Goal: Task Accomplishment & Management: Manage account settings

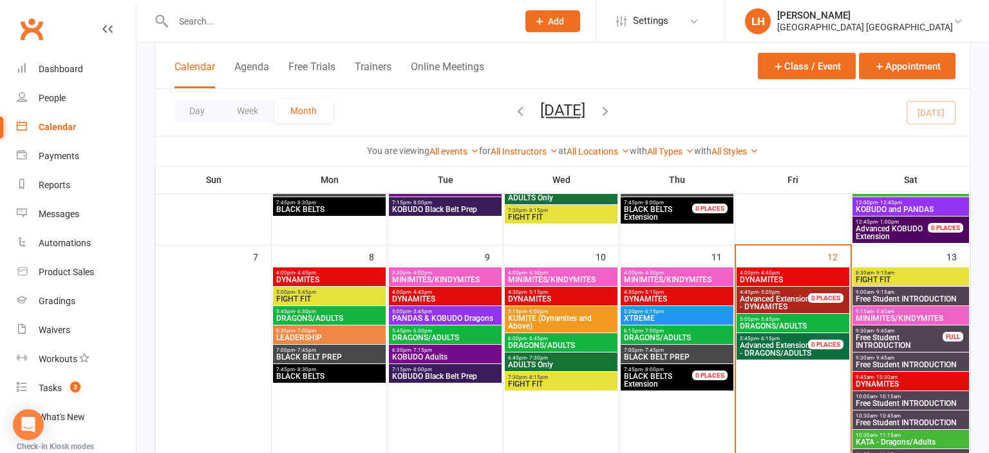
scroll to position [203, 0]
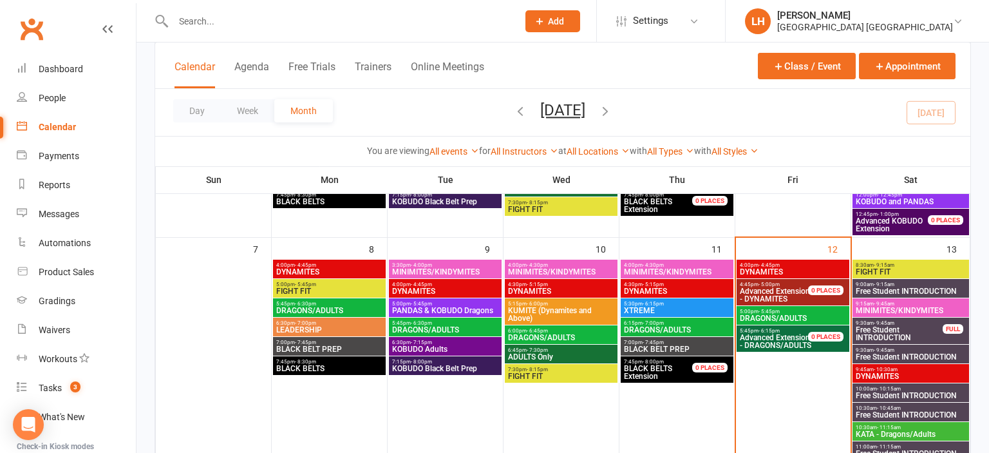
click at [904, 291] on span "Free Student INTRODUCTION" at bounding box center [910, 291] width 111 height 8
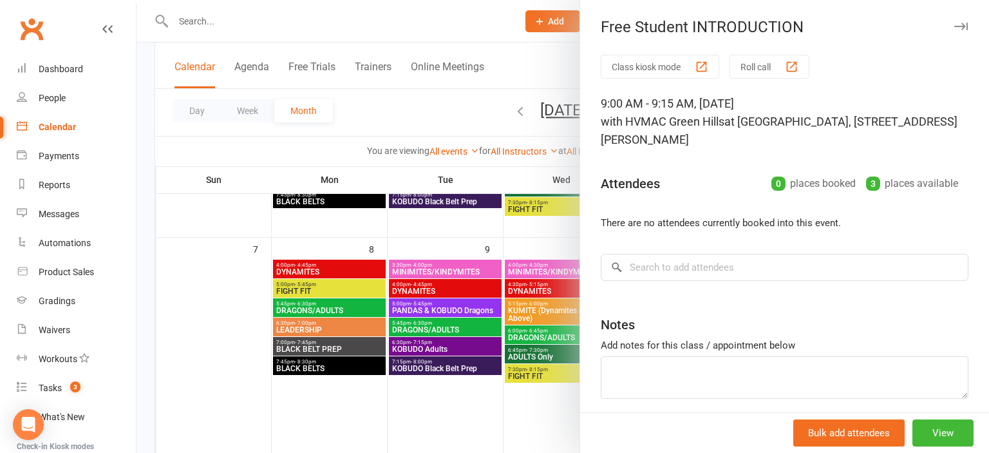
click at [308, 406] on div at bounding box center [562, 226] width 852 height 453
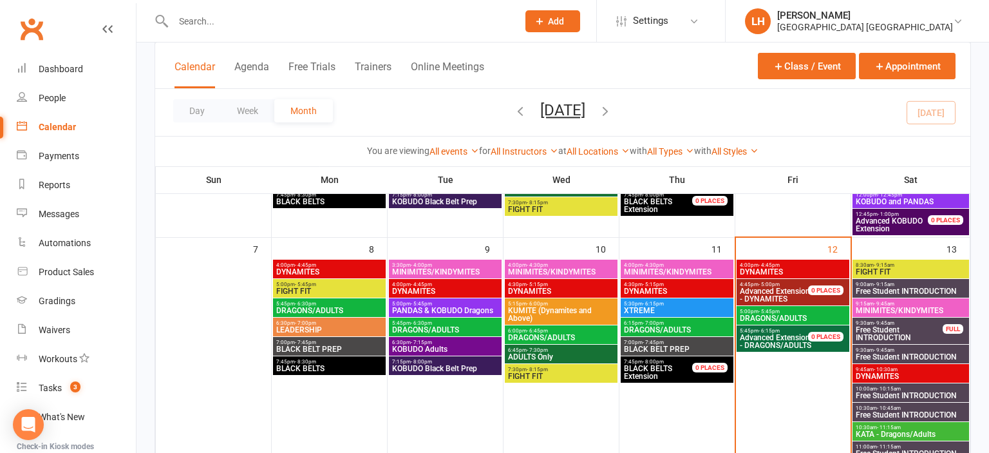
click at [910, 335] on span "Free Student INTRODUCTION" at bounding box center [899, 333] width 88 height 15
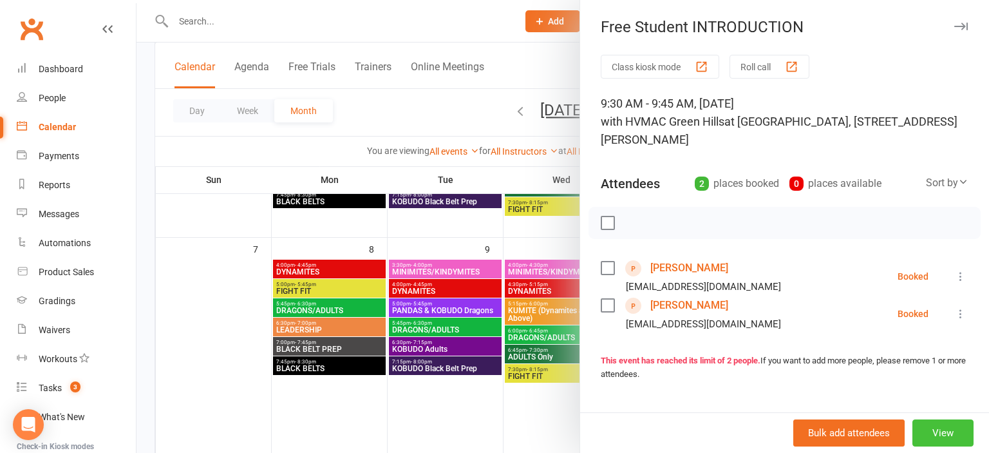
click at [952, 433] on button "View" at bounding box center [942, 432] width 61 height 27
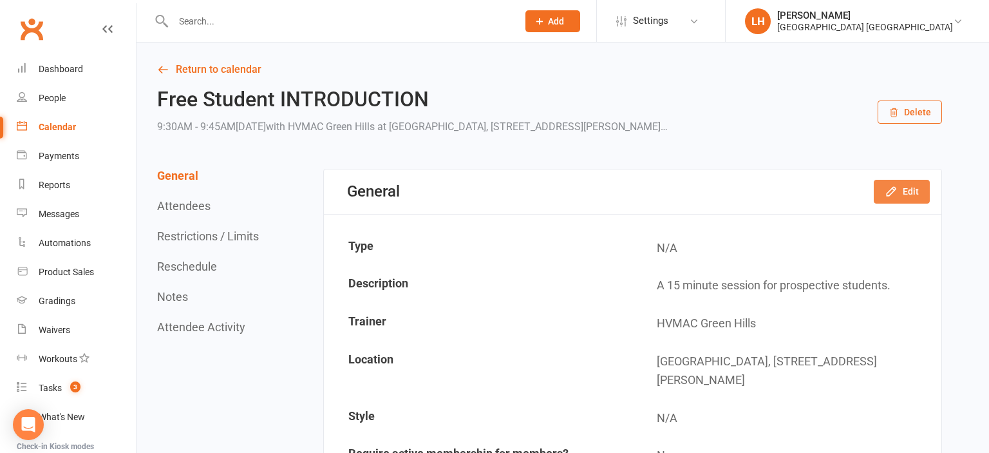
click at [892, 189] on icon "button" at bounding box center [891, 191] width 13 height 13
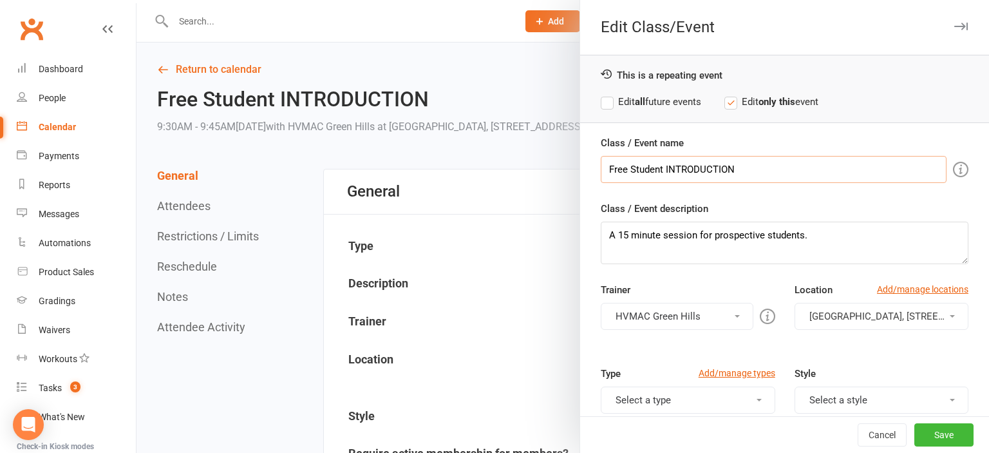
click at [756, 169] on input "Free Student INTRODUCTION" at bounding box center [774, 169] width 346 height 27
drag, startPoint x: 697, startPoint y: 164, endPoint x: 779, endPoint y: 162, distance: 82.4
click at [779, 162] on input "Free Student INTRODUCTION" at bounding box center [774, 169] width 346 height 27
type input "Free Student INTRO - Burg"
click at [956, 434] on button "Save" at bounding box center [943, 434] width 59 height 23
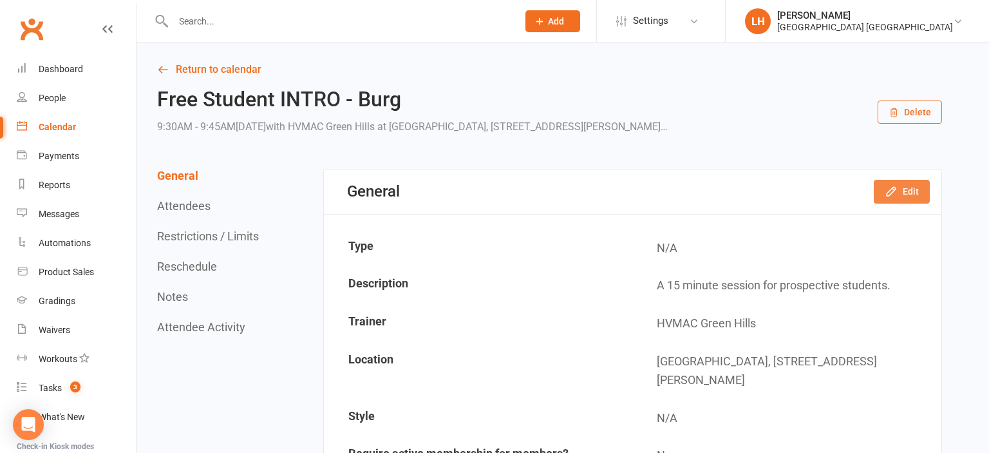
click at [898, 194] on icon "button" at bounding box center [891, 191] width 13 height 13
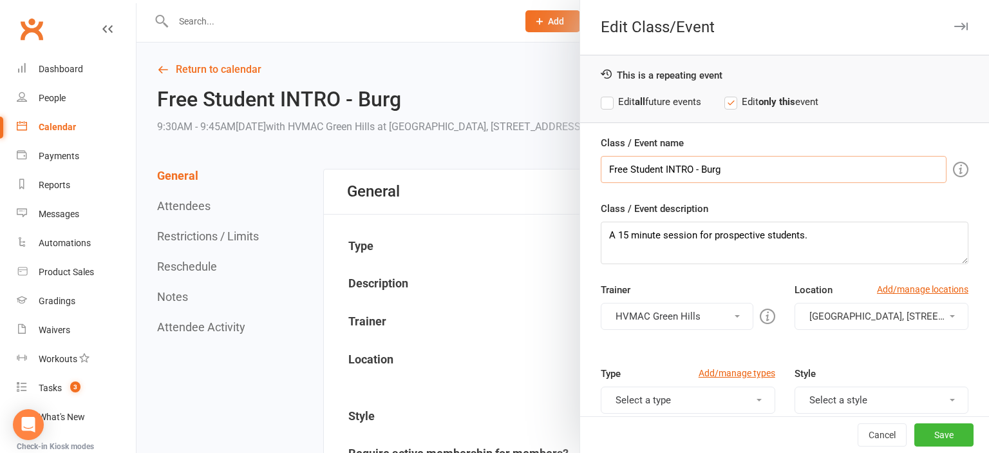
click at [701, 167] on input "Free Student INTRO - Burg" at bounding box center [774, 169] width 346 height 27
click at [700, 165] on input "Free Student INTRO - Burg" at bounding box center [774, 169] width 346 height 27
type input "Free Student INTRO - [PERSON_NAME] and [PERSON_NAME]"
click at [948, 437] on button "Save" at bounding box center [943, 434] width 59 height 23
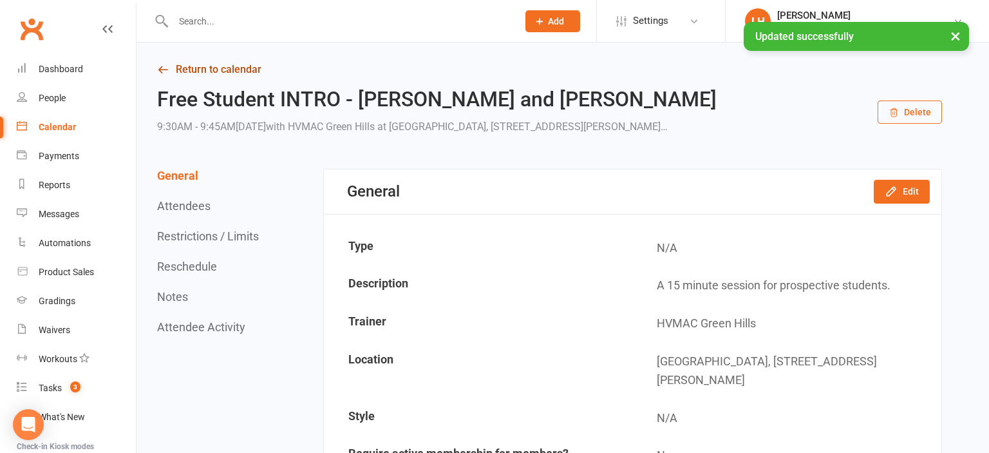
click at [207, 71] on link "Return to calendar" at bounding box center [549, 70] width 785 height 18
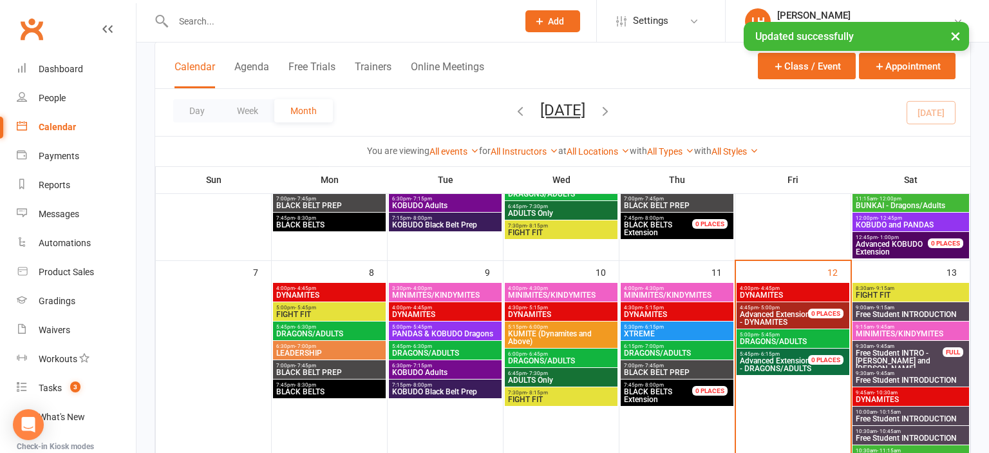
scroll to position [203, 0]
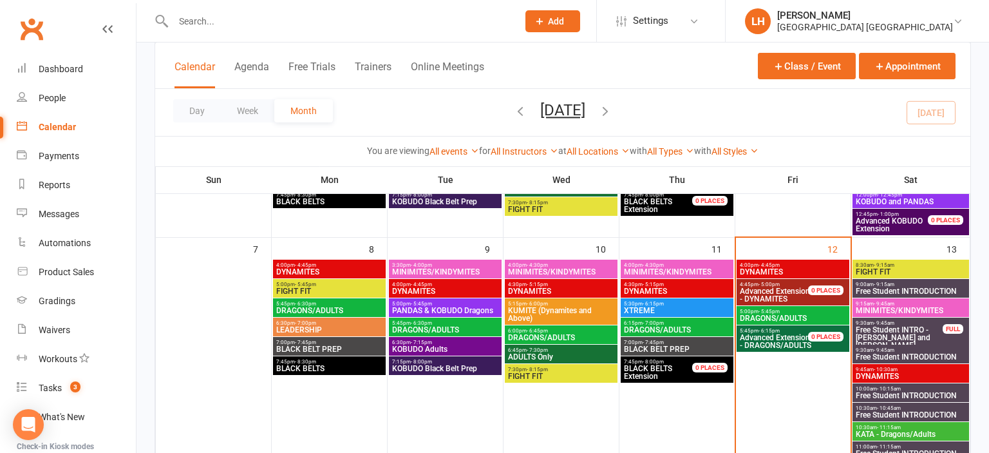
click at [895, 354] on span "Free Student INTRODUCTION" at bounding box center [910, 357] width 111 height 8
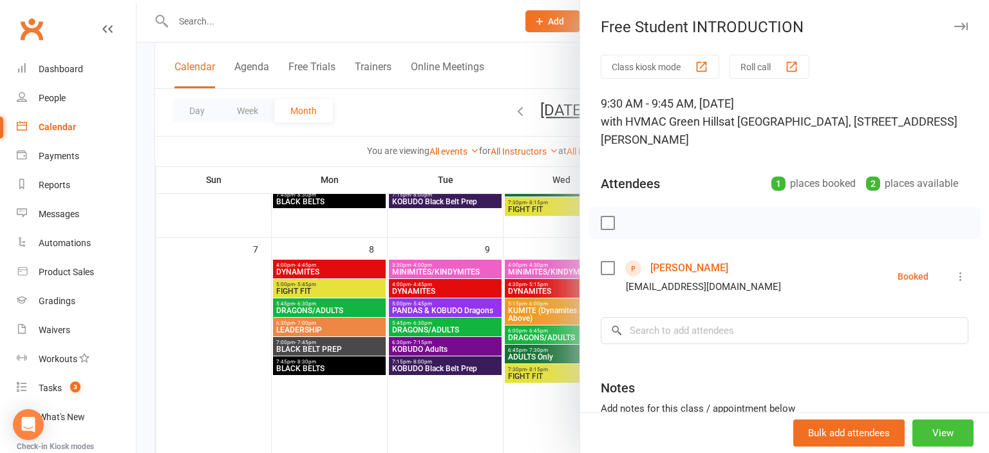
click at [948, 432] on button "View" at bounding box center [942, 432] width 61 height 27
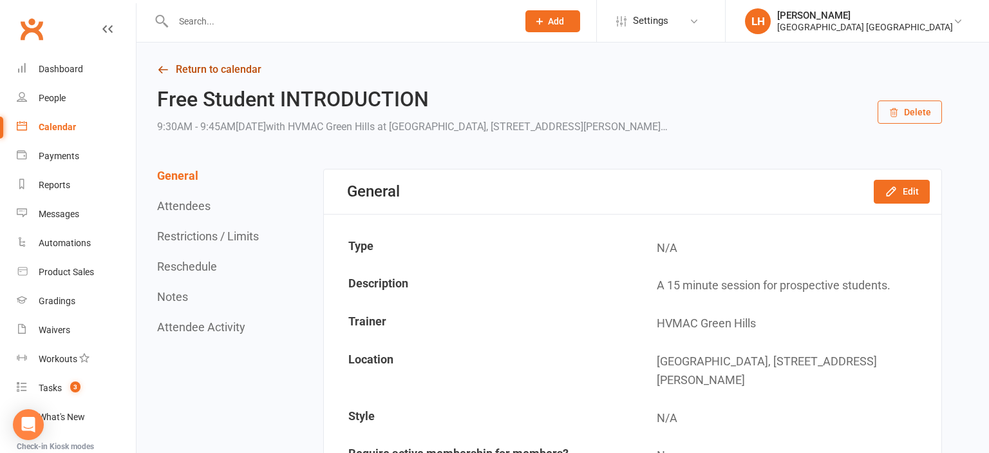
click at [221, 68] on link "Return to calendar" at bounding box center [549, 70] width 785 height 18
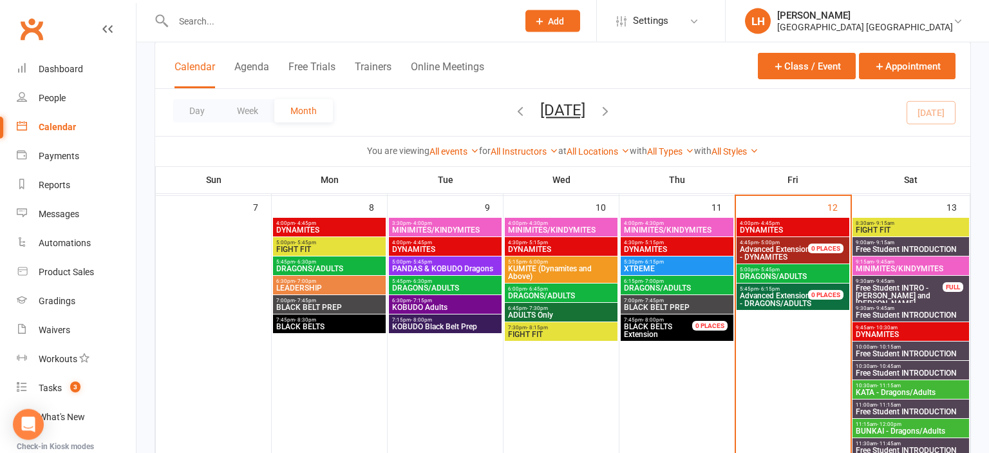
scroll to position [272, 0]
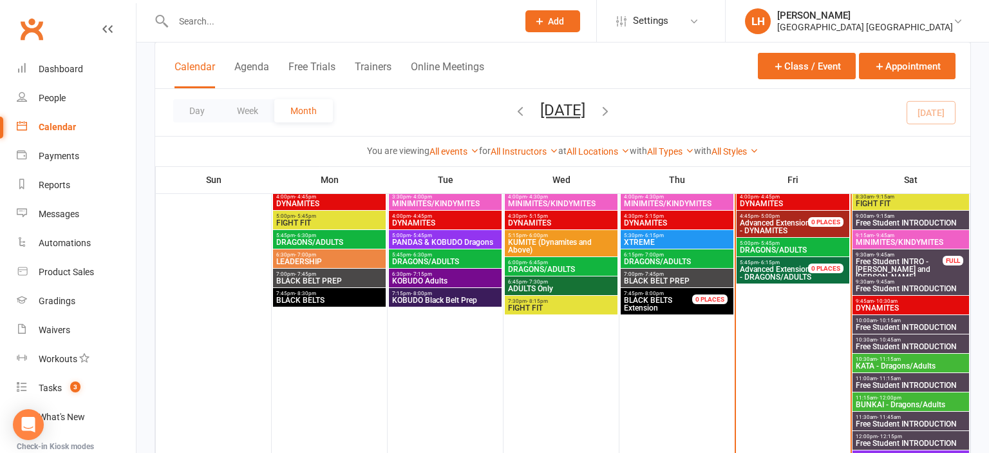
click at [941, 287] on span "Free Student INTRODUCTION" at bounding box center [910, 289] width 111 height 8
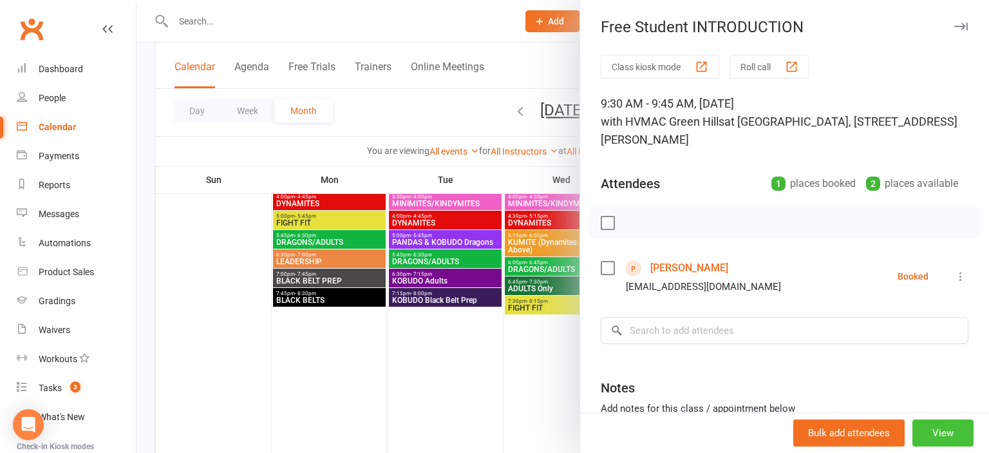
click at [954, 431] on button "View" at bounding box center [942, 432] width 61 height 27
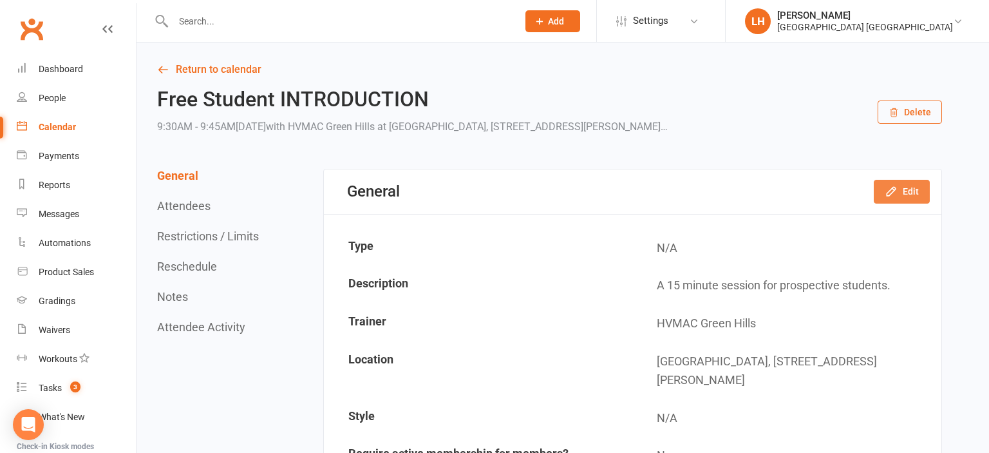
click at [900, 194] on button "Edit" at bounding box center [902, 191] width 56 height 23
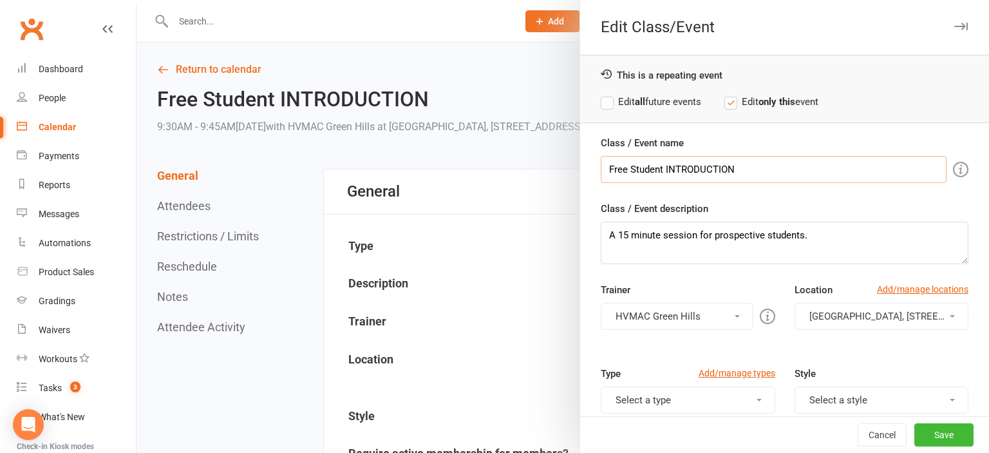
click at [756, 166] on input "Free Student INTRODUCTION" at bounding box center [774, 169] width 346 height 27
click at [782, 167] on input "Free Student INTRODUCTION - [PERSON_NAME]" at bounding box center [774, 169] width 346 height 27
type input "Free Student INTRODUCTION - [PERSON_NAME]"
click at [946, 429] on button "Save" at bounding box center [943, 434] width 59 height 23
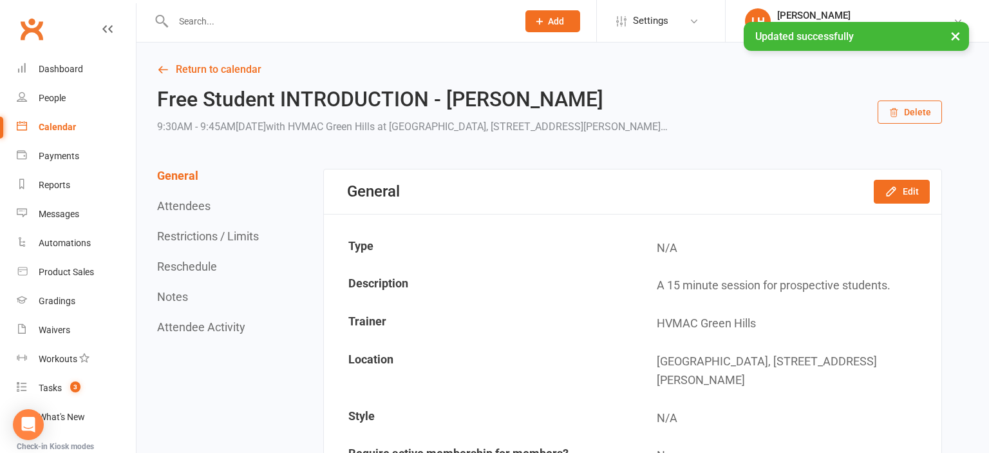
click at [189, 264] on button "Reschedule" at bounding box center [187, 266] width 60 height 14
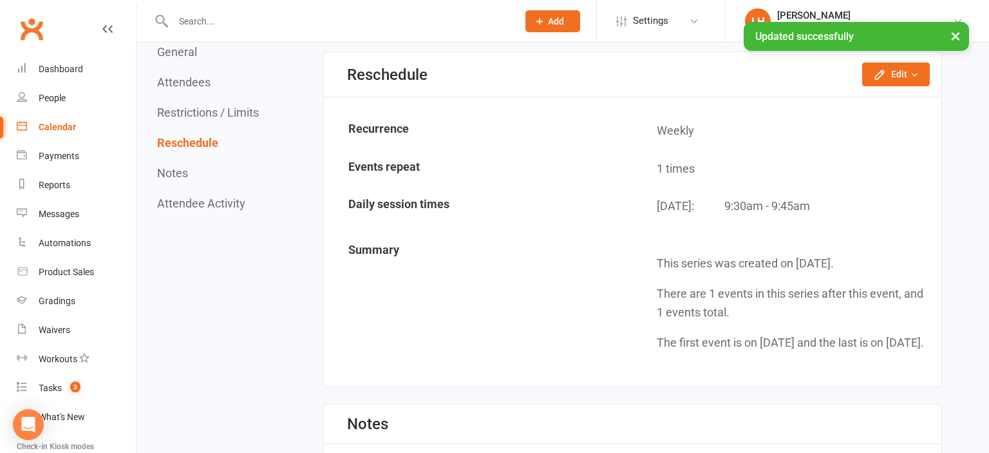
click at [210, 111] on button "Restrictions / Limits" at bounding box center [208, 113] width 102 height 14
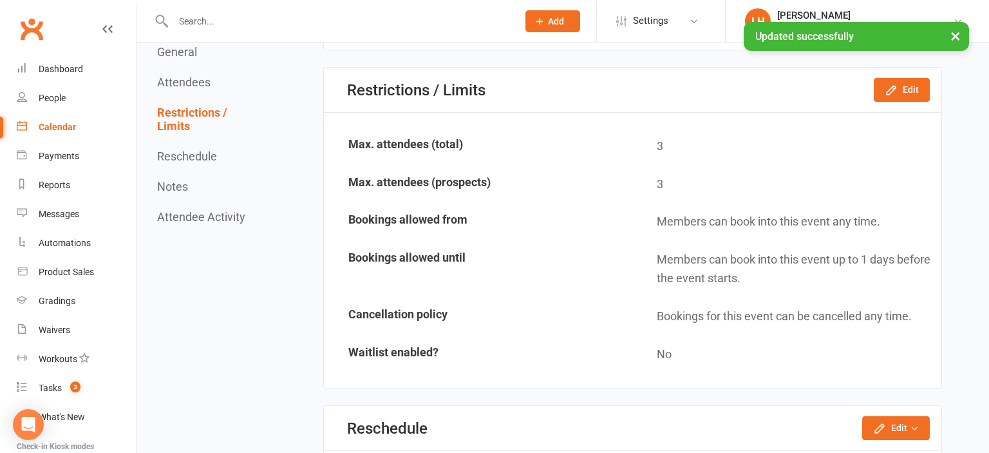
scroll to position [850, 0]
click at [885, 90] on button "Edit" at bounding box center [902, 89] width 56 height 23
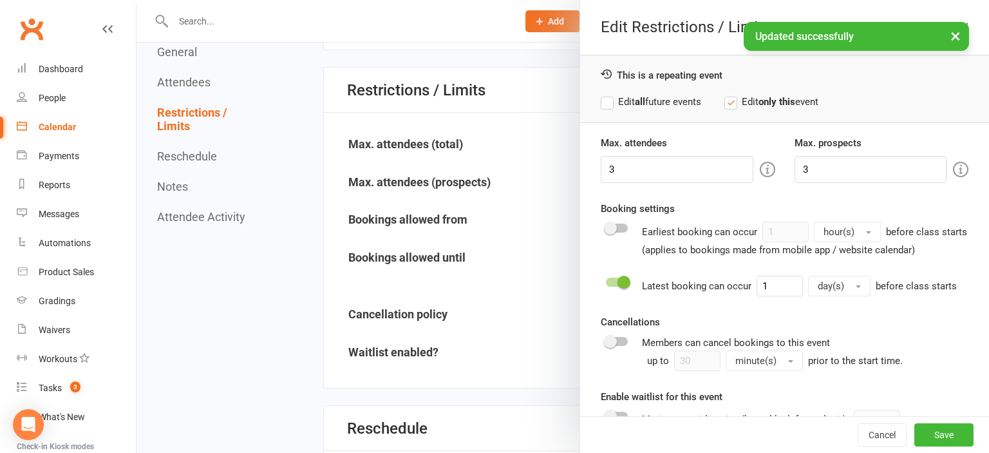
click at [634, 176] on div "Attendee limits help you manage class numbers if you have restricted space. If …" at bounding box center [625, 169] width 247 height 30
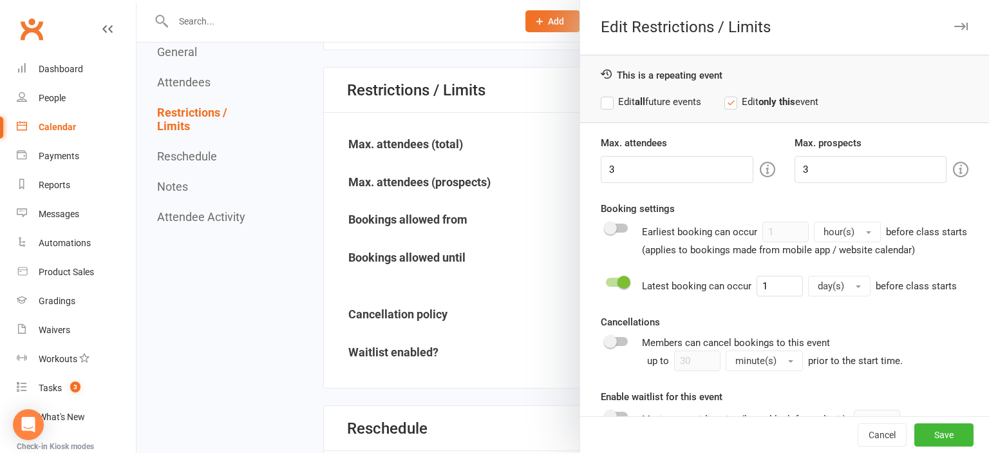
click at [634, 172] on div "Attendee limits help you manage class numbers if you have restricted space. If …" at bounding box center [625, 169] width 247 height 30
click at [634, 171] on input "3" at bounding box center [677, 169] width 152 height 27
type input "1"
click at [930, 430] on button "Save" at bounding box center [943, 434] width 59 height 23
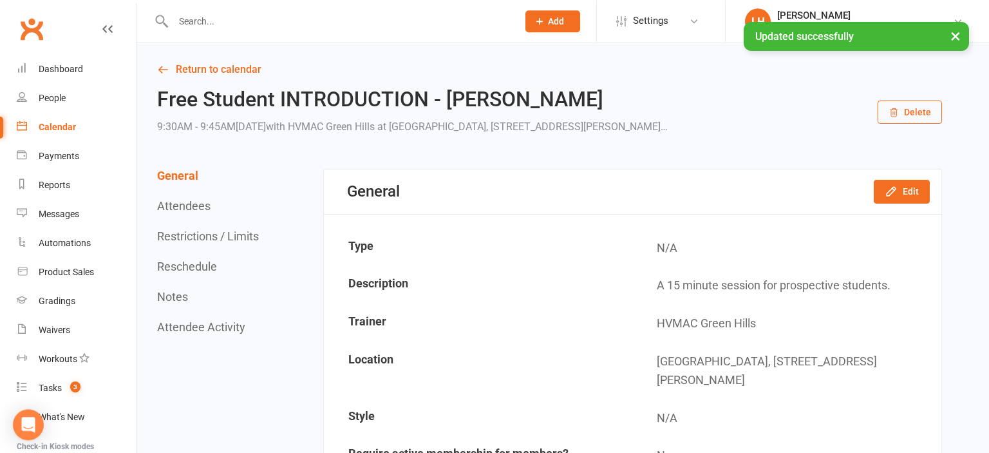
scroll to position [0, 0]
click at [209, 73] on link "Return to calendar" at bounding box center [549, 70] width 785 height 18
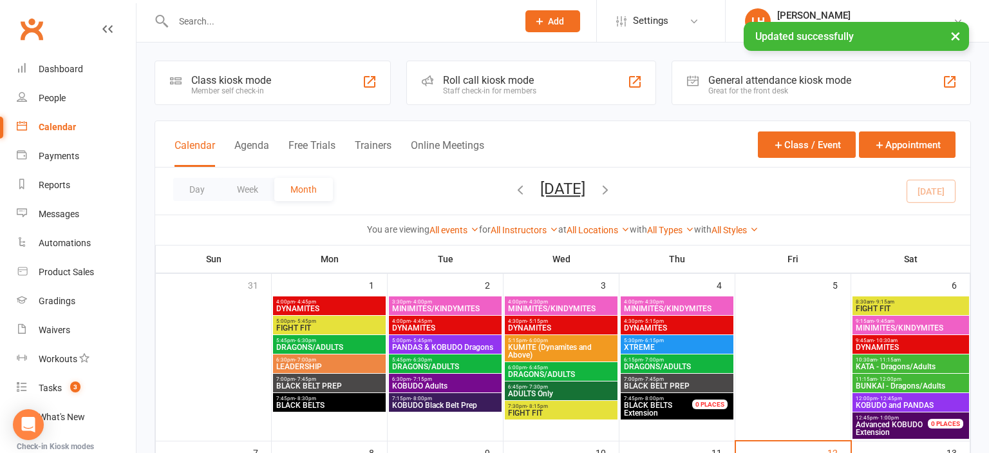
click at [953, 37] on button "×" at bounding box center [955, 36] width 23 height 28
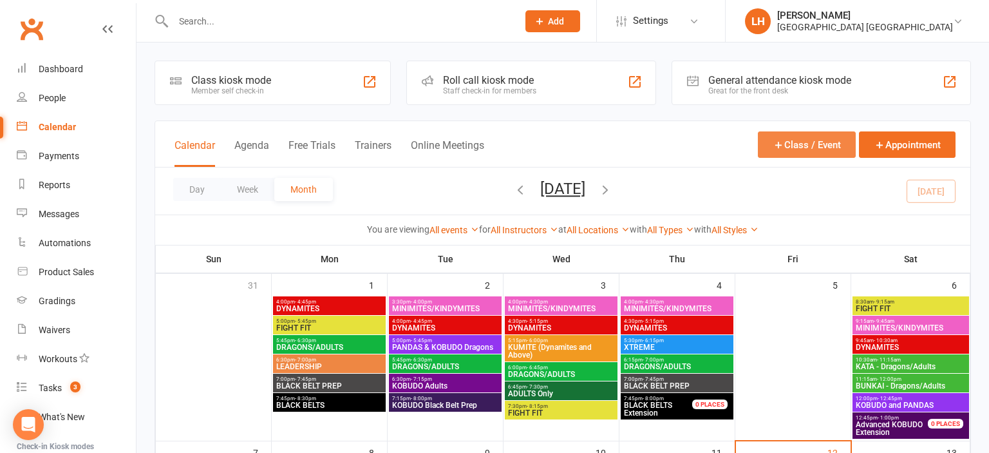
click at [830, 139] on button "Class / Event" at bounding box center [807, 144] width 98 height 26
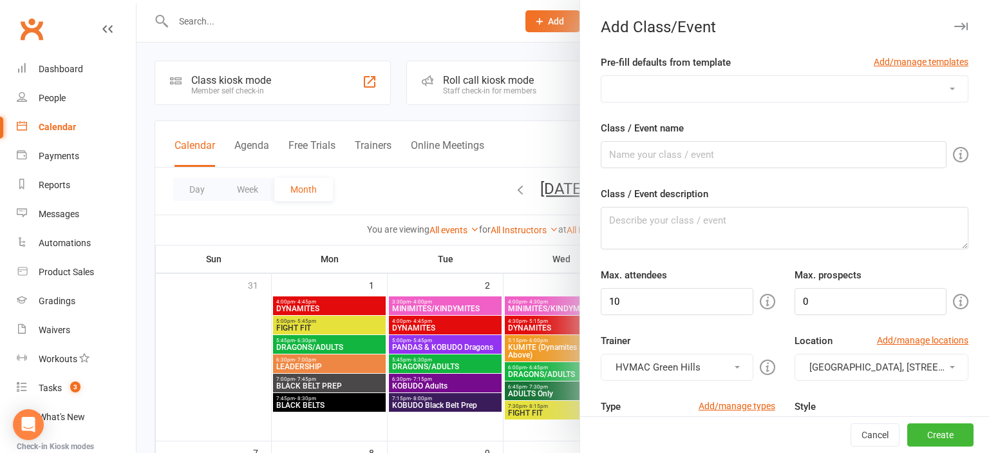
click at [601, 76] on select "ADULTS Only BLACK BELT PREP BLACK BELTS - [DATE] BLACK BELTS - [DATE] BUNKAI - …" at bounding box center [784, 89] width 366 height 26
select select "212"
click option "OPEN WEEKEND Free Student Introduction - [DATE]" at bounding box center [0, 0] width 0 height 0
type input "Free Student INTRODUCTION"
type textarea "A 15 minute session for prospective students."
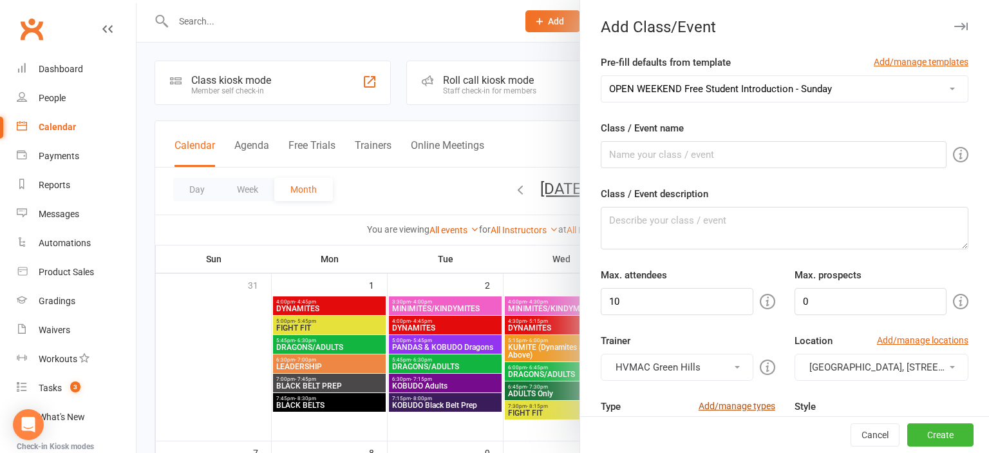
type input "3"
type input "1"
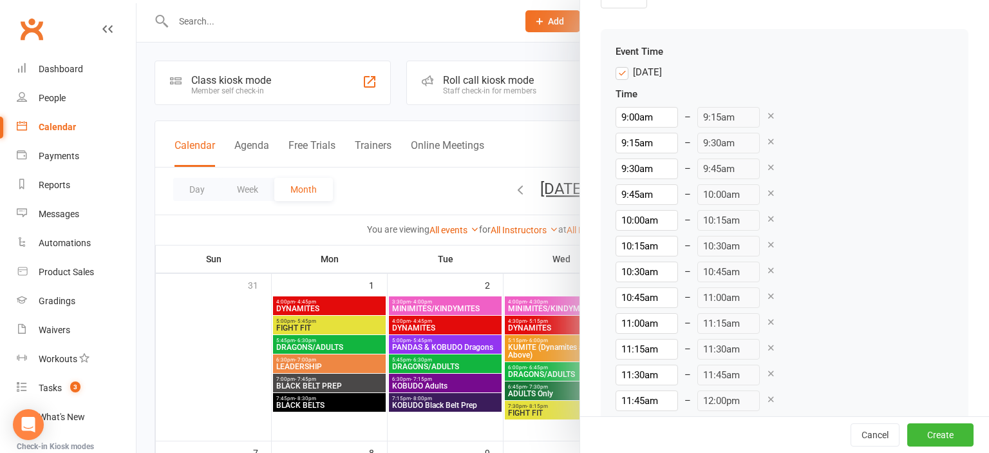
scroll to position [950, 0]
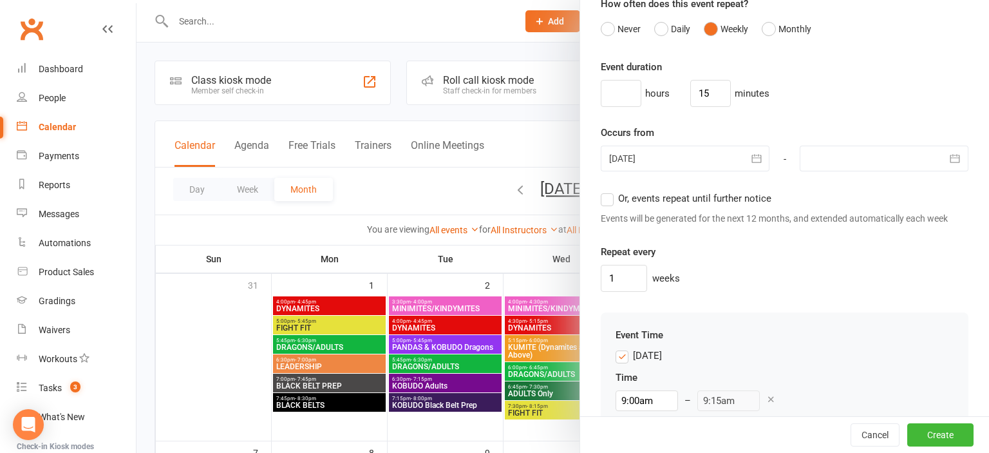
click at [624, 355] on label "[DATE]" at bounding box center [639, 355] width 46 height 15
click at [624, 348] on input "[DATE]" at bounding box center [620, 348] width 8 height 0
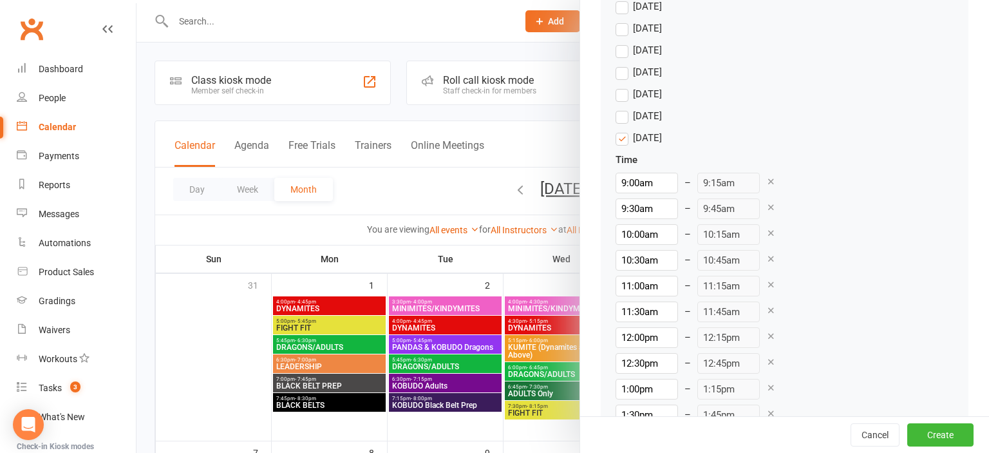
scroll to position [1378, 0]
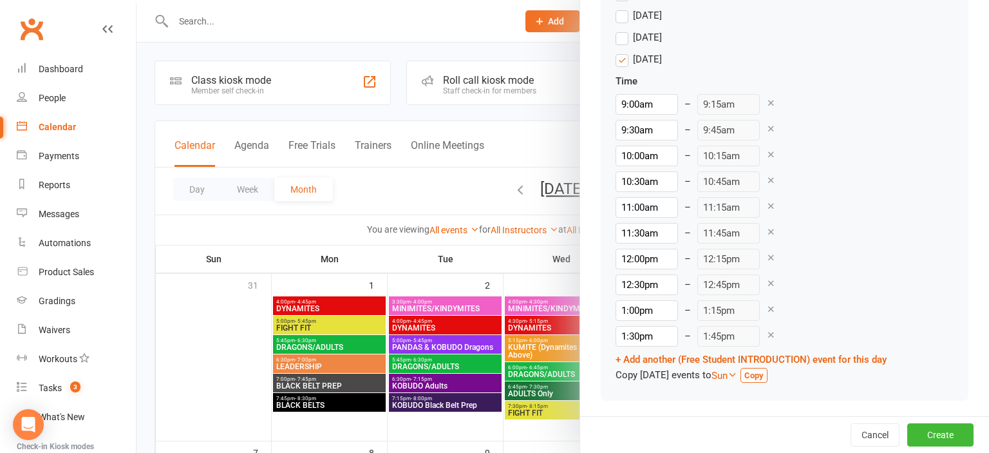
click at [766, 98] on icon at bounding box center [771, 103] width 10 height 10
click at [766, 152] on icon at bounding box center [771, 154] width 10 height 10
click at [766, 179] on icon at bounding box center [771, 180] width 10 height 10
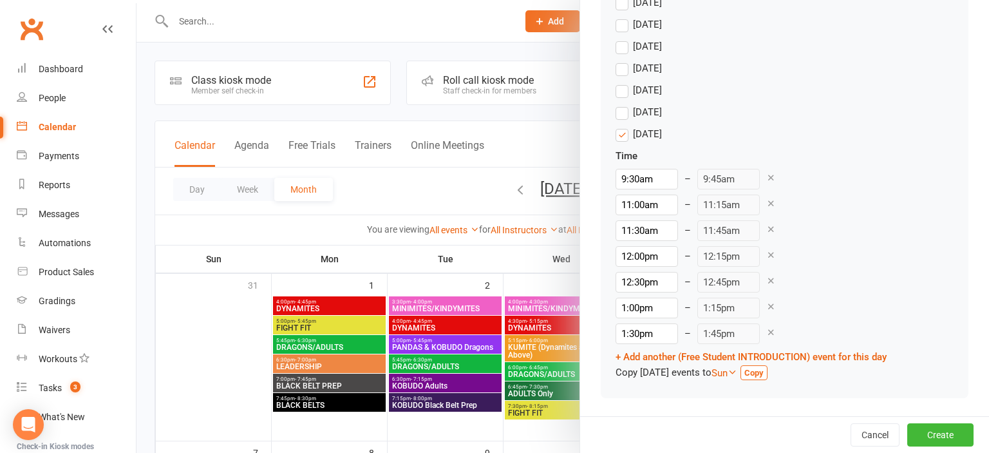
scroll to position [1301, 0]
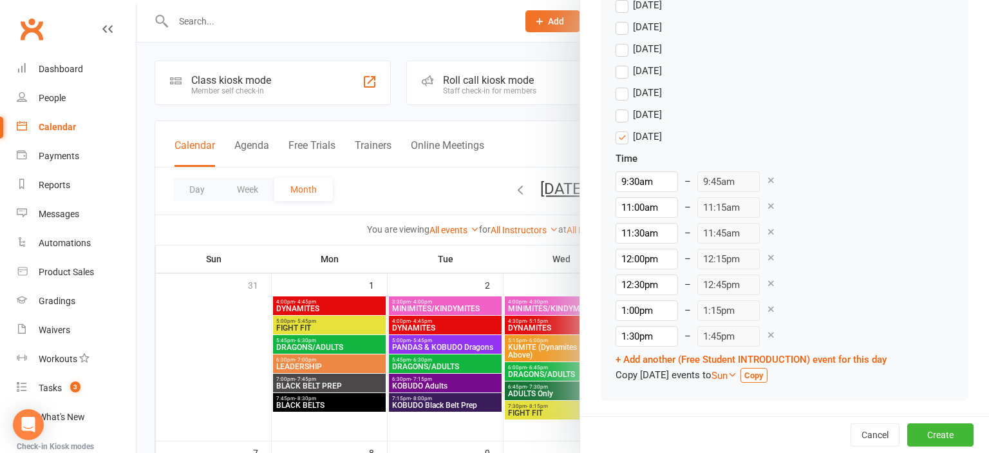
click at [766, 331] on icon at bounding box center [771, 335] width 10 height 10
click at [766, 332] on icon at bounding box center [771, 335] width 10 height 10
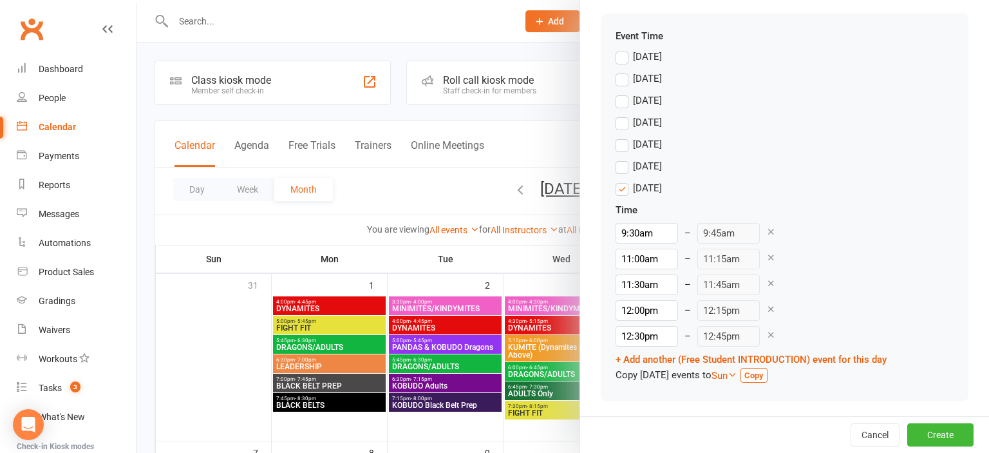
click at [766, 332] on icon at bounding box center [771, 335] width 10 height 10
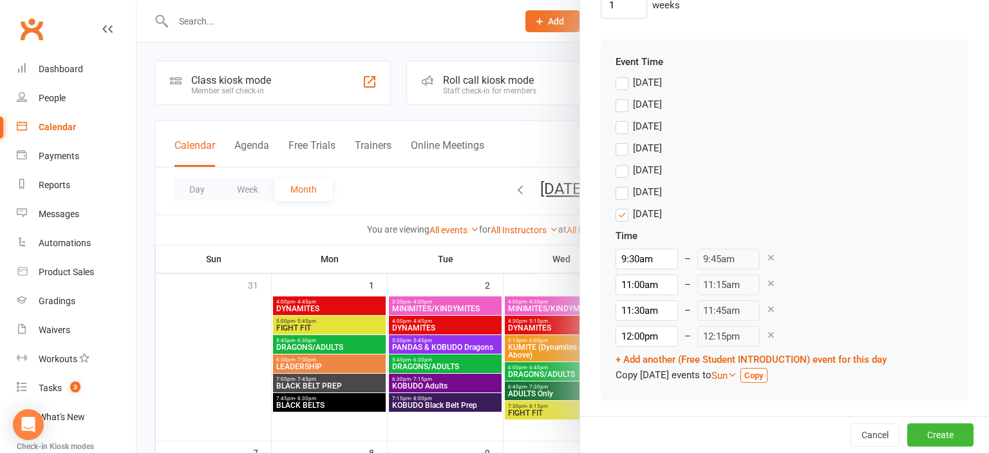
click at [766, 332] on icon at bounding box center [771, 335] width 10 height 10
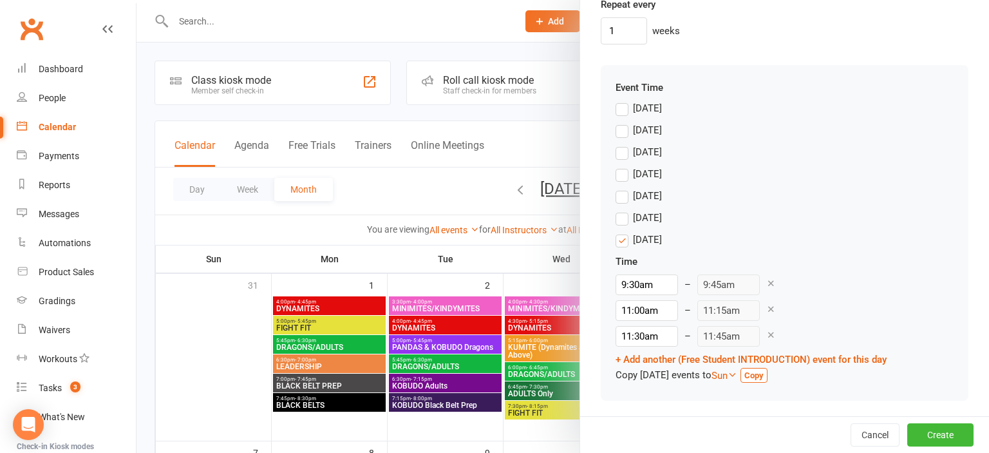
click at [766, 332] on icon at bounding box center [771, 335] width 10 height 10
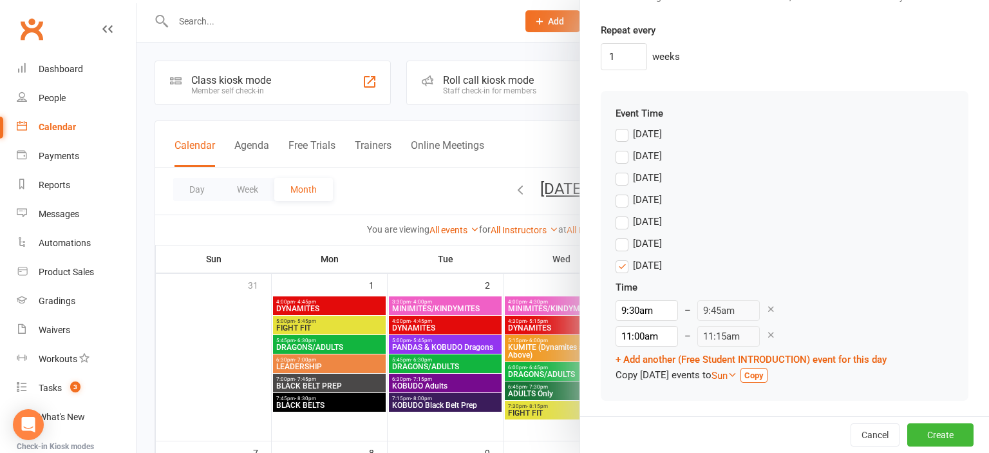
click at [766, 332] on icon at bounding box center [771, 335] width 10 height 10
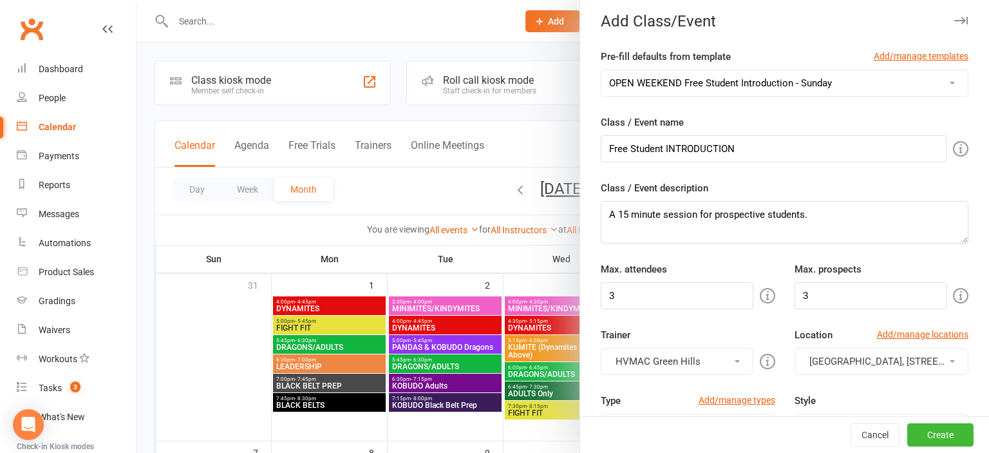
scroll to position [0, 0]
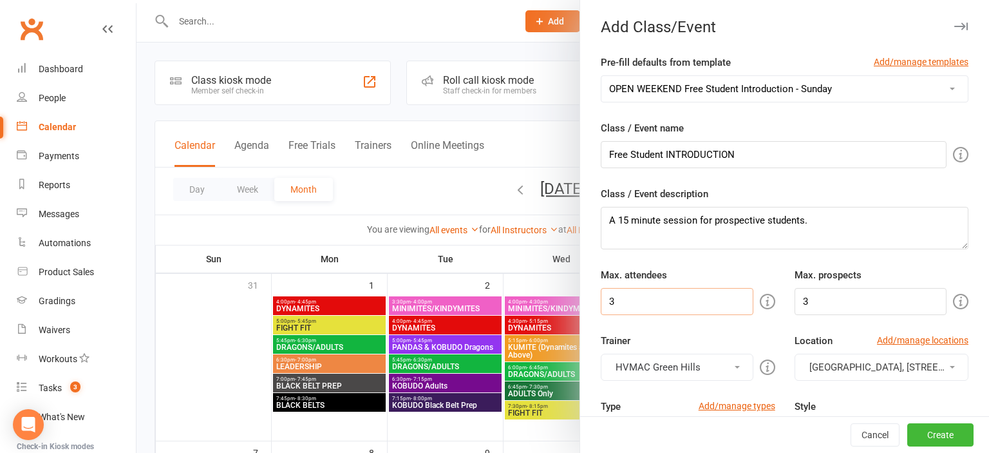
click at [625, 311] on input "3" at bounding box center [677, 301] width 152 height 27
type input "5"
click at [601, 76] on select "ADULTS Only BLACK BELT PREP BLACK BELTS - [DATE] BLACK BELTS - [DATE] BUNKAI - …" at bounding box center [784, 89] width 366 height 26
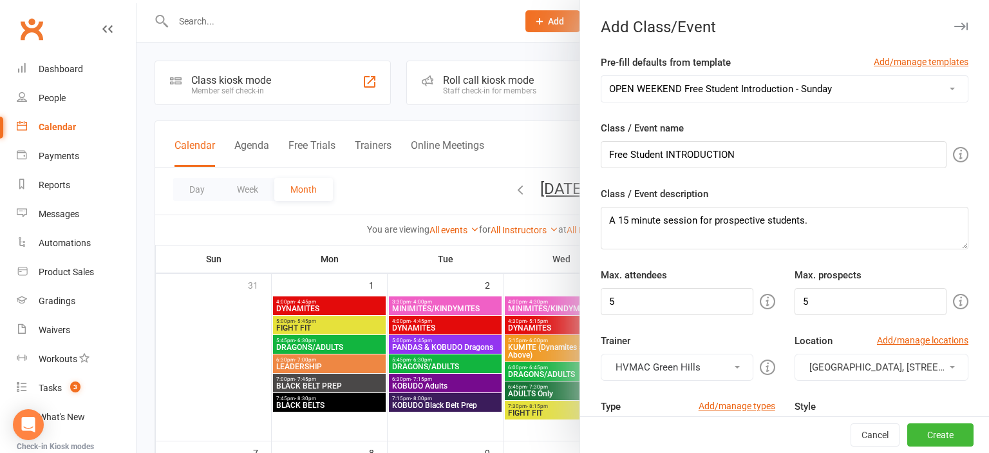
click at [847, 84] on select "ADULTS Only BLACK BELT PREP BLACK BELTS - [DATE] BLACK BELTS - [DATE] BUNKAI - …" at bounding box center [784, 89] width 366 height 26
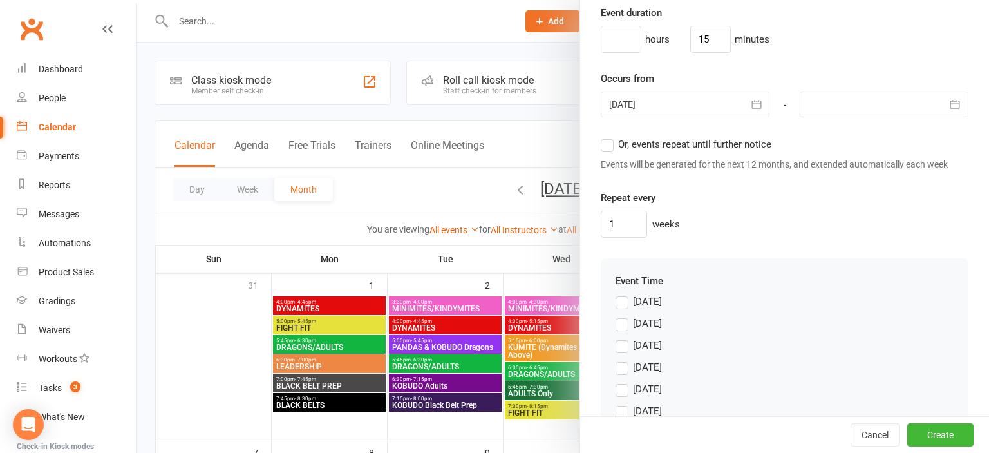
scroll to position [1146, 0]
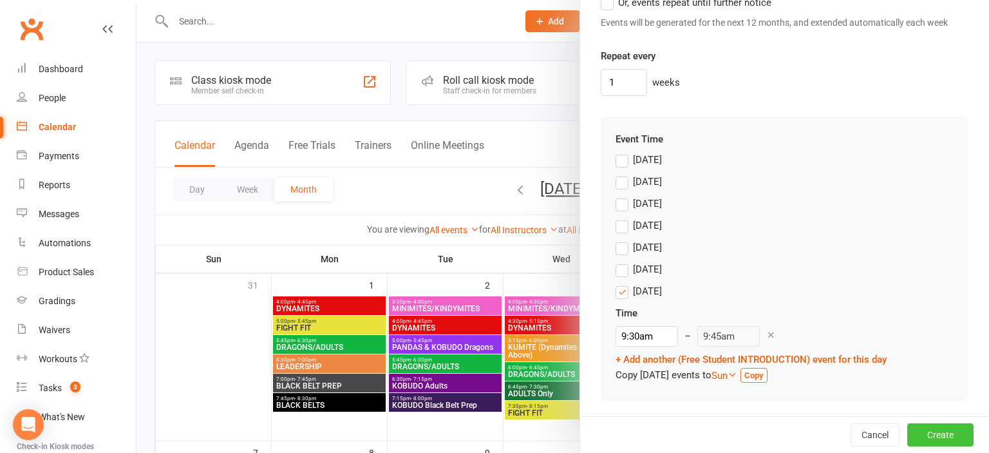
click at [947, 431] on button "Create" at bounding box center [940, 434] width 66 height 23
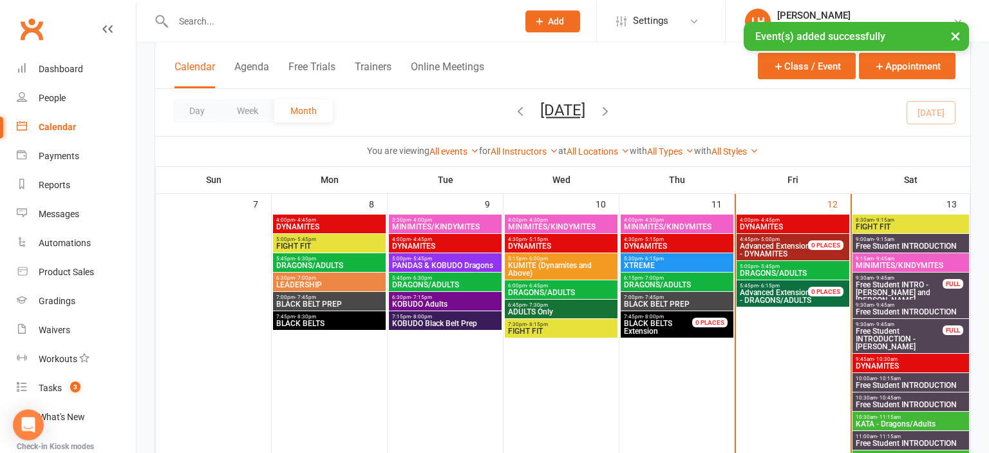
scroll to position [272, 0]
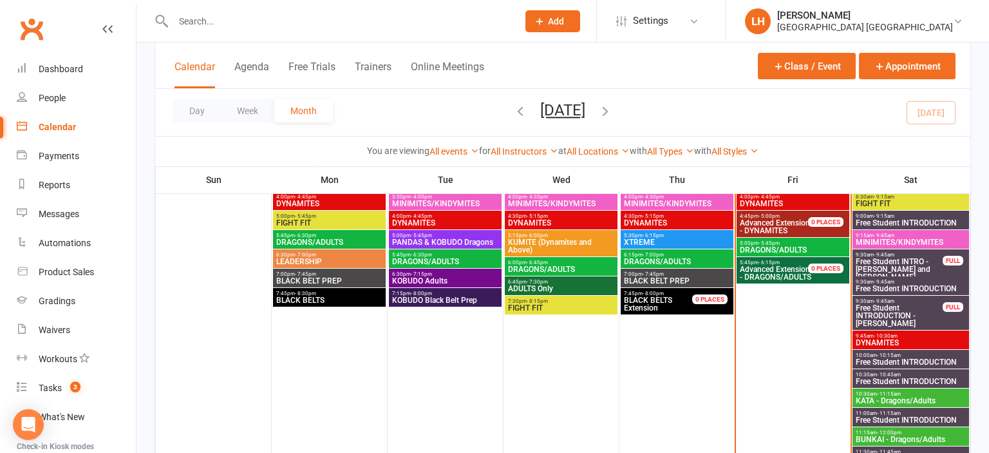
click at [927, 359] on span "Free Student INTRODUCTION" at bounding box center [910, 362] width 111 height 8
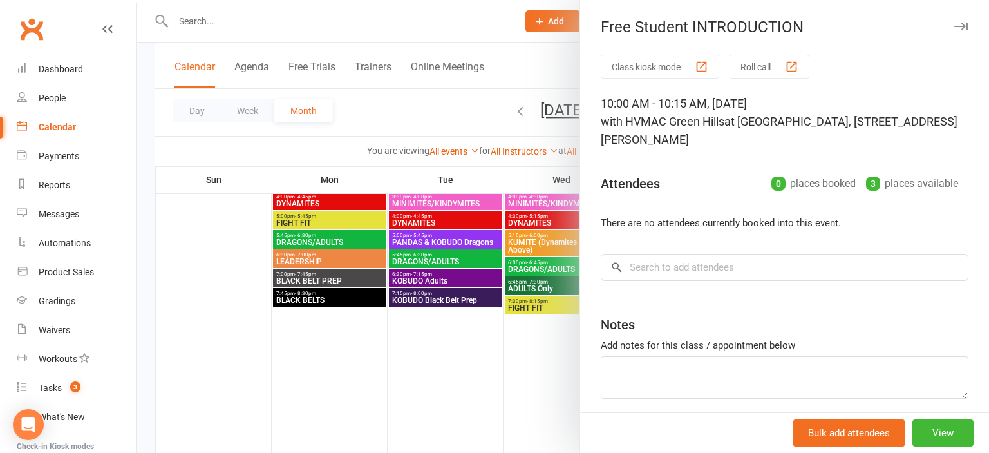
click at [398, 388] on div at bounding box center [562, 226] width 852 height 453
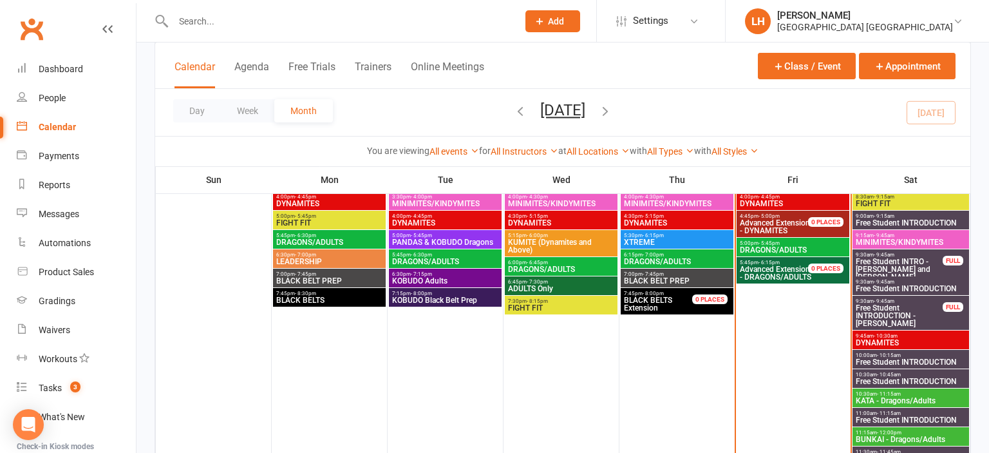
click at [887, 377] on span "Free Student INTRODUCTION" at bounding box center [910, 381] width 111 height 8
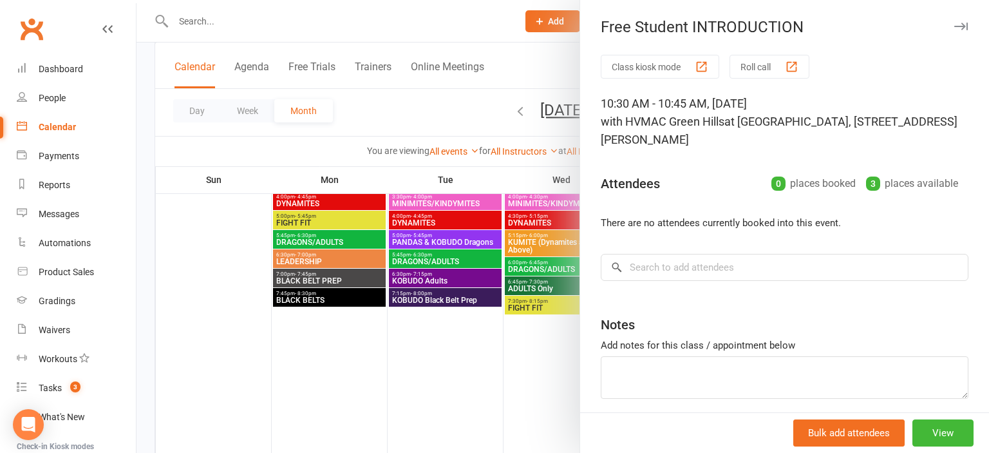
click at [466, 364] on div at bounding box center [562, 226] width 852 height 453
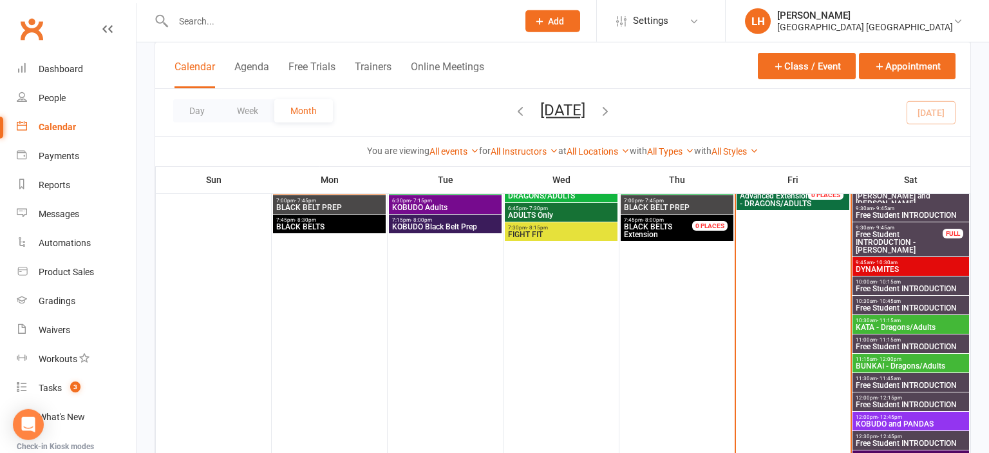
scroll to position [408, 0]
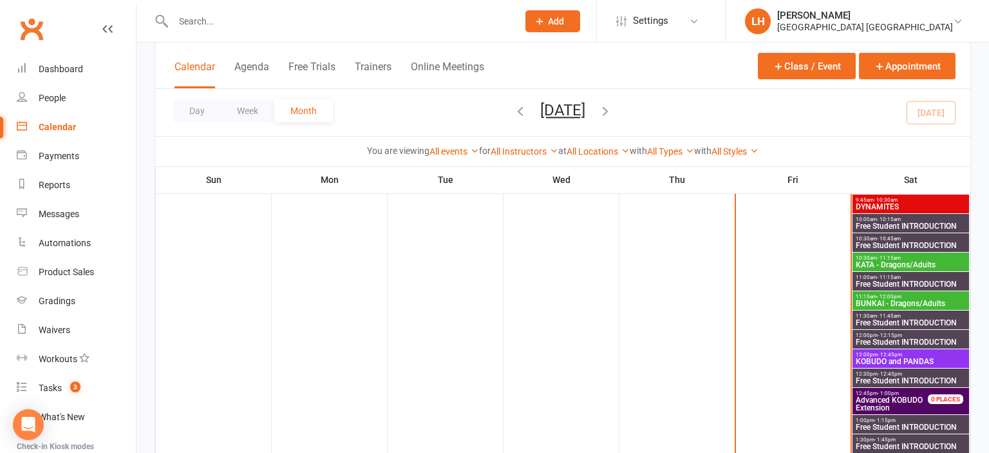
click at [894, 283] on span "Free Student INTRODUCTION" at bounding box center [910, 284] width 111 height 8
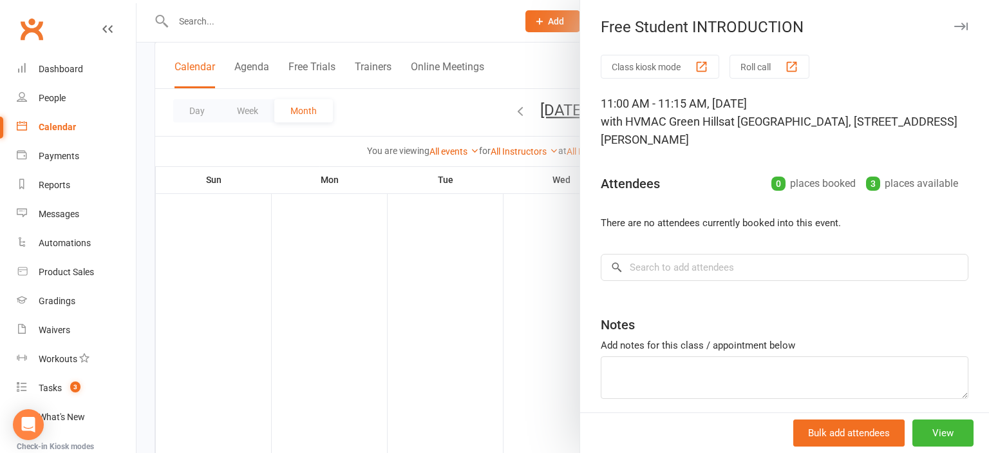
click at [462, 340] on div at bounding box center [562, 226] width 852 height 453
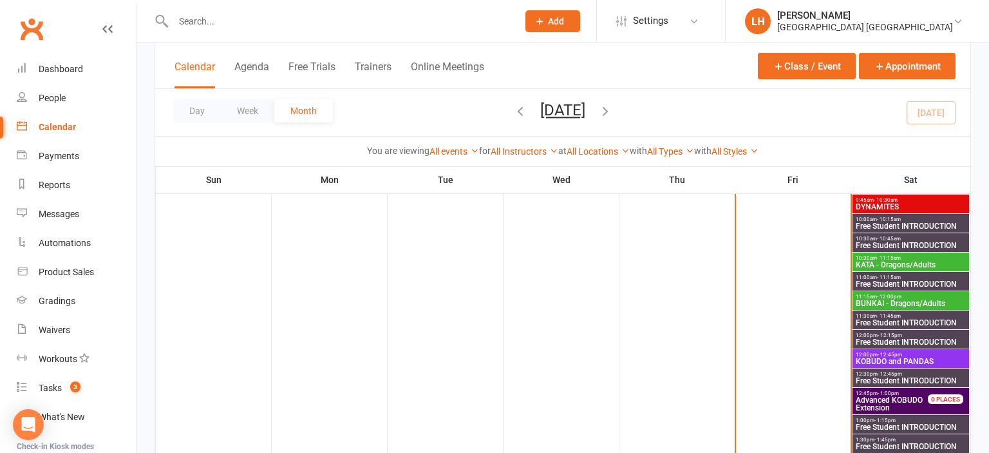
click at [903, 377] on span "Free Student INTRODUCTION" at bounding box center [910, 381] width 111 height 8
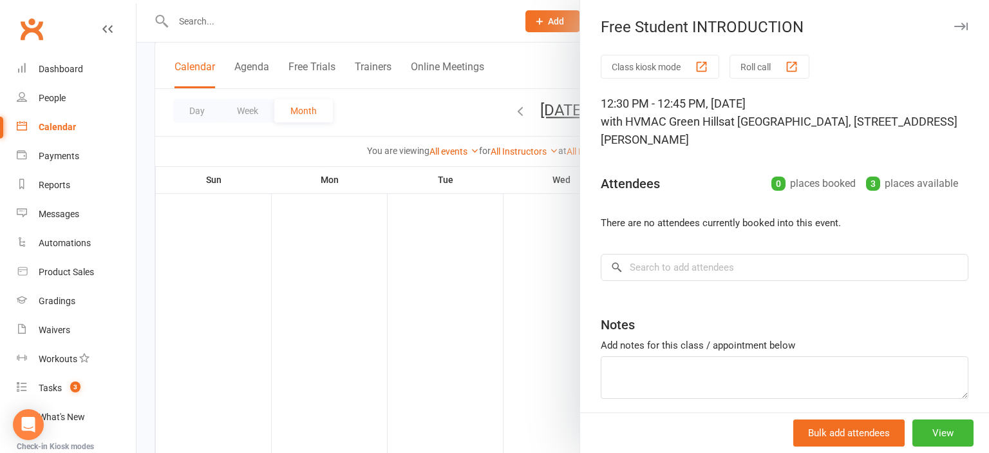
click at [386, 337] on div at bounding box center [562, 226] width 852 height 453
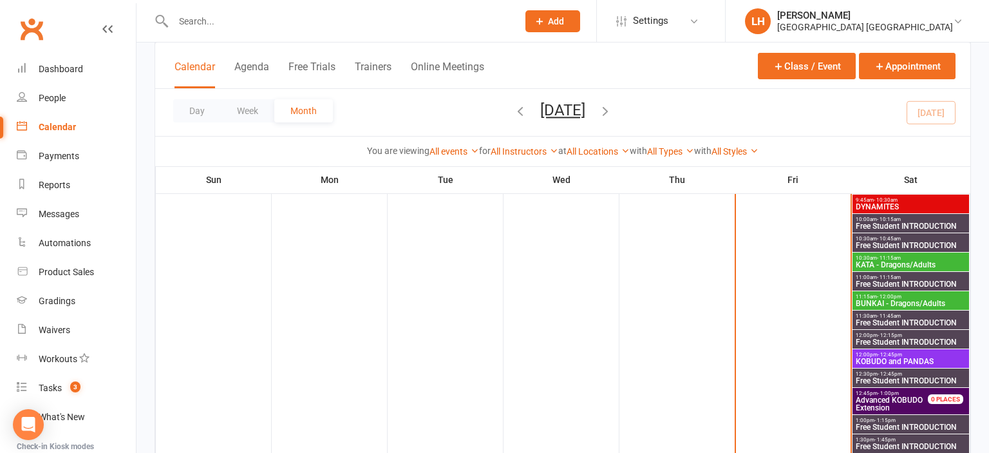
click at [880, 424] on span "Free Student INTRODUCTION" at bounding box center [910, 427] width 111 height 8
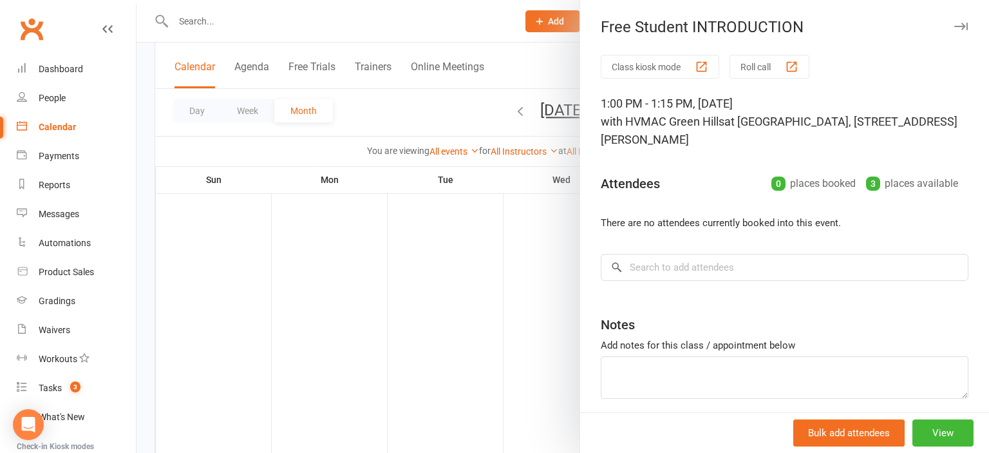
click at [420, 328] on div at bounding box center [562, 226] width 852 height 453
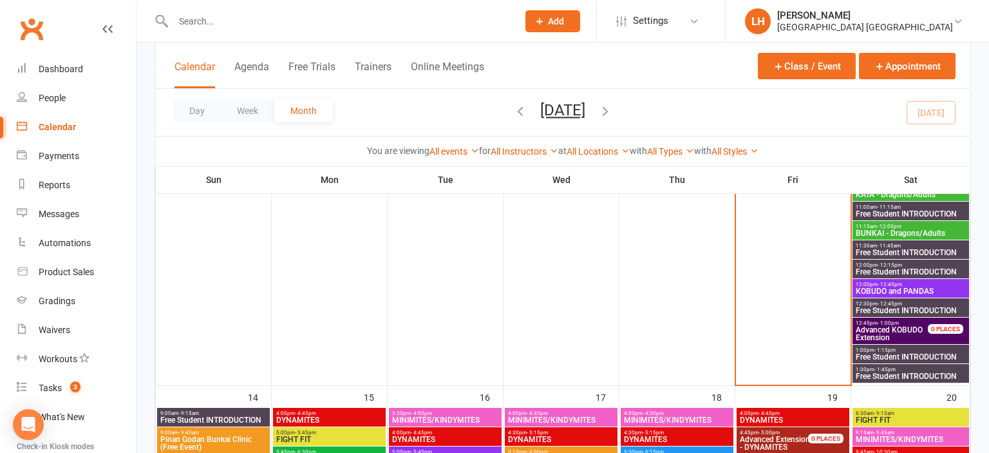
scroll to position [543, 0]
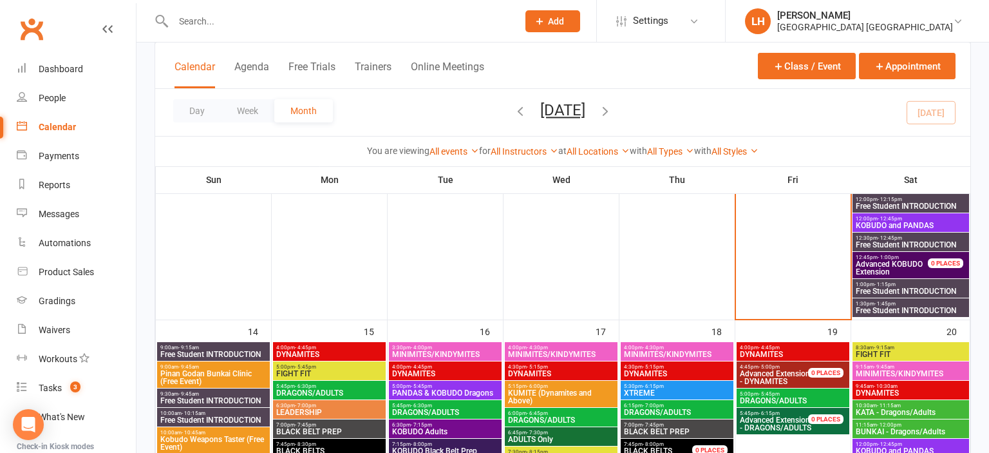
click at [890, 243] on span "Free Student INTRODUCTION" at bounding box center [910, 245] width 111 height 8
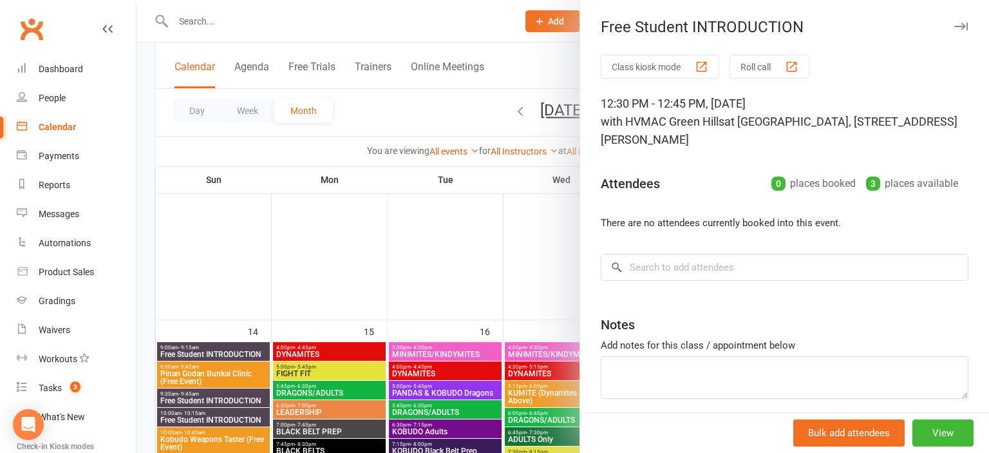
click at [423, 298] on div at bounding box center [562, 226] width 852 height 453
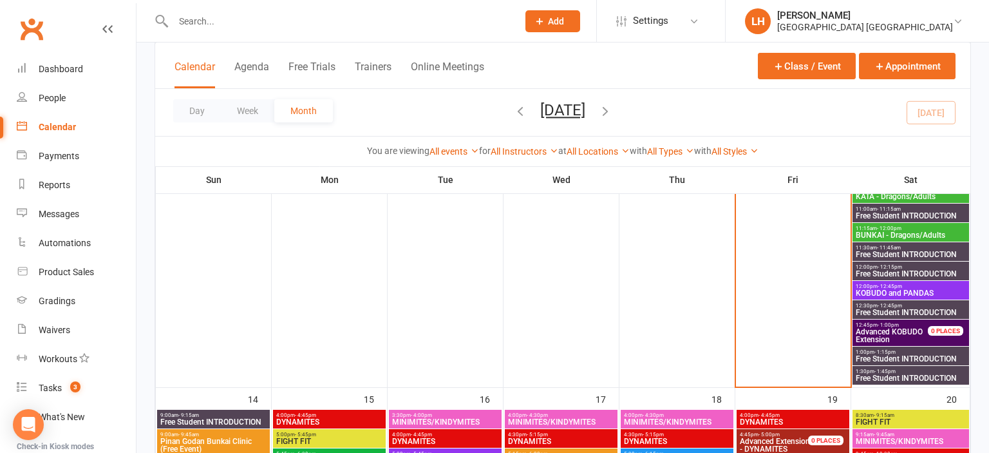
scroll to position [408, 0]
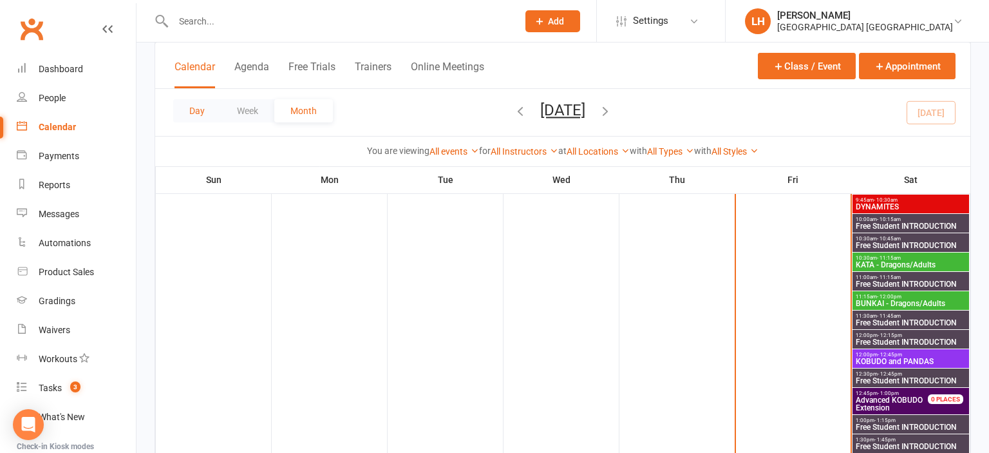
click at [194, 112] on button "Day" at bounding box center [197, 110] width 48 height 23
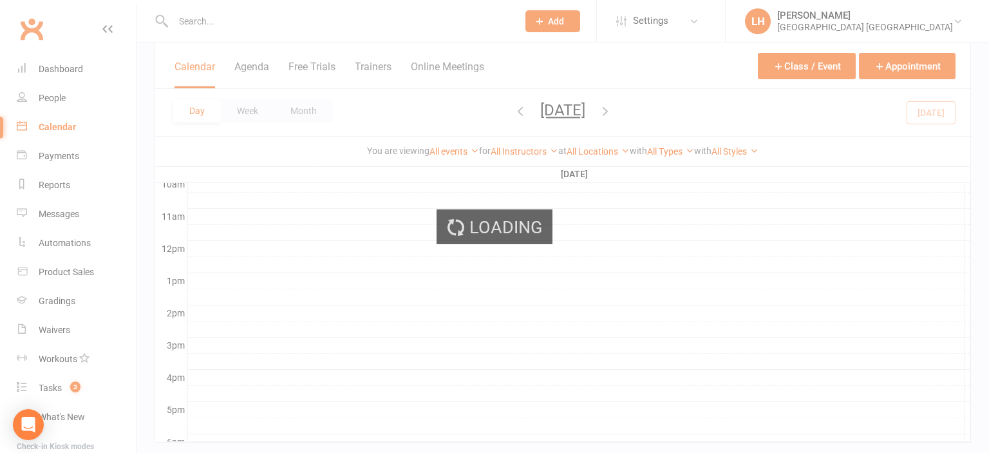
scroll to position [497, 0]
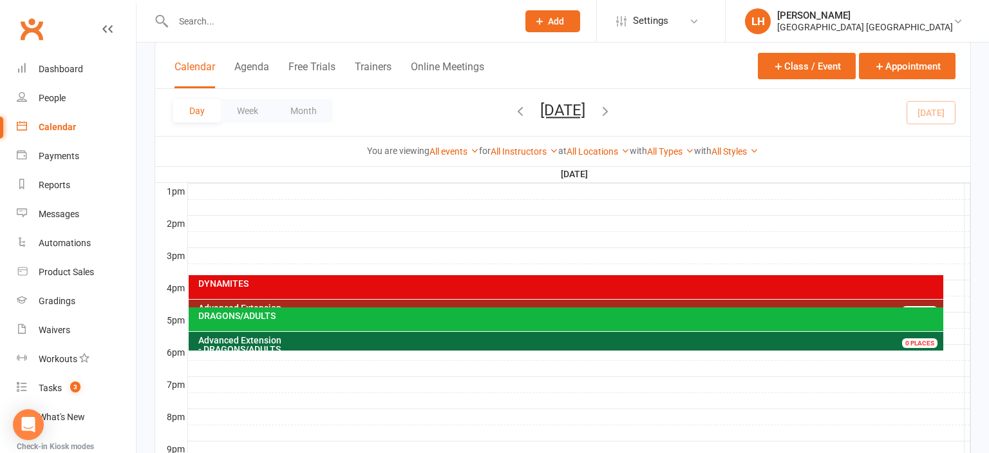
click at [612, 111] on icon "button" at bounding box center [605, 111] width 14 height 14
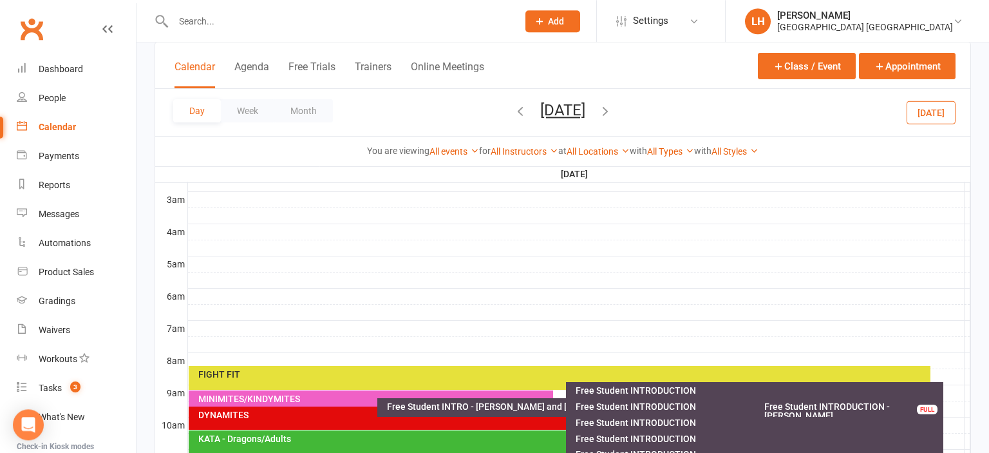
scroll to position [293, 0]
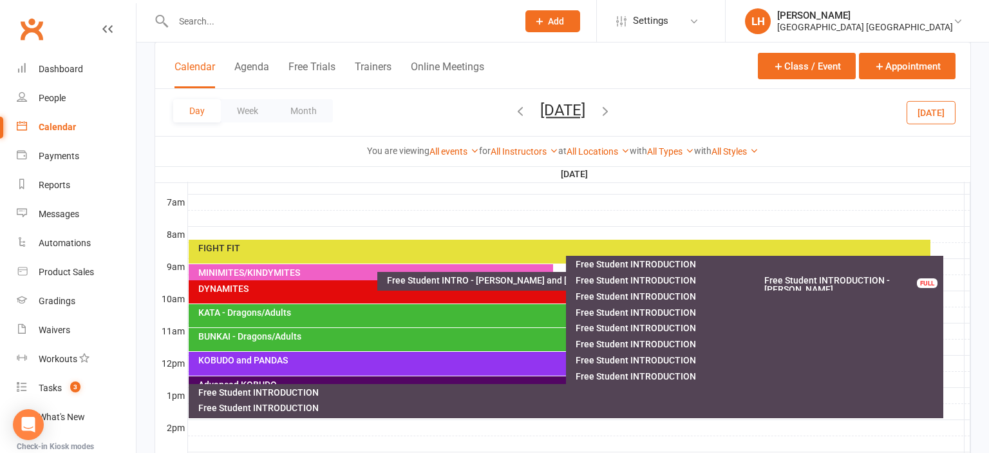
click at [631, 216] on div at bounding box center [579, 218] width 782 height 15
click at [864, 195] on div at bounding box center [579, 201] width 782 height 15
click at [672, 153] on link "All Types" at bounding box center [670, 151] width 47 height 10
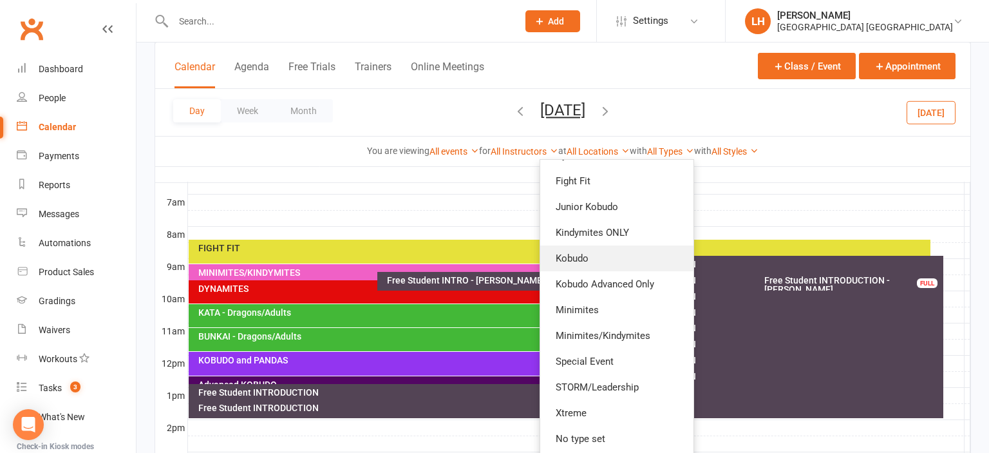
scroll to position [0, 0]
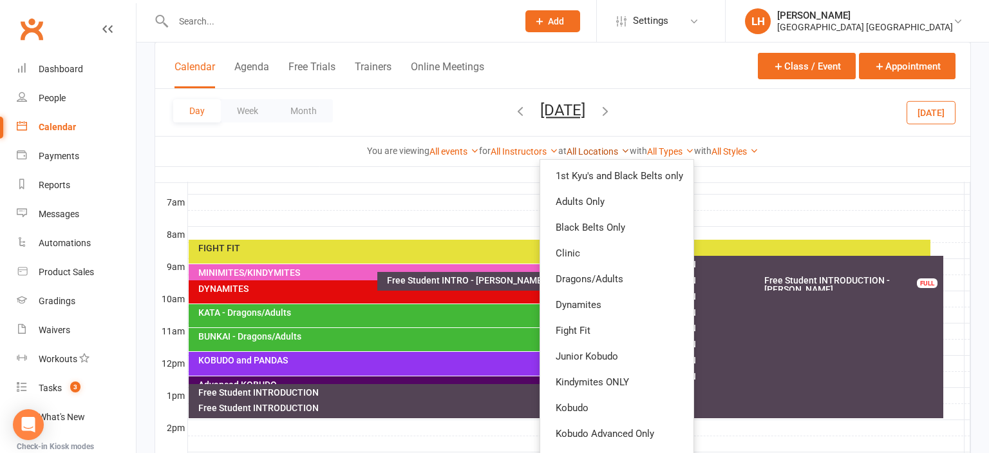
click at [622, 152] on icon at bounding box center [625, 150] width 9 height 9
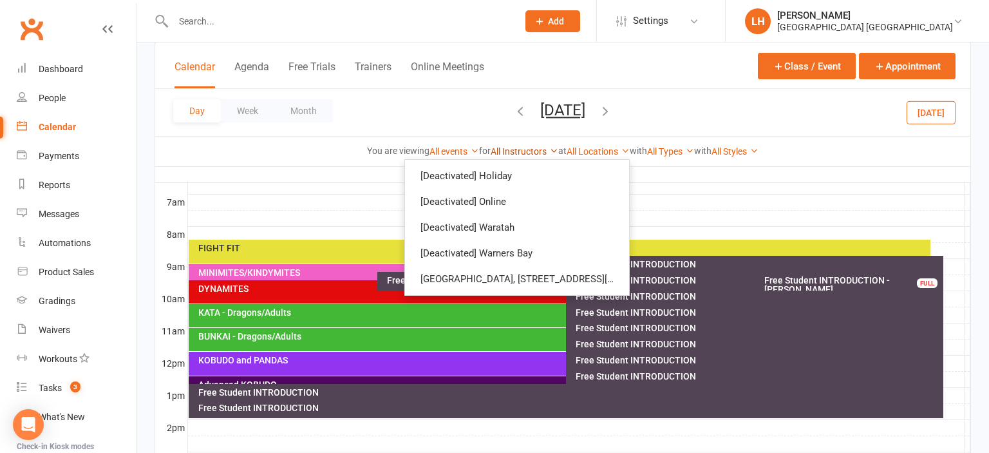
click at [542, 149] on link "All Instructors" at bounding box center [525, 151] width 68 height 10
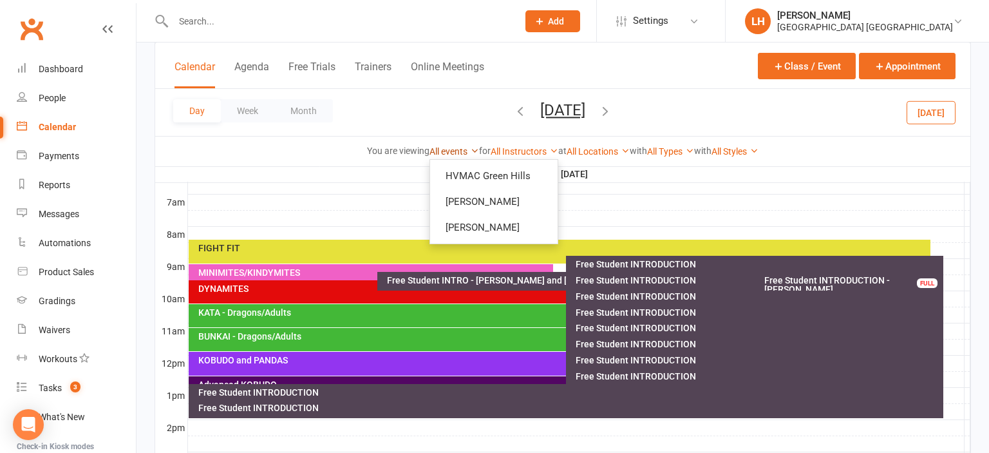
click at [444, 151] on link "All events" at bounding box center [454, 151] width 50 height 10
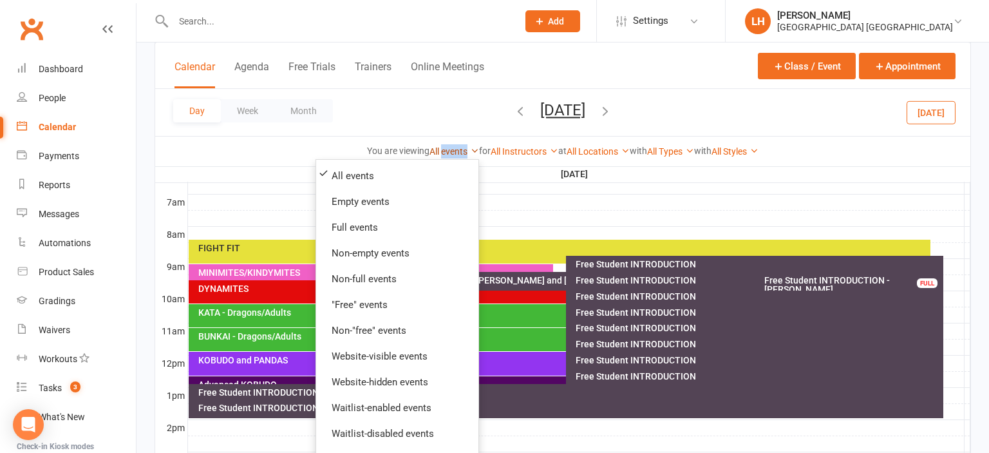
click at [444, 151] on link "All events" at bounding box center [454, 151] width 50 height 10
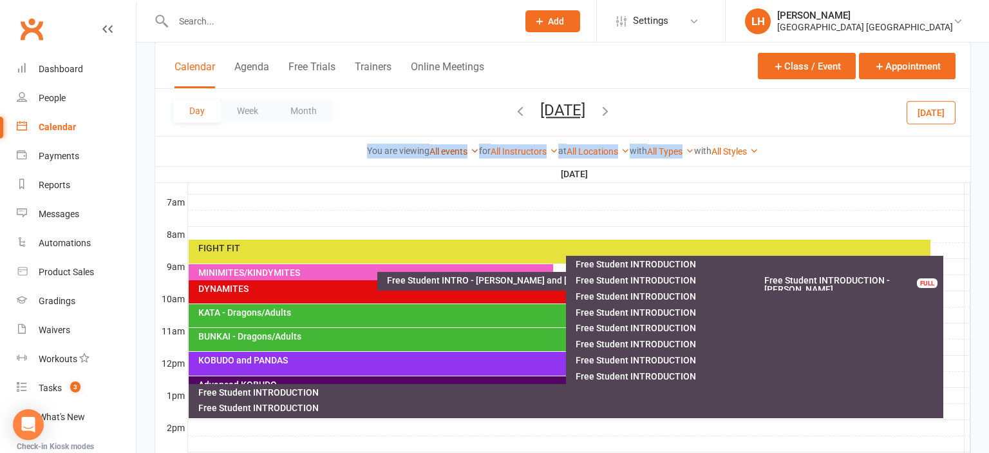
click at [444, 151] on link "All events" at bounding box center [454, 151] width 50 height 10
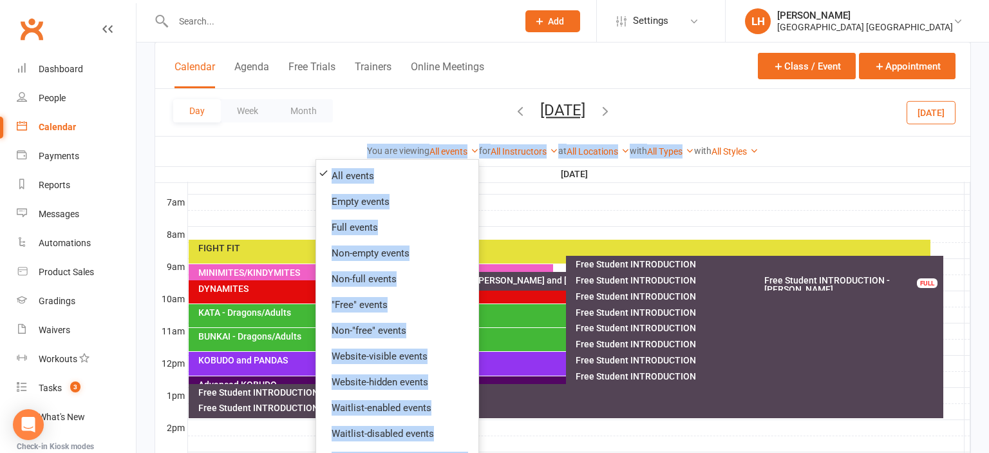
click at [251, 178] on th "[DATE]" at bounding box center [575, 174] width 777 height 16
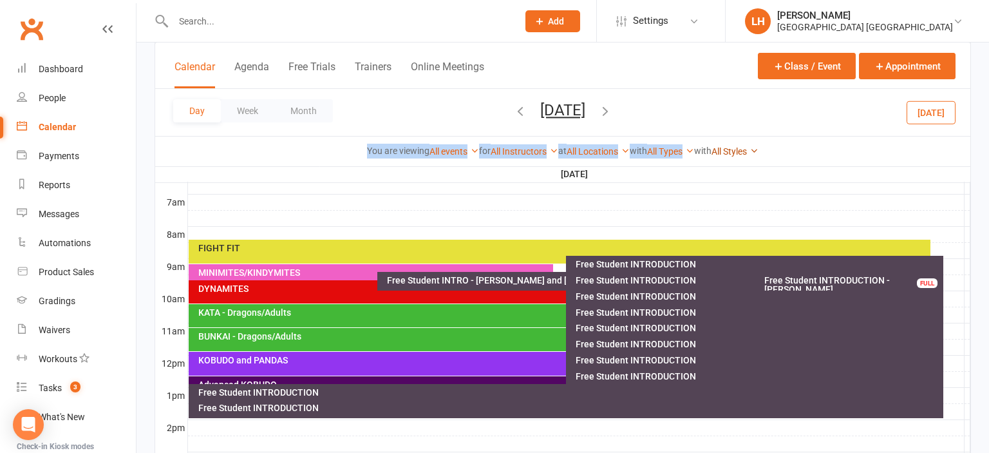
click at [736, 153] on link "All Styles" at bounding box center [734, 151] width 47 height 10
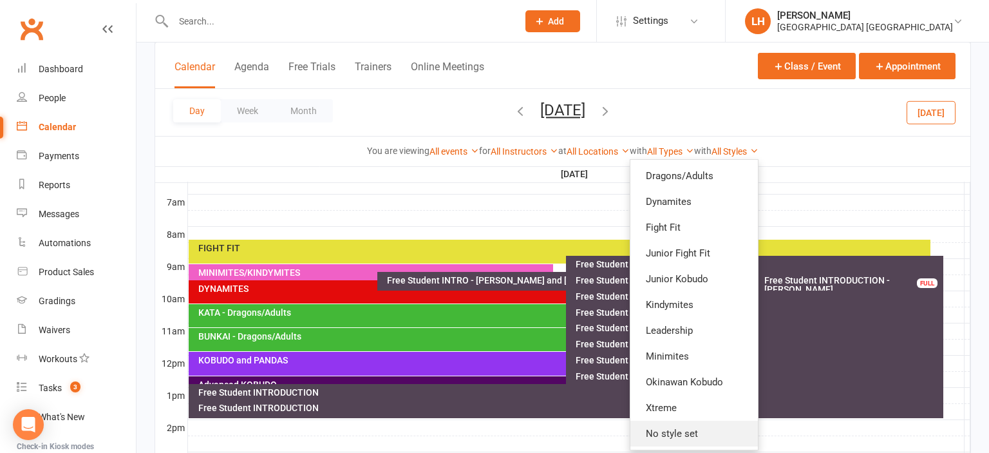
click at [706, 436] on link "No style set" at bounding box center [693, 433] width 127 height 26
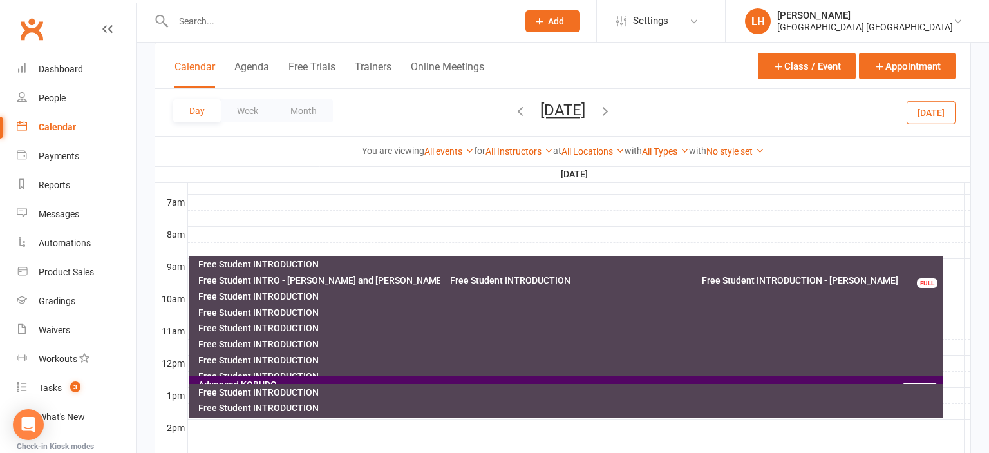
click at [292, 296] on div "Free Student INTRODUCTION" at bounding box center [569, 296] width 743 height 9
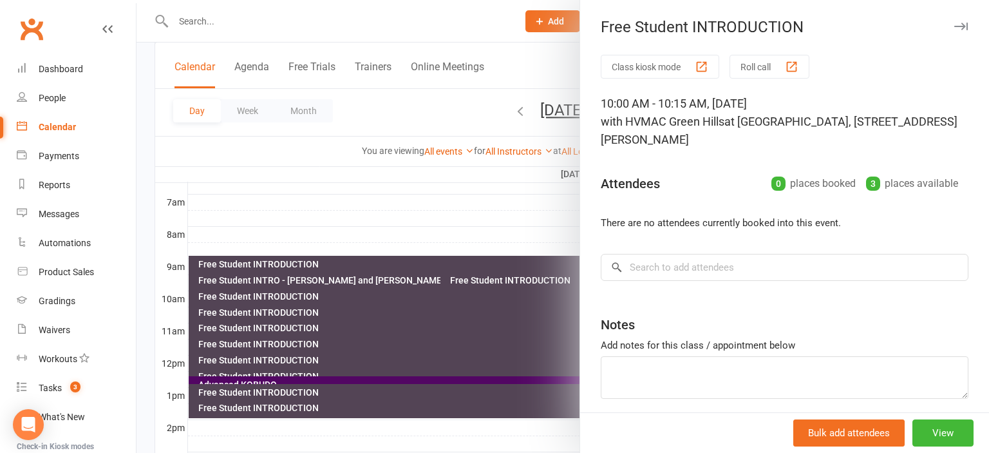
click at [292, 296] on div at bounding box center [562, 226] width 852 height 453
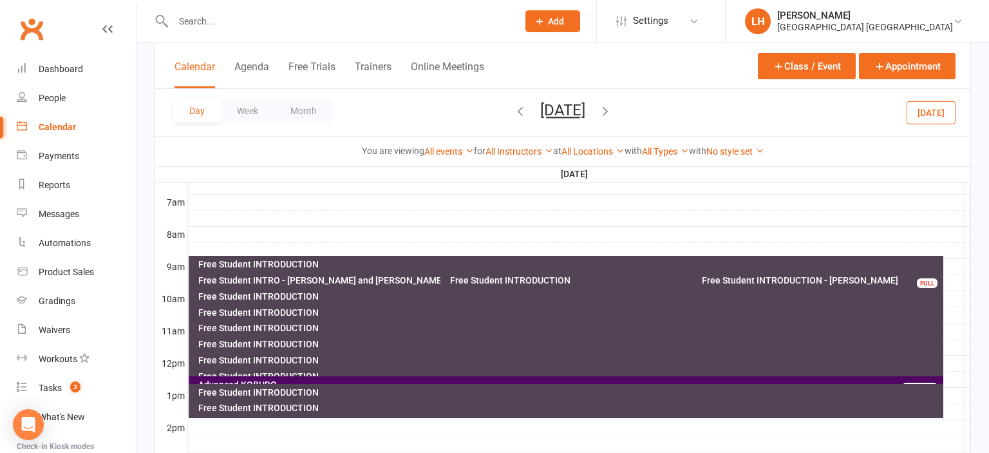
click at [292, 312] on div "Free Student INTRODUCTION" at bounding box center [569, 312] width 743 height 9
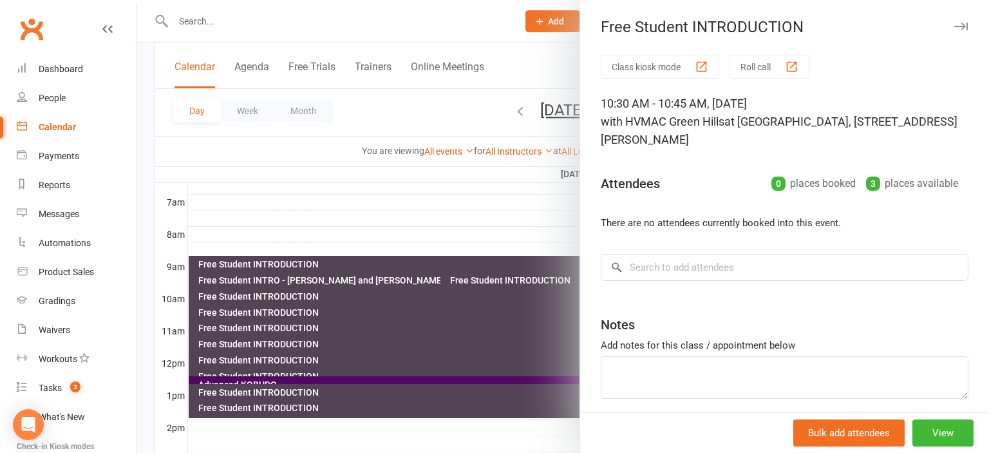
click at [292, 312] on div at bounding box center [562, 226] width 852 height 453
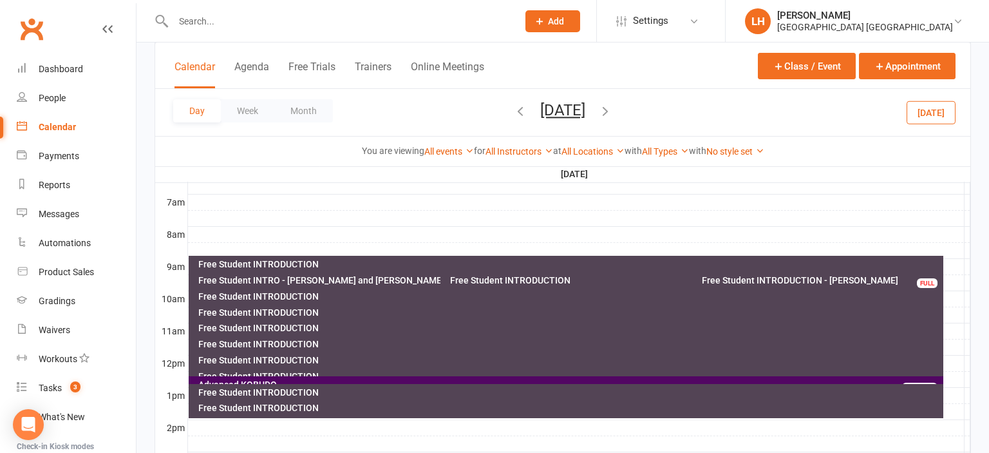
click at [290, 326] on div "Free Student INTRODUCTION" at bounding box center [569, 327] width 743 height 9
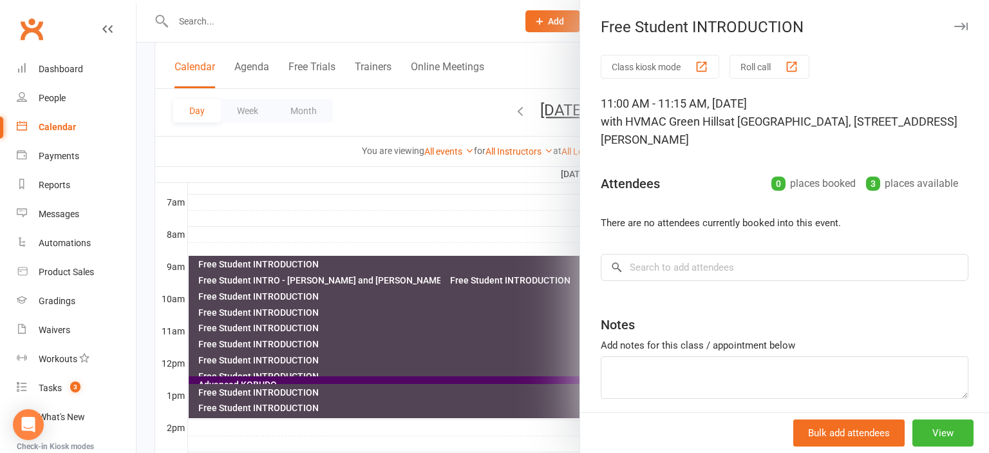
click at [290, 326] on div at bounding box center [562, 226] width 852 height 453
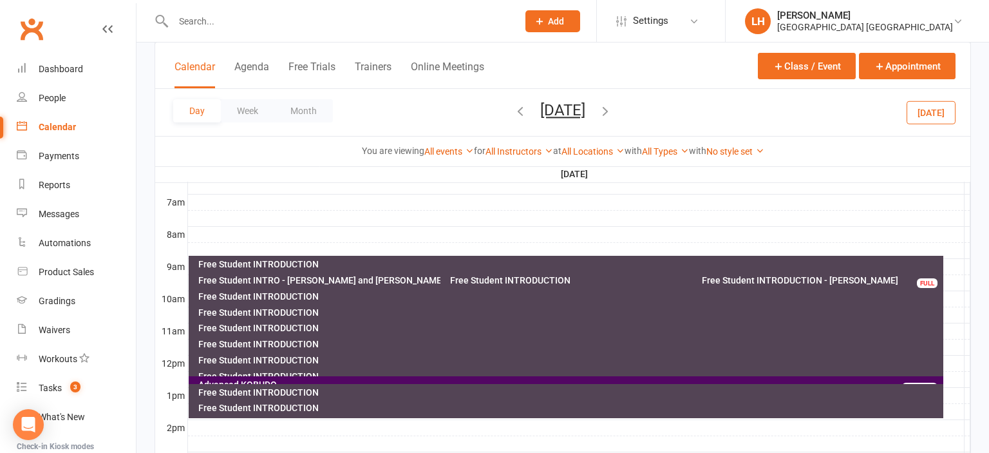
click at [287, 344] on div "Free Student INTRODUCTION" at bounding box center [569, 343] width 743 height 9
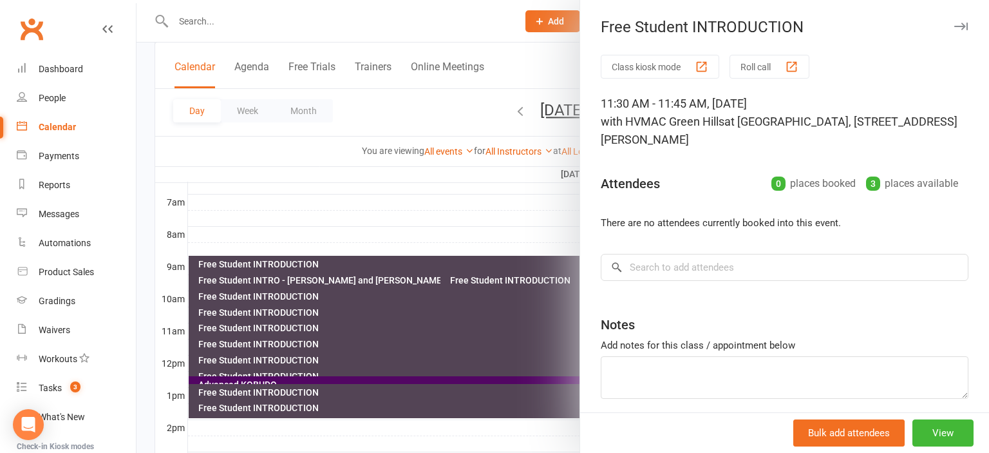
click at [287, 344] on div at bounding box center [562, 226] width 852 height 453
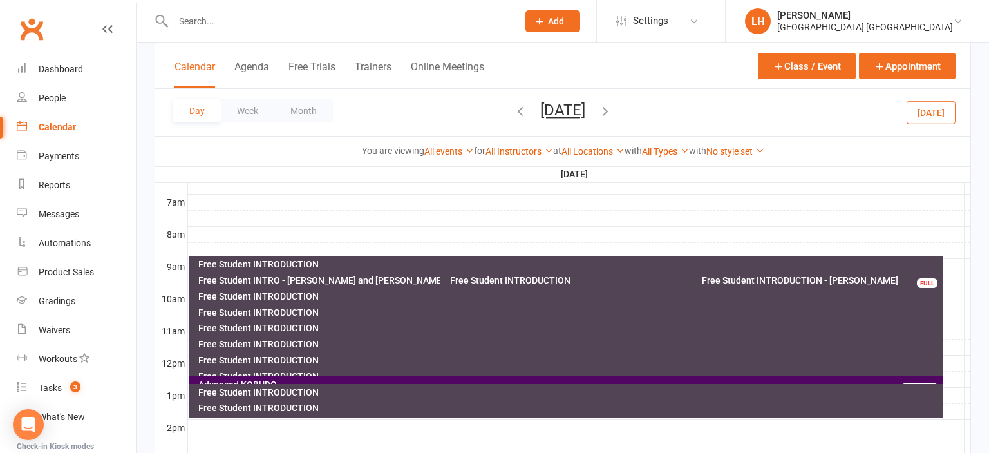
click at [288, 359] on div "Free Student INTRODUCTION" at bounding box center [569, 359] width 743 height 9
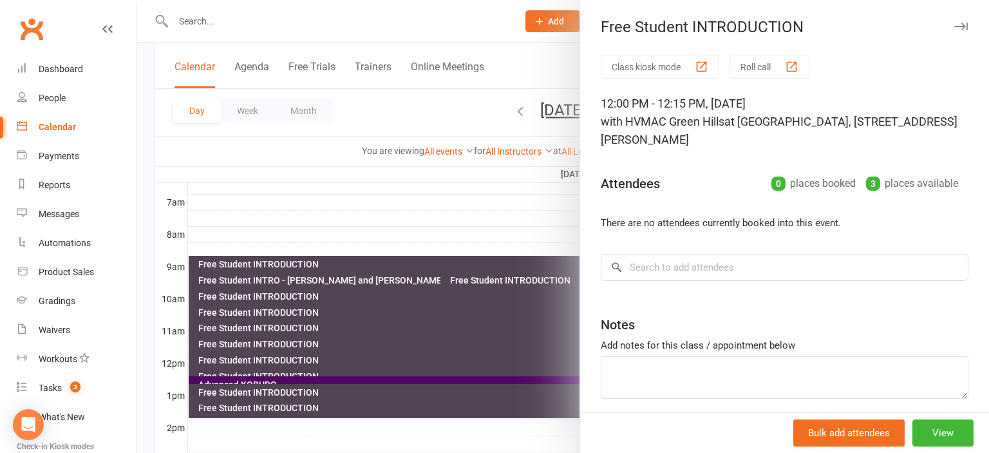
click at [288, 359] on div at bounding box center [562, 226] width 852 height 453
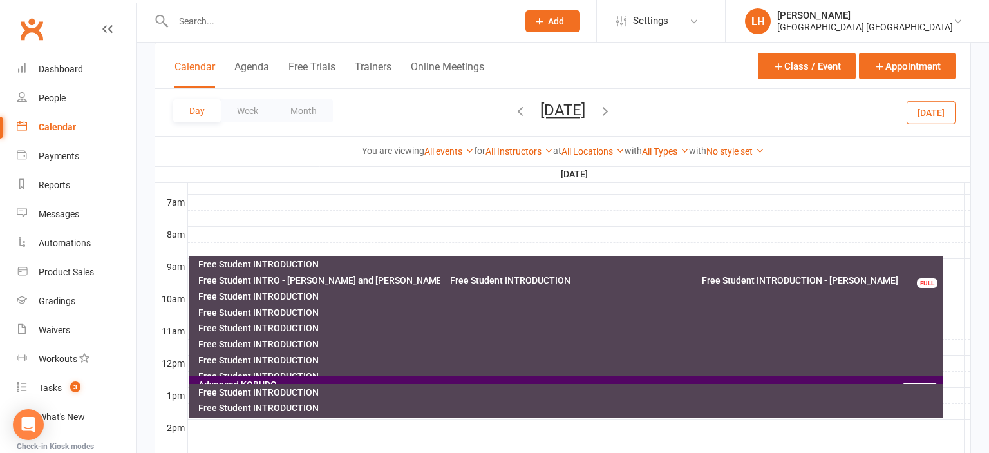
click at [289, 372] on div "Free Student INTRODUCTION" at bounding box center [569, 375] width 743 height 9
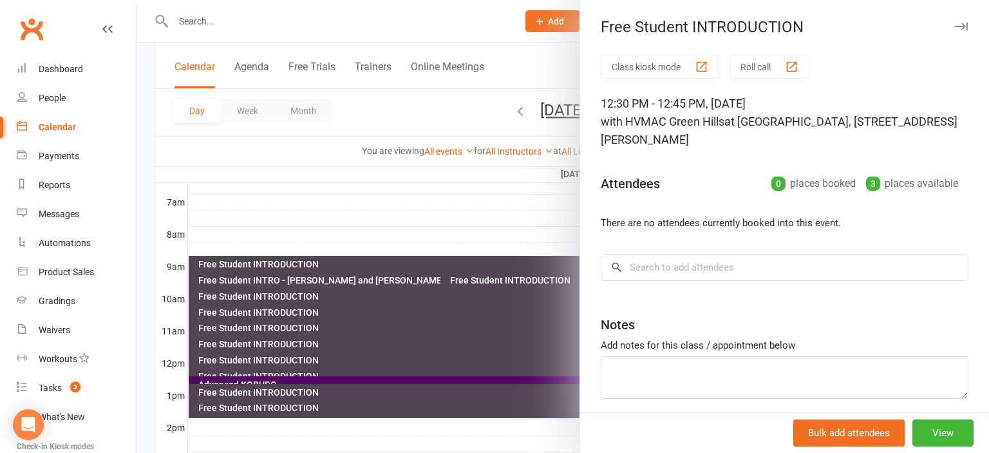
click at [289, 372] on div at bounding box center [562, 226] width 852 height 453
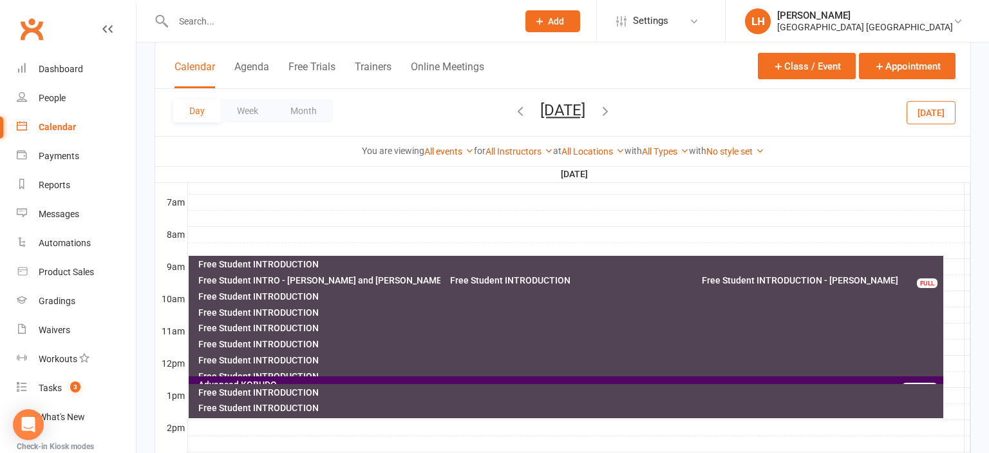
click at [287, 389] on div "Free Student INTRODUCTION" at bounding box center [569, 392] width 743 height 9
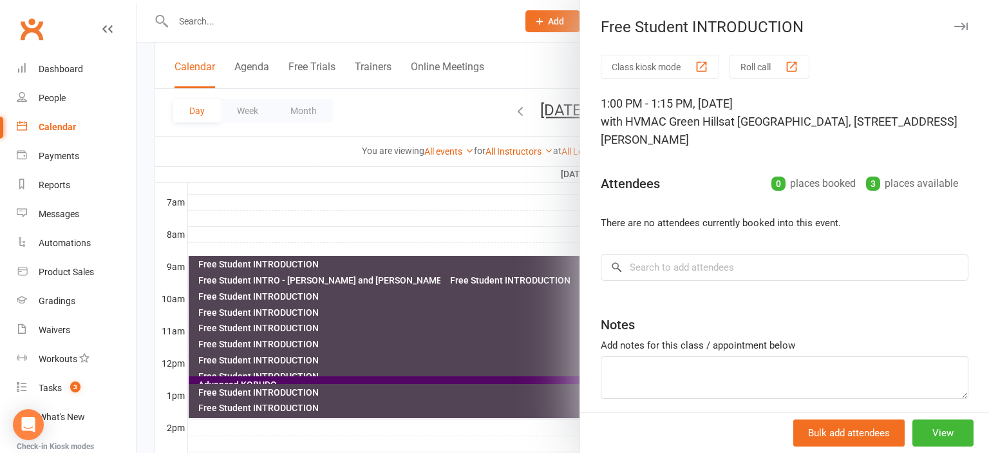
click at [287, 389] on div at bounding box center [562, 226] width 852 height 453
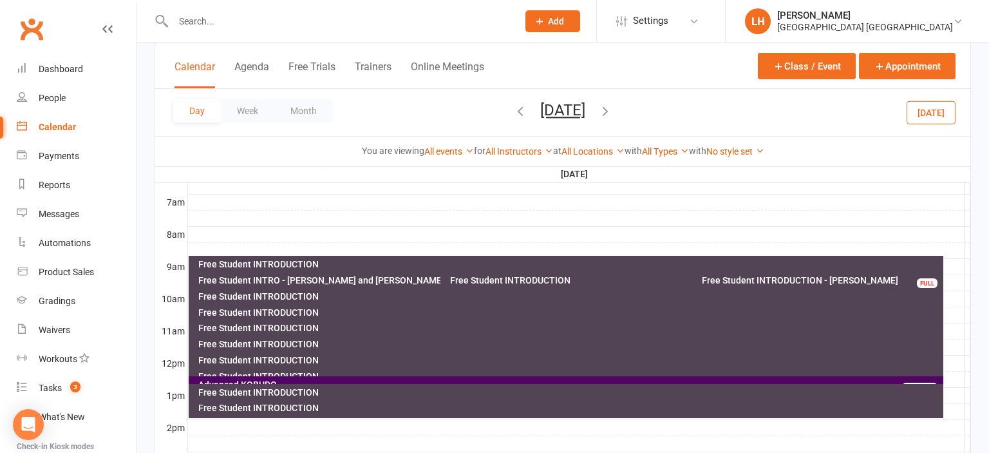
click at [288, 406] on div "Free Student INTRODUCTION" at bounding box center [569, 407] width 743 height 9
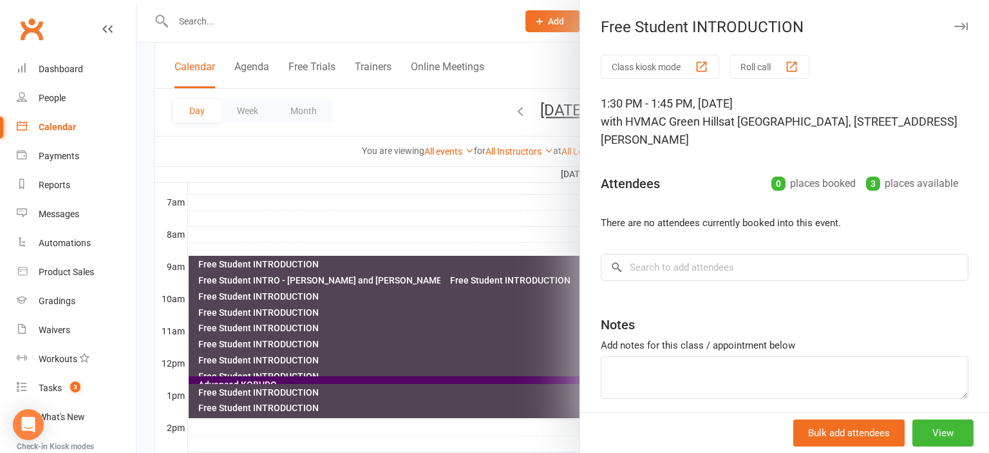
click at [288, 406] on div at bounding box center [562, 226] width 852 height 453
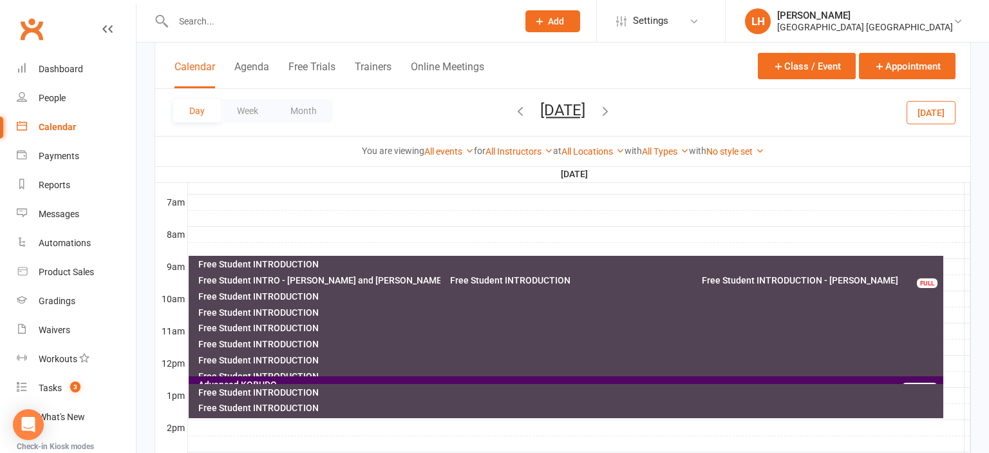
click at [612, 114] on icon "button" at bounding box center [605, 111] width 14 height 14
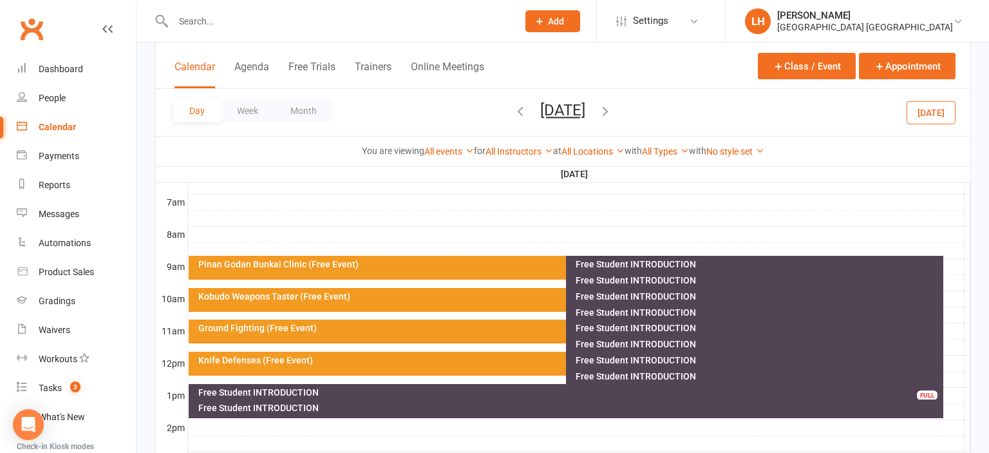
click at [661, 261] on div "Free Student INTRODUCTION" at bounding box center [758, 263] width 366 height 9
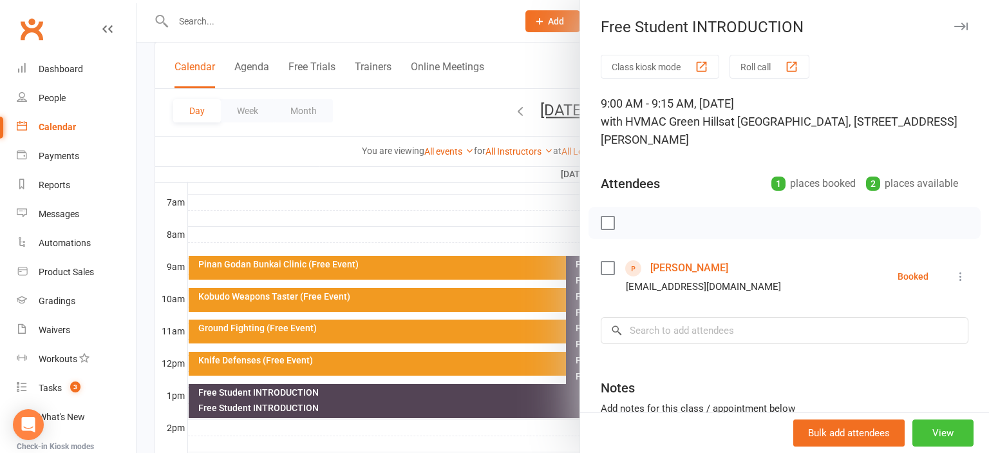
click at [953, 431] on button "View" at bounding box center [942, 432] width 61 height 27
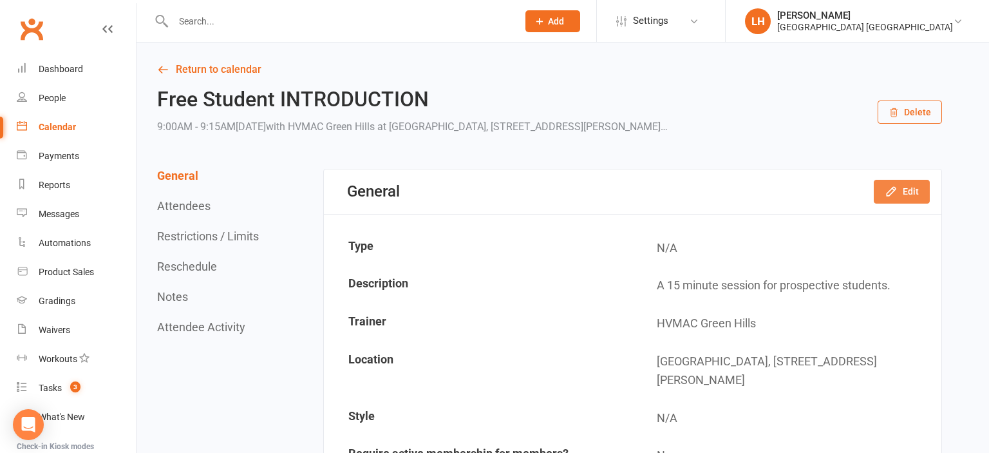
click at [892, 191] on icon "button" at bounding box center [891, 191] width 13 height 13
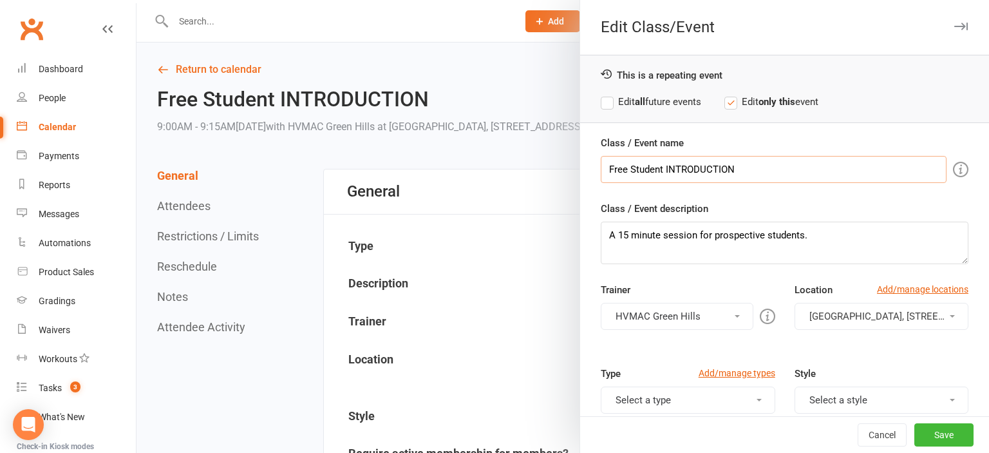
click at [774, 169] on input "Free Student INTRODUCTION" at bounding box center [774, 169] width 346 height 27
type input "Free Student INTRODUCTION - [PERSON_NAME]"
click at [940, 431] on button "Save" at bounding box center [943, 434] width 59 height 23
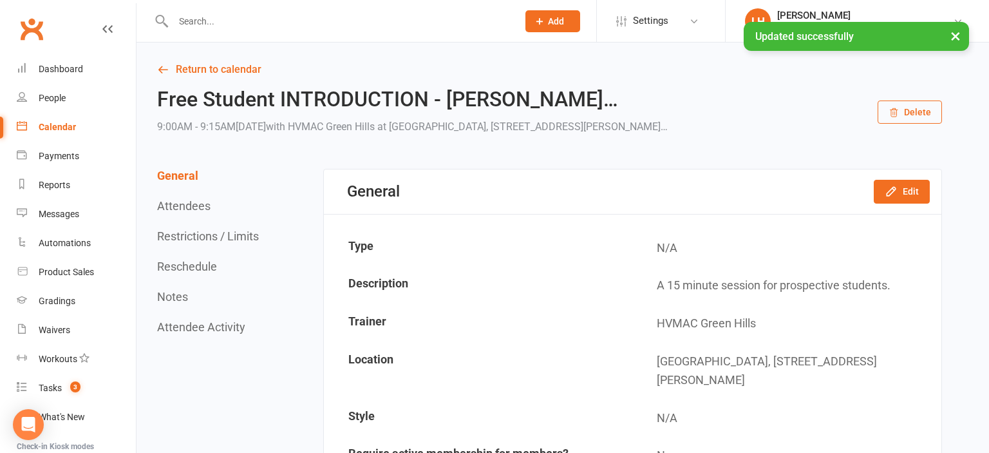
click at [212, 238] on button "Restrictions / Limits" at bounding box center [208, 236] width 102 height 14
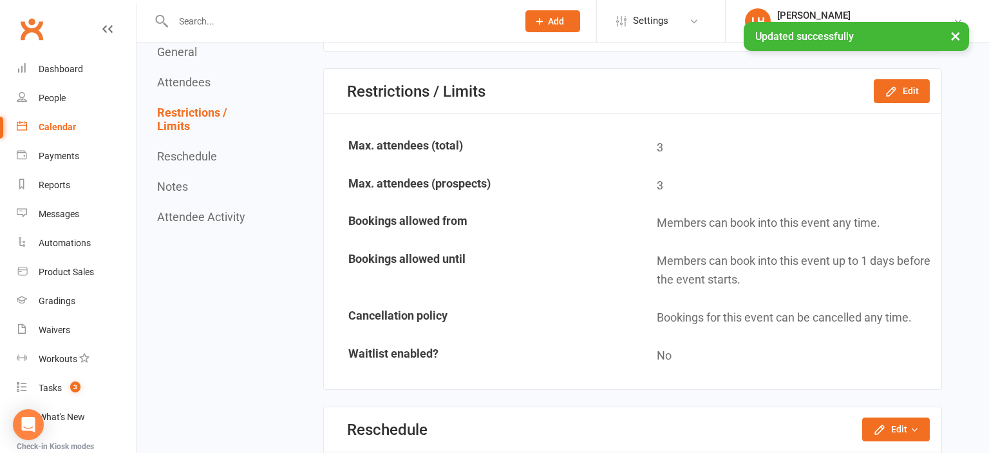
scroll to position [850, 0]
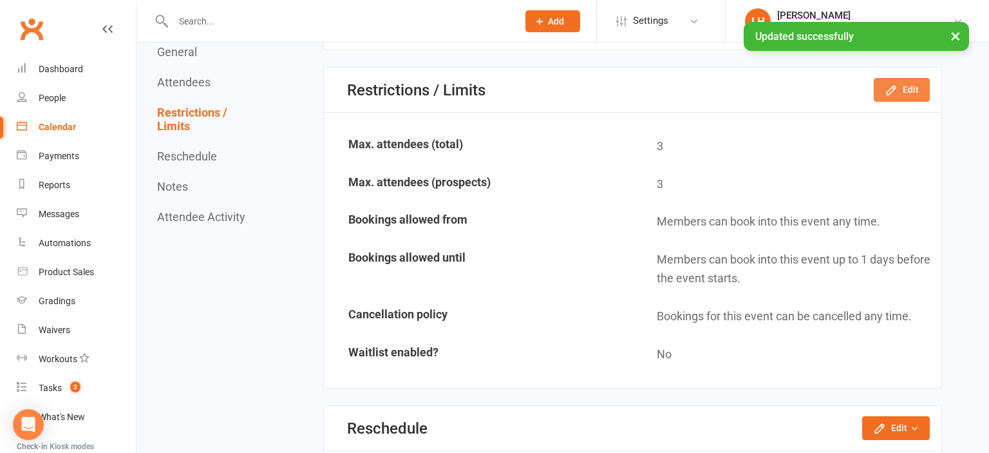
click at [891, 85] on icon "button" at bounding box center [891, 90] width 13 height 13
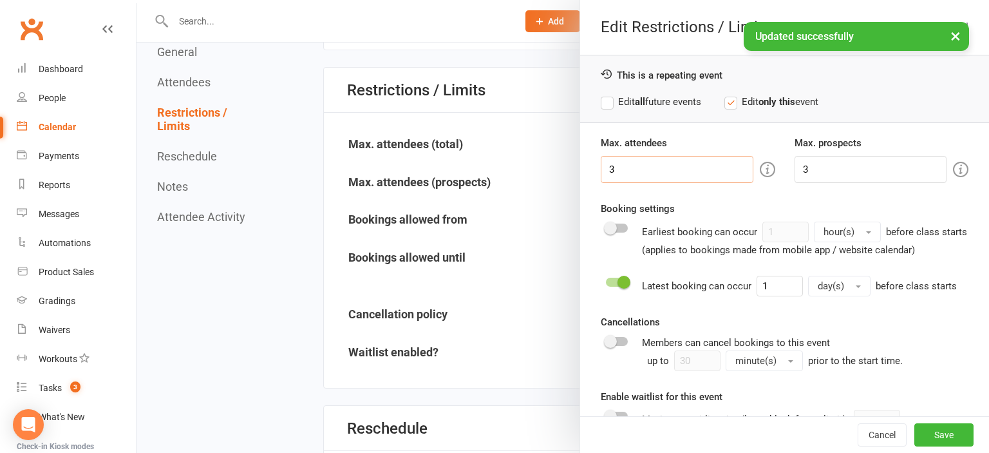
click at [666, 173] on input "3" at bounding box center [677, 169] width 152 height 27
click at [665, 171] on input "3" at bounding box center [677, 169] width 152 height 27
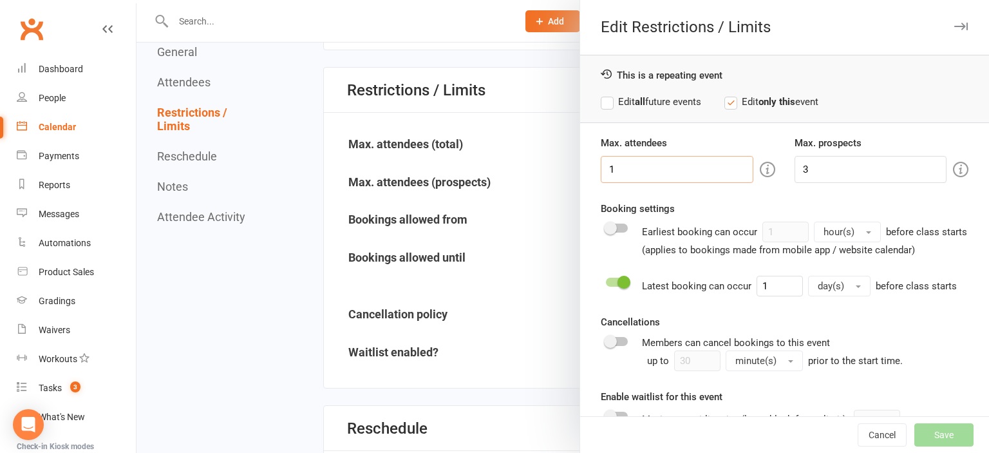
type input "1"
click at [818, 166] on input "3" at bounding box center [870, 169] width 152 height 27
type input "1"
click at [954, 435] on button "Save" at bounding box center [943, 434] width 59 height 23
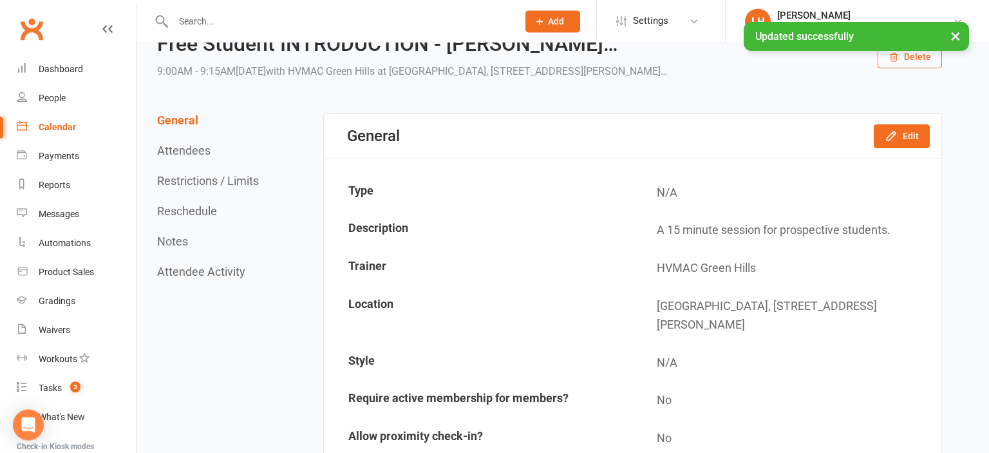
scroll to position [0, 0]
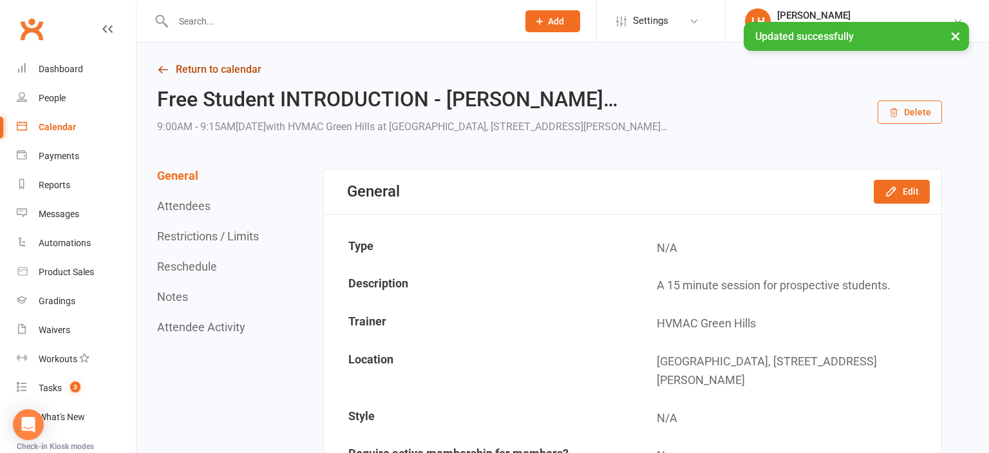
click at [225, 71] on link "Return to calendar" at bounding box center [549, 70] width 785 height 18
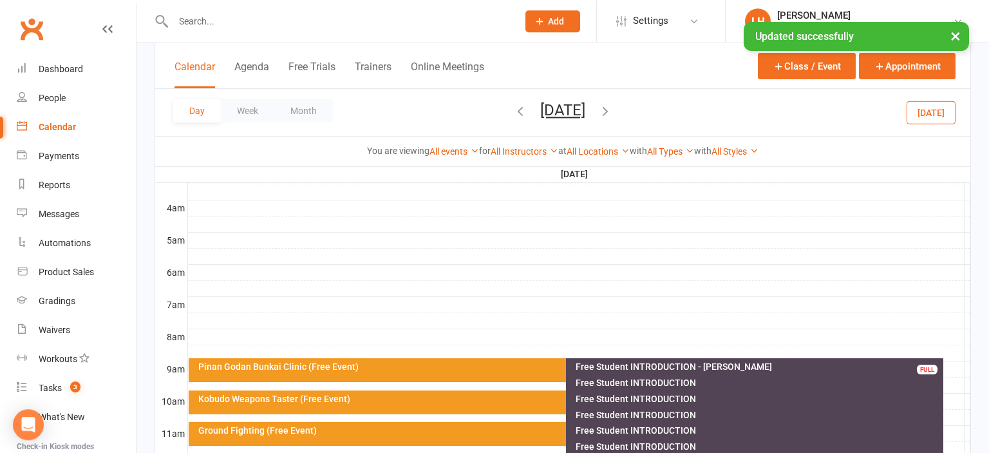
scroll to position [272, 0]
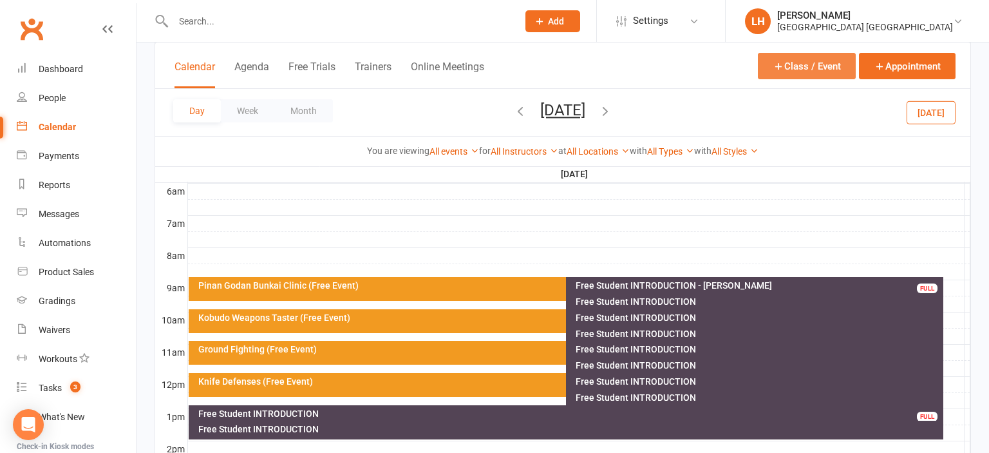
click at [810, 66] on button "Class / Event" at bounding box center [807, 66] width 98 height 26
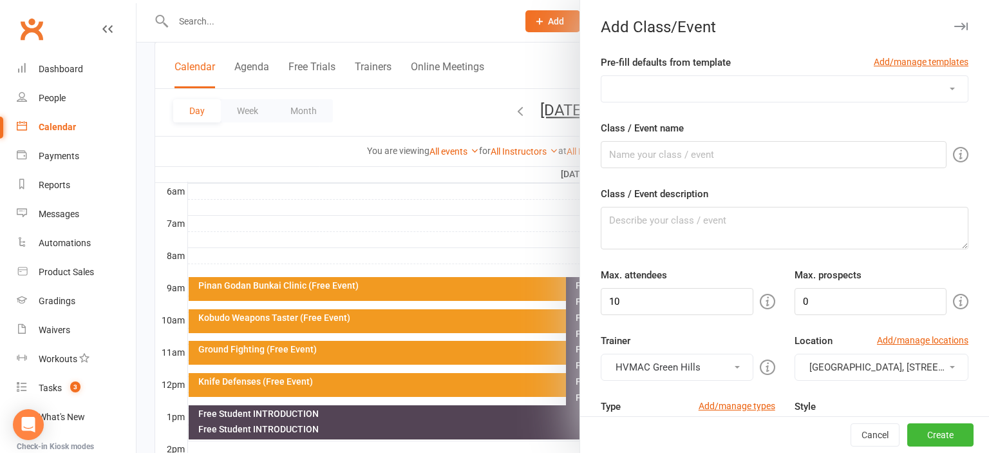
click at [601, 76] on select "ADULTS Only BLACK BELT PREP BLACK BELTS - [DATE] BLACK BELTS - [DATE] BUNKAI - …" at bounding box center [784, 89] width 366 height 26
select select "212"
click option "OPEN WEEKEND Free Student Introduction - [DATE]" at bounding box center [0, 0] width 0 height 0
type input "Free Student INTRODUCTION"
type textarea "A 15 minute session for prospective students."
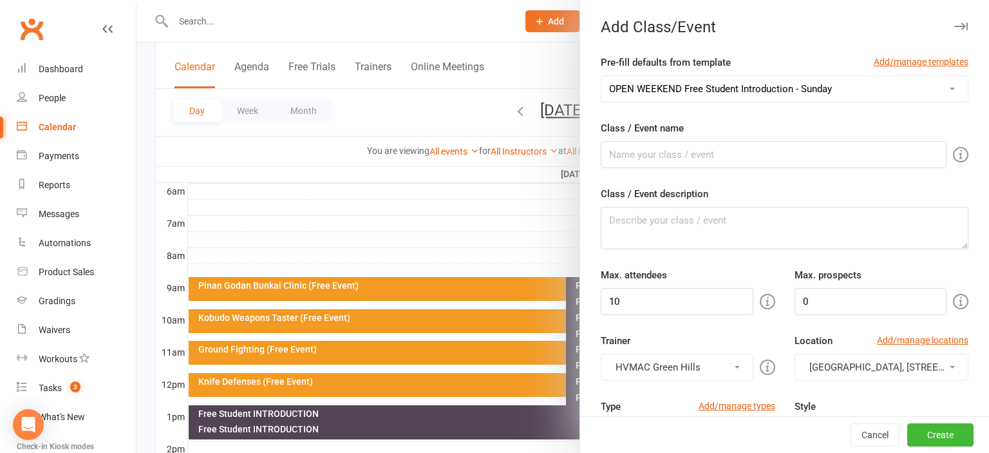
type input "3"
type input "1"
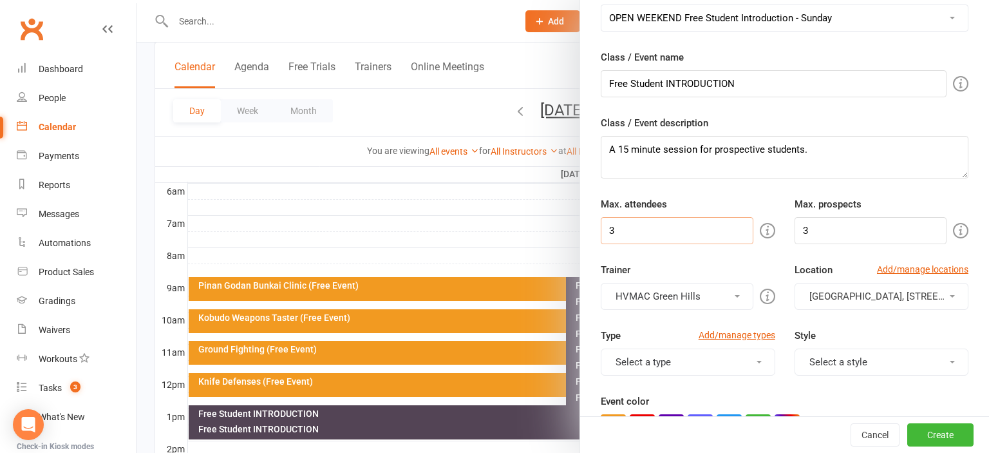
click at [681, 230] on input "3" at bounding box center [677, 230] width 152 height 27
type input "5"
click at [820, 227] on input "3" at bounding box center [870, 230] width 152 height 27
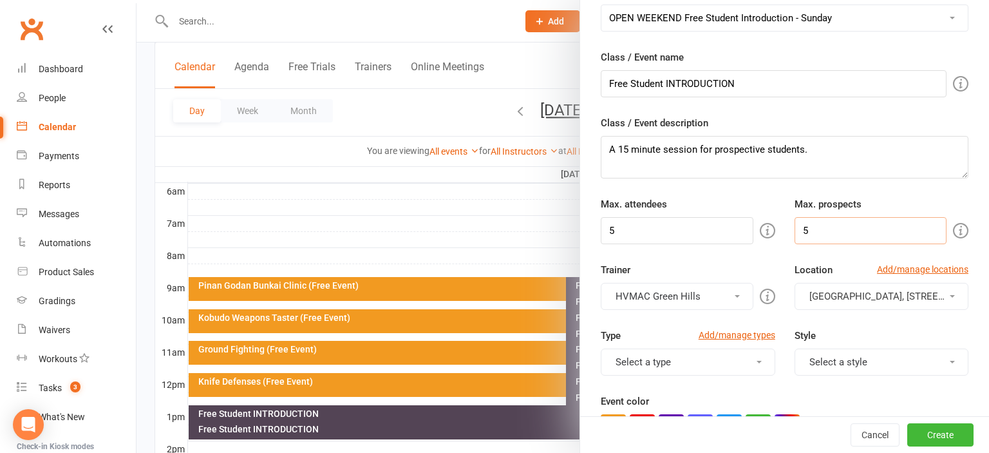
type input "5"
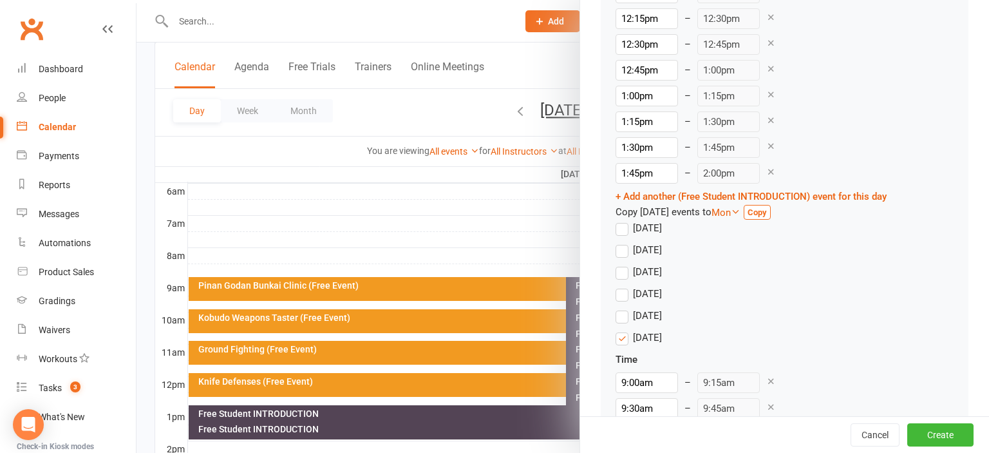
scroll to position [1919, 0]
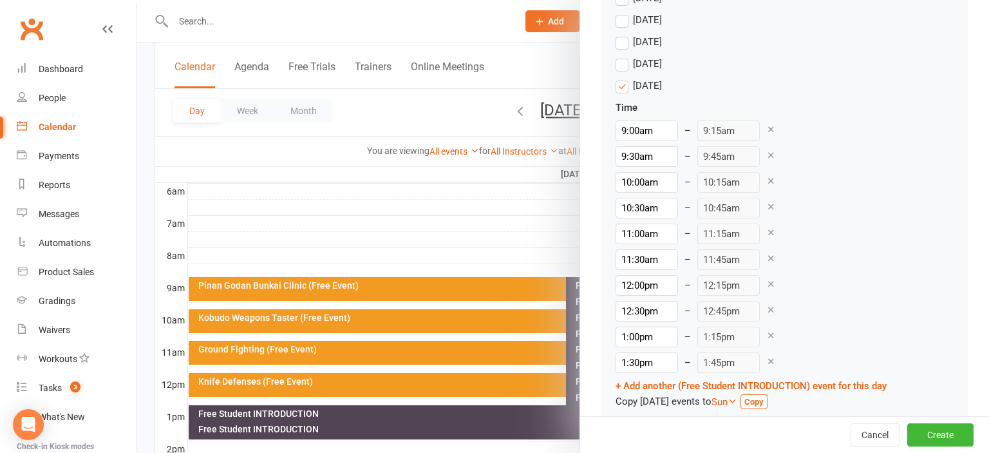
click at [628, 82] on label "[DATE]" at bounding box center [639, 85] width 46 height 15
click at [624, 78] on input "[DATE]" at bounding box center [620, 78] width 8 height 0
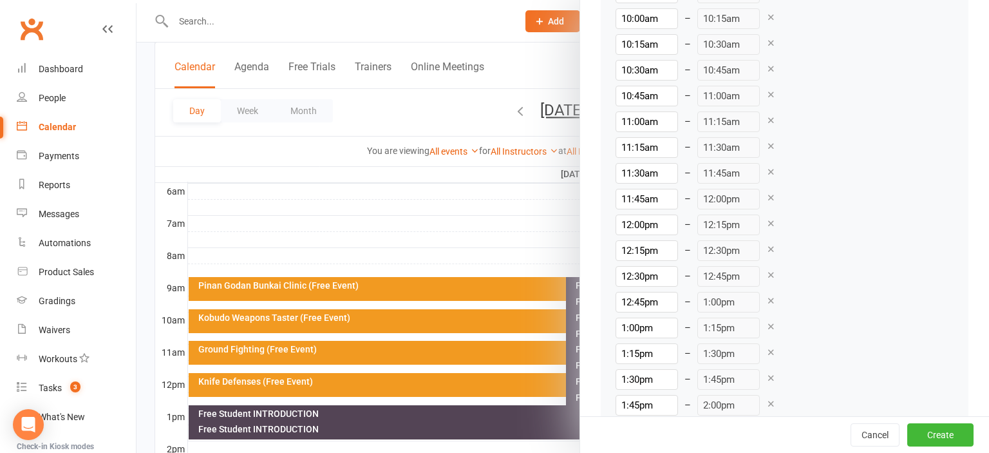
scroll to position [1422, 0]
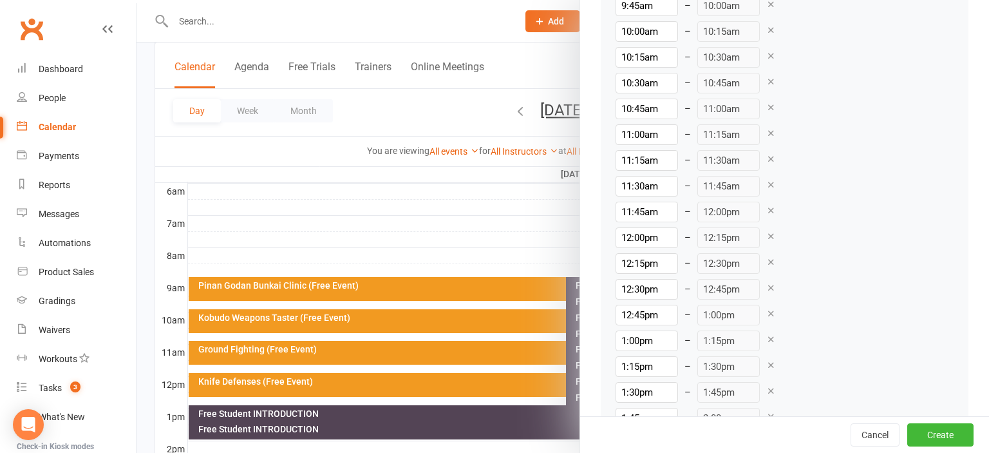
click at [766, 388] on icon at bounding box center [771, 391] width 10 height 10
click at [766, 386] on icon at bounding box center [771, 391] width 10 height 10
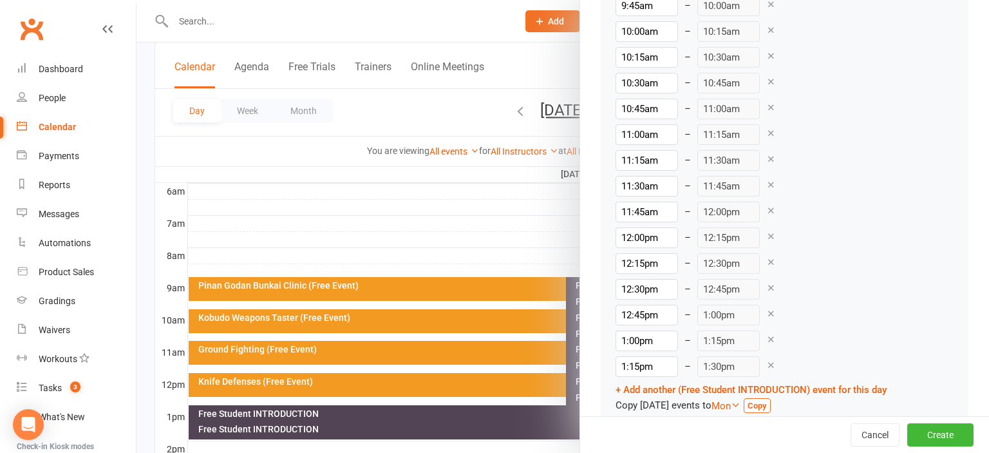
click at [766, 361] on icon at bounding box center [771, 365] width 10 height 10
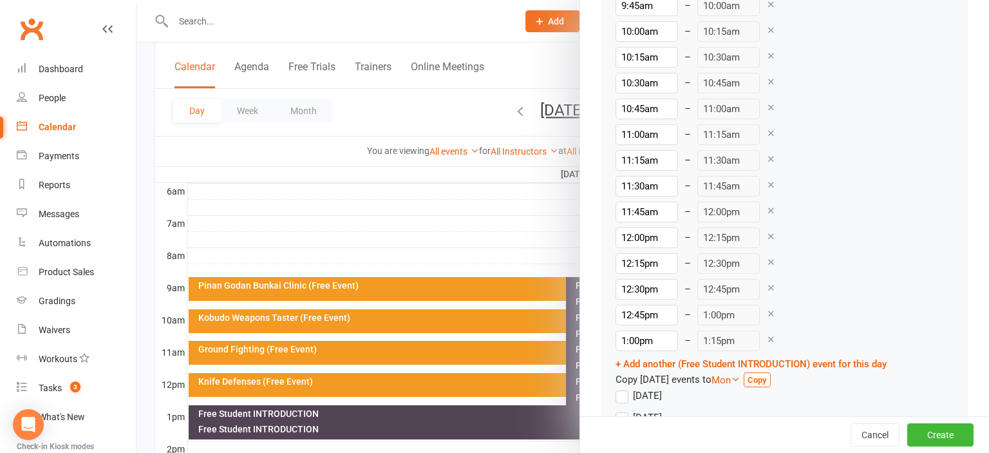
click at [766, 339] on icon at bounding box center [771, 339] width 10 height 10
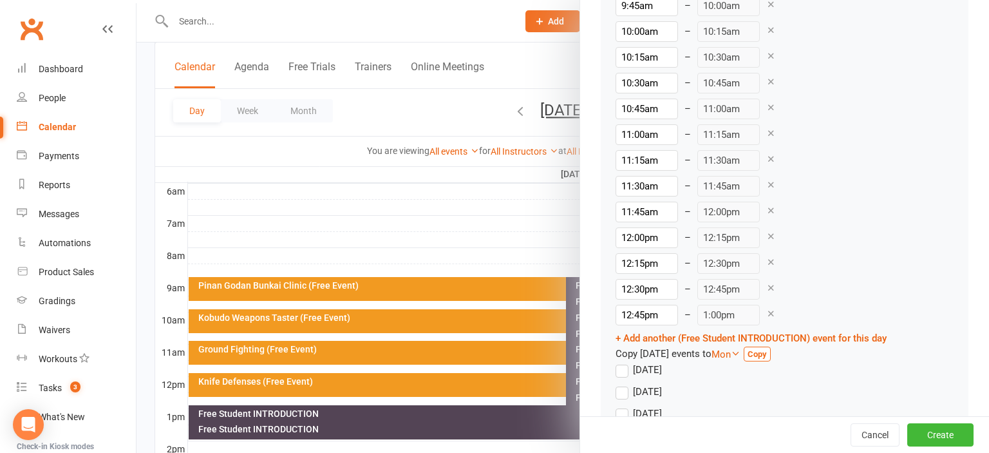
click at [761, 305] on div "12:45pm – 1:00pm" at bounding box center [751, 315] width 271 height 21
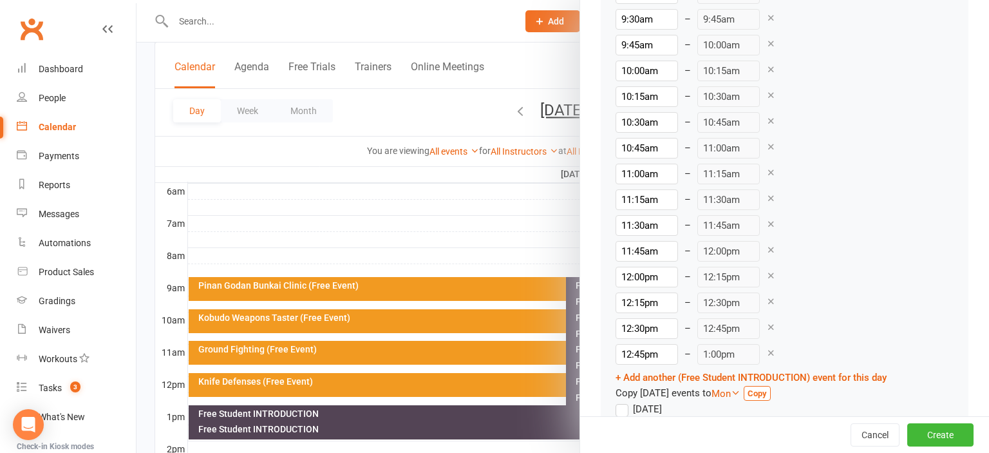
scroll to position [1351, 0]
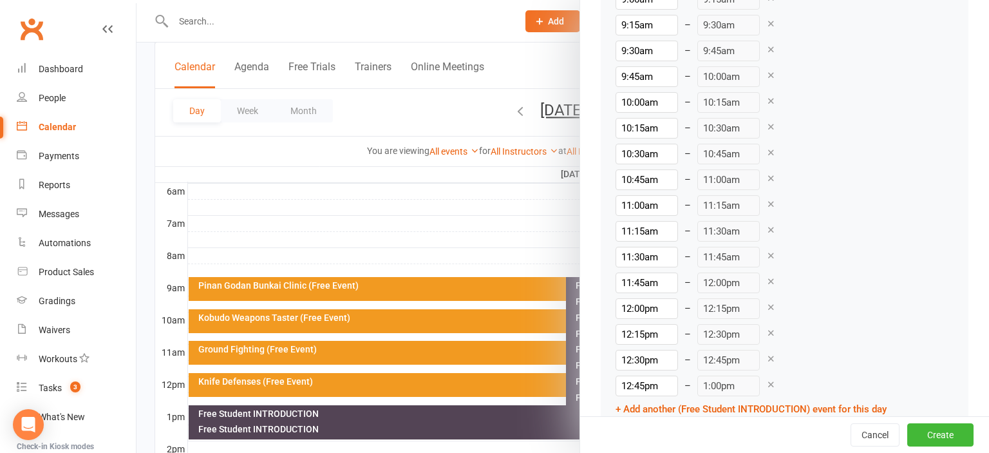
click at [766, 49] on icon at bounding box center [771, 49] width 10 height 10
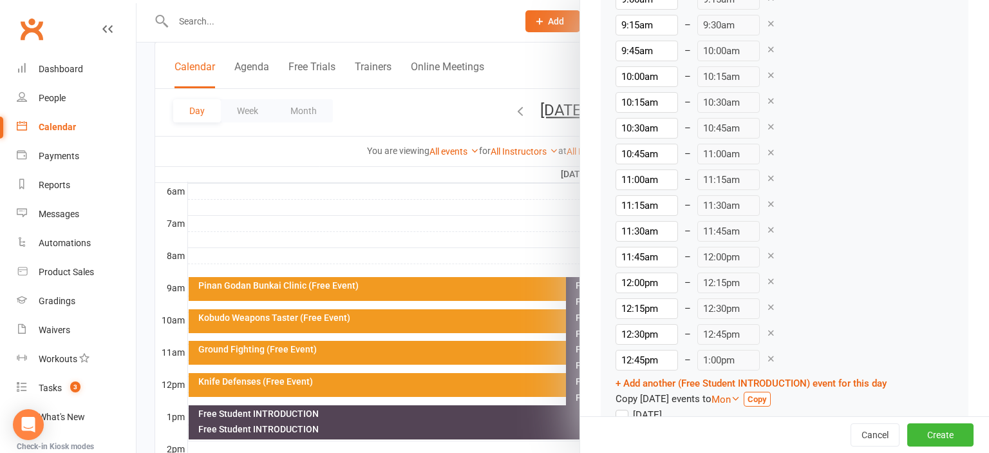
click at [766, 49] on icon at bounding box center [771, 49] width 10 height 10
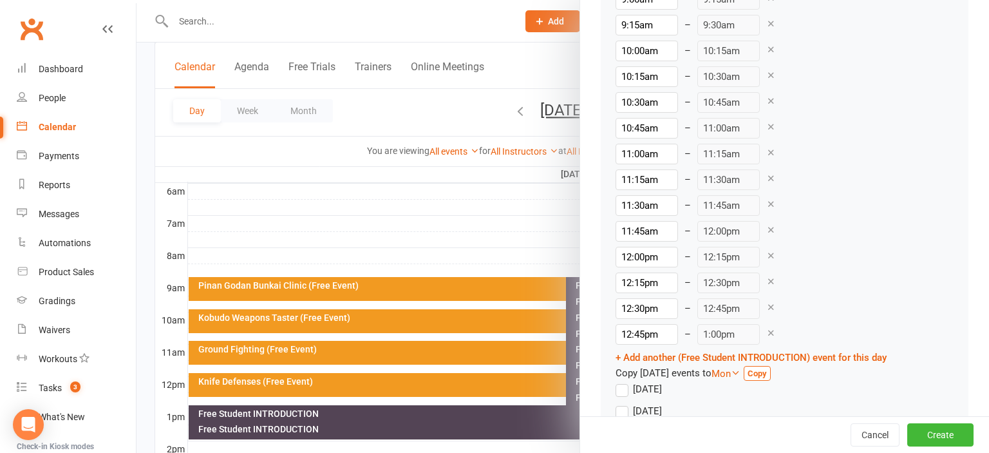
click at [766, 49] on icon at bounding box center [771, 49] width 10 height 10
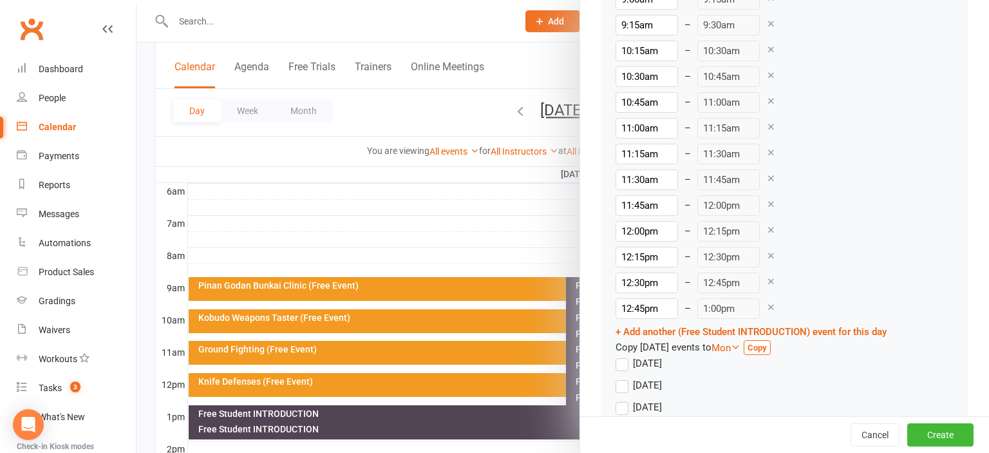
click at [766, 49] on icon at bounding box center [771, 49] width 10 height 10
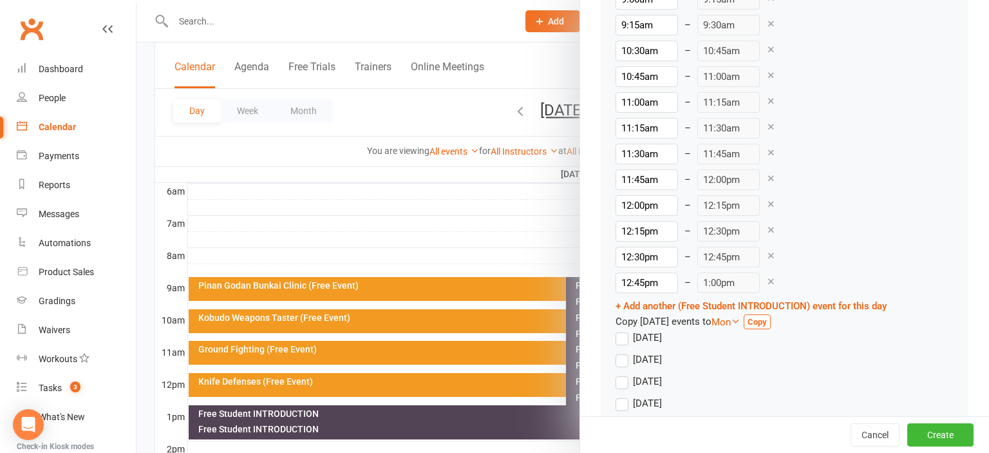
click at [766, 49] on icon at bounding box center [771, 49] width 10 height 10
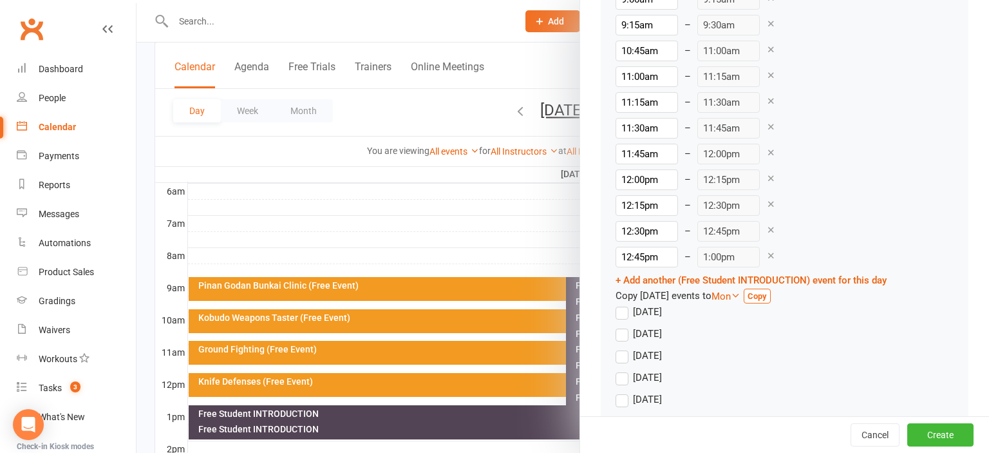
click at [766, 49] on icon at bounding box center [771, 49] width 10 height 10
click at [766, 70] on icon at bounding box center [771, 75] width 10 height 10
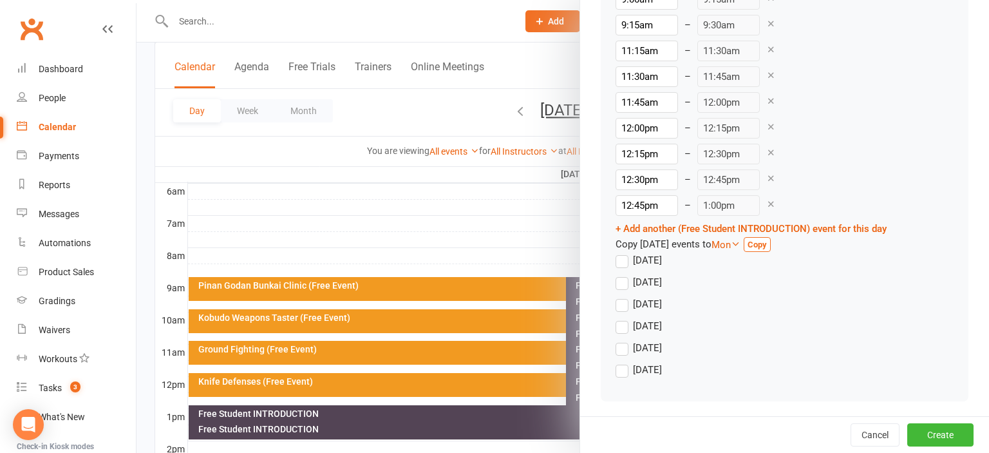
click at [766, 49] on icon at bounding box center [771, 49] width 10 height 10
click at [766, 28] on icon at bounding box center [771, 24] width 10 height 10
click at [766, 49] on icon at bounding box center [771, 49] width 10 height 10
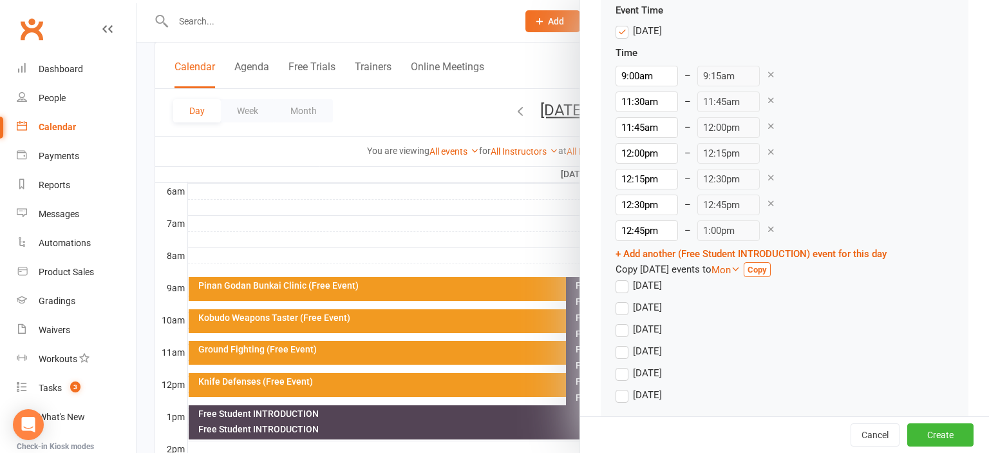
scroll to position [1275, 0]
click at [760, 49] on div "Time" at bounding box center [751, 52] width 271 height 15
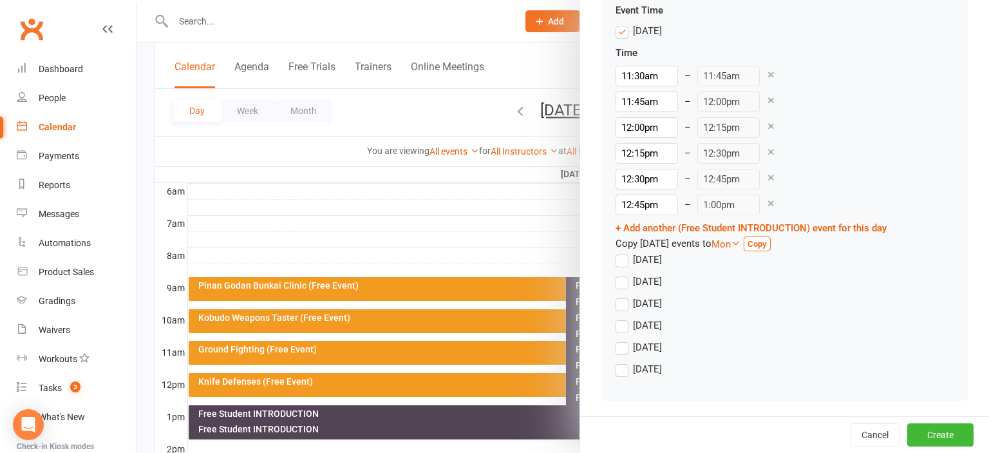
click at [757, 77] on div "11:30am – 11:45am" at bounding box center [751, 76] width 271 height 21
click at [766, 97] on icon at bounding box center [771, 100] width 10 height 10
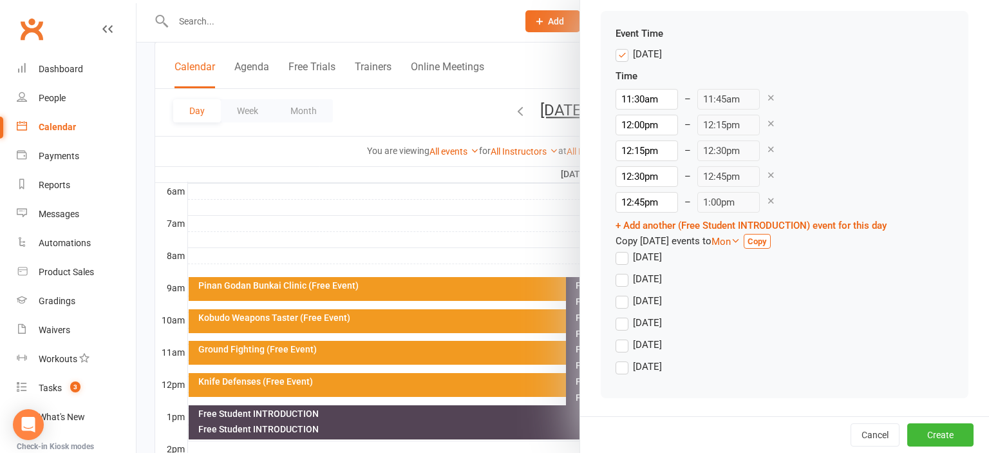
scroll to position [1249, 0]
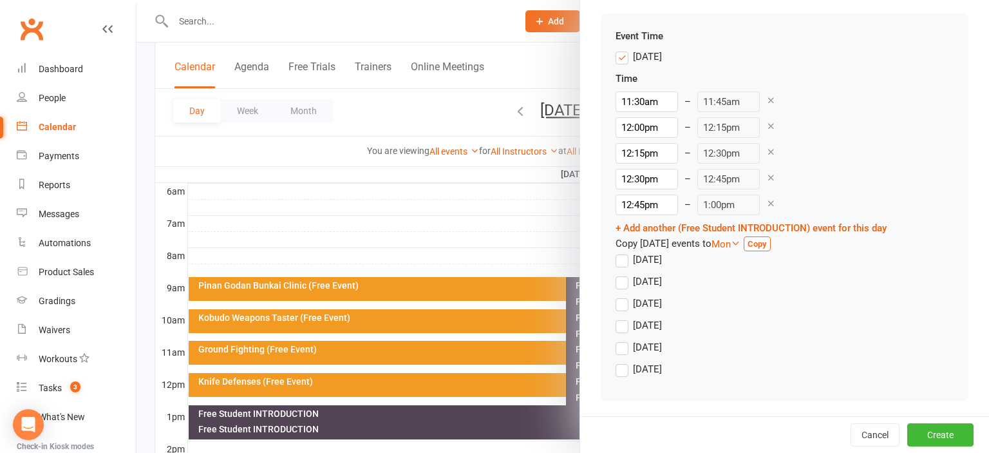
click at [766, 99] on icon at bounding box center [771, 100] width 10 height 10
click at [758, 99] on div "Time" at bounding box center [751, 104] width 271 height 15
click at [766, 123] on icon at bounding box center [771, 126] width 10 height 10
click at [766, 147] on icon at bounding box center [771, 152] width 10 height 10
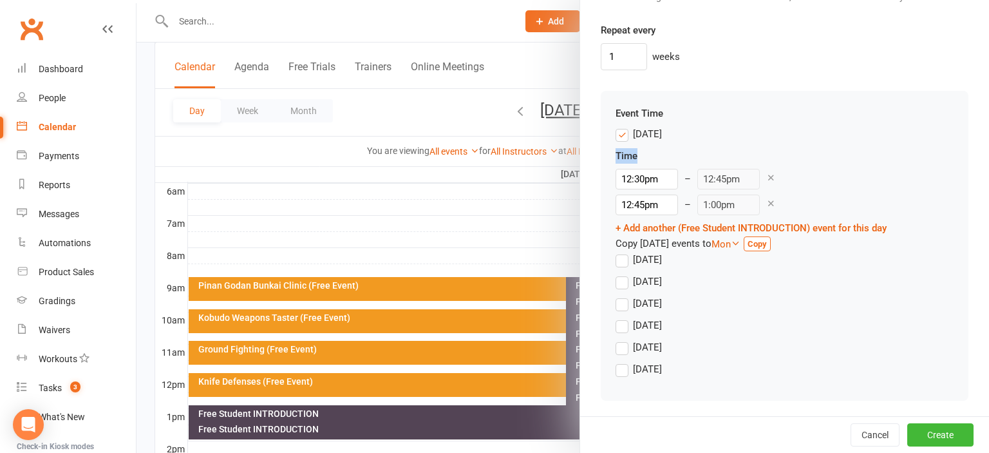
click at [766, 174] on icon at bounding box center [771, 178] width 10 height 10
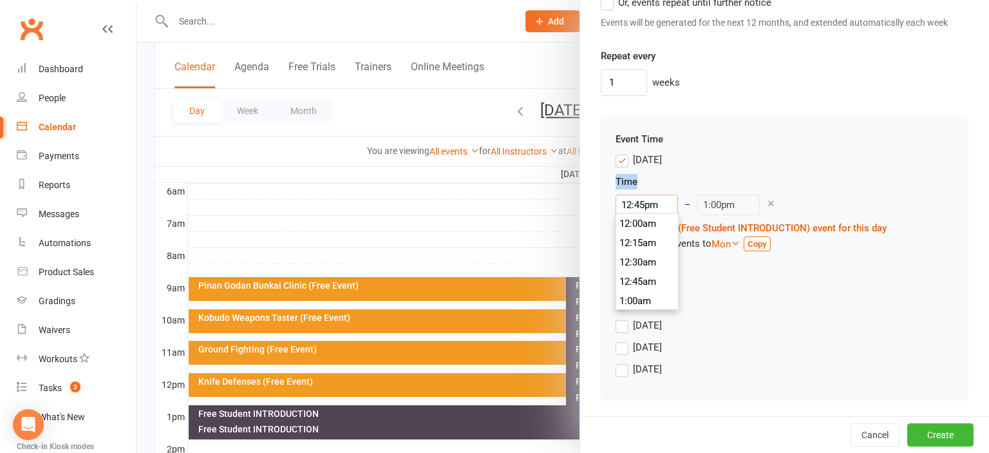
click at [644, 203] on input "12:45pm" at bounding box center [647, 204] width 62 height 21
type input "9:00am"
type input "9:15am"
click at [644, 255] on li "9:00am" at bounding box center [647, 252] width 62 height 19
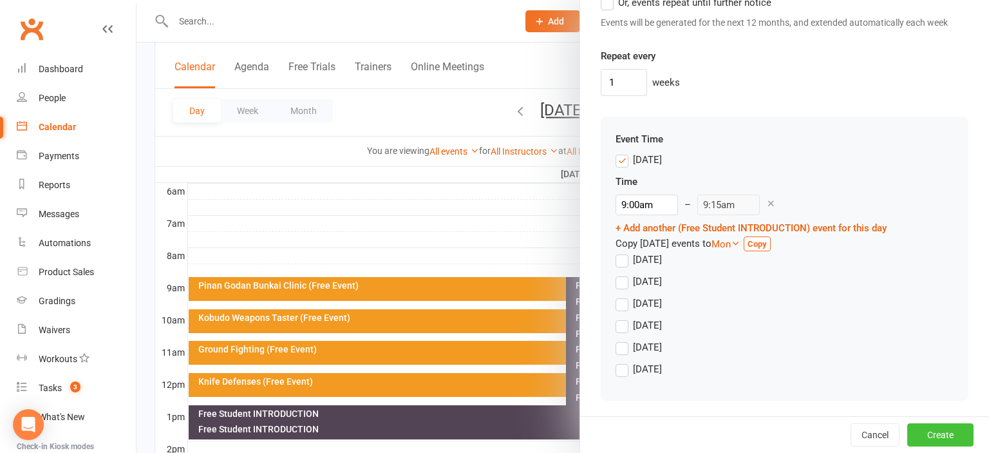
click at [937, 431] on button "Create" at bounding box center [940, 434] width 66 height 23
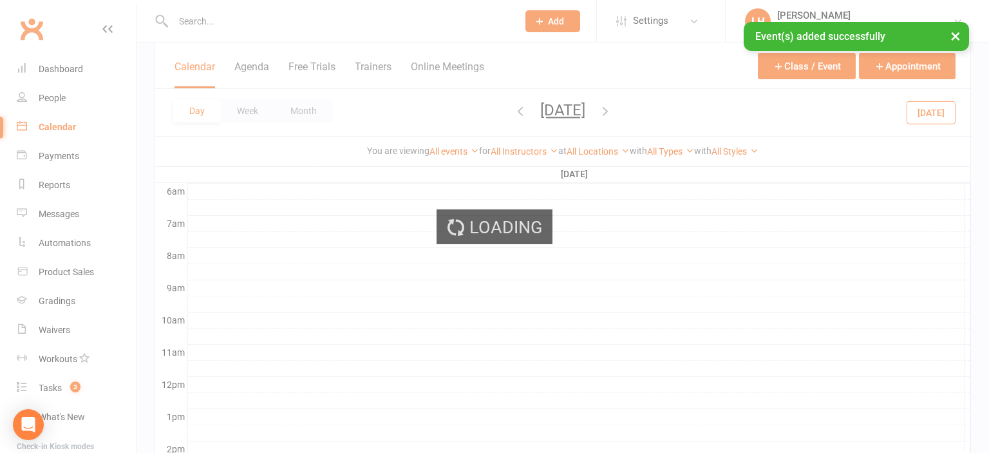
scroll to position [0, 0]
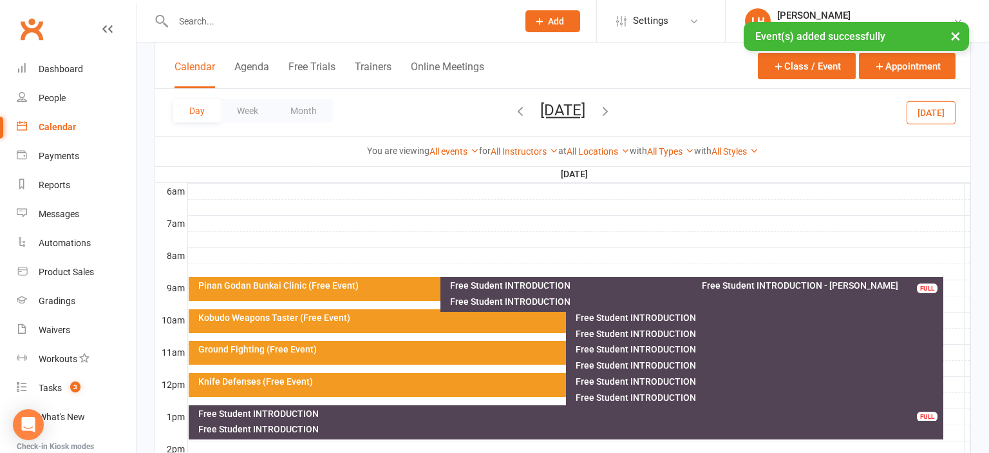
click at [515, 299] on div "Free Student INTRODUCTION" at bounding box center [694, 301] width 491 height 9
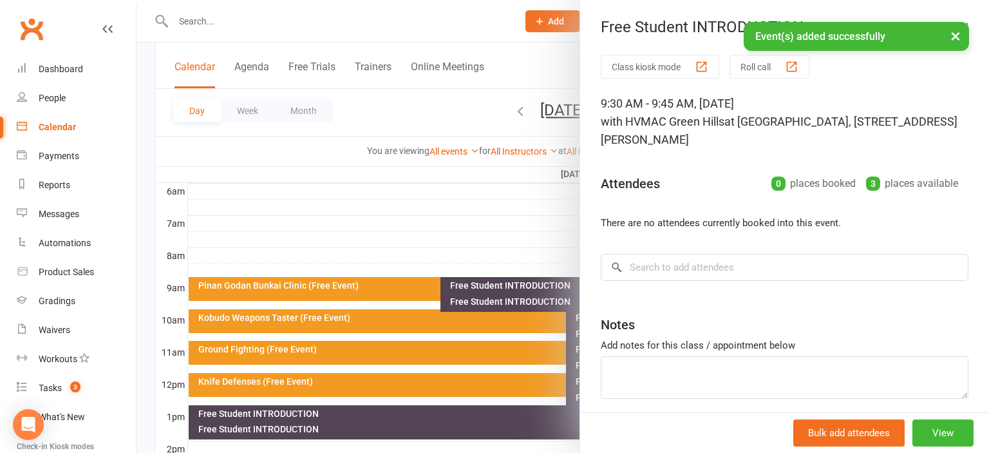
click at [515, 302] on div at bounding box center [562, 226] width 852 height 453
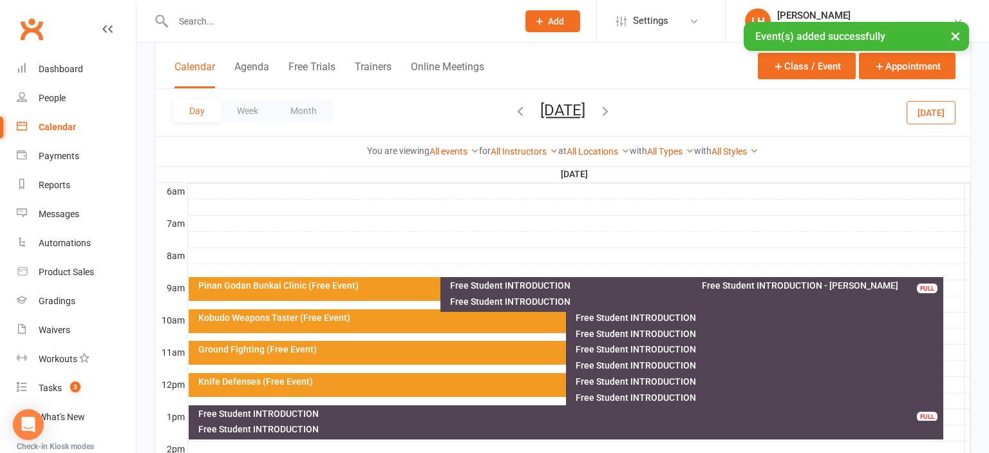
click at [637, 319] on div "Free Student INTRODUCTION" at bounding box center [758, 317] width 366 height 9
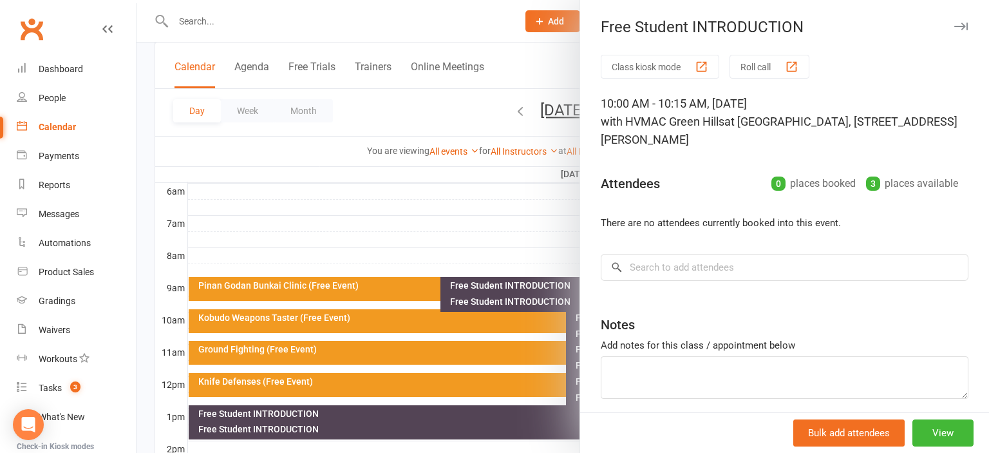
click at [637, 319] on div "Notes" at bounding box center [785, 322] width 368 height 32
click at [542, 341] on div at bounding box center [562, 226] width 852 height 453
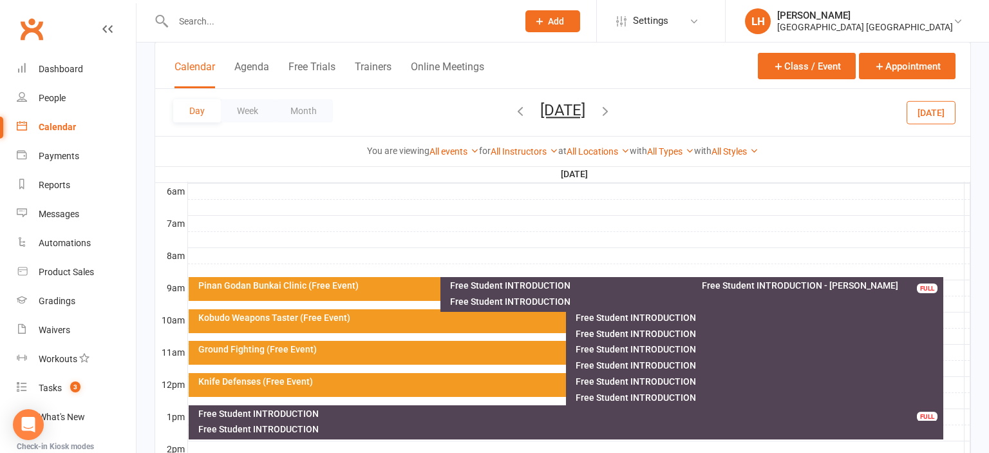
click at [594, 334] on div "Free Student INTRODUCTION" at bounding box center [758, 333] width 366 height 9
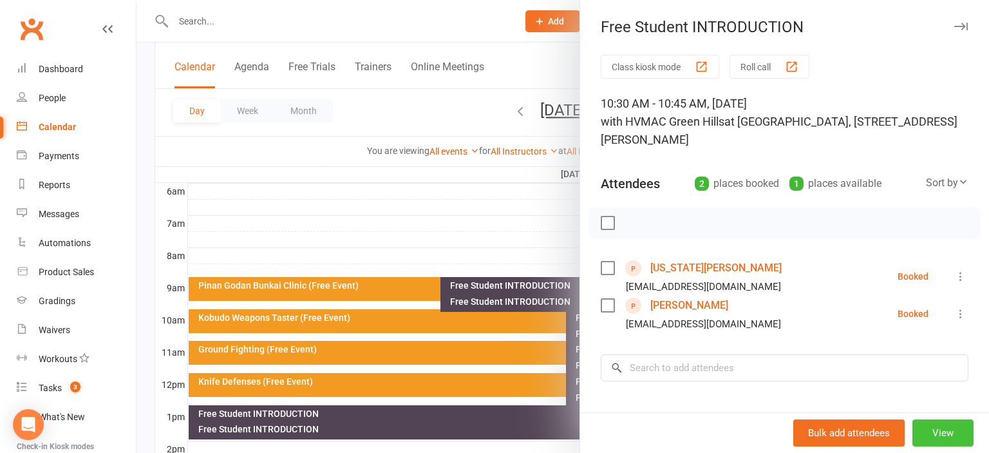
click at [935, 429] on button "View" at bounding box center [942, 432] width 61 height 27
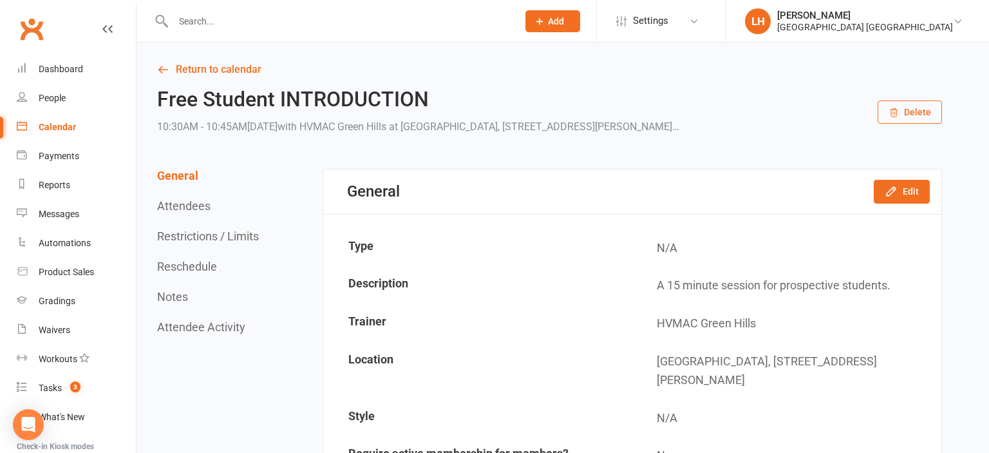
click at [908, 178] on div "General Edit" at bounding box center [632, 191] width 617 height 44
click at [908, 191] on button "Edit" at bounding box center [902, 191] width 56 height 23
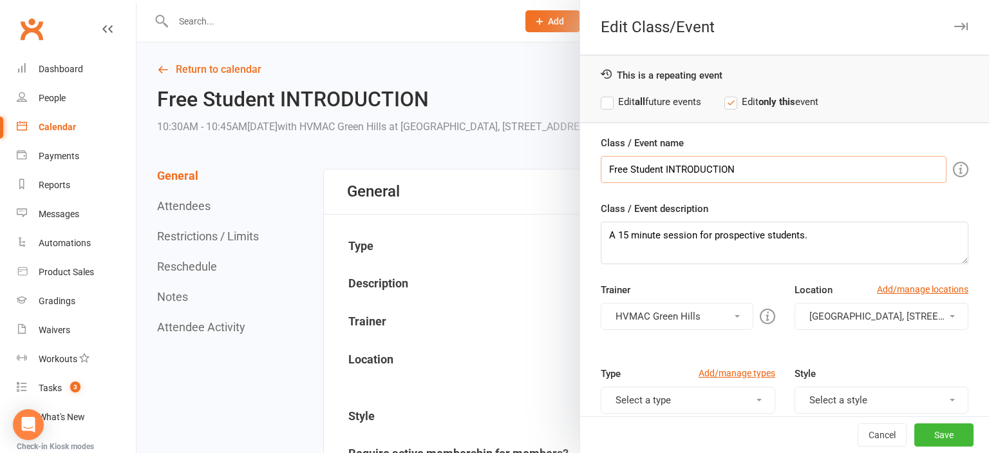
click at [746, 162] on input "Free Student INTRODUCTION" at bounding box center [774, 169] width 346 height 27
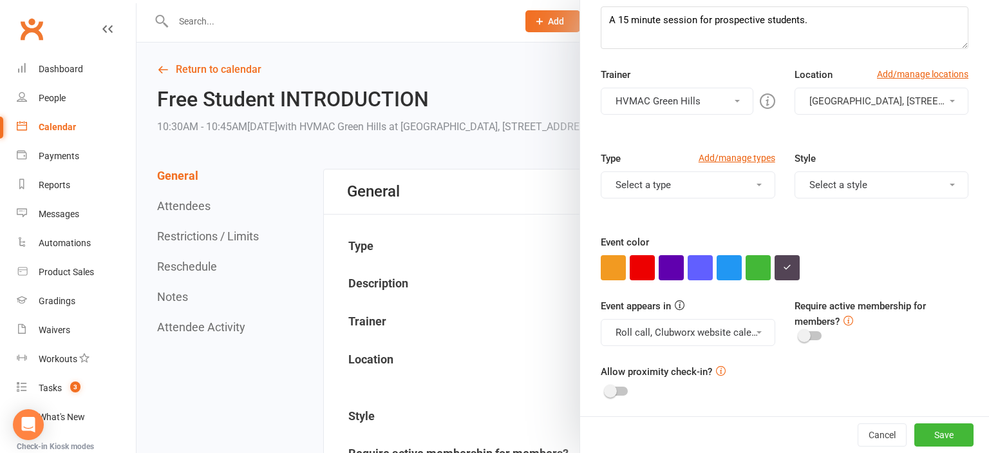
scroll to position [216, 0]
type input "Free Student INTRODUCTION - [US_STATE] and [PERSON_NAME]"
click at [949, 429] on button "Save" at bounding box center [943, 434] width 59 height 23
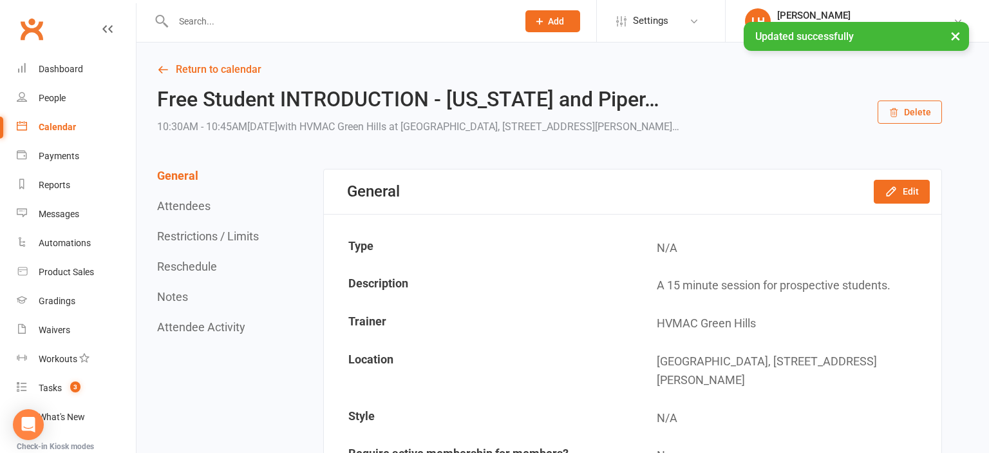
click at [193, 236] on button "Restrictions / Limits" at bounding box center [208, 236] width 102 height 14
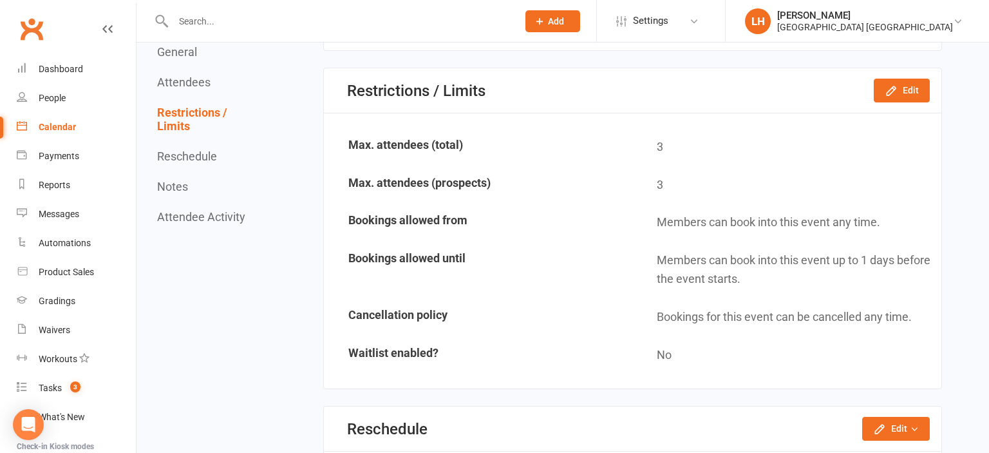
scroll to position [891, 0]
click at [916, 87] on button "Edit" at bounding box center [902, 90] width 56 height 23
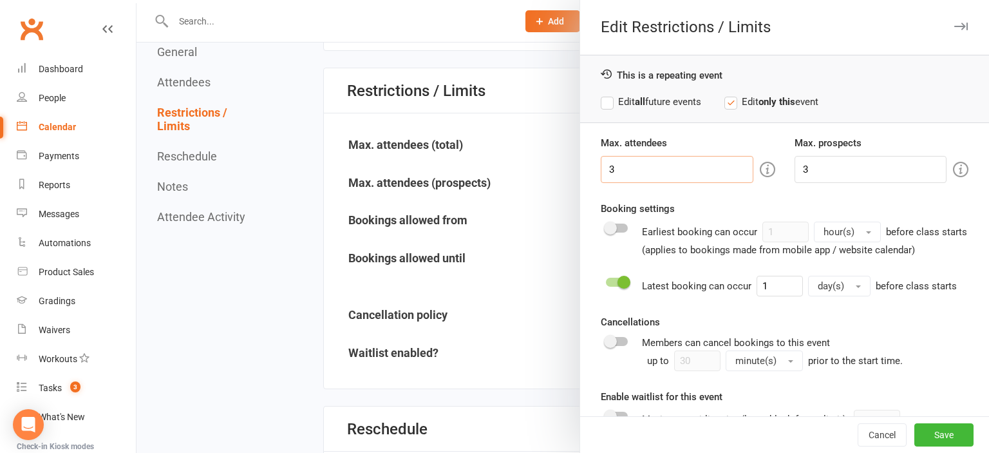
click at [679, 176] on input "3" at bounding box center [677, 169] width 152 height 27
type input "2"
click at [823, 169] on input "3" at bounding box center [870, 169] width 152 height 27
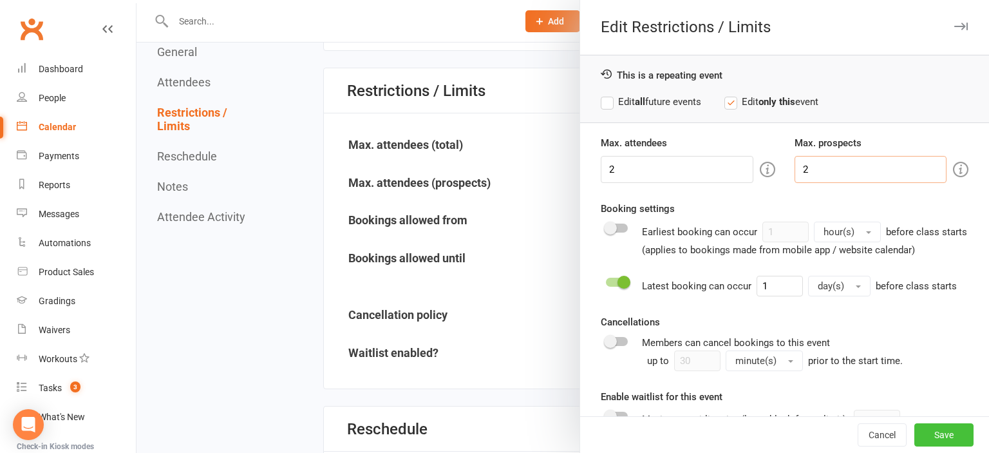
type input "2"
click at [938, 431] on button "Save" at bounding box center [943, 434] width 59 height 23
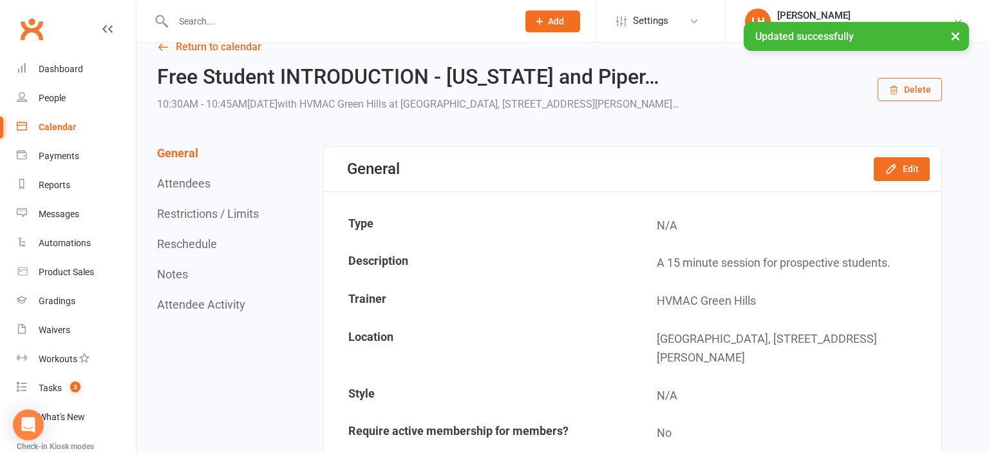
scroll to position [0, 0]
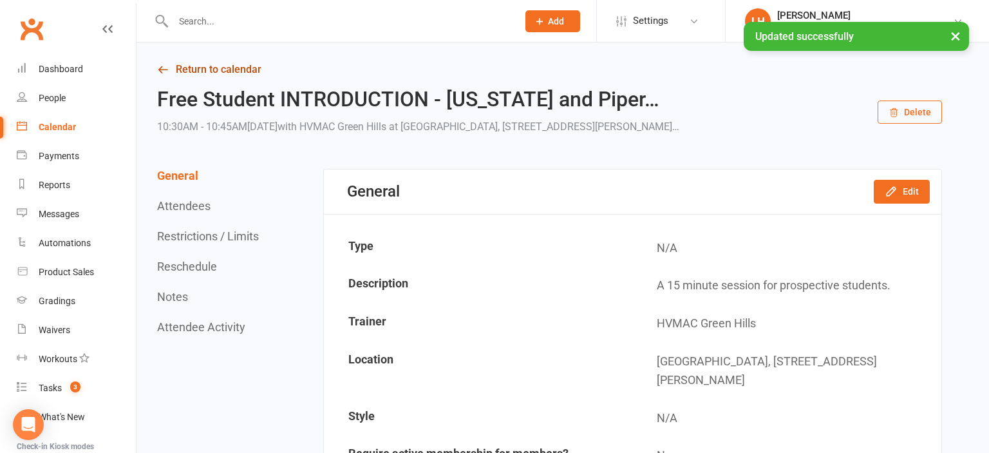
click at [191, 64] on link "Return to calendar" at bounding box center [549, 70] width 785 height 18
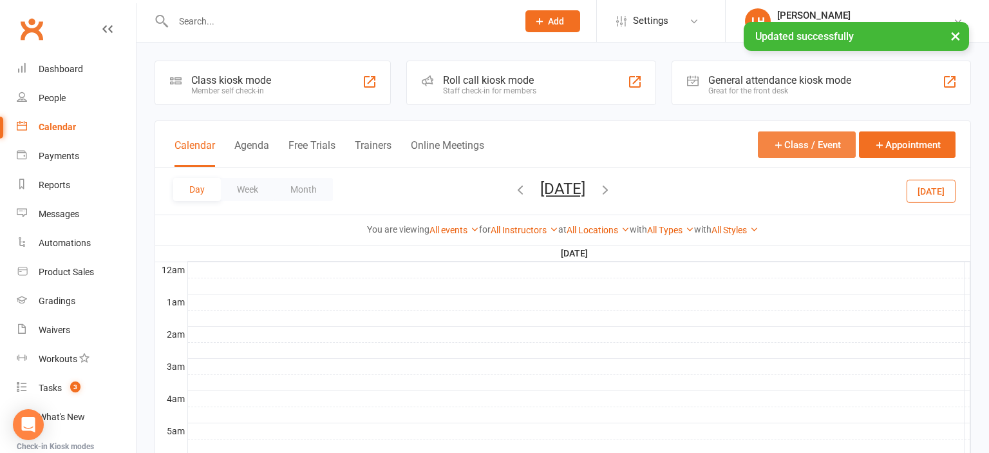
click at [800, 147] on button "Class / Event" at bounding box center [807, 144] width 98 height 26
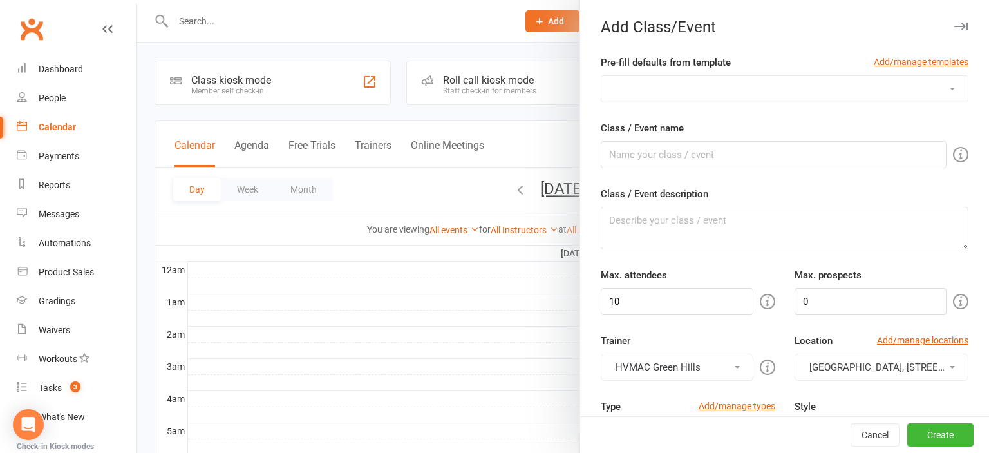
click at [601, 76] on select "ADULTS Only BLACK BELT PREP BLACK BELTS - [DATE] BLACK BELTS - [DATE] BUNKAI - …" at bounding box center [784, 89] width 366 height 26
select select "212"
click option "OPEN WEEKEND Free Student Introduction - [DATE]" at bounding box center [0, 0] width 0 height 0
type input "Free Student INTRODUCTION"
type textarea "A 15 minute session for prospective students."
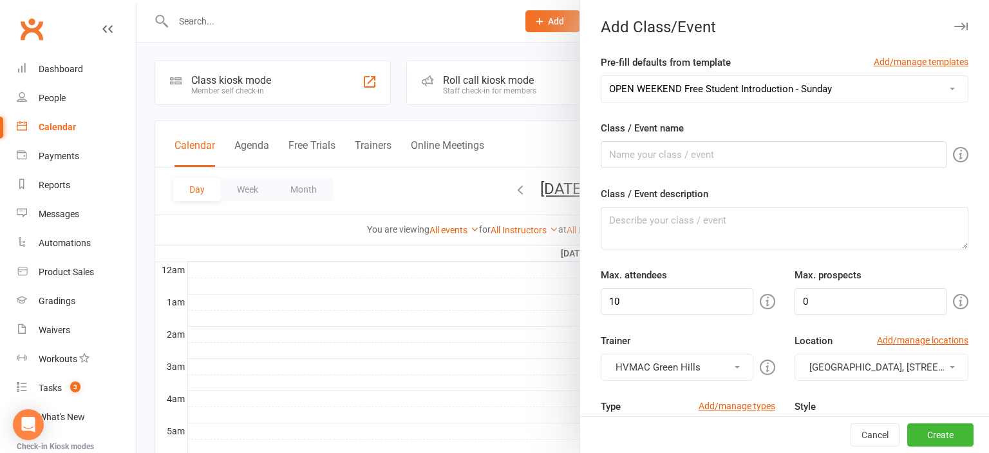
type input "3"
type input "1"
click at [671, 301] on input "3" at bounding box center [677, 301] width 152 height 27
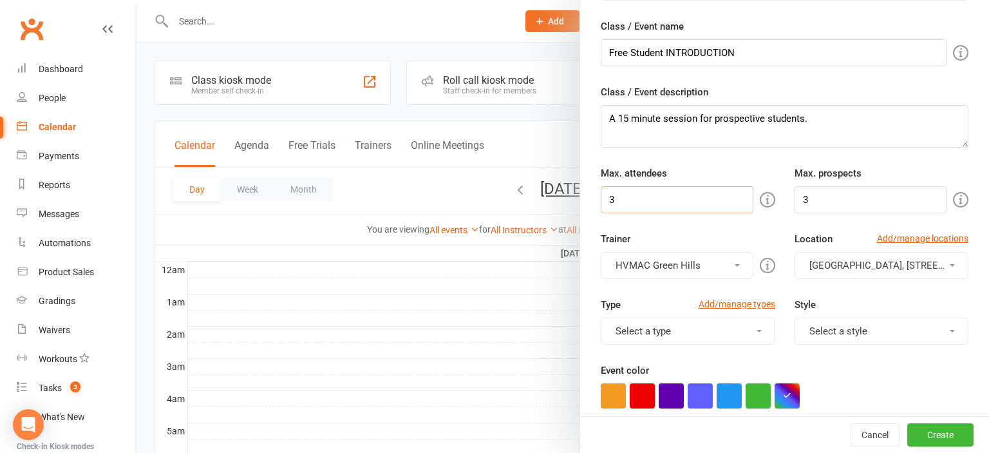
scroll to position [142, 0]
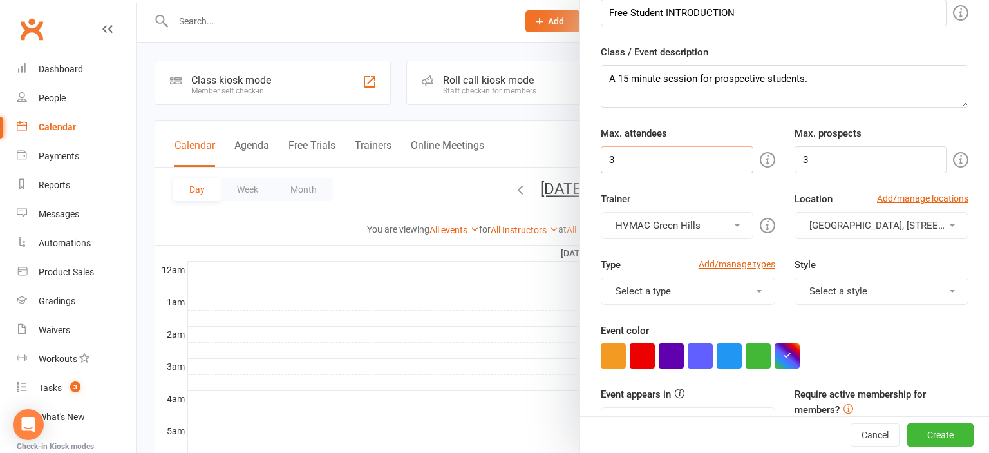
click at [646, 157] on input "3" at bounding box center [677, 159] width 152 height 27
type input "5"
click at [805, 147] on input "3" at bounding box center [870, 159] width 152 height 27
click at [807, 150] on input "3" at bounding box center [870, 159] width 152 height 27
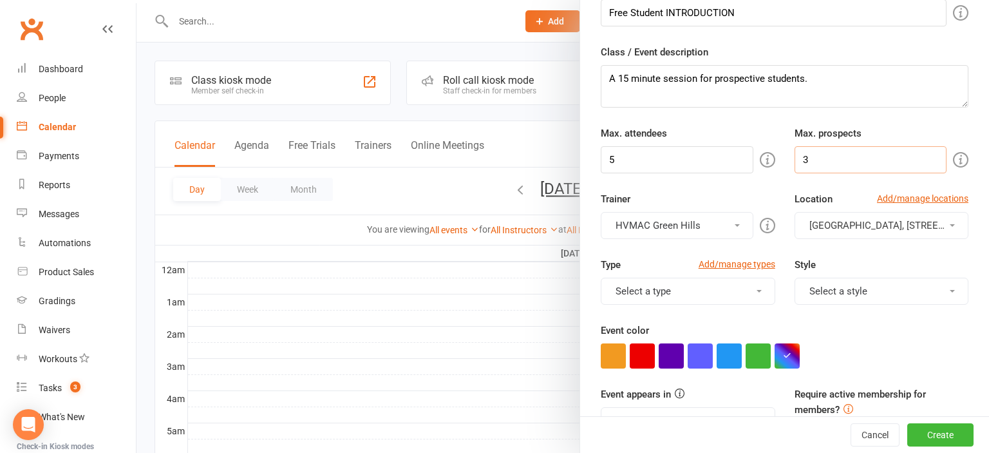
click at [807, 150] on input "3" at bounding box center [870, 159] width 152 height 27
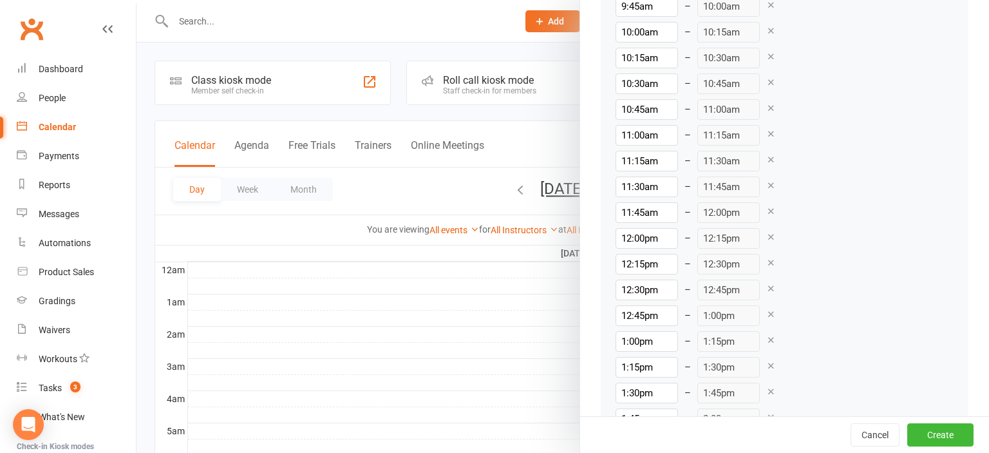
scroll to position [1777, 0]
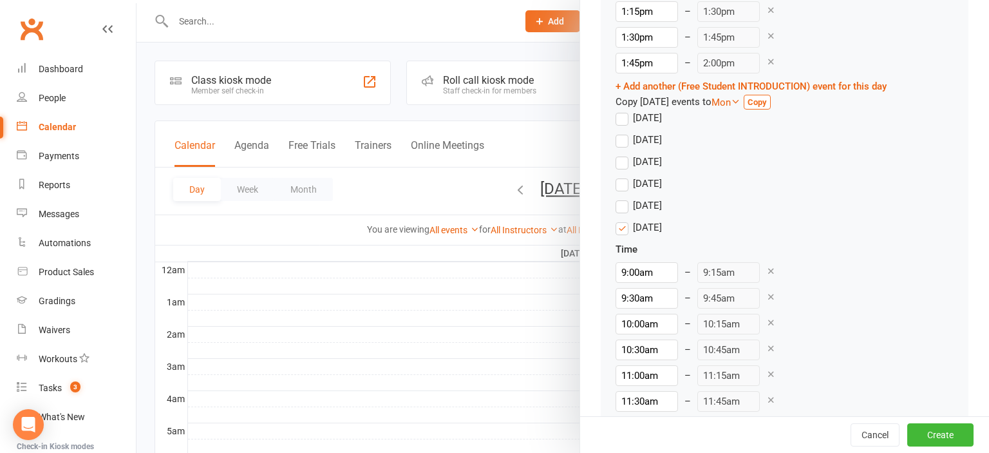
type input "5"
click at [619, 227] on label "[DATE]" at bounding box center [639, 227] width 46 height 15
click at [619, 220] on input "[DATE]" at bounding box center [620, 220] width 8 height 0
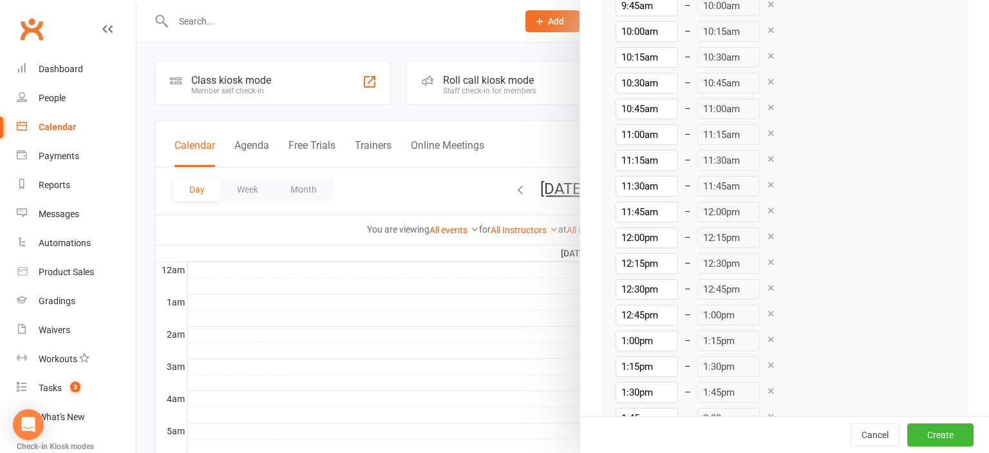
scroll to position [1209, 0]
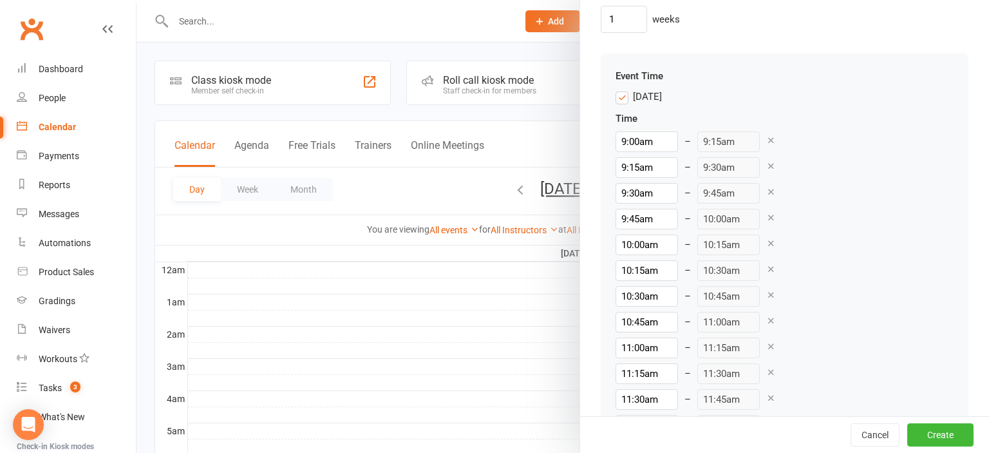
click at [766, 320] on icon at bounding box center [771, 320] width 10 height 10
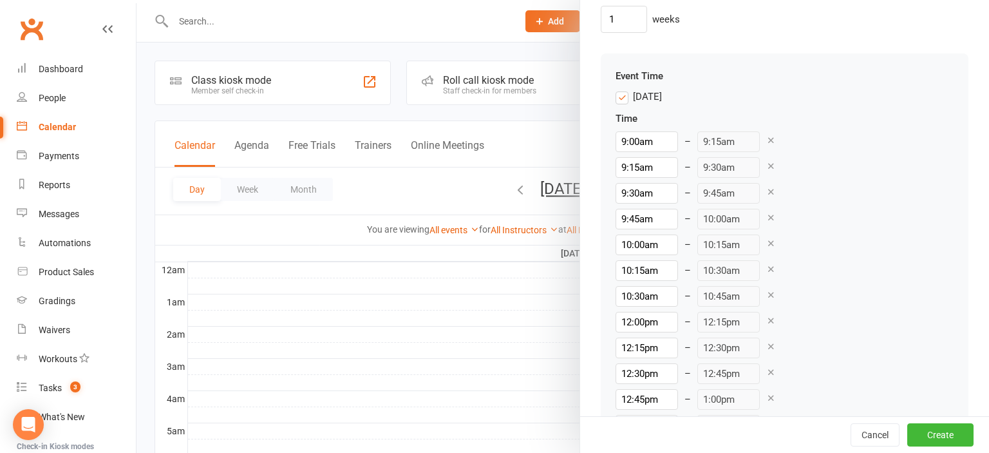
click at [766, 320] on icon at bounding box center [771, 320] width 10 height 10
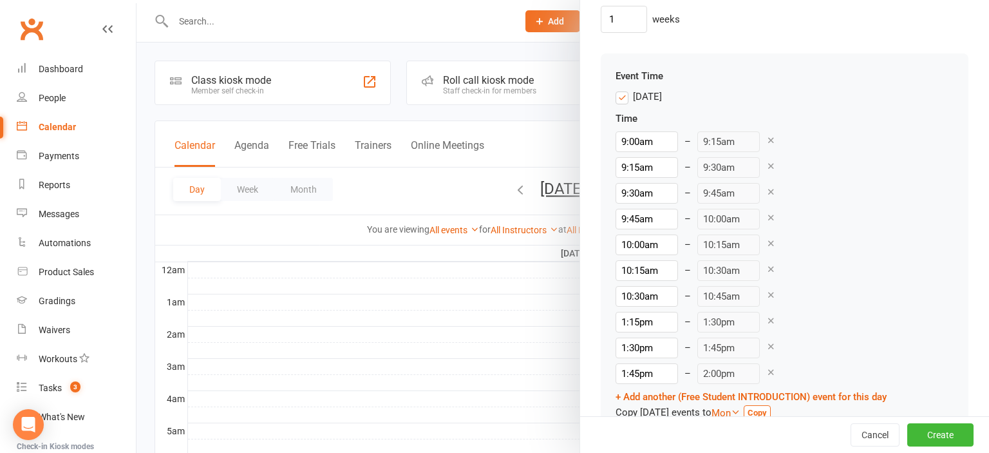
click at [766, 320] on icon at bounding box center [771, 320] width 10 height 10
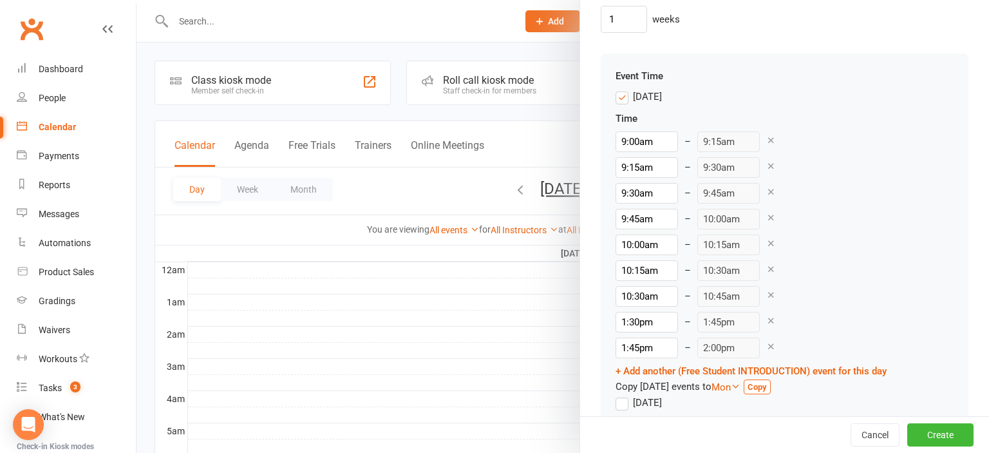
click at [766, 320] on icon at bounding box center [771, 320] width 10 height 10
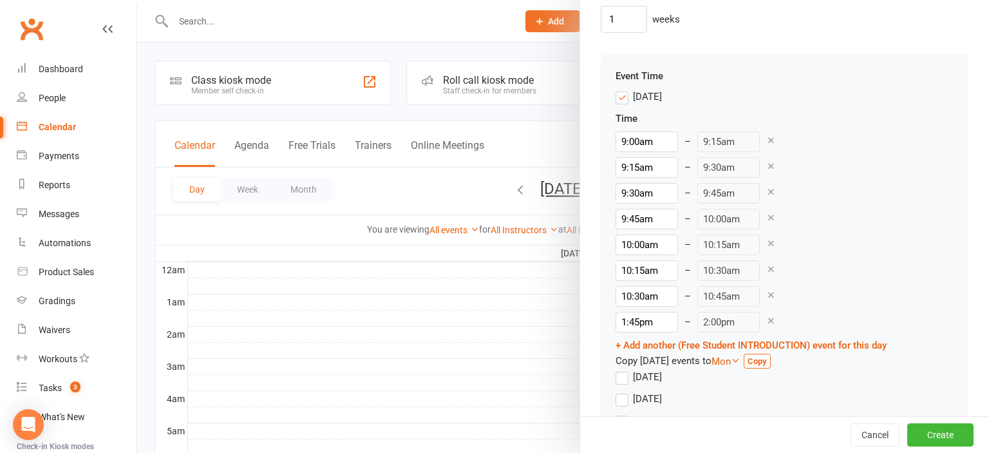
click at [766, 320] on icon at bounding box center [771, 320] width 10 height 10
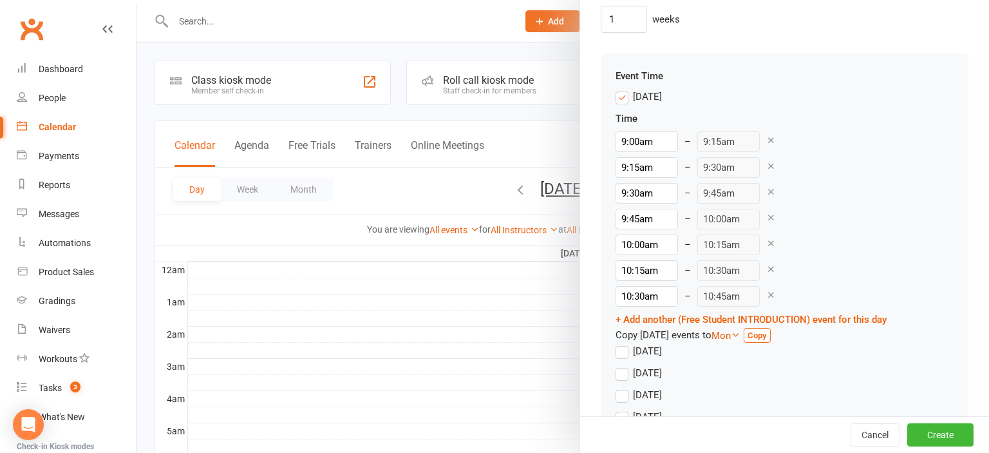
click at [766, 138] on icon at bounding box center [771, 140] width 10 height 10
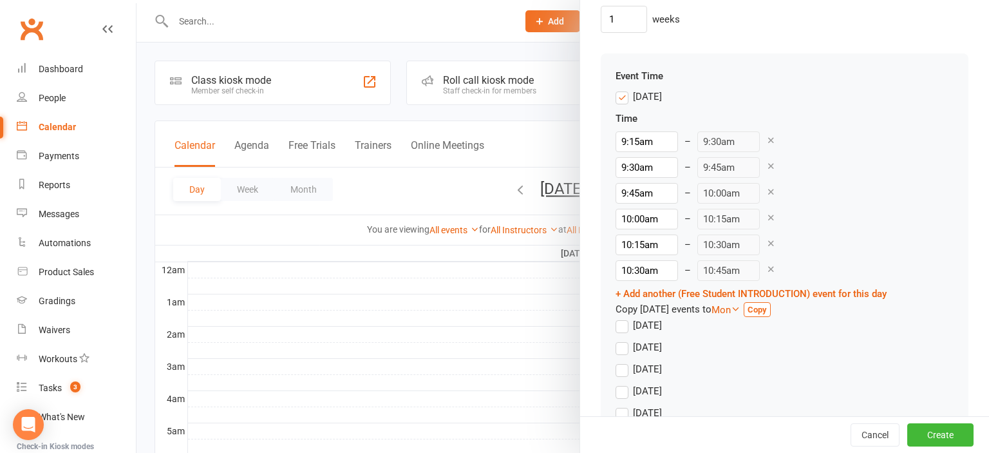
click at [766, 138] on icon at bounding box center [771, 140] width 10 height 10
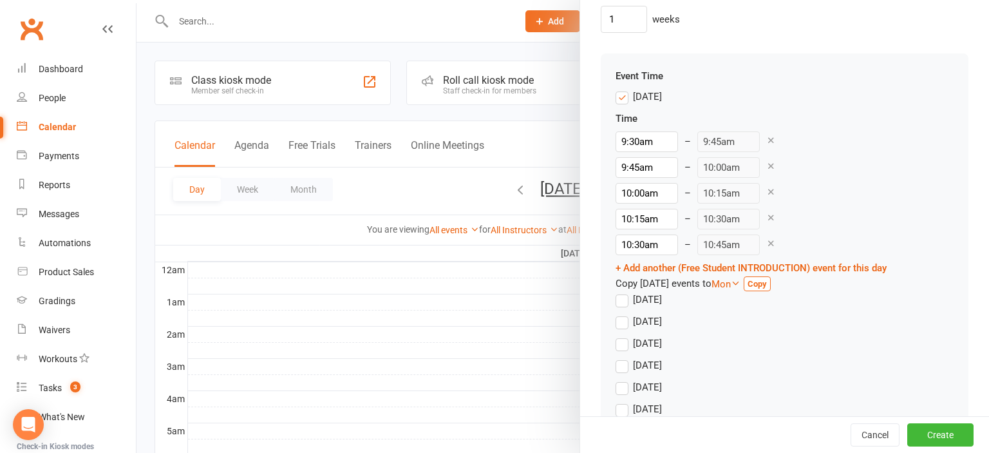
click at [766, 138] on icon at bounding box center [771, 140] width 10 height 10
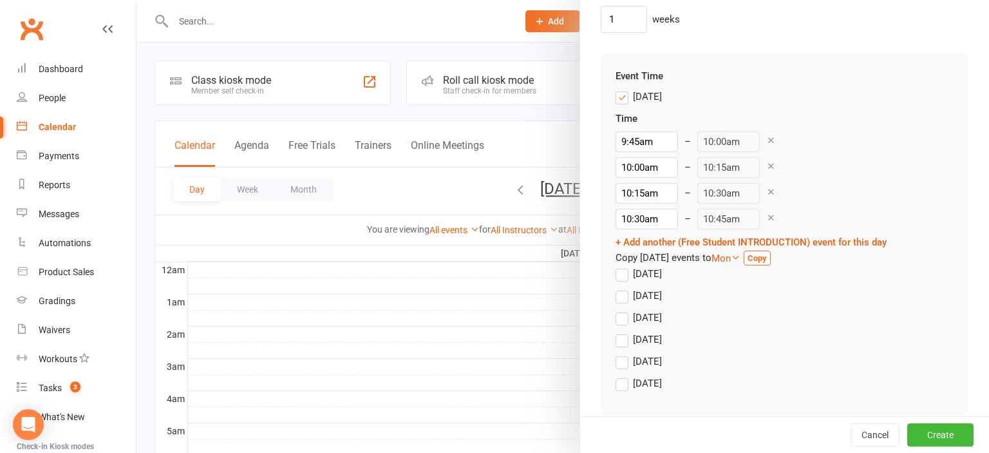
click at [766, 138] on icon at bounding box center [771, 140] width 10 height 10
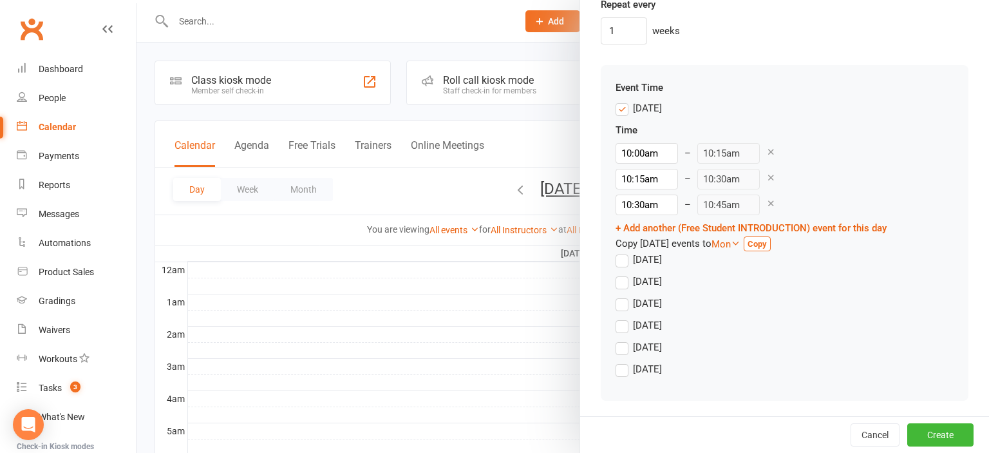
click at [759, 144] on div "10:00am – 10:15am" at bounding box center [751, 153] width 271 height 21
click at [766, 148] on icon at bounding box center [771, 152] width 10 height 10
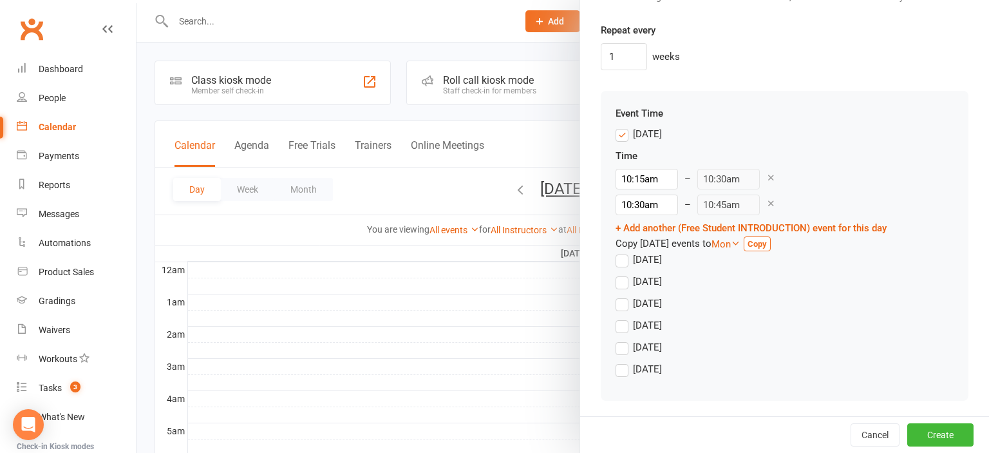
click at [766, 175] on icon at bounding box center [771, 178] width 10 height 10
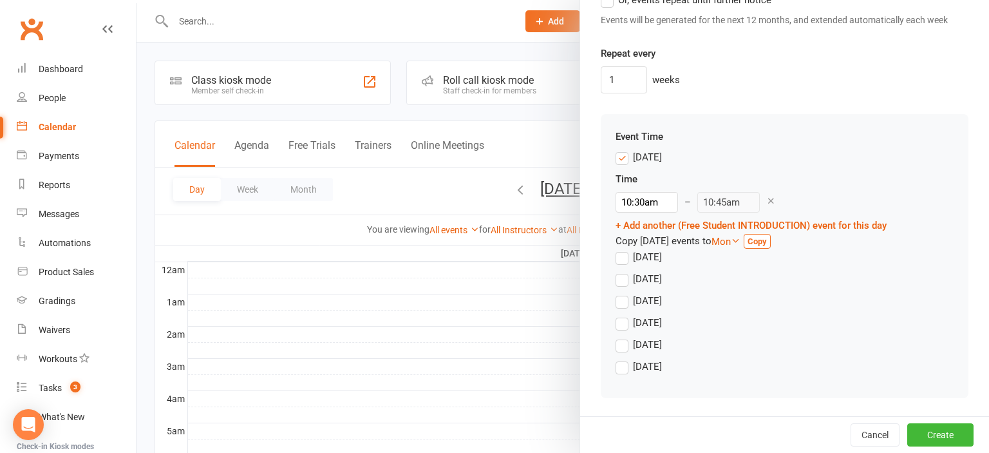
scroll to position [1146, 0]
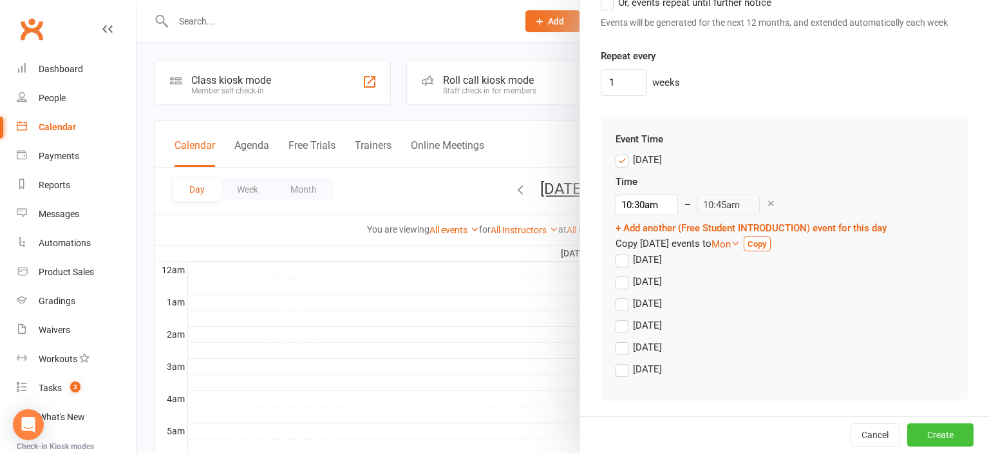
click at [950, 435] on button "Create" at bounding box center [940, 434] width 66 height 23
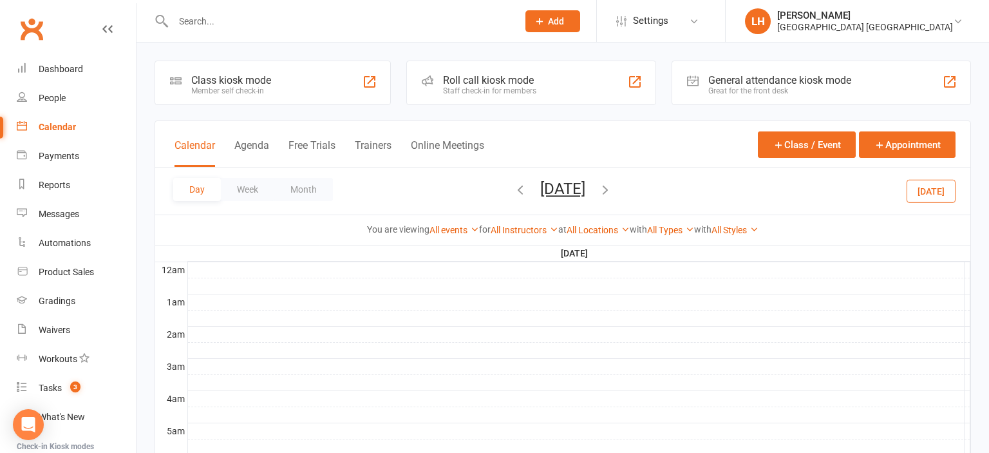
scroll to position [272, 0]
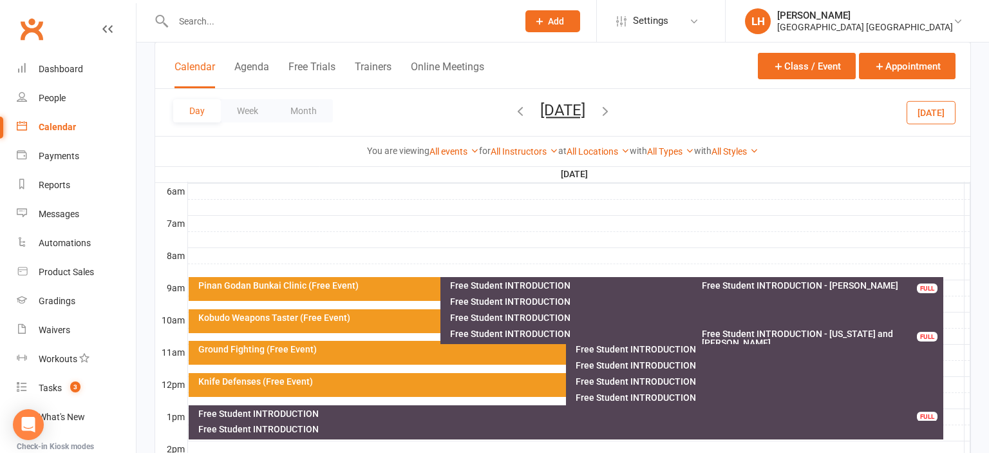
click at [684, 347] on div "Free Student INTRODUCTION" at bounding box center [758, 348] width 366 height 9
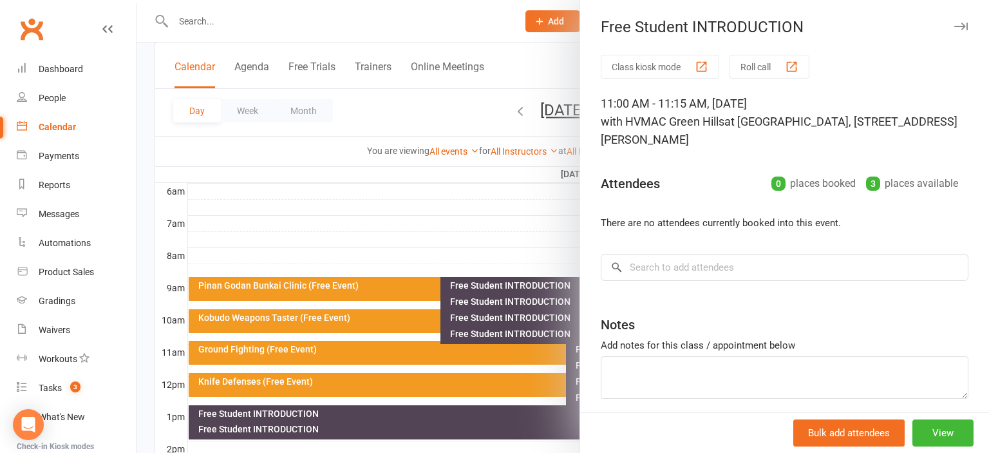
click at [518, 348] on div at bounding box center [562, 226] width 852 height 453
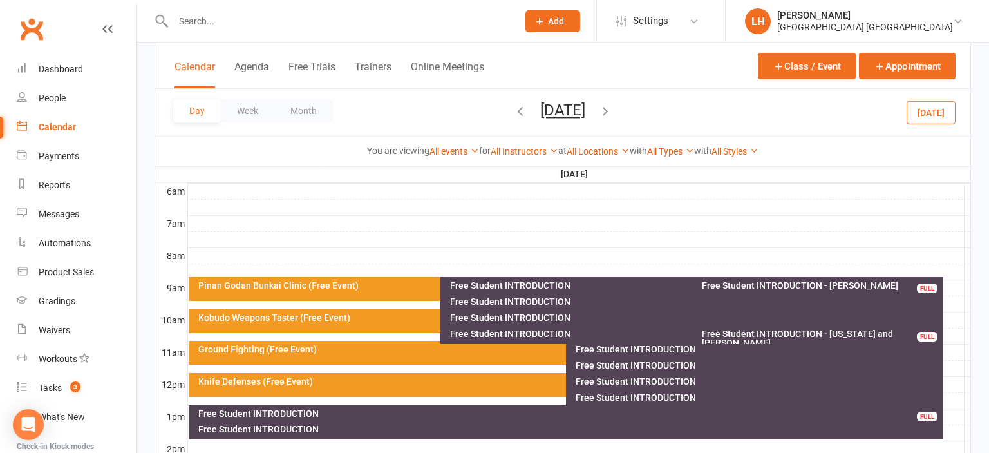
click at [592, 366] on div "Free Student INTRODUCTION" at bounding box center [758, 365] width 366 height 9
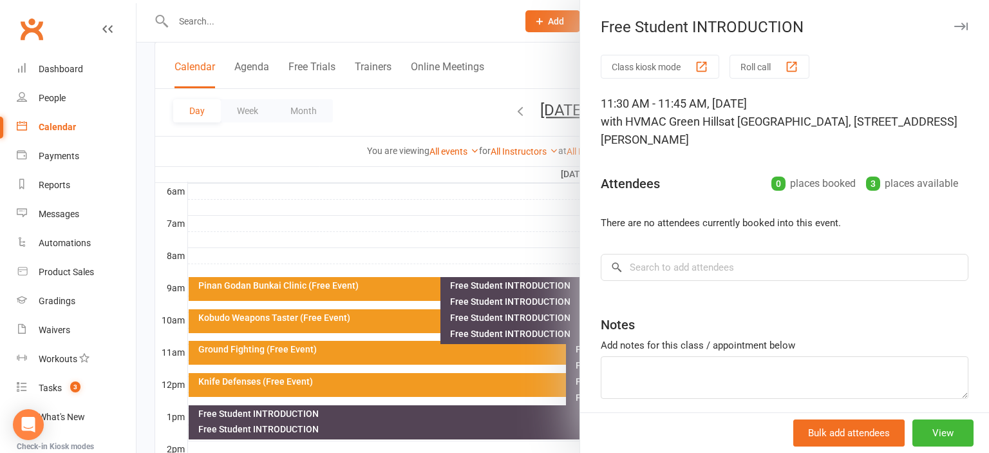
click at [489, 368] on div at bounding box center [562, 226] width 852 height 453
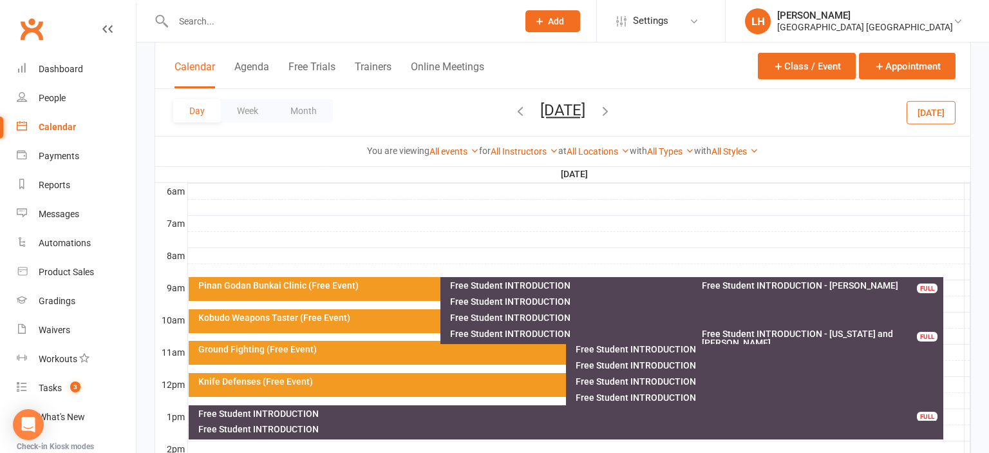
click at [587, 386] on div "Free Student INTRODUCTION" at bounding box center [758, 381] width 366 height 9
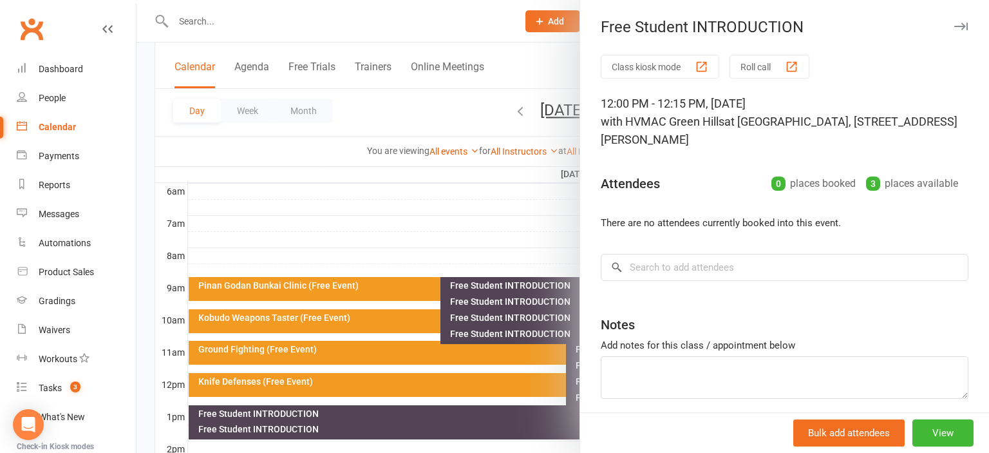
click at [491, 366] on div at bounding box center [562, 226] width 852 height 453
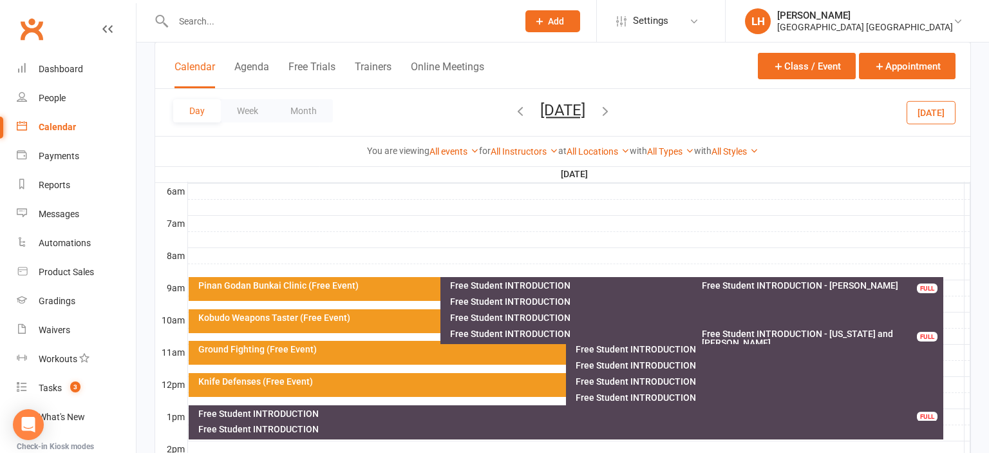
click at [589, 396] on div "Free Student INTRODUCTION" at bounding box center [758, 397] width 366 height 9
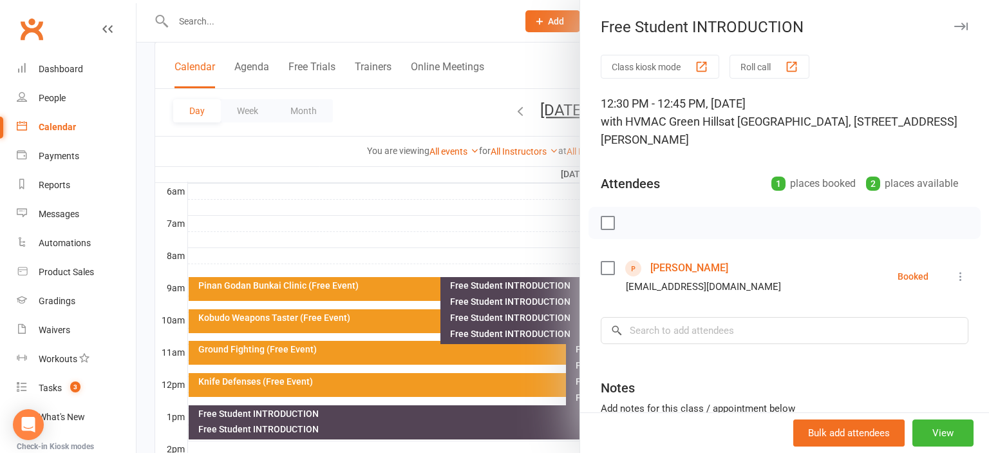
click at [502, 385] on div at bounding box center [562, 226] width 852 height 453
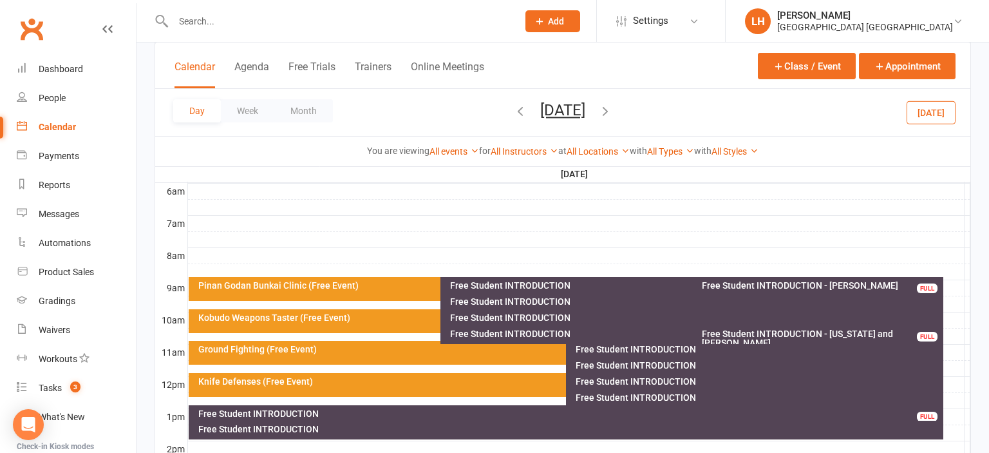
click at [628, 398] on div "Free Student INTRODUCTION" at bounding box center [758, 397] width 366 height 9
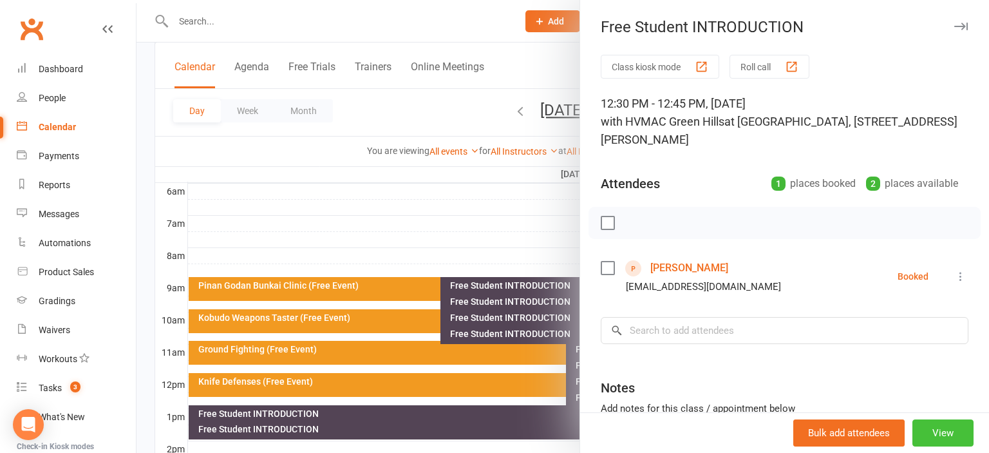
click at [936, 431] on button "View" at bounding box center [942, 432] width 61 height 27
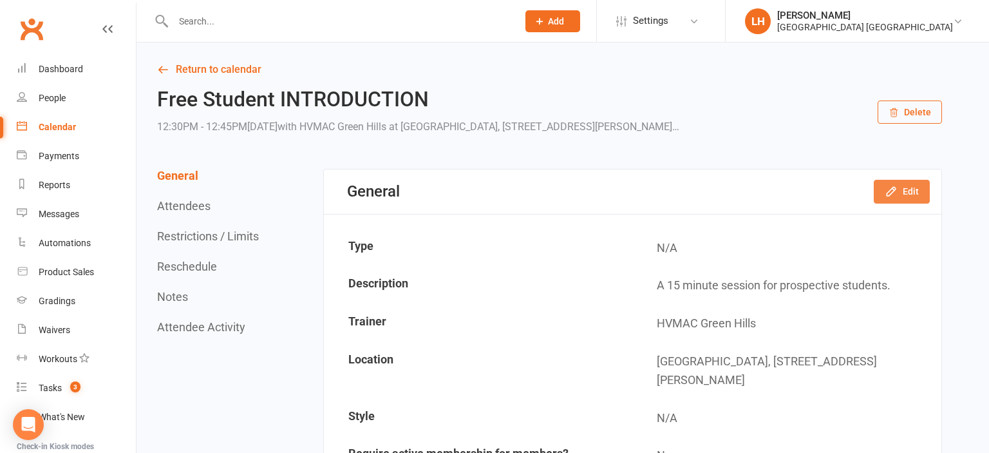
click at [892, 191] on icon "button" at bounding box center [891, 191] width 13 height 13
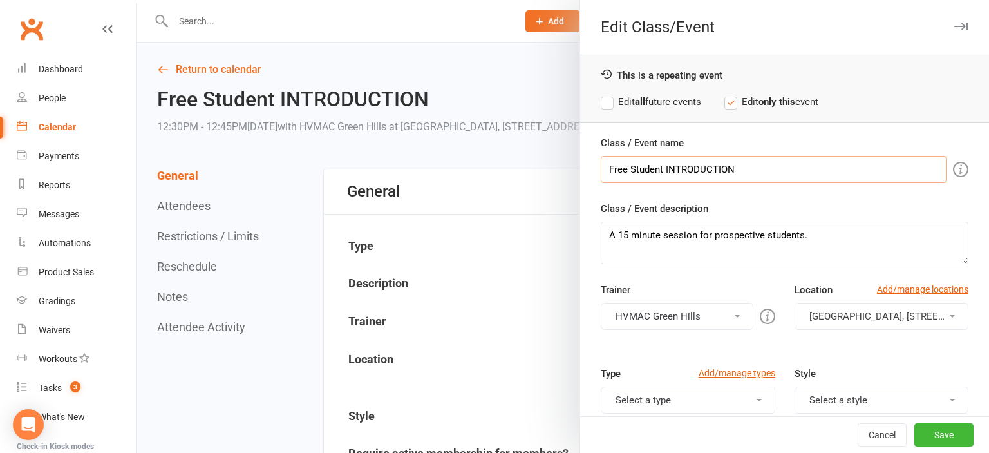
click at [767, 166] on input "Free Student INTRODUCTION" at bounding box center [774, 169] width 346 height 27
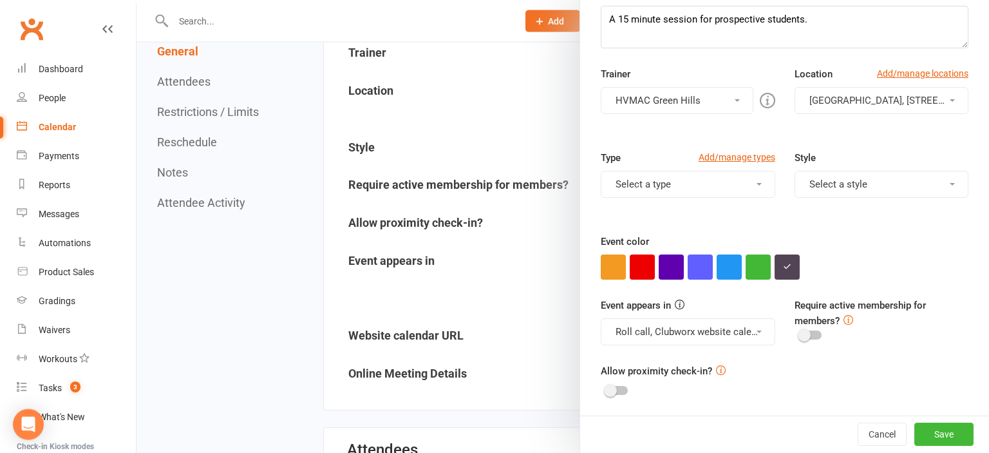
scroll to position [272, 0]
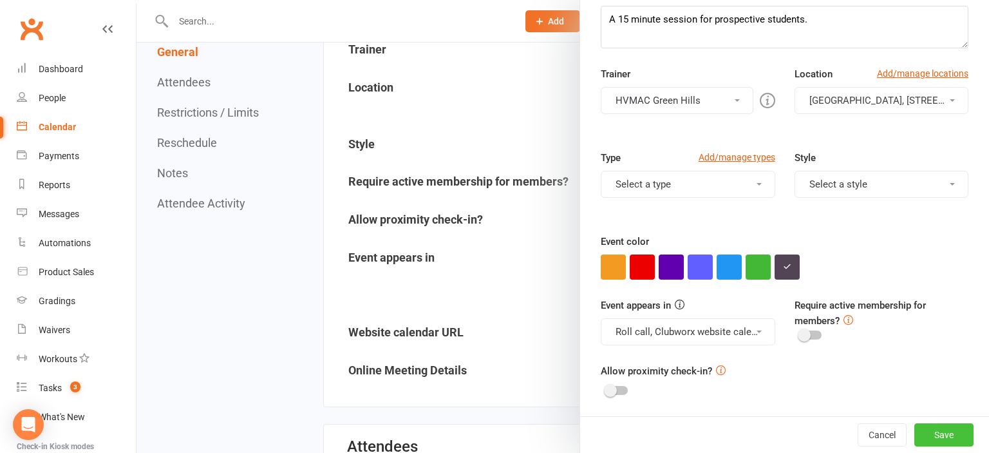
type input "Free Student INTRODUCTION - [PERSON_NAME]"
click at [946, 428] on button "Save" at bounding box center [943, 434] width 59 height 23
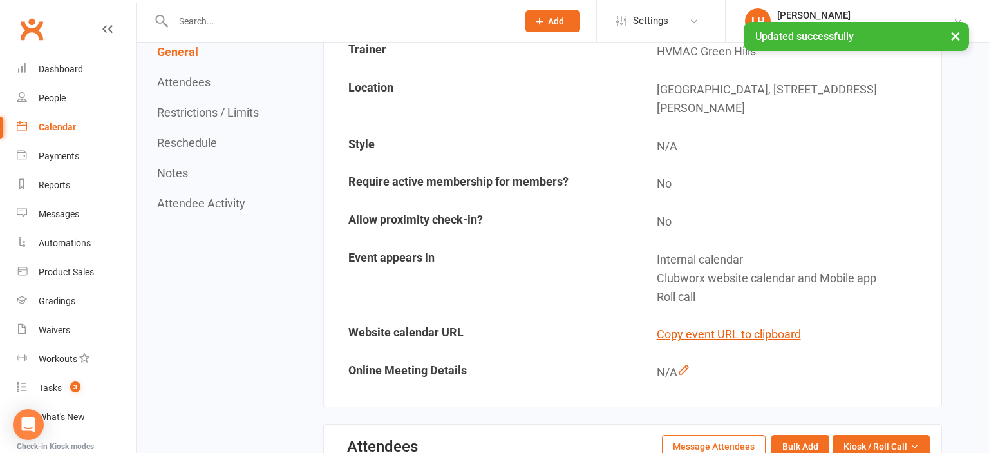
click at [202, 115] on button "Restrictions / Limits" at bounding box center [208, 113] width 102 height 14
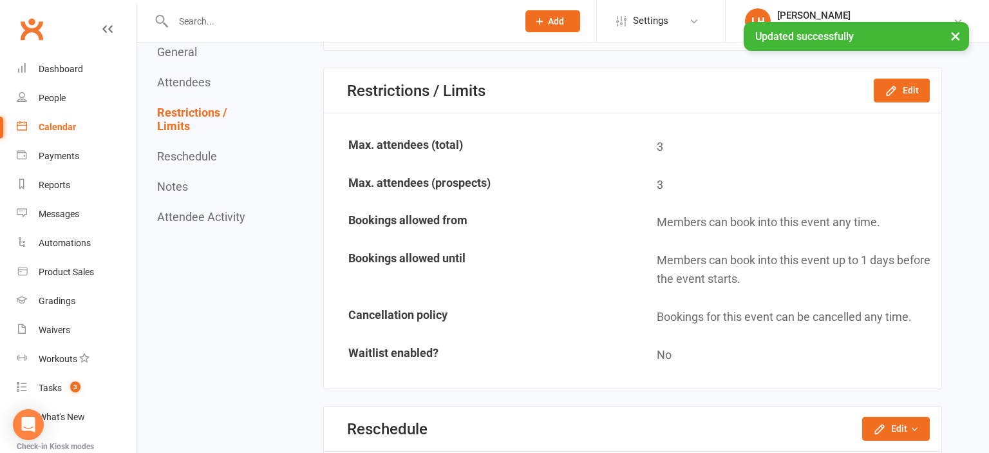
scroll to position [850, 0]
click at [898, 91] on icon "button" at bounding box center [891, 90] width 13 height 13
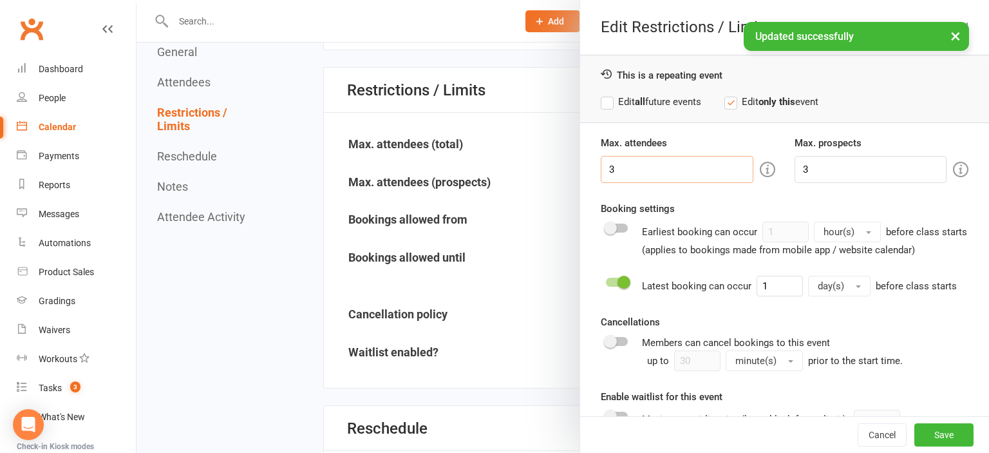
click at [643, 173] on input "3" at bounding box center [677, 169] width 152 height 27
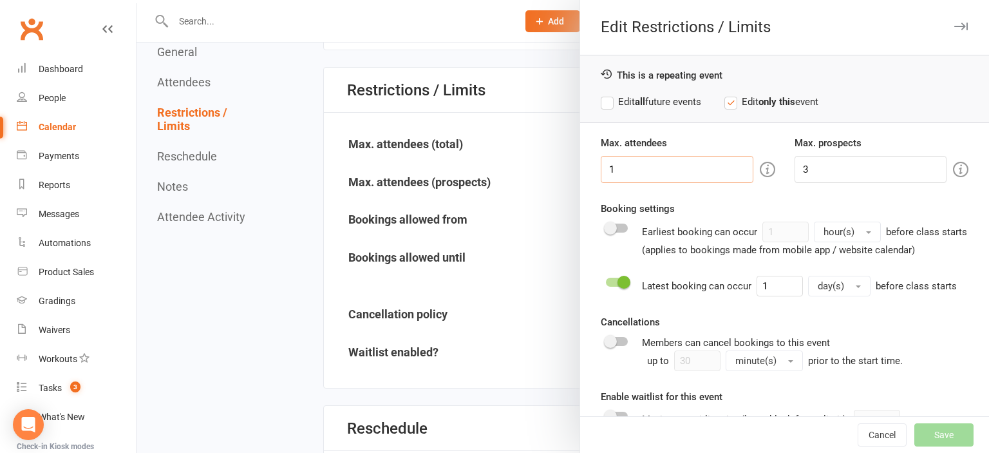
type input "1"
click at [813, 171] on input "3" at bounding box center [870, 169] width 152 height 27
click at [813, 169] on input "3" at bounding box center [870, 169] width 152 height 27
type input "3"
type input "1"
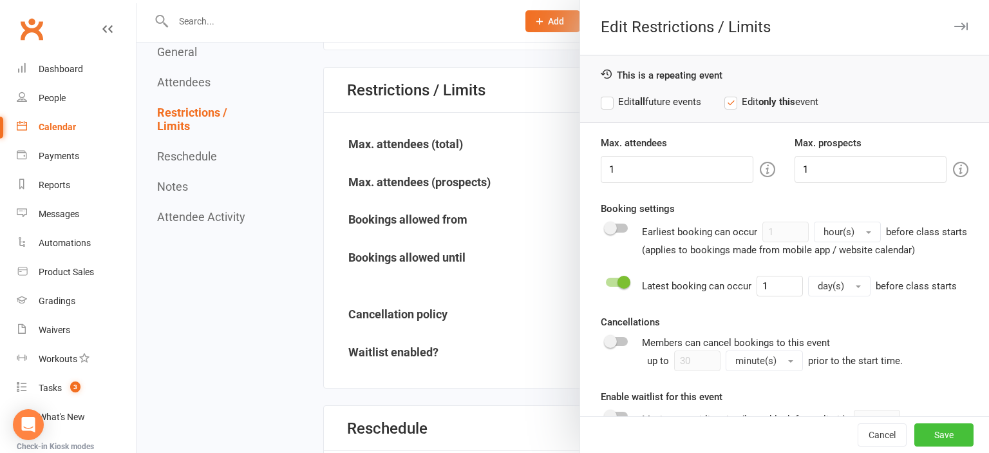
click at [952, 438] on button "Save" at bounding box center [943, 434] width 59 height 23
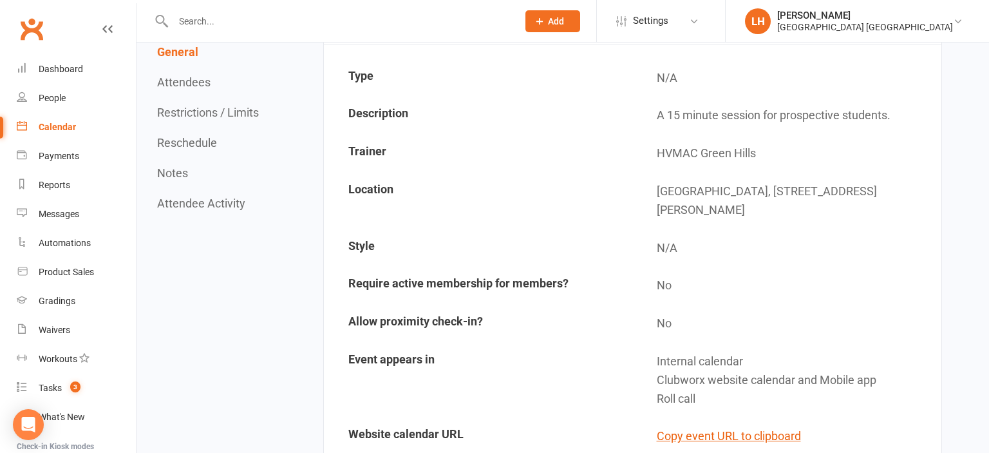
scroll to position [0, 0]
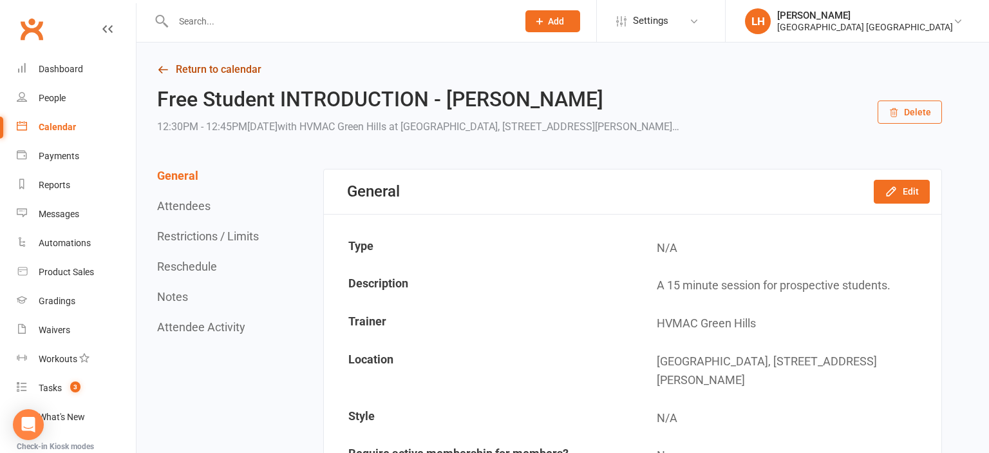
click at [210, 67] on link "Return to calendar" at bounding box center [549, 70] width 785 height 18
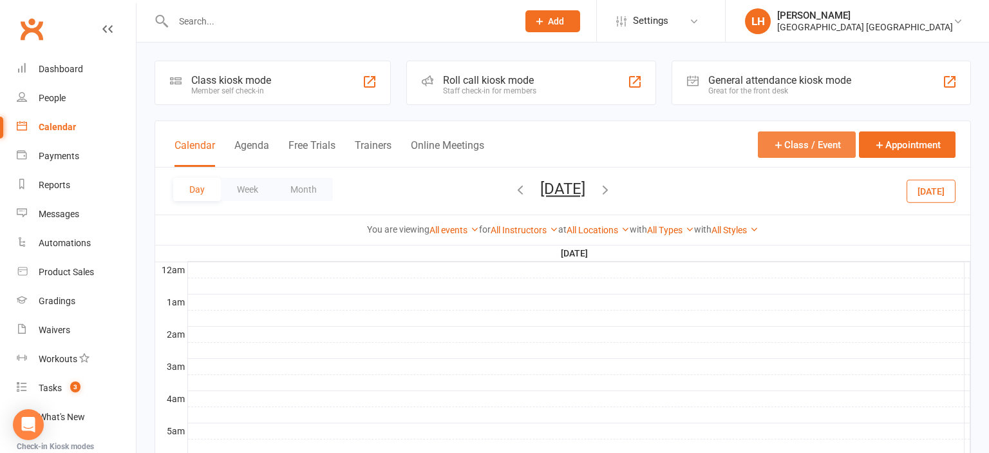
click at [807, 142] on button "Class / Event" at bounding box center [807, 144] width 98 height 26
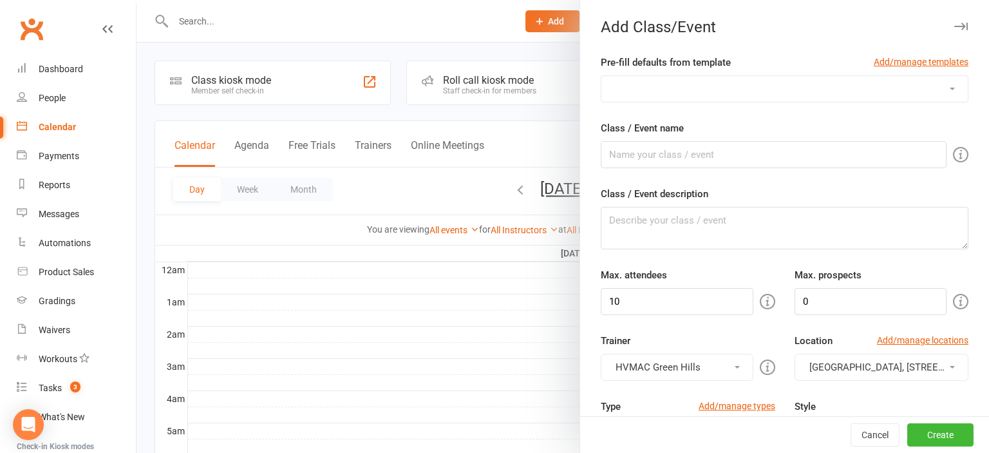
click at [601, 76] on select "ADULTS Only BLACK BELT PREP BLACK BELTS - [DATE] BLACK BELTS - [DATE] BUNKAI - …" at bounding box center [784, 89] width 366 height 26
select select "212"
click option "OPEN WEEKEND Free Student Introduction - [DATE]" at bounding box center [0, 0] width 0 height 0
type input "Free Student INTRODUCTION"
type textarea "A 15 minute session for prospective students."
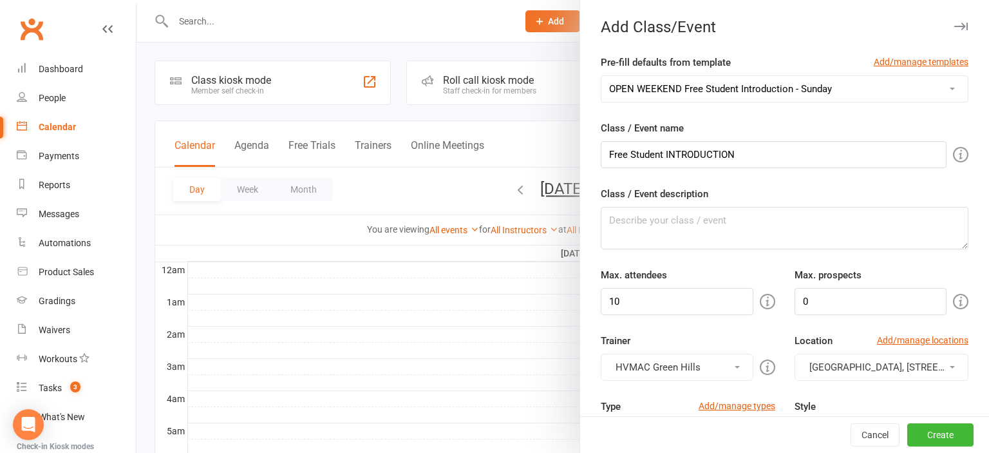
type input "3"
type input "1"
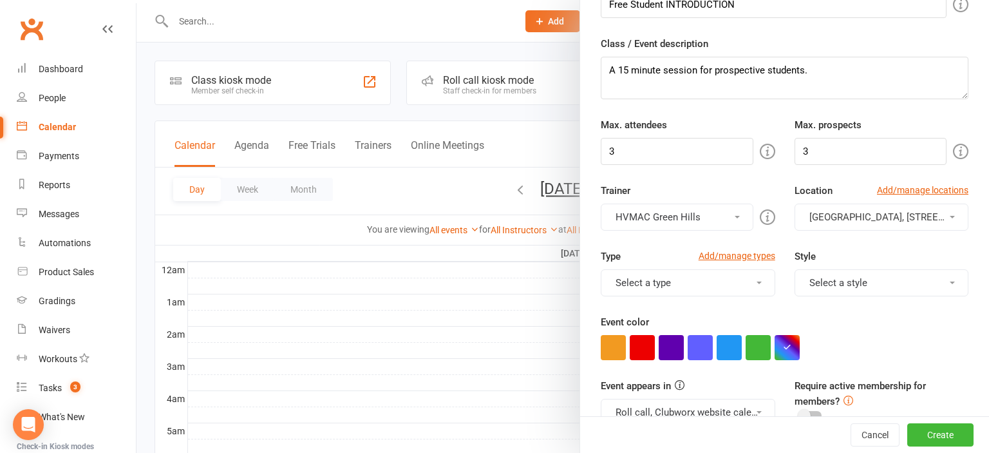
scroll to position [213, 0]
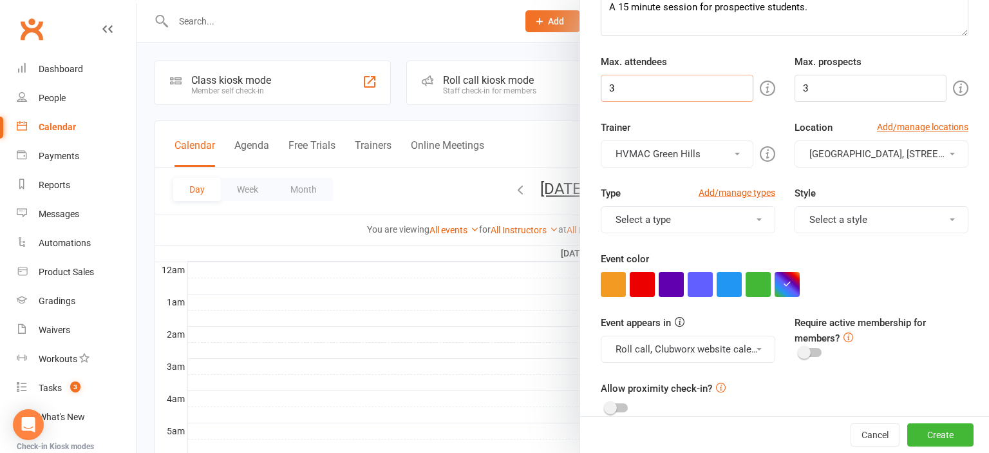
click at [650, 91] on input "3" at bounding box center [677, 88] width 152 height 27
type input "5"
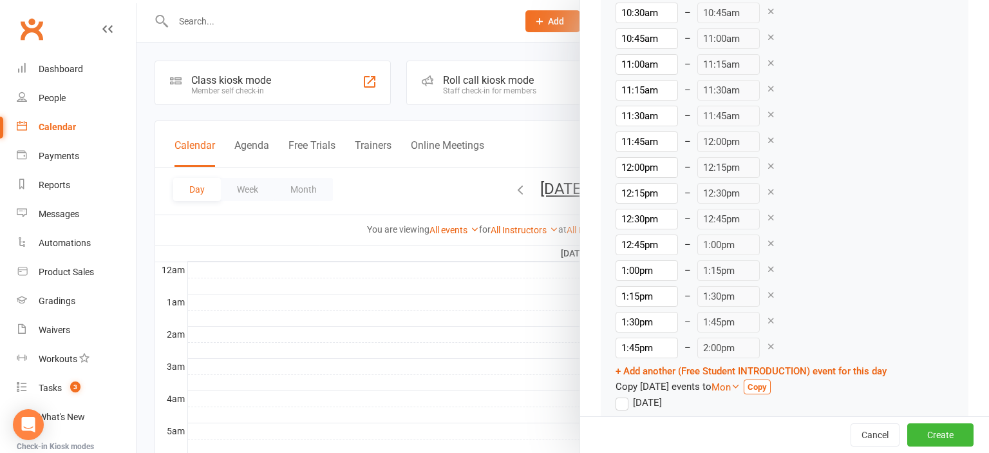
scroll to position [1066, 0]
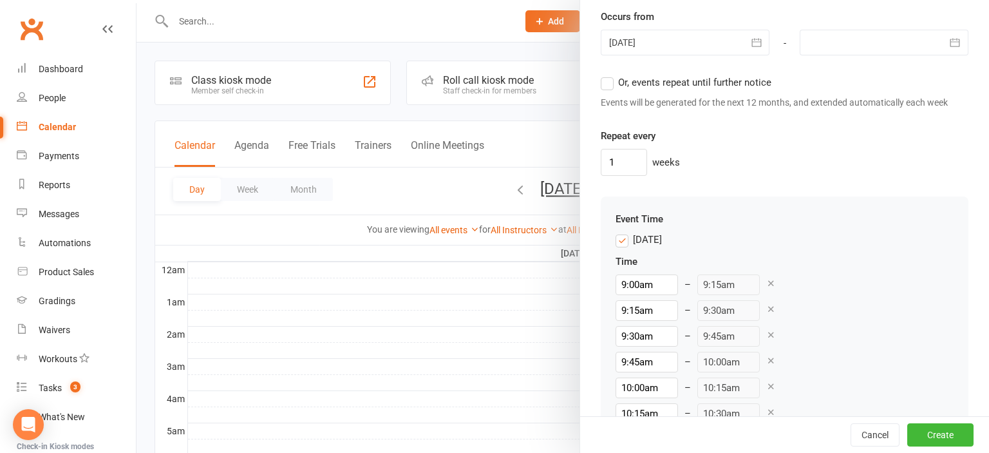
type input "5"
click at [766, 278] on icon at bounding box center [771, 283] width 10 height 10
click at [766, 282] on icon at bounding box center [771, 283] width 10 height 10
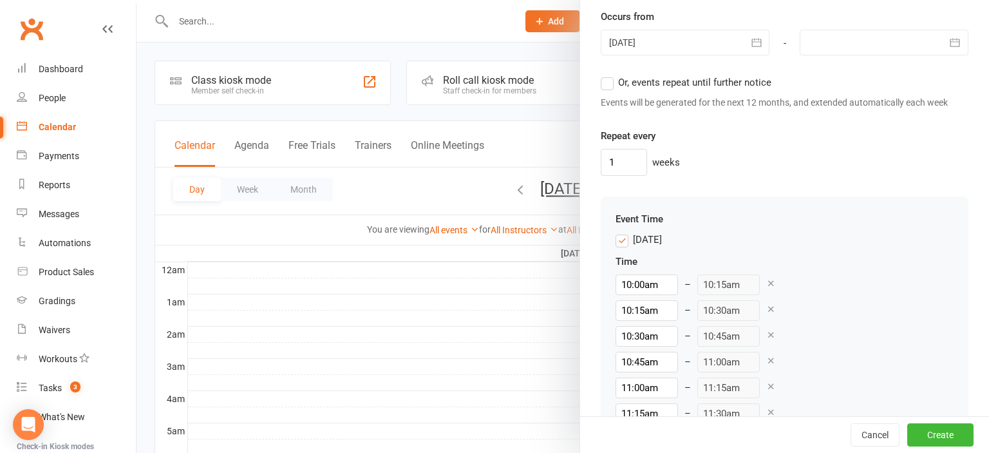
click at [766, 282] on icon at bounding box center [771, 283] width 10 height 10
click at [766, 304] on icon at bounding box center [771, 309] width 10 height 10
click at [766, 282] on icon at bounding box center [771, 283] width 10 height 10
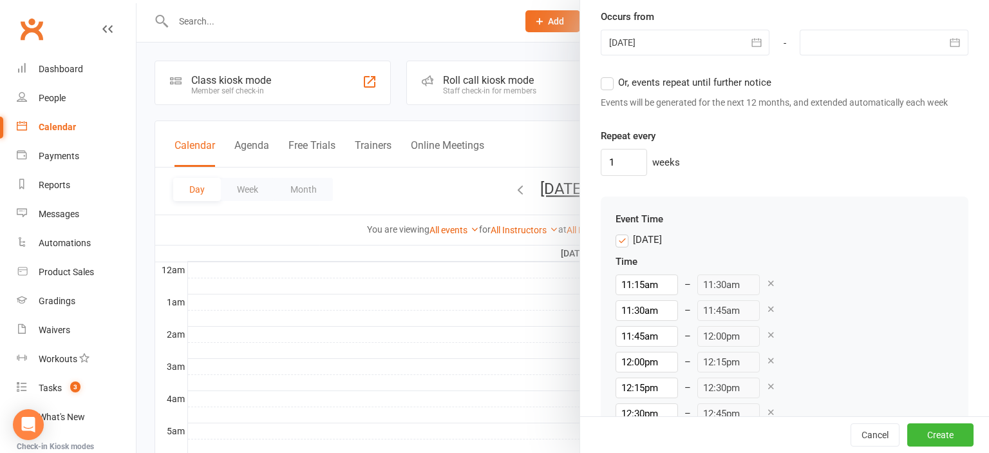
click at [766, 282] on icon at bounding box center [771, 283] width 10 height 10
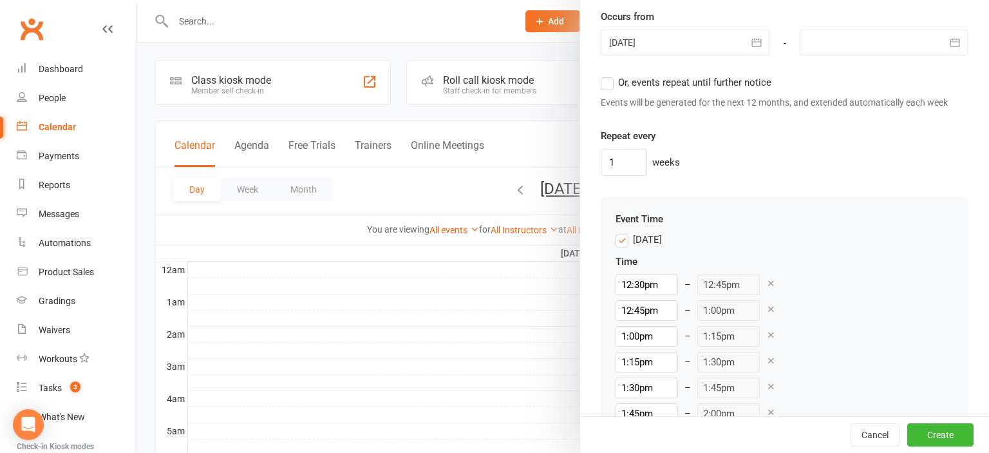
click at [766, 308] on icon at bounding box center [771, 309] width 10 height 10
click at [766, 330] on icon at bounding box center [771, 335] width 10 height 10
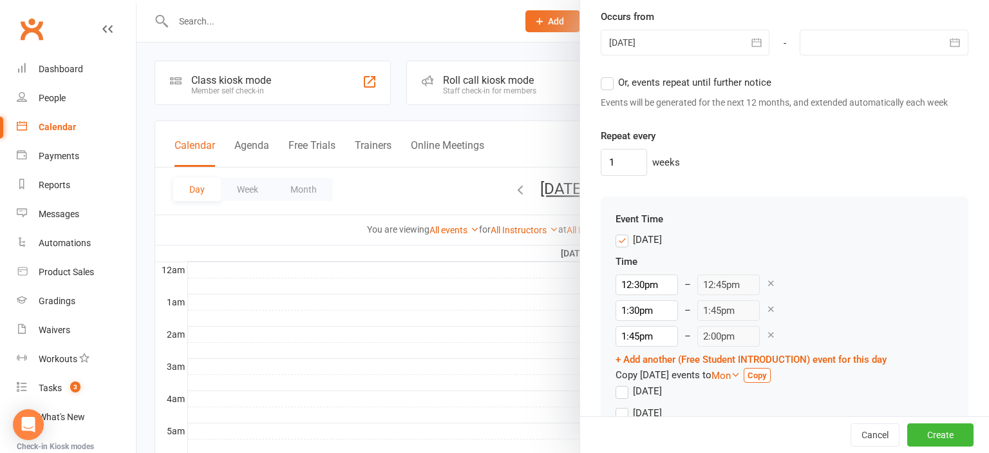
click at [766, 308] on icon at bounding box center [771, 309] width 10 height 10
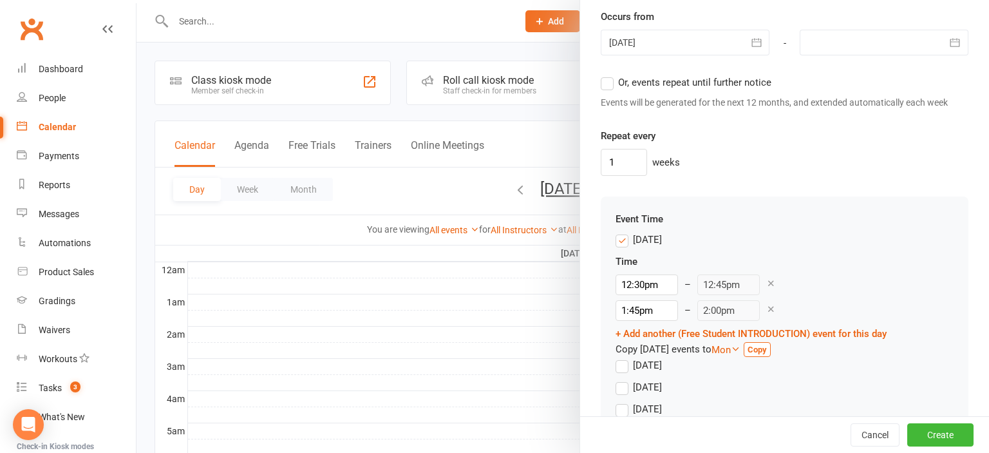
click at [766, 308] on icon at bounding box center [771, 309] width 10 height 10
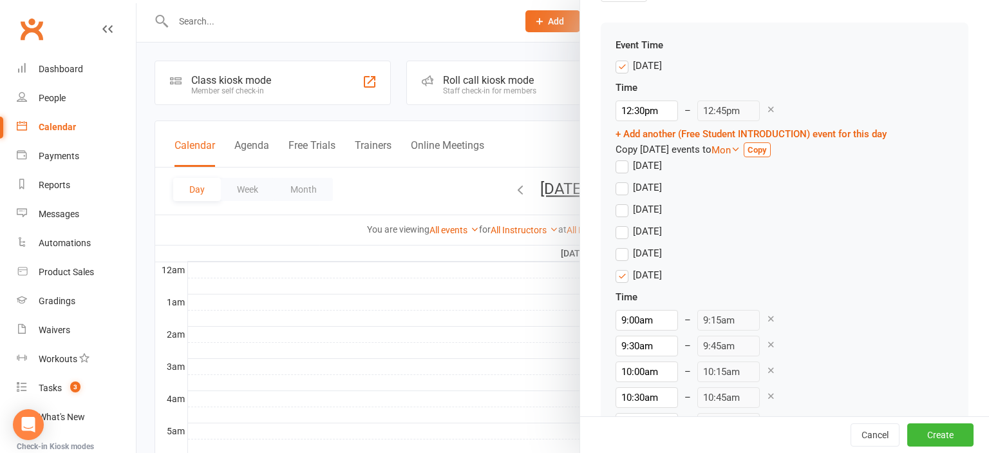
scroll to position [1279, 0]
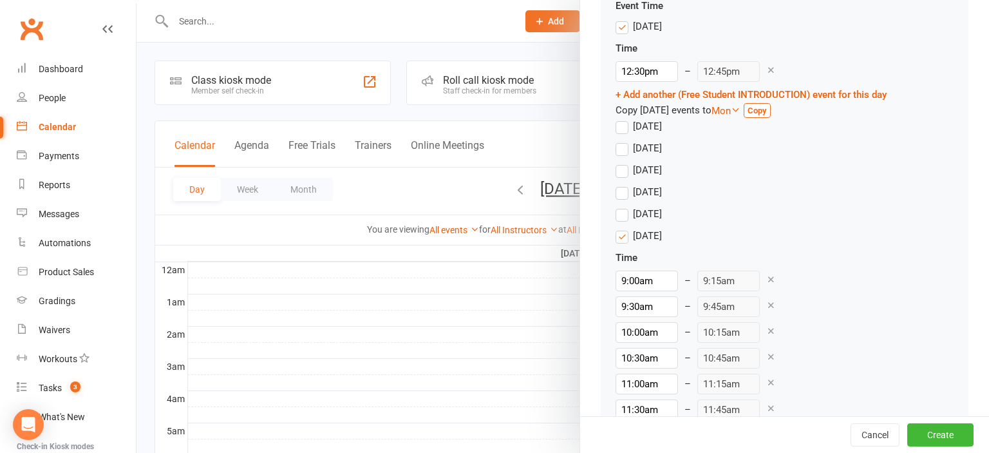
click at [624, 236] on label "[DATE]" at bounding box center [639, 235] width 46 height 15
click at [624, 228] on input "[DATE]" at bounding box center [620, 228] width 8 height 0
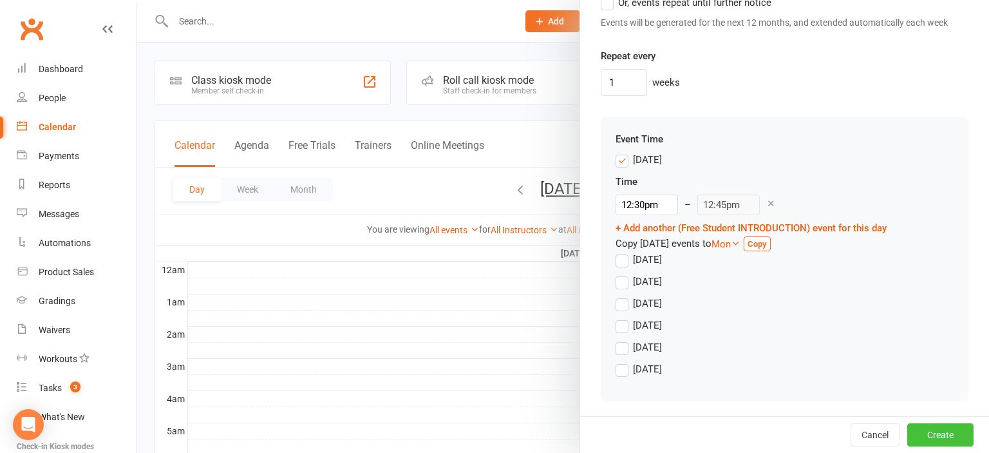
click at [949, 434] on button "Create" at bounding box center [940, 434] width 66 height 23
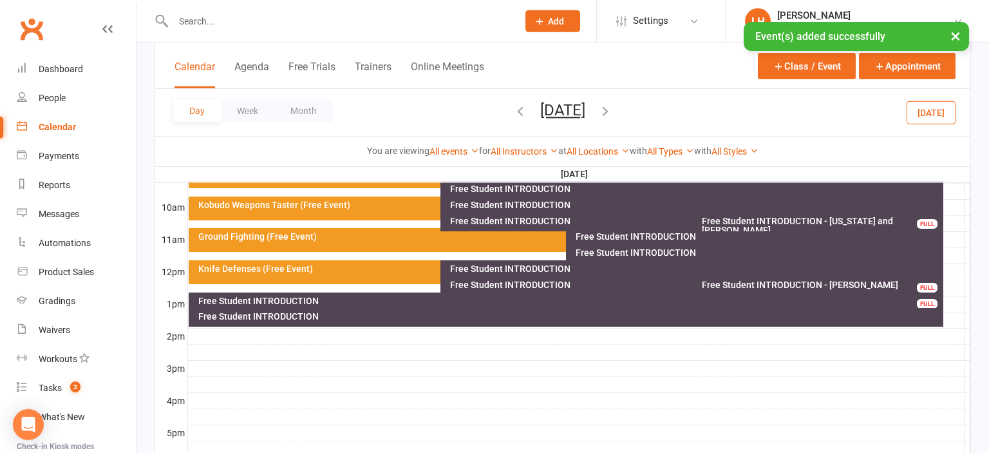
scroll to position [408, 0]
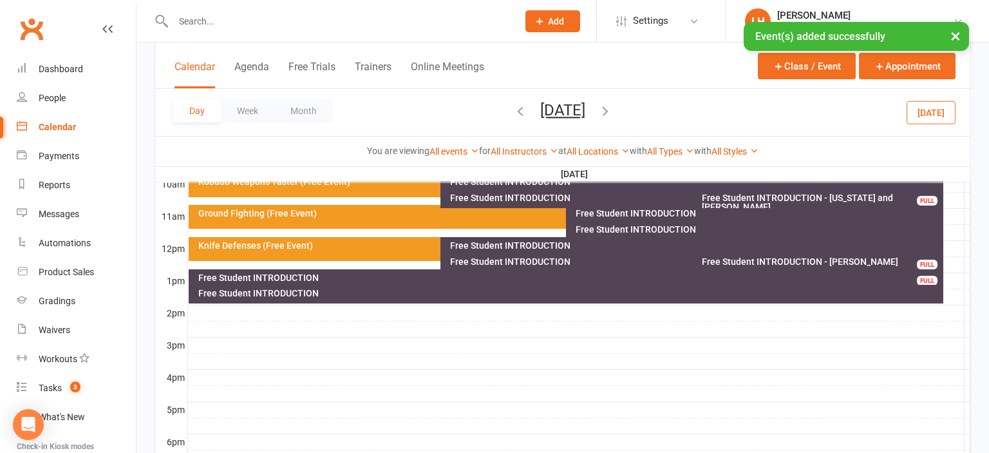
click at [289, 279] on div "Free Student INTRODUCTION" at bounding box center [569, 277] width 743 height 9
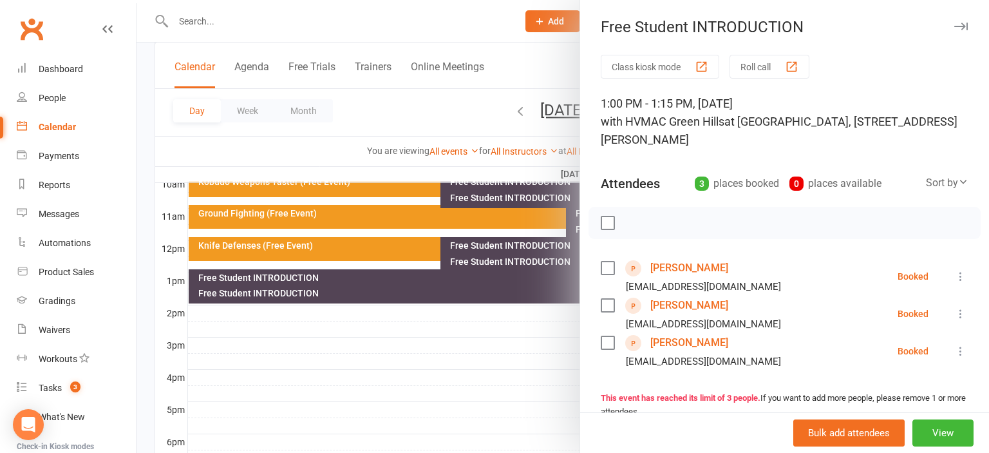
click at [418, 342] on div at bounding box center [562, 226] width 852 height 453
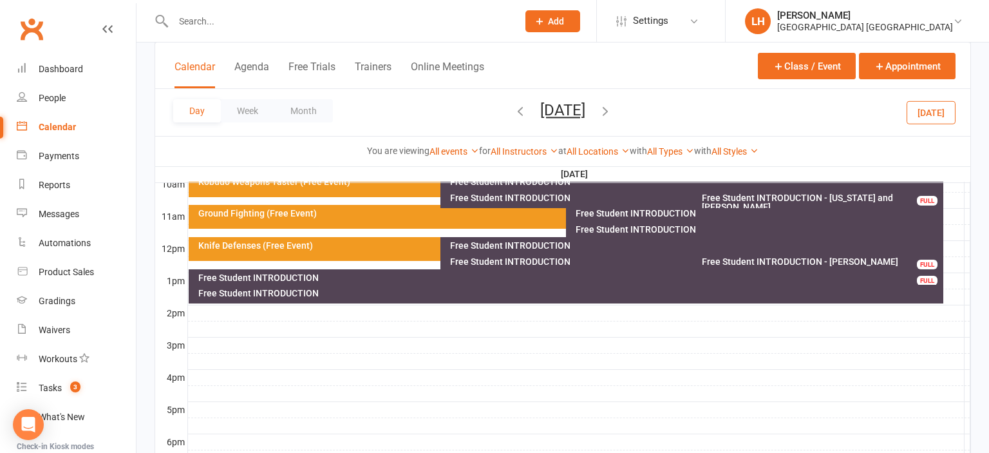
click at [269, 279] on div "Free Student INTRODUCTION" at bounding box center [569, 277] width 743 height 9
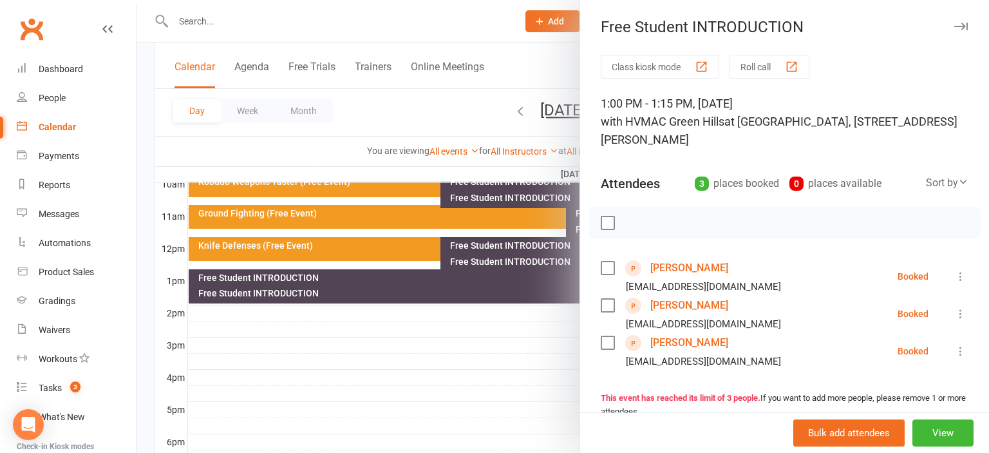
drag, startPoint x: 289, startPoint y: 337, endPoint x: 300, endPoint y: 337, distance: 10.9
click at [290, 337] on div at bounding box center [562, 226] width 852 height 453
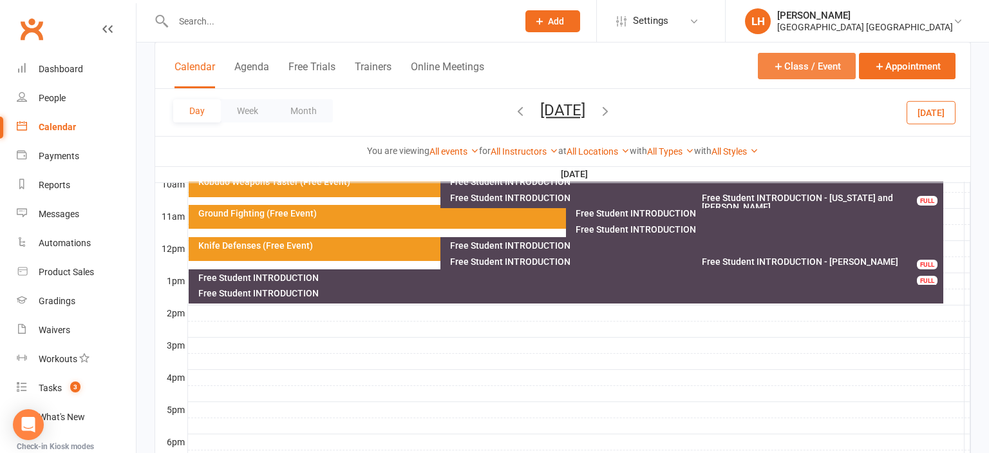
click at [805, 66] on button "Class / Event" at bounding box center [807, 66] width 98 height 26
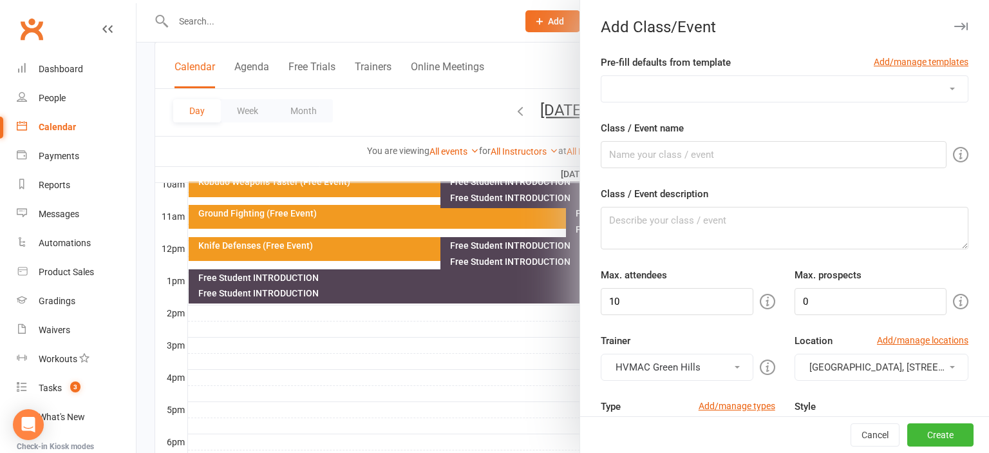
click at [601, 76] on select "ADULTS Only BLACK BELT PREP BLACK BELTS - [DATE] BLACK BELTS - [DATE] BUNKAI - …" at bounding box center [784, 89] width 366 height 26
select select "212"
click option "OPEN WEEKEND Free Student Introduction - [DATE]" at bounding box center [0, 0] width 0 height 0
type input "Free Student INTRODUCTION"
type textarea "A 15 minute session for prospective students."
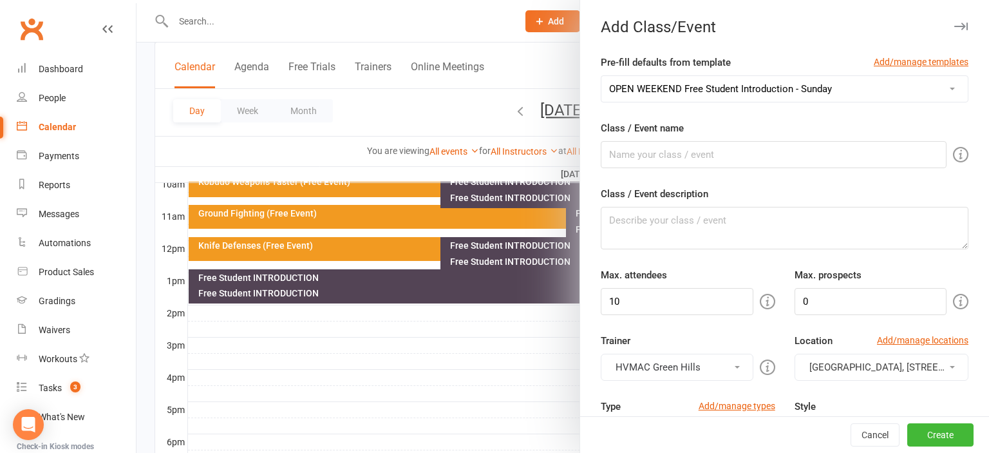
type input "3"
type input "1"
click at [674, 298] on input "3" at bounding box center [677, 301] width 152 height 27
click at [674, 297] on input "3" at bounding box center [677, 301] width 152 height 27
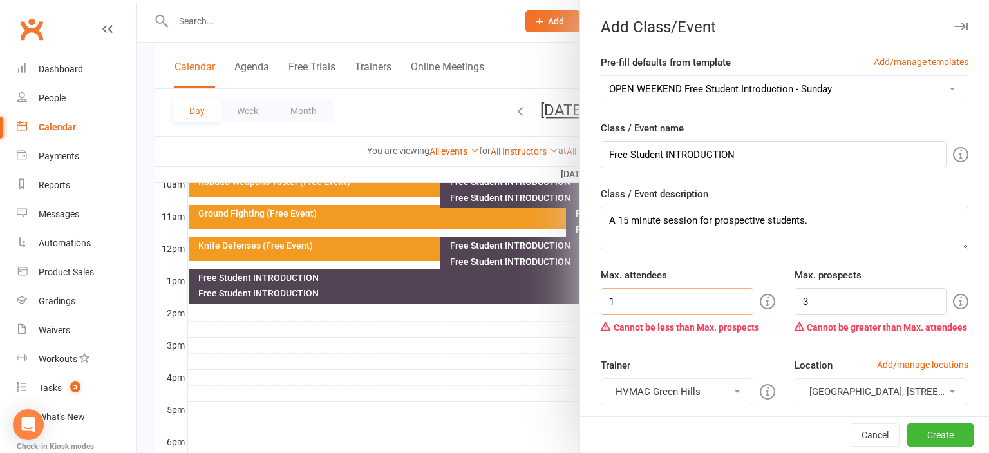
type input "1"
click at [827, 299] on input "3" at bounding box center [870, 301] width 152 height 27
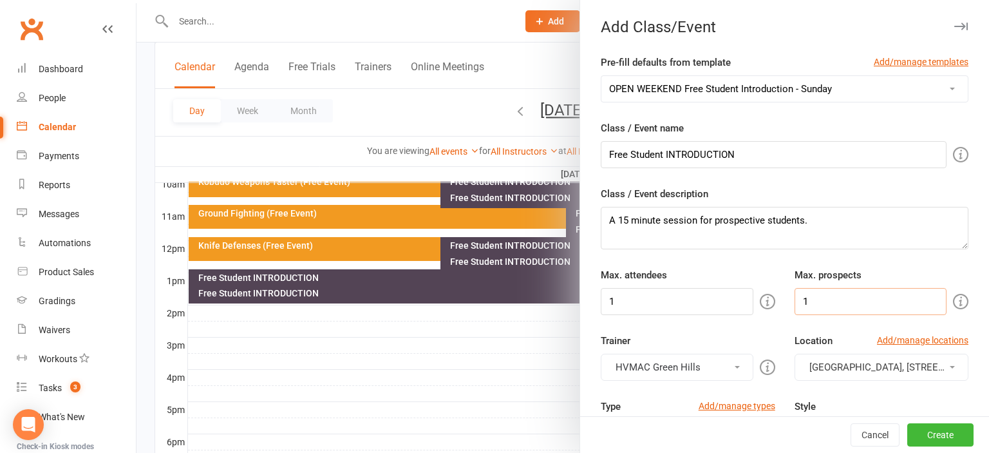
type input "1"
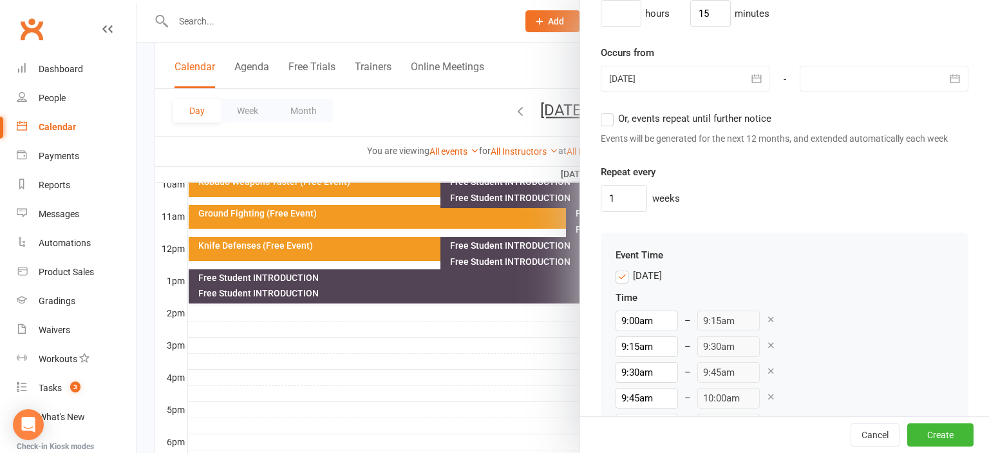
scroll to position [1066, 0]
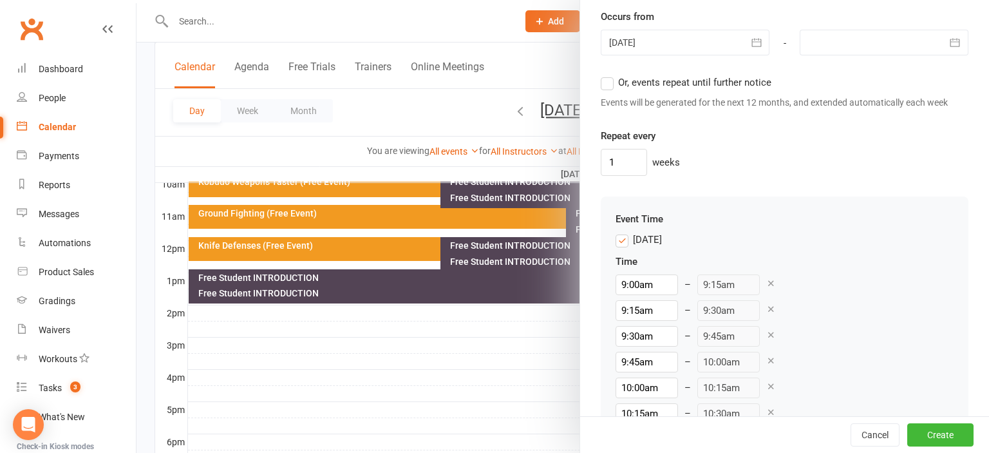
click at [766, 281] on icon at bounding box center [771, 283] width 10 height 10
click at [766, 304] on icon at bounding box center [771, 309] width 10 height 10
click at [766, 281] on icon at bounding box center [771, 283] width 10 height 10
click at [766, 304] on icon at bounding box center [771, 309] width 10 height 10
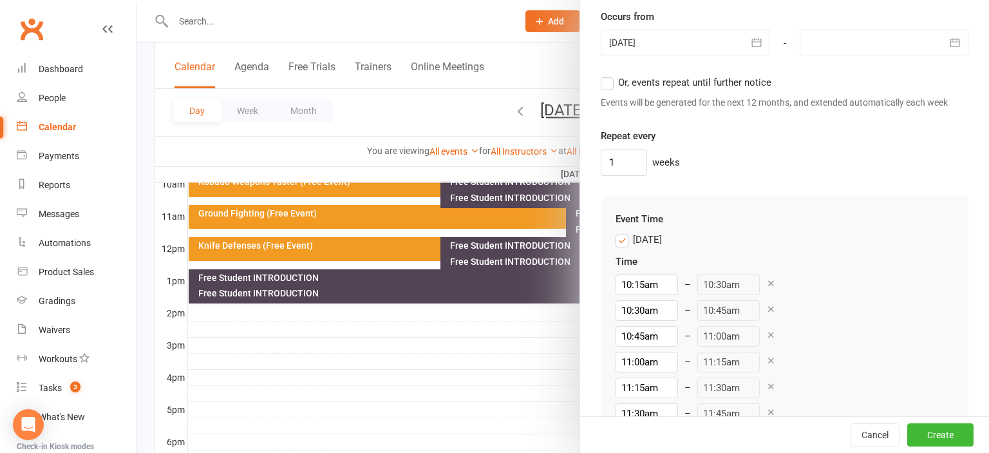
click at [766, 281] on icon at bounding box center [771, 283] width 10 height 10
click at [766, 304] on icon at bounding box center [771, 309] width 10 height 10
click at [766, 281] on icon at bounding box center [771, 283] width 10 height 10
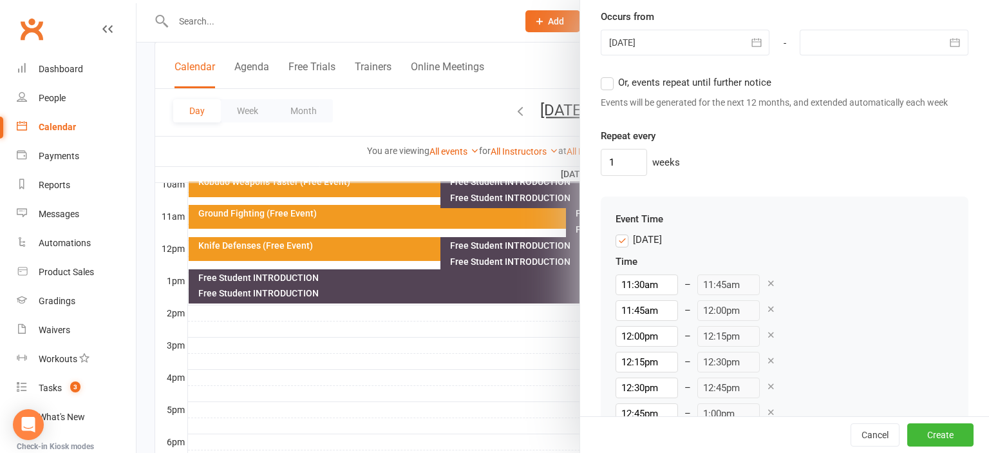
click at [766, 281] on icon at bounding box center [771, 283] width 10 height 10
click at [766, 304] on icon at bounding box center [771, 309] width 10 height 10
click at [766, 281] on icon at bounding box center [771, 283] width 10 height 10
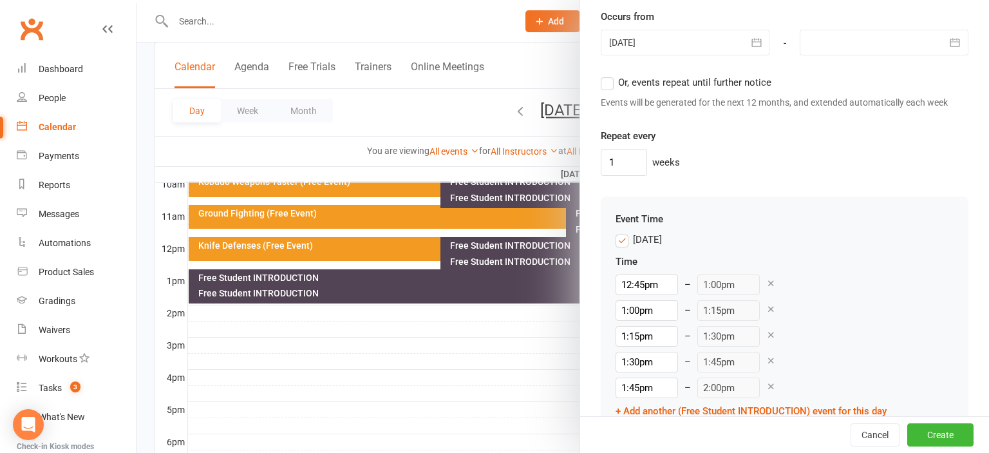
click at [766, 281] on icon at bounding box center [771, 283] width 10 height 10
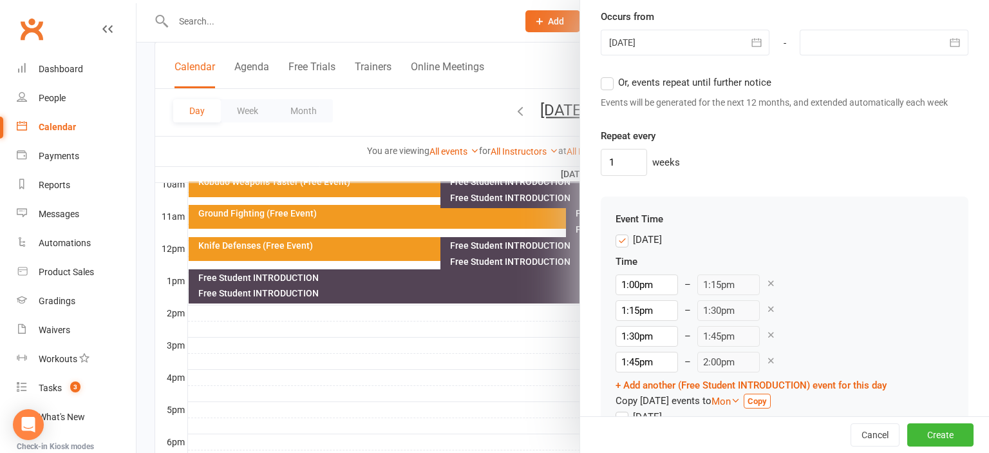
click at [766, 307] on icon at bounding box center [771, 309] width 10 height 10
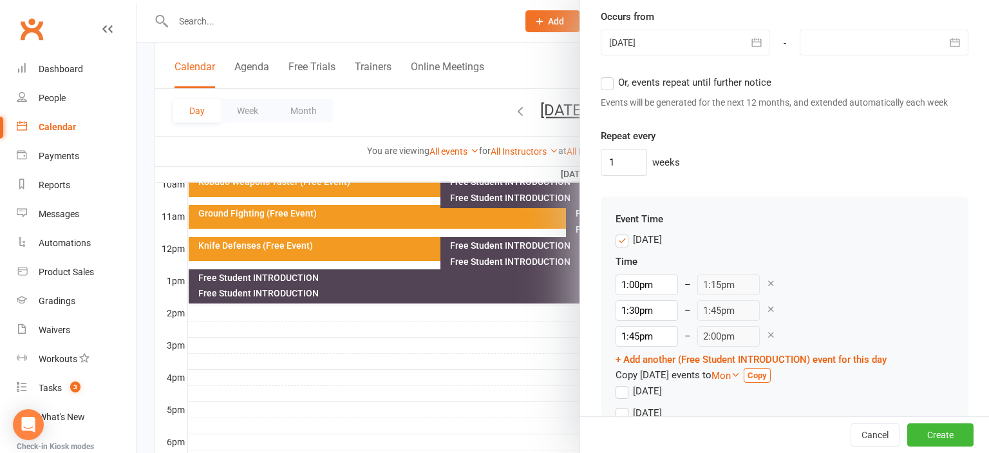
click at [766, 309] on icon at bounding box center [771, 309] width 10 height 10
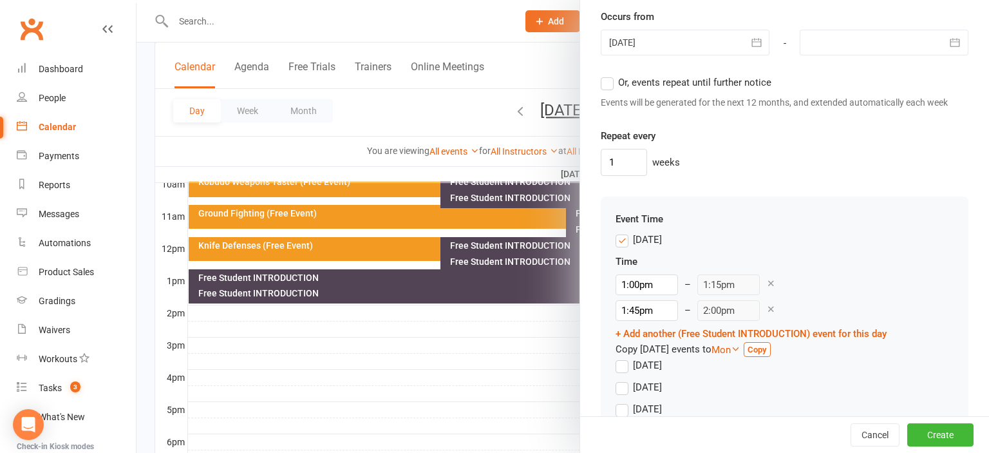
click at [766, 309] on icon at bounding box center [771, 309] width 10 height 10
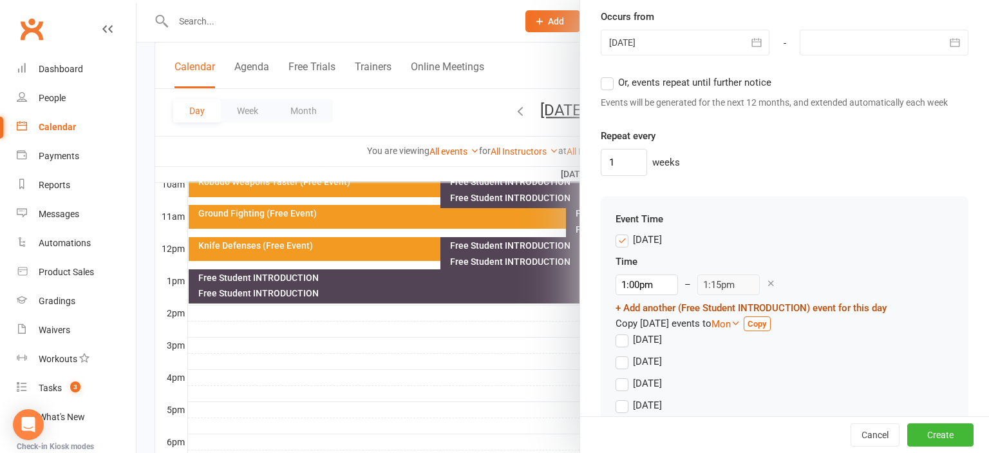
click at [646, 304] on link "+ Add another (Free Student INTRODUCTION) event for this day" at bounding box center [751, 308] width 271 height 12
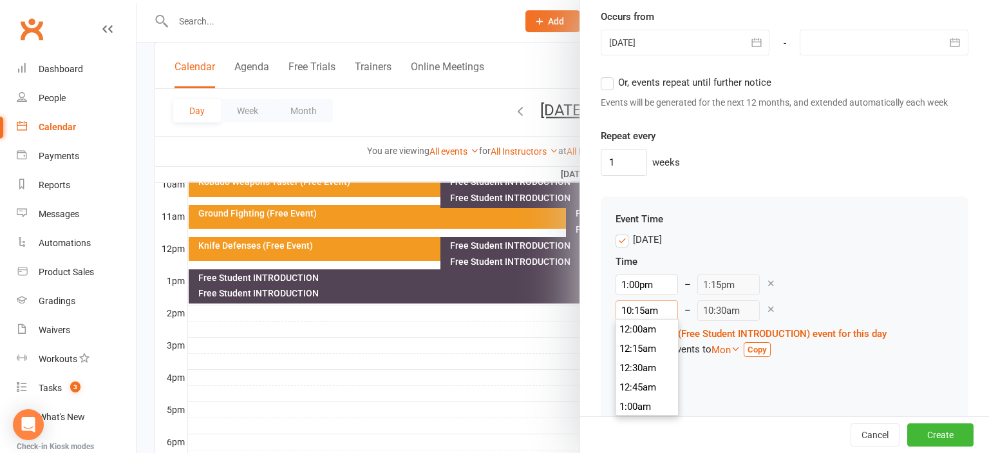
click at [643, 308] on input "10:15am" at bounding box center [647, 310] width 62 height 21
type input "1:00pm"
type input "1:15pm"
click at [637, 350] on li "1:00pm" at bounding box center [647, 347] width 62 height 19
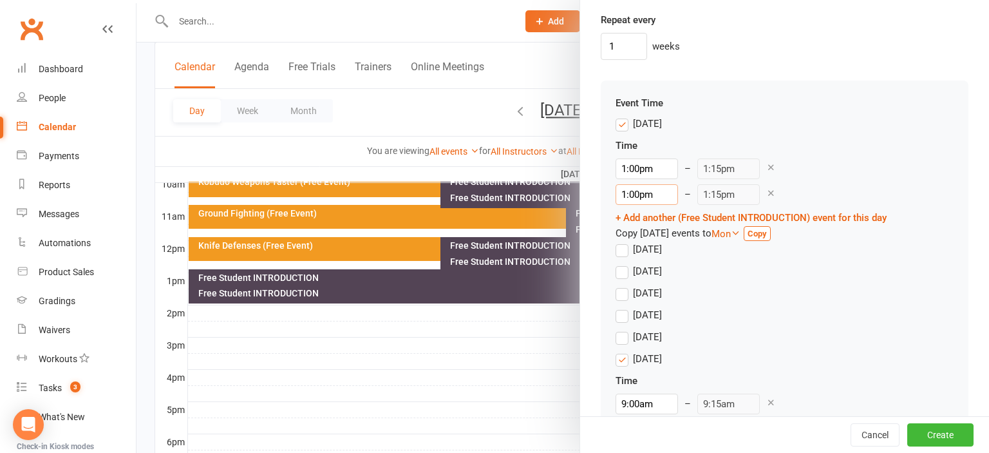
scroll to position [1208, 0]
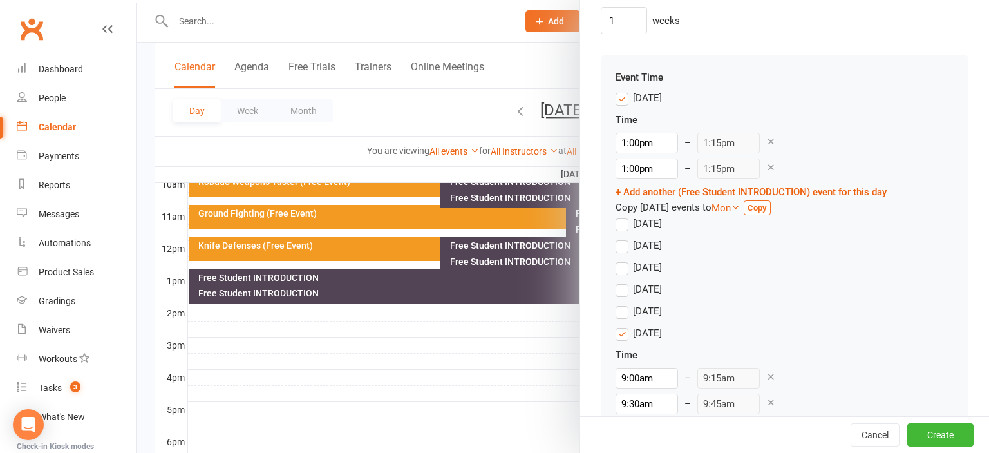
click at [620, 331] on label "[DATE]" at bounding box center [639, 332] width 46 height 15
click at [620, 325] on input "[DATE]" at bounding box center [620, 325] width 8 height 0
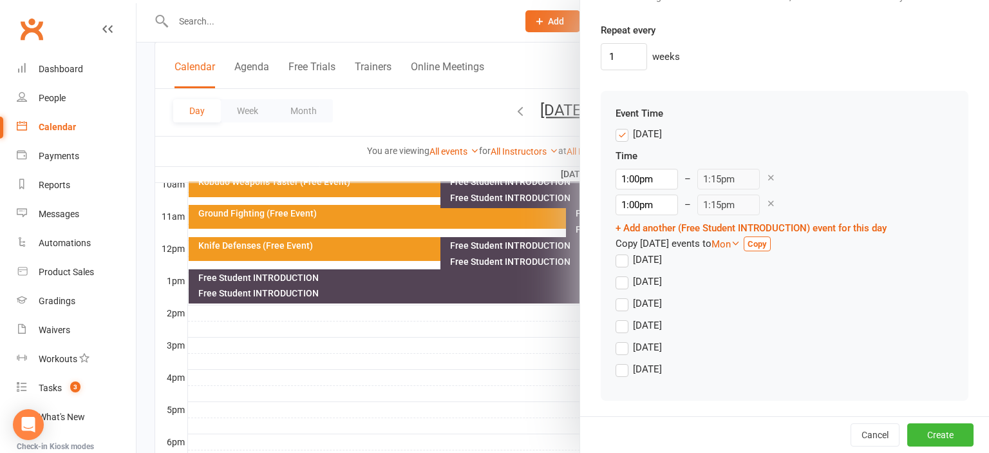
scroll to position [1101, 0]
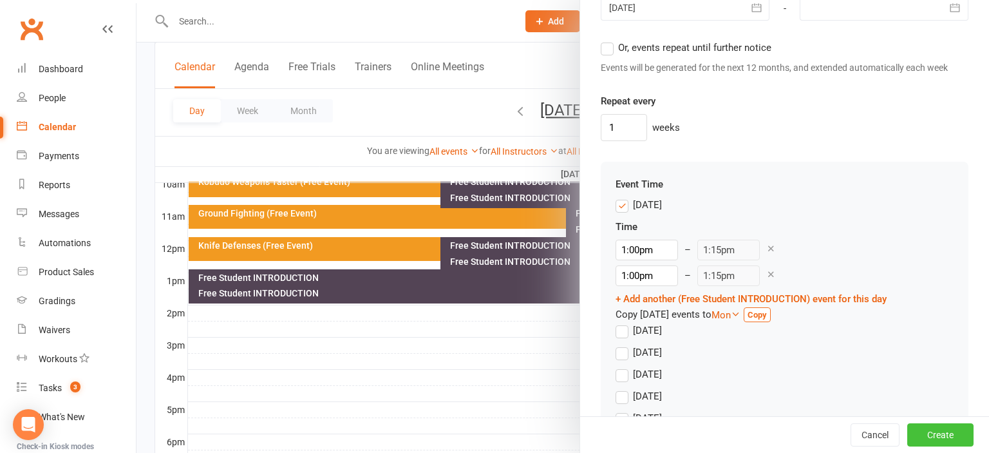
click at [943, 431] on button "Create" at bounding box center [940, 434] width 66 height 23
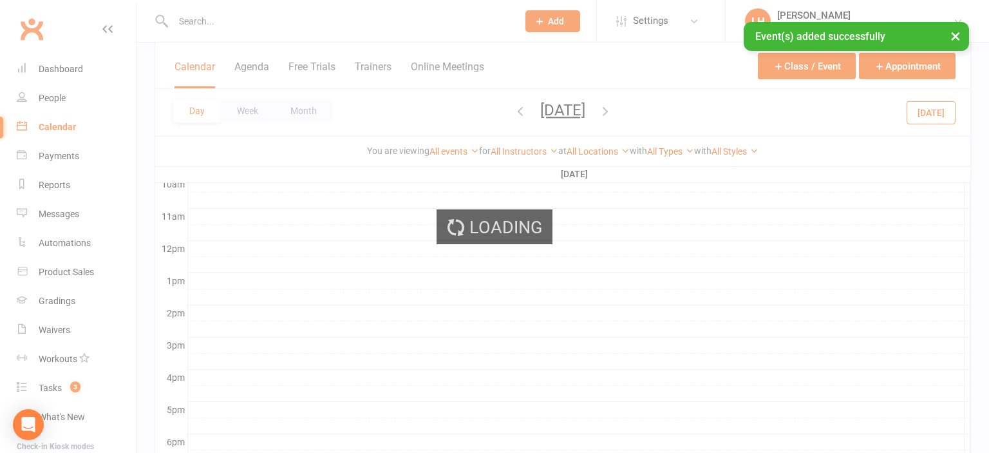
scroll to position [0, 0]
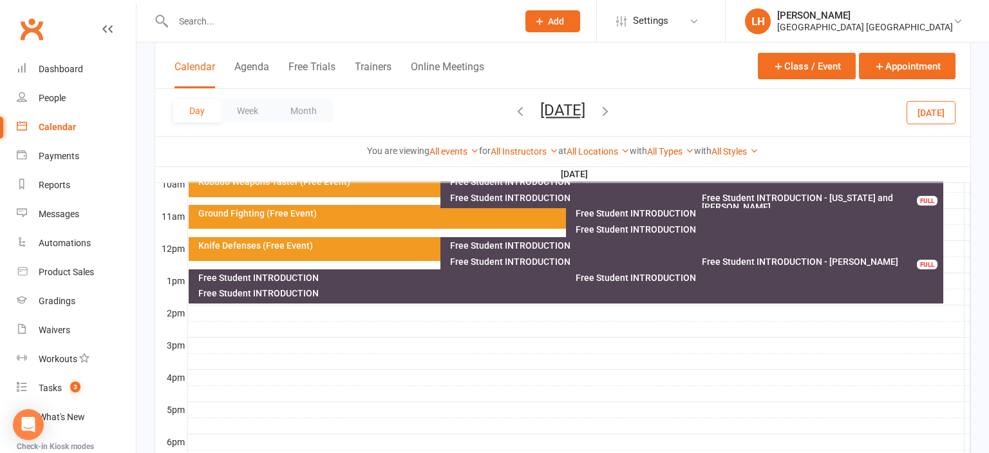
click at [672, 277] on div "Free Student INTRODUCTION" at bounding box center [758, 277] width 366 height 9
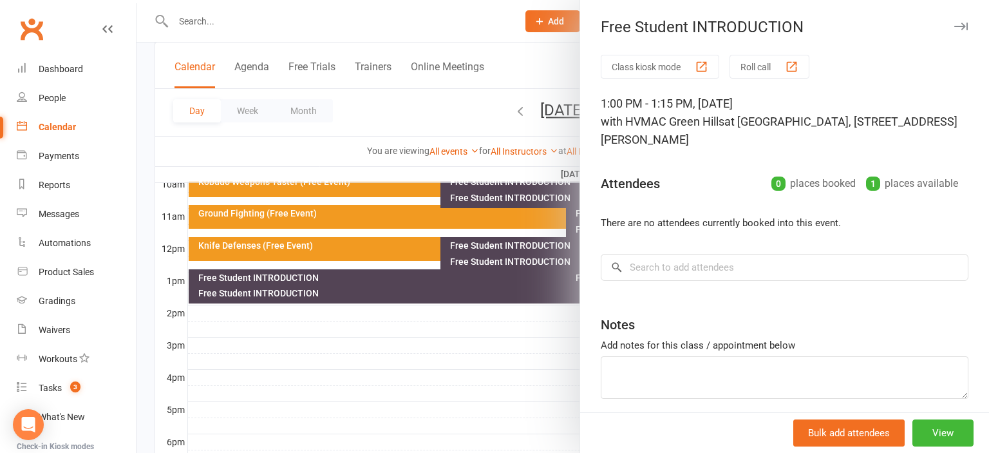
click at [439, 344] on div at bounding box center [562, 226] width 852 height 453
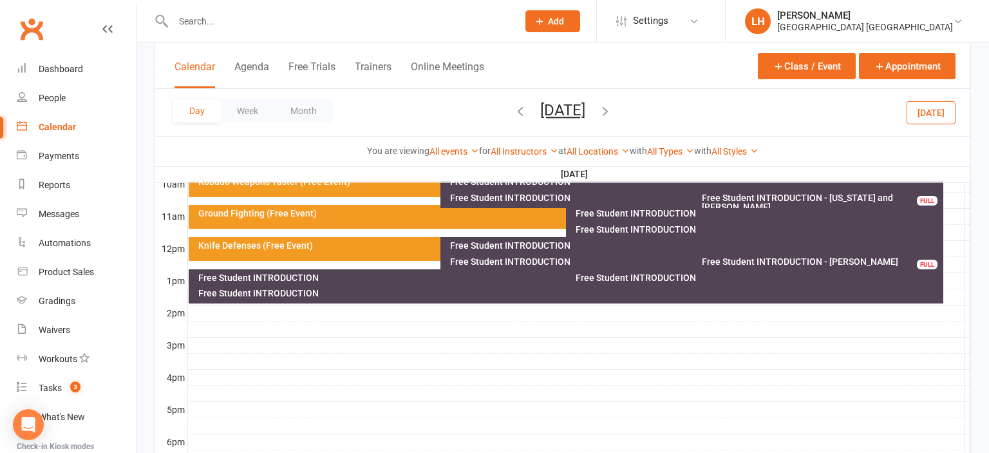
click at [262, 277] on div "Free Student INTRODUCTION" at bounding box center [563, 277] width 730 height 9
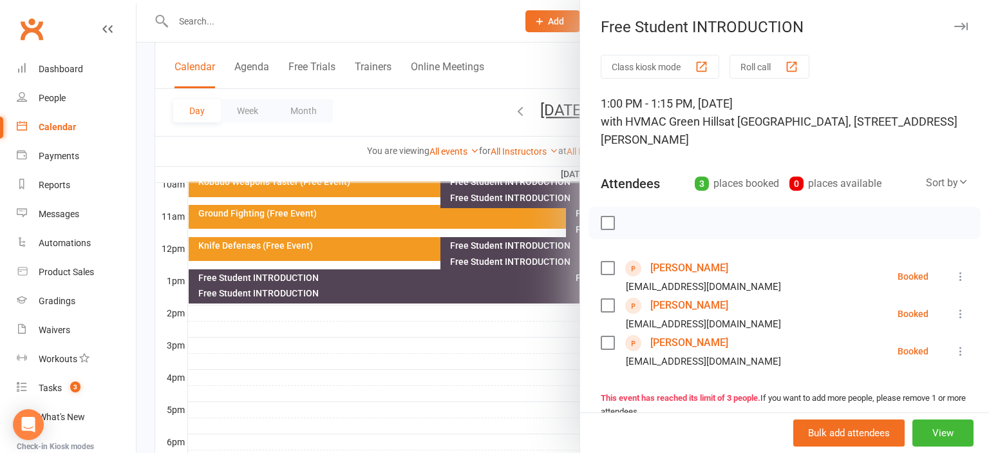
click at [964, 276] on icon at bounding box center [960, 276] width 13 height 13
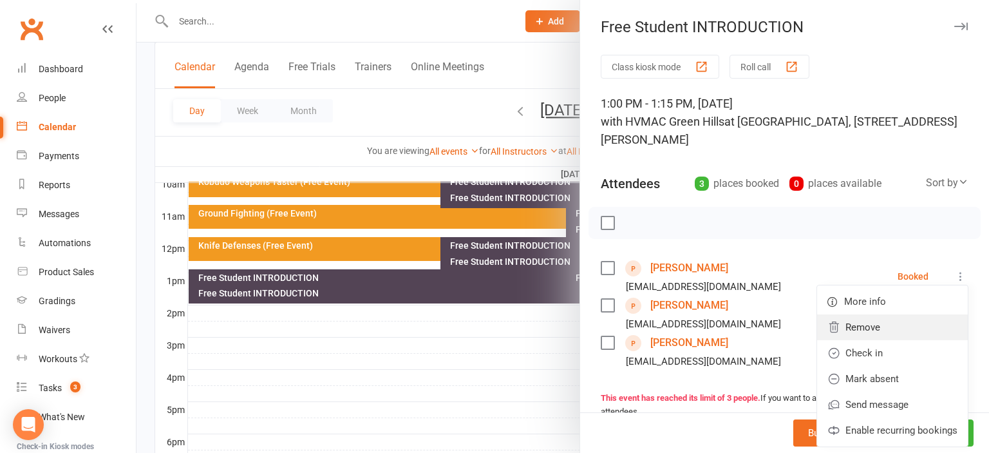
click at [878, 331] on link "Remove" at bounding box center [892, 327] width 151 height 26
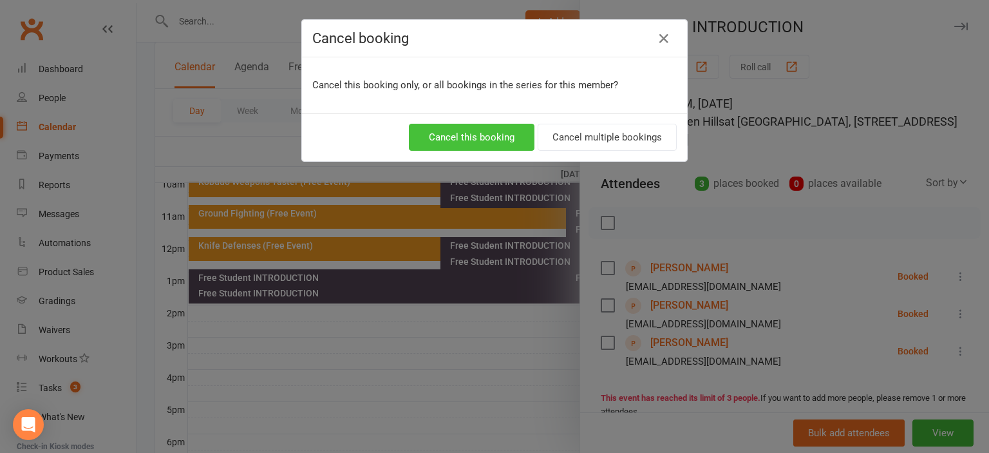
click at [484, 140] on button "Cancel this booking" at bounding box center [472, 137] width 126 height 27
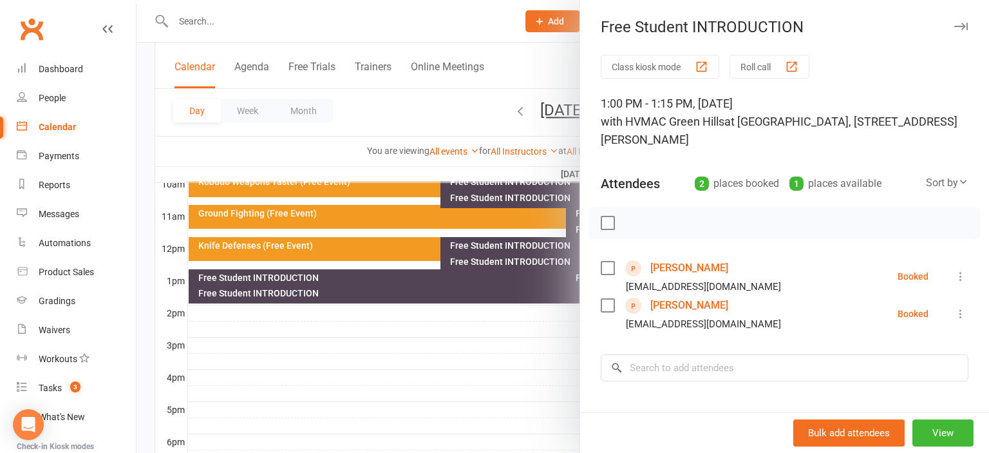
click at [375, 368] on div at bounding box center [562, 226] width 852 height 453
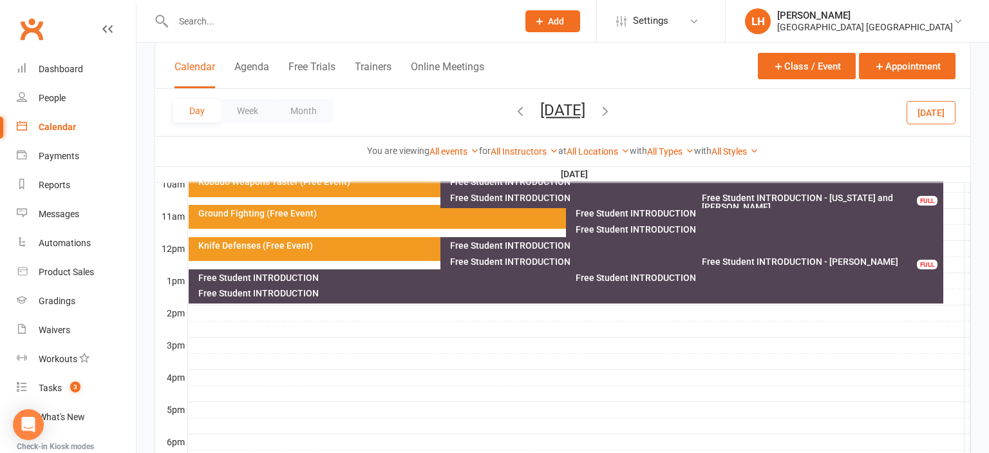
click at [629, 277] on div "Free Student INTRODUCTION" at bounding box center [758, 277] width 366 height 9
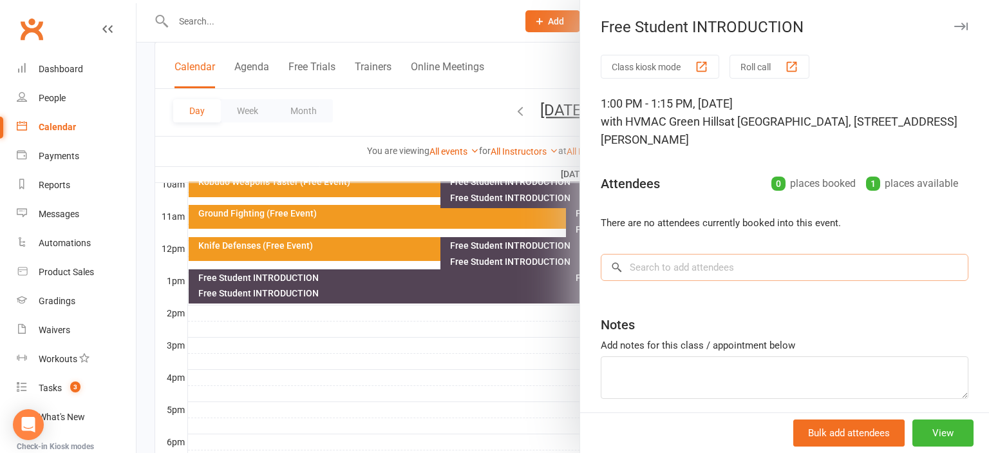
click at [710, 265] on input "search" at bounding box center [785, 267] width 368 height 27
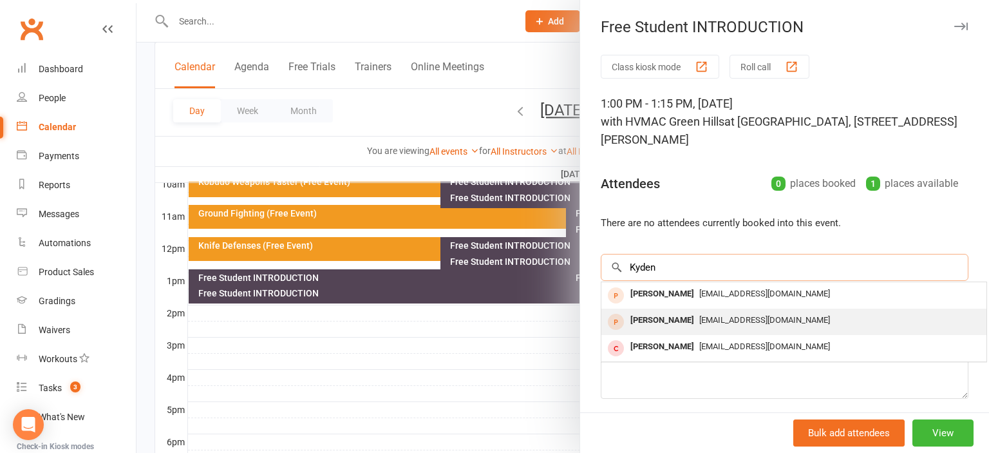
type input "Kyden"
click at [699, 317] on span "[EMAIL_ADDRESS][DOMAIN_NAME]" at bounding box center [764, 320] width 131 height 10
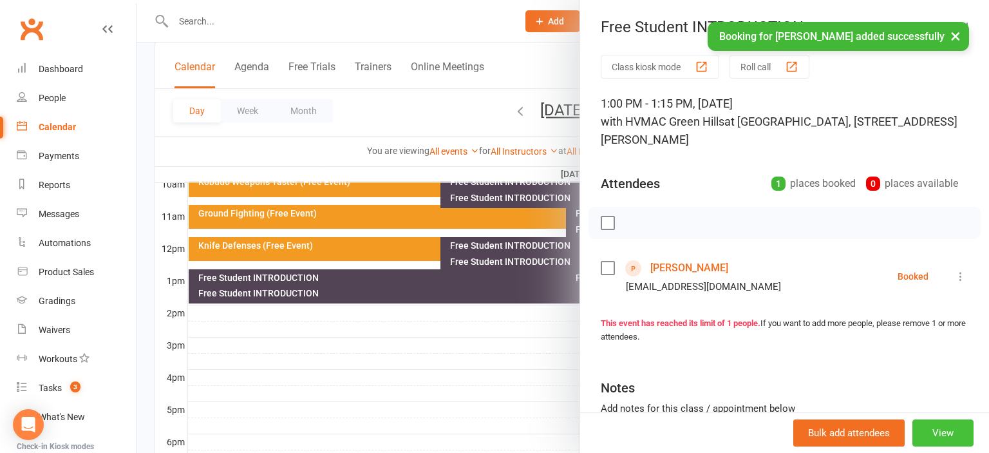
click at [961, 436] on button "View" at bounding box center [942, 432] width 61 height 27
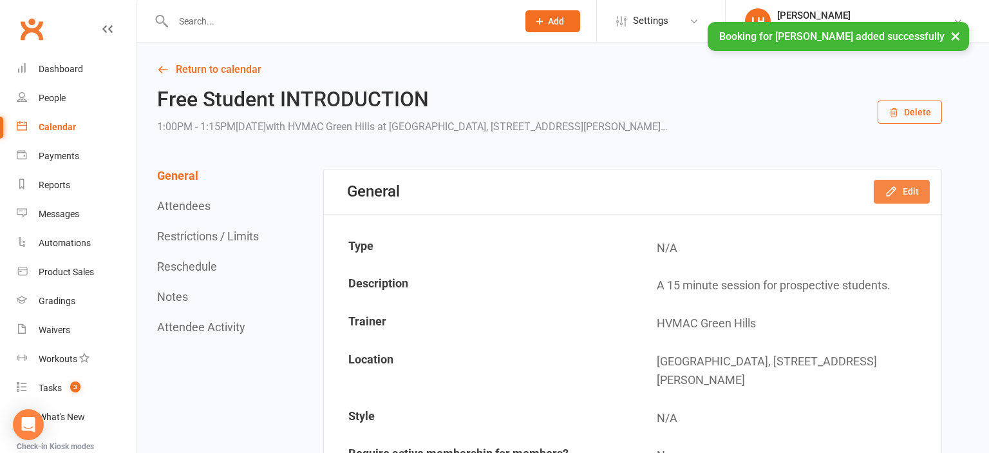
click at [917, 192] on button "Edit" at bounding box center [902, 191] width 56 height 23
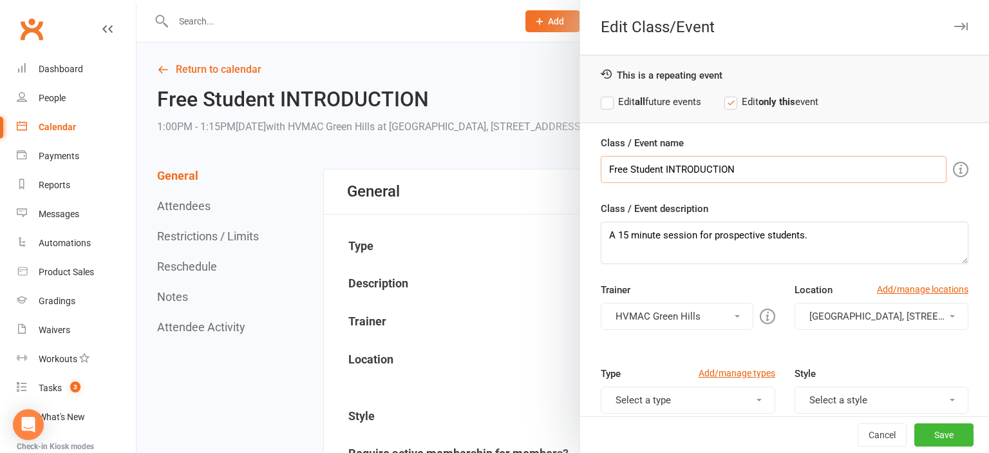
click at [748, 164] on input "Free Student INTRODUCTION" at bounding box center [774, 169] width 346 height 27
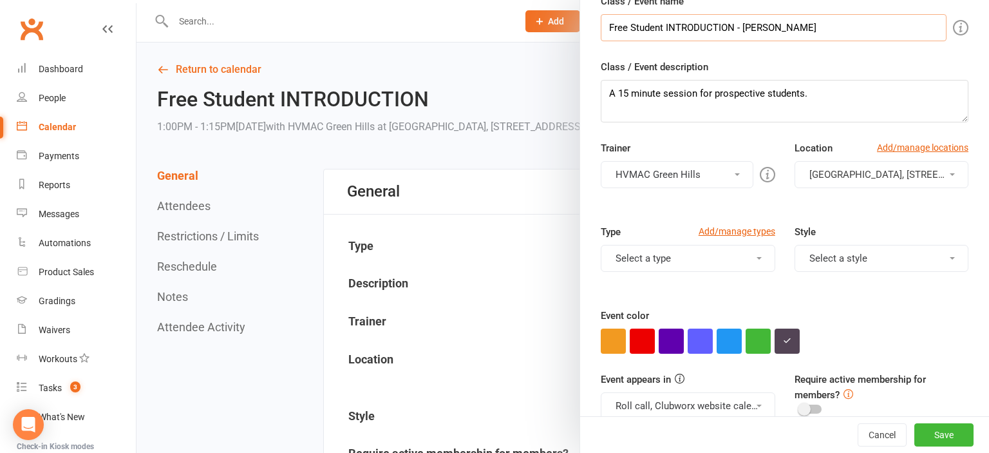
scroll to position [216, 0]
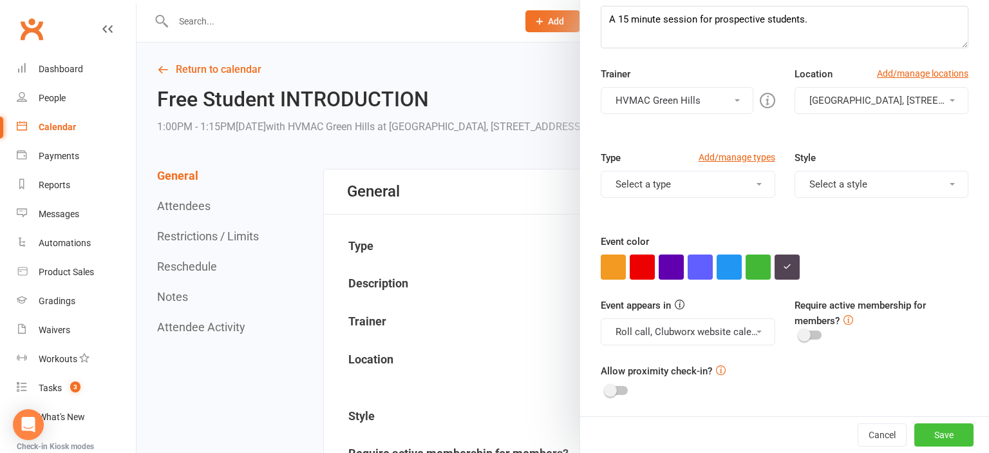
type input "Free Student INTRODUCTION - [PERSON_NAME]"
click at [957, 437] on button "Save" at bounding box center [943, 434] width 59 height 23
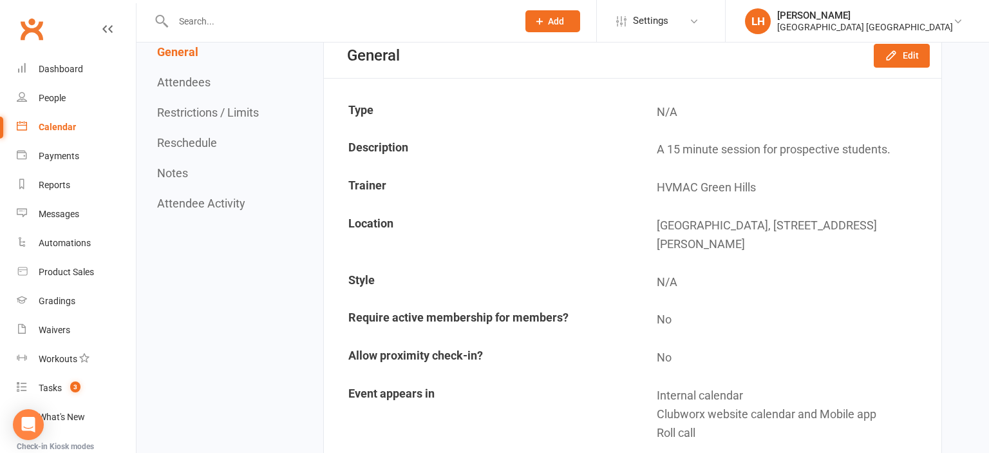
scroll to position [0, 0]
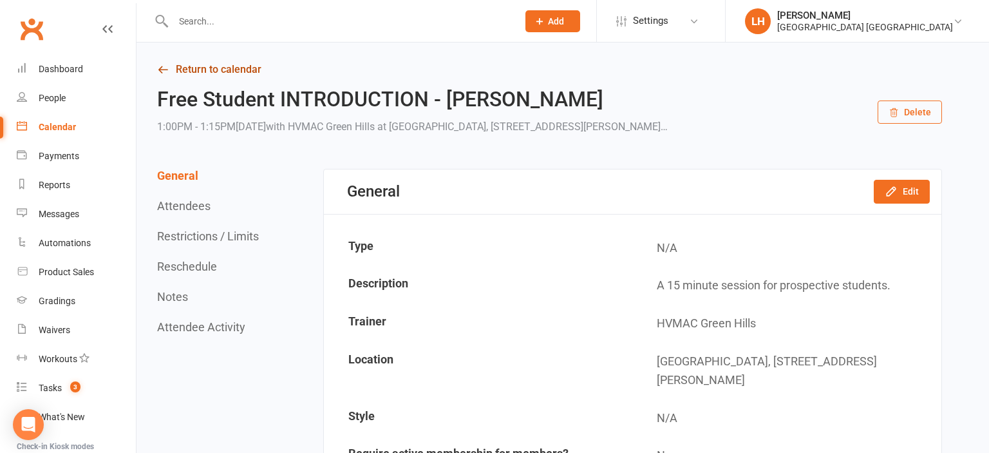
drag, startPoint x: 197, startPoint y: 68, endPoint x: 205, endPoint y: 73, distance: 8.9
click at [197, 68] on link "Return to calendar" at bounding box center [549, 70] width 785 height 18
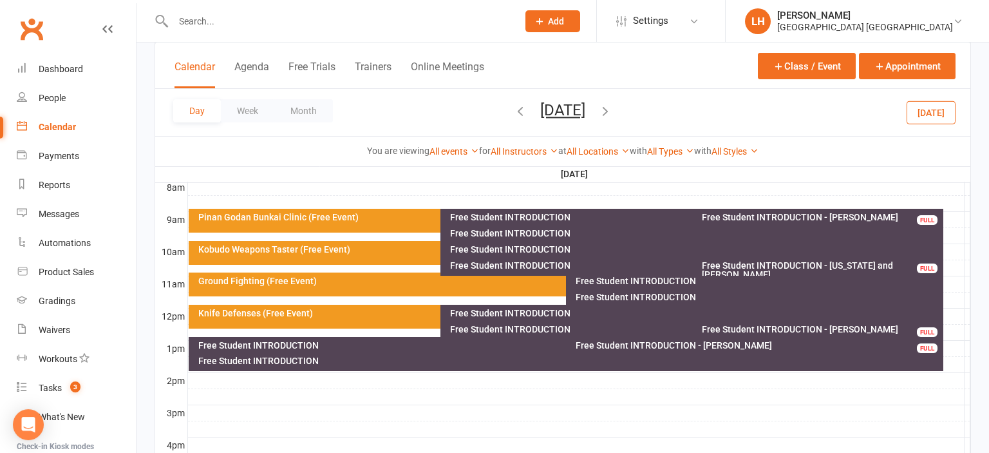
scroll to position [408, 0]
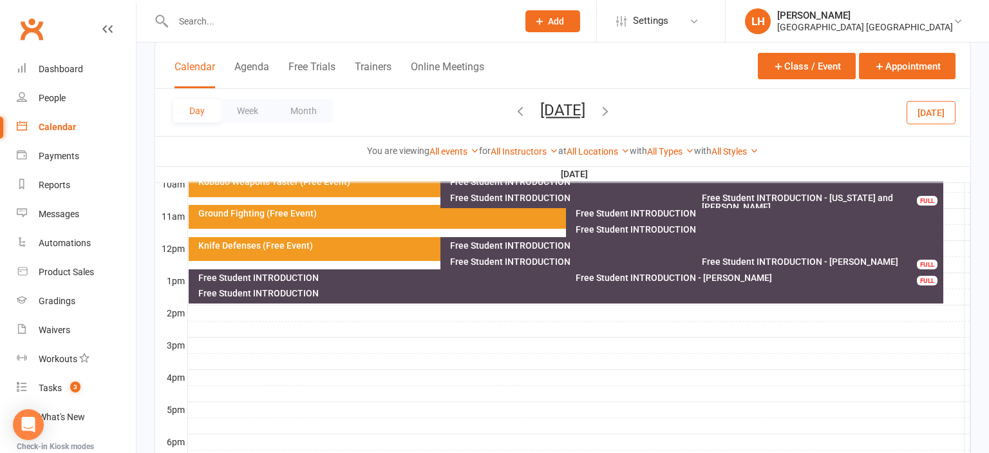
click at [259, 292] on div "Free Student INTRODUCTION" at bounding box center [569, 292] width 743 height 9
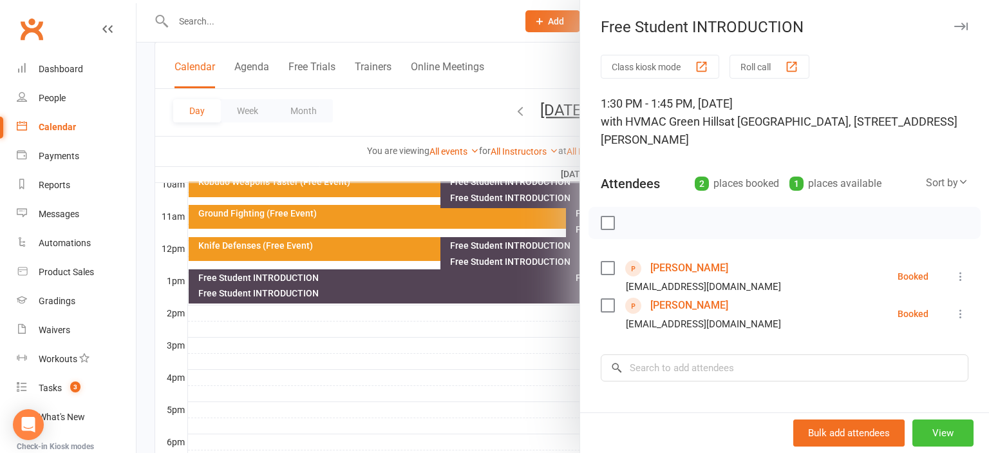
click at [946, 438] on button "View" at bounding box center [942, 432] width 61 height 27
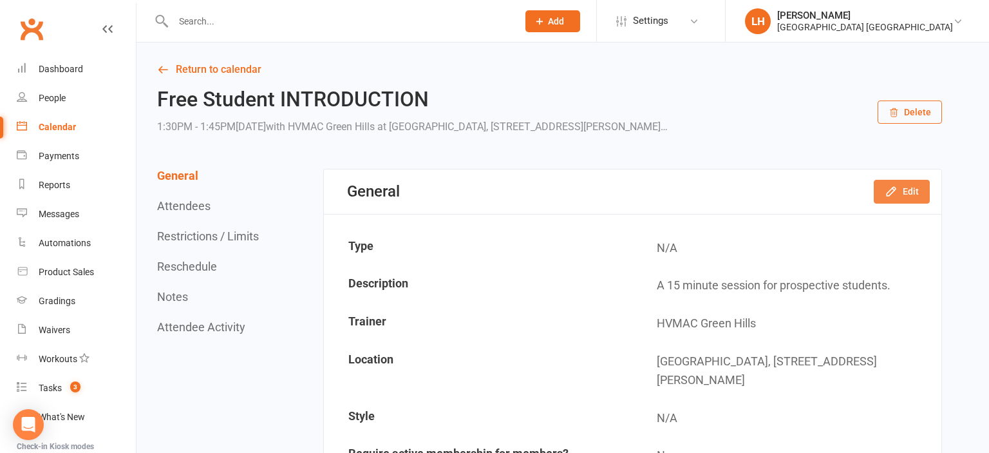
click at [885, 196] on button "Edit" at bounding box center [902, 191] width 56 height 23
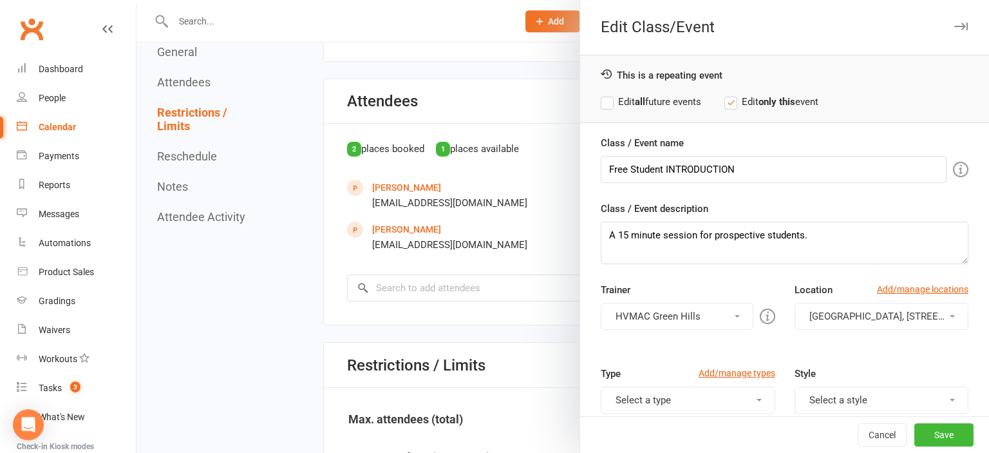
scroll to position [543, 0]
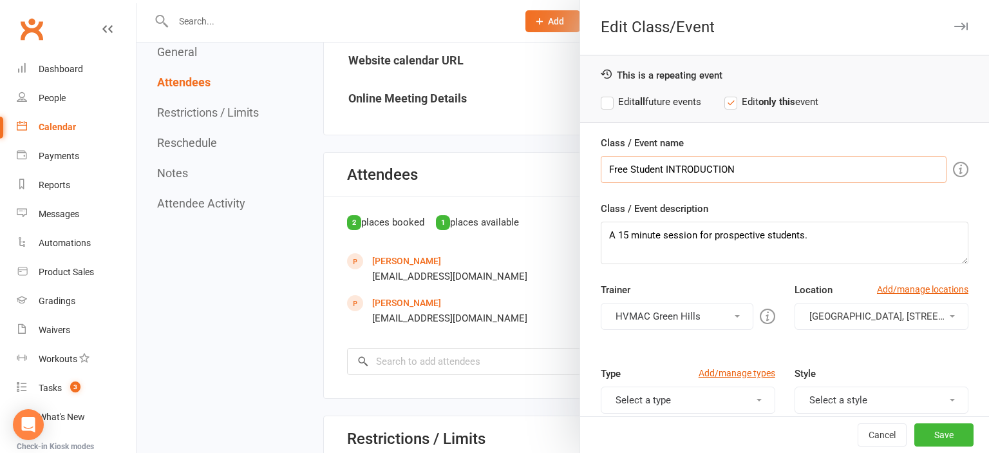
click at [784, 173] on input "Free Student INTRODUCTION" at bounding box center [774, 169] width 346 height 27
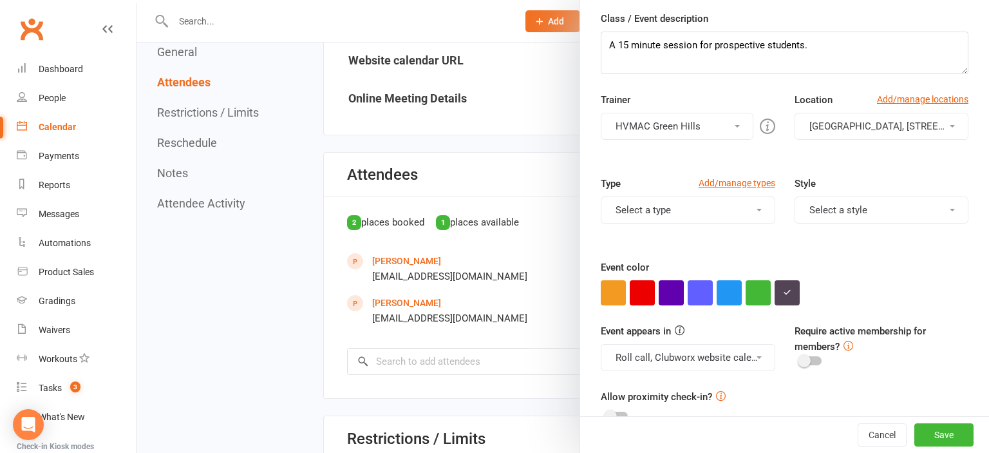
scroll to position [216, 0]
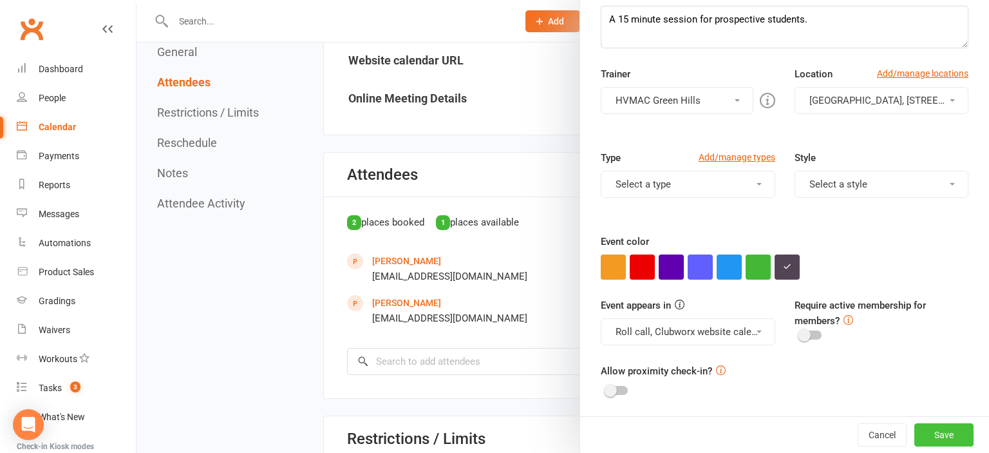
type input "Free Student INTRODUCTION - [PERSON_NAME] and [PERSON_NAME]"
click at [959, 426] on button "Save" at bounding box center [943, 434] width 59 height 23
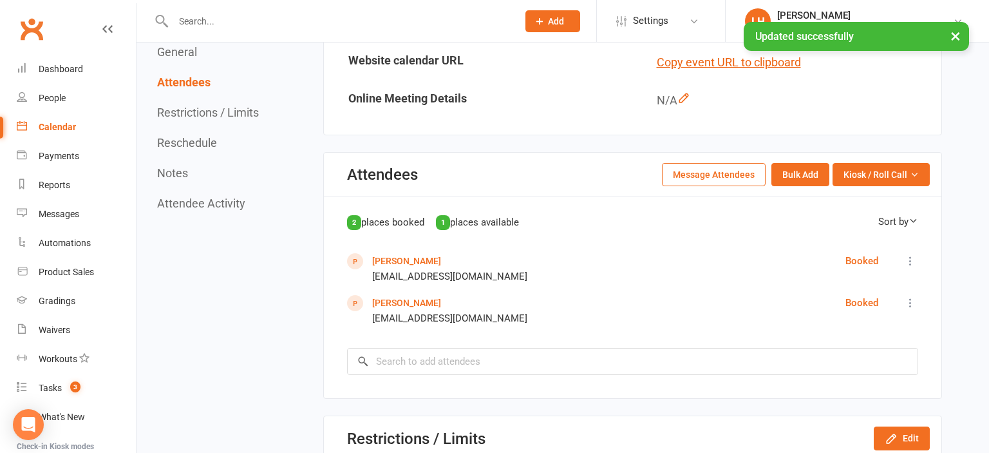
click at [222, 113] on button "Restrictions / Limits" at bounding box center [208, 113] width 102 height 14
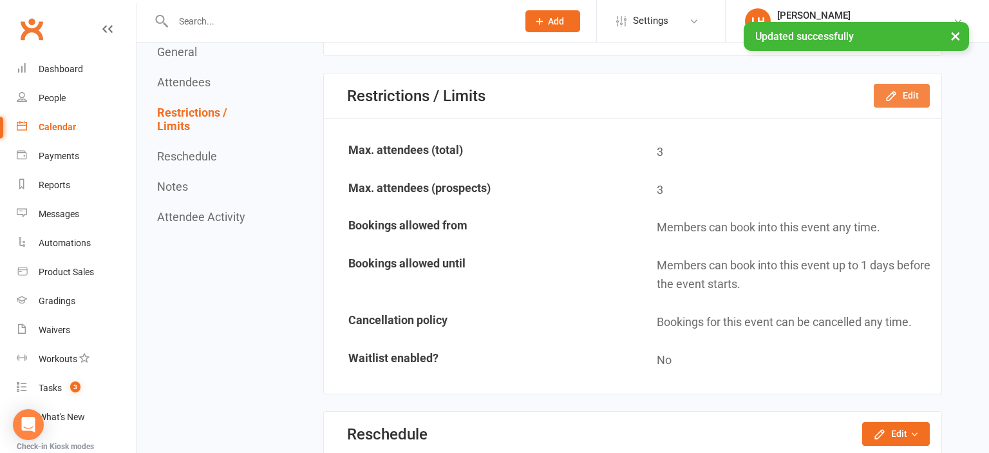
scroll to position [891, 0]
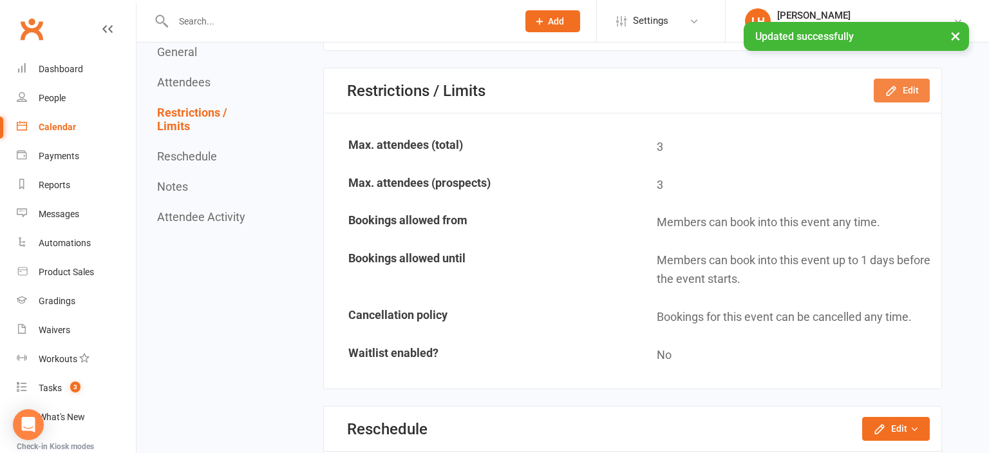
click at [895, 86] on icon "button" at bounding box center [891, 90] width 8 height 8
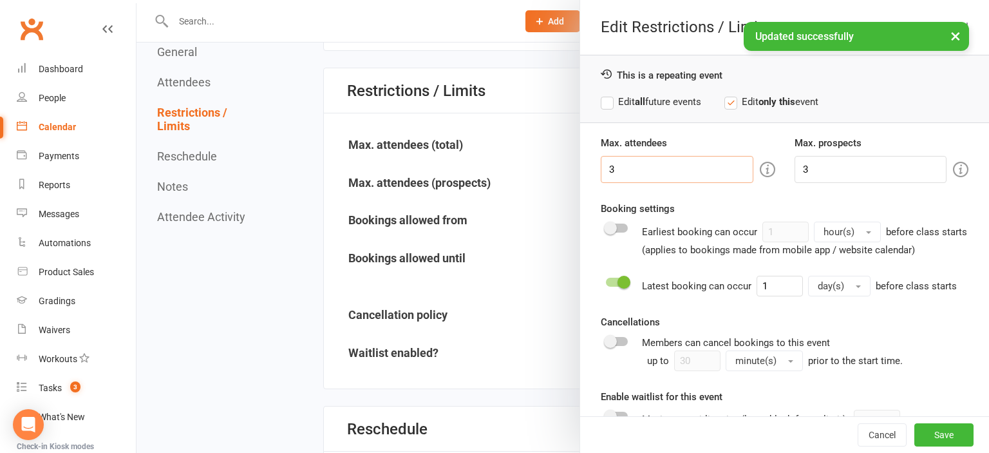
click at [663, 174] on input "3" at bounding box center [677, 169] width 152 height 27
type input "2"
click at [831, 169] on input "3" at bounding box center [870, 169] width 152 height 27
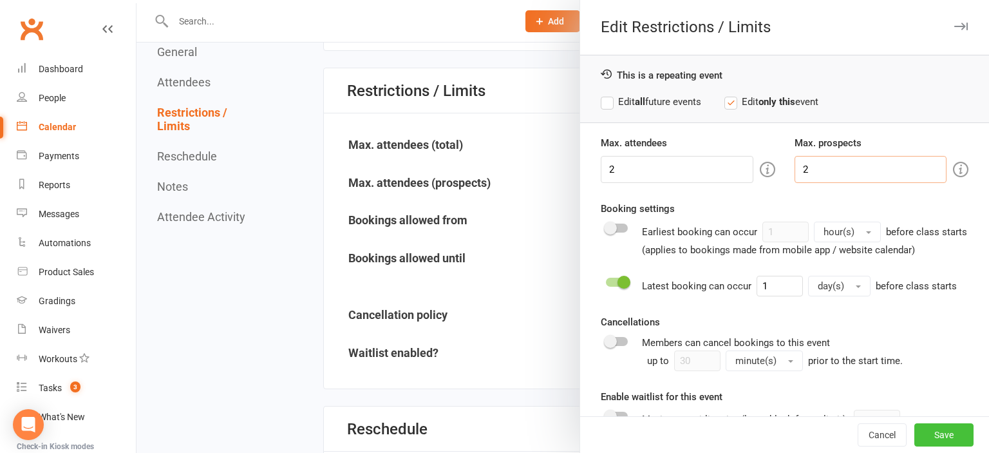
type input "2"
click at [945, 428] on button "Save" at bounding box center [943, 434] width 59 height 23
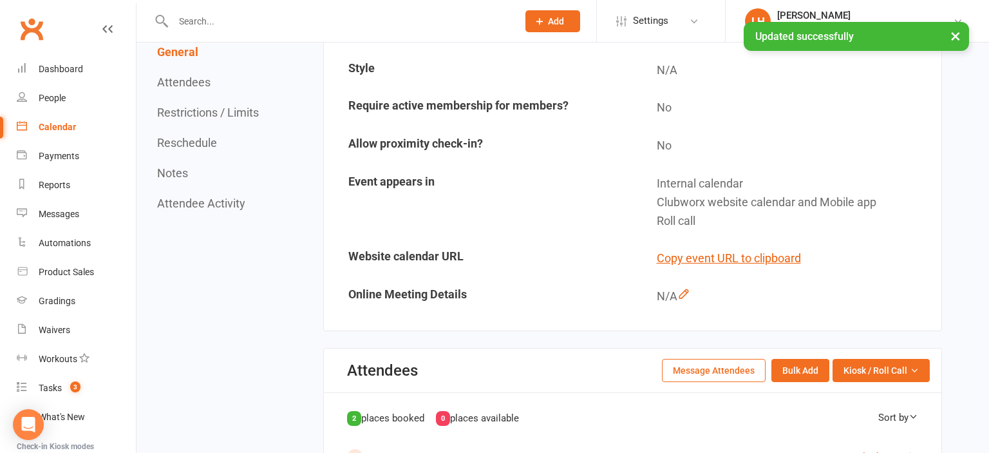
scroll to position [0, 0]
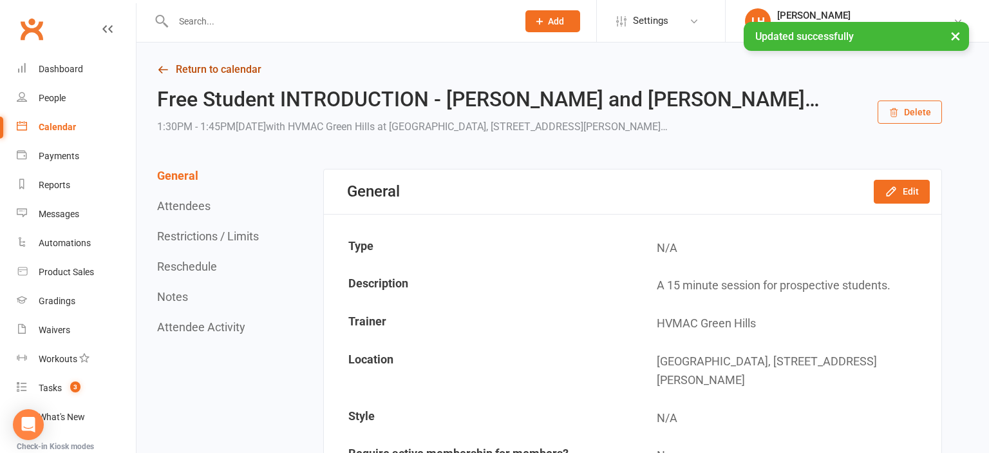
click at [201, 72] on link "Return to calendar" at bounding box center [549, 70] width 785 height 18
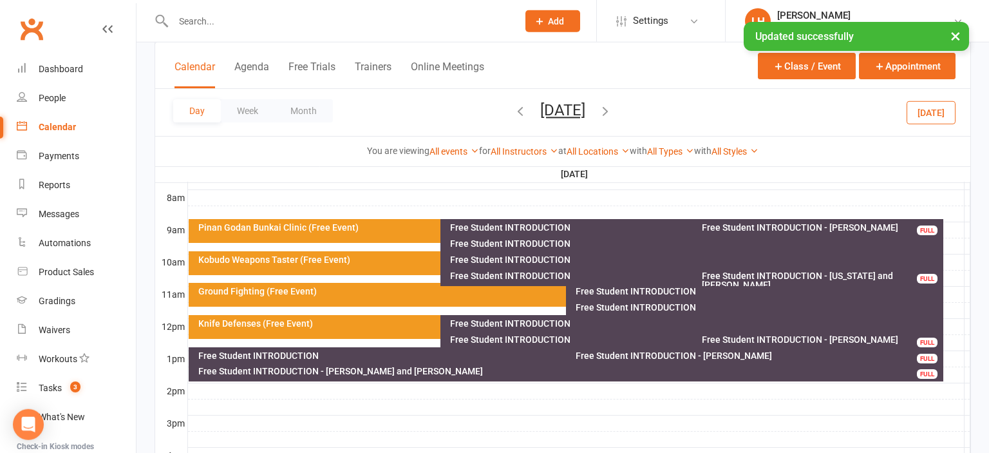
scroll to position [340, 0]
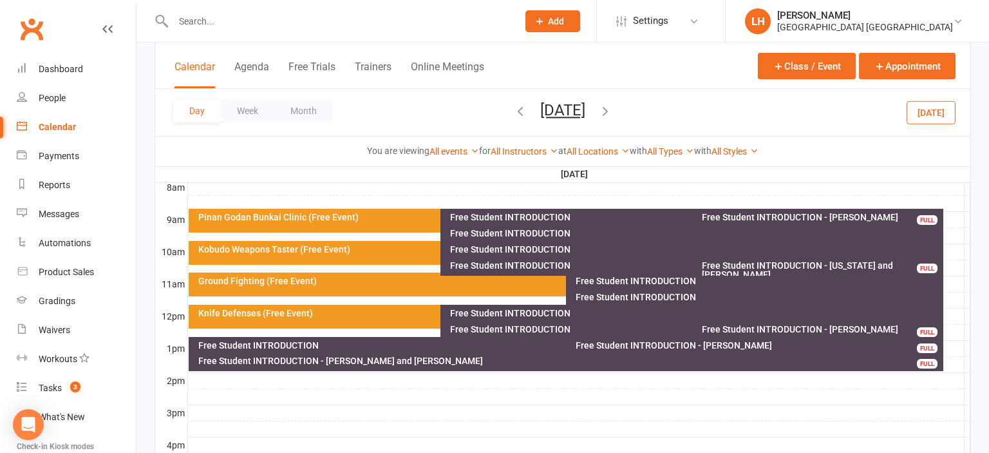
click at [818, 218] on div "Free Student INTRODUCTION - [PERSON_NAME]" at bounding box center [821, 216] width 240 height 9
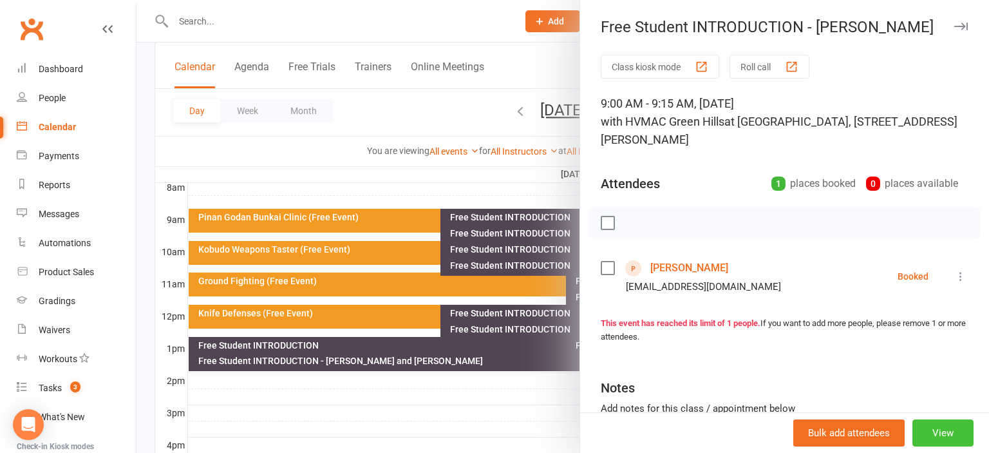
click at [959, 433] on button "View" at bounding box center [942, 432] width 61 height 27
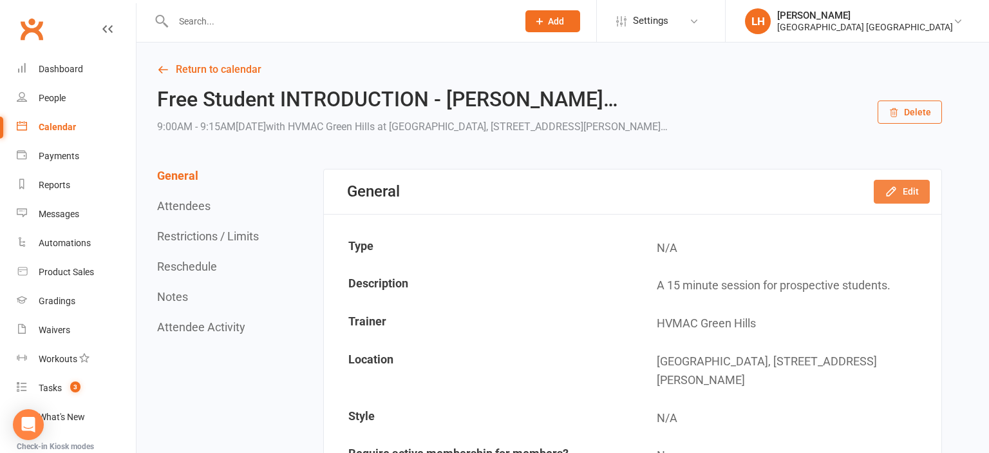
click at [896, 194] on icon "button" at bounding box center [891, 191] width 13 height 13
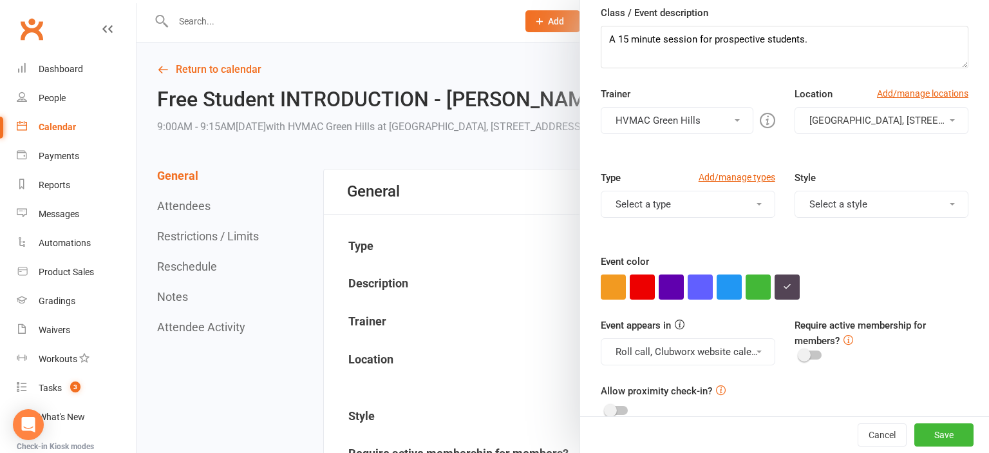
scroll to position [216, 0]
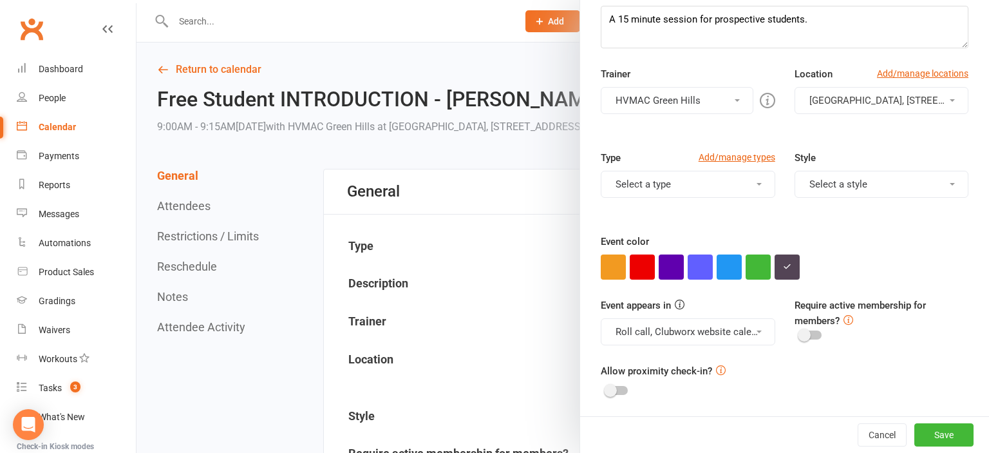
click at [697, 326] on button "Roll call, Clubworx website calendar and Mobile app" at bounding box center [688, 331] width 174 height 27
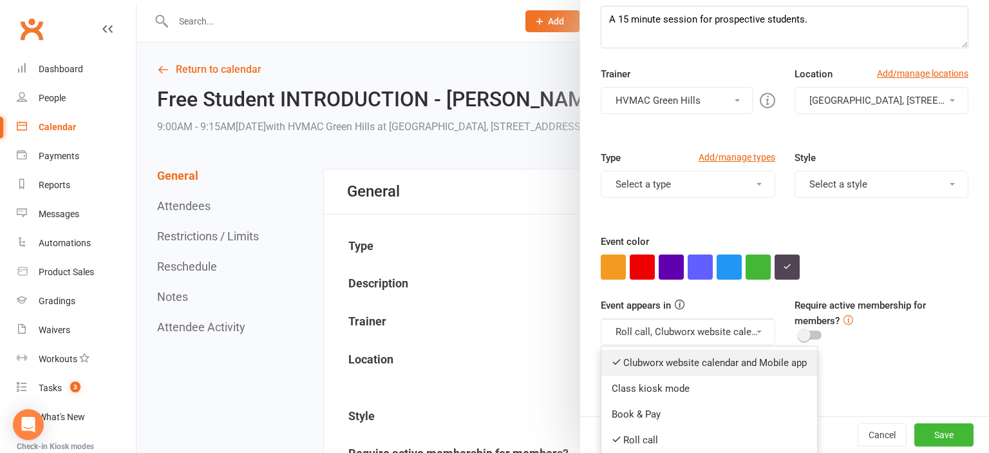
click at [689, 364] on link "Clubworx website calendar and Mobile app" at bounding box center [709, 363] width 216 height 26
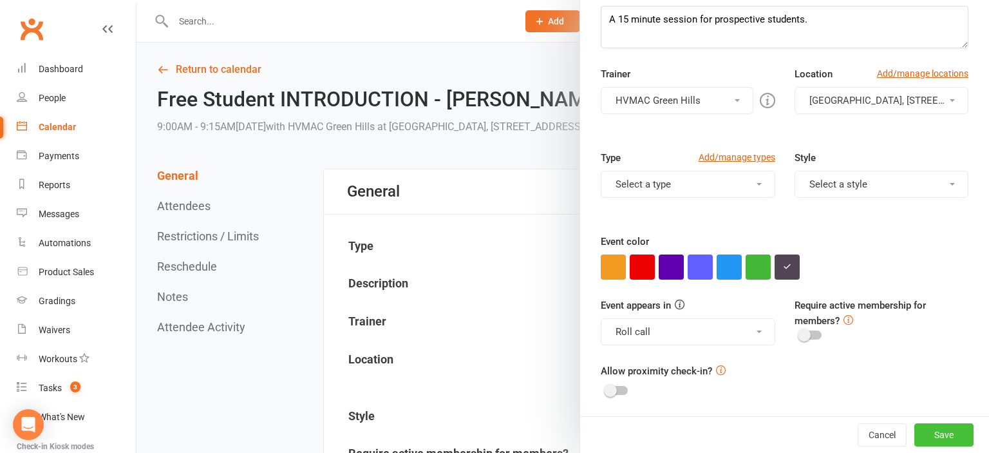
click at [946, 439] on button "Save" at bounding box center [943, 434] width 59 height 23
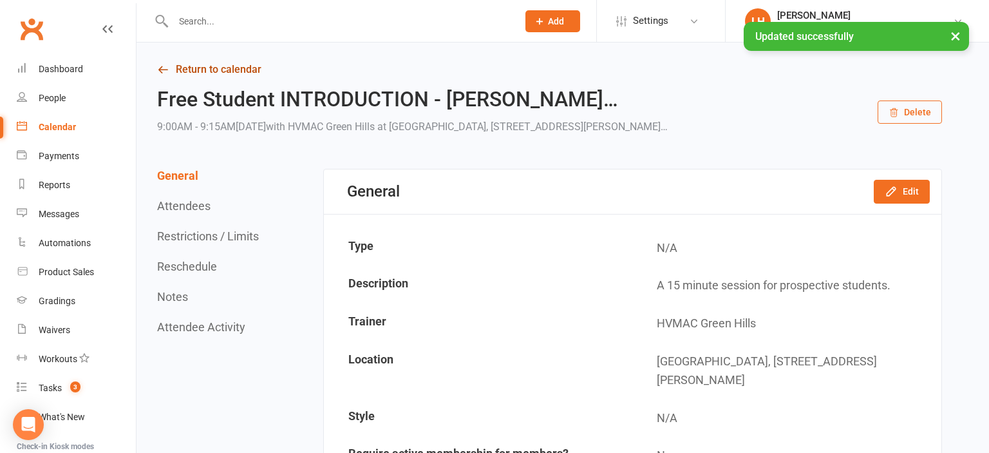
click at [202, 75] on link "Return to calendar" at bounding box center [549, 70] width 785 height 18
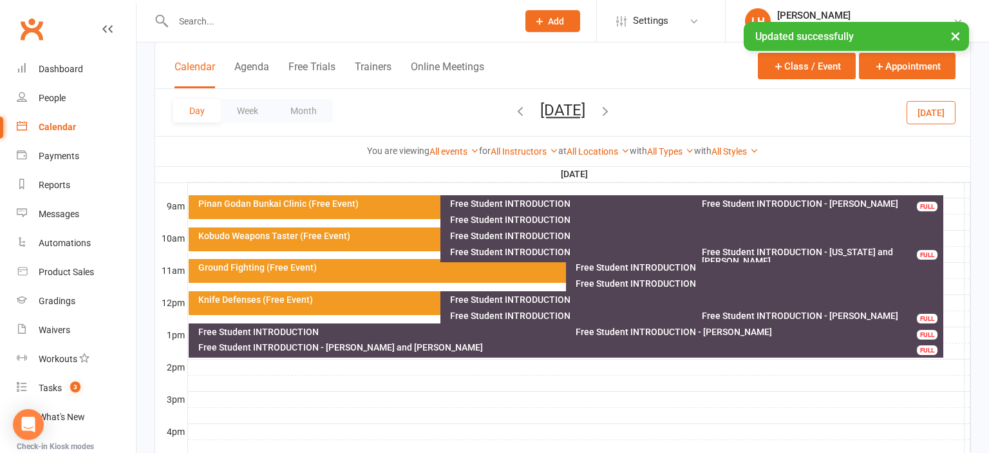
scroll to position [272, 0]
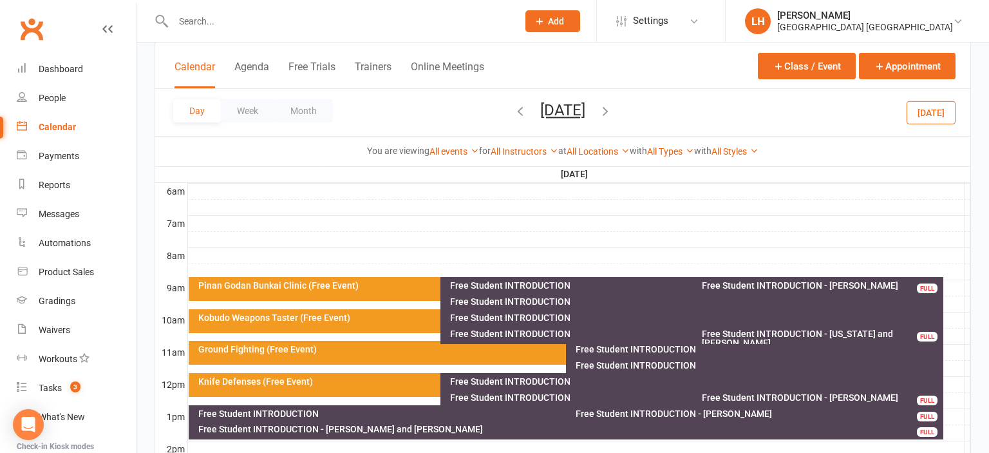
click at [804, 334] on div "Free Student INTRODUCTION - [US_STATE] and [PERSON_NAME]..." at bounding box center [821, 338] width 240 height 18
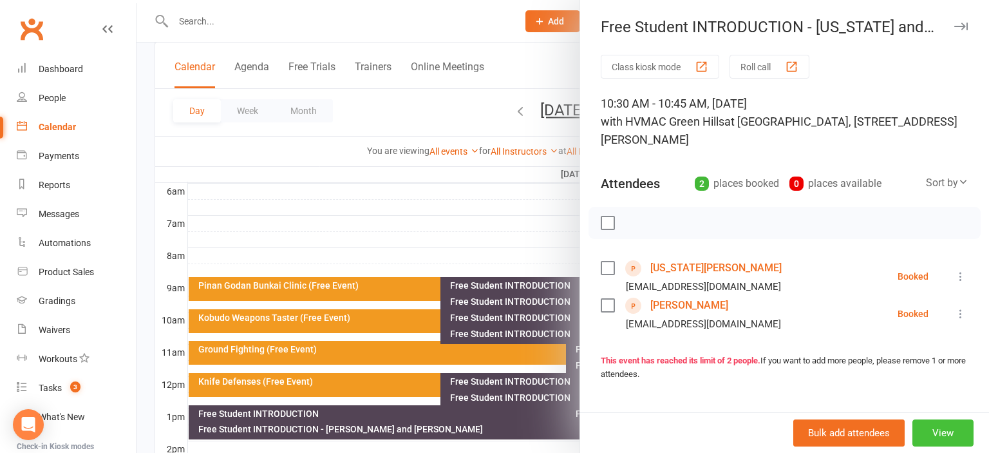
click at [946, 433] on button "View" at bounding box center [942, 432] width 61 height 27
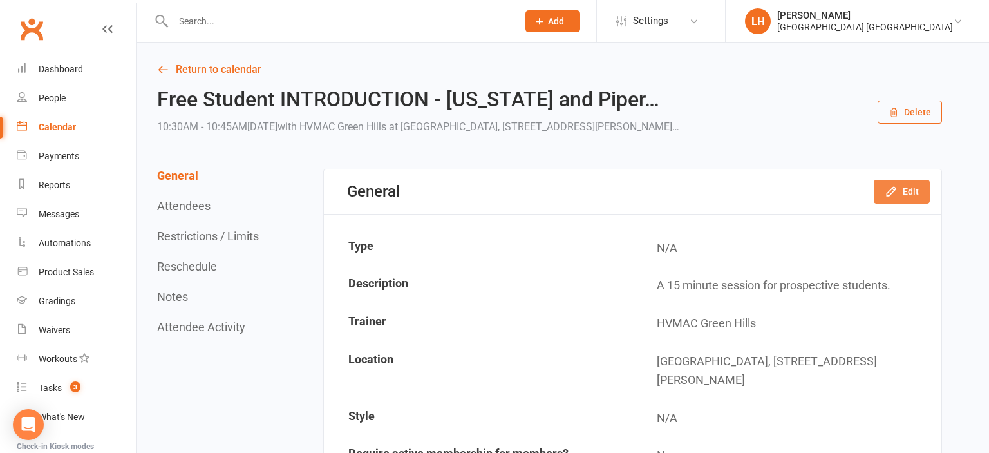
click at [898, 192] on icon "button" at bounding box center [891, 191] width 13 height 13
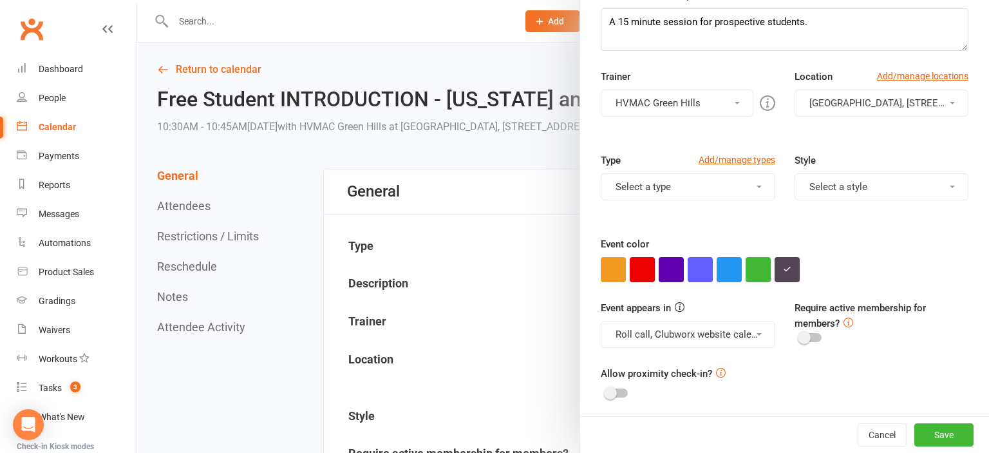
scroll to position [216, 0]
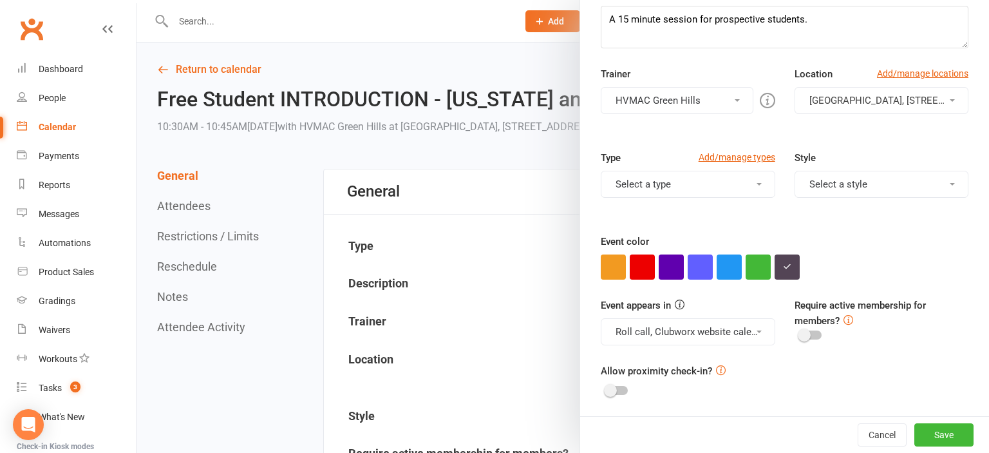
click at [697, 331] on button "Roll call, Clubworx website calendar and Mobile app" at bounding box center [688, 331] width 174 height 27
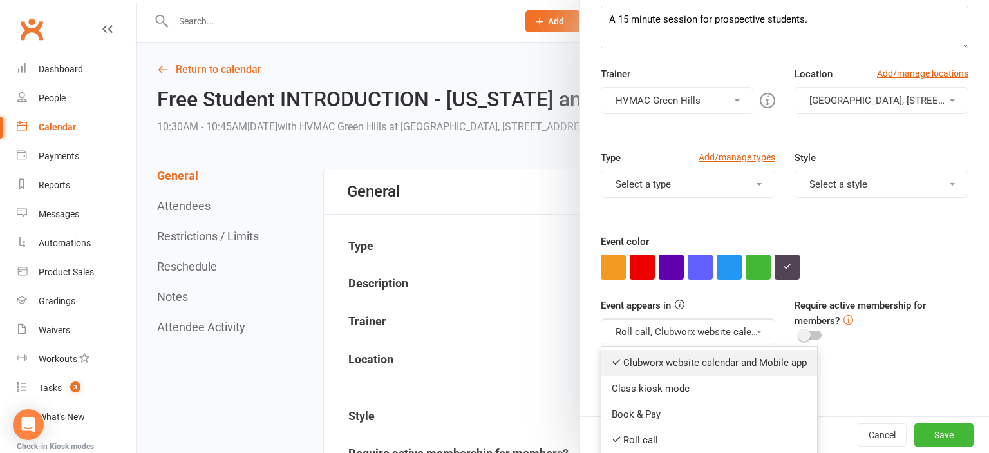
click at [707, 362] on link "Clubworx website calendar and Mobile app" at bounding box center [709, 363] width 216 height 26
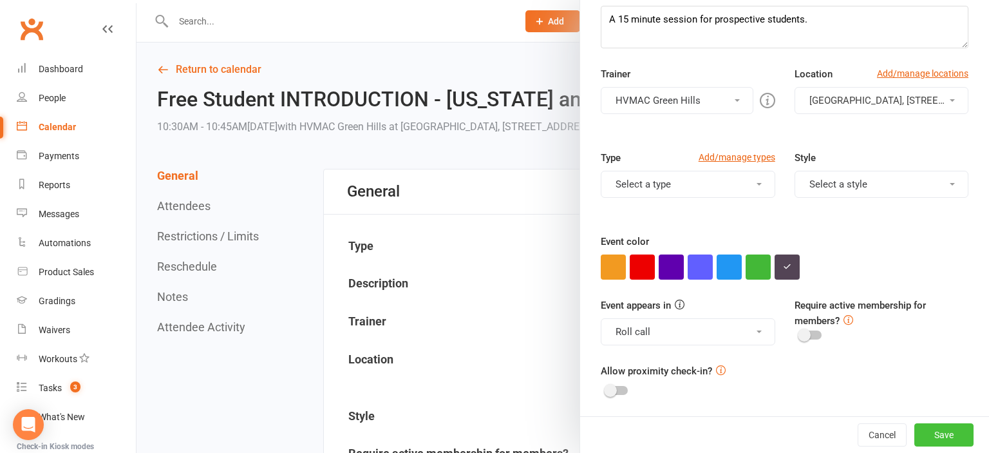
click at [952, 431] on button "Save" at bounding box center [943, 434] width 59 height 23
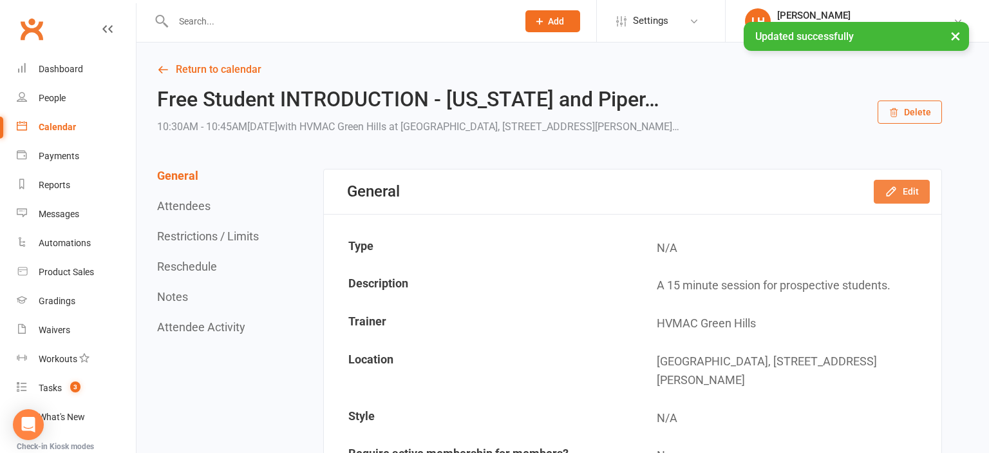
click at [891, 194] on icon "button" at bounding box center [891, 191] width 8 height 8
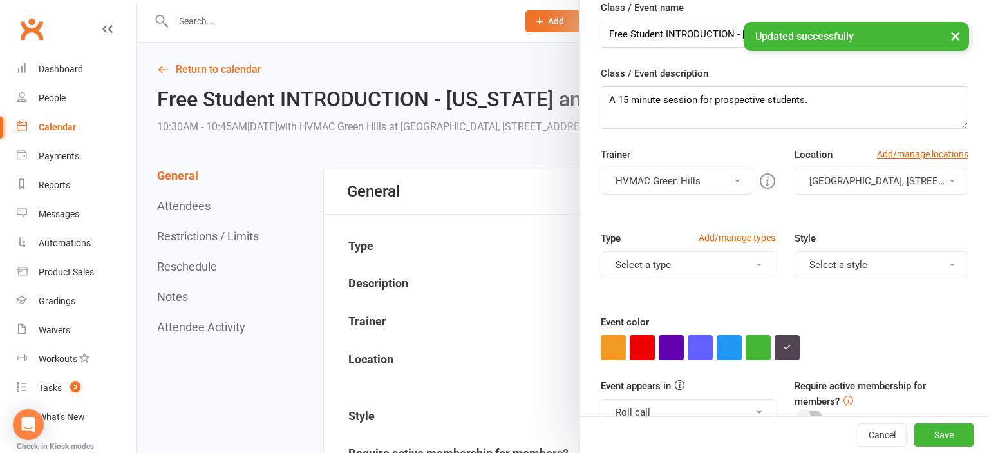
scroll to position [213, 0]
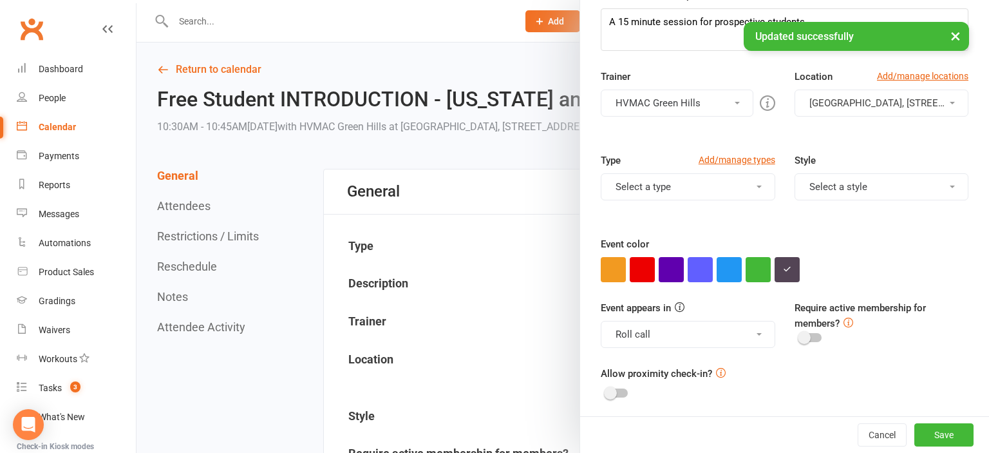
click at [697, 335] on button "Roll call" at bounding box center [688, 334] width 174 height 27
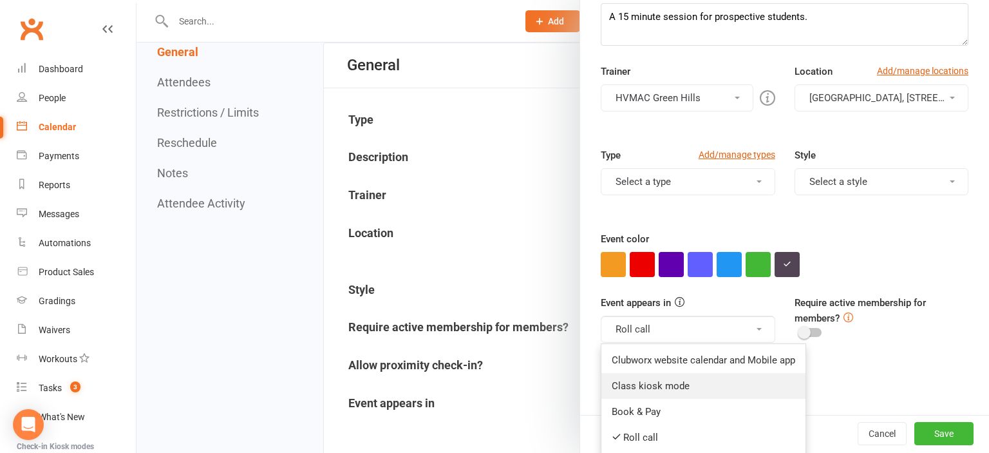
scroll to position [203, 0]
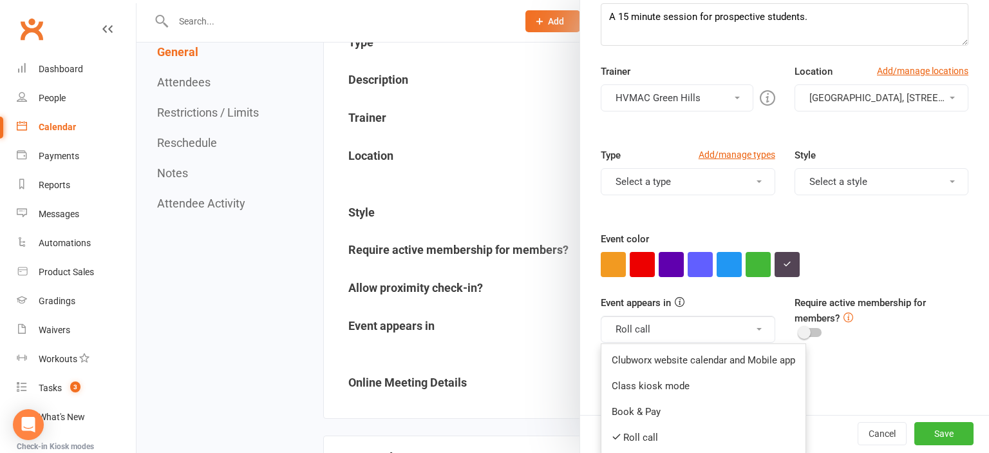
click at [517, 203] on div at bounding box center [562, 226] width 852 height 453
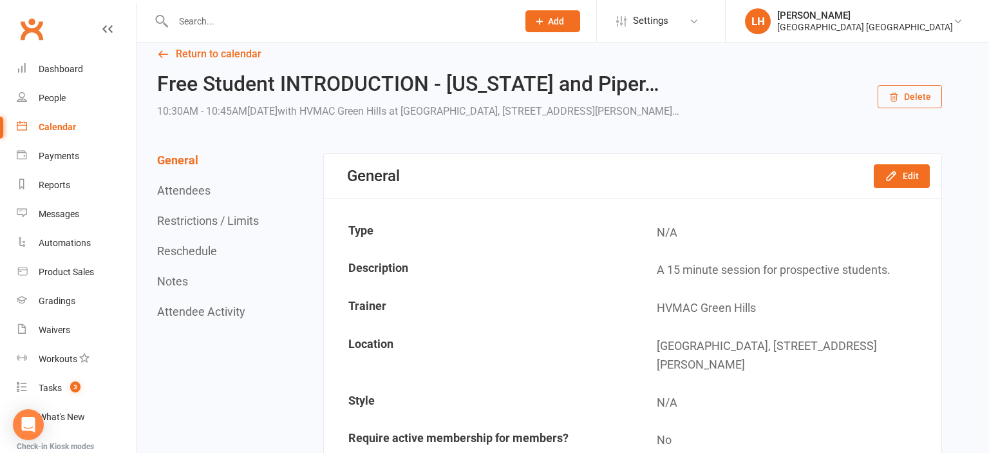
scroll to position [0, 0]
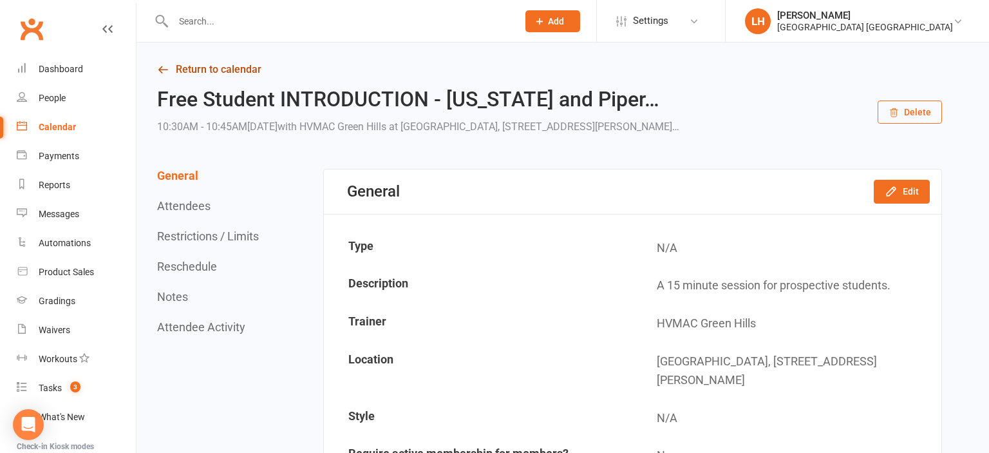
click at [216, 74] on link "Return to calendar" at bounding box center [549, 70] width 785 height 18
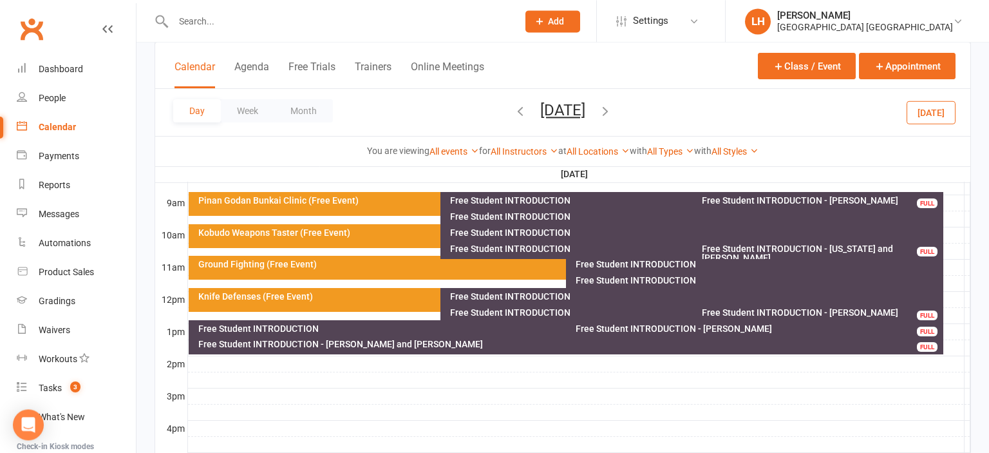
scroll to position [408, 0]
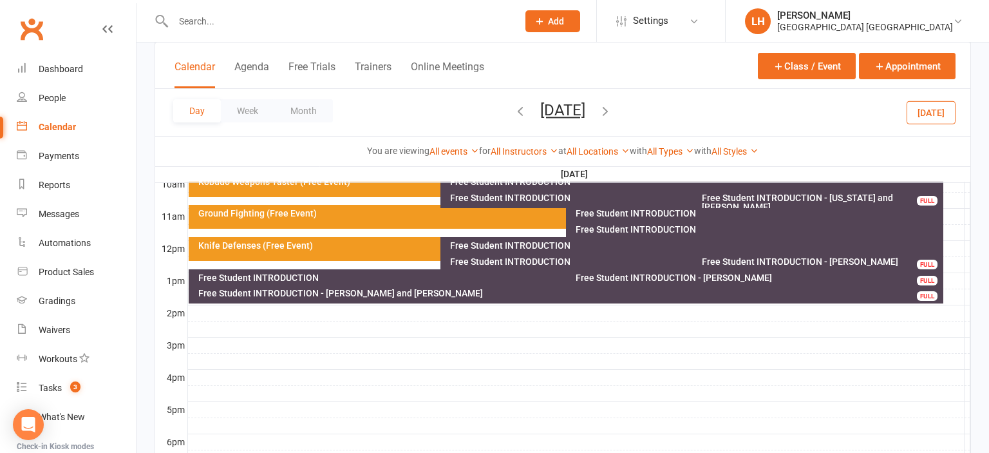
click at [823, 261] on div "Free Student INTRODUCTION - [PERSON_NAME]" at bounding box center [821, 261] width 240 height 9
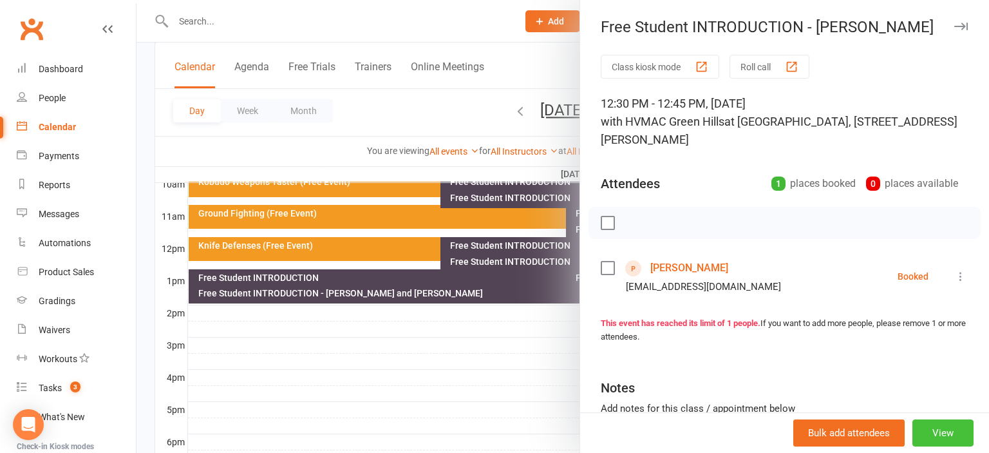
click at [944, 430] on button "View" at bounding box center [942, 432] width 61 height 27
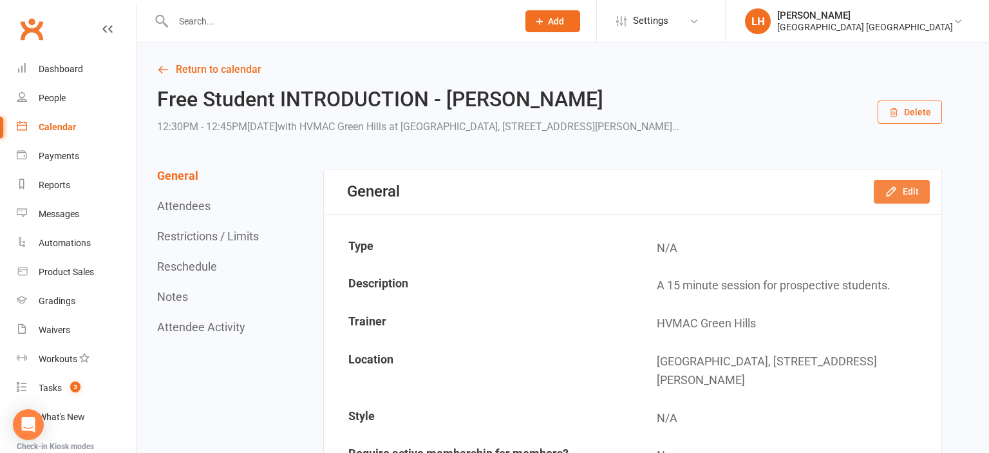
click at [910, 192] on button "Edit" at bounding box center [902, 191] width 56 height 23
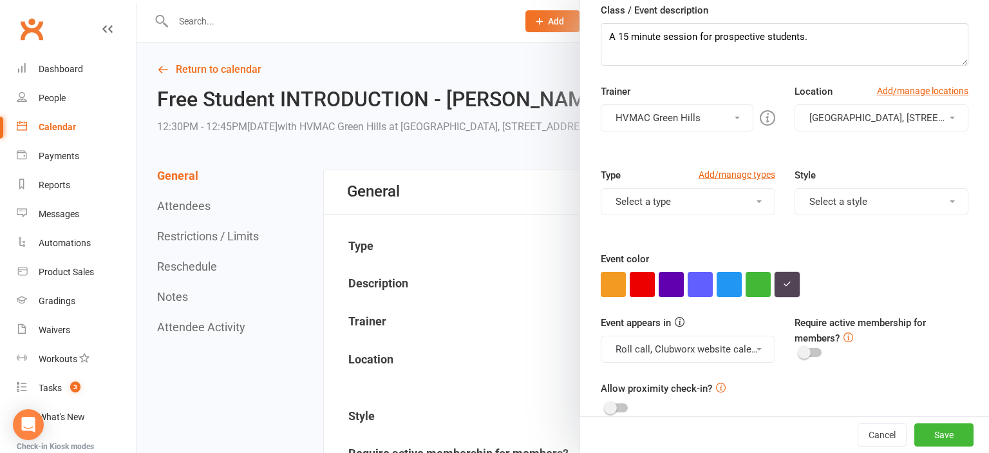
scroll to position [216, 0]
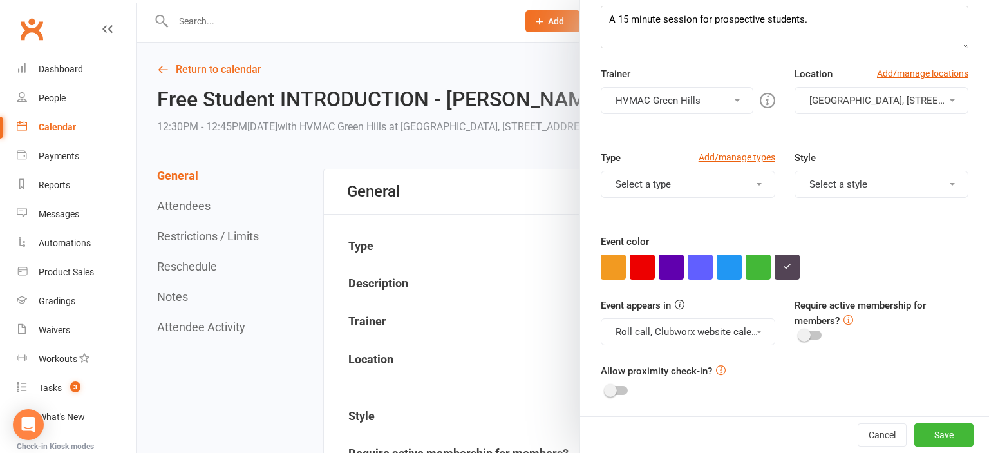
click at [746, 335] on button "Roll call, Clubworx website calendar and Mobile app" at bounding box center [688, 331] width 174 height 27
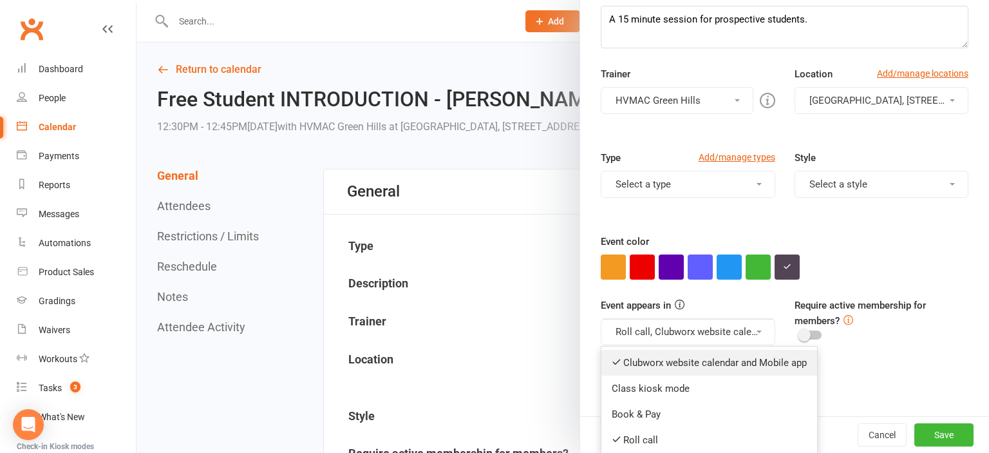
click at [753, 357] on link "Clubworx website calendar and Mobile app" at bounding box center [709, 363] width 216 height 26
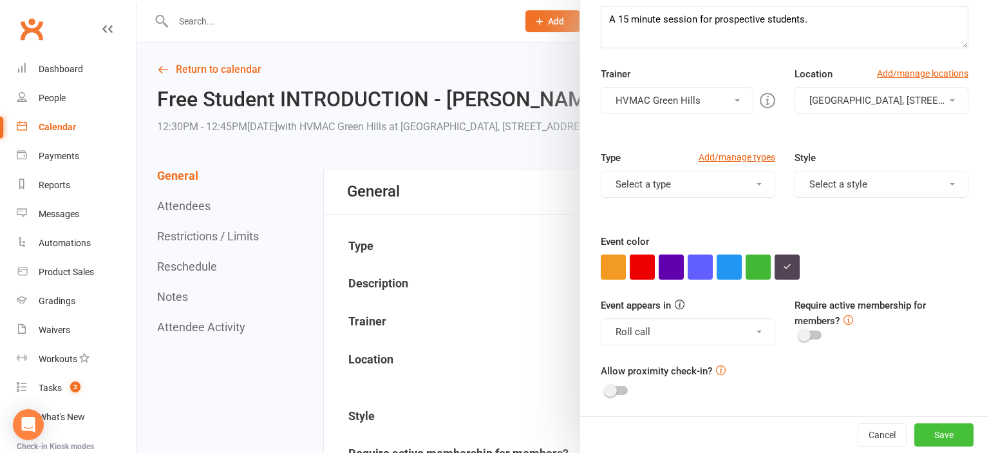
click at [950, 432] on button "Save" at bounding box center [943, 434] width 59 height 23
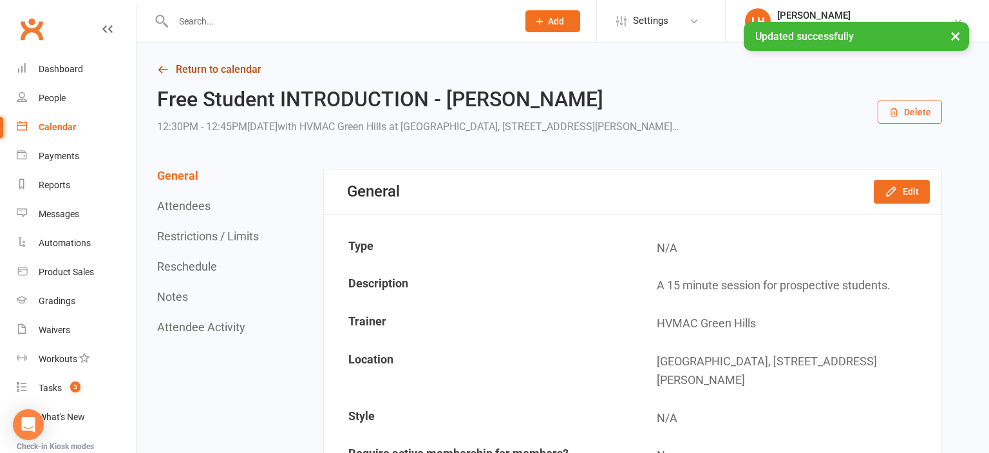
click at [209, 63] on link "Return to calendar" at bounding box center [549, 70] width 785 height 18
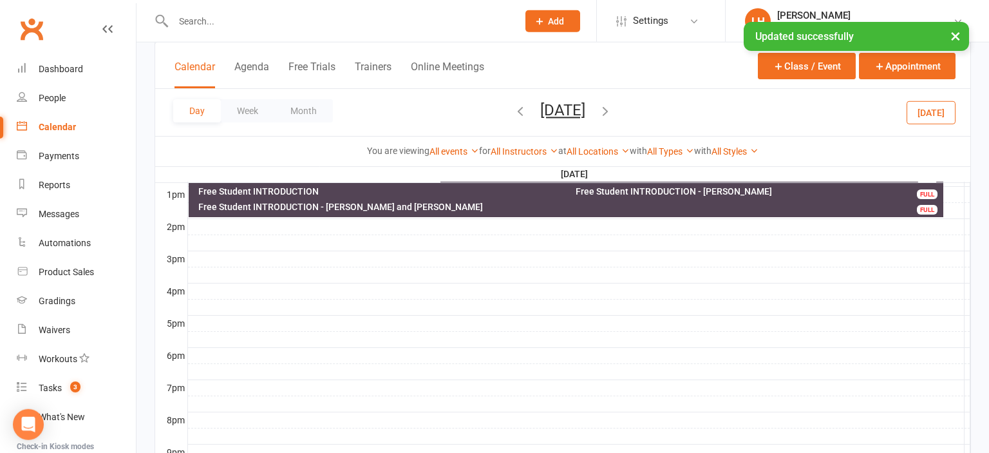
scroll to position [272, 0]
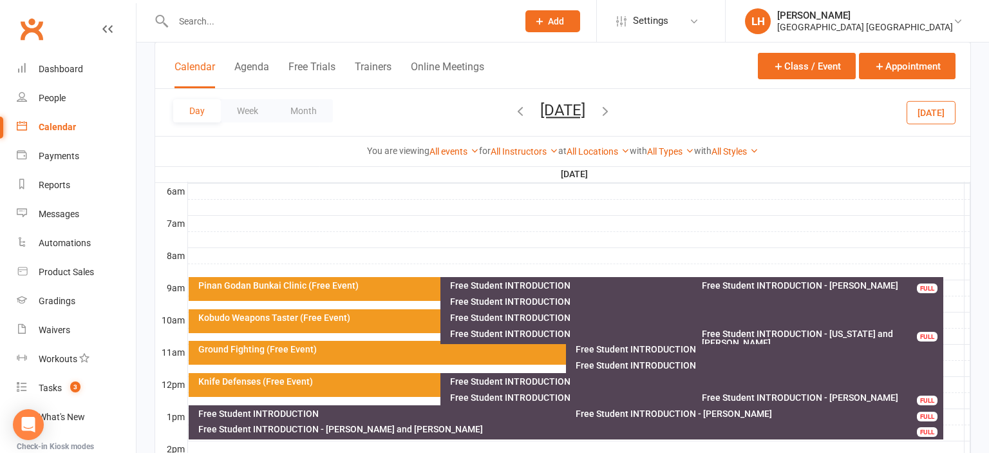
click at [305, 414] on div "Free Student INTRODUCTION" at bounding box center [563, 413] width 730 height 9
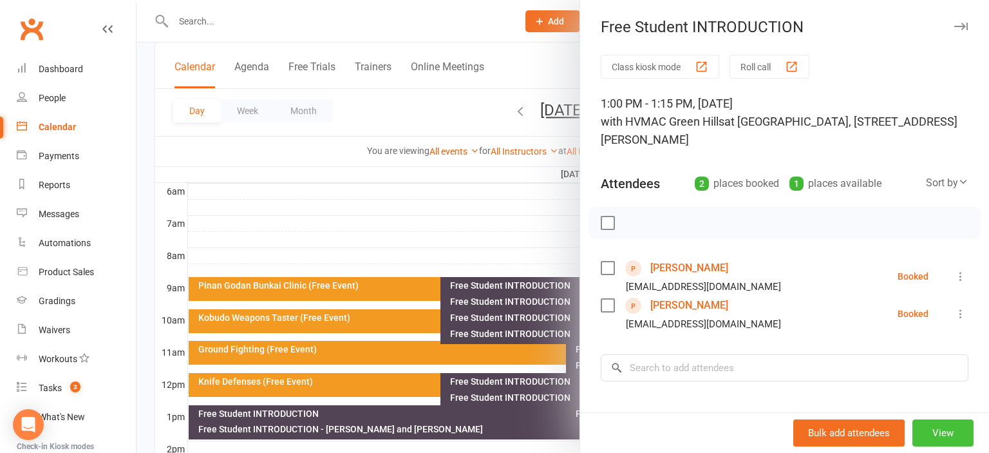
click at [949, 433] on button "View" at bounding box center [942, 432] width 61 height 27
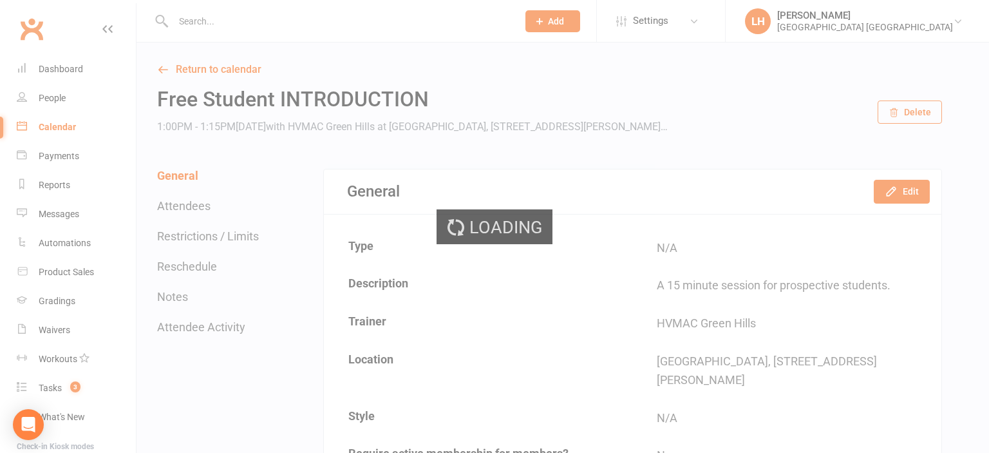
click at [902, 205] on div "General Edit" at bounding box center [632, 191] width 617 height 44
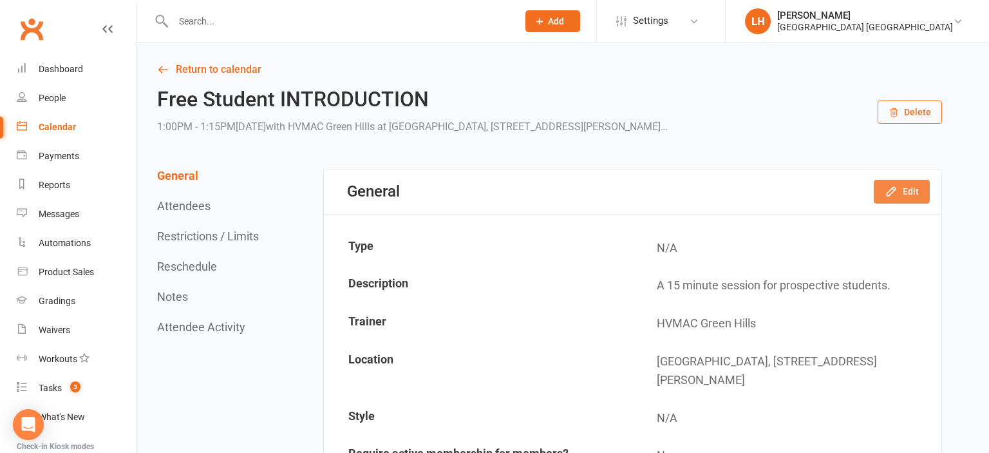
click at [904, 198] on button "Edit" at bounding box center [902, 191] width 56 height 23
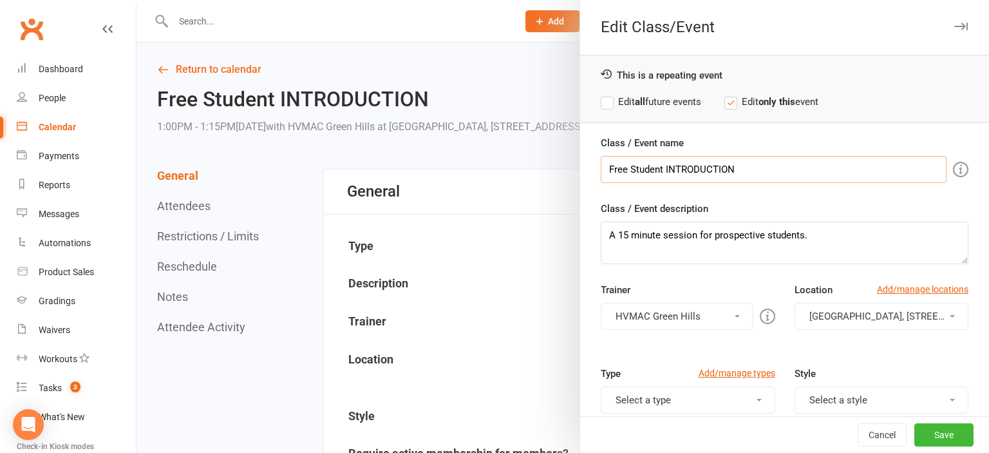
click at [761, 168] on input "Free Student INTRODUCTION" at bounding box center [774, 169] width 346 height 27
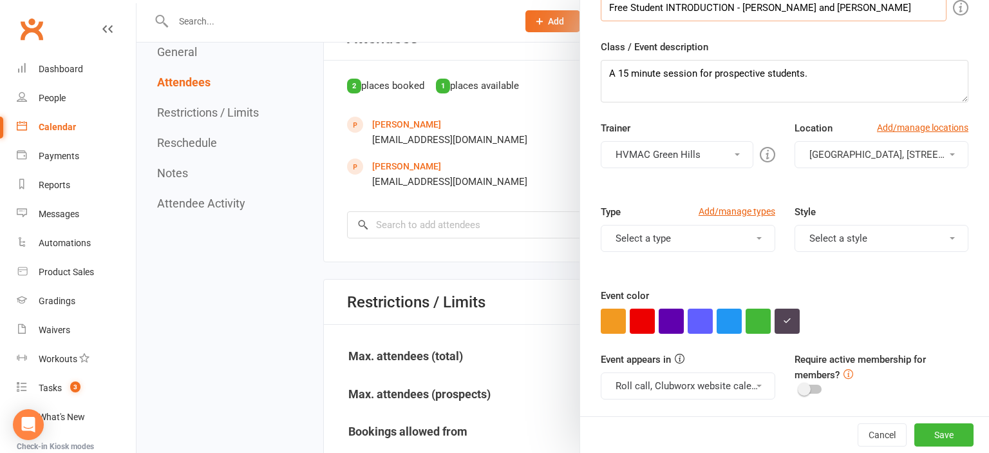
scroll to position [216, 0]
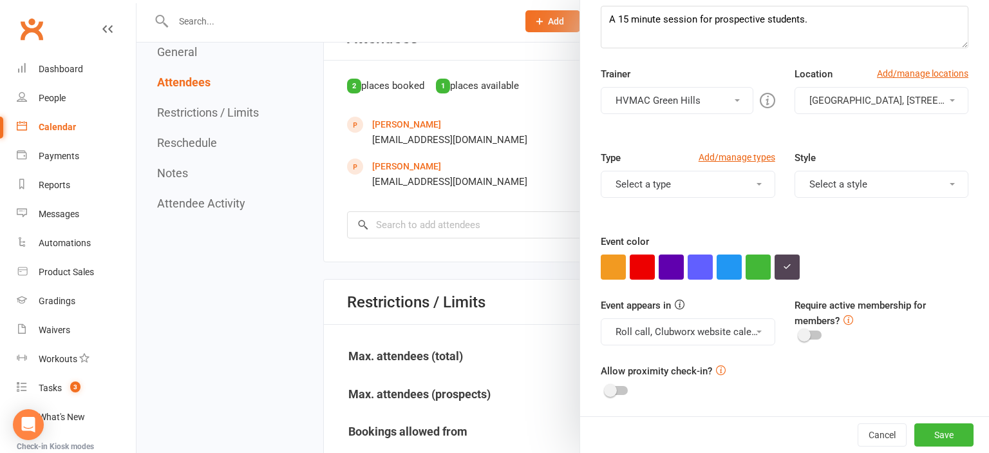
type input "Free Student INTRODUCTION - [PERSON_NAME] and [PERSON_NAME]"
click at [733, 323] on button "Roll call, Clubworx website calendar and Mobile app" at bounding box center [688, 331] width 174 height 27
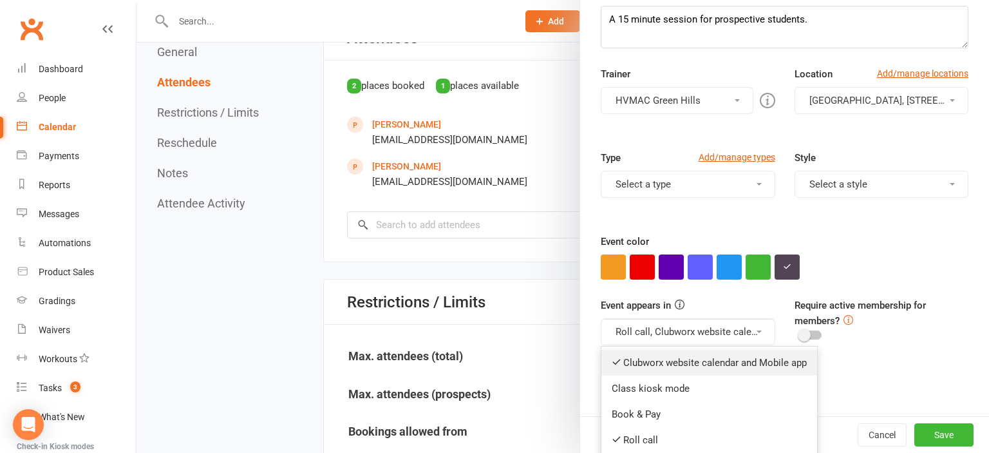
click at [722, 351] on link "Clubworx website calendar and Mobile app" at bounding box center [709, 363] width 216 height 26
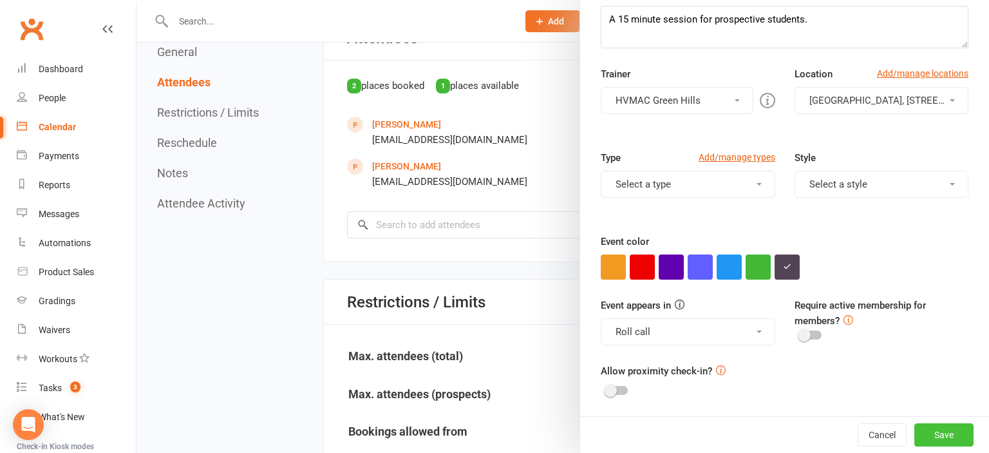
click at [940, 435] on button "Save" at bounding box center [943, 434] width 59 height 23
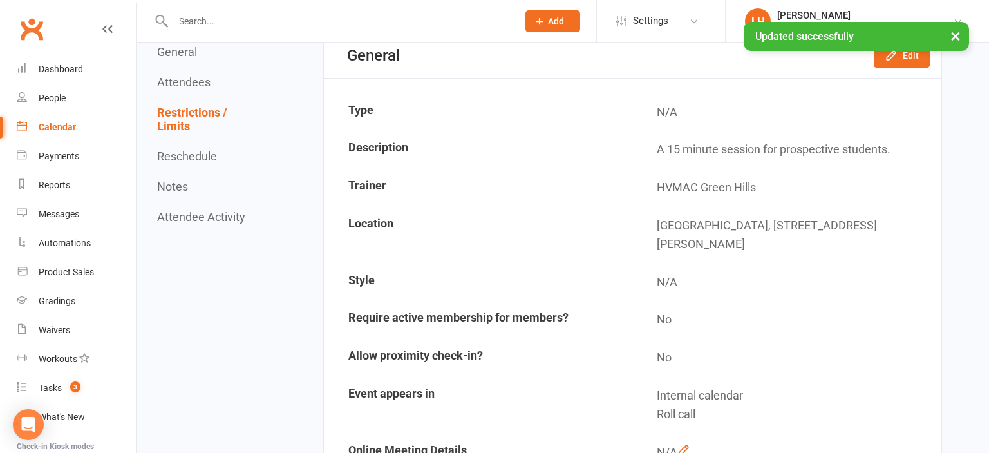
scroll to position [0, 0]
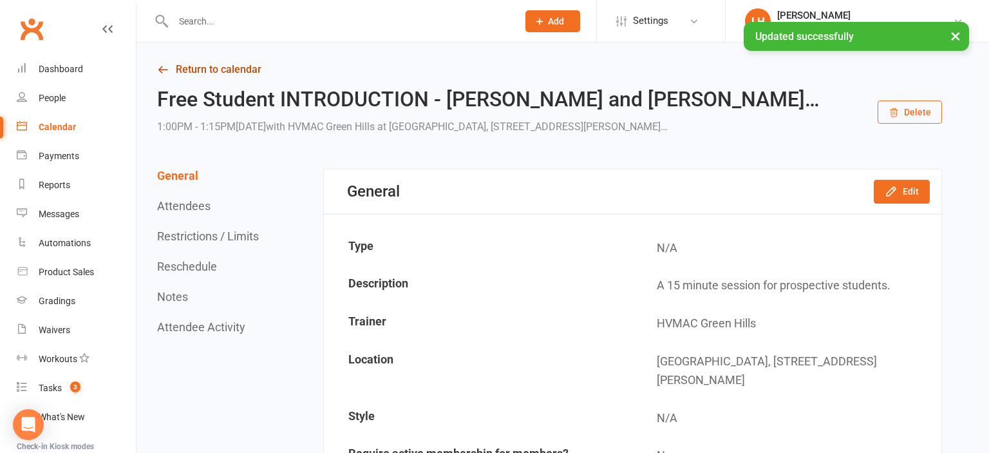
click at [233, 69] on link "Return to calendar" at bounding box center [549, 70] width 785 height 18
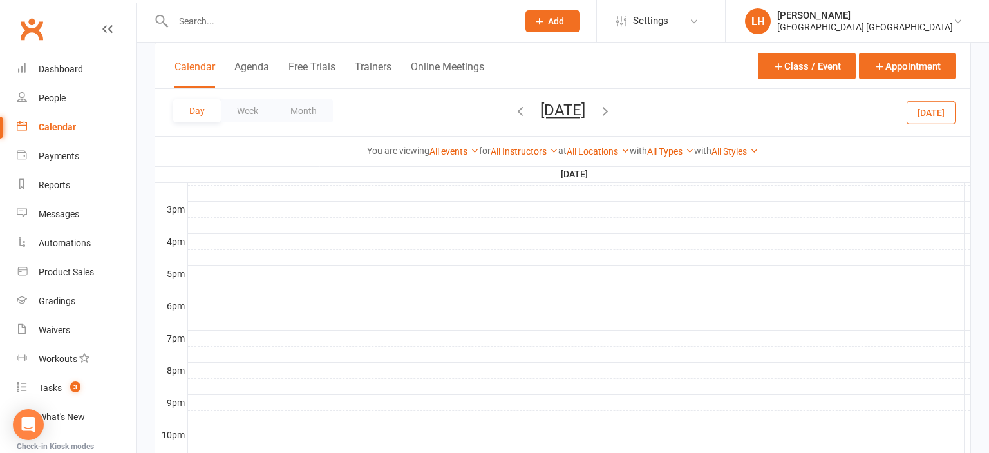
scroll to position [408, 0]
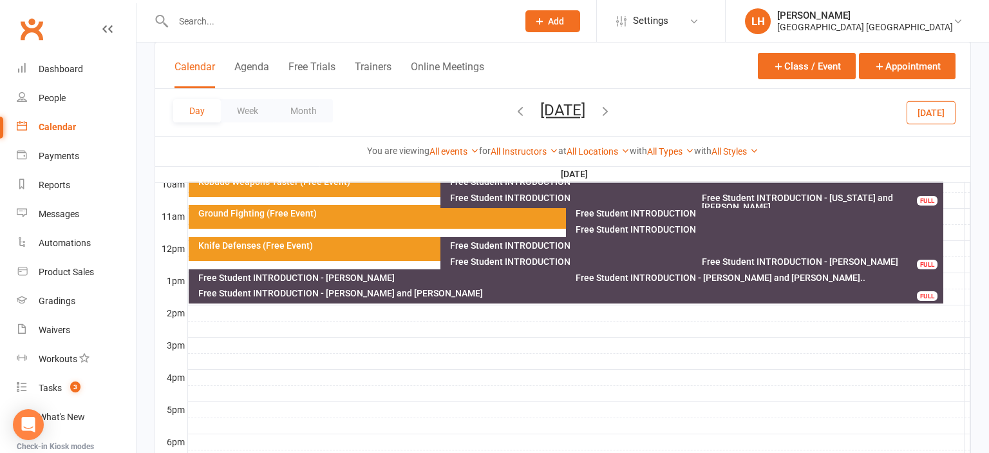
click at [343, 292] on div "Free Student INTRODUCTION - [PERSON_NAME] and [PERSON_NAME]" at bounding box center [569, 292] width 743 height 9
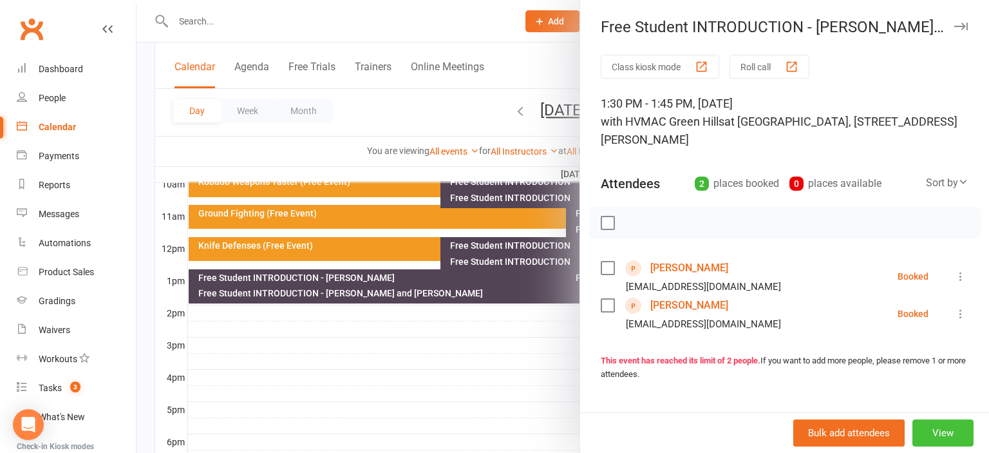
click at [953, 428] on button "View" at bounding box center [942, 432] width 61 height 27
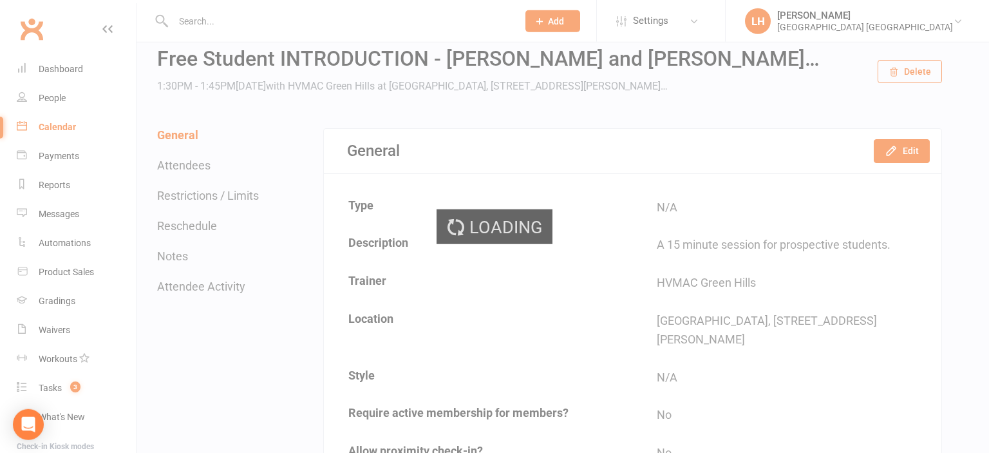
scroll to position [68, 0]
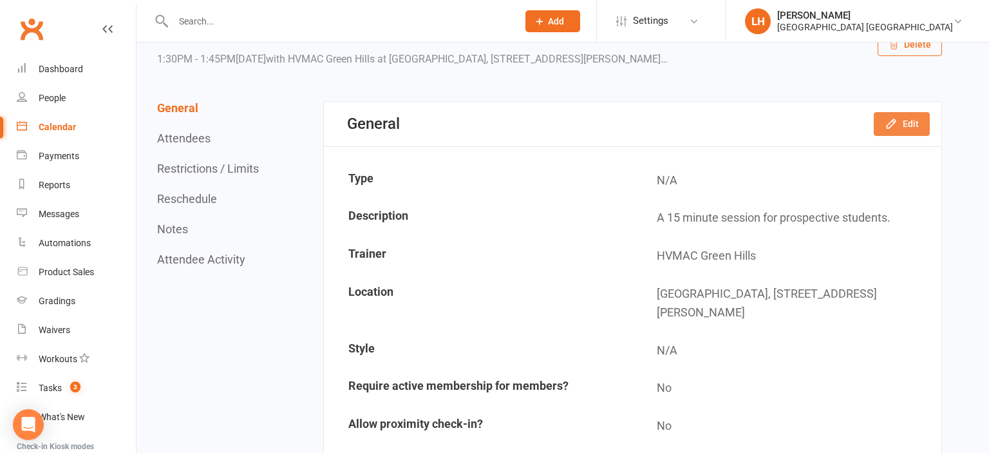
click at [894, 125] on icon "button" at bounding box center [891, 123] width 13 height 13
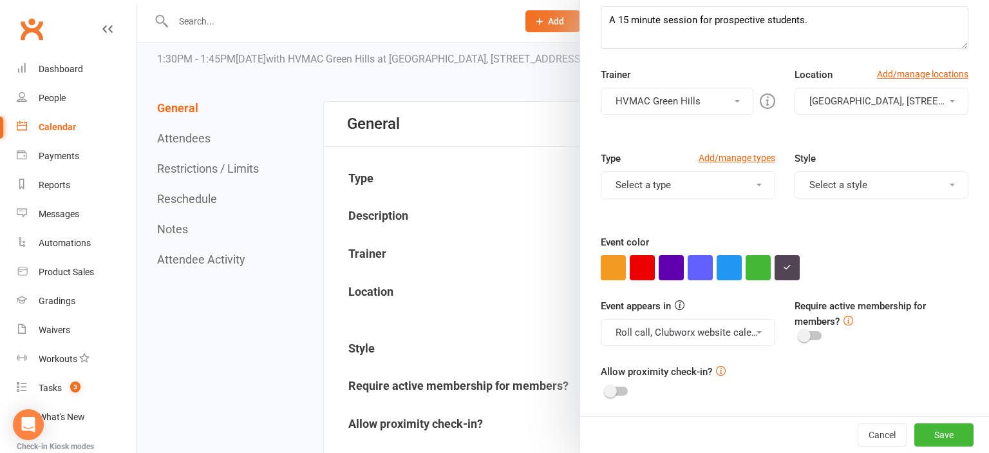
scroll to position [216, 0]
click at [717, 334] on button "Roll call, Clubworx website calendar and Mobile app" at bounding box center [688, 331] width 174 height 27
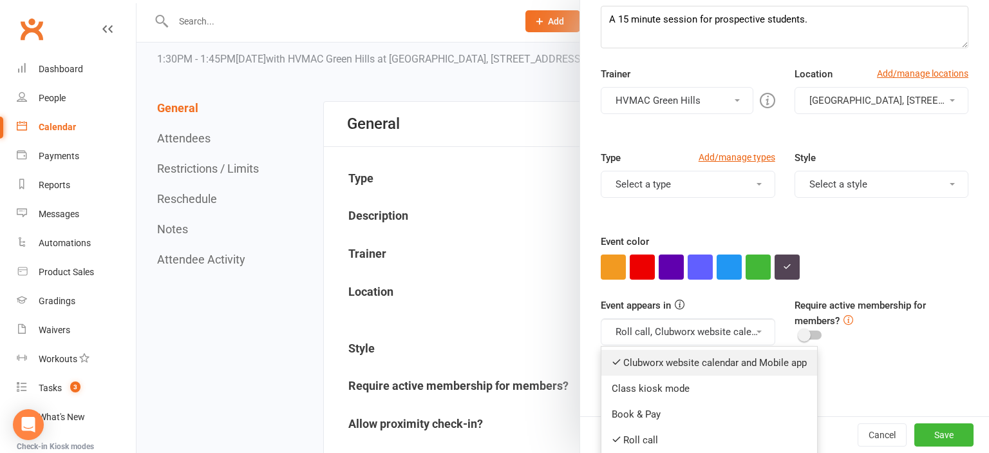
click at [725, 361] on link "Clubworx website calendar and Mobile app" at bounding box center [709, 363] width 216 height 26
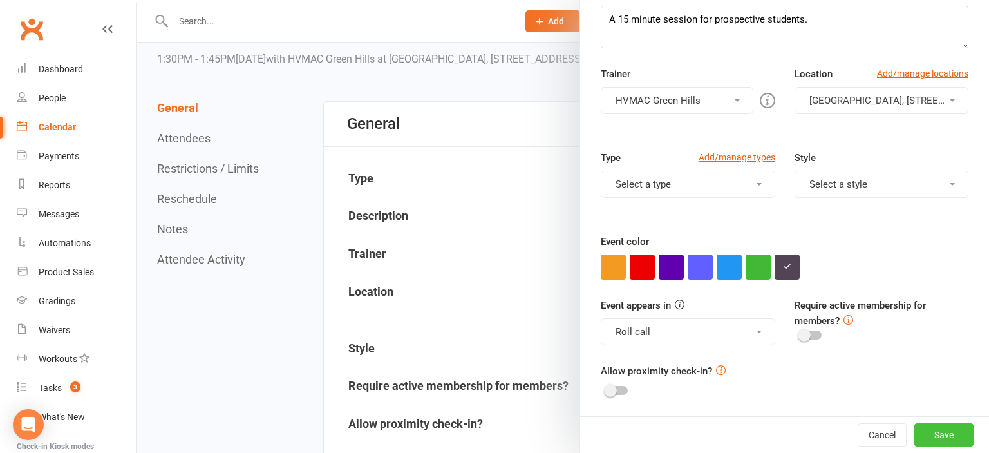
click at [942, 432] on button "Save" at bounding box center [943, 434] width 59 height 23
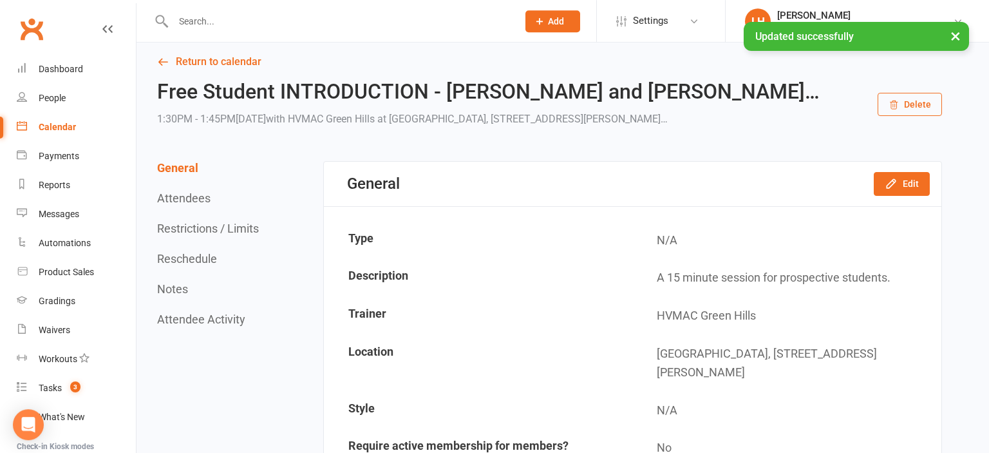
scroll to position [0, 0]
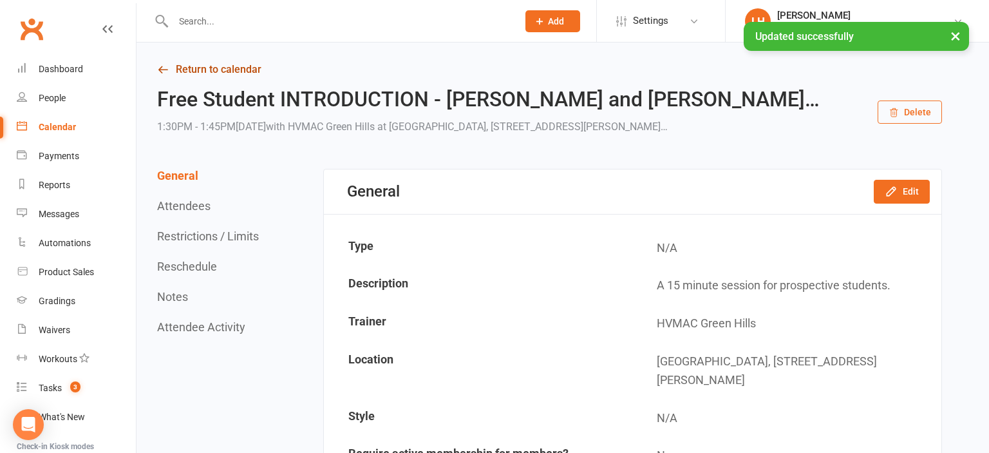
click at [226, 73] on link "Return to calendar" at bounding box center [549, 70] width 785 height 18
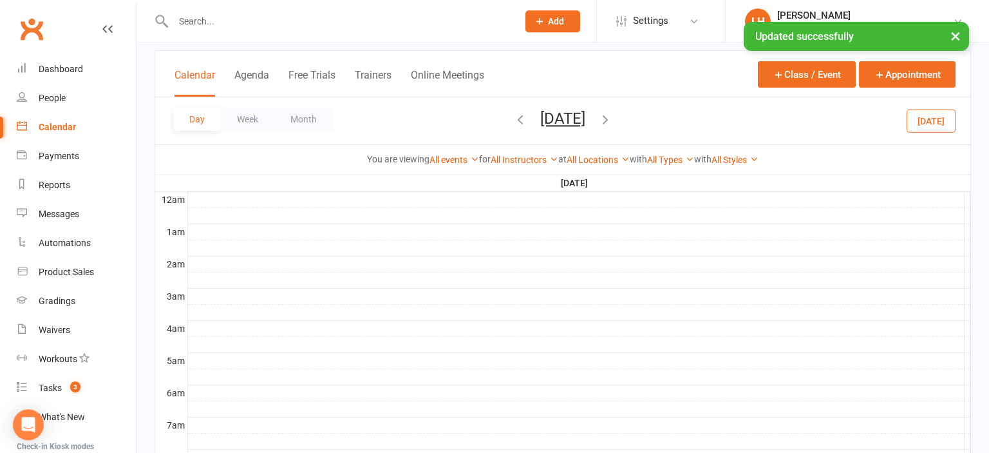
scroll to position [272, 0]
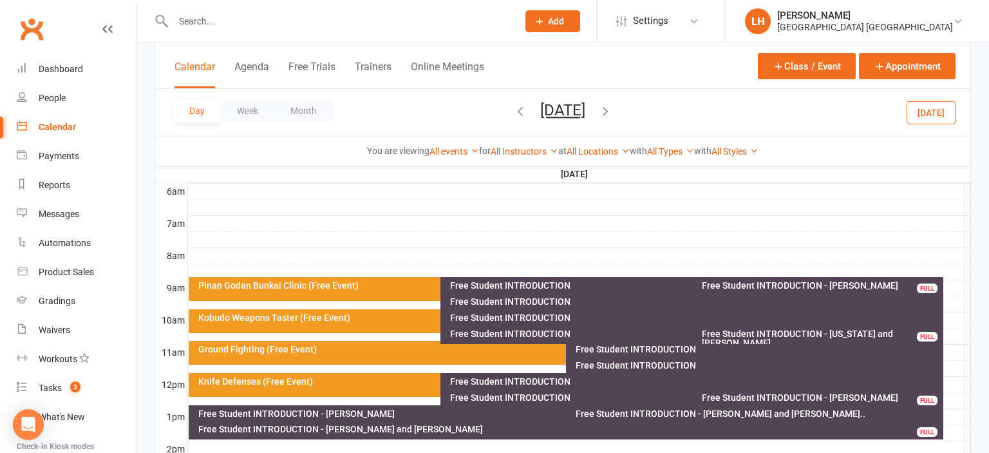
click at [341, 414] on div "Free Student INTRODUCTION - [PERSON_NAME]" at bounding box center [563, 413] width 730 height 9
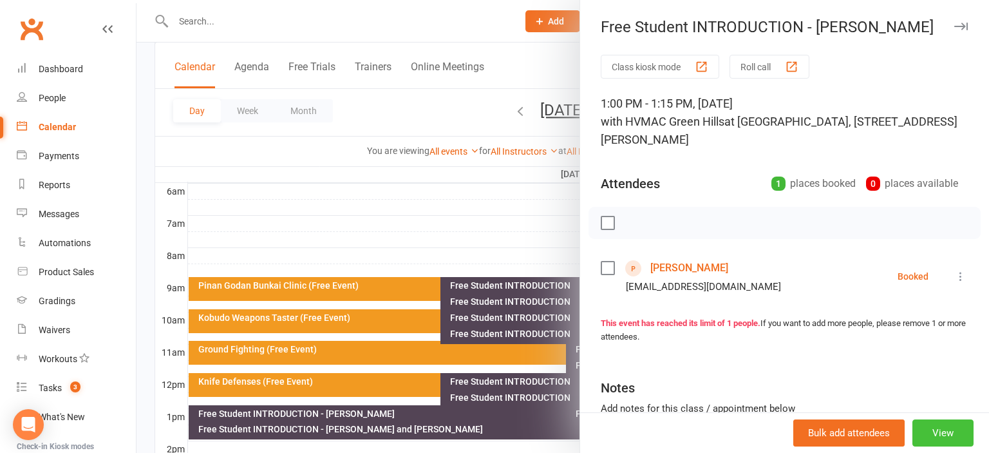
click at [961, 427] on button "View" at bounding box center [942, 432] width 61 height 27
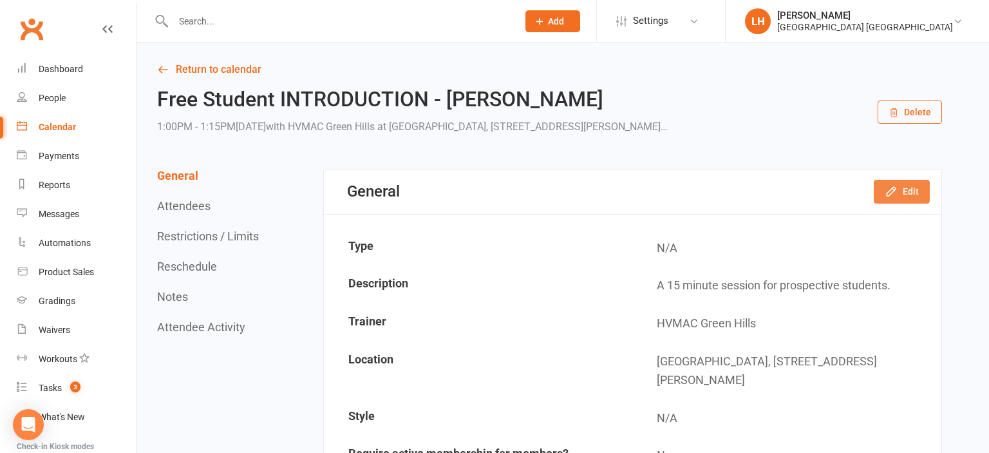
click at [909, 187] on button "Edit" at bounding box center [902, 191] width 56 height 23
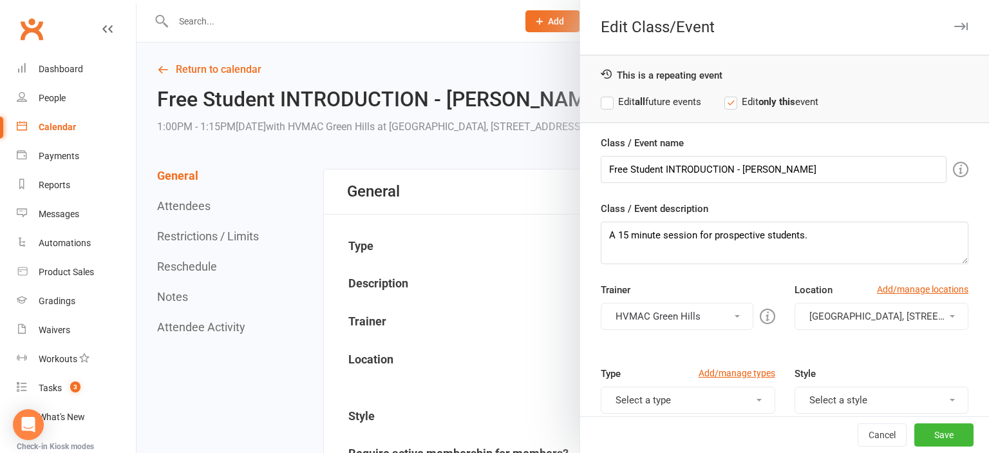
scroll to position [216, 0]
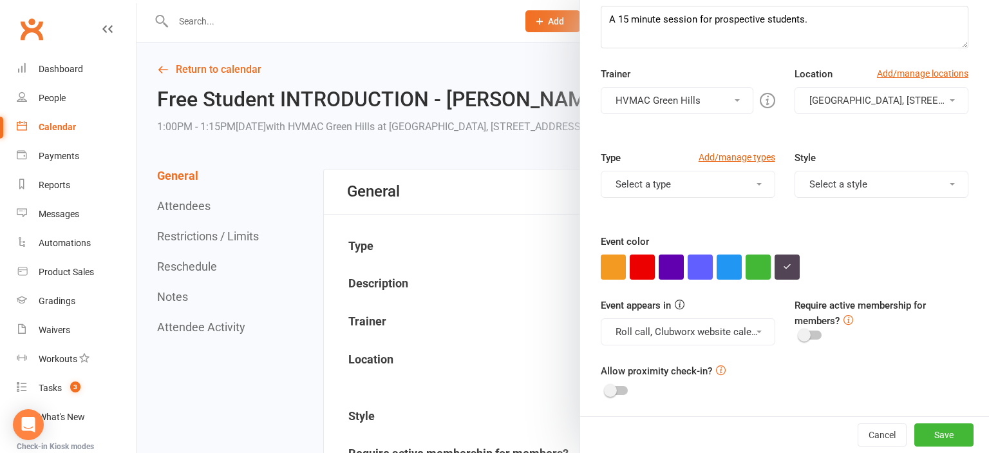
click at [693, 323] on button "Roll call, Clubworx website calendar and Mobile app" at bounding box center [688, 331] width 174 height 27
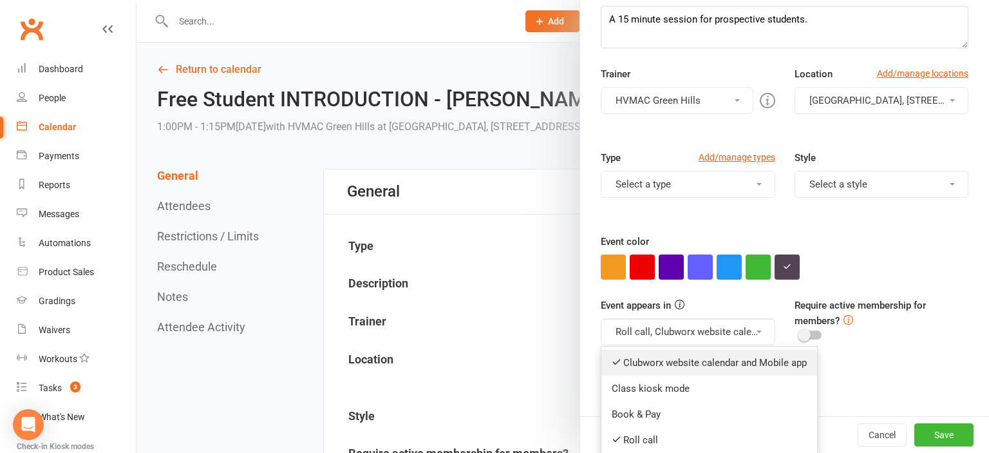
click at [697, 364] on link "Clubworx website calendar and Mobile app" at bounding box center [709, 363] width 216 height 26
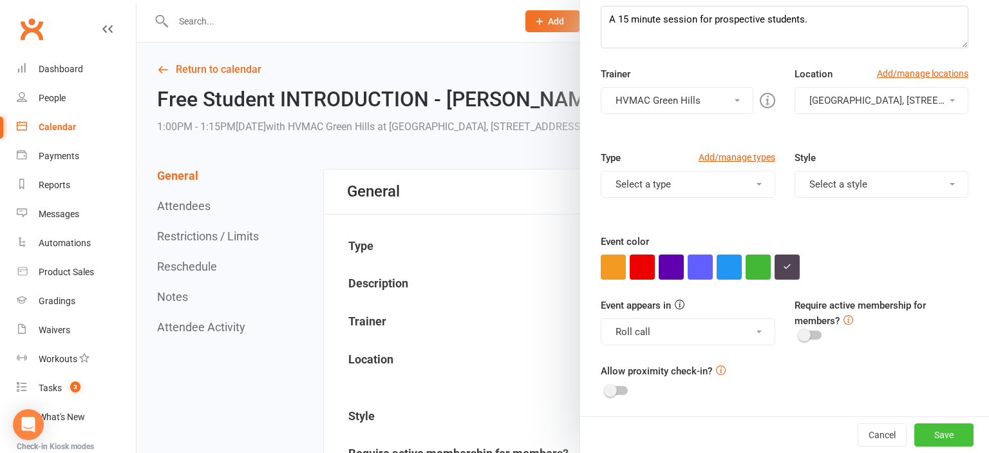
click at [936, 432] on button "Save" at bounding box center [943, 434] width 59 height 23
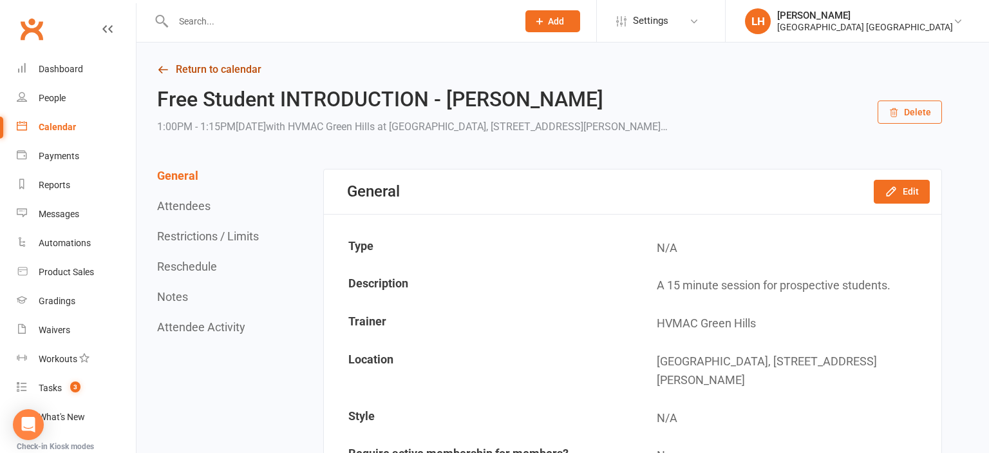
click at [216, 70] on link "Return to calendar" at bounding box center [549, 70] width 785 height 18
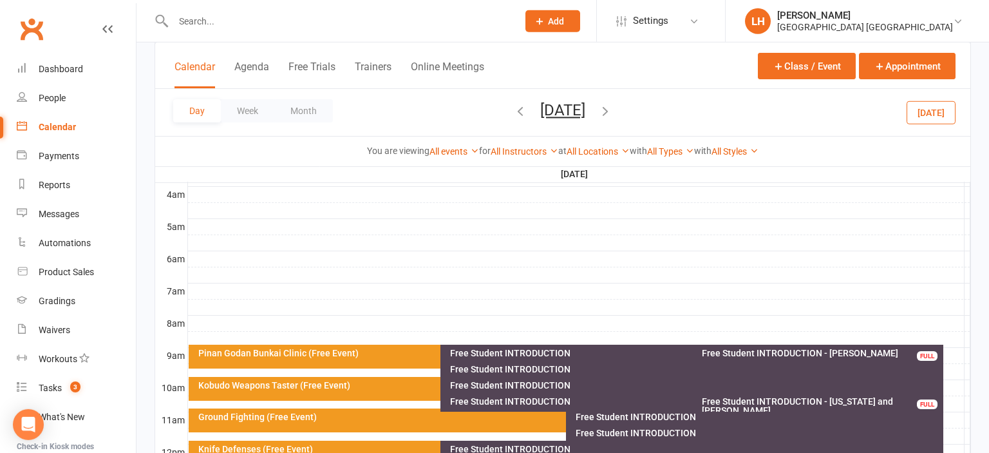
scroll to position [408, 0]
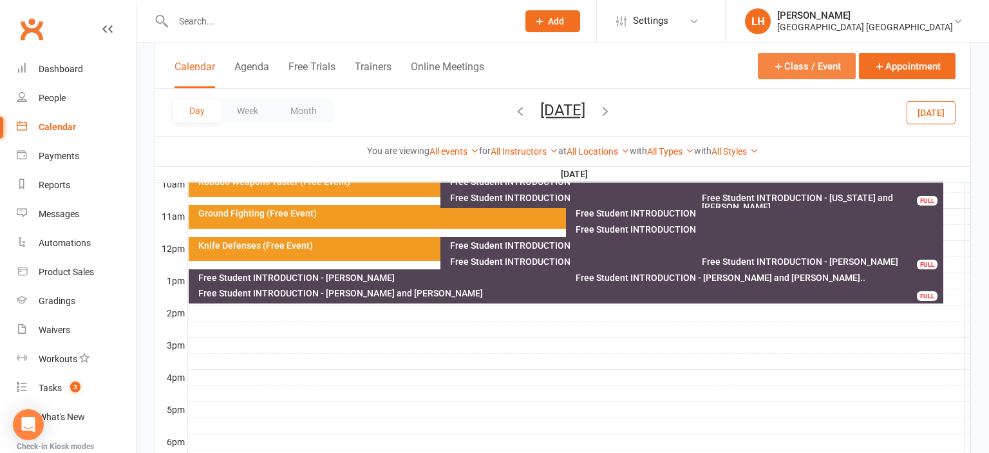
click at [825, 64] on button "Class / Event" at bounding box center [807, 66] width 98 height 26
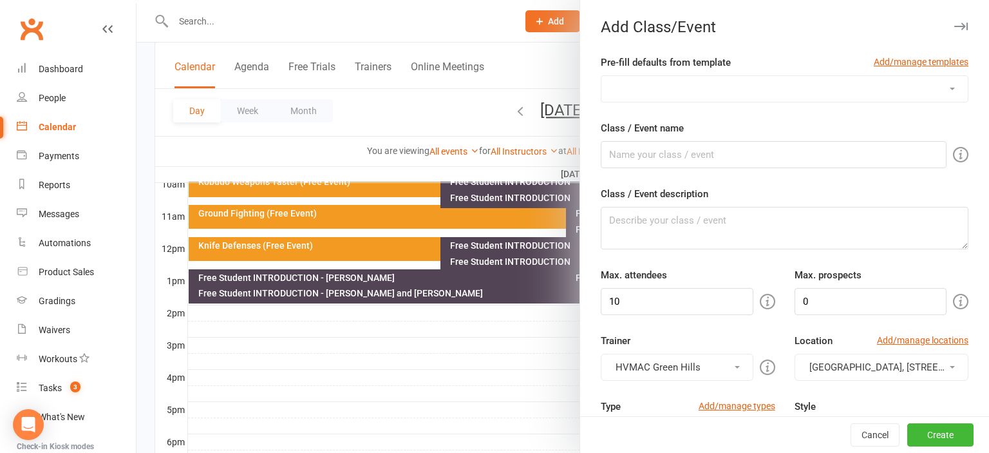
click at [601, 76] on select "ADULTS Only BLACK BELT PREP BLACK BELTS - [DATE] BLACK BELTS - [DATE] BUNKAI - …" at bounding box center [784, 89] width 366 height 26
select select "212"
click option "OPEN WEEKEND Free Student Introduction - [DATE]" at bounding box center [0, 0] width 0 height 0
type input "Free Student INTRODUCTION"
type textarea "A 15 minute session for prospective students."
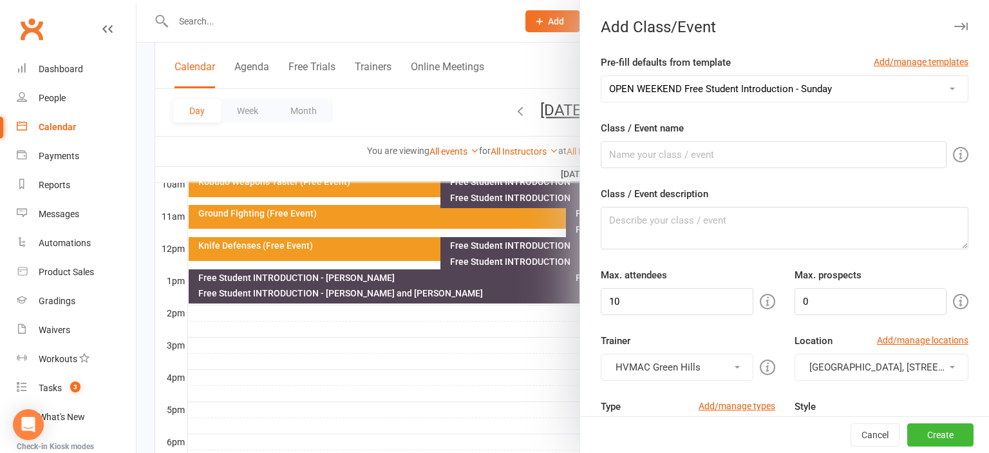
type input "3"
type input "1"
click at [717, 297] on input "3" at bounding box center [677, 301] width 152 height 27
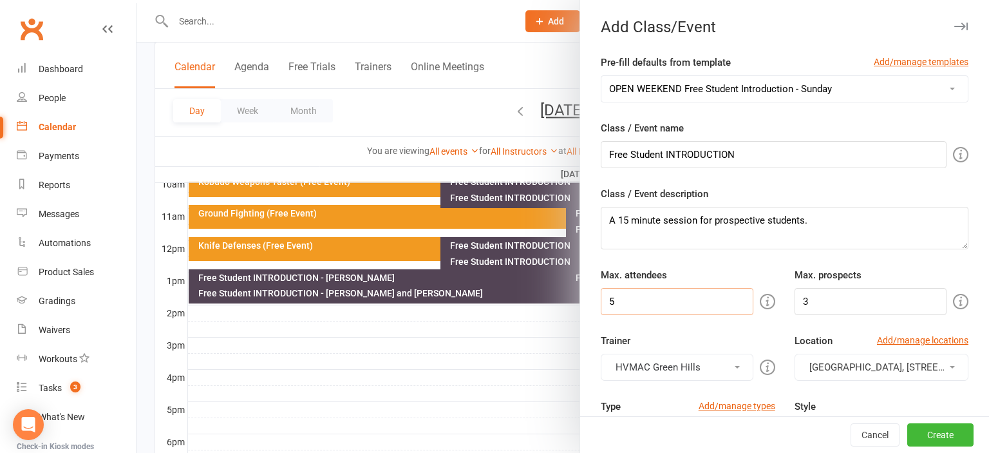
type input "5"
click at [838, 297] on input "3" at bounding box center [870, 301] width 152 height 27
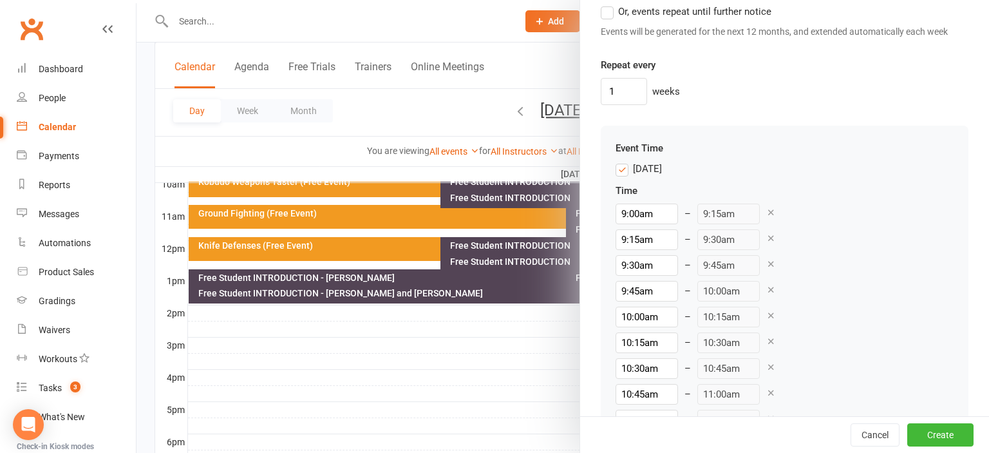
scroll to position [1066, 0]
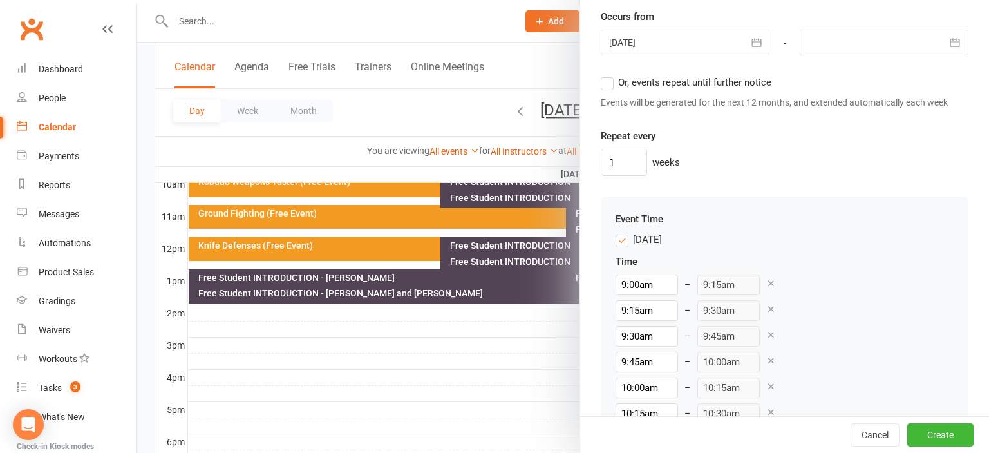
type input "5"
click at [766, 279] on icon at bounding box center [771, 283] width 10 height 10
click at [766, 281] on icon at bounding box center [771, 283] width 10 height 10
click at [766, 304] on icon at bounding box center [771, 309] width 10 height 10
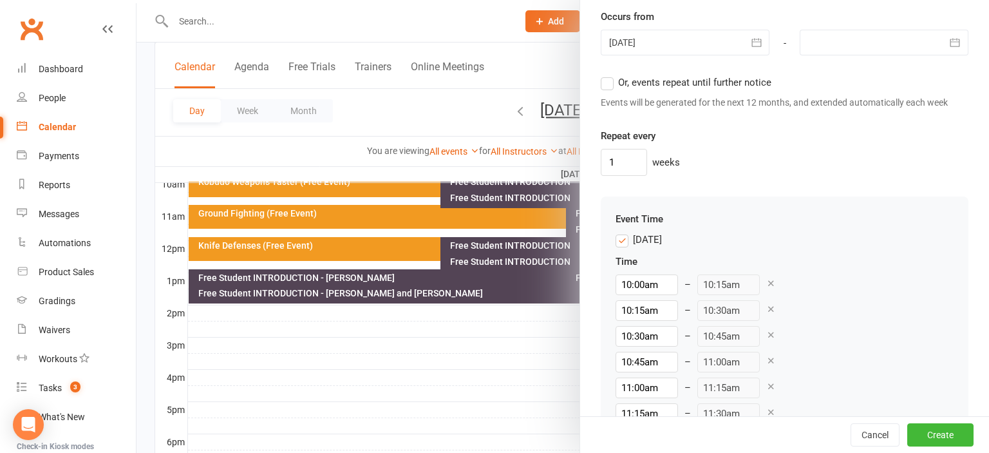
click at [766, 281] on icon at bounding box center [771, 283] width 10 height 10
click at [766, 304] on icon at bounding box center [771, 309] width 10 height 10
click at [766, 281] on icon at bounding box center [771, 283] width 10 height 10
click at [766, 304] on icon at bounding box center [771, 309] width 10 height 10
click at [766, 281] on icon at bounding box center [771, 283] width 10 height 10
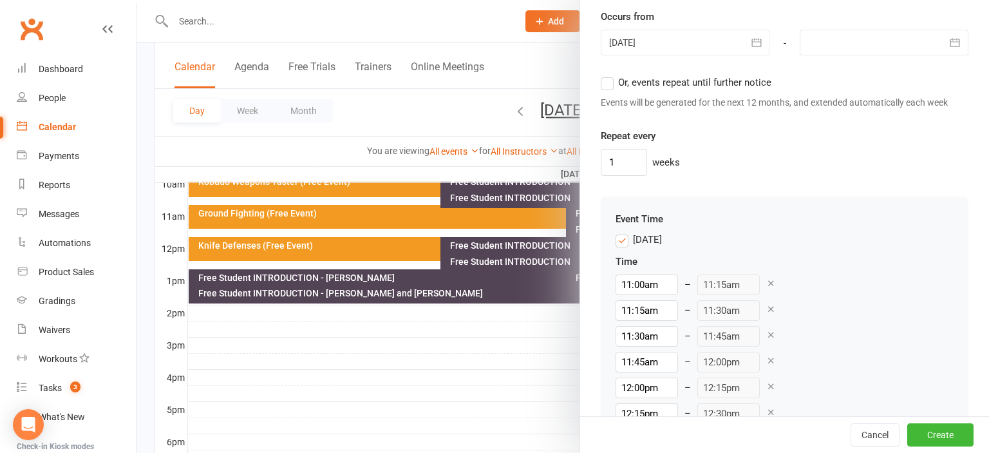
click at [766, 304] on icon at bounding box center [771, 309] width 10 height 10
click at [766, 281] on icon at bounding box center [771, 283] width 10 height 10
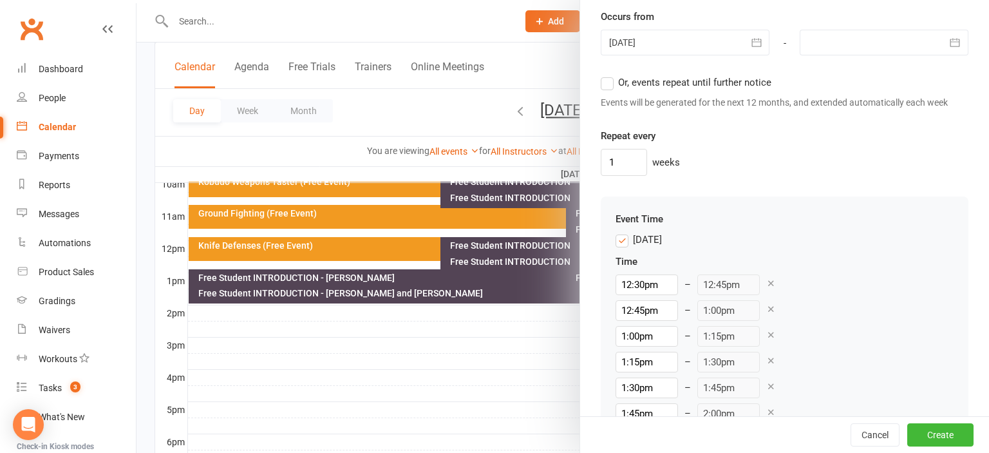
click at [766, 281] on icon at bounding box center [771, 283] width 10 height 10
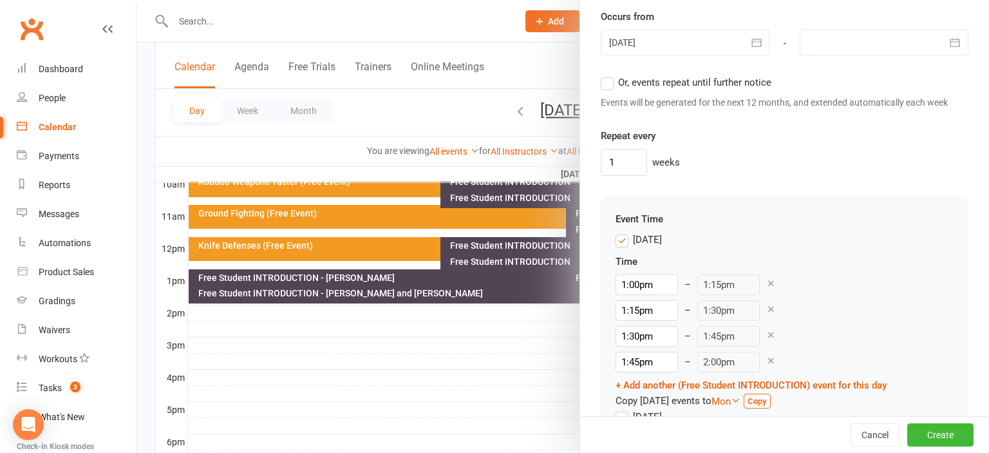
click at [766, 308] on icon at bounding box center [771, 309] width 10 height 10
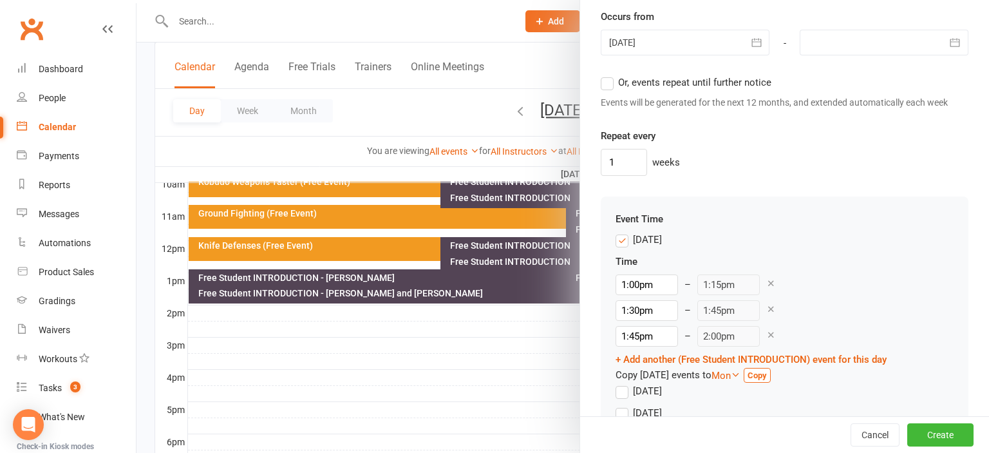
click at [766, 335] on icon at bounding box center [771, 335] width 10 height 10
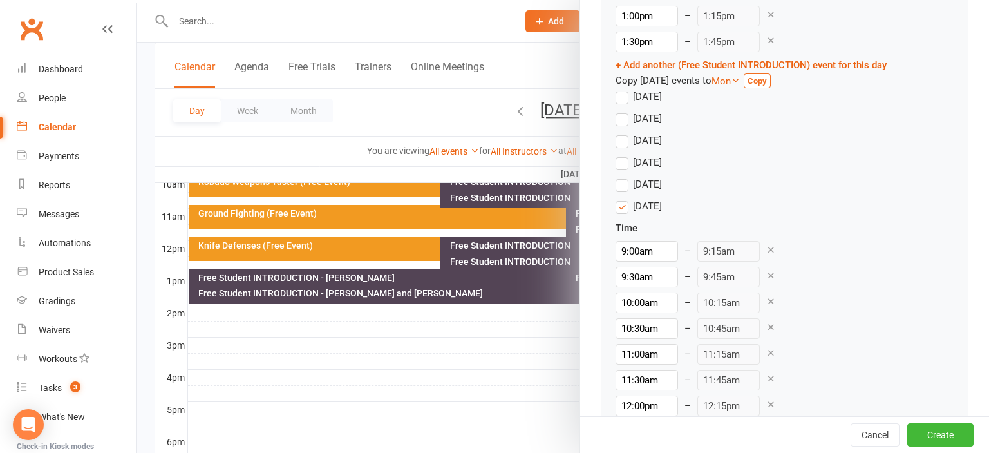
scroll to position [1350, 0]
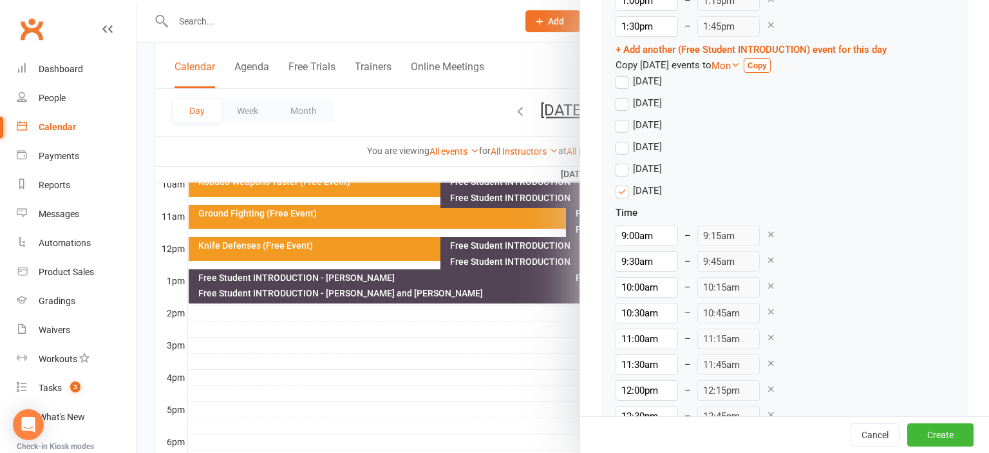
click at [623, 189] on label "[DATE]" at bounding box center [639, 190] width 46 height 15
click at [623, 183] on input "[DATE]" at bounding box center [620, 183] width 8 height 0
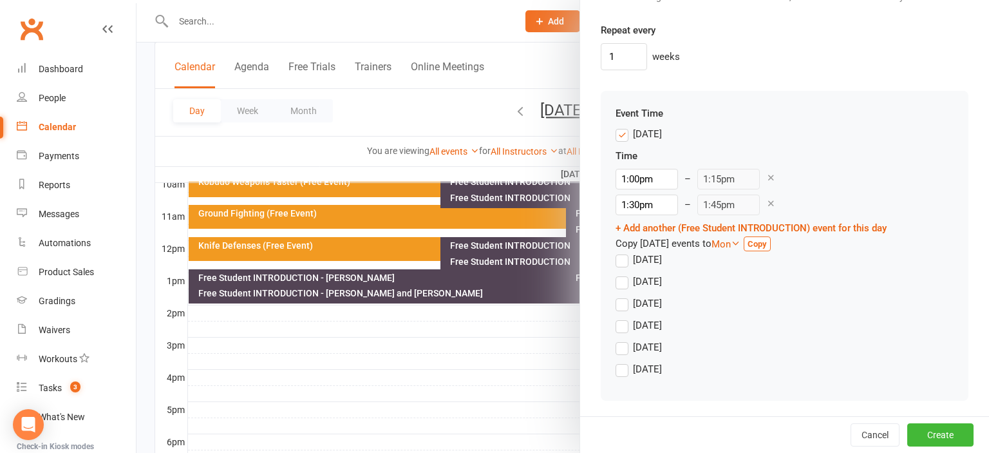
scroll to position [1101, 0]
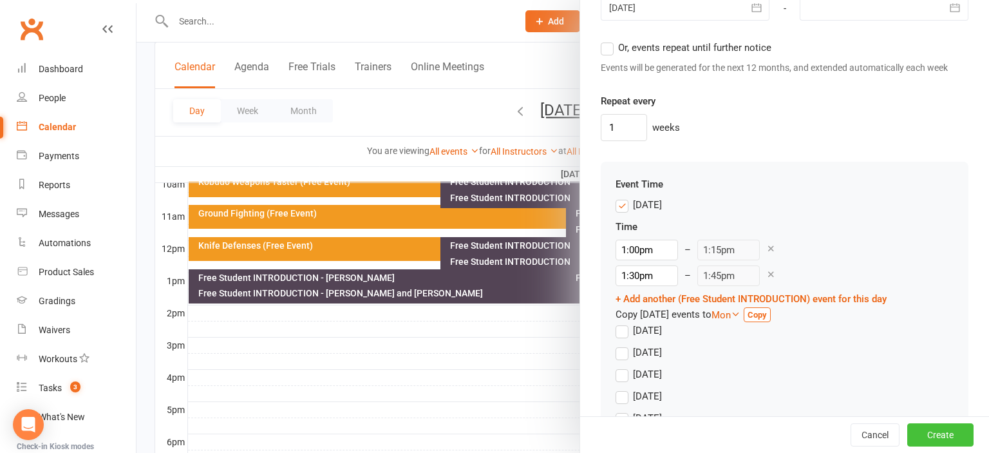
click at [944, 437] on button "Create" at bounding box center [940, 434] width 66 height 23
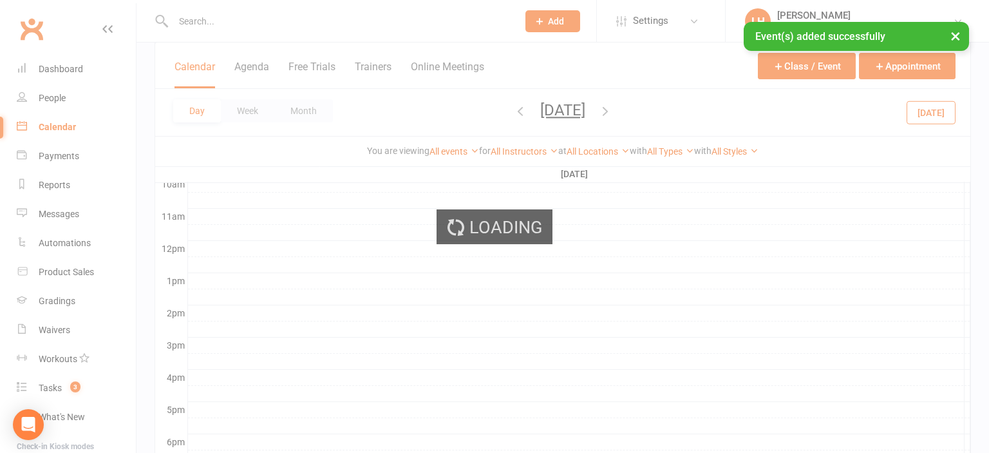
scroll to position [0, 0]
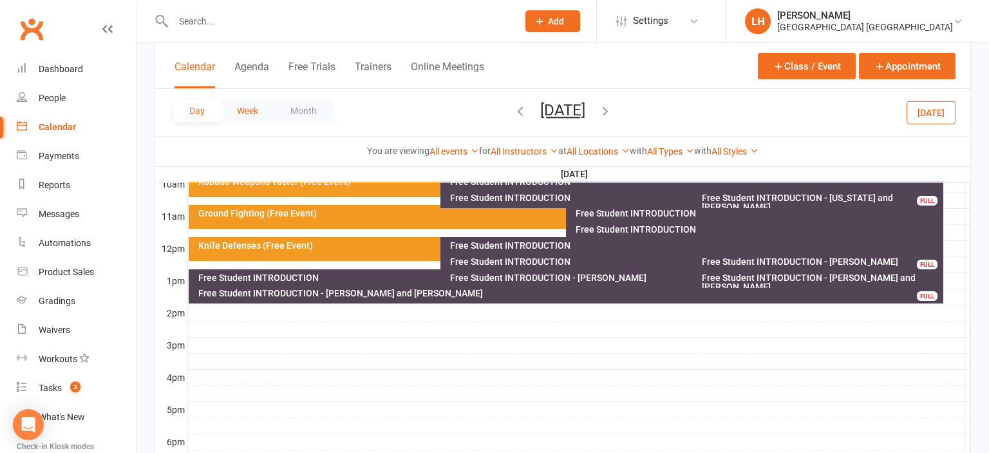
click at [255, 113] on button "Week" at bounding box center [247, 110] width 53 height 23
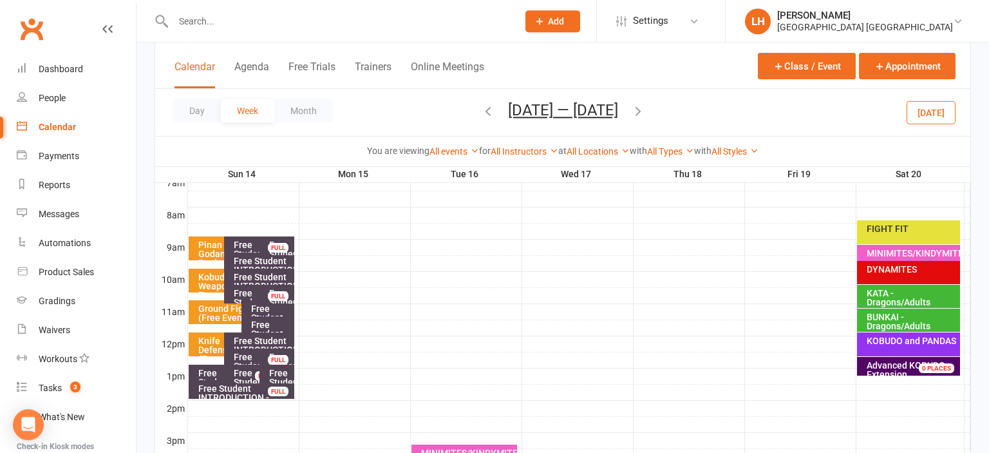
scroll to position [203, 0]
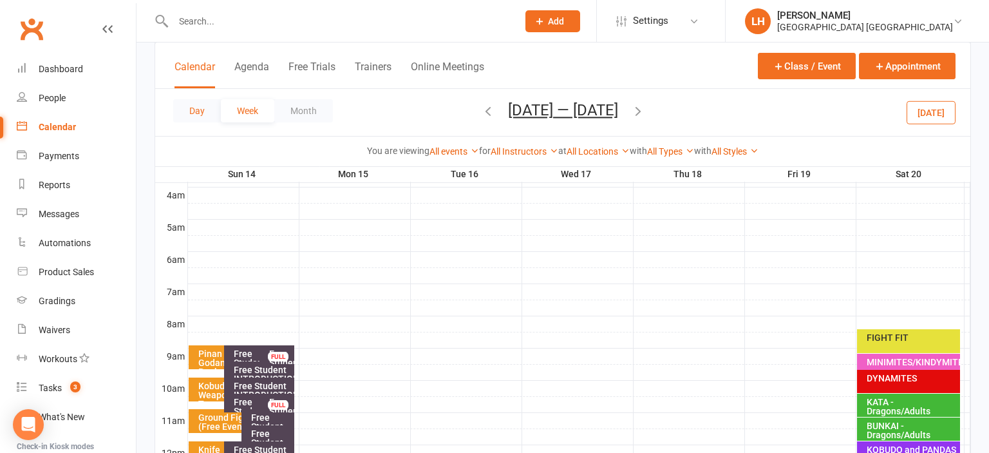
click at [199, 110] on button "Day" at bounding box center [197, 110] width 48 height 23
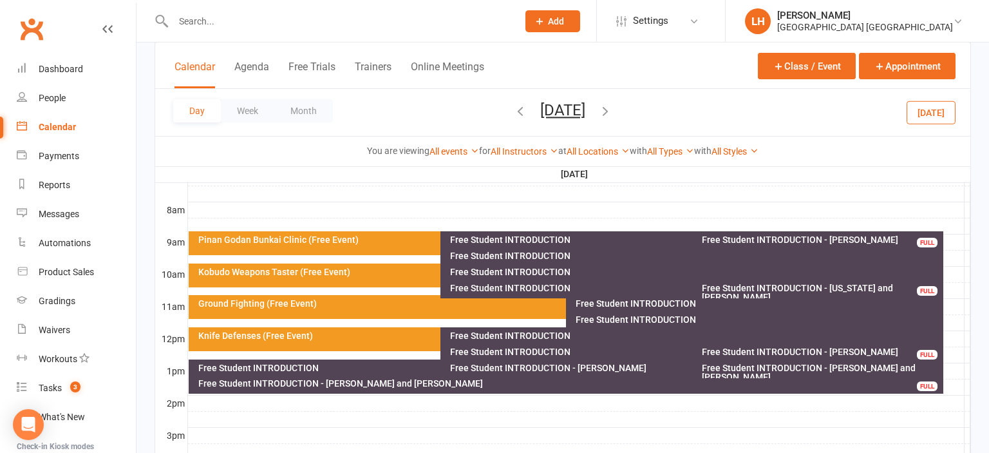
scroll to position [408, 0]
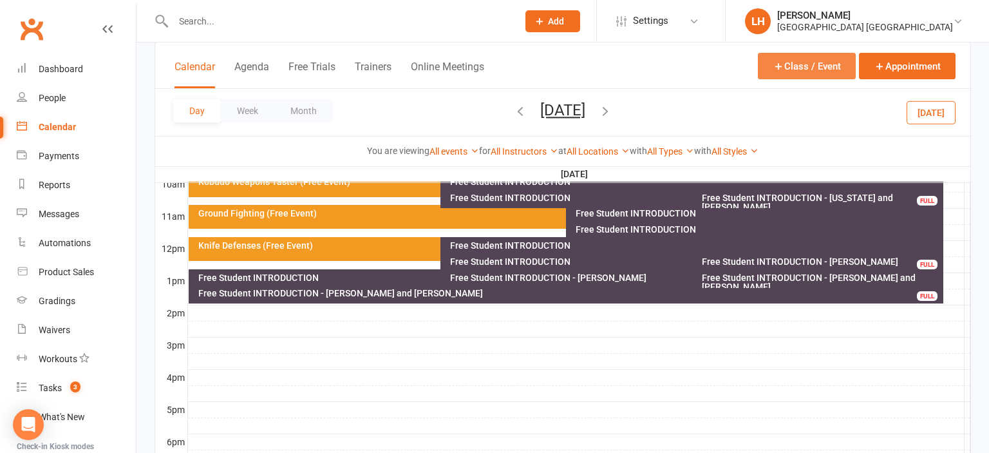
click at [820, 67] on button "Class / Event" at bounding box center [807, 66] width 98 height 26
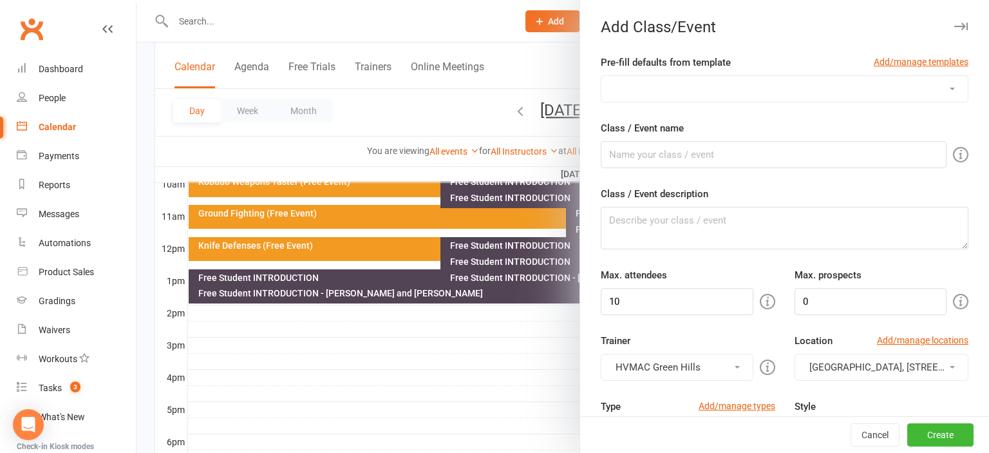
select select "212"
click option "OPEN WEEKEND Free Student Introduction - [DATE]" at bounding box center [0, 0] width 0 height 0
type input "Free Student INTRODUCTION"
type textarea "A 15 minute session for prospective students."
type input "3"
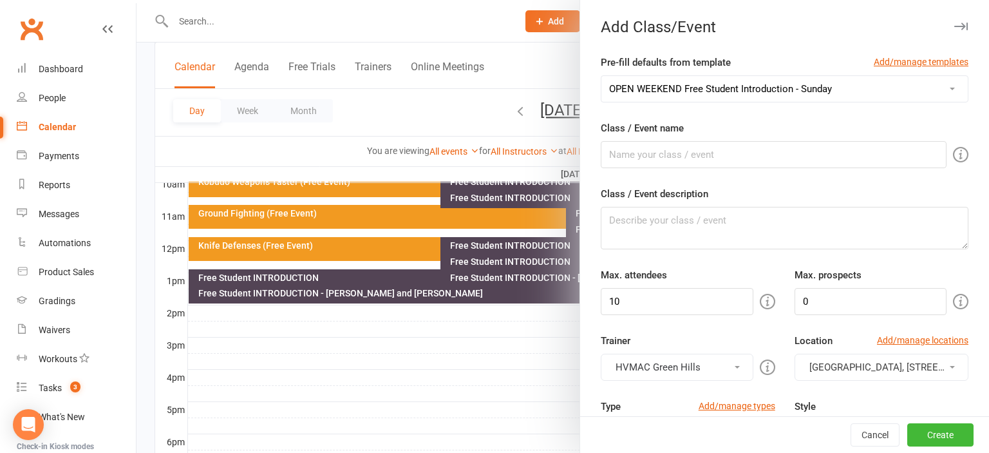
type input "3"
type input "1"
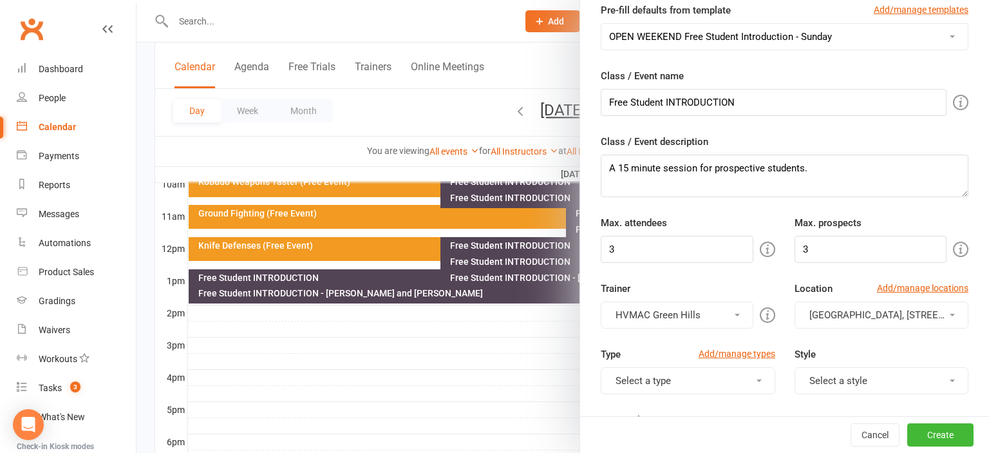
scroll to position [142, 0]
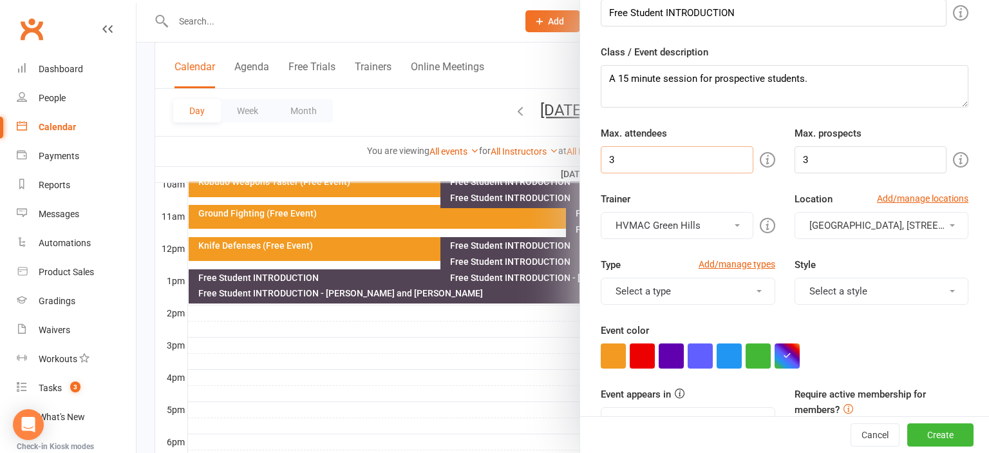
click at [636, 158] on input "3" at bounding box center [677, 159] width 152 height 27
type input "5"
click at [809, 148] on input "3" at bounding box center [870, 159] width 152 height 27
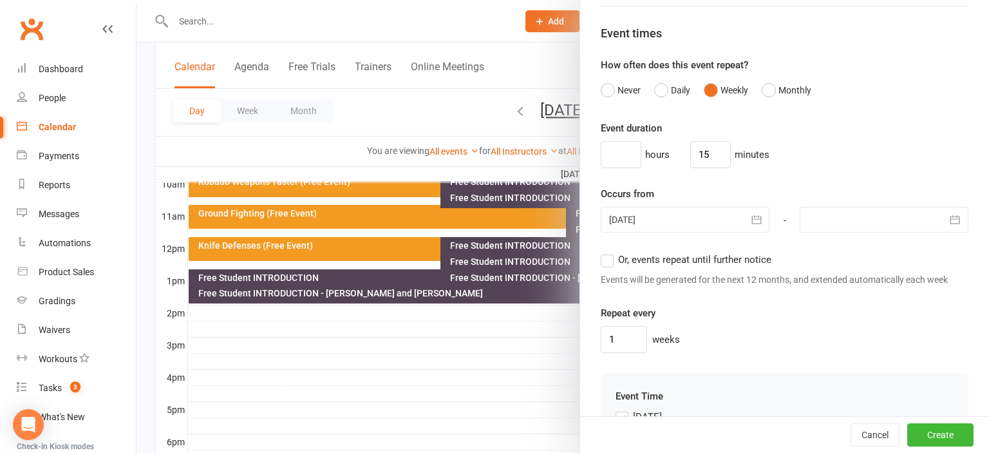
scroll to position [995, 0]
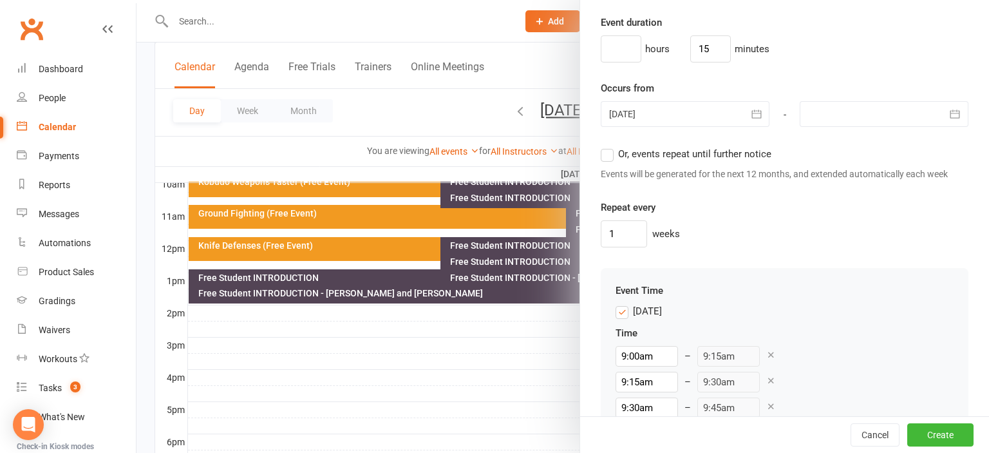
type input "5"
click at [758, 113] on icon "button" at bounding box center [756, 114] width 13 height 13
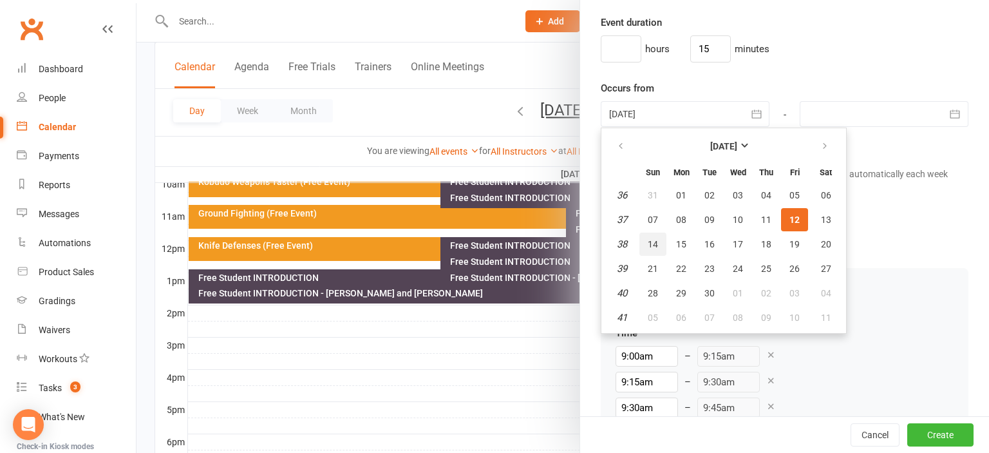
click at [651, 247] on span "14" at bounding box center [653, 244] width 10 height 10
type input "[DATE]"
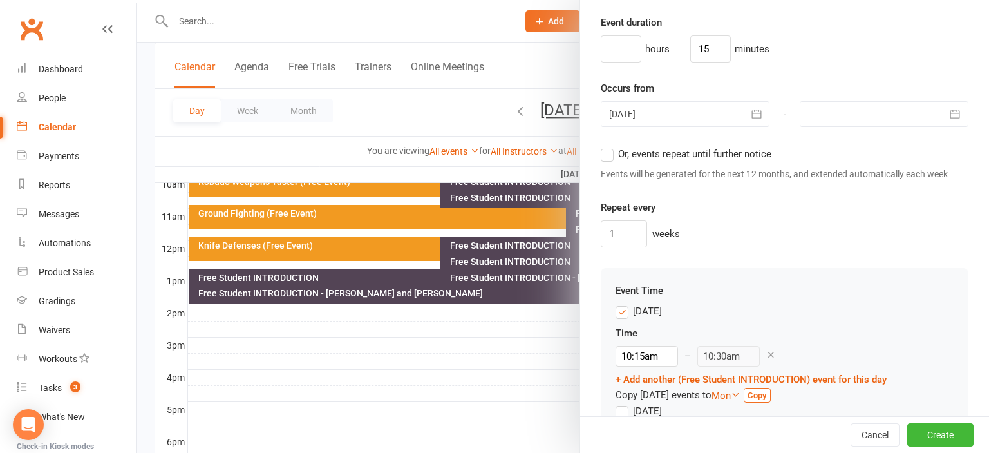
scroll to position [1066, 0]
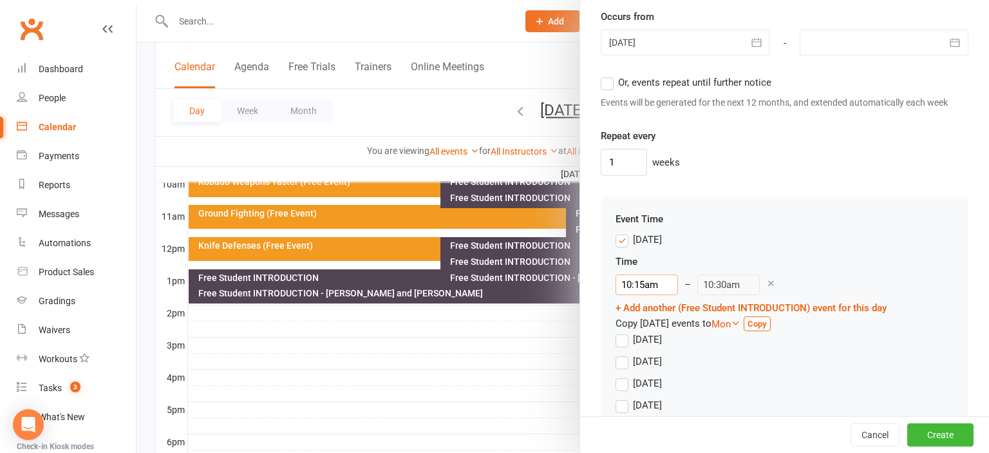
click at [642, 279] on input "10:15am" at bounding box center [647, 284] width 62 height 21
type input "1:30pm"
type input "1:45pm"
click at [646, 361] on li "1:30pm" at bounding box center [647, 360] width 62 height 19
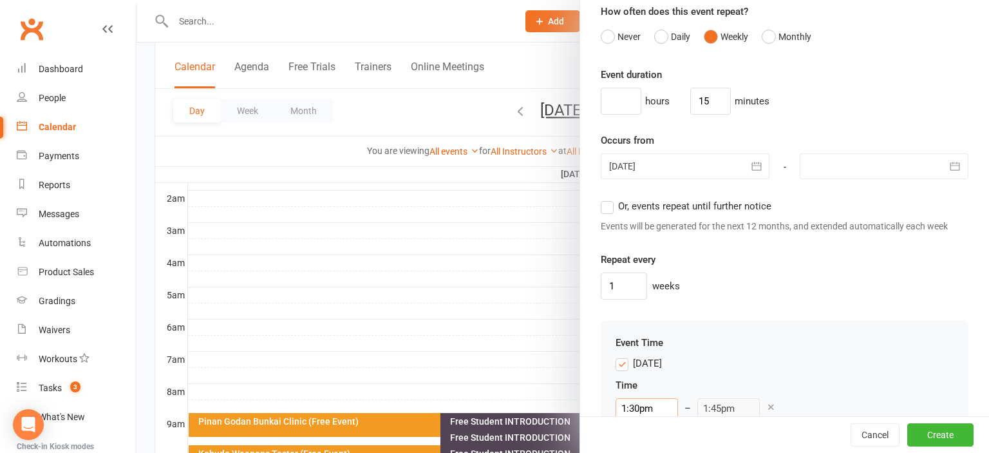
scroll to position [862, 0]
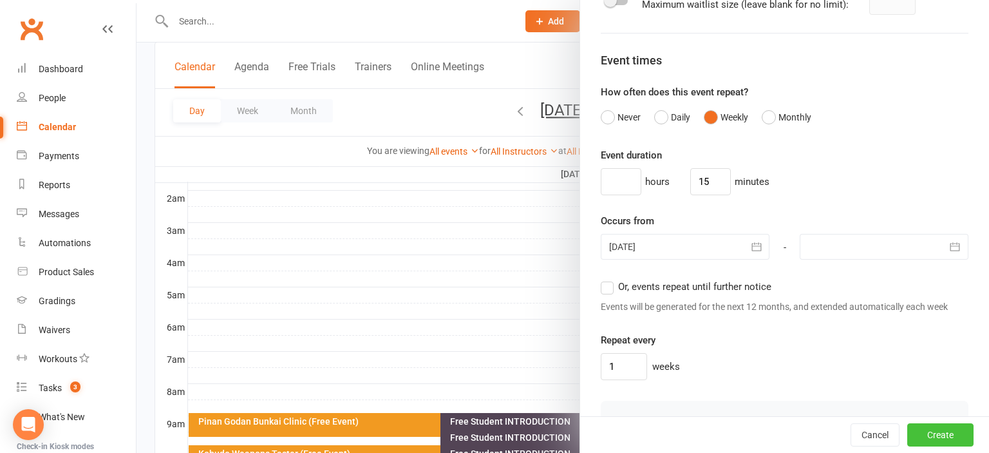
click at [948, 437] on button "Create" at bounding box center [940, 434] width 66 height 23
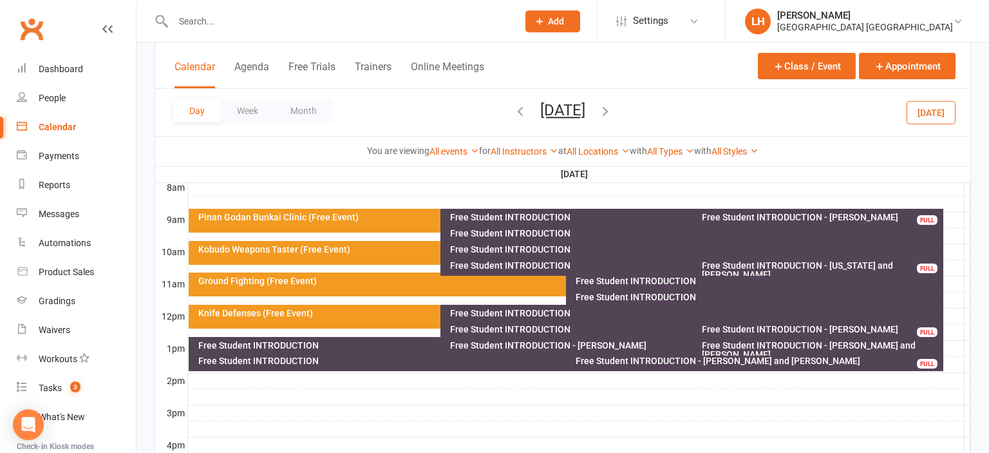
scroll to position [340, 0]
click at [550, 218] on div "Free Student INTRODUCTION" at bounding box center [688, 216] width 478 height 9
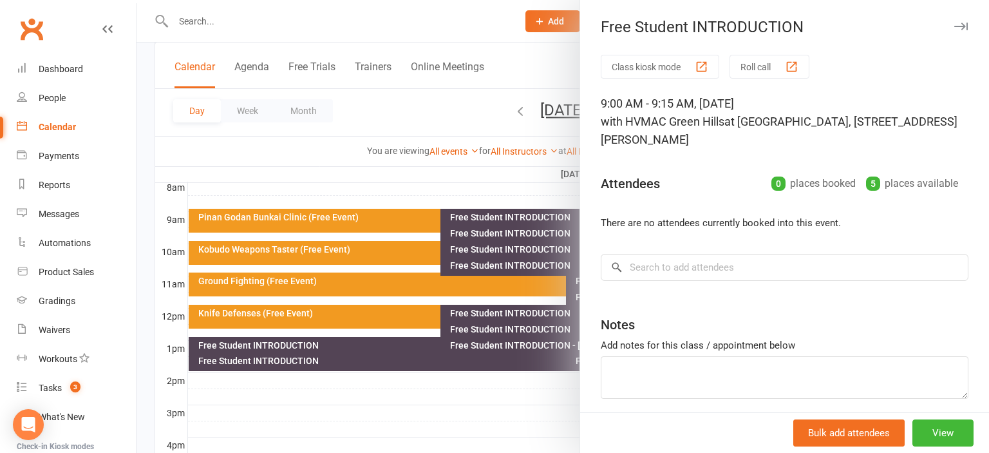
click at [379, 148] on div at bounding box center [562, 226] width 852 height 453
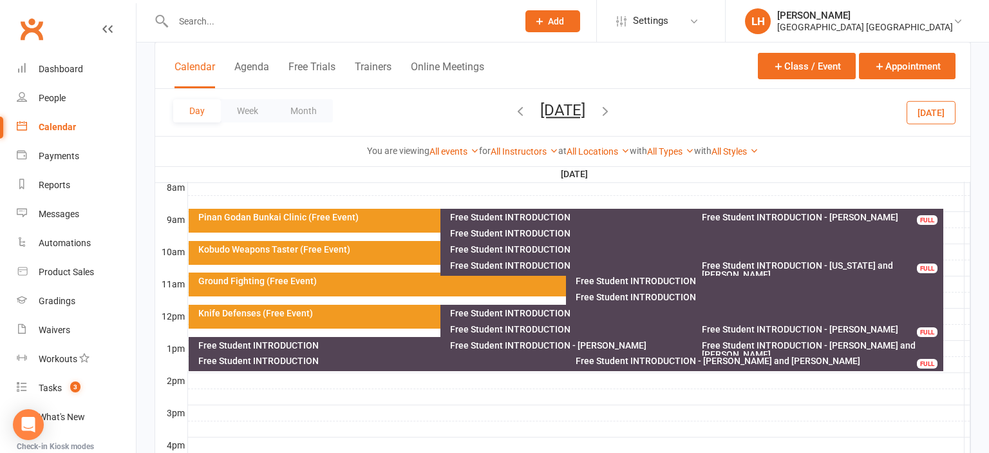
click at [523, 234] on div "Free Student INTRODUCTION" at bounding box center [694, 233] width 491 height 9
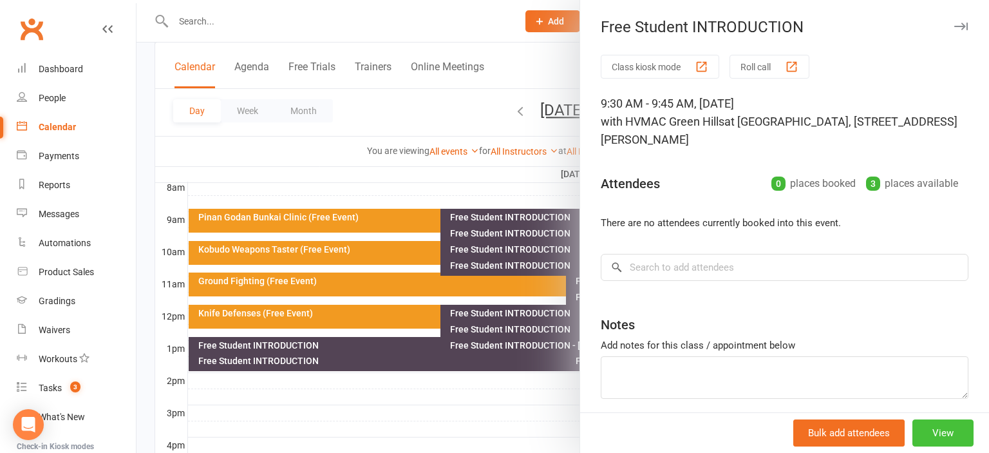
click at [941, 437] on button "View" at bounding box center [942, 432] width 61 height 27
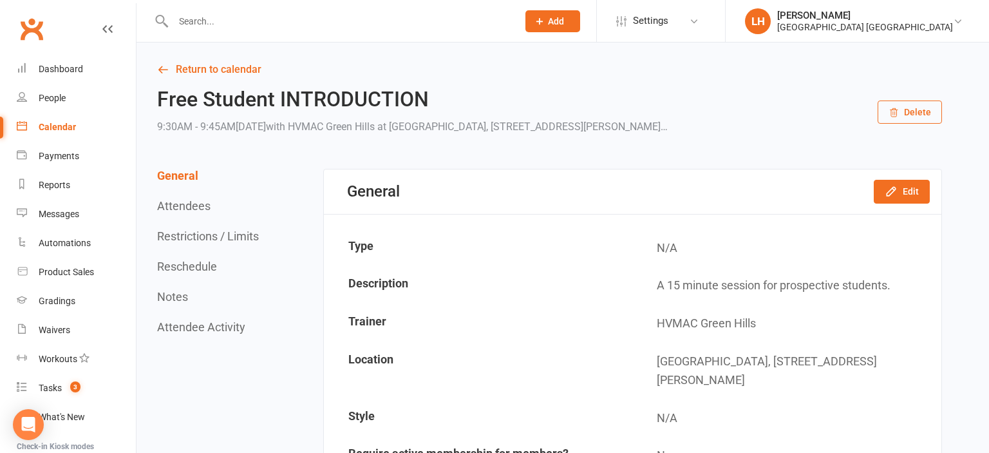
click at [200, 233] on button "Restrictions / Limits" at bounding box center [208, 236] width 102 height 14
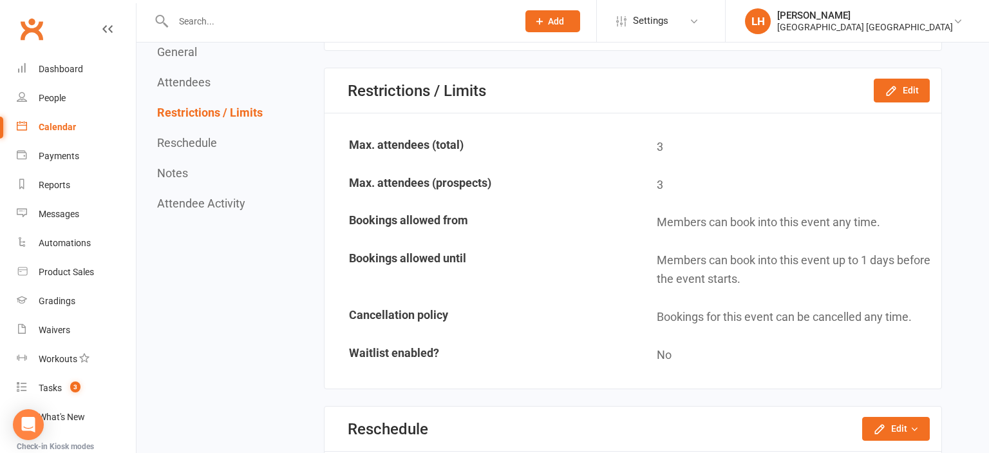
scroll to position [804, 0]
click at [892, 95] on button "Edit" at bounding box center [902, 89] width 56 height 23
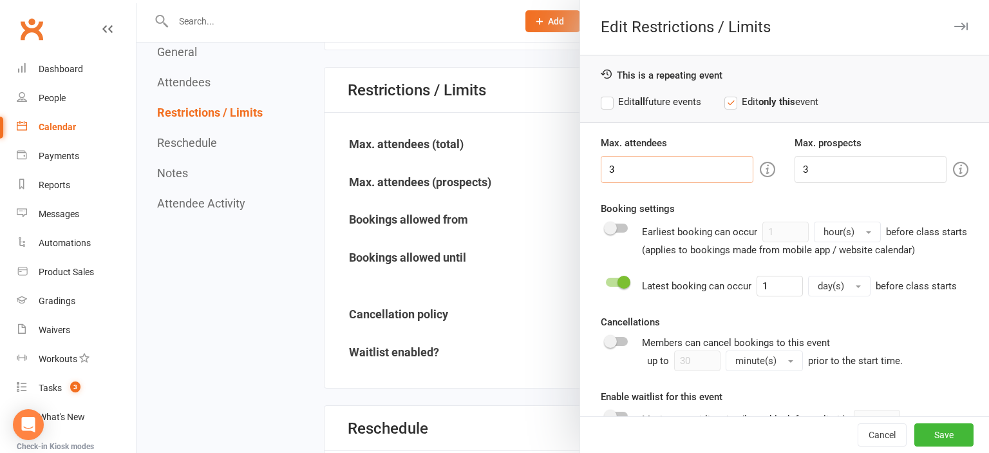
click at [684, 171] on input "3" at bounding box center [677, 169] width 152 height 27
type input "5"
click at [823, 174] on input "3" at bounding box center [870, 169] width 152 height 27
click at [822, 174] on input "3" at bounding box center [870, 169] width 152 height 27
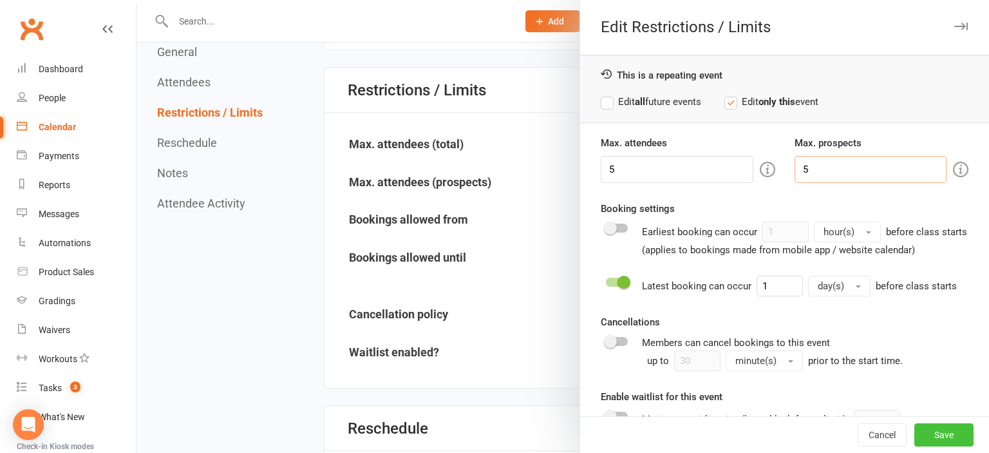
type input "5"
click at [950, 435] on button "Save" at bounding box center [943, 434] width 59 height 23
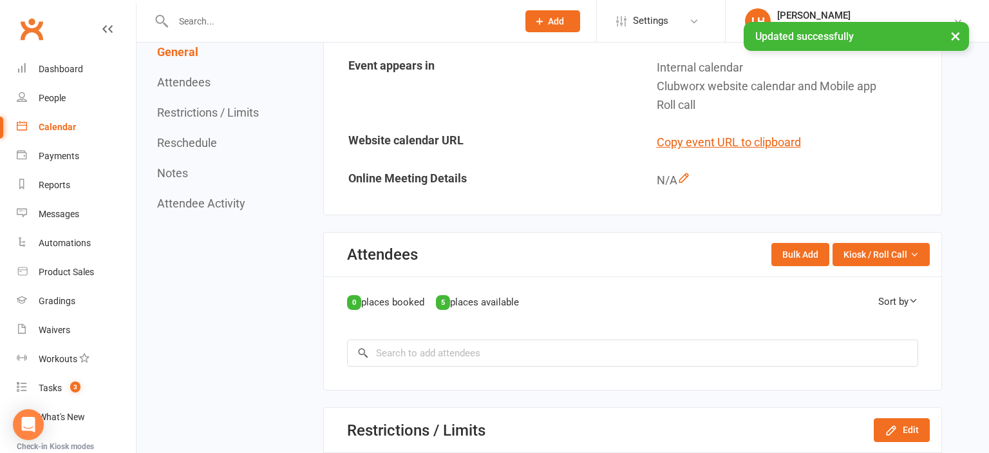
scroll to position [0, 0]
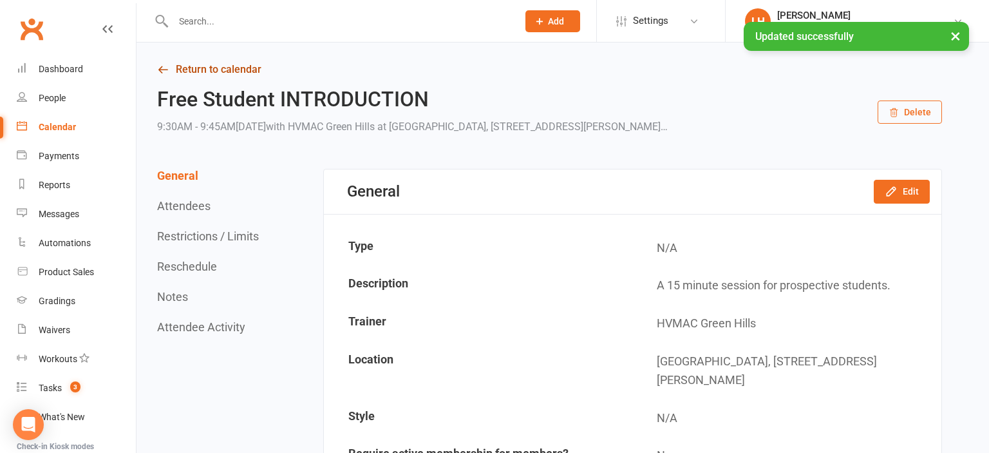
click at [232, 74] on link "Return to calendar" at bounding box center [549, 70] width 785 height 18
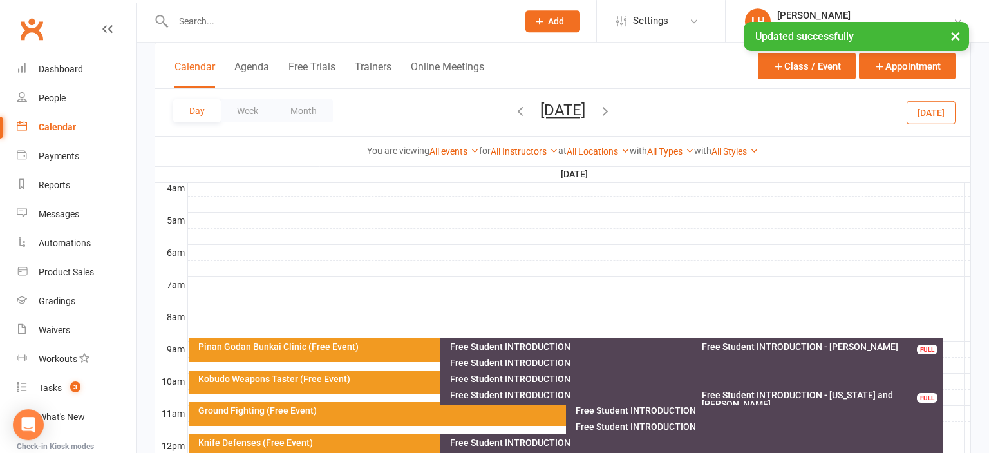
scroll to position [340, 0]
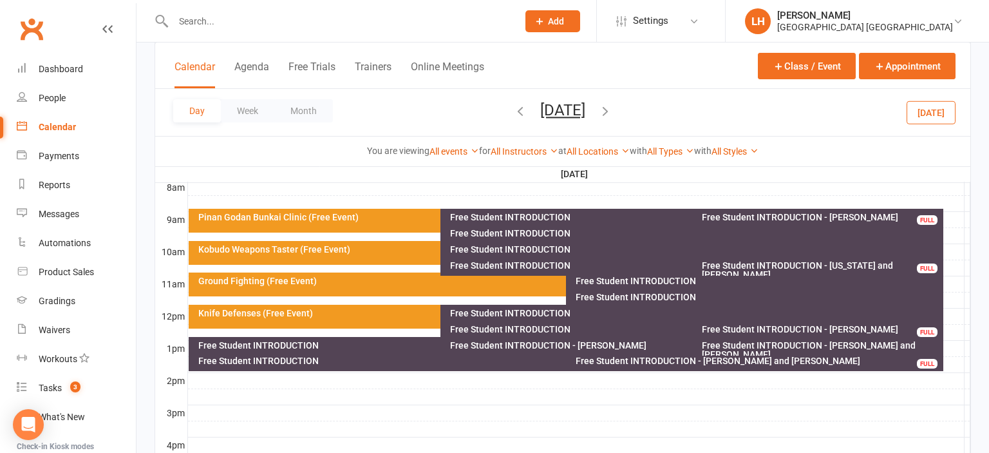
click at [540, 250] on div "Free Student INTRODUCTION" at bounding box center [694, 249] width 491 height 9
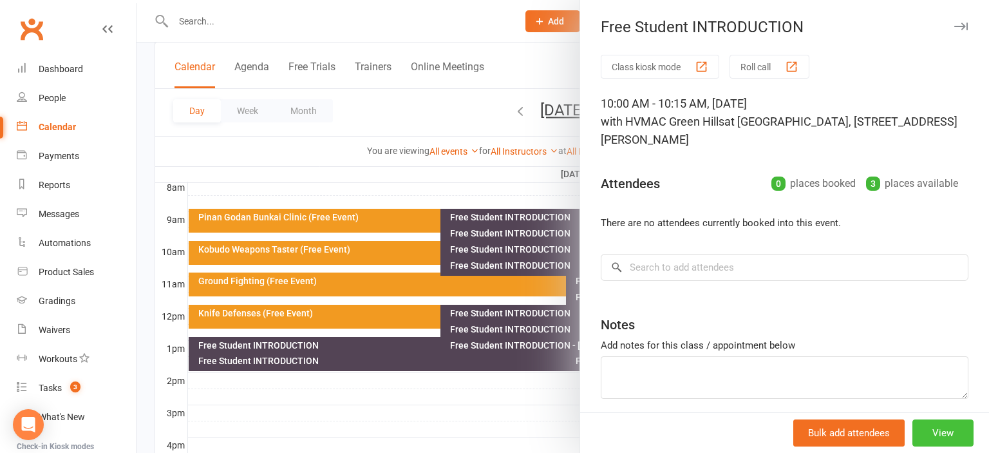
click at [948, 438] on button "View" at bounding box center [942, 432] width 61 height 27
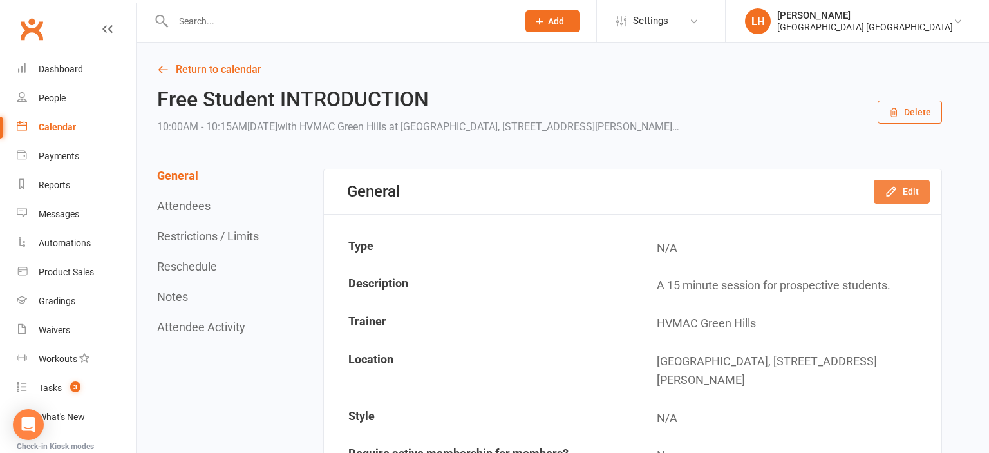
click at [905, 191] on button "Edit" at bounding box center [902, 191] width 56 height 23
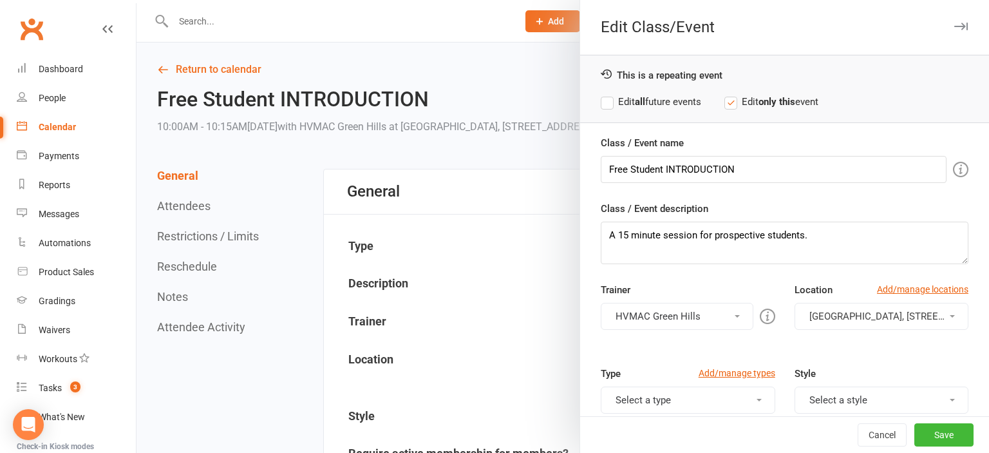
click at [194, 281] on div at bounding box center [562, 226] width 852 height 453
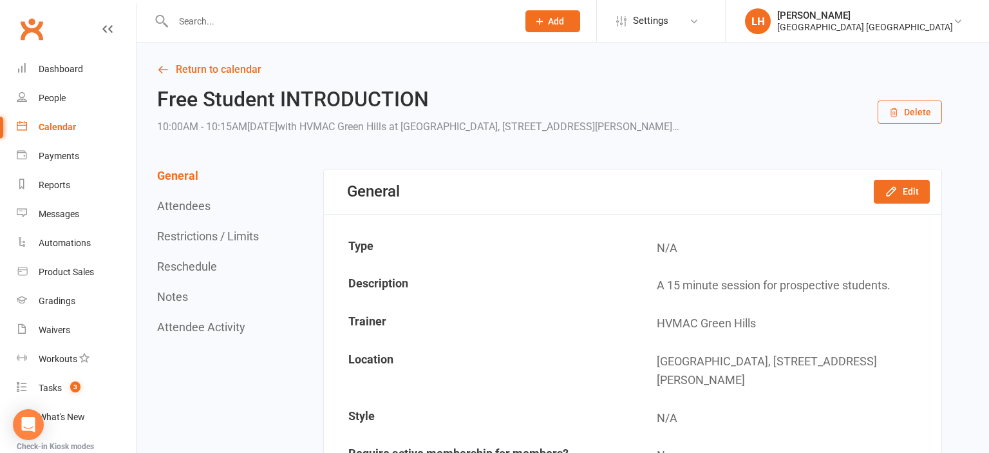
click at [196, 236] on button "Restrictions / Limits" at bounding box center [208, 236] width 102 height 14
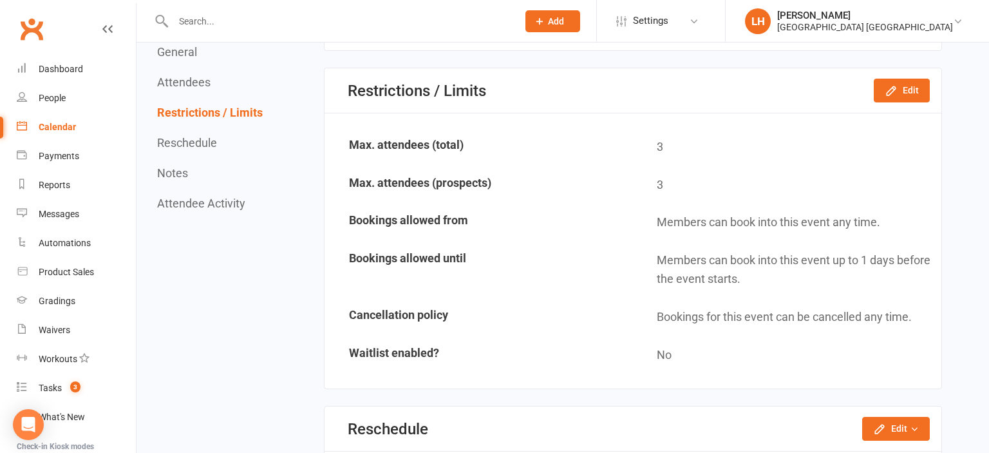
scroll to position [804, 0]
click at [915, 87] on button "Edit" at bounding box center [902, 89] width 56 height 23
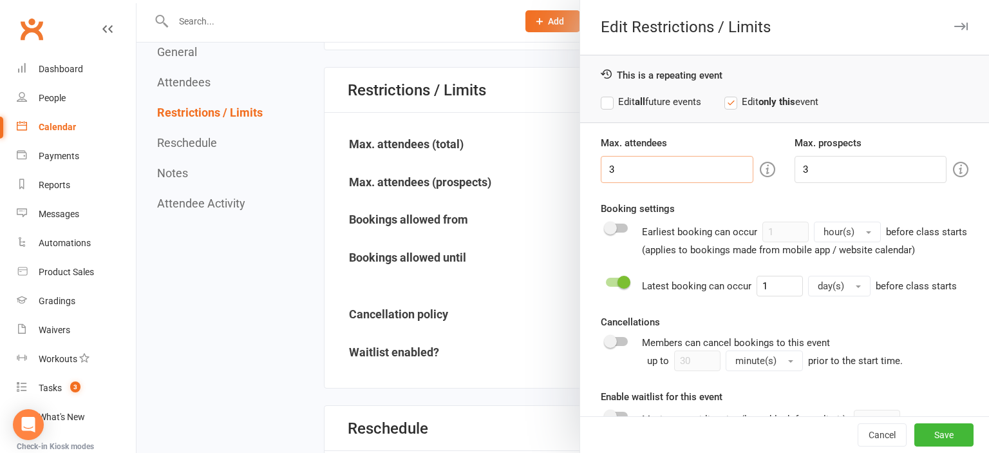
click at [688, 164] on input "3" at bounding box center [677, 169] width 152 height 27
type input "5"
click at [842, 160] on input "3" at bounding box center [870, 169] width 152 height 27
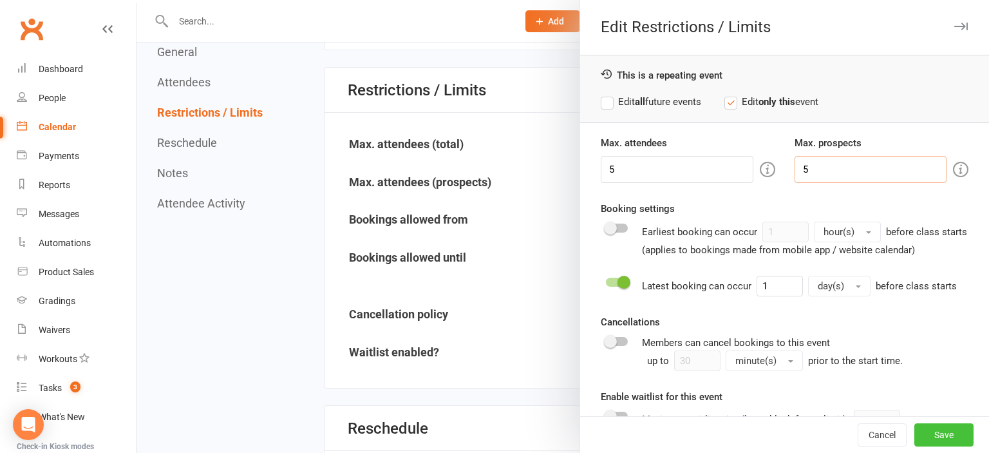
type input "5"
click at [949, 434] on button "Save" at bounding box center [943, 434] width 59 height 23
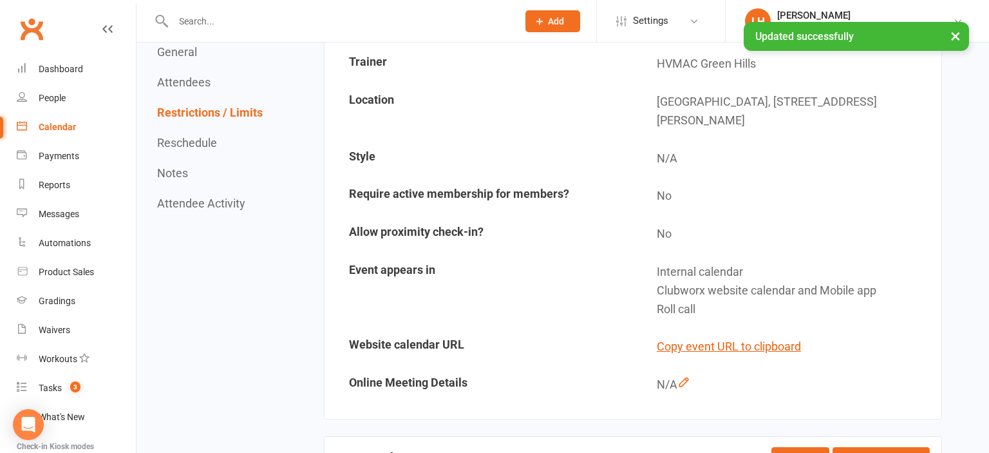
scroll to position [0, 0]
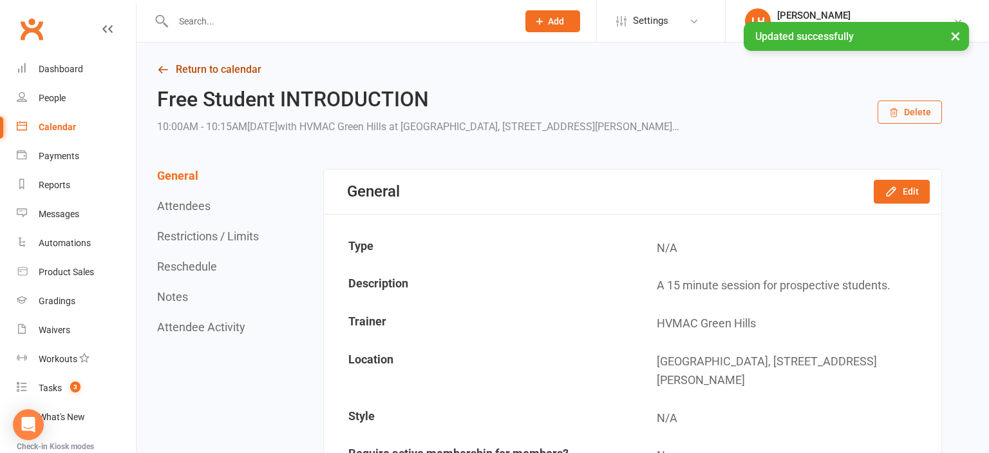
click at [216, 71] on link "Return to calendar" at bounding box center [549, 70] width 785 height 18
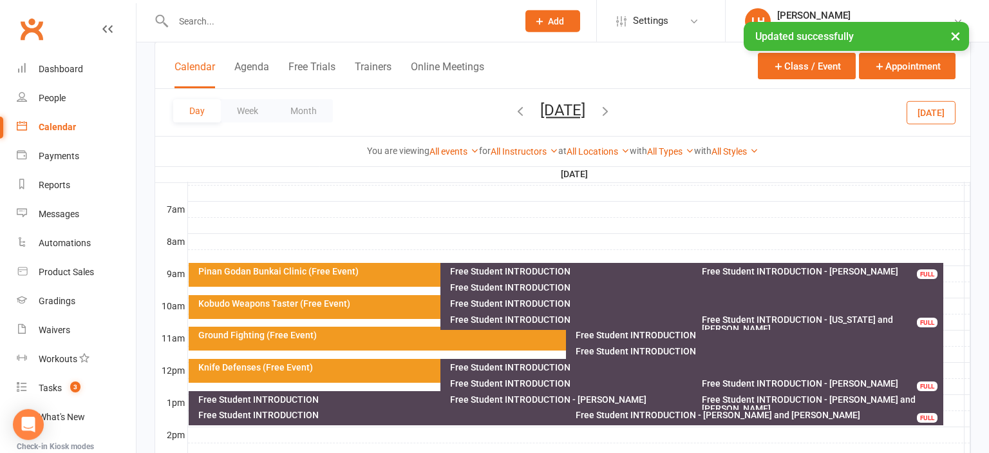
scroll to position [340, 0]
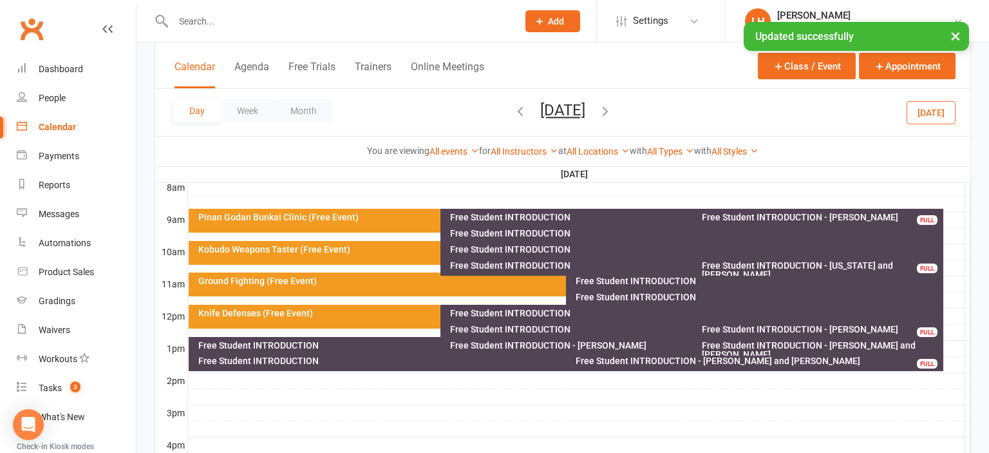
click at [666, 282] on div "Free Student INTRODUCTION" at bounding box center [758, 280] width 366 height 9
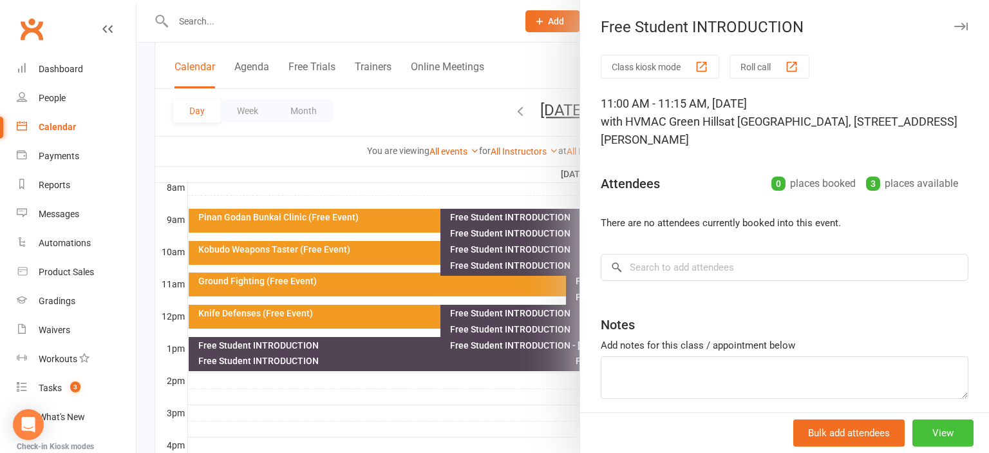
click at [954, 429] on button "View" at bounding box center [942, 432] width 61 height 27
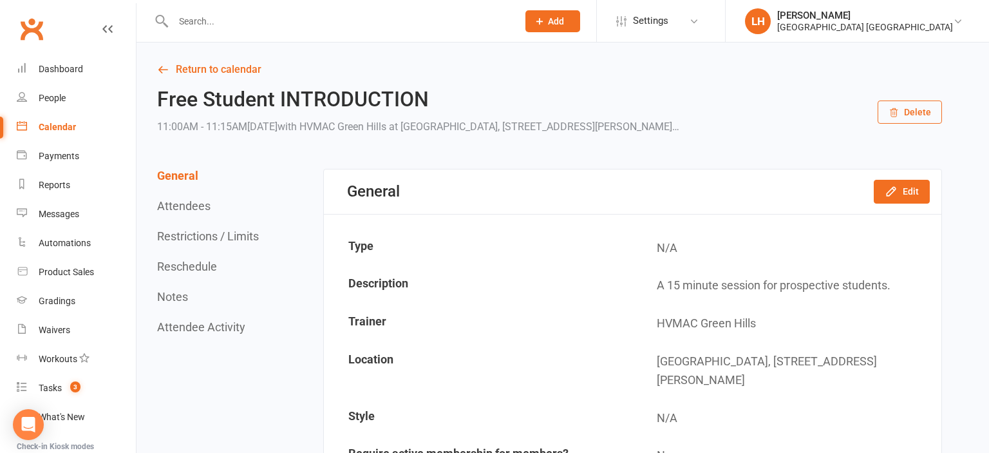
click at [180, 234] on button "Restrictions / Limits" at bounding box center [208, 236] width 102 height 14
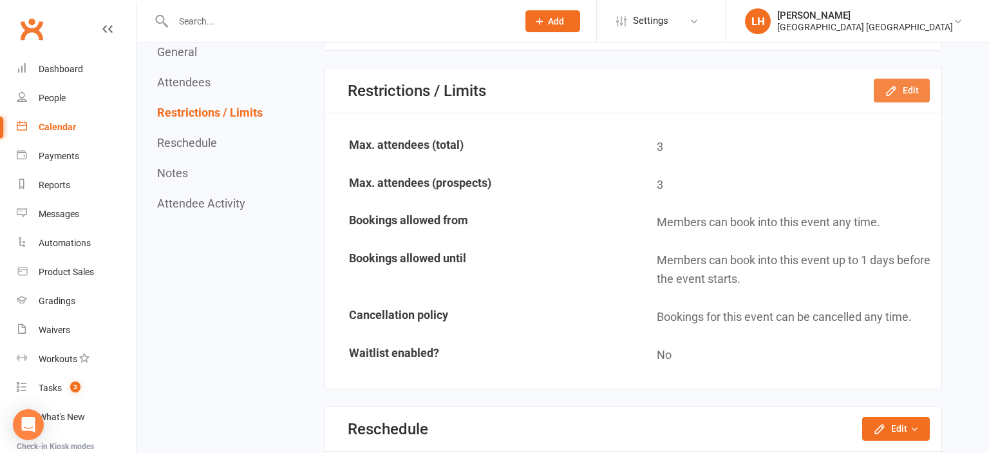
scroll to position [804, 0]
click at [908, 86] on button "Edit" at bounding box center [902, 89] width 56 height 23
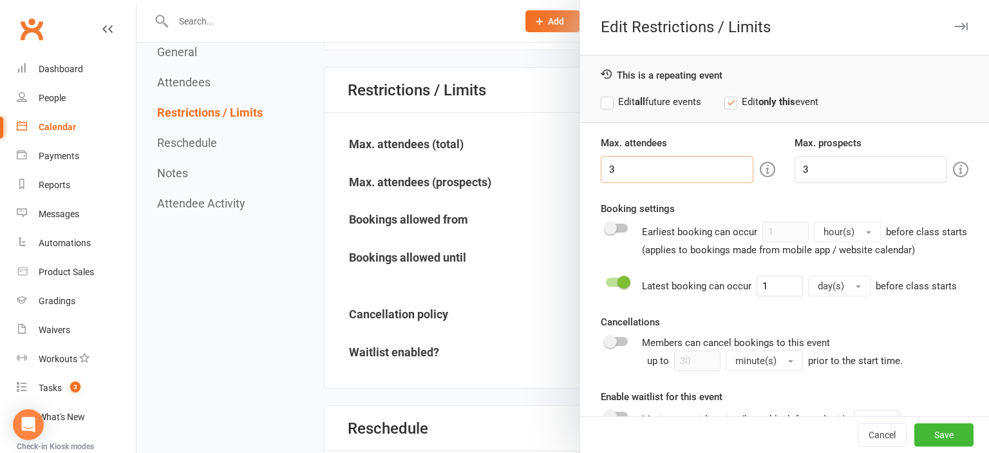
click at [659, 169] on input "3" at bounding box center [677, 169] width 152 height 27
click at [659, 168] on input "3" at bounding box center [677, 169] width 152 height 27
type input "5"
click at [817, 174] on input "3" at bounding box center [870, 169] width 152 height 27
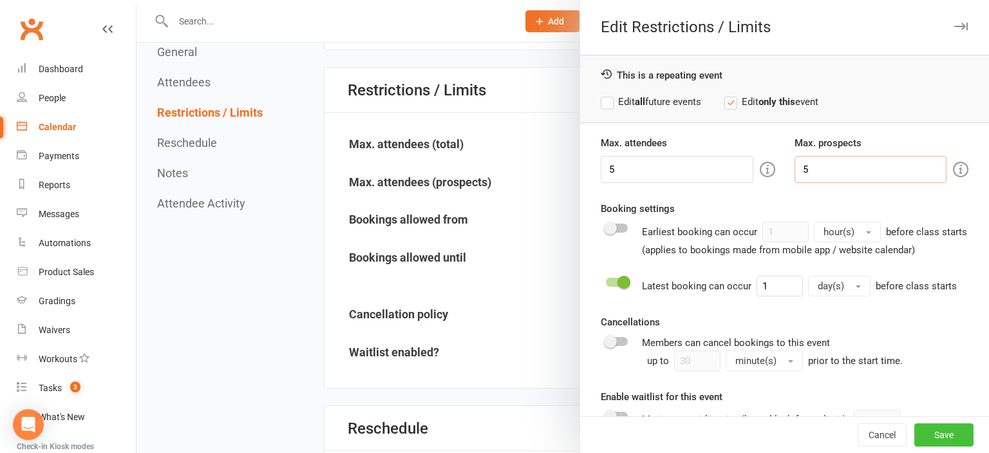
type input "5"
click at [955, 434] on button "Save" at bounding box center [943, 434] width 59 height 23
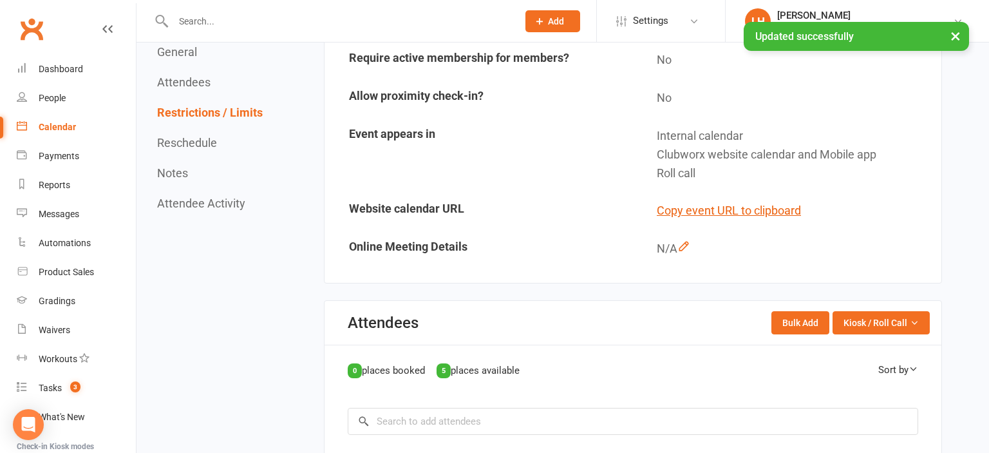
scroll to position [0, 0]
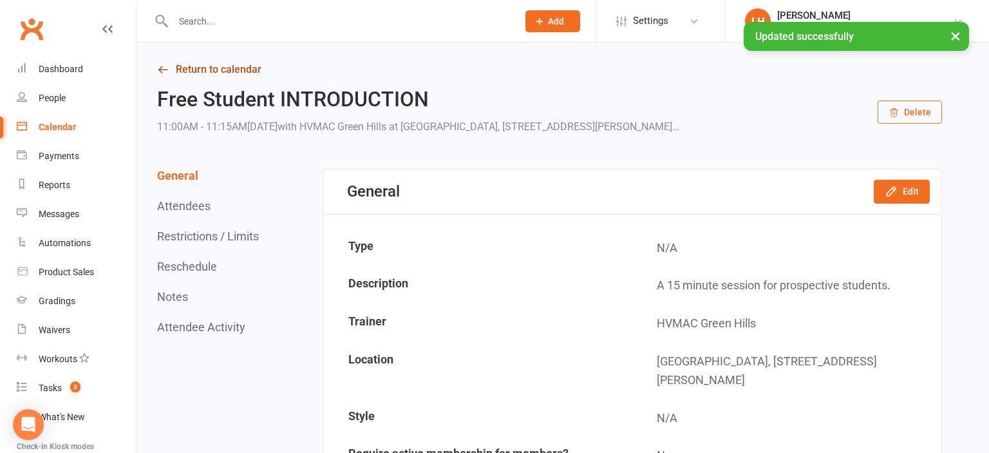
click at [208, 73] on link "Return to calendar" at bounding box center [549, 70] width 785 height 18
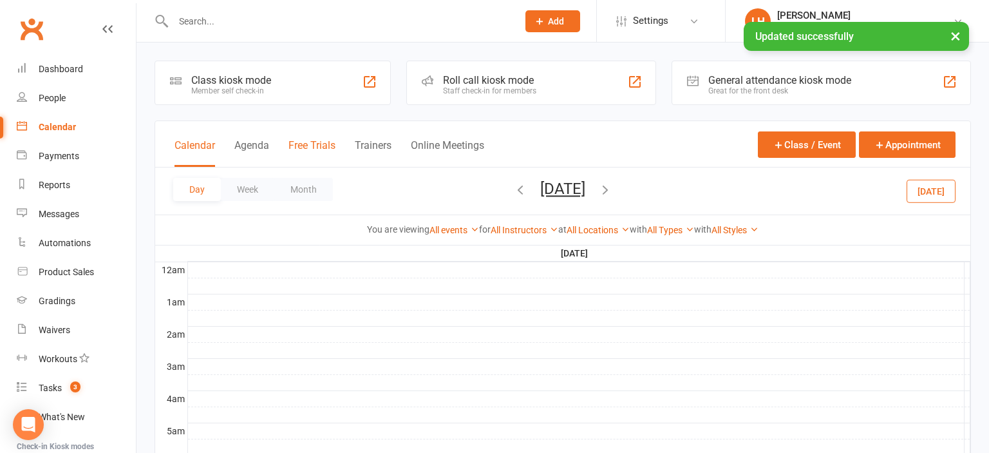
click at [308, 144] on button "Free Trials" at bounding box center [311, 153] width 47 height 28
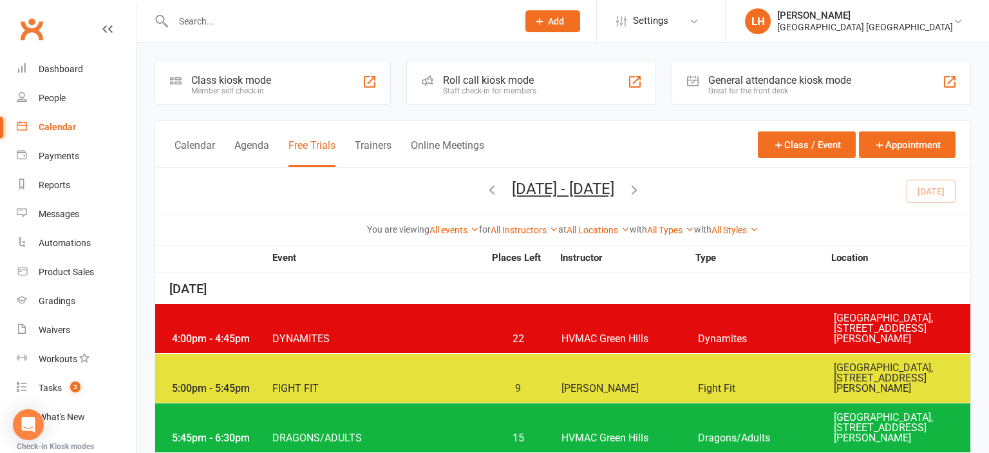
click at [641, 185] on icon "button" at bounding box center [634, 189] width 14 height 14
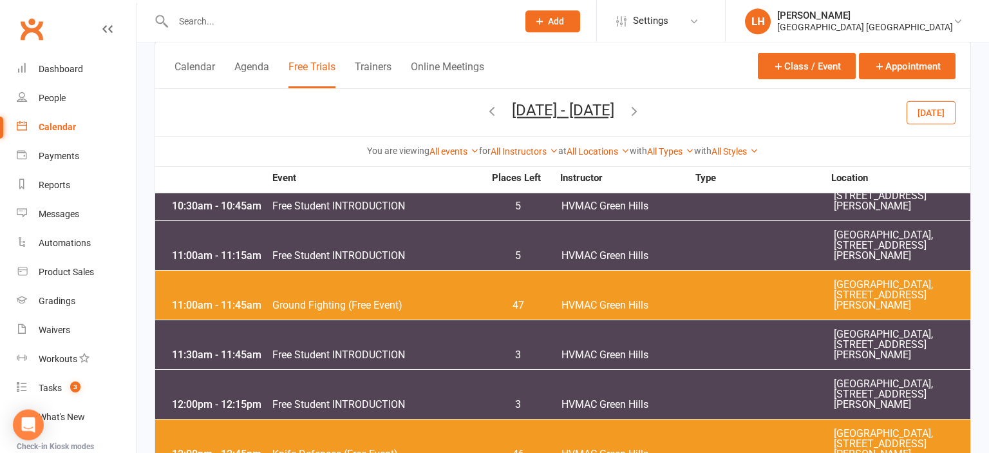
scroll to position [408, 0]
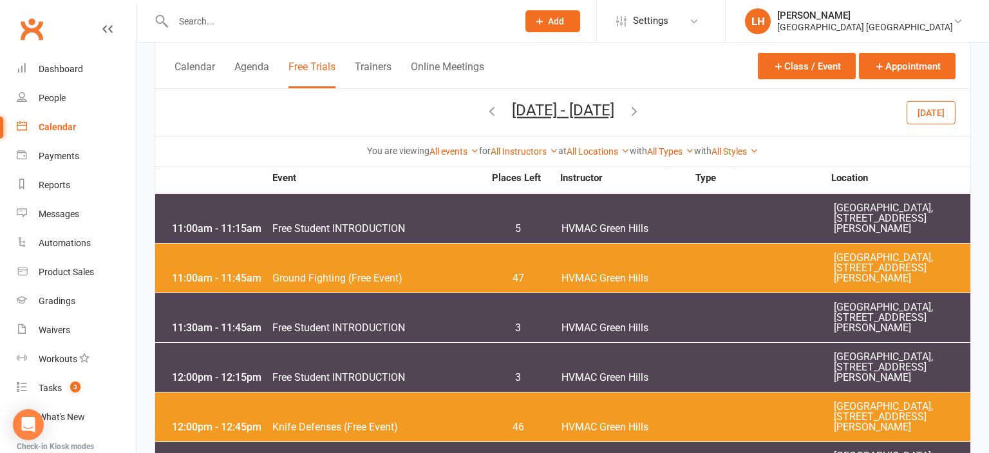
click at [385, 333] on span "Free Student INTRODUCTION" at bounding box center [378, 328] width 212 height 10
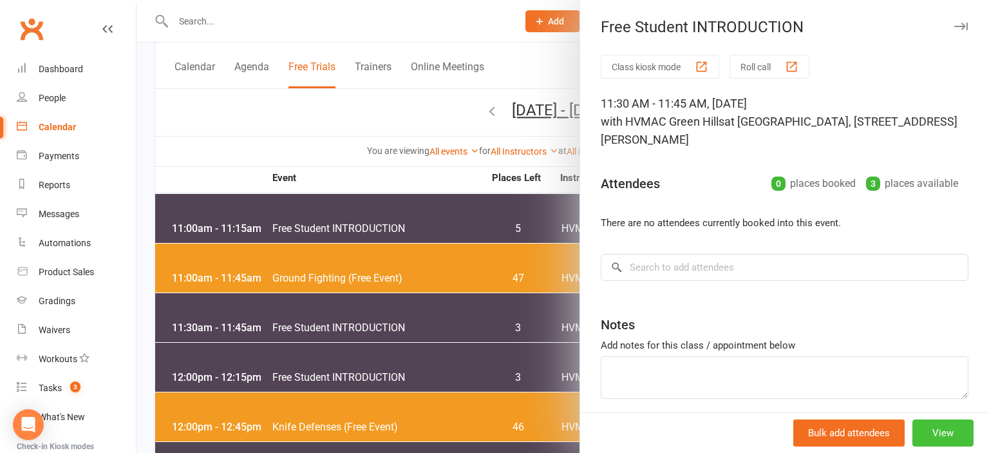
click at [941, 441] on button "View" at bounding box center [942, 432] width 61 height 27
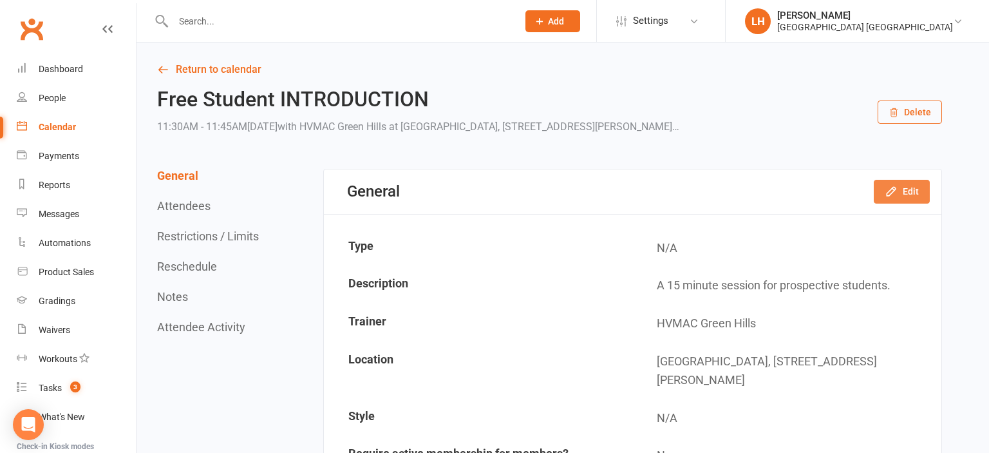
click at [910, 193] on button "Edit" at bounding box center [902, 191] width 56 height 23
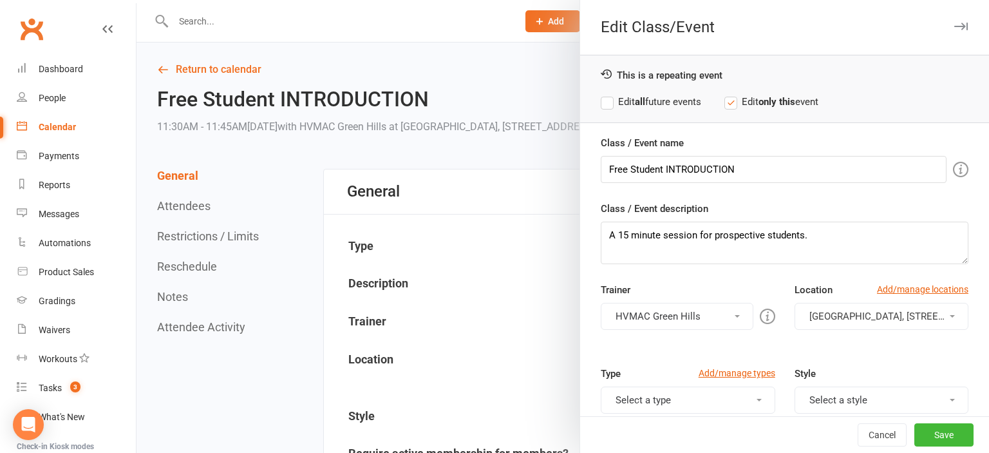
click at [297, 249] on div at bounding box center [562, 226] width 852 height 453
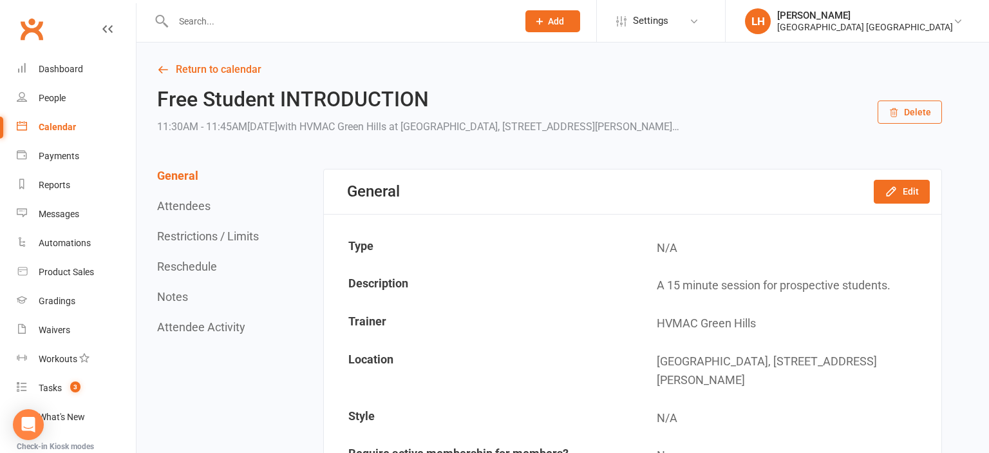
click at [232, 234] on button "Restrictions / Limits" at bounding box center [208, 236] width 102 height 14
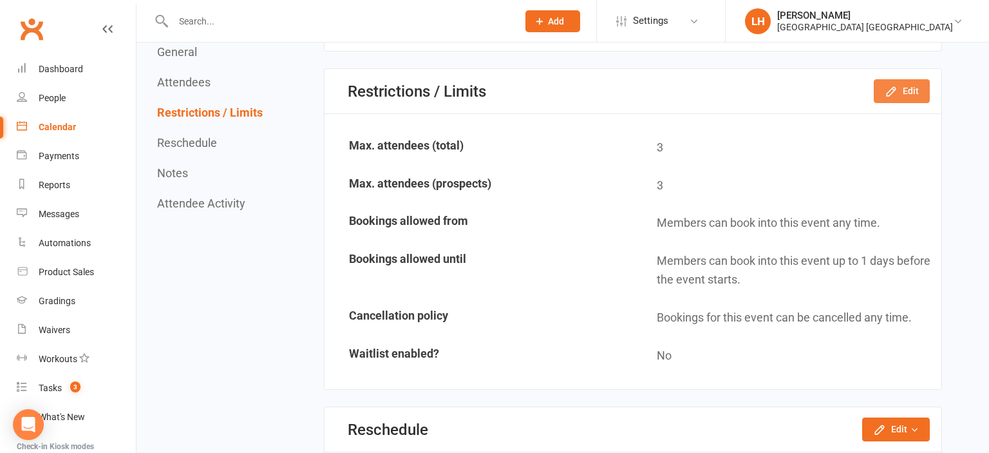
scroll to position [804, 0]
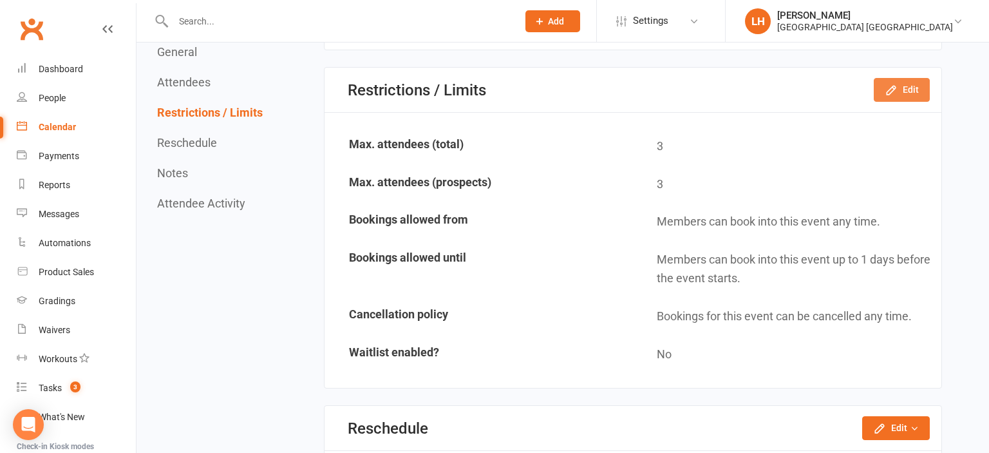
click at [909, 82] on button "Edit" at bounding box center [902, 89] width 56 height 23
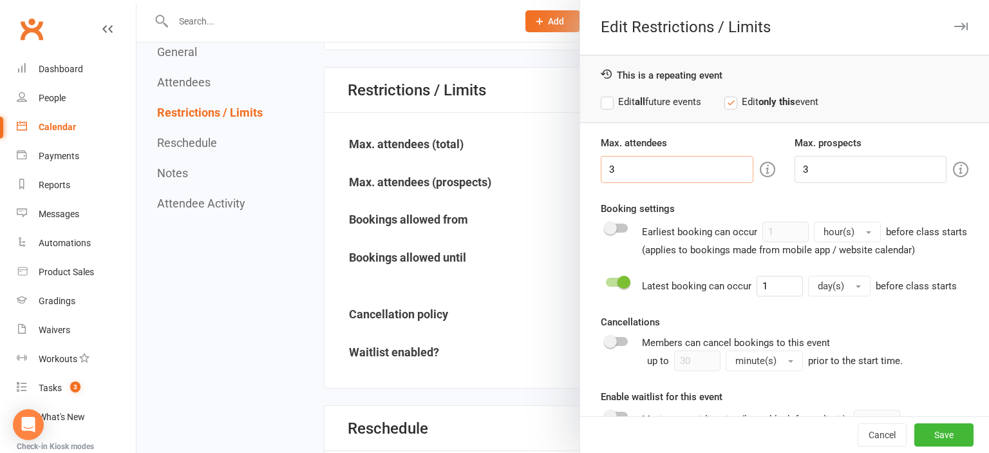
click at [676, 167] on input "3" at bounding box center [677, 169] width 152 height 27
type input "5"
click at [846, 165] on input "3" at bounding box center [870, 169] width 152 height 27
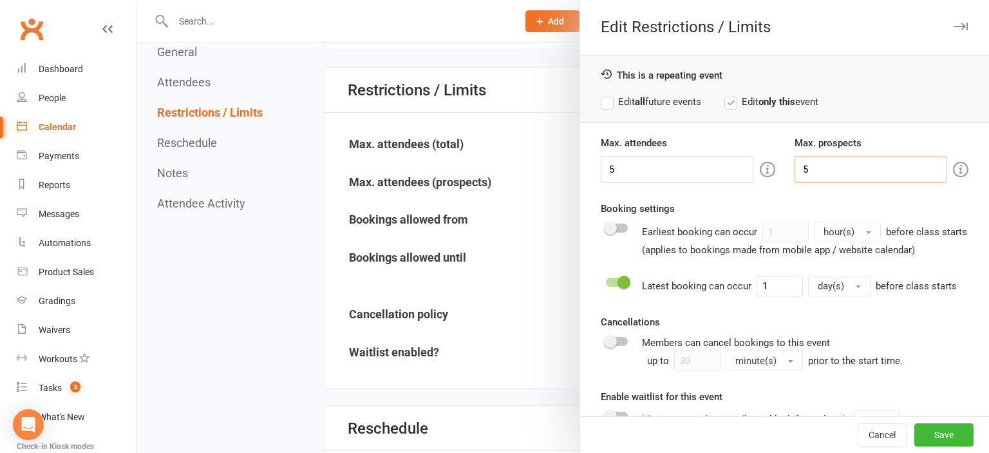
type input "5"
click at [944, 435] on button "Save" at bounding box center [943, 434] width 59 height 23
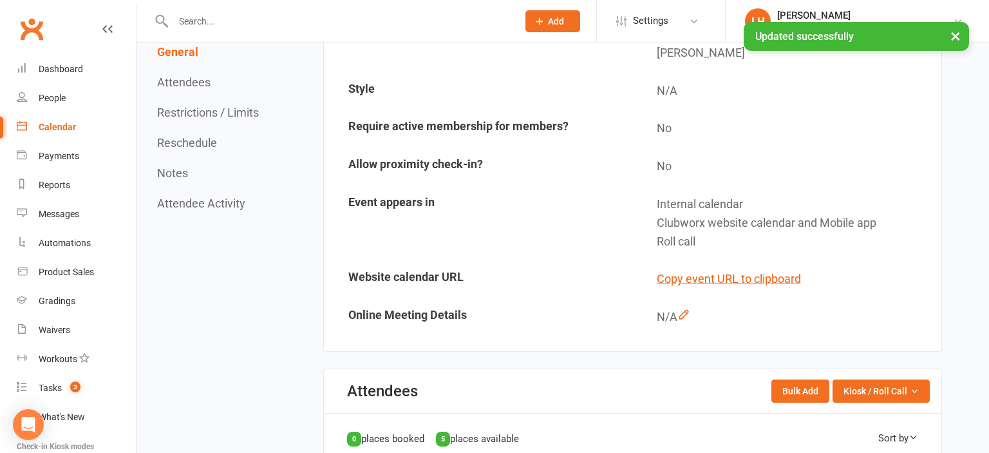
scroll to position [0, 0]
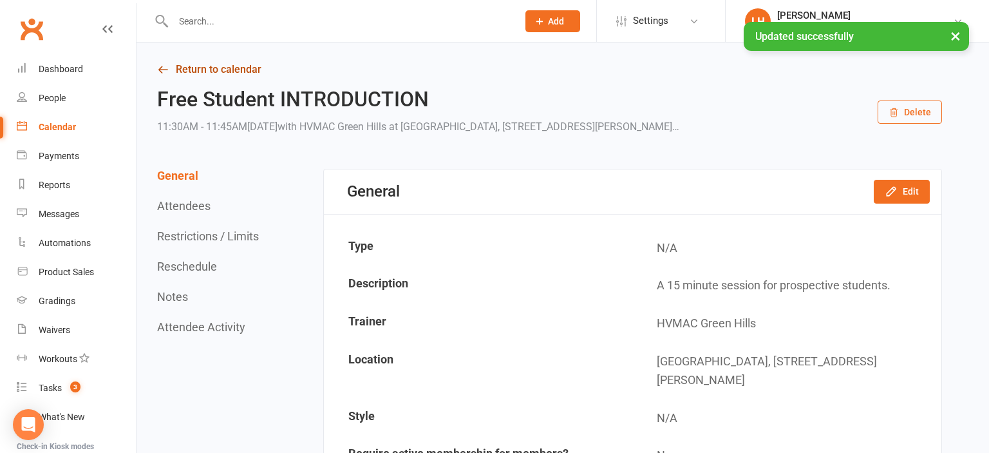
click at [225, 72] on link "Return to calendar" at bounding box center [549, 70] width 785 height 18
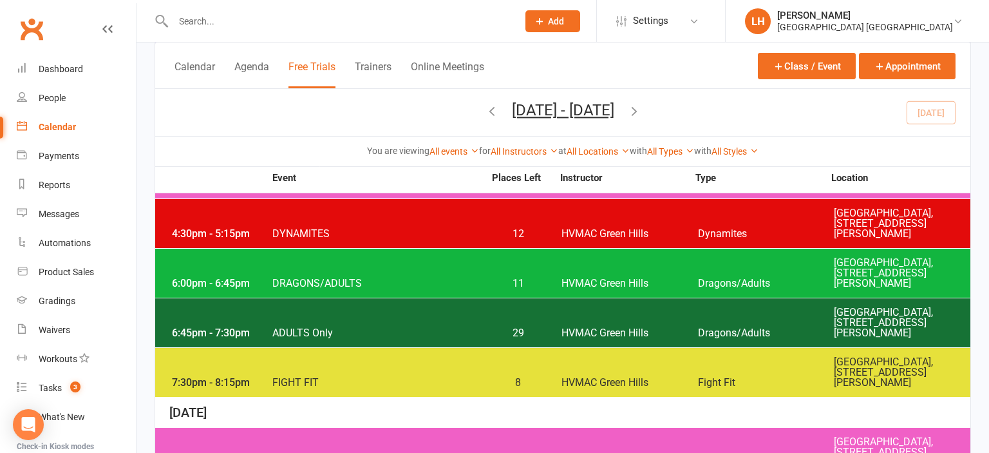
scroll to position [408, 0]
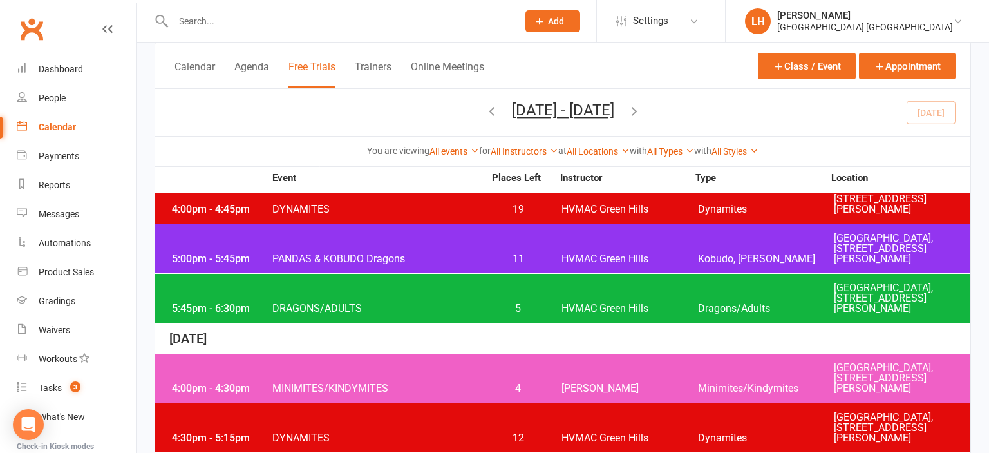
click at [641, 112] on icon "button" at bounding box center [634, 111] width 14 height 14
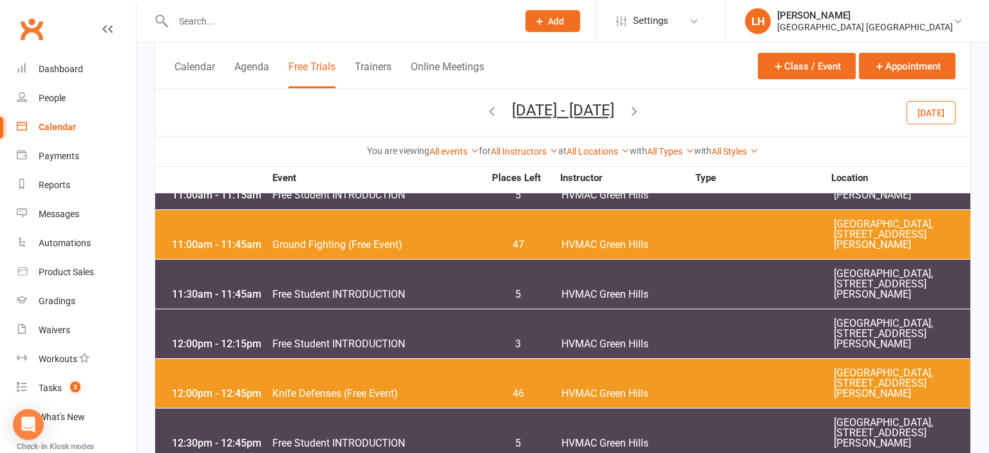
scroll to position [476, 0]
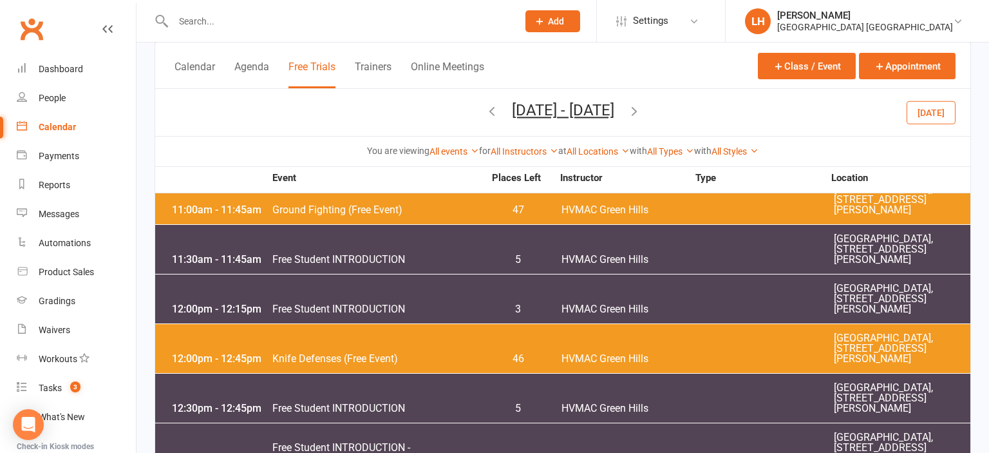
click at [531, 298] on div "12:00pm - 12:15pm Free Student INTRODUCTION 3 HVMAC [GEOGRAPHIC_DATA] [GEOGRAPH…" at bounding box center [562, 298] width 815 height 49
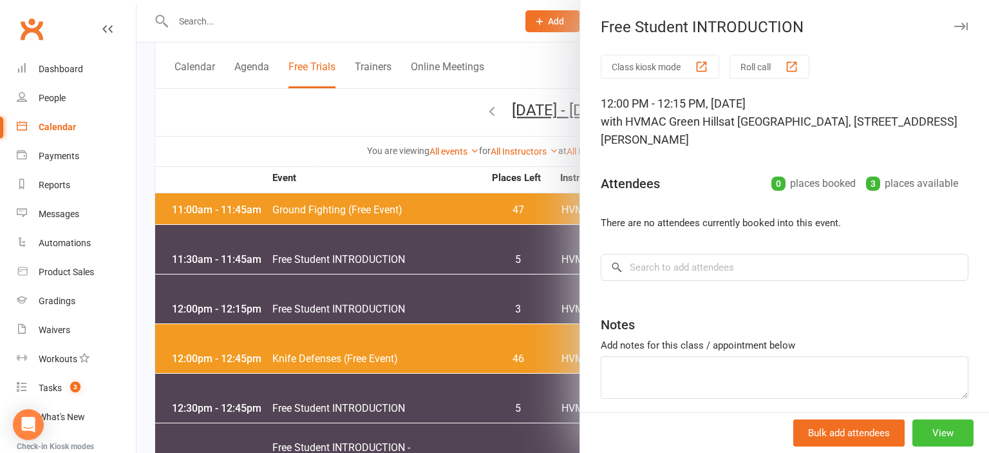
click at [939, 426] on button "View" at bounding box center [942, 432] width 61 height 27
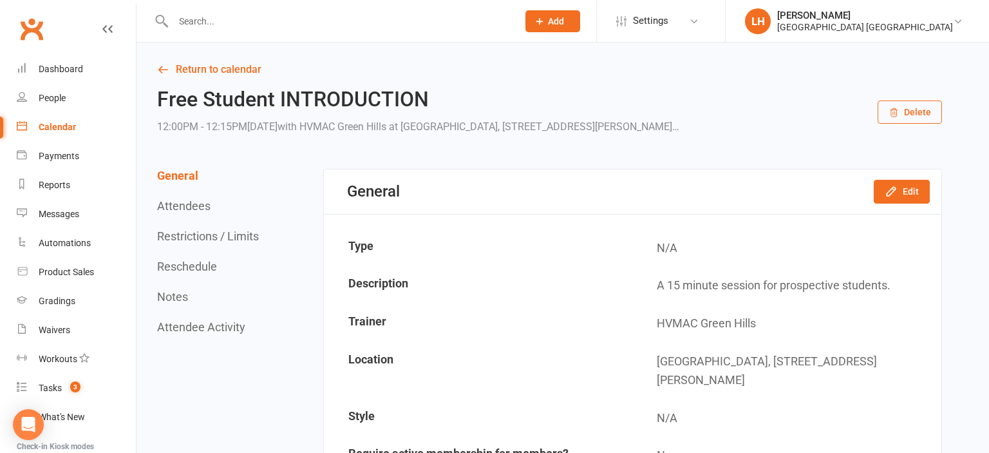
click at [228, 241] on button "Restrictions / Limits" at bounding box center [208, 236] width 102 height 14
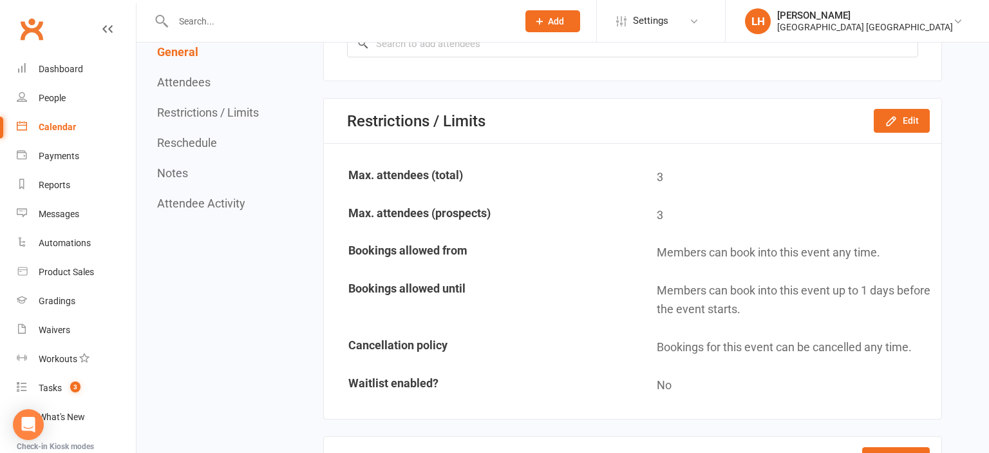
scroll to position [804, 0]
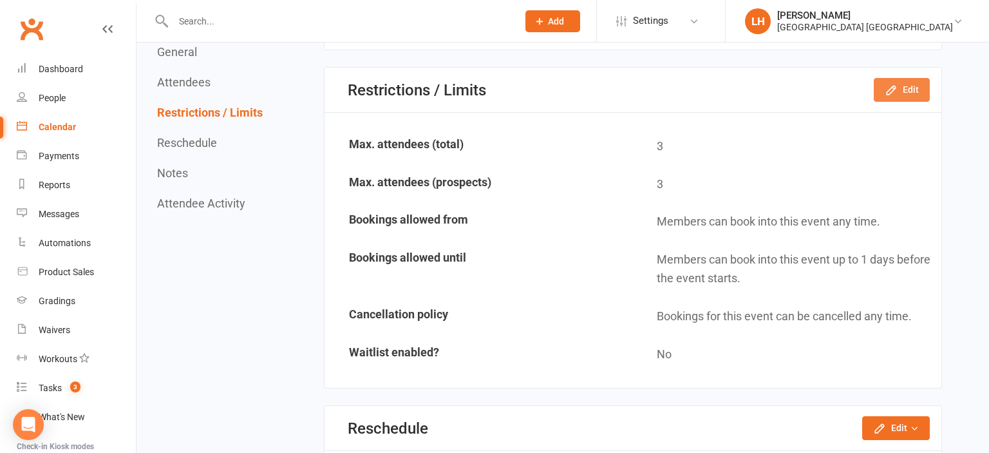
click at [893, 89] on icon "button" at bounding box center [891, 90] width 8 height 8
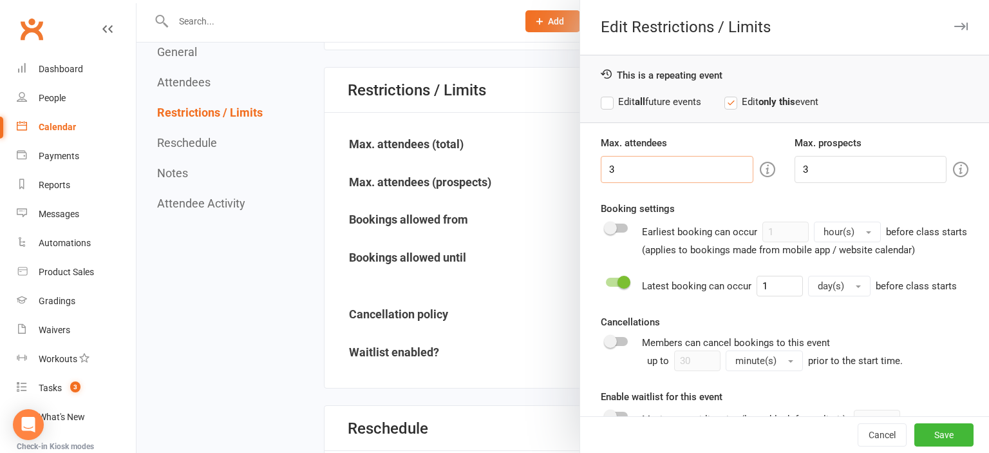
click at [691, 167] on input "3" at bounding box center [677, 169] width 152 height 27
click at [690, 167] on input "3" at bounding box center [677, 169] width 152 height 27
type input "5"
click at [845, 169] on input "3" at bounding box center [870, 169] width 152 height 27
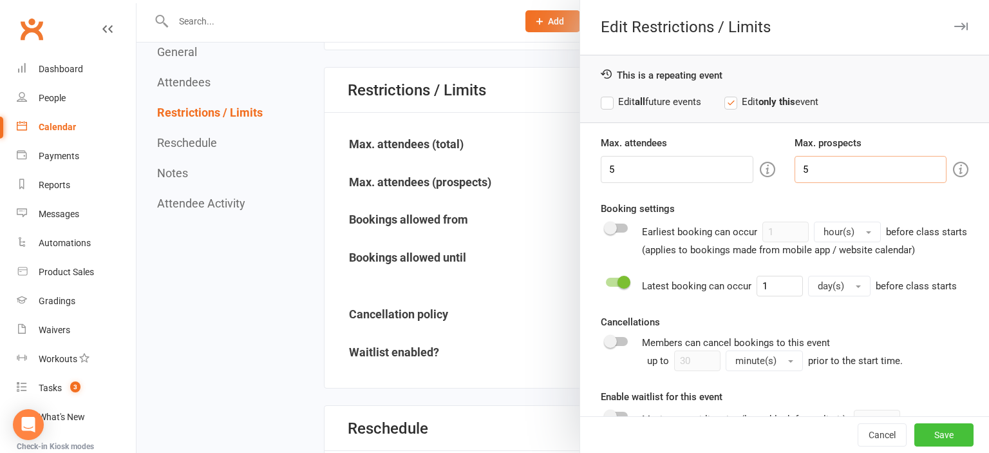
type input "5"
click at [939, 443] on button "Save" at bounding box center [943, 434] width 59 height 23
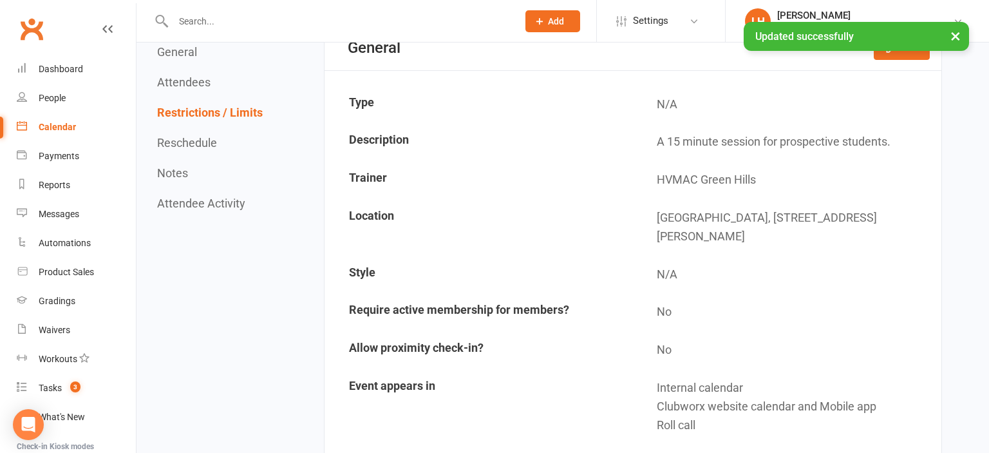
scroll to position [0, 0]
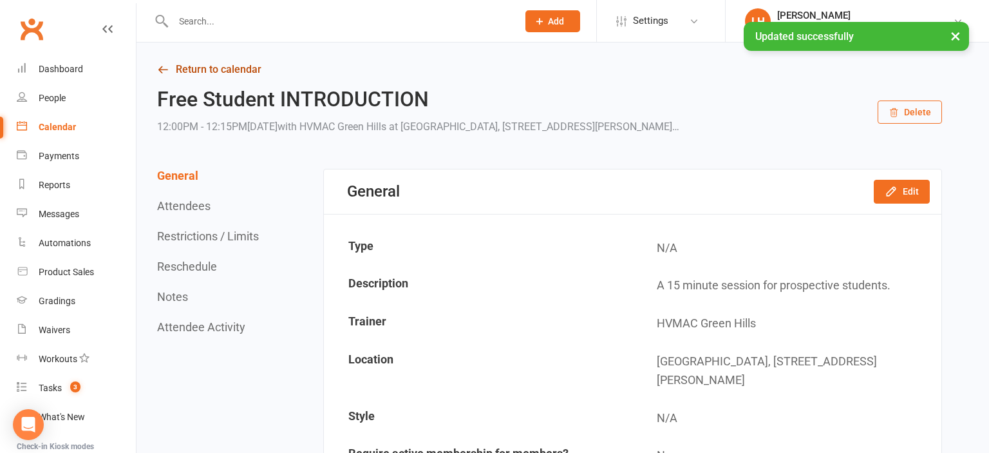
click at [240, 62] on link "Return to calendar" at bounding box center [549, 70] width 785 height 18
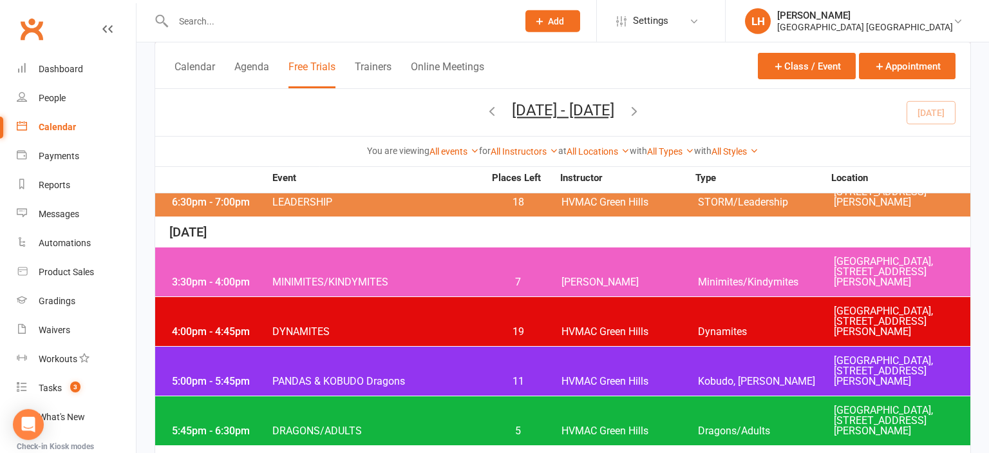
scroll to position [272, 0]
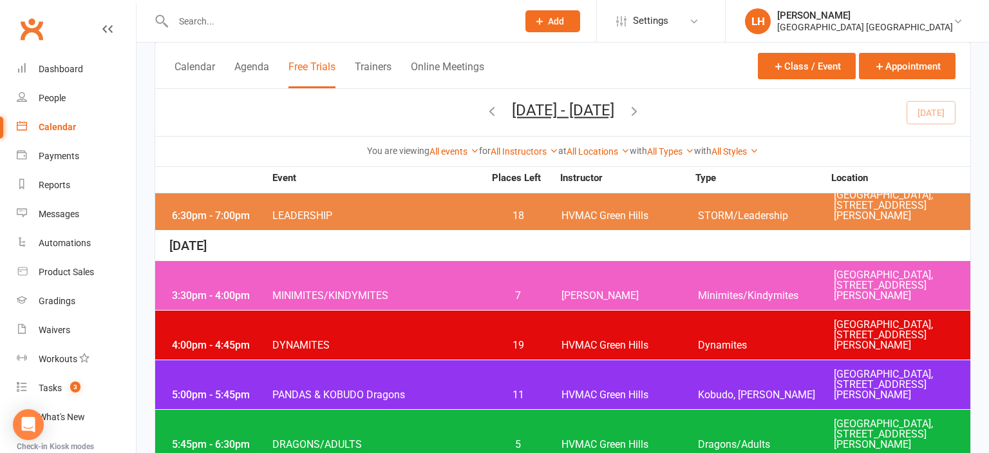
click at [641, 107] on icon "button" at bounding box center [634, 111] width 14 height 14
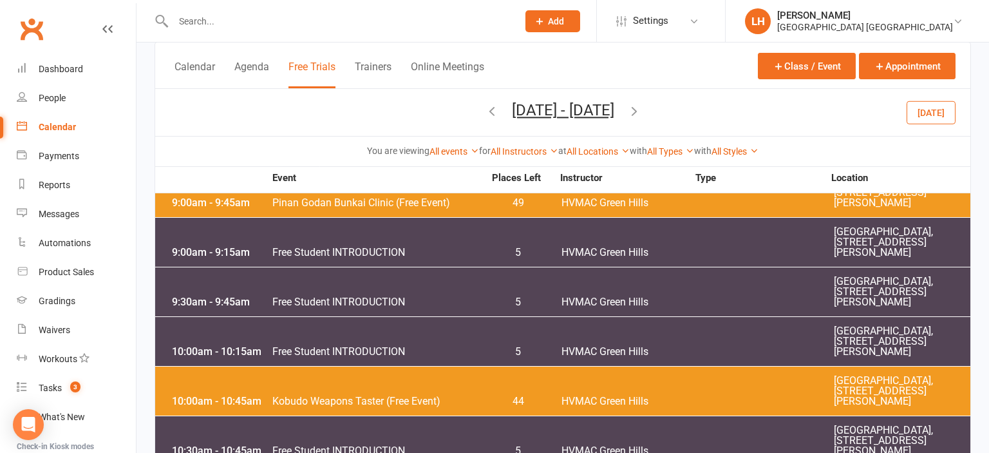
scroll to position [0, 0]
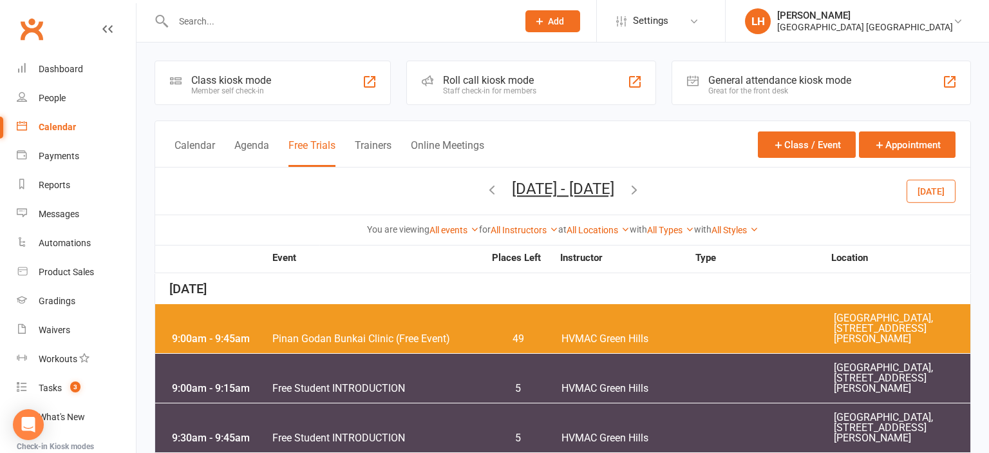
click at [485, 192] on icon "button" at bounding box center [492, 189] width 14 height 14
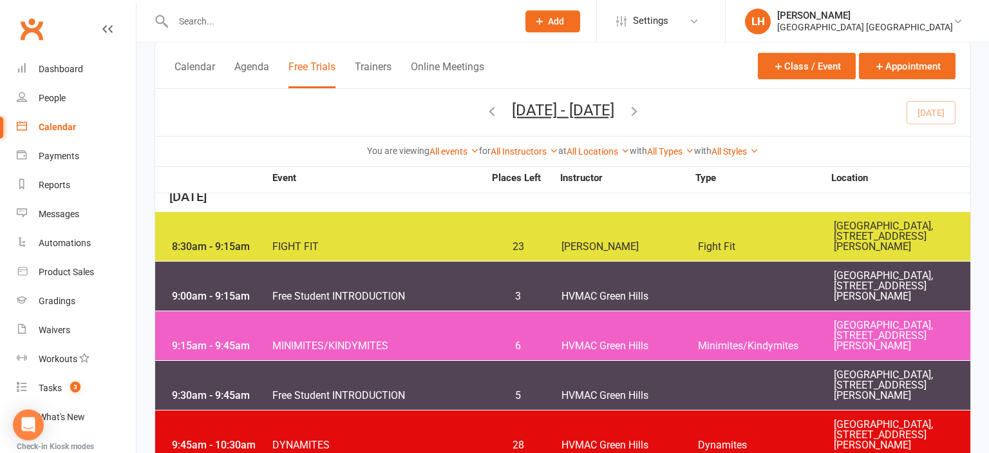
scroll to position [1156, 0]
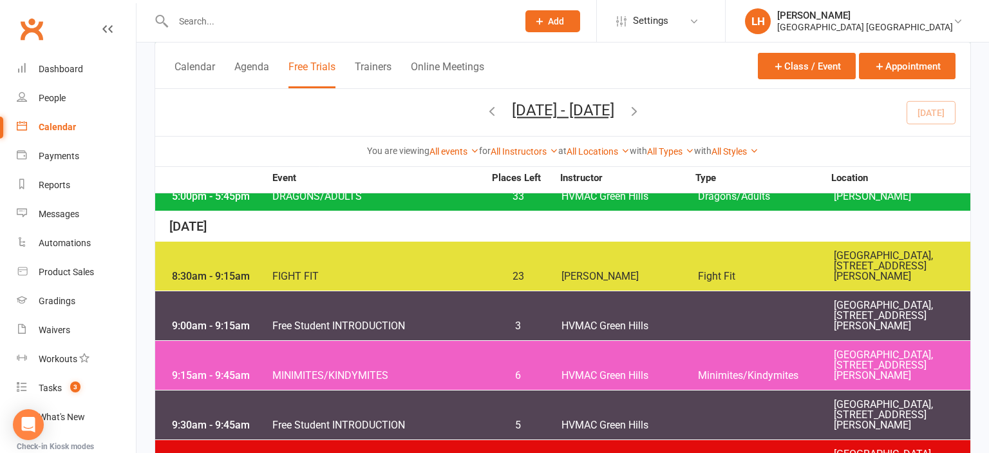
click at [531, 326] on span "3" at bounding box center [518, 326] width 68 height 10
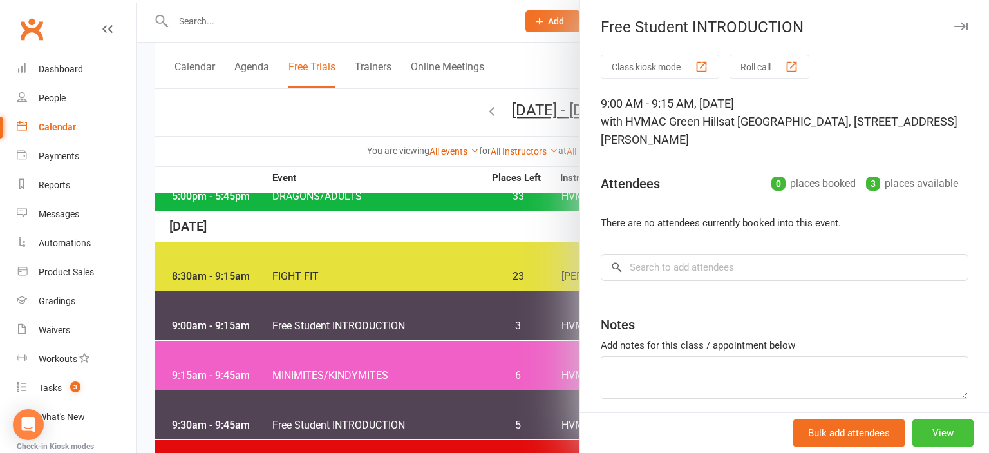
click at [952, 435] on button "View" at bounding box center [942, 432] width 61 height 27
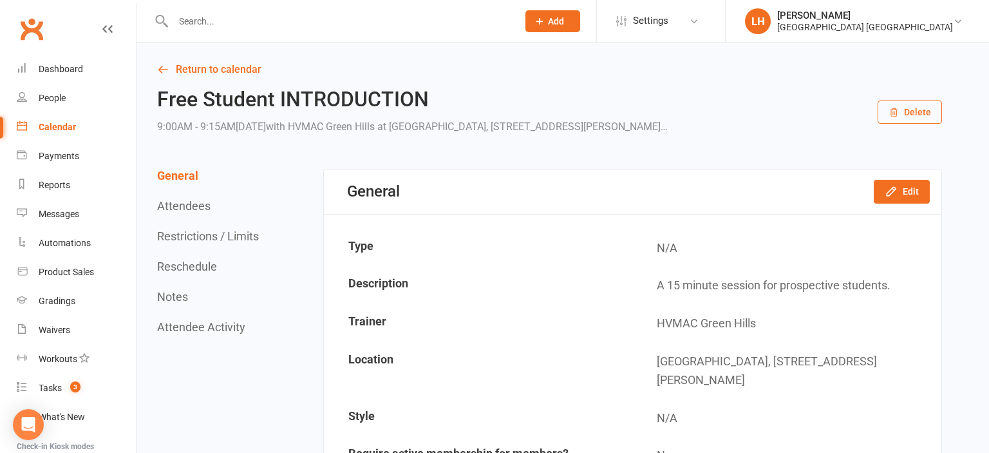
click at [222, 238] on button "Restrictions / Limits" at bounding box center [208, 236] width 102 height 14
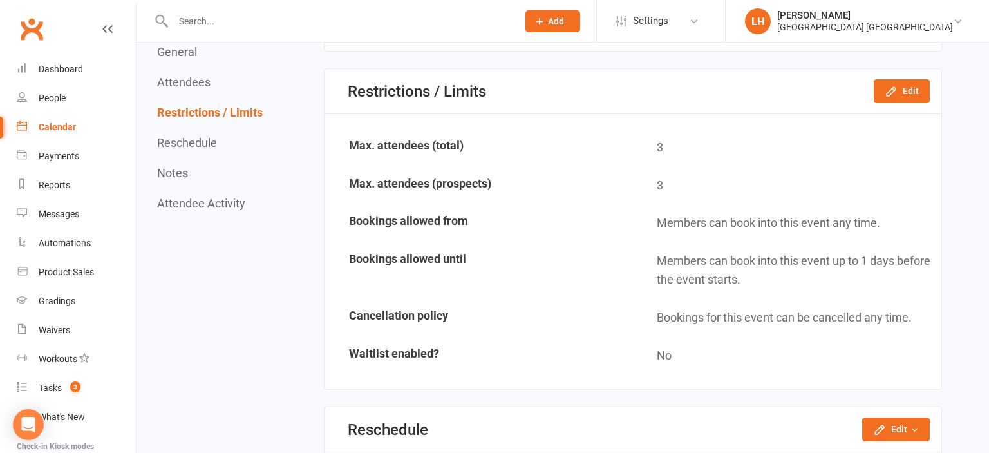
scroll to position [804, 0]
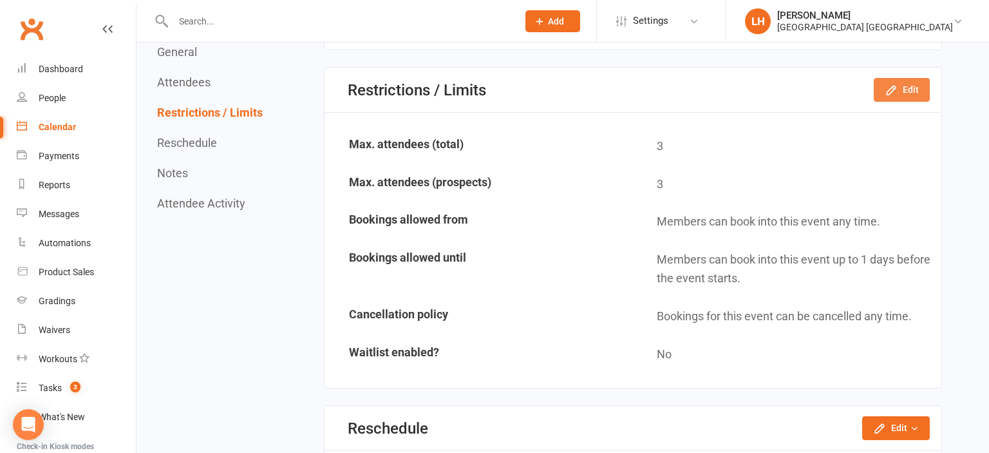
click at [907, 94] on button "Edit" at bounding box center [902, 89] width 56 height 23
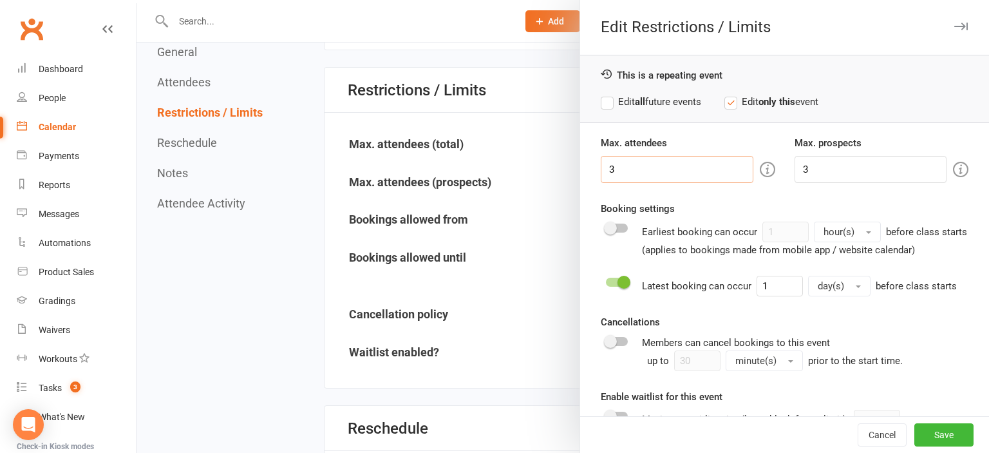
click at [673, 173] on input "3" at bounding box center [677, 169] width 152 height 27
type input "5"
click at [823, 165] on input "3" at bounding box center [870, 169] width 152 height 27
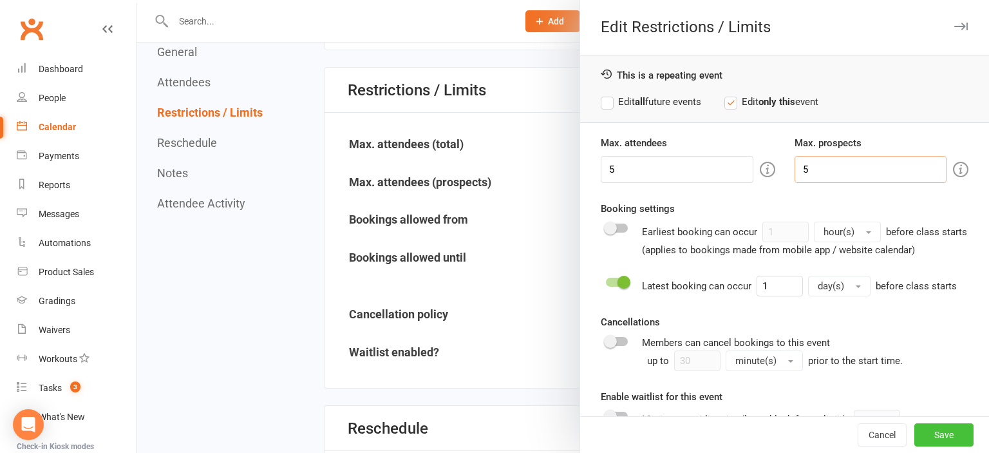
type input "5"
click at [962, 431] on button "Save" at bounding box center [943, 434] width 59 height 23
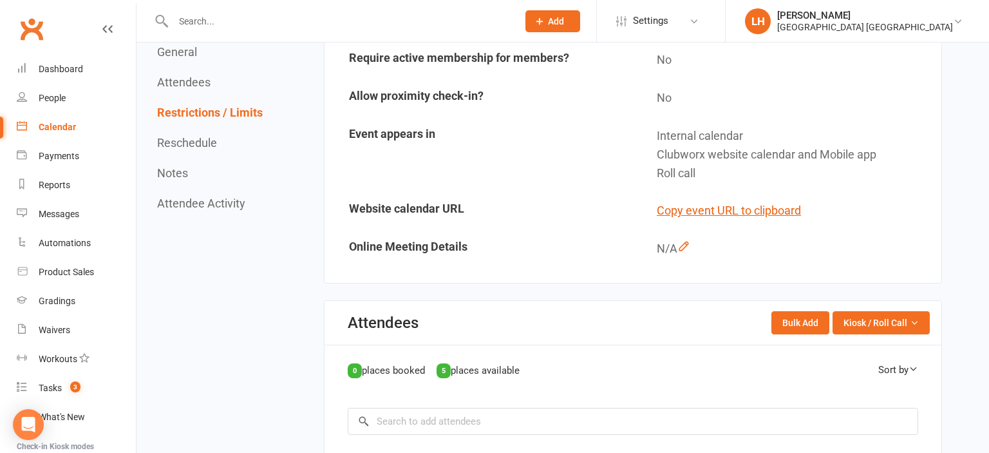
scroll to position [0, 0]
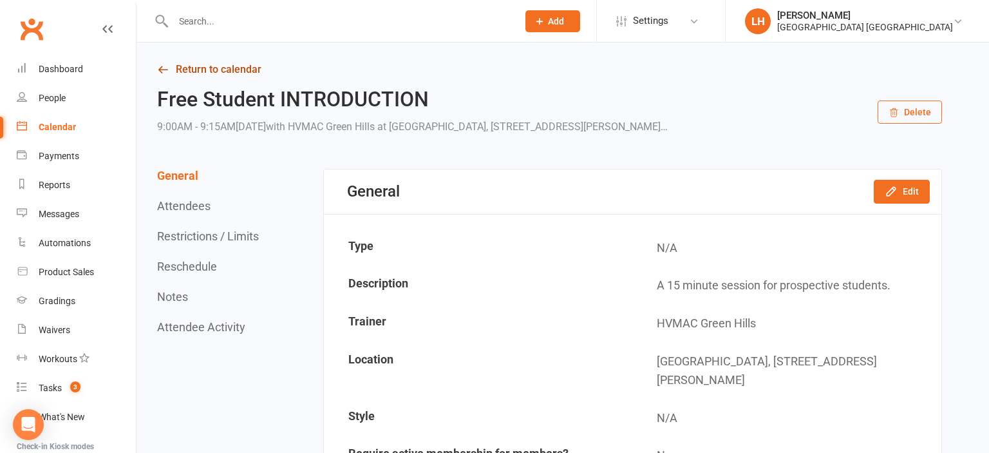
click at [243, 73] on link "Return to calendar" at bounding box center [549, 70] width 785 height 18
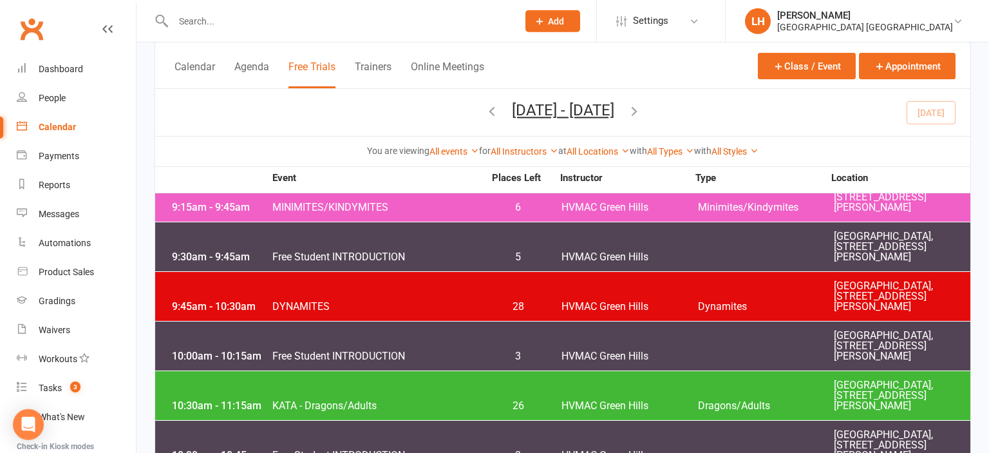
scroll to position [1348, 0]
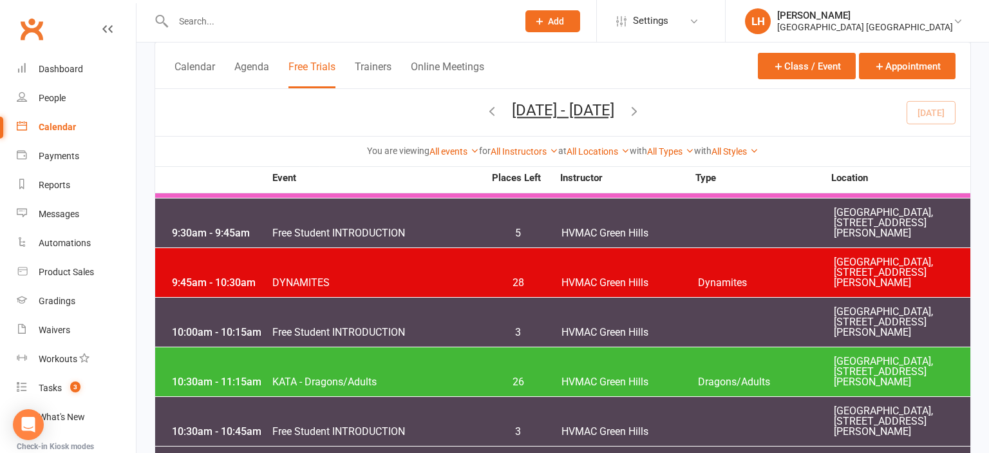
click at [592, 319] on div "10:00am - 10:15am Free Student INTRODUCTION 3 HVMAC [GEOGRAPHIC_DATA] [GEOGRAPH…" at bounding box center [562, 321] width 815 height 49
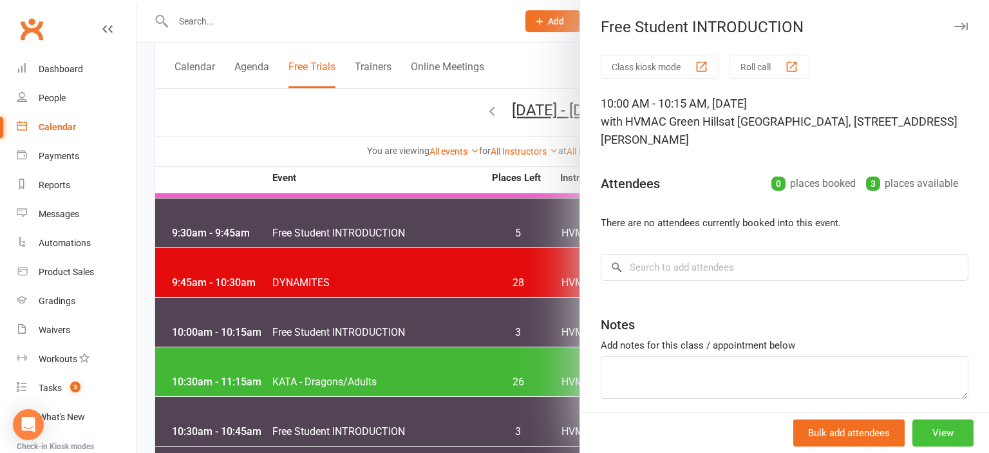
click at [956, 438] on button "View" at bounding box center [942, 432] width 61 height 27
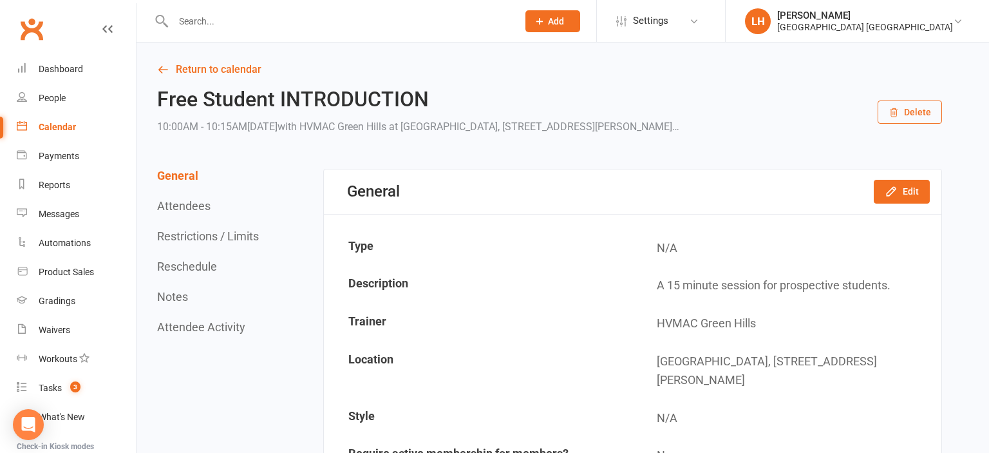
click at [223, 236] on button "Restrictions / Limits" at bounding box center [208, 236] width 102 height 14
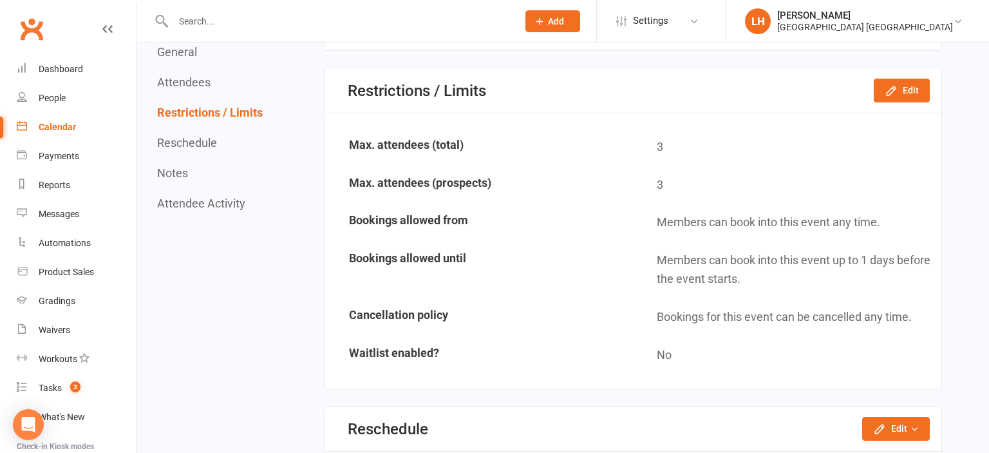
scroll to position [804, 0]
click at [901, 91] on button "Edit" at bounding box center [902, 89] width 56 height 23
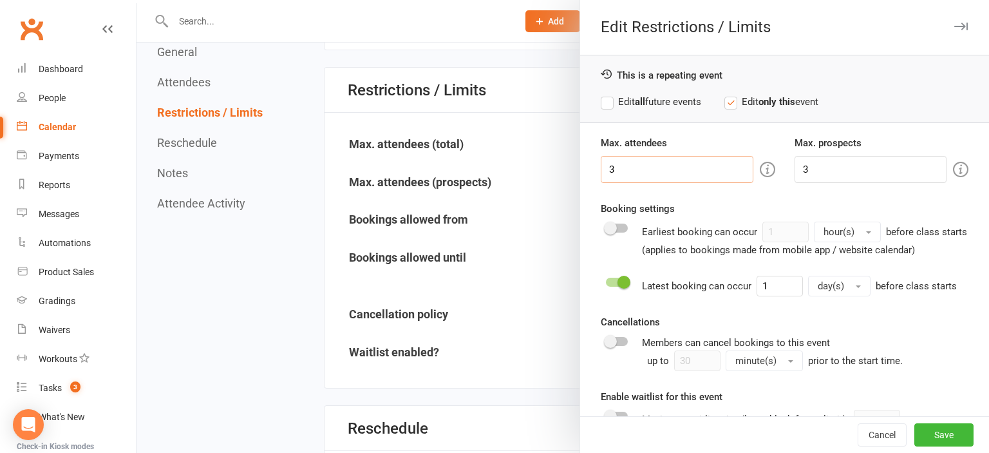
click at [670, 167] on input "3" at bounding box center [677, 169] width 152 height 27
click at [669, 166] on input "3" at bounding box center [677, 169] width 152 height 27
type input "5"
click at [835, 163] on input "3" at bounding box center [870, 169] width 152 height 27
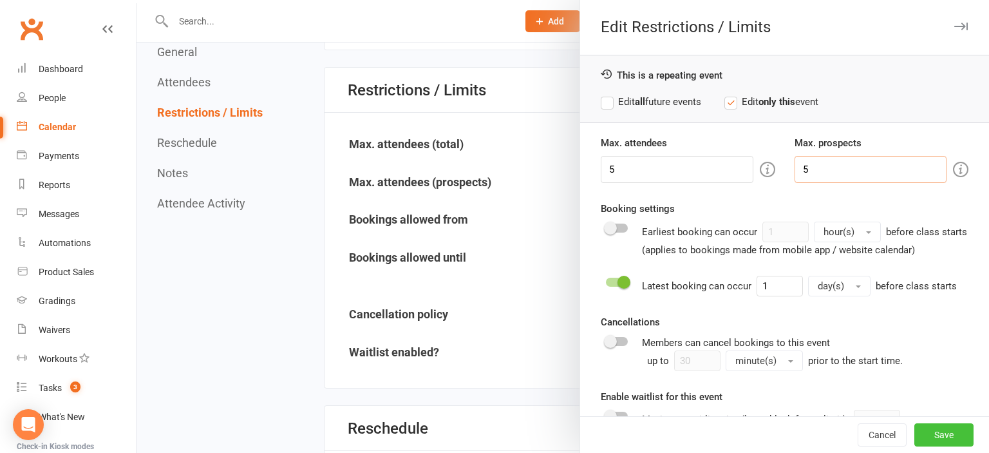
type input "5"
click at [955, 440] on button "Save" at bounding box center [943, 434] width 59 height 23
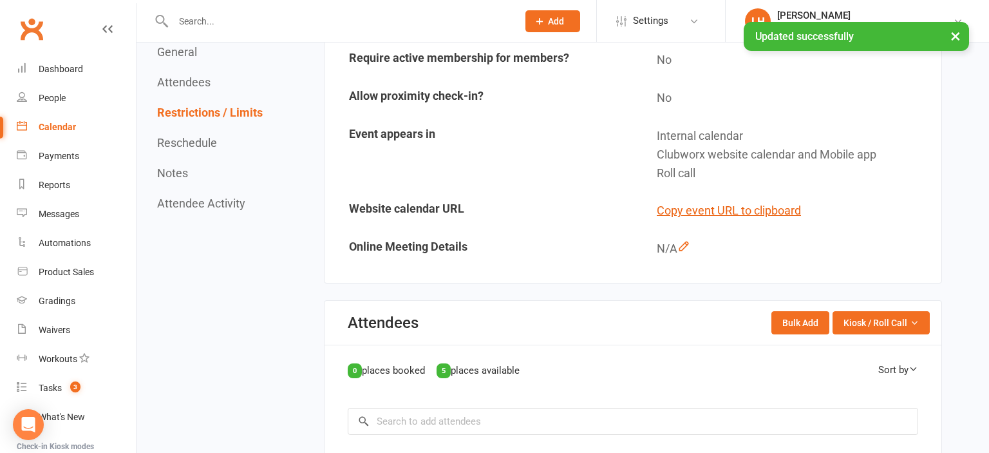
scroll to position [0, 0]
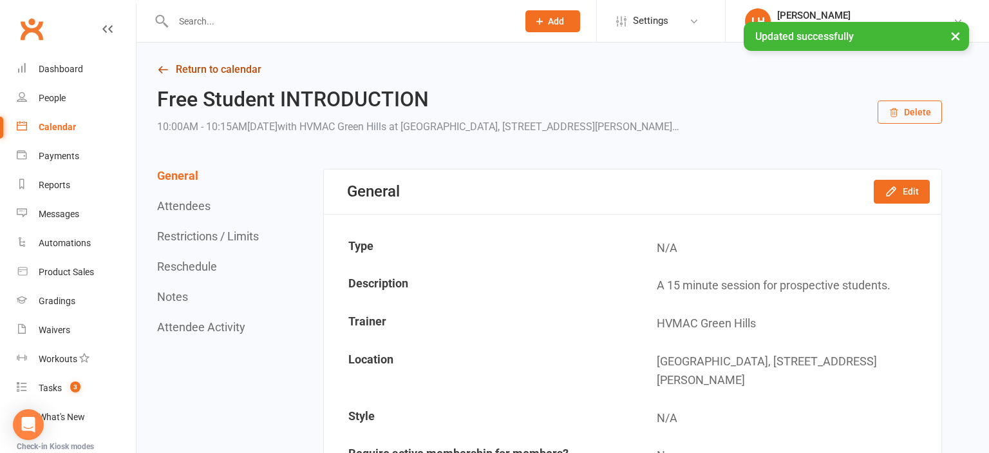
click at [212, 65] on link "Return to calendar" at bounding box center [549, 70] width 785 height 18
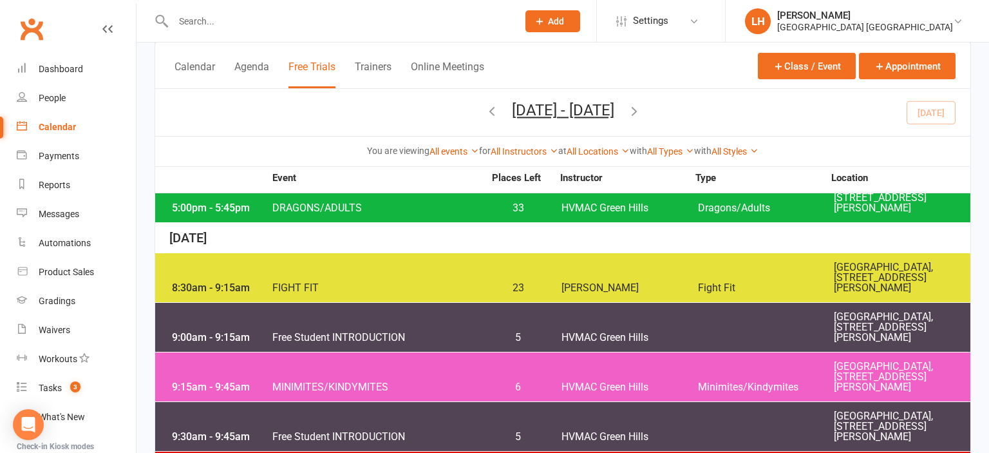
scroll to position [1143, 0]
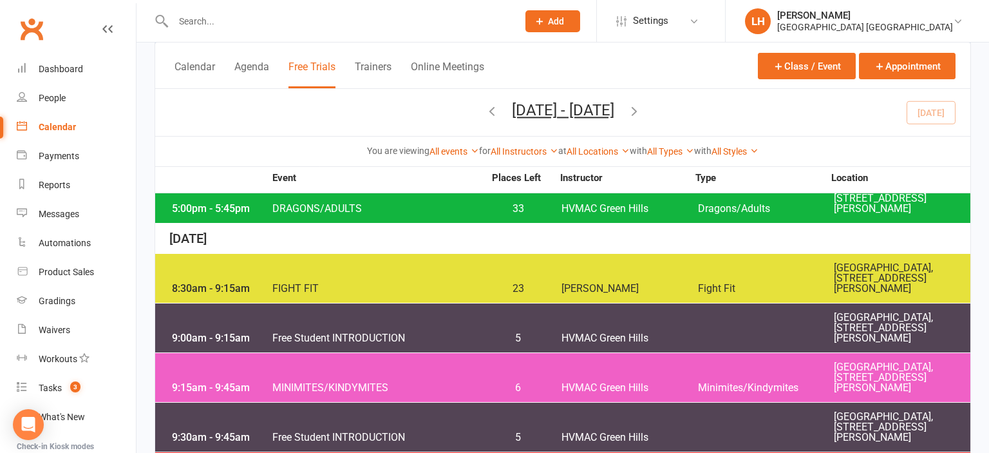
click at [606, 335] on span "HVMAC Green Hills" at bounding box center [629, 338] width 136 height 10
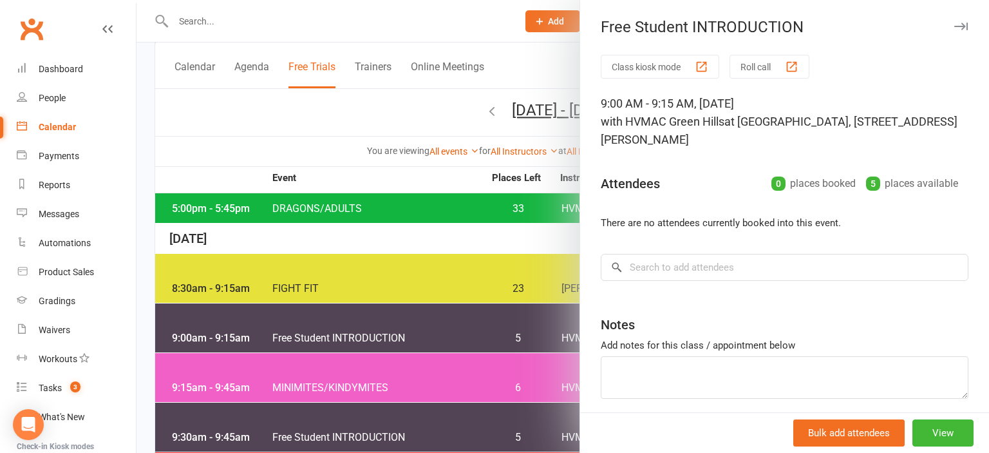
click at [509, 338] on div at bounding box center [562, 226] width 852 height 453
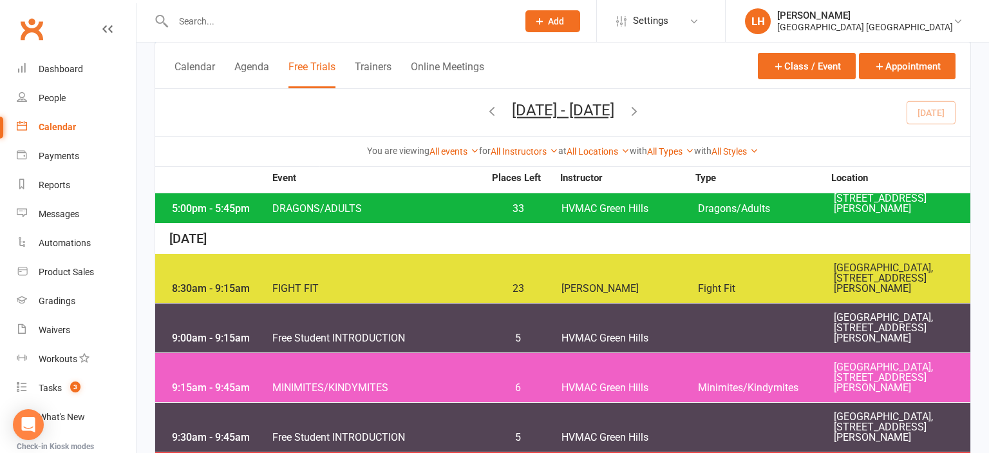
click at [591, 436] on span "HVMAC Green Hills" at bounding box center [629, 437] width 136 height 10
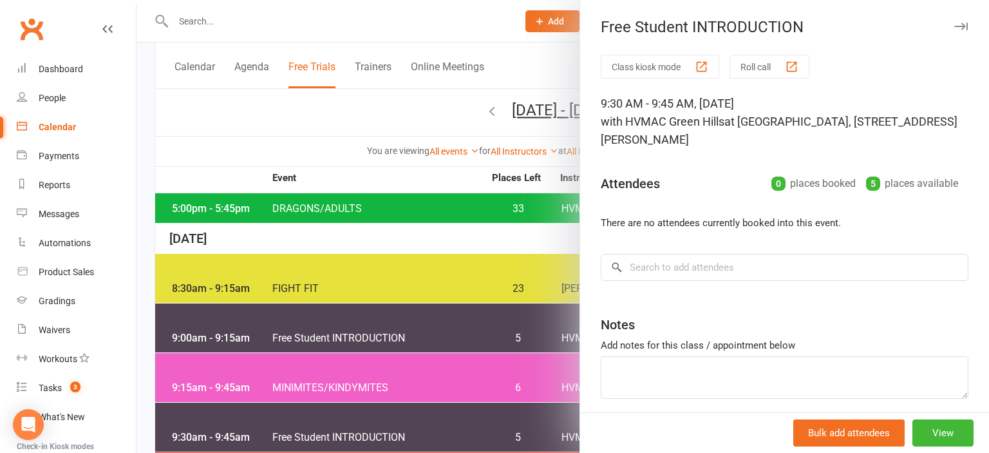
click at [463, 435] on div at bounding box center [562, 226] width 852 height 453
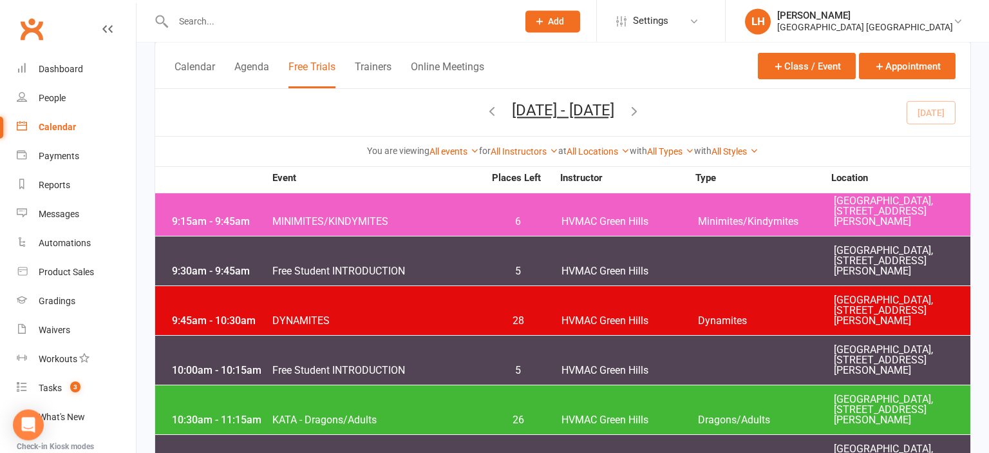
scroll to position [1348, 0]
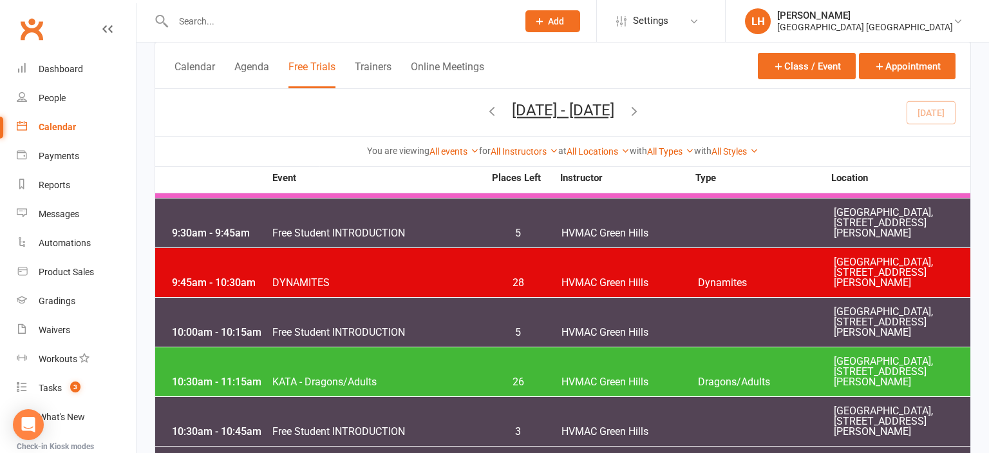
click at [587, 328] on span "HVMAC Green Hills" at bounding box center [629, 332] width 136 height 10
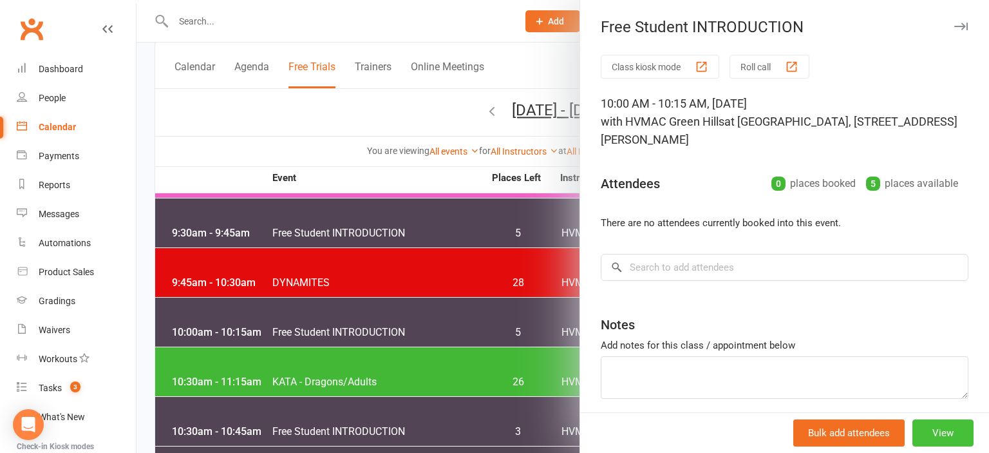
click at [945, 427] on button "View" at bounding box center [942, 432] width 61 height 27
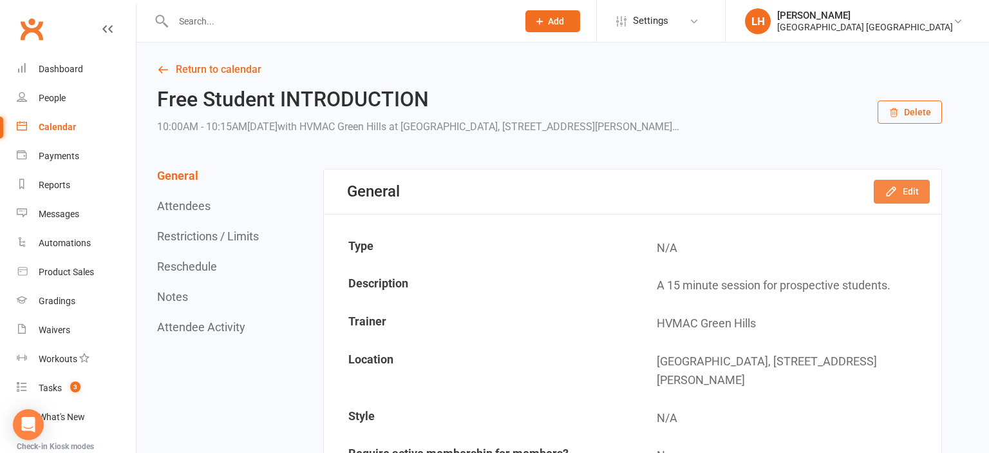
click at [899, 190] on button "Edit" at bounding box center [902, 191] width 56 height 23
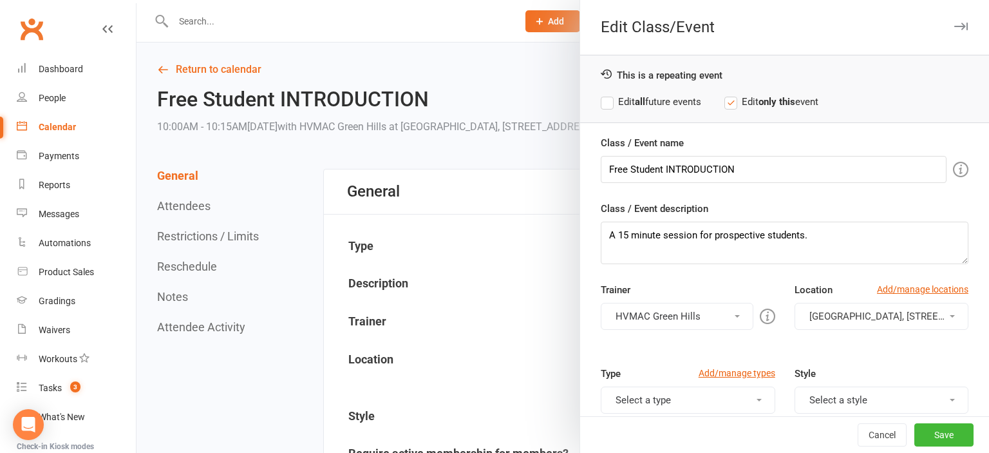
click at [449, 265] on div at bounding box center [562, 226] width 852 height 453
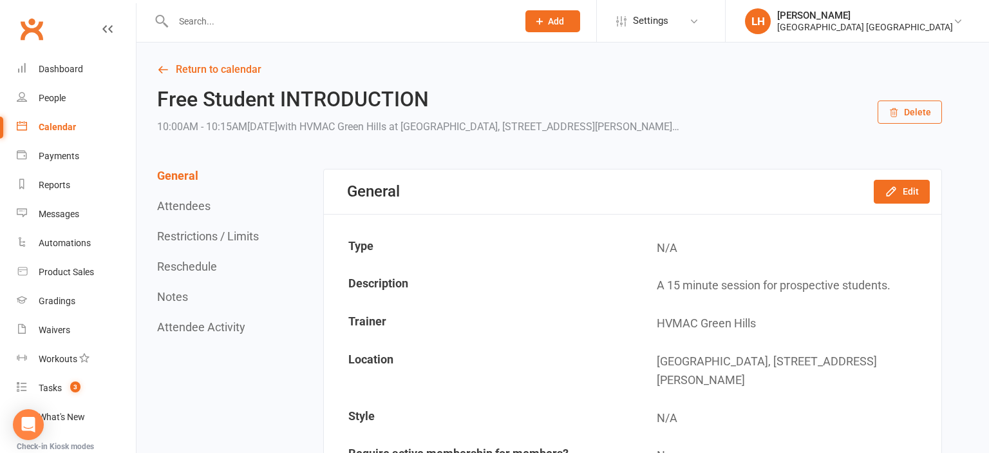
click at [200, 234] on button "Restrictions / Limits" at bounding box center [208, 236] width 102 height 14
click at [210, 69] on link "Return to calendar" at bounding box center [549, 70] width 785 height 18
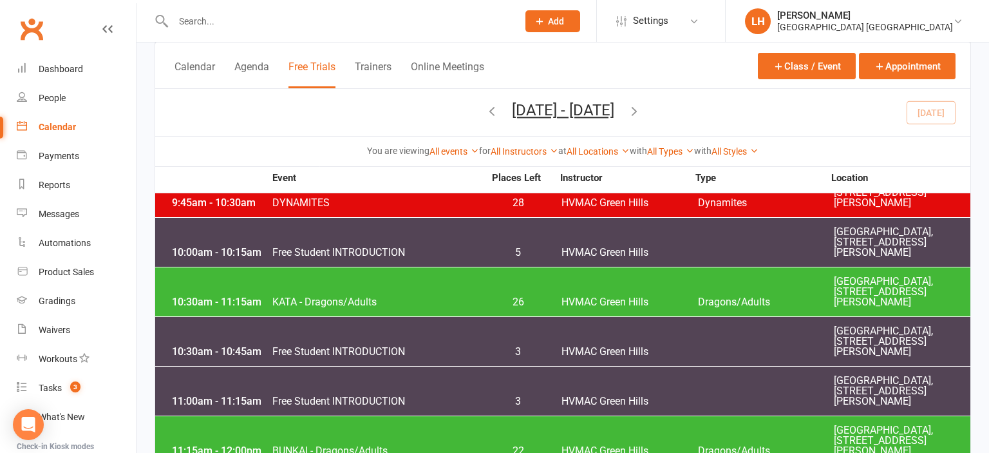
scroll to position [1496, 0]
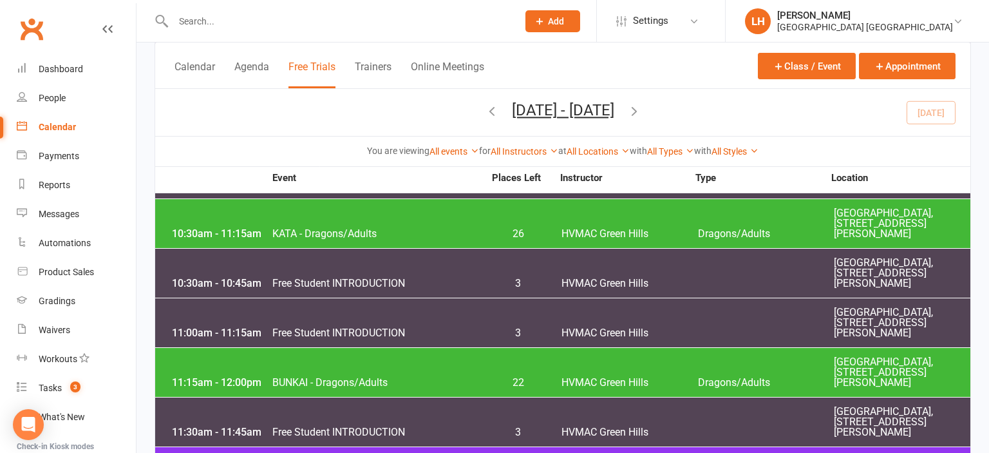
click at [635, 279] on span "HVMAC Green Hills" at bounding box center [629, 283] width 136 height 10
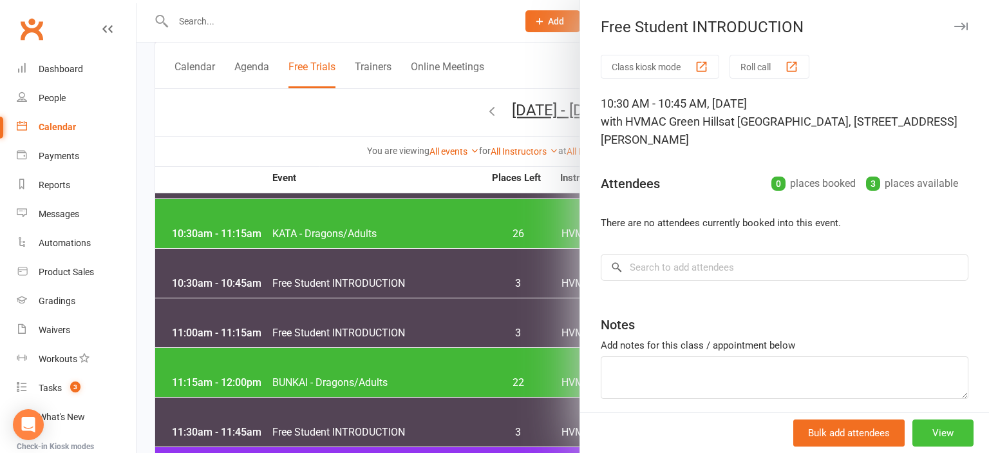
click at [939, 438] on button "View" at bounding box center [942, 432] width 61 height 27
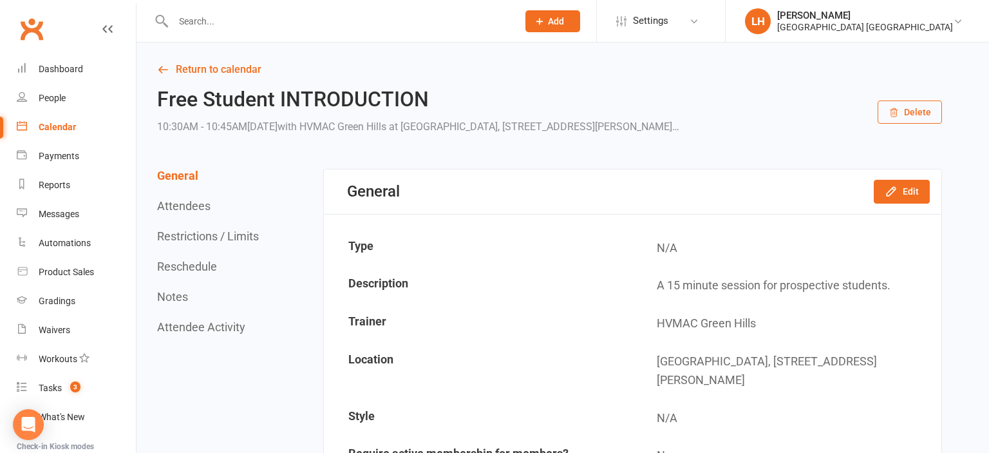
click at [185, 241] on button "Restrictions / Limits" at bounding box center [208, 236] width 102 height 14
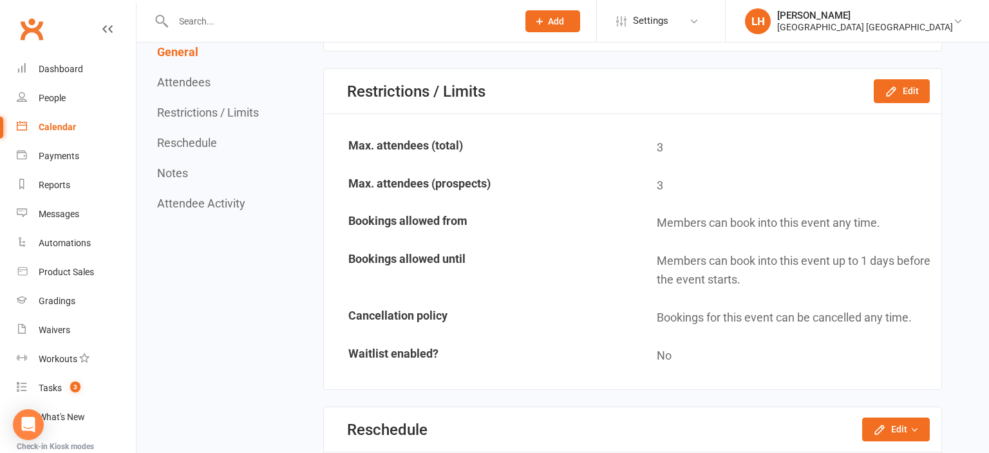
scroll to position [804, 0]
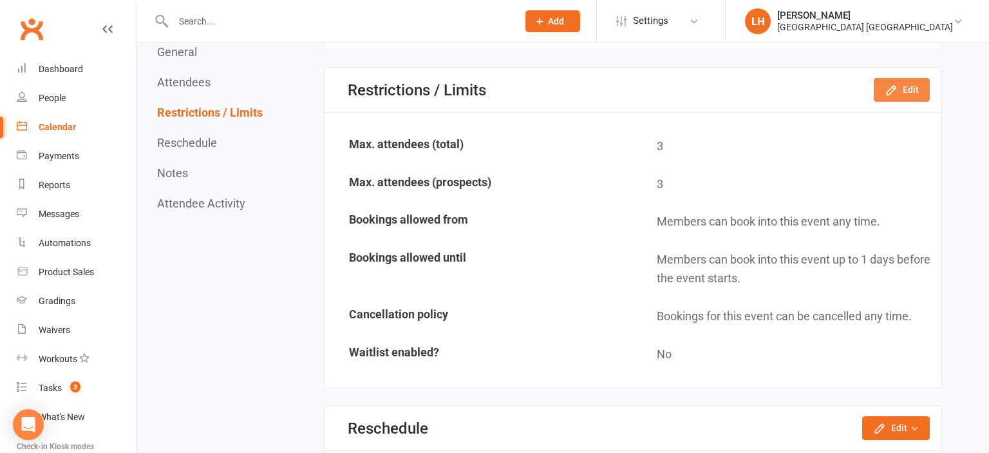
click at [898, 89] on icon "button" at bounding box center [891, 90] width 13 height 13
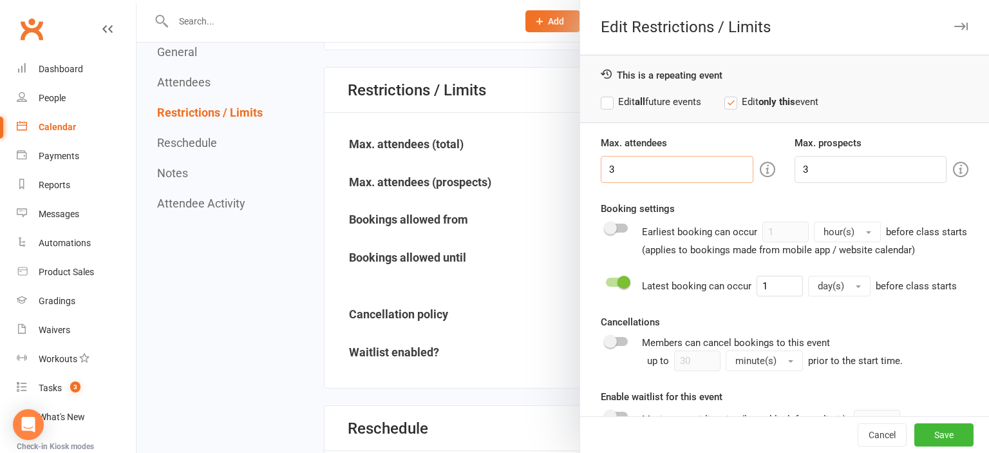
click at [652, 158] on input "3" at bounding box center [677, 169] width 152 height 27
click at [650, 164] on input "3" at bounding box center [677, 169] width 152 height 27
click at [649, 164] on input "35" at bounding box center [677, 169] width 152 height 27
type input "5"
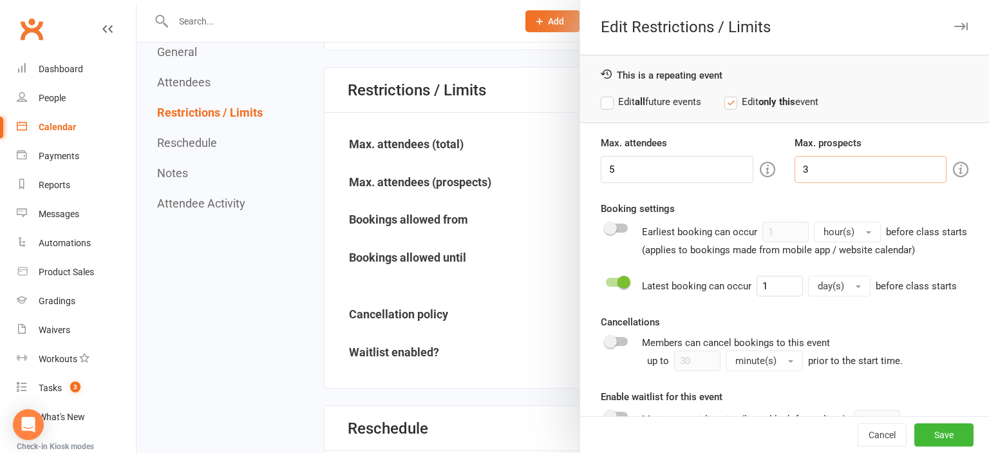
click at [813, 164] on input "3" at bounding box center [870, 169] width 152 height 27
type input "5"
click at [939, 428] on button "Save" at bounding box center [943, 434] width 59 height 23
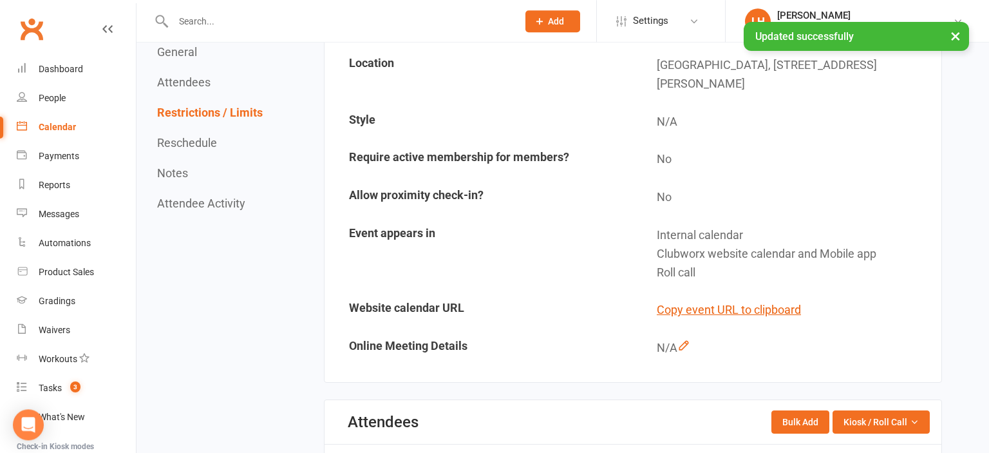
scroll to position [0, 0]
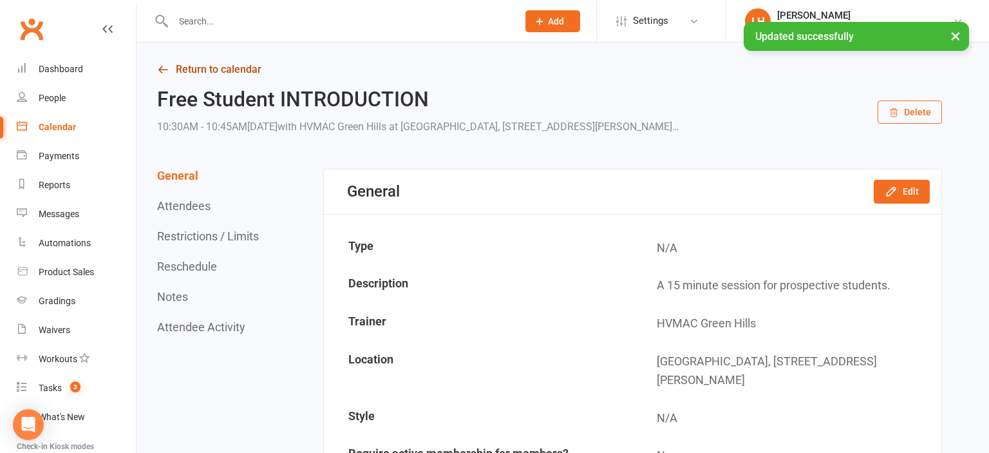
click at [197, 71] on link "Return to calendar" at bounding box center [549, 70] width 785 height 18
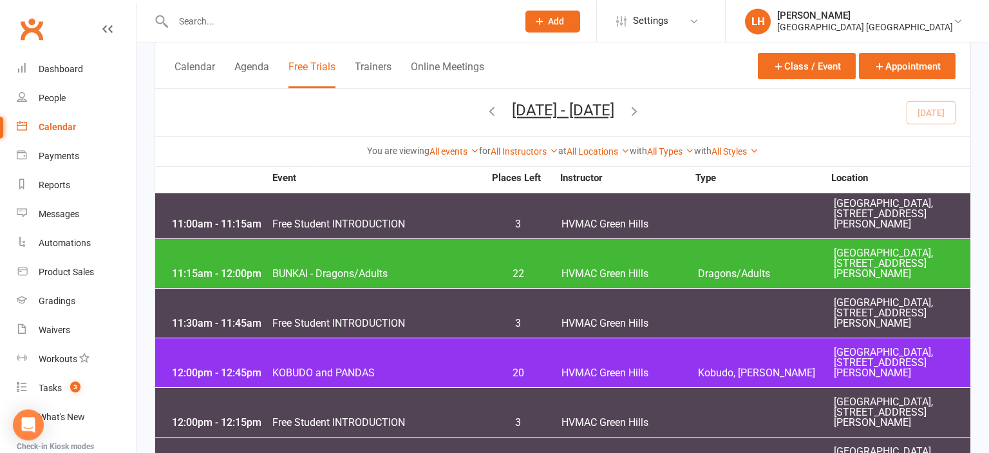
scroll to position [1631, 0]
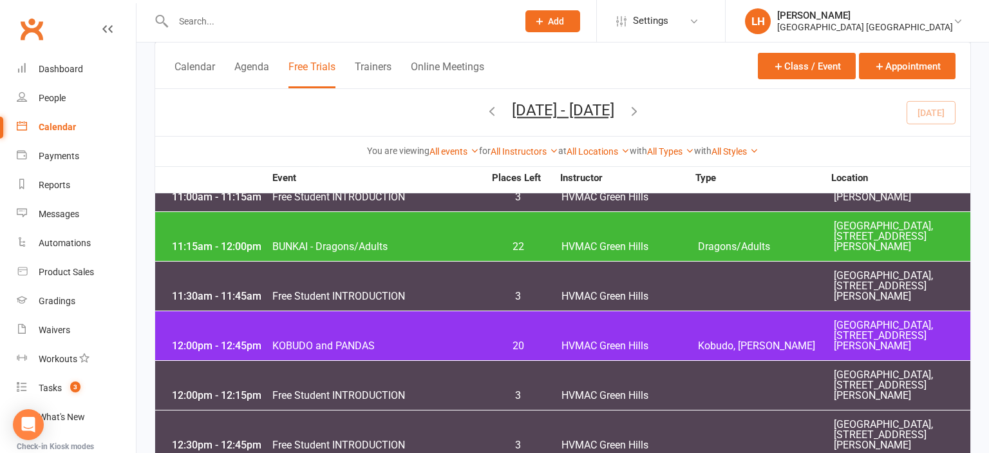
click at [579, 196] on span "HVMAC Green Hills" at bounding box center [629, 197] width 136 height 10
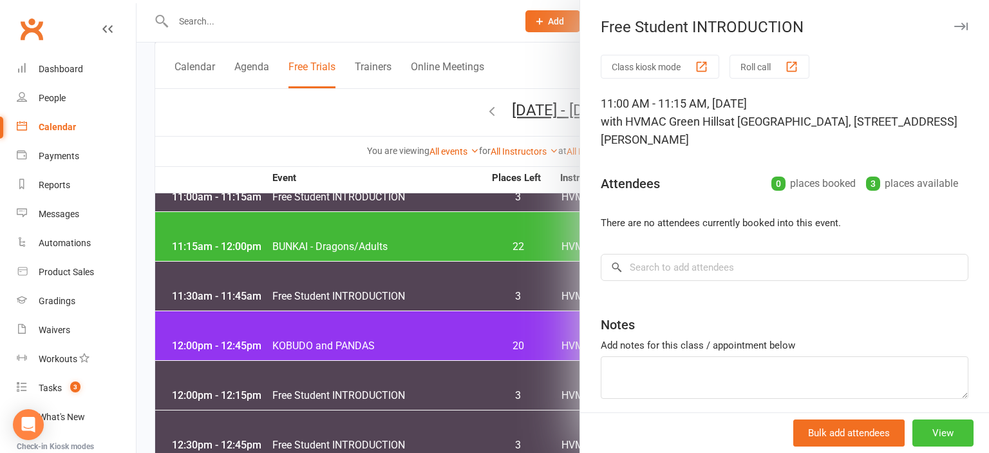
click at [949, 437] on button "View" at bounding box center [942, 432] width 61 height 27
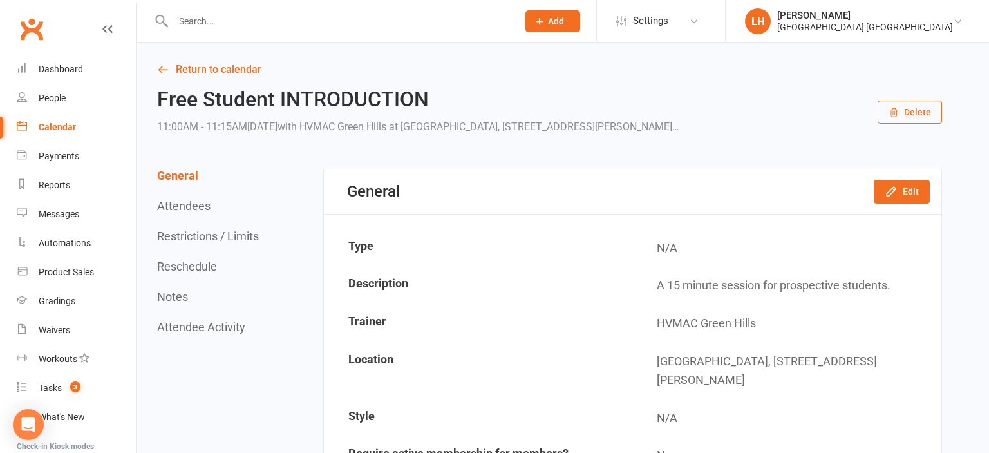
drag, startPoint x: 190, startPoint y: 238, endPoint x: 196, endPoint y: 238, distance: 6.5
click at [190, 238] on button "Restrictions / Limits" at bounding box center [208, 236] width 102 height 14
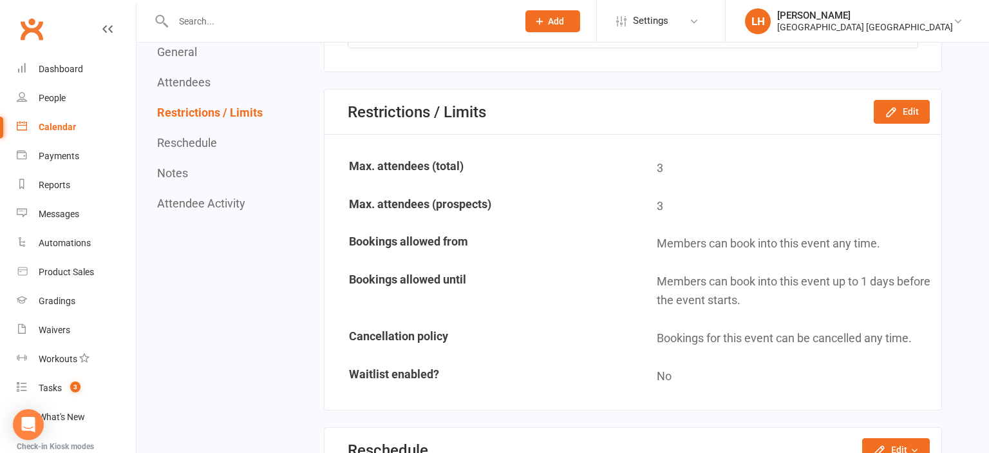
scroll to position [804, 0]
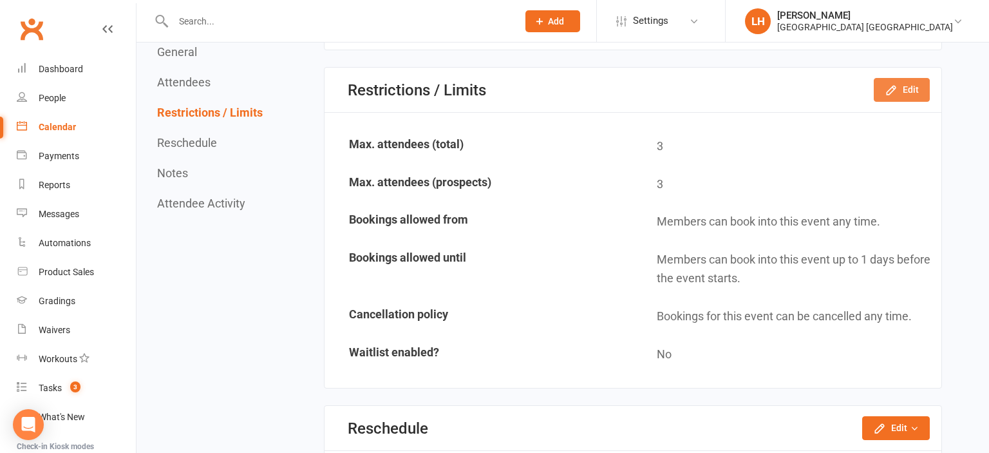
click at [896, 91] on icon "button" at bounding box center [891, 90] width 13 height 13
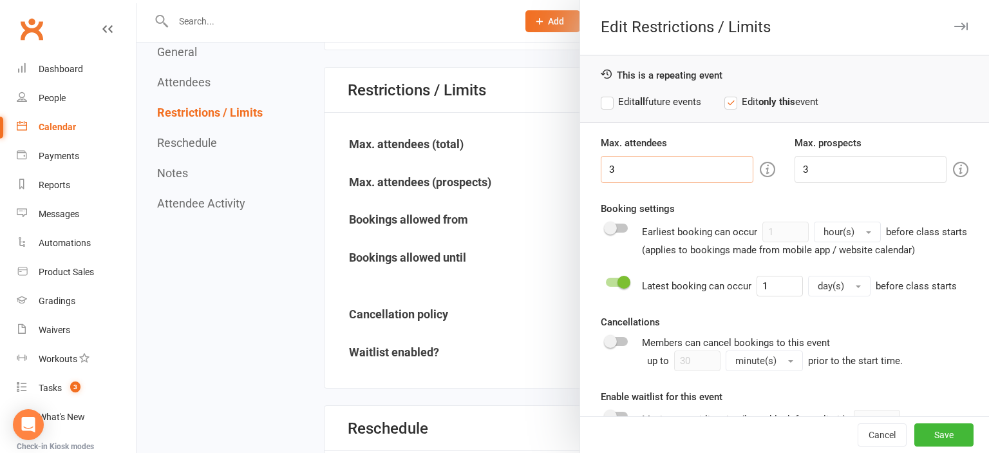
click at [661, 176] on input "3" at bounding box center [677, 169] width 152 height 27
click at [661, 174] on input "3" at bounding box center [677, 169] width 152 height 27
click at [636, 168] on input "355" at bounding box center [677, 169] width 152 height 27
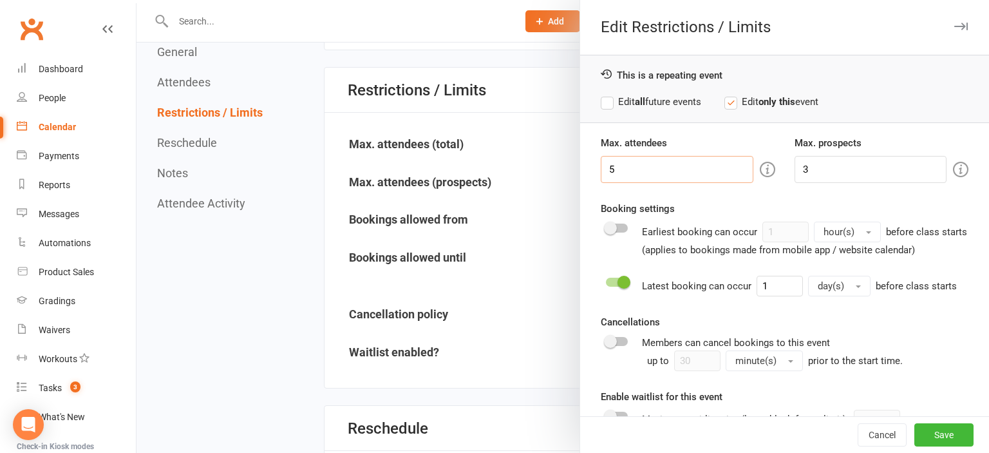
type input "5"
click at [809, 165] on input "3" at bounding box center [870, 169] width 152 height 27
type input "5"
click at [957, 444] on button "Save" at bounding box center [943, 434] width 59 height 23
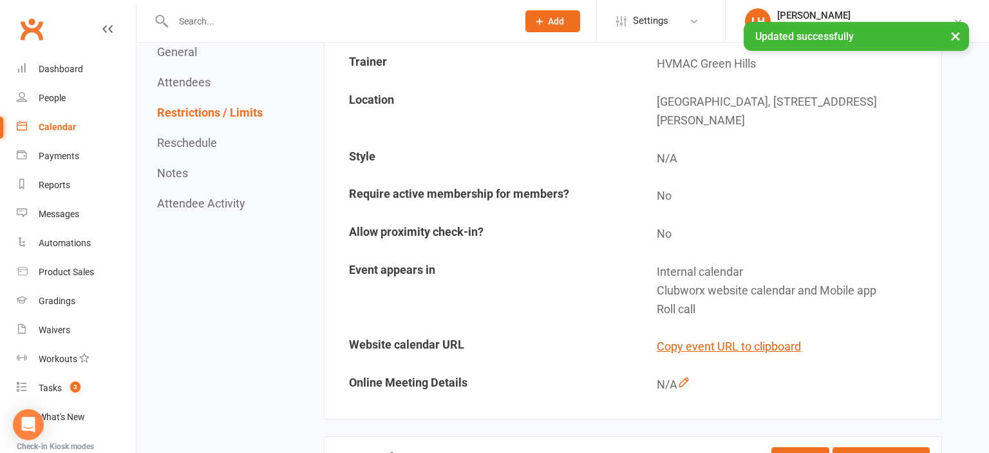
scroll to position [0, 0]
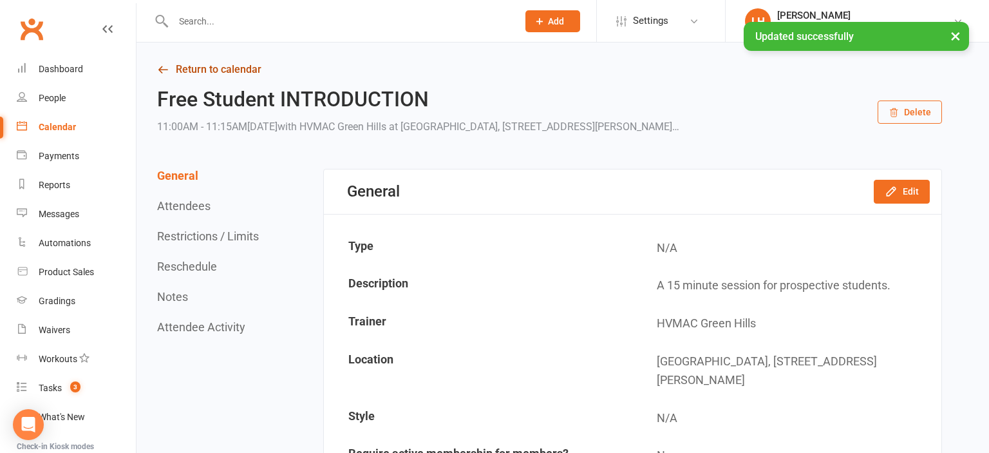
click at [226, 63] on link "Return to calendar" at bounding box center [549, 70] width 785 height 18
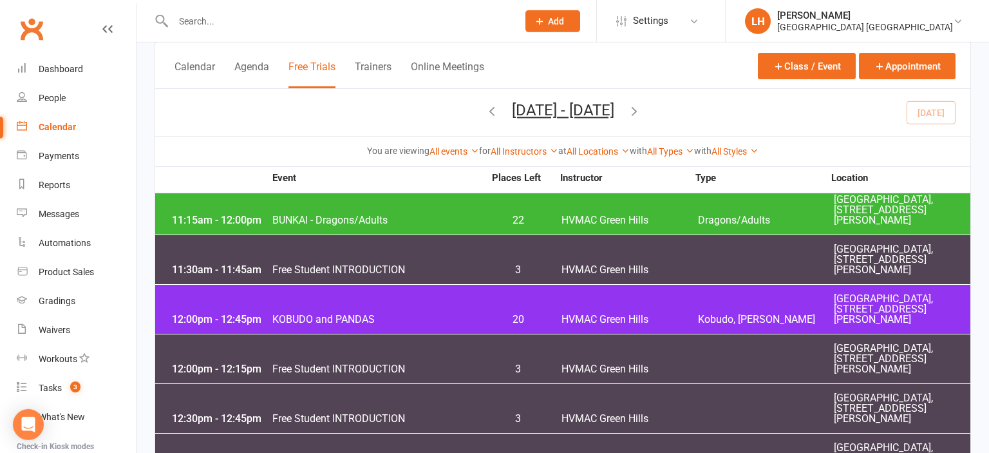
scroll to position [1700, 0]
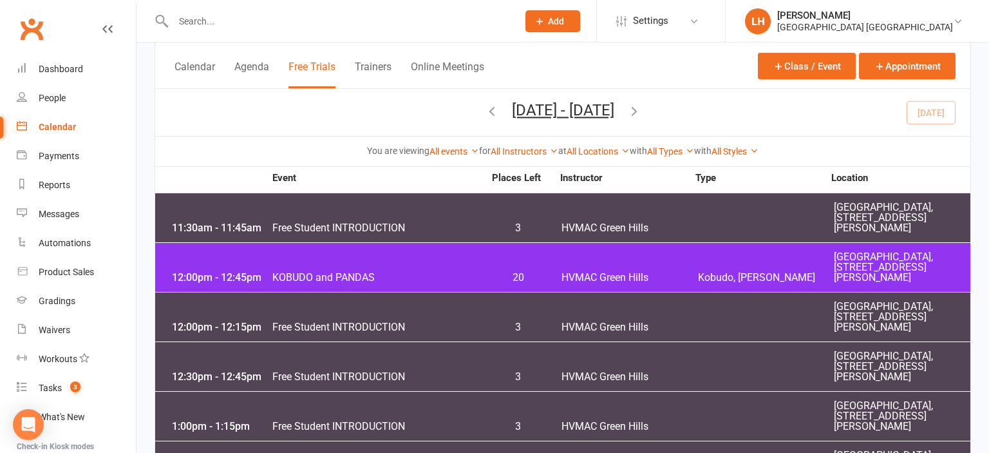
click at [524, 228] on span "3" at bounding box center [518, 228] width 68 height 10
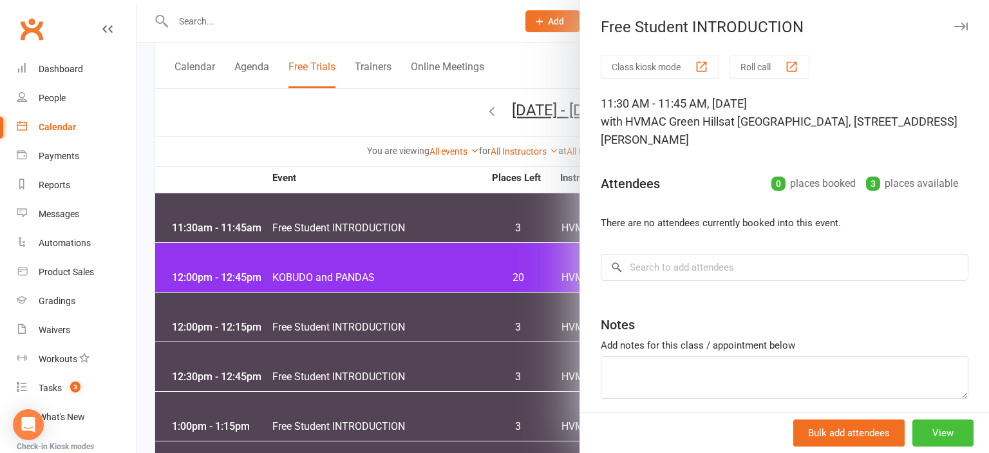
click at [948, 424] on button "View" at bounding box center [942, 432] width 61 height 27
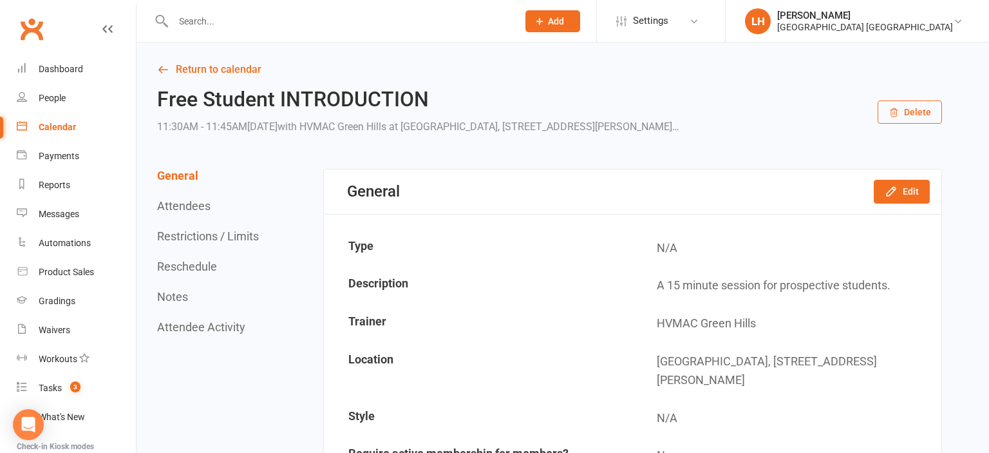
click at [223, 236] on button "Restrictions / Limits" at bounding box center [208, 236] width 102 height 14
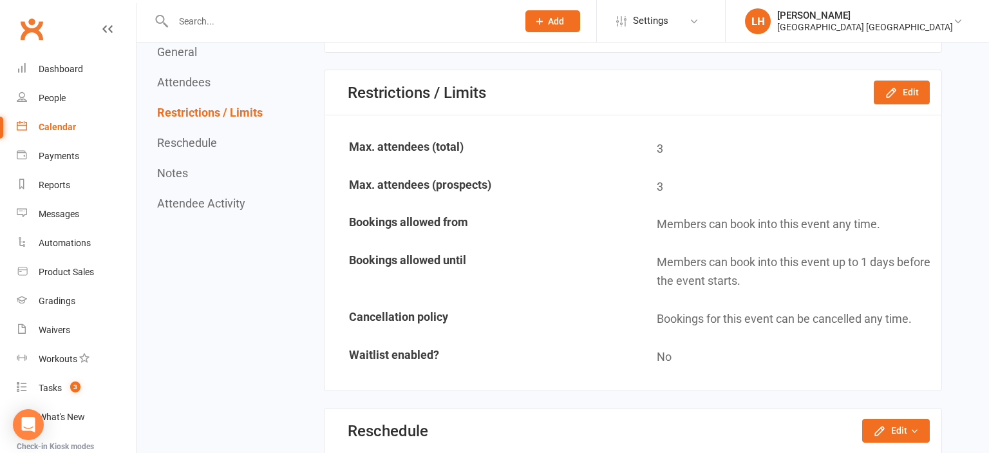
scroll to position [804, 0]
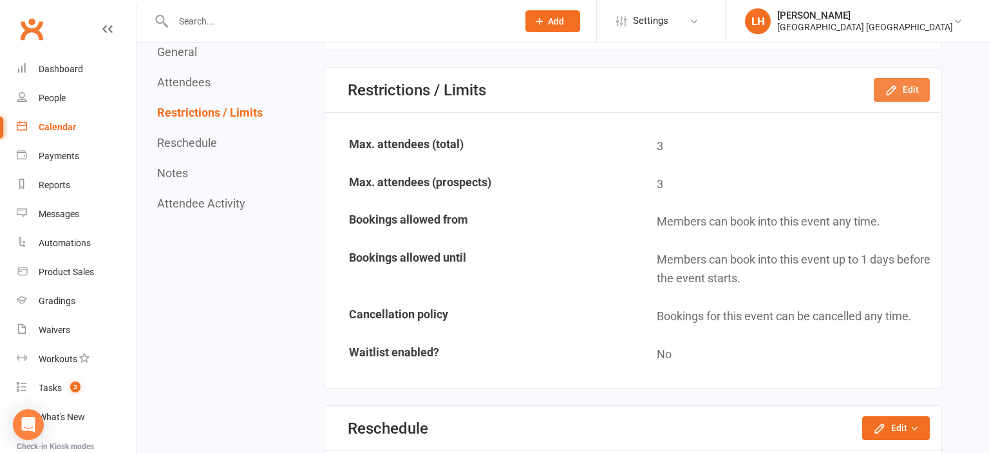
click at [889, 90] on icon "button" at bounding box center [891, 90] width 13 height 13
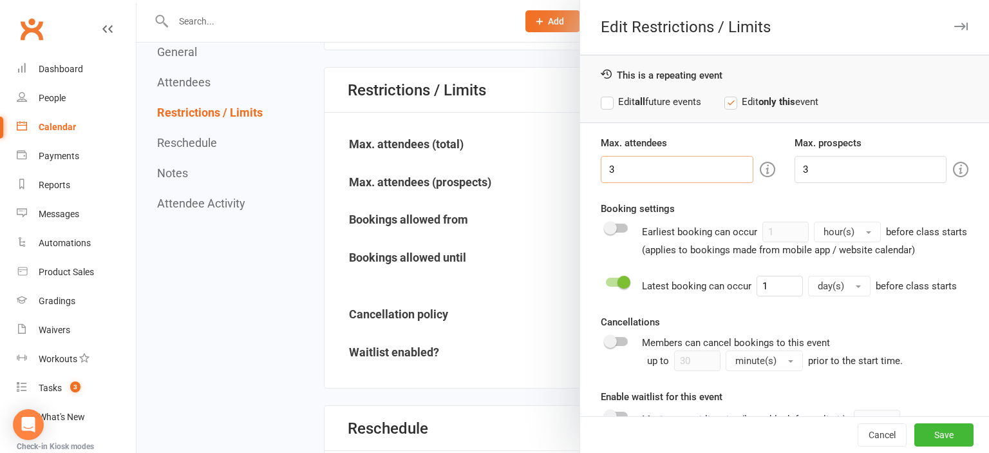
click at [631, 165] on input "3" at bounding box center [677, 169] width 152 height 27
type input "5"
click at [820, 169] on input "3" at bounding box center [870, 169] width 152 height 27
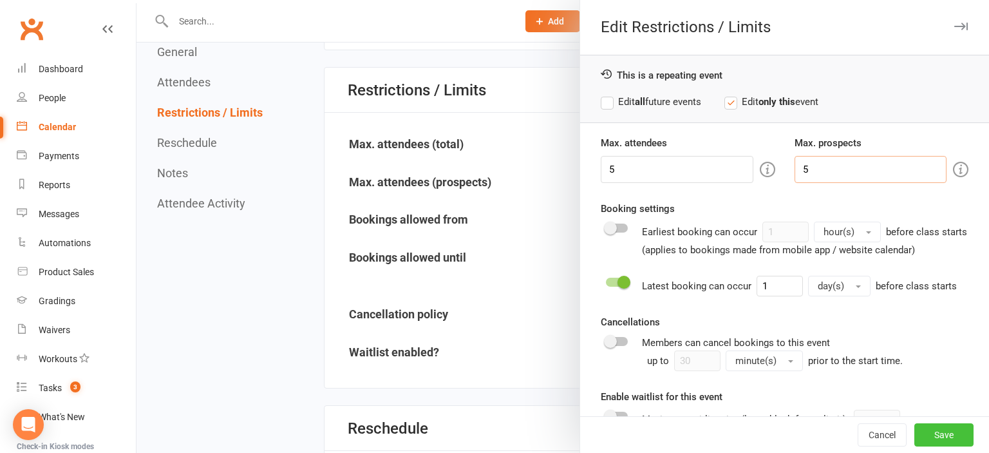
type input "5"
click at [944, 432] on button "Save" at bounding box center [943, 434] width 59 height 23
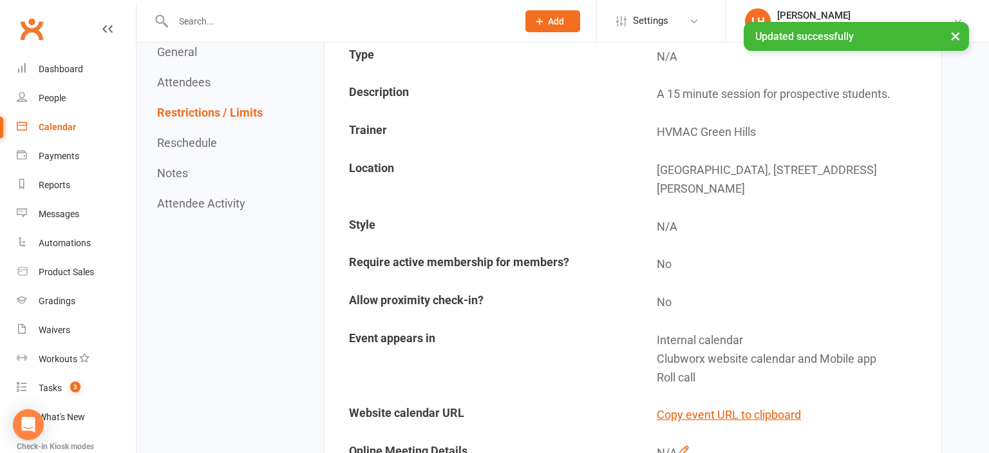
scroll to position [0, 0]
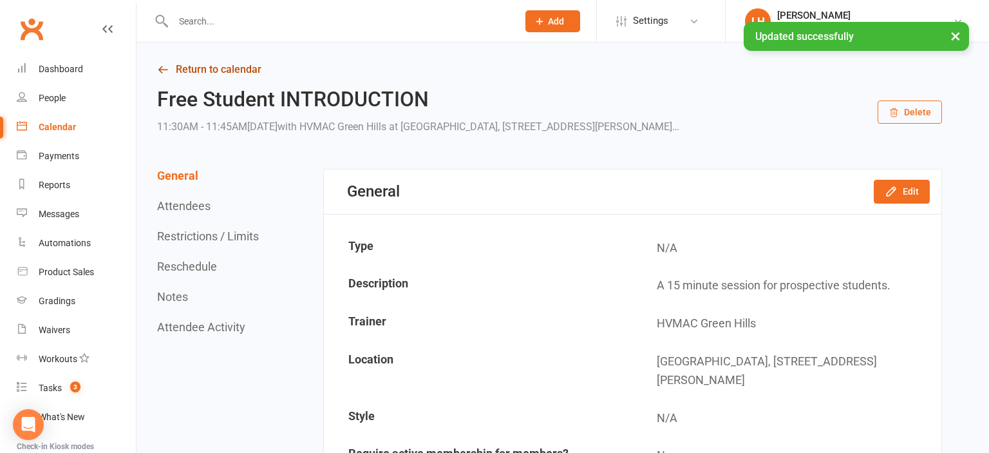
click at [198, 72] on link "Return to calendar" at bounding box center [549, 70] width 785 height 18
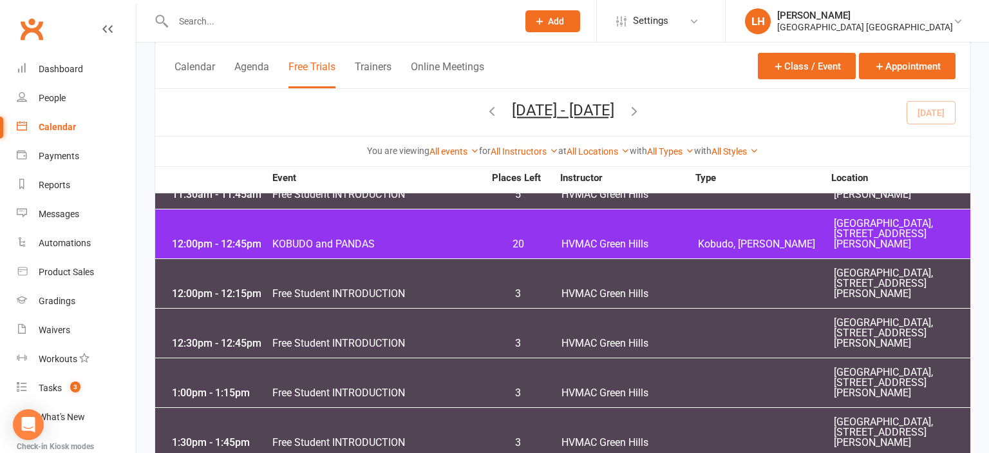
scroll to position [1756, 0]
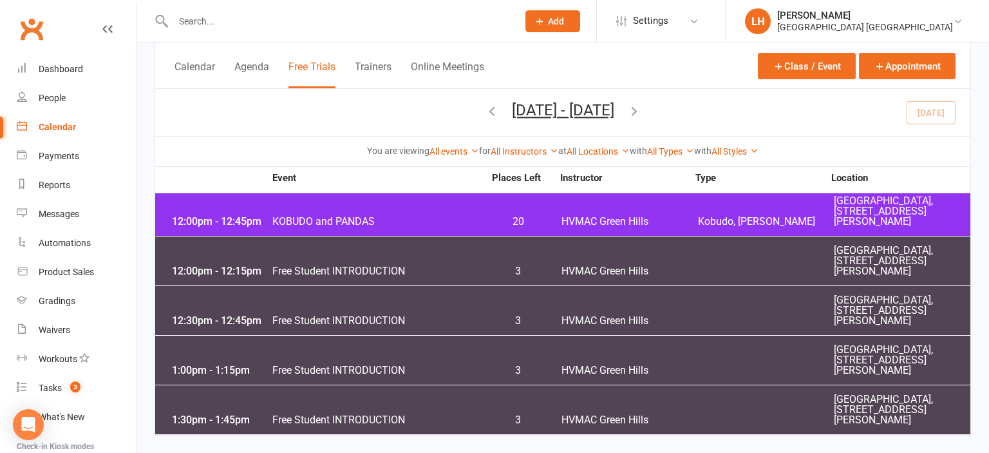
click at [516, 270] on span "3" at bounding box center [518, 271] width 68 height 10
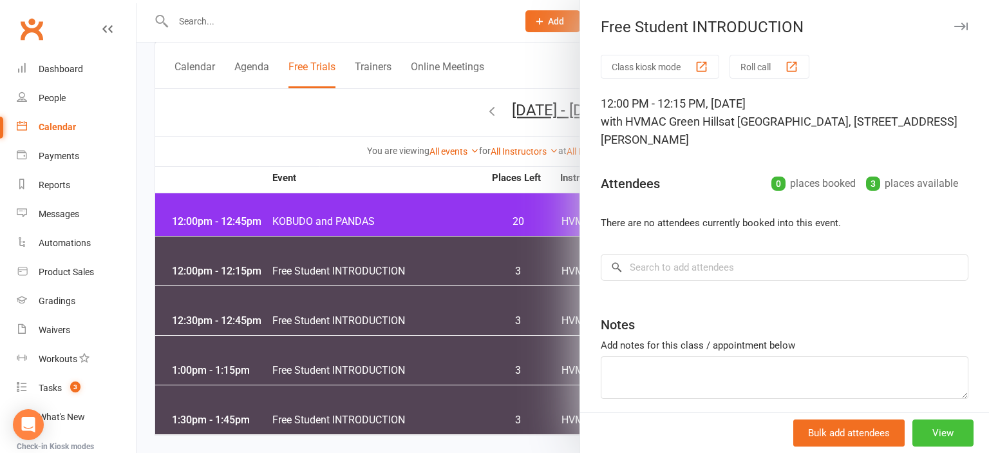
click at [943, 431] on button "View" at bounding box center [942, 432] width 61 height 27
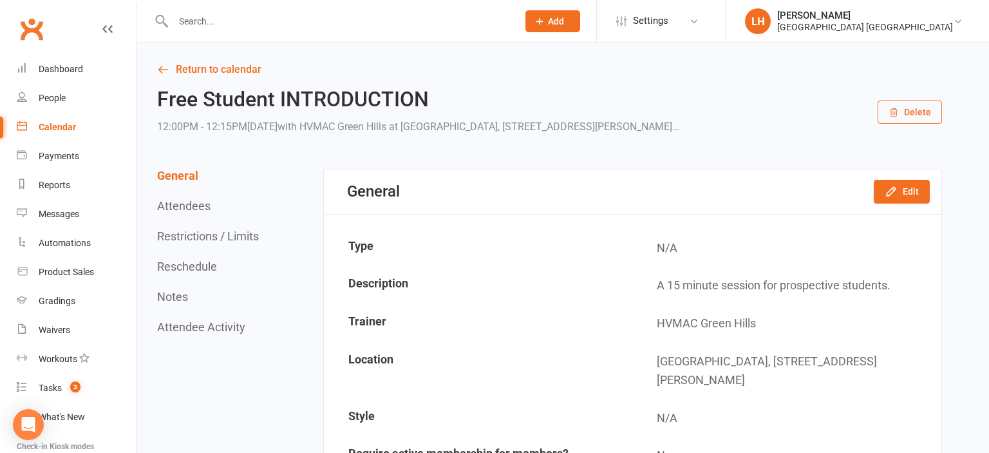
click at [227, 235] on button "Restrictions / Limits" at bounding box center [208, 236] width 102 height 14
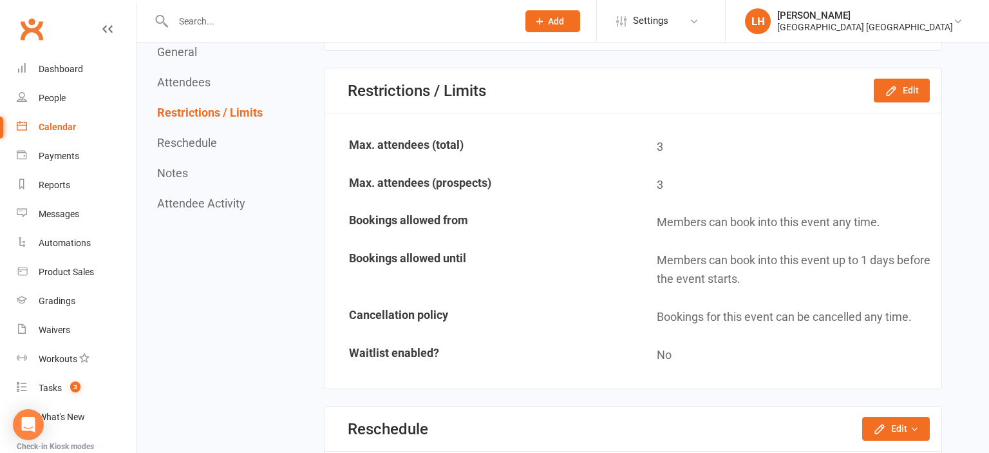
scroll to position [804, 0]
click at [895, 81] on button "Edit" at bounding box center [902, 89] width 56 height 23
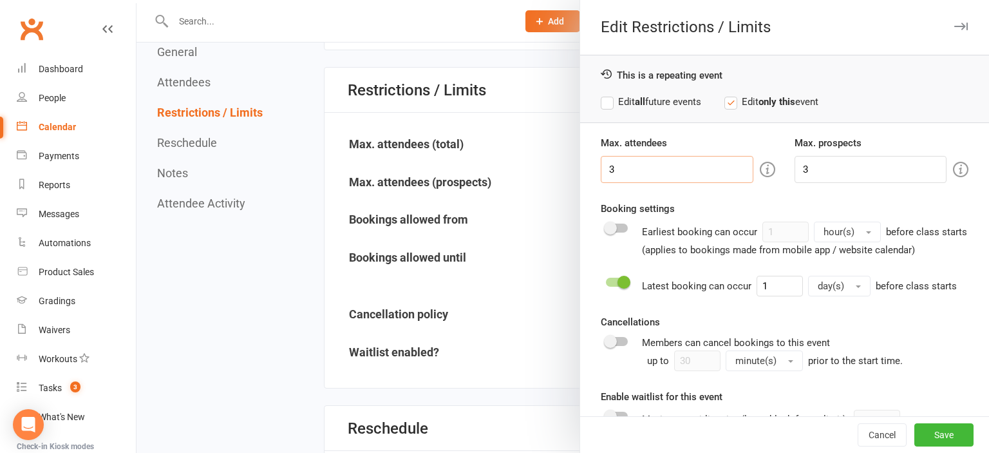
click at [686, 167] on input "3" at bounding box center [677, 169] width 152 height 27
type input "5"
click at [822, 168] on input "3" at bounding box center [870, 169] width 152 height 27
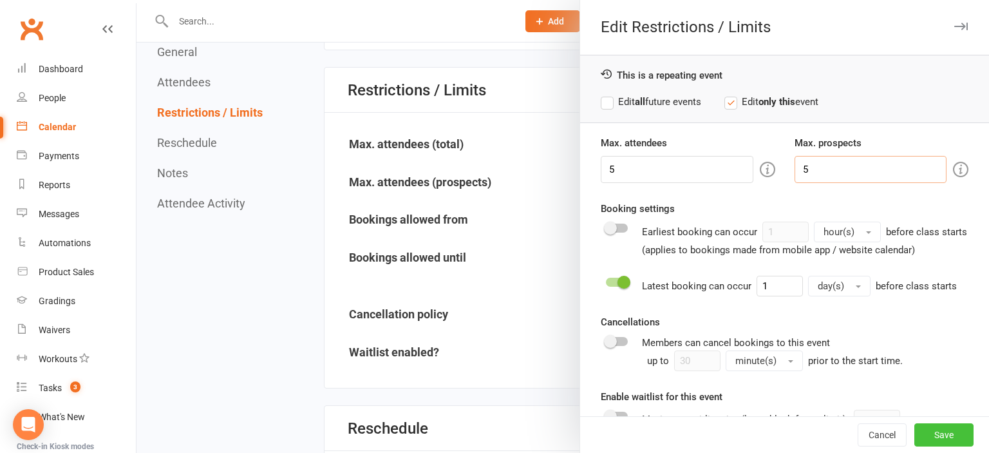
type input "5"
click at [957, 437] on button "Save" at bounding box center [943, 434] width 59 height 23
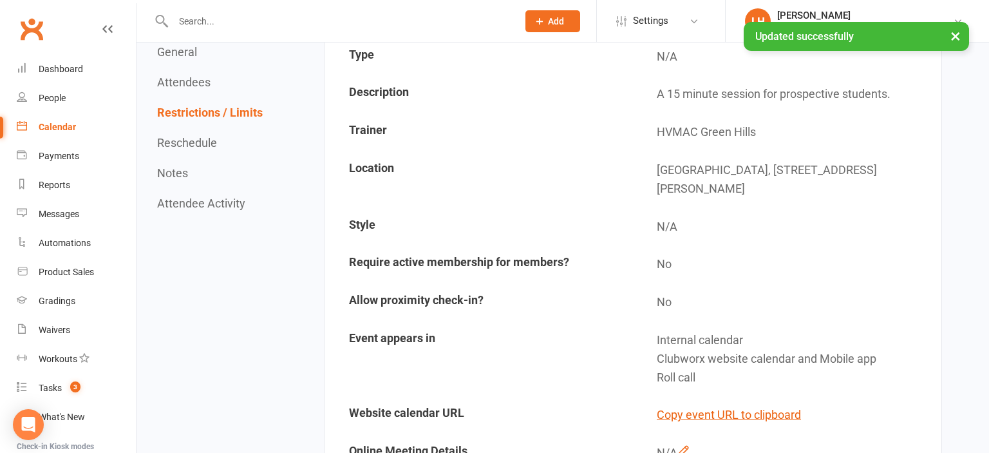
scroll to position [0, 0]
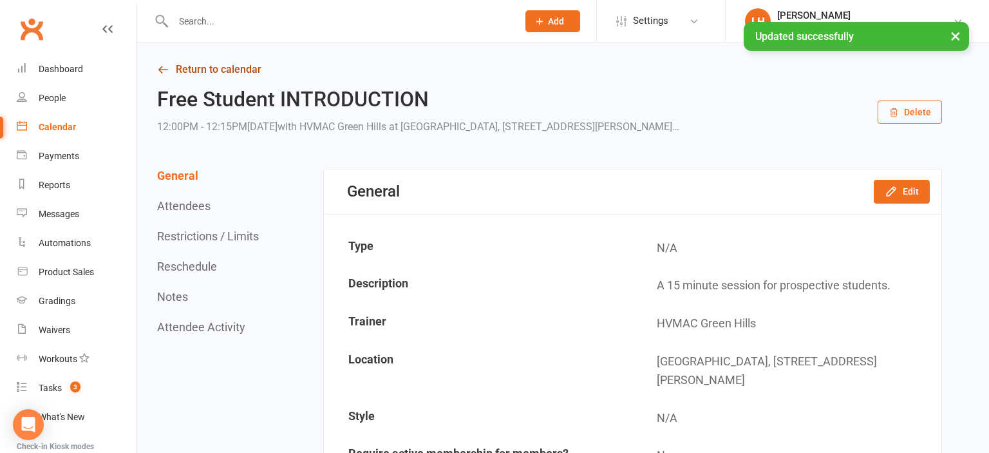
click at [214, 71] on link "Return to calendar" at bounding box center [549, 70] width 785 height 18
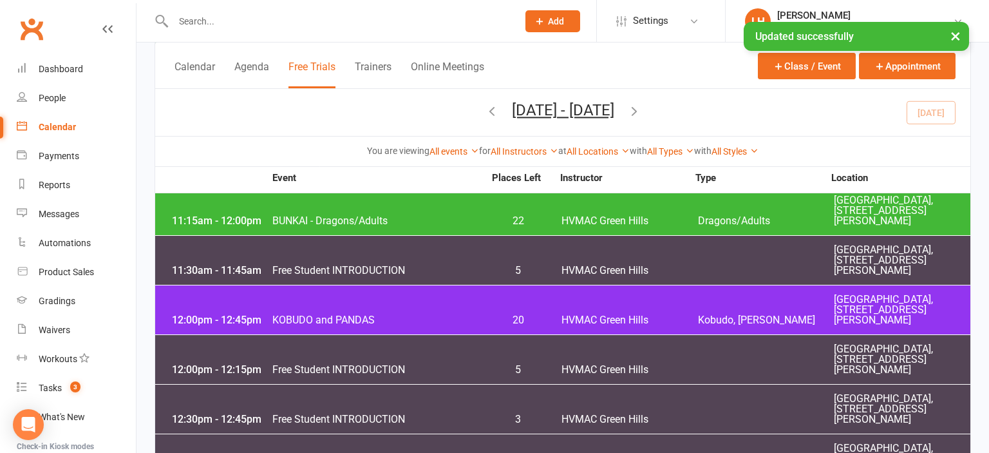
scroll to position [1756, 0]
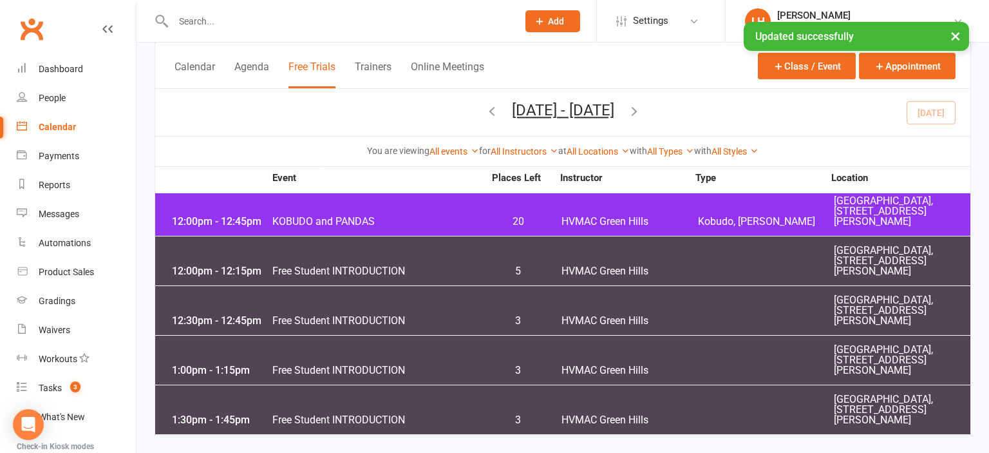
click at [516, 318] on span "3" at bounding box center [518, 320] width 68 height 10
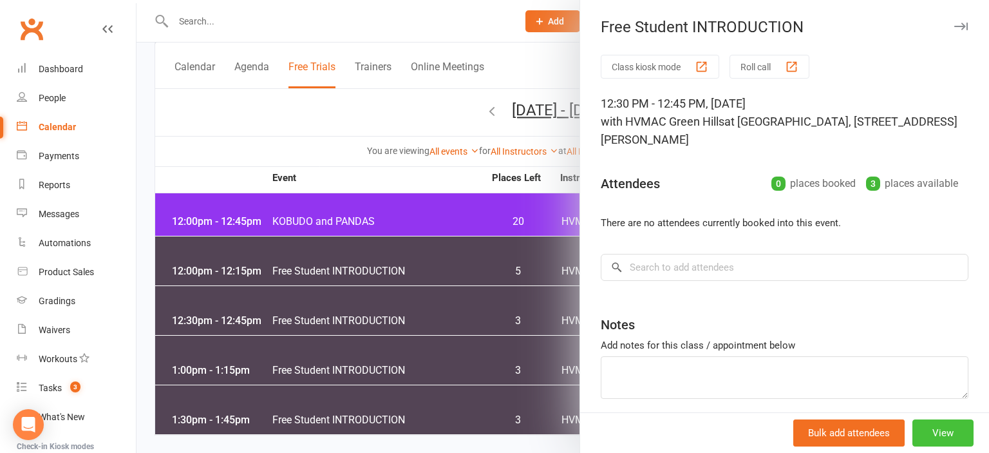
click at [948, 437] on button "View" at bounding box center [942, 432] width 61 height 27
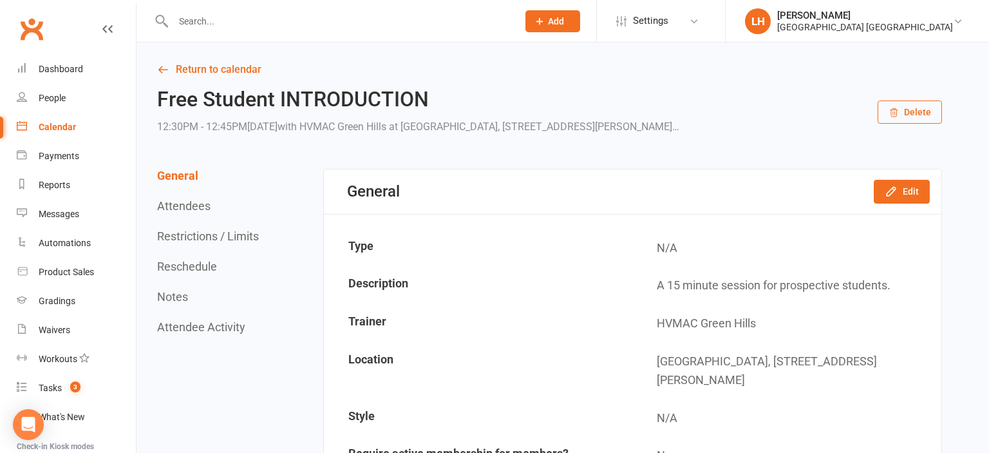
click at [241, 241] on button "Restrictions / Limits" at bounding box center [208, 236] width 102 height 14
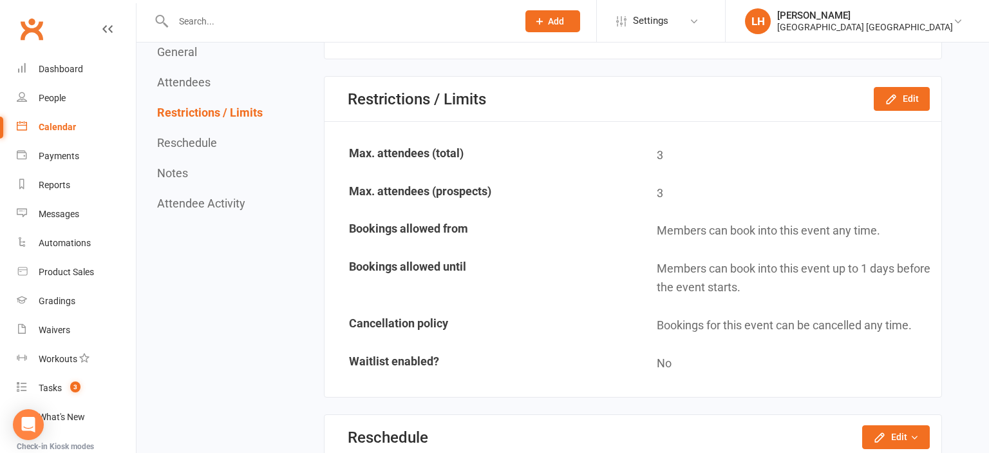
scroll to position [804, 0]
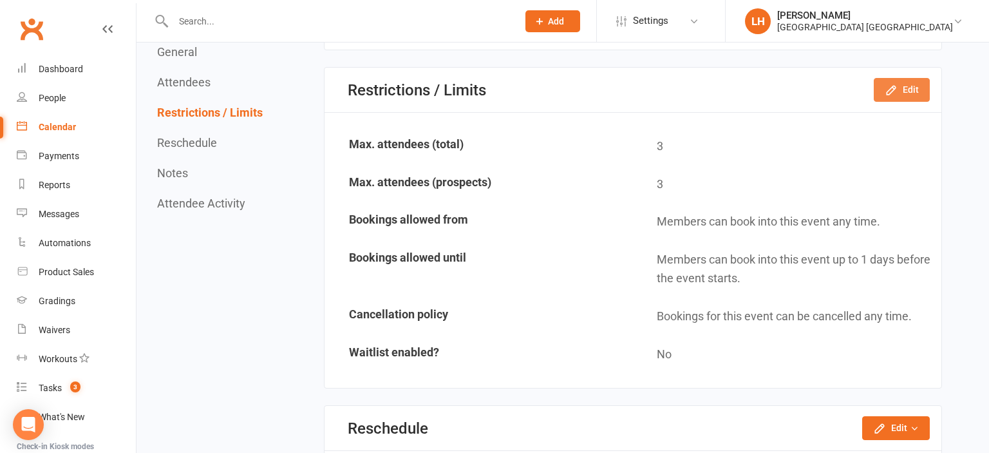
click at [882, 89] on button "Edit" at bounding box center [902, 89] width 56 height 23
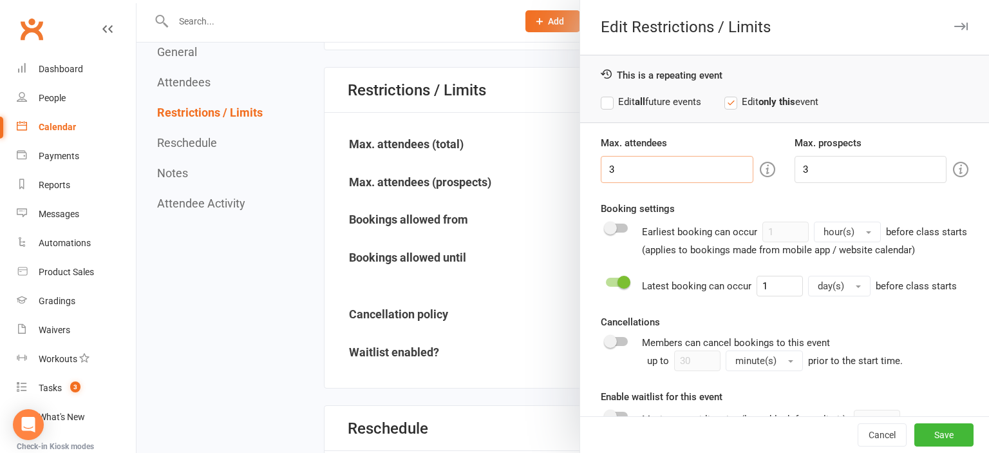
click at [660, 170] on input "3" at bounding box center [677, 169] width 152 height 27
type input "5"
click at [803, 170] on input "3" at bounding box center [870, 169] width 152 height 27
click at [804, 170] on input "3" at bounding box center [870, 169] width 152 height 27
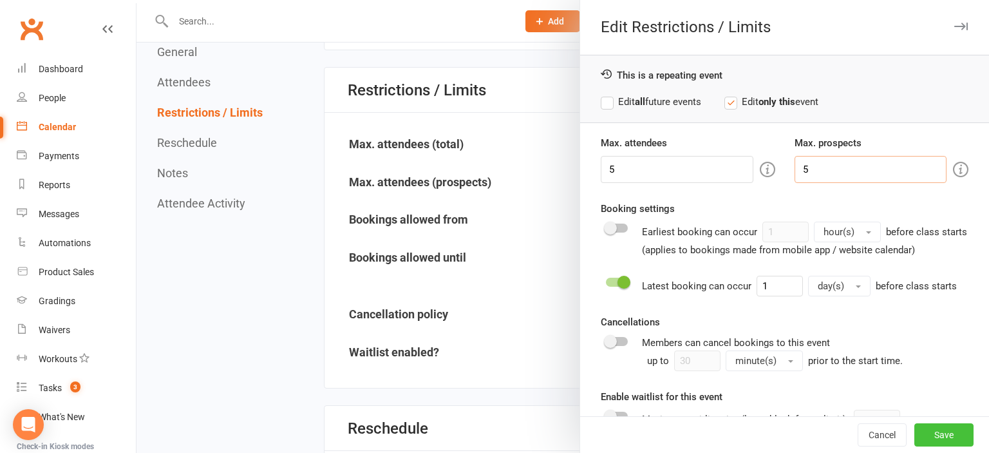
type input "5"
click at [954, 434] on button "Save" at bounding box center [943, 434] width 59 height 23
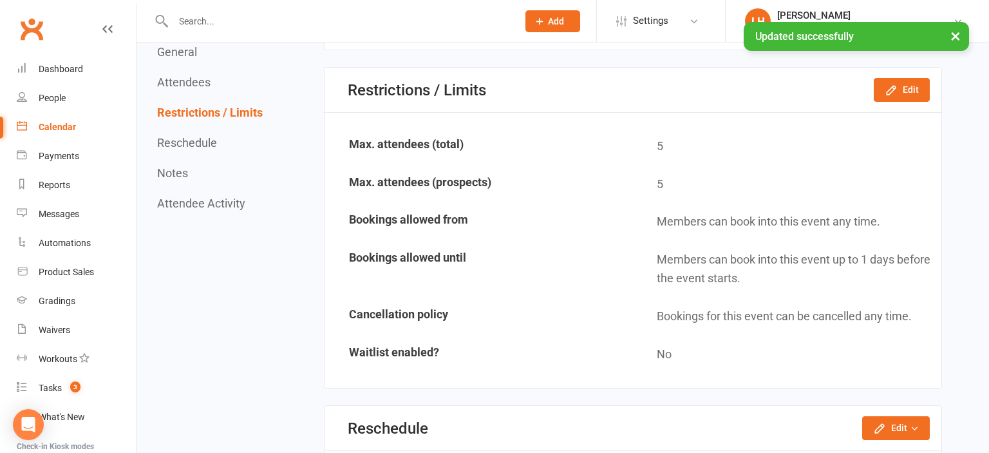
scroll to position [0, 0]
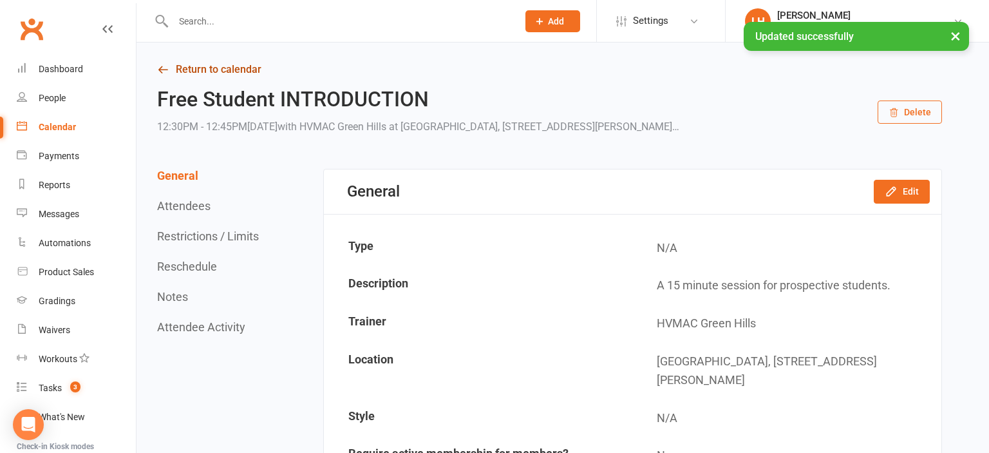
click at [238, 66] on link "Return to calendar" at bounding box center [549, 70] width 785 height 18
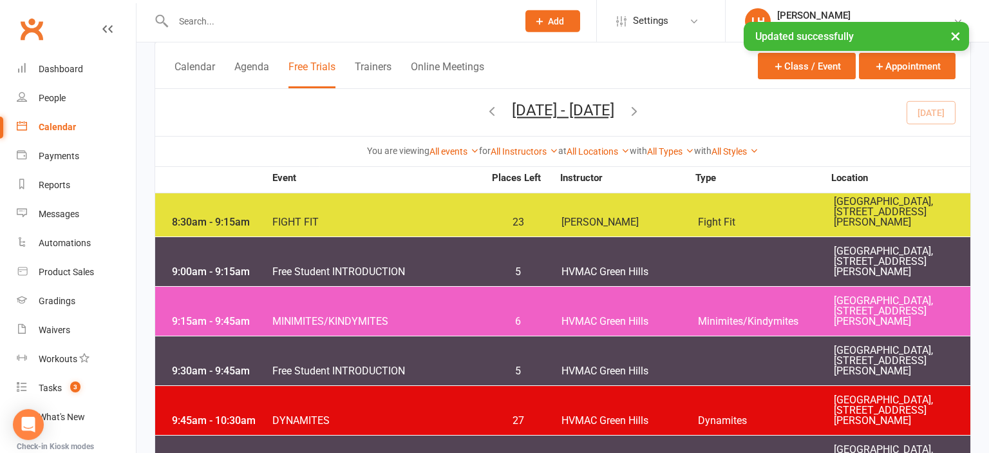
scroll to position [1756, 0]
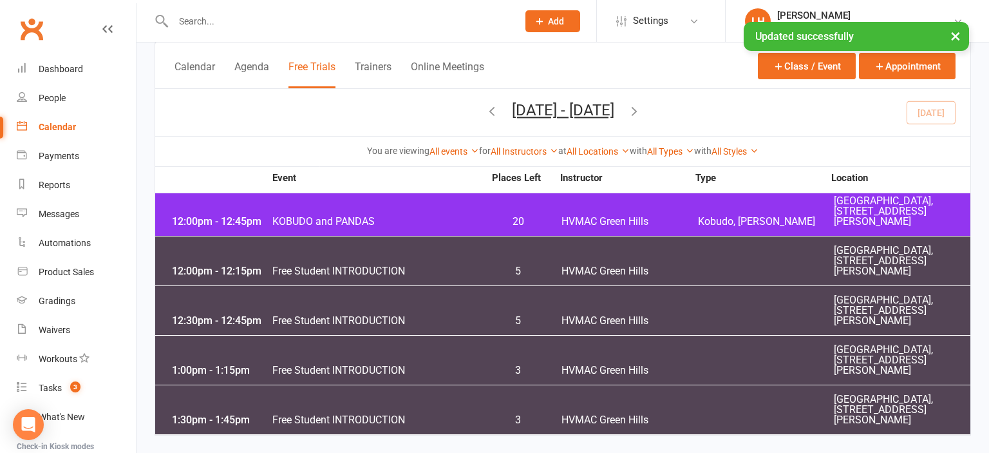
click at [520, 374] on span "3" at bounding box center [518, 370] width 68 height 10
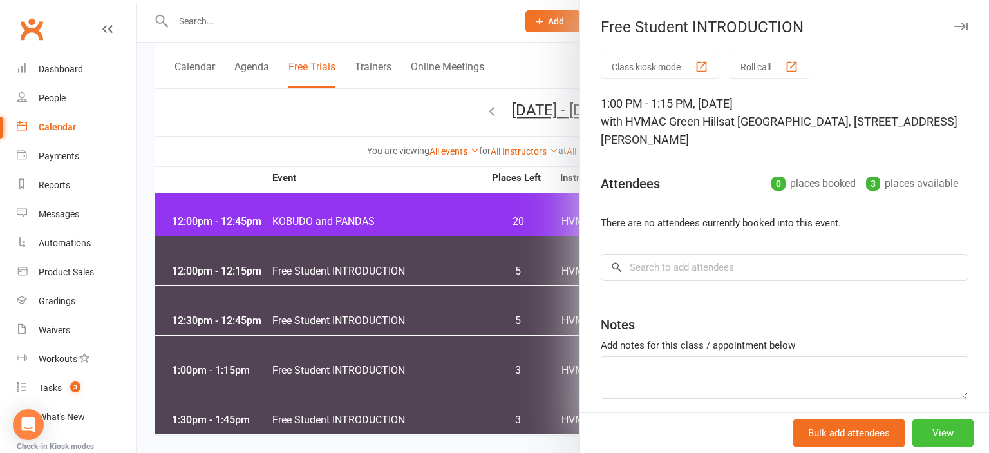
click at [950, 437] on button "View" at bounding box center [942, 432] width 61 height 27
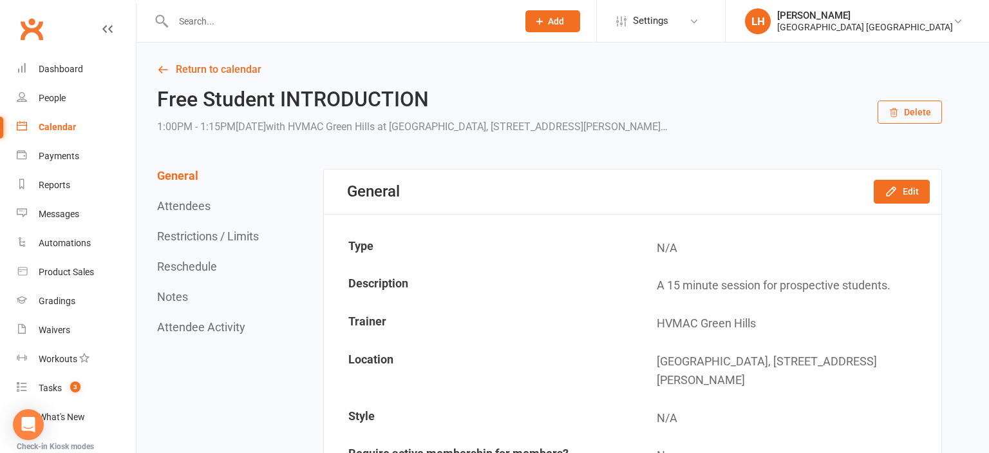
click at [237, 232] on button "Restrictions / Limits" at bounding box center [208, 236] width 102 height 14
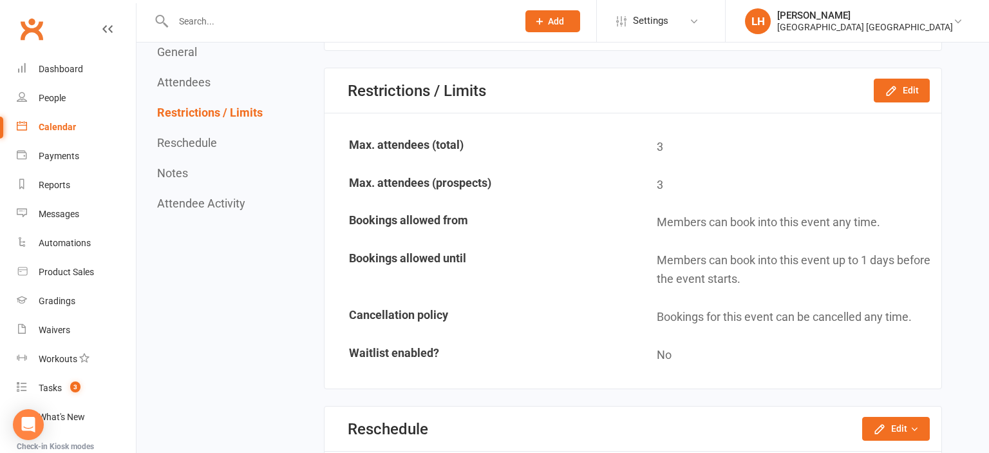
scroll to position [804, 0]
click at [903, 97] on button "Edit" at bounding box center [902, 89] width 56 height 23
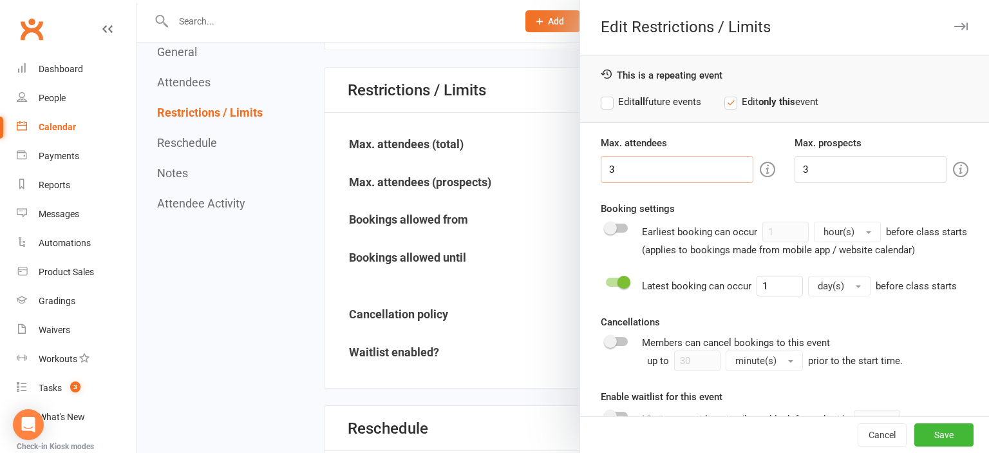
click at [655, 170] on input "3" at bounding box center [677, 169] width 152 height 27
type input "5"
click at [831, 169] on input "3" at bounding box center [870, 169] width 152 height 27
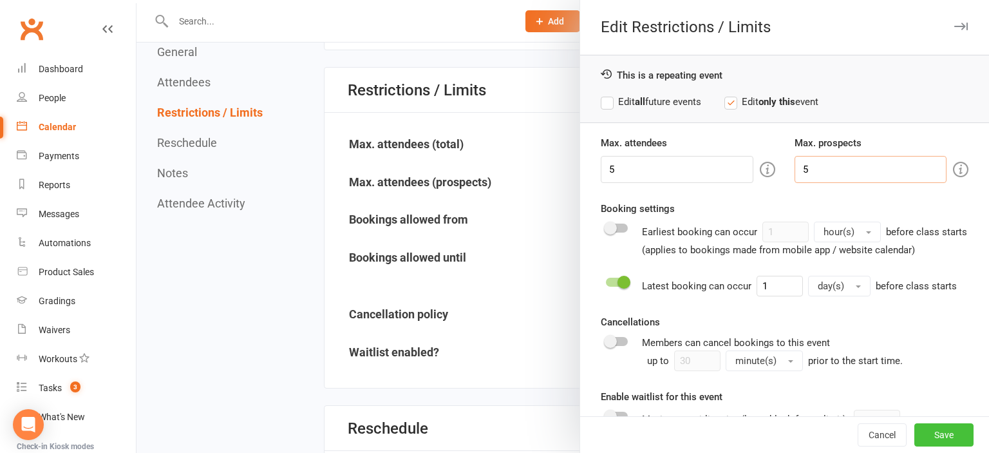
type input "5"
click at [939, 430] on button "Save" at bounding box center [943, 434] width 59 height 23
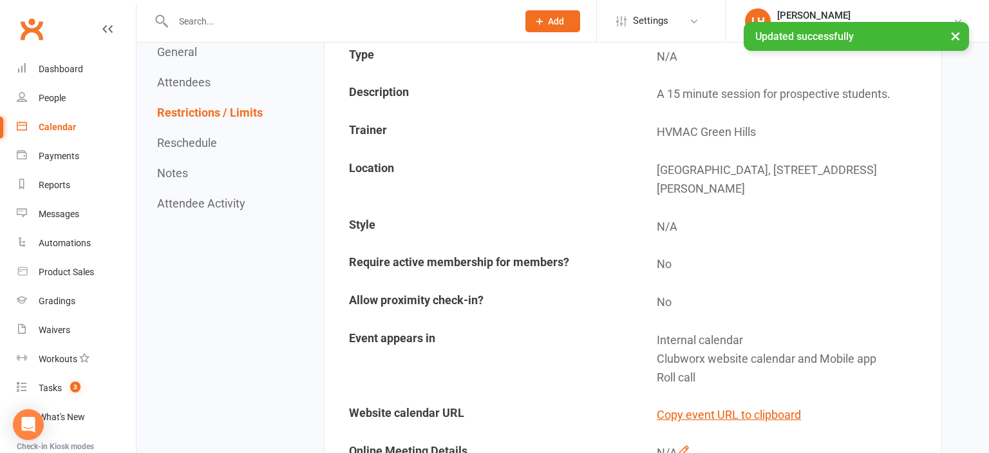
scroll to position [0, 0]
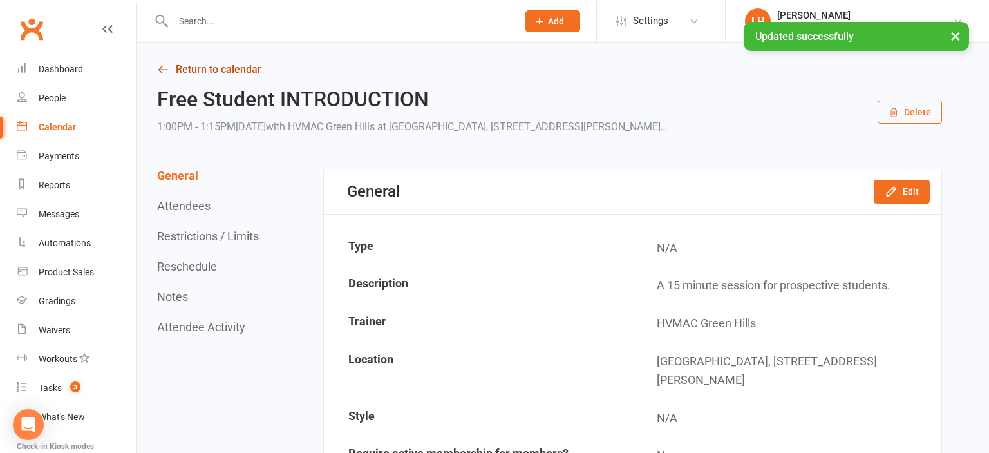
click at [218, 69] on link "Return to calendar" at bounding box center [549, 70] width 785 height 18
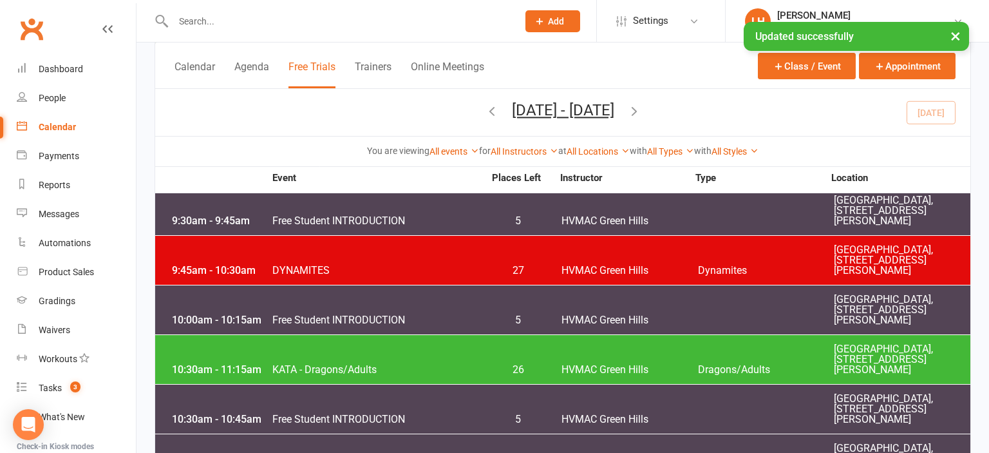
scroll to position [1756, 0]
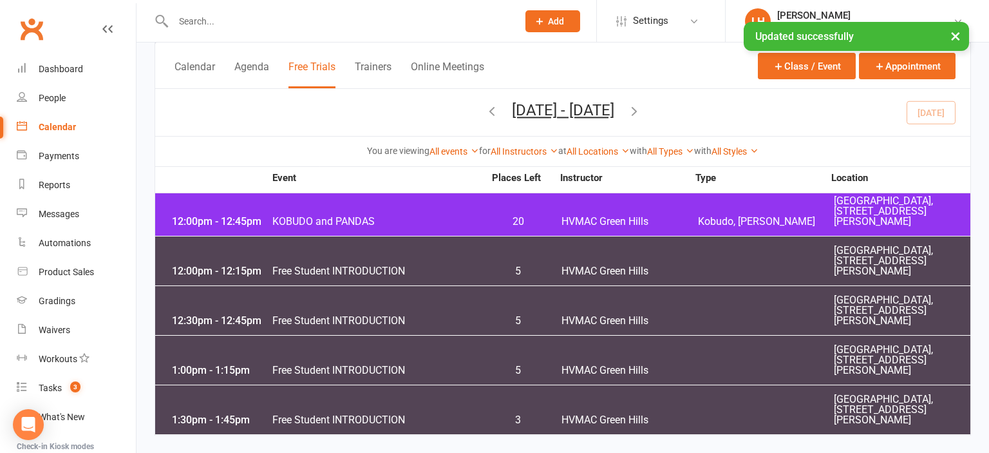
click at [520, 418] on span "3" at bounding box center [518, 420] width 68 height 10
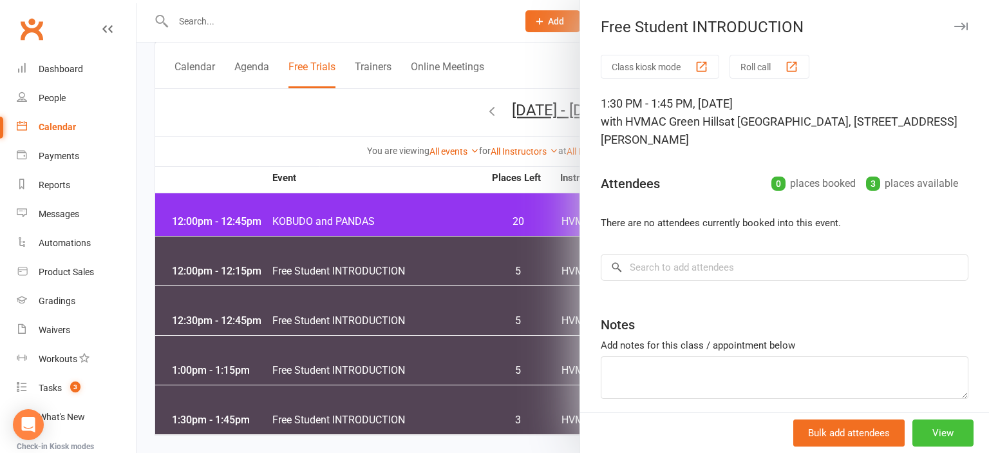
click at [954, 437] on button "View" at bounding box center [942, 432] width 61 height 27
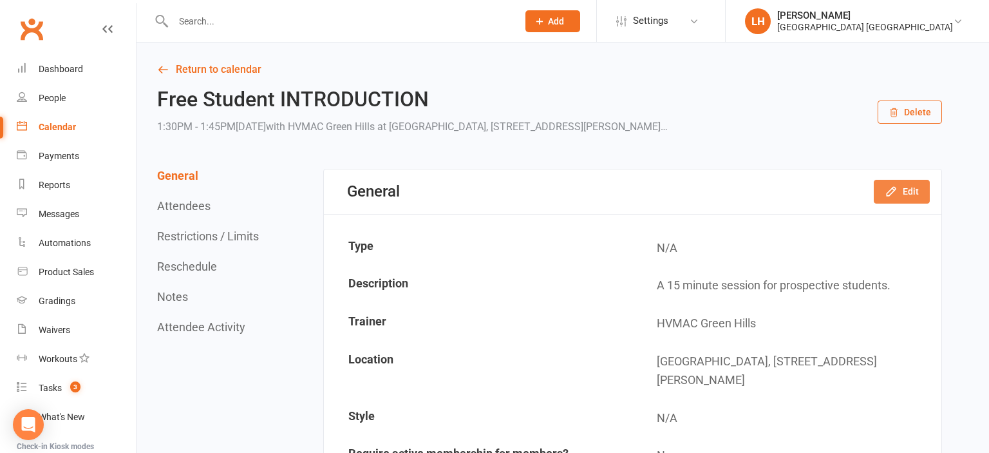
click at [901, 191] on button "Edit" at bounding box center [902, 191] width 56 height 23
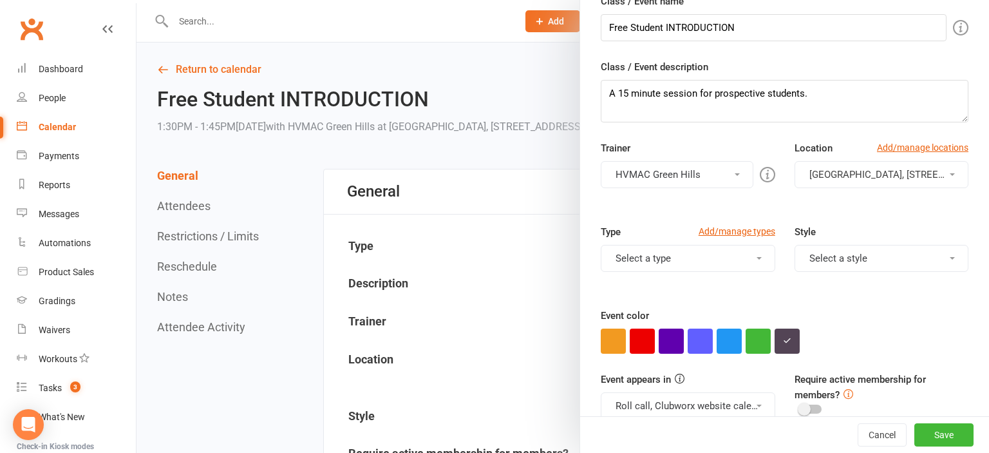
scroll to position [216, 0]
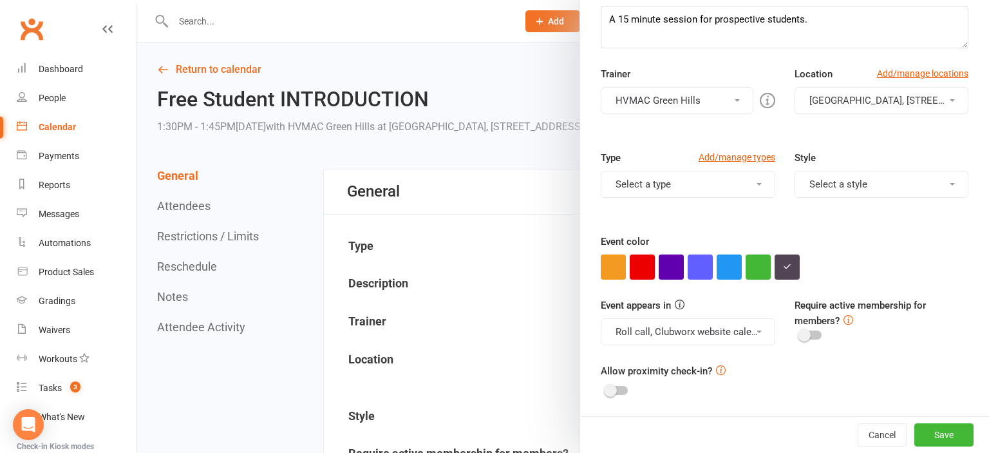
click at [352, 312] on div at bounding box center [562, 226] width 852 height 453
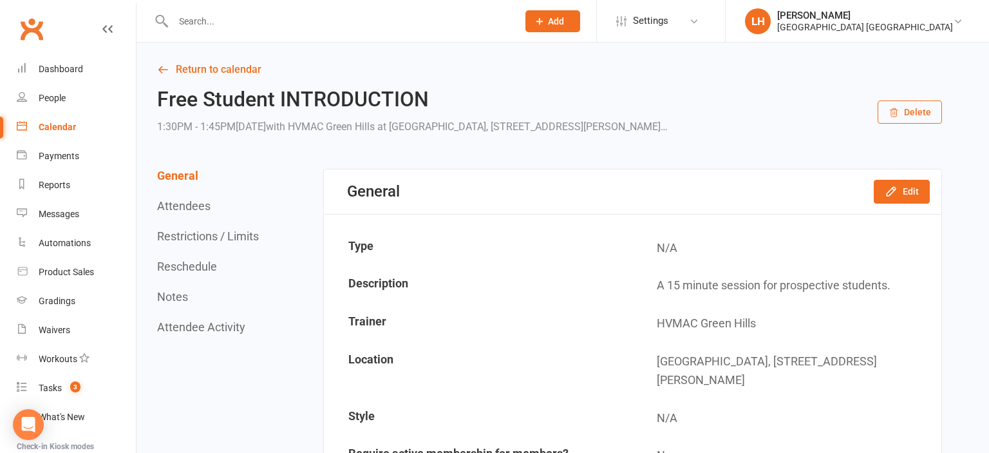
click at [223, 238] on button "Restrictions / Limits" at bounding box center [208, 236] width 102 height 14
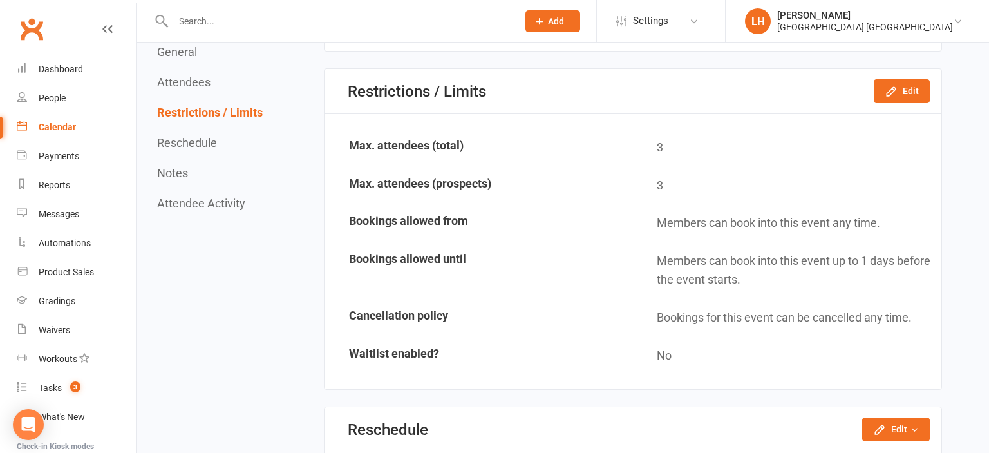
scroll to position [804, 0]
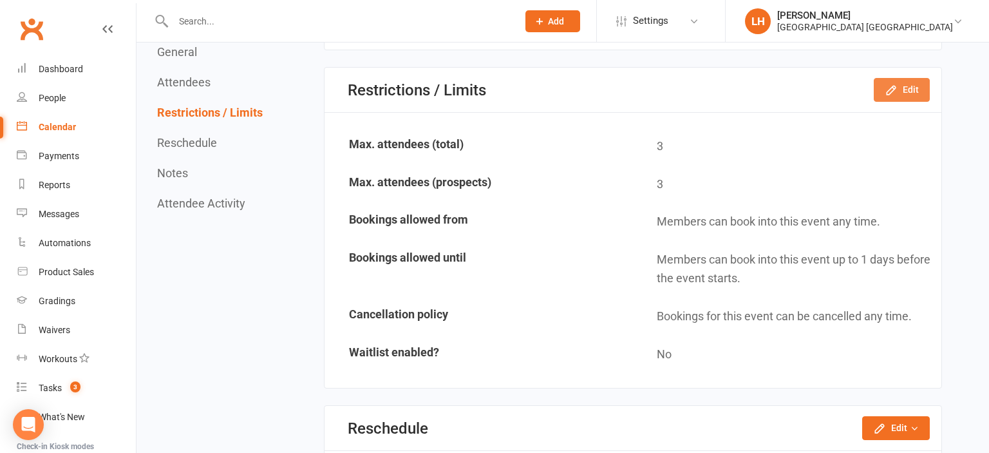
click at [910, 79] on button "Edit" at bounding box center [902, 89] width 56 height 23
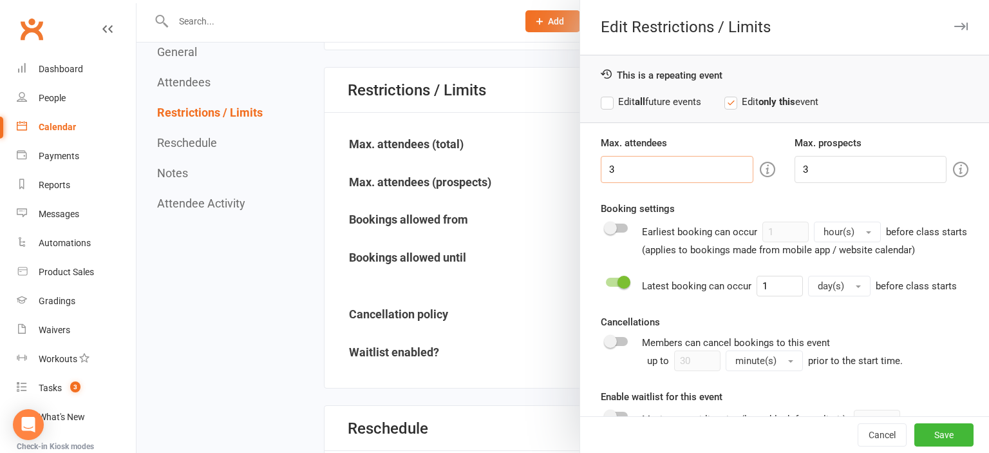
click at [663, 174] on input "3" at bounding box center [677, 169] width 152 height 27
click at [663, 173] on input "3" at bounding box center [677, 169] width 152 height 27
type input "5"
click at [808, 168] on input "3" at bounding box center [870, 169] width 152 height 27
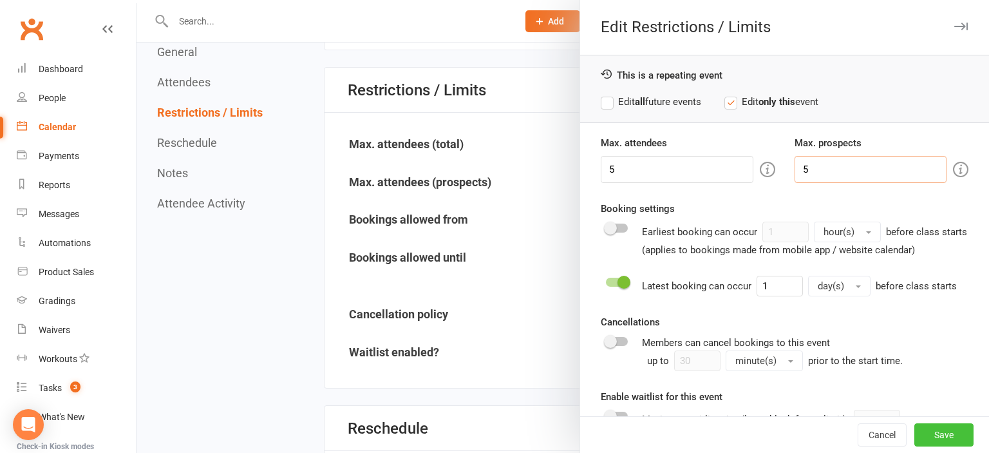
type input "5"
click at [962, 437] on button "Save" at bounding box center [943, 434] width 59 height 23
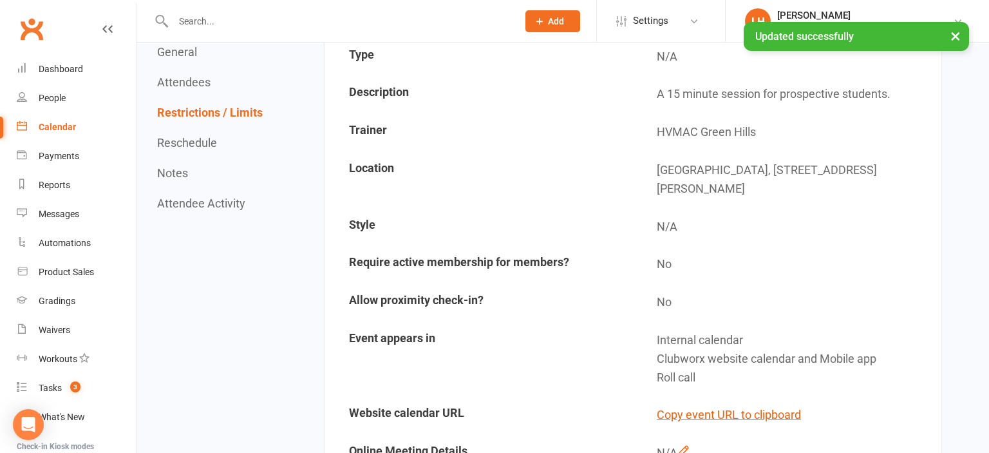
scroll to position [0, 0]
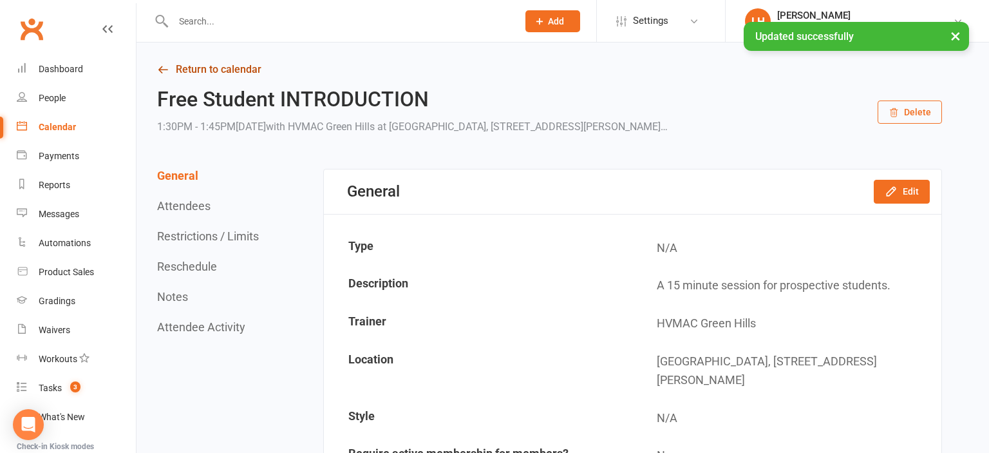
click at [229, 63] on link "Return to calendar" at bounding box center [549, 70] width 785 height 18
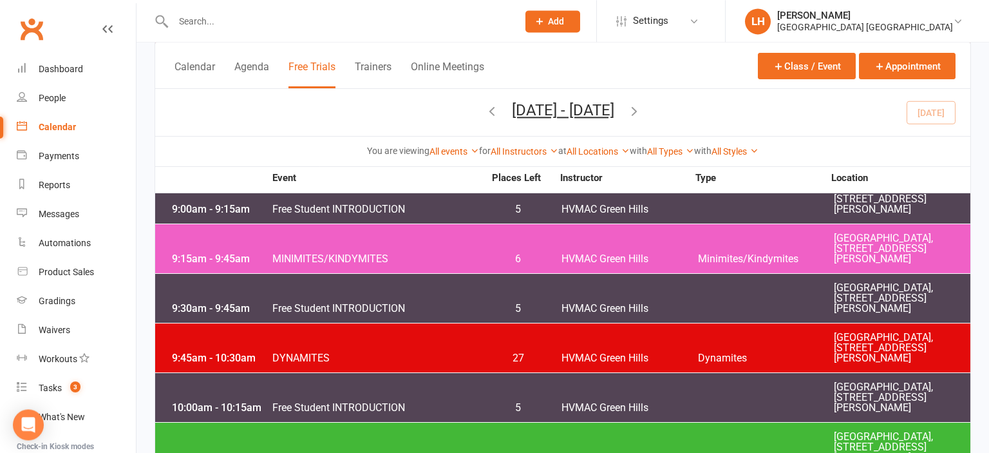
scroll to position [1292, 0]
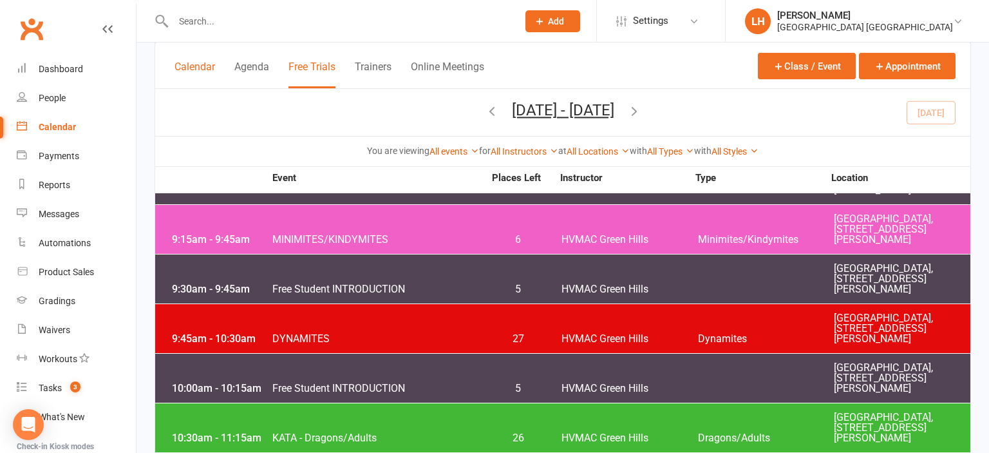
click at [198, 70] on button "Calendar" at bounding box center [194, 75] width 41 height 28
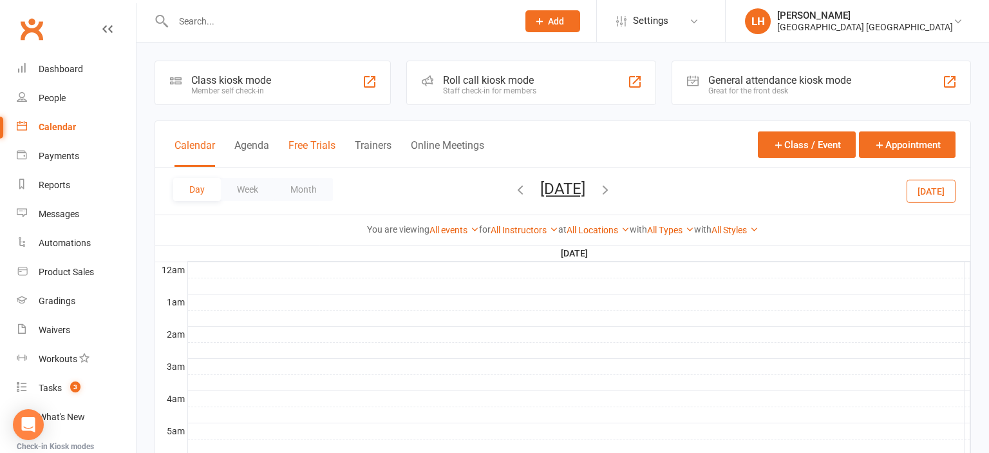
click at [312, 146] on button "Free Trials" at bounding box center [311, 153] width 47 height 28
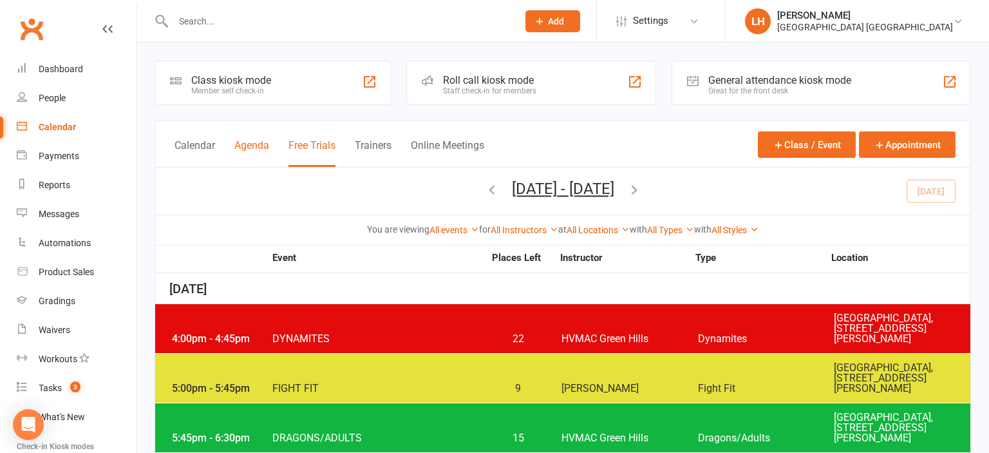
click at [241, 143] on button "Agenda" at bounding box center [251, 153] width 35 height 28
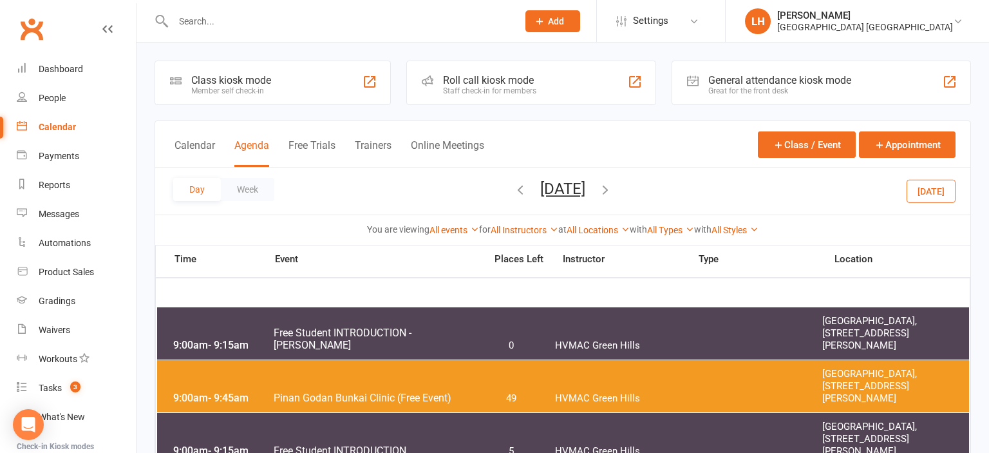
click at [330, 336] on span "Free Student INTRODUCTION - [PERSON_NAME]" at bounding box center [375, 338] width 205 height 24
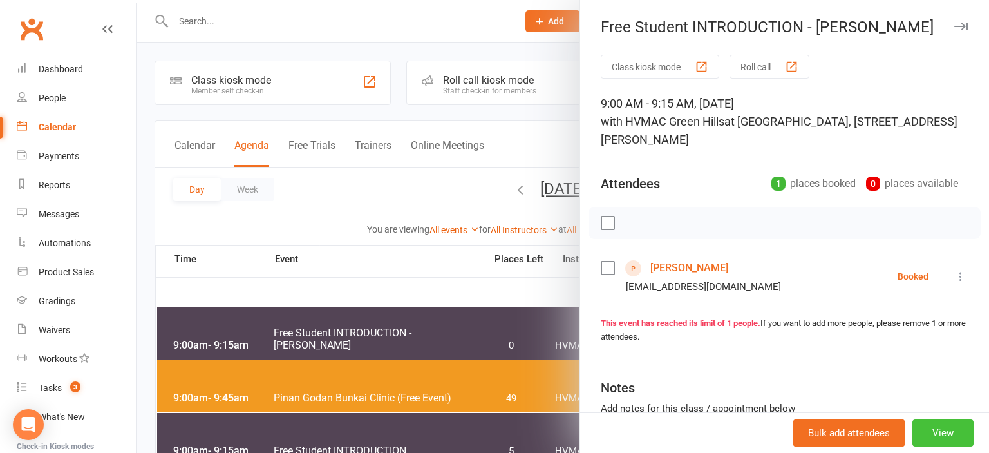
click at [950, 434] on button "View" at bounding box center [942, 432] width 61 height 27
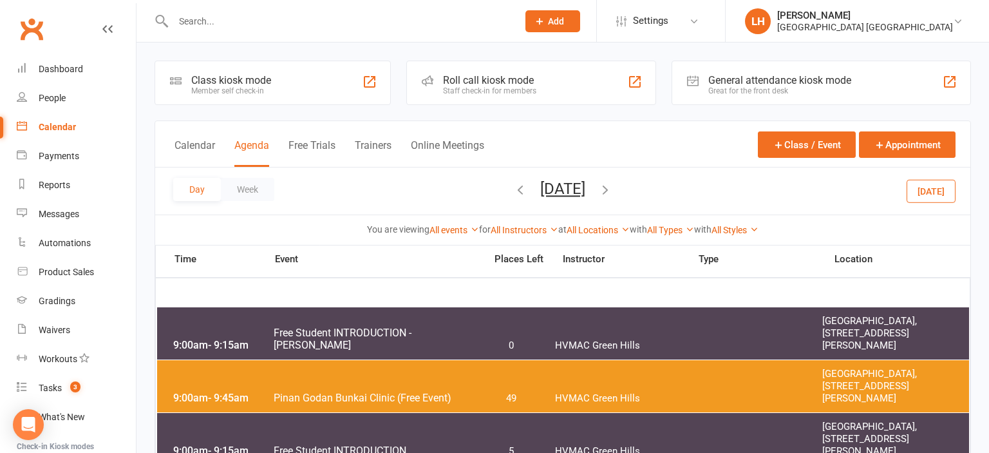
click at [513, 184] on icon "button" at bounding box center [520, 189] width 14 height 14
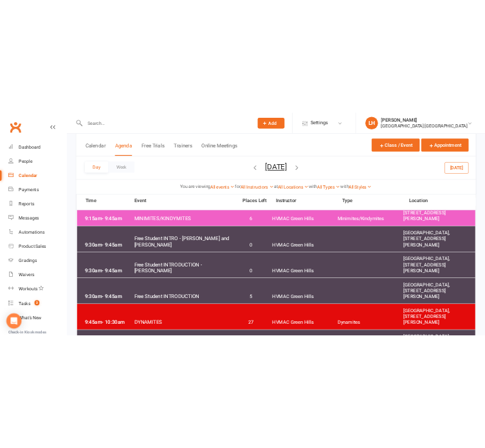
scroll to position [272, 0]
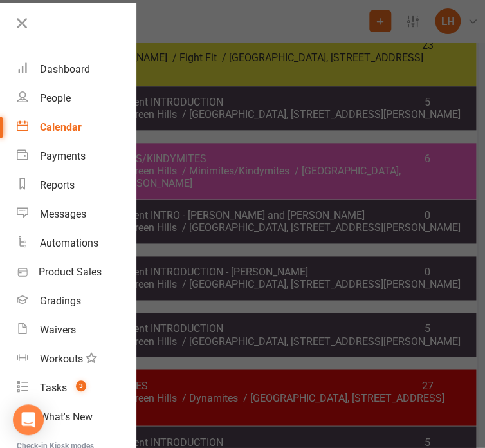
click at [33, 25] on link at bounding box center [74, 27] width 123 height 29
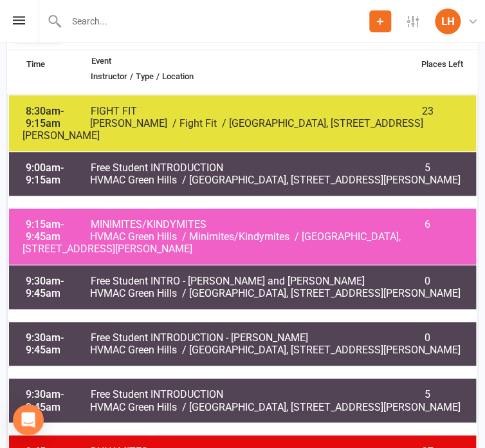
scroll to position [203, 0]
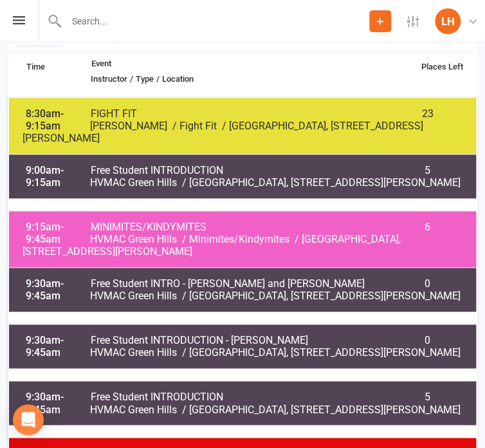
click at [158, 285] on span "Free Student INTRO - [PERSON_NAME] and [PERSON_NAME]" at bounding box center [234, 283] width 289 height 12
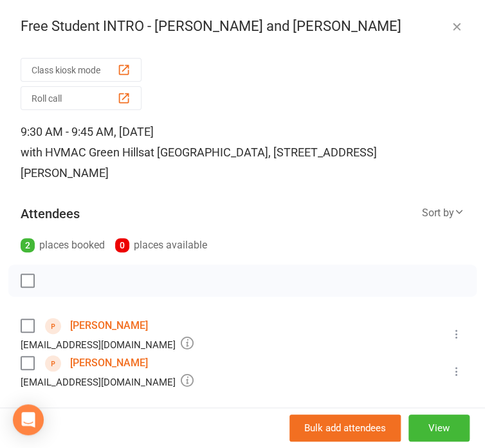
click at [85, 321] on link "[PERSON_NAME]" at bounding box center [109, 325] width 78 height 21
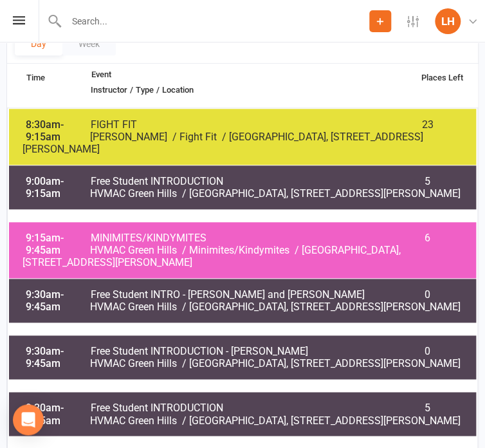
scroll to position [203, 0]
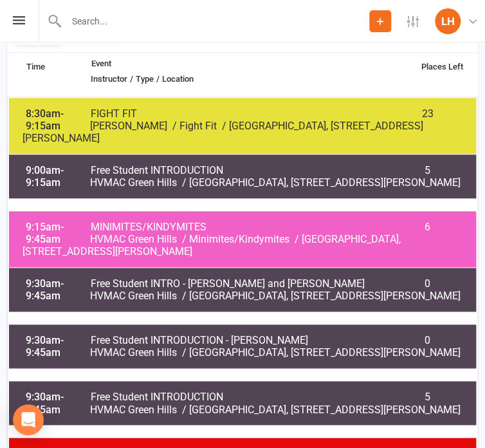
click at [229, 303] on div "9:30am - 9:45am Free Student INTRO - [PERSON_NAME] and [PERSON_NAME] 0 HVMAC Gr…" at bounding box center [243, 290] width 466 height 40
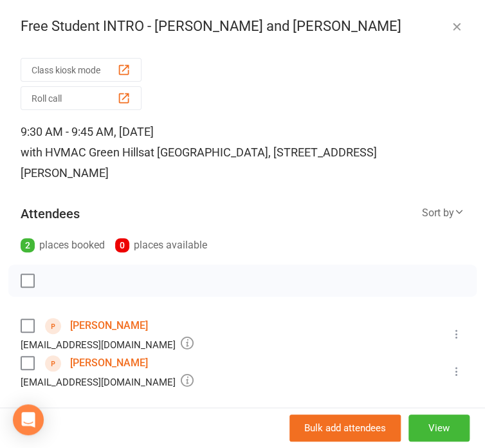
click at [95, 362] on link "[PERSON_NAME]" at bounding box center [109, 363] width 78 height 21
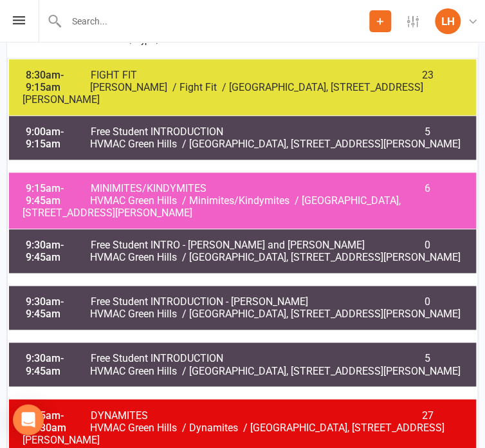
scroll to position [272, 0]
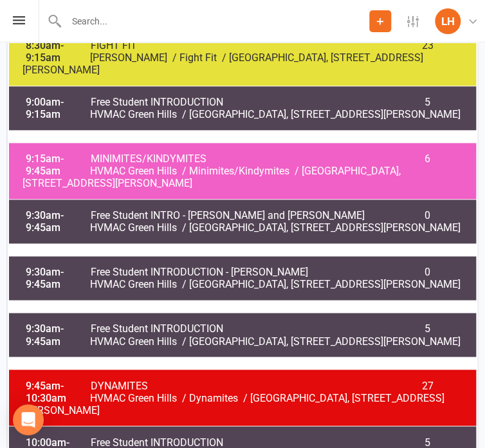
click at [141, 285] on span "HVMAC Green Hills" at bounding box center [133, 284] width 87 height 12
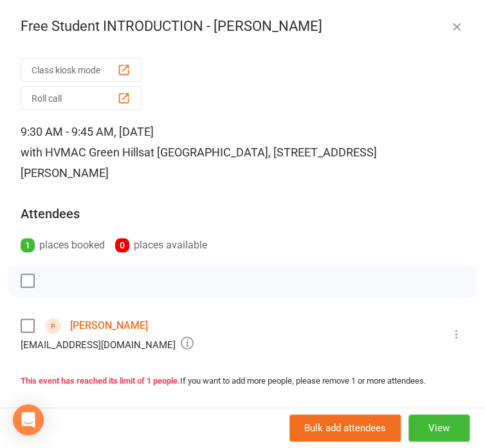
click at [104, 326] on link "[PERSON_NAME]" at bounding box center [109, 325] width 78 height 21
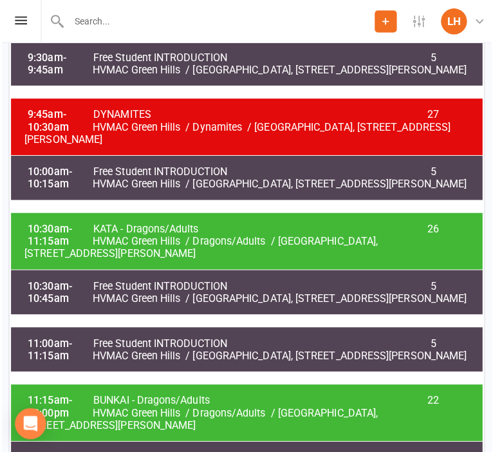
scroll to position [476, 0]
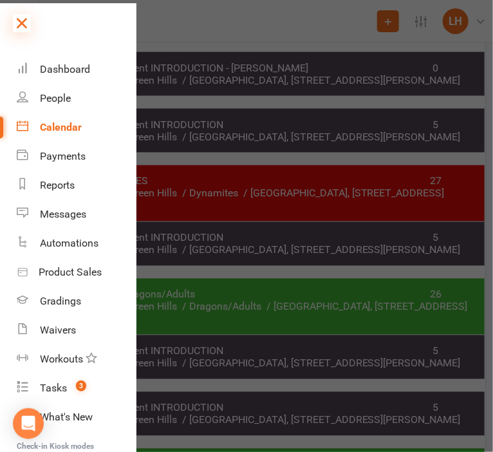
click at [26, 30] on icon at bounding box center [22, 23] width 18 height 18
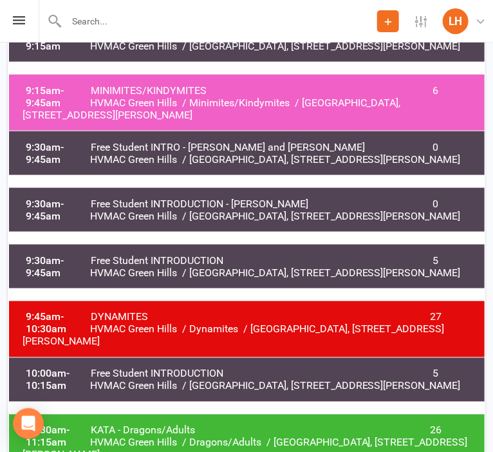
scroll to position [0, 0]
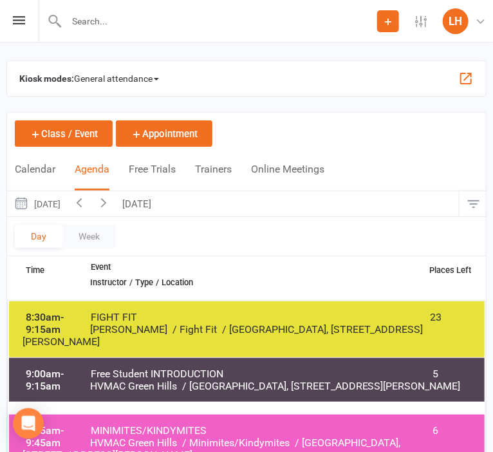
click at [111, 201] on icon "button" at bounding box center [104, 202] width 14 height 14
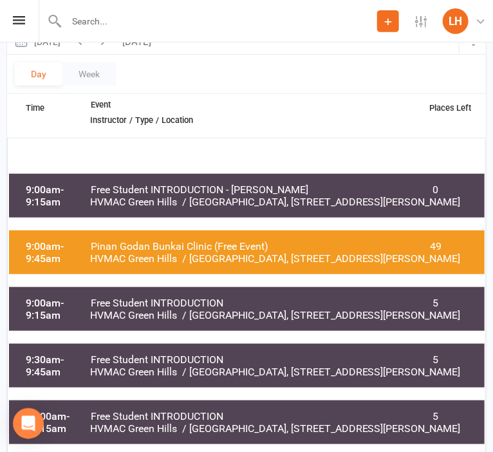
scroll to position [136, 0]
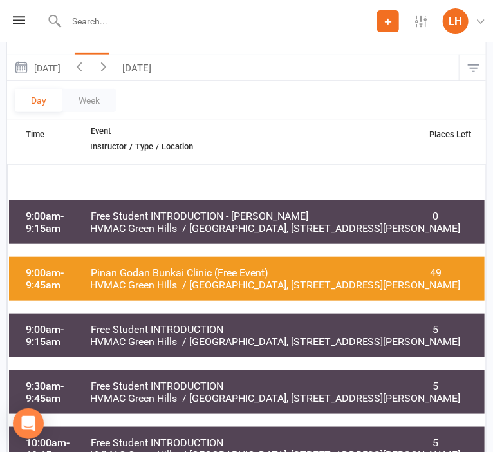
click at [194, 220] on span "Free Student INTRODUCTION - [PERSON_NAME]" at bounding box center [238, 216] width 297 height 12
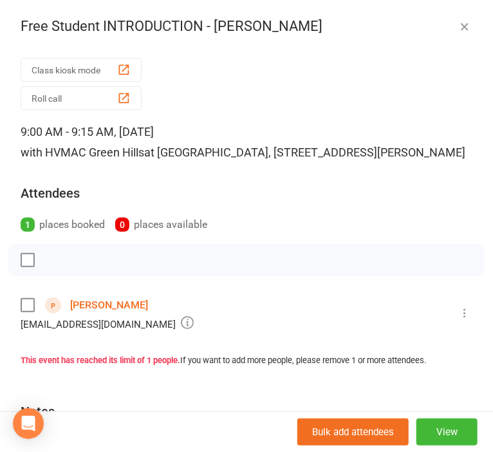
click at [98, 315] on link "[PERSON_NAME]" at bounding box center [109, 305] width 78 height 21
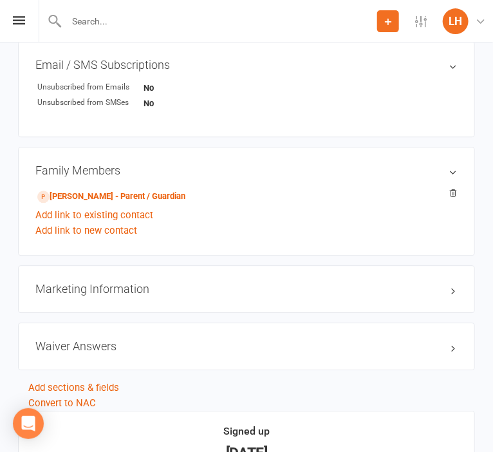
scroll to position [883, 0]
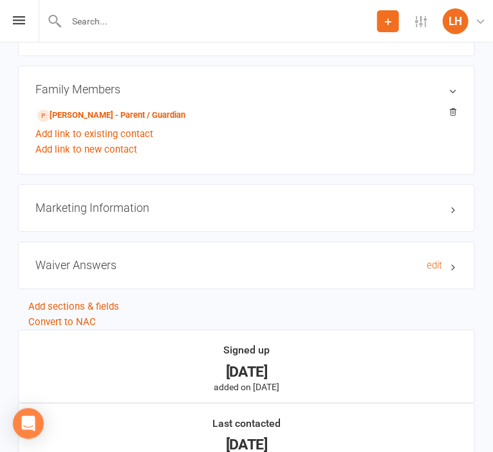
click at [89, 264] on h3 "Waiver Answers edit" at bounding box center [246, 265] width 422 height 13
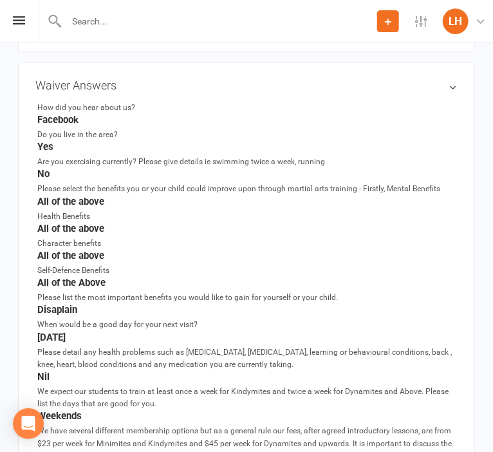
scroll to position [1020, 0]
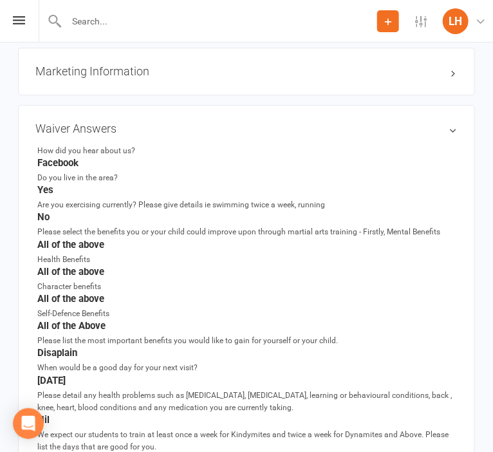
click at [238, 274] on strong "All of the above" at bounding box center [247, 272] width 420 height 12
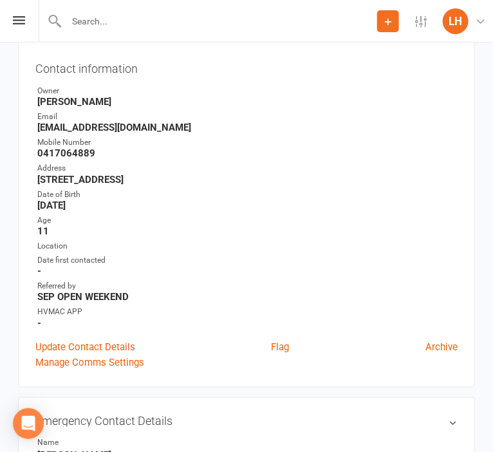
scroll to position [0, 0]
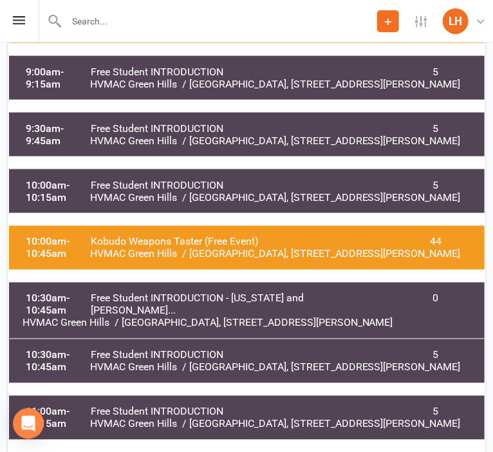
scroll to position [408, 0]
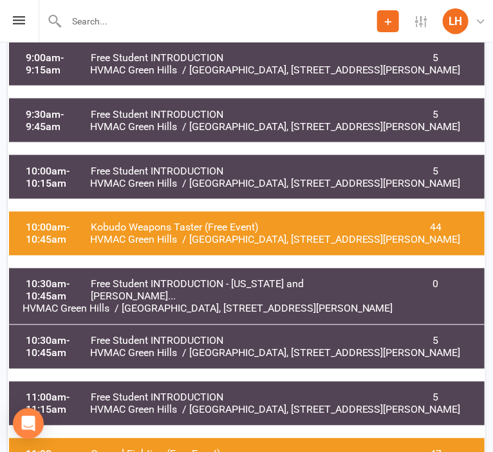
click at [253, 287] on span "Free Student INTRODUCTION - [US_STATE] and [PERSON_NAME]..." at bounding box center [238, 290] width 297 height 24
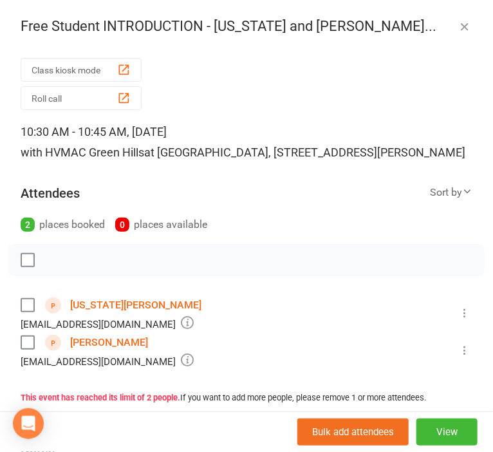
click at [93, 315] on link "[US_STATE][PERSON_NAME]" at bounding box center [135, 305] width 131 height 21
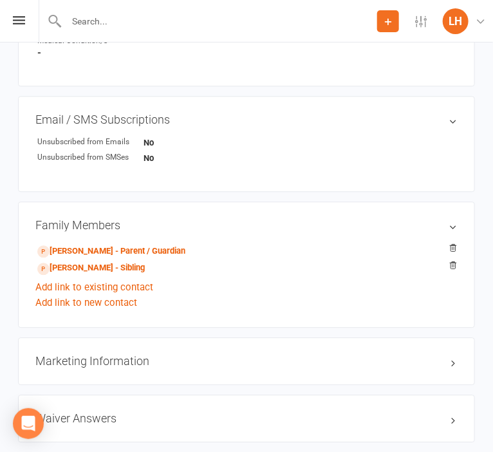
scroll to position [883, 0]
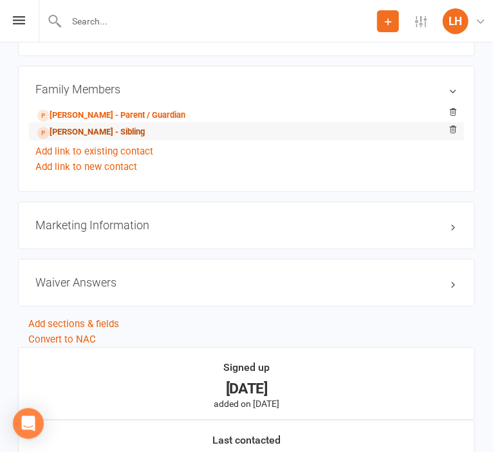
click at [89, 131] on link "[PERSON_NAME] - Sibling" at bounding box center [91, 133] width 108 height 14
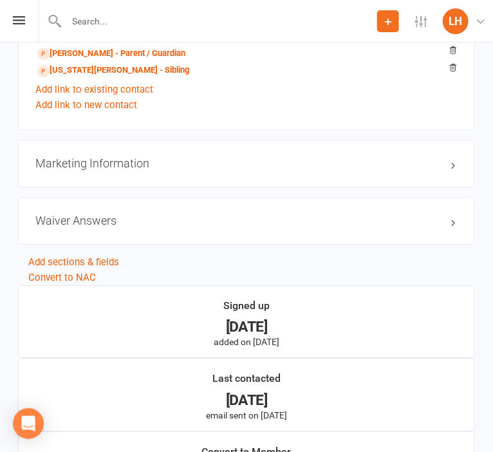
scroll to position [883, 0]
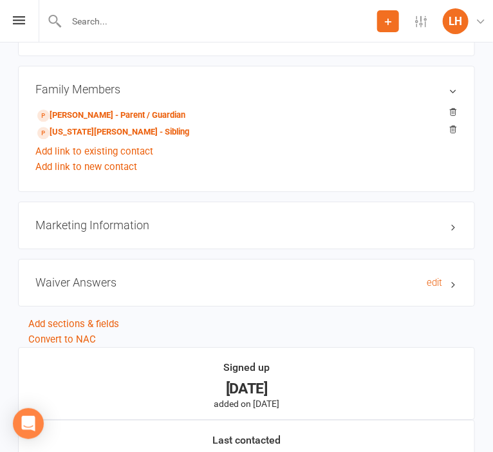
click at [95, 288] on h3 "Waiver Answers edit" at bounding box center [246, 282] width 422 height 13
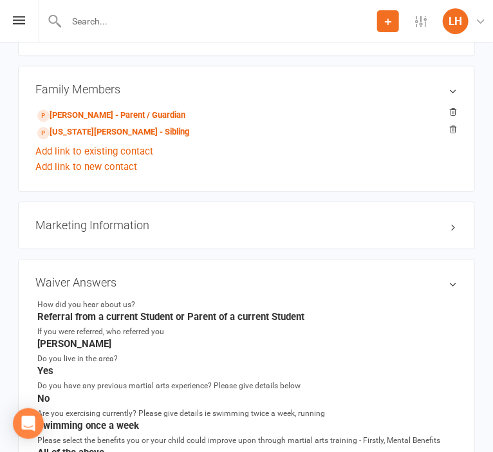
click at [95, 28] on input "text" at bounding box center [219, 21] width 315 height 18
type input "mc"
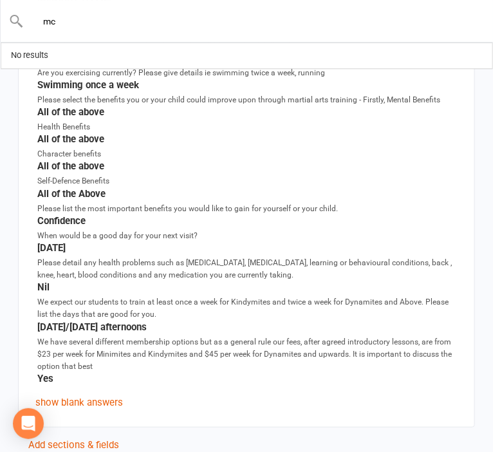
scroll to position [1223, 0]
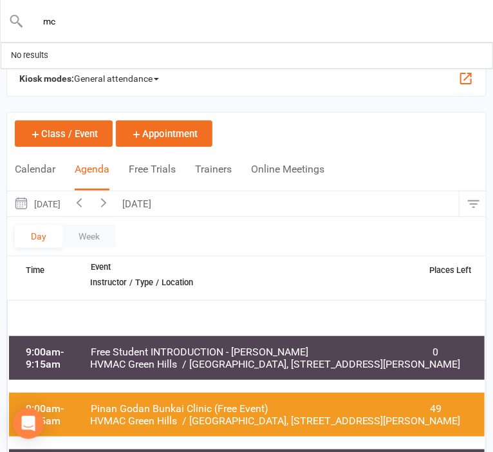
scroll to position [68, 0]
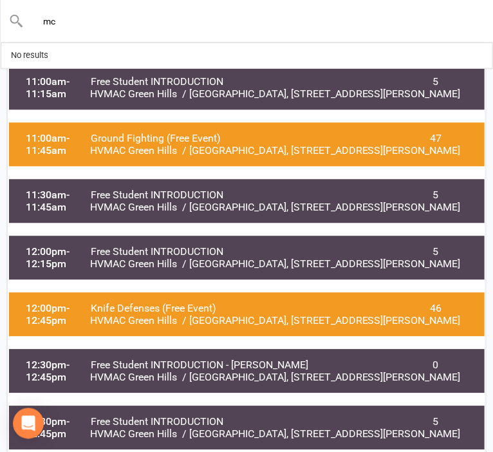
scroll to position [816, 0]
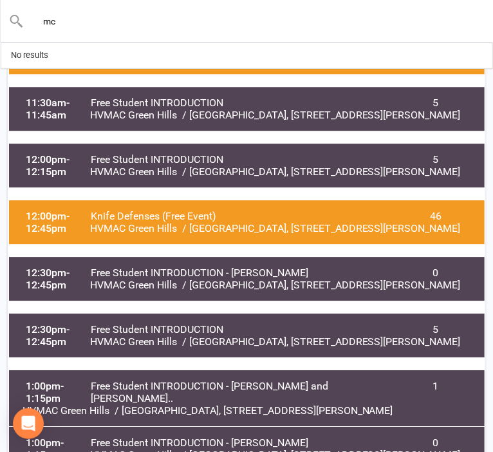
click at [198, 279] on span "[GEOGRAPHIC_DATA], [STREET_ADDRESS][PERSON_NAME]" at bounding box center [319, 285] width 284 height 12
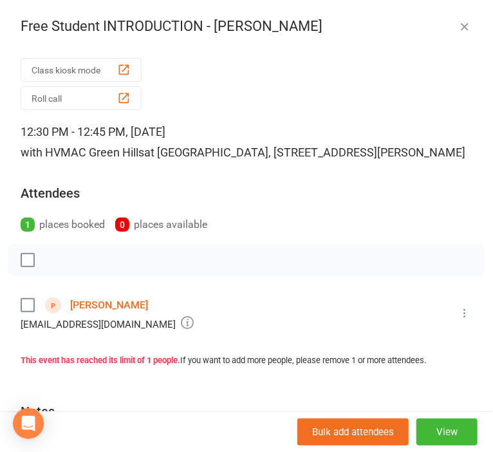
click at [253, 332] on li "[PERSON_NAME] [EMAIL_ADDRESS][DOMAIN_NAME] Booked More info Remove Check in [PE…" at bounding box center [247, 313] width 452 height 37
click at [125, 315] on link "[PERSON_NAME]" at bounding box center [109, 305] width 78 height 21
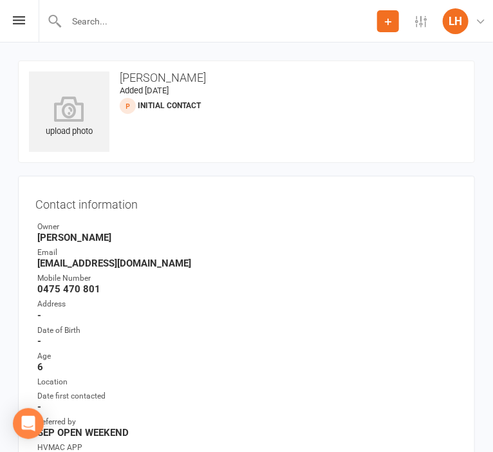
click at [265, 273] on div "Mobile Number" at bounding box center [247, 278] width 420 height 12
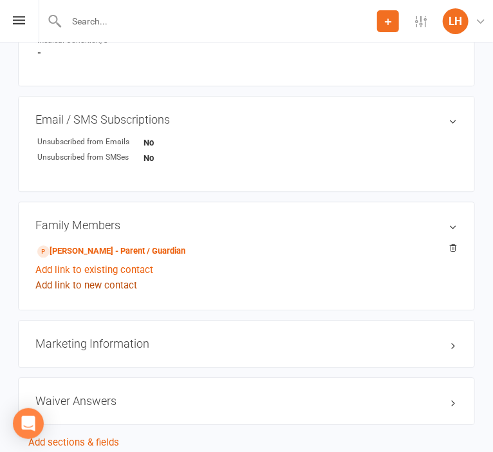
scroll to position [816, 0]
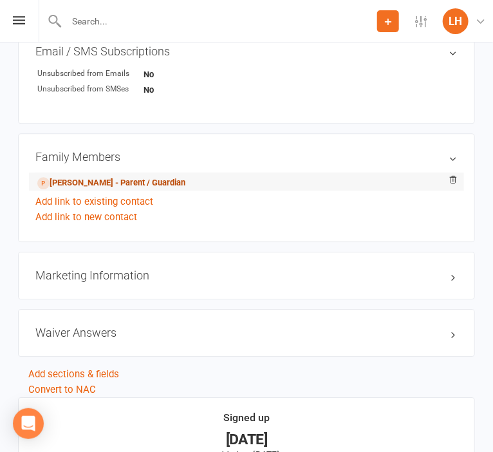
click at [158, 187] on link "[PERSON_NAME] - Parent / Guardian" at bounding box center [111, 183] width 148 height 14
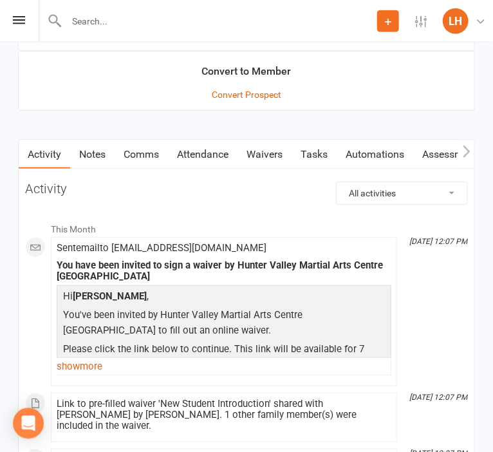
scroll to position [1360, 0]
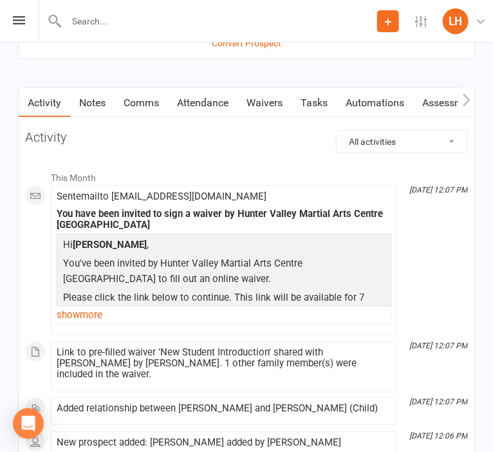
click at [269, 107] on link "Waivers" at bounding box center [265, 103] width 54 height 30
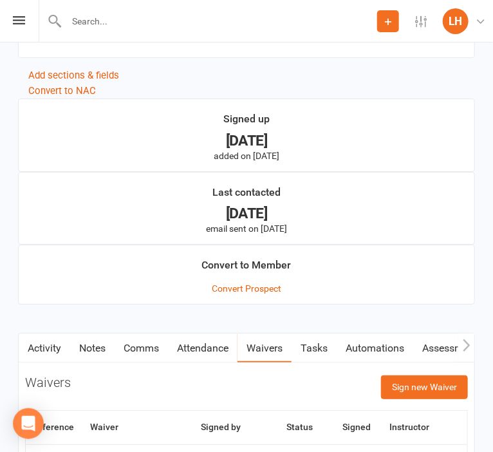
scroll to position [1244, 0]
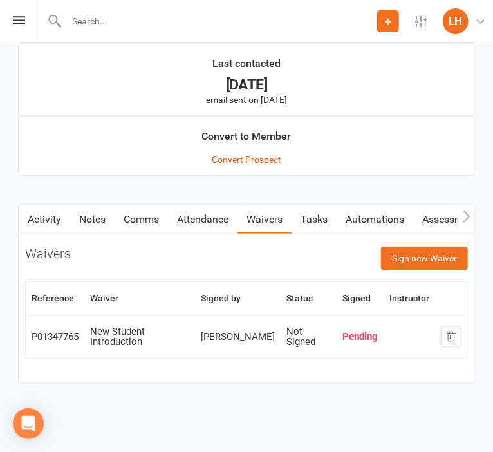
click at [55, 220] on link "Activity" at bounding box center [45, 220] width 52 height 30
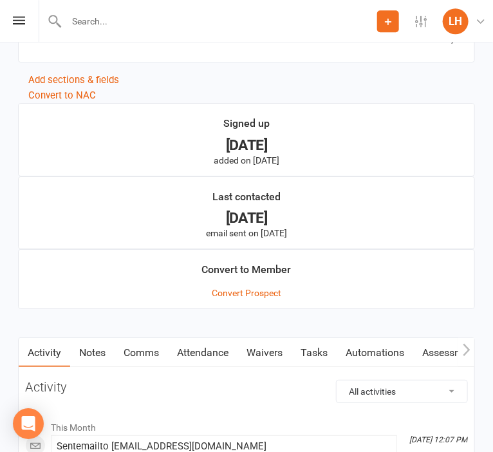
scroll to position [1106, 0]
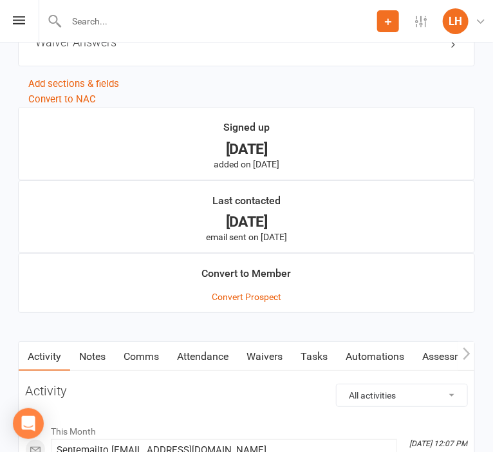
click at [261, 357] on link "Waivers" at bounding box center [265, 357] width 54 height 30
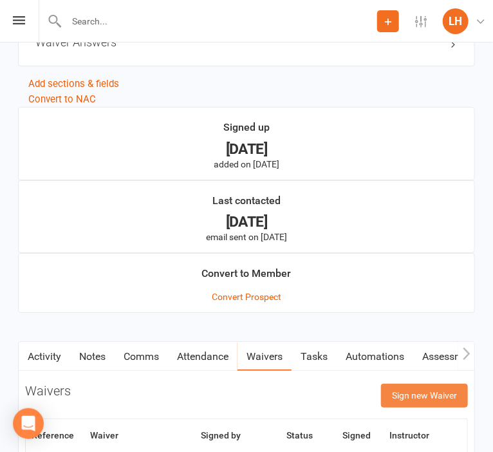
click at [406, 400] on button "Sign new Waiver" at bounding box center [424, 395] width 87 height 23
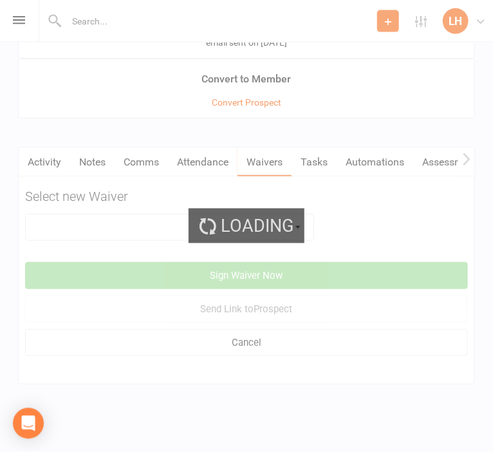
scroll to position [1301, 0]
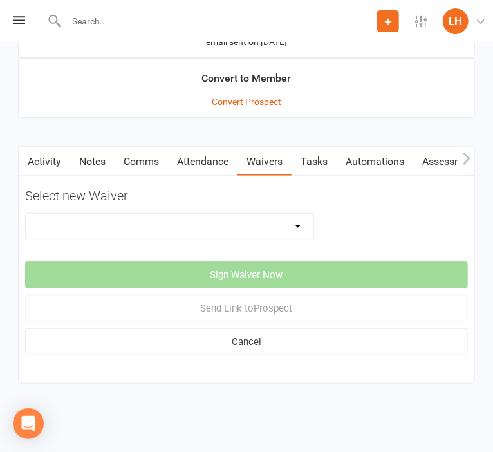
click at [26, 214] on select "3 months free Membership 8 Week Fitness Challenge Basic Membership Form Cancell…" at bounding box center [170, 227] width 288 height 26
select select "5629"
click option "New Student Introduction" at bounding box center [0, 0] width 0 height 0
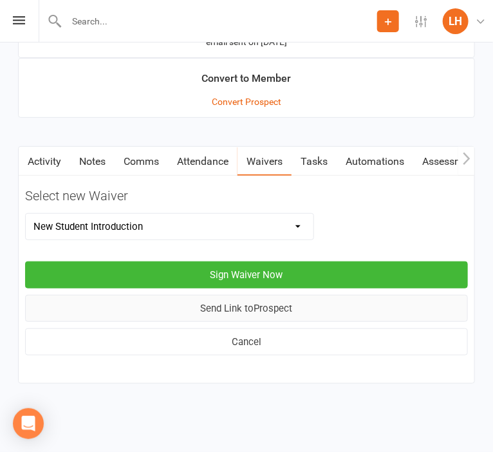
click at [254, 313] on button "Send Link to [GEOGRAPHIC_DATA]" at bounding box center [246, 308] width 443 height 27
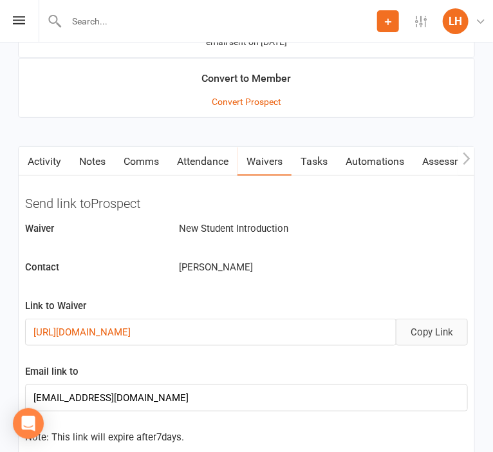
click at [434, 339] on button "Copy Link" at bounding box center [432, 332] width 72 height 27
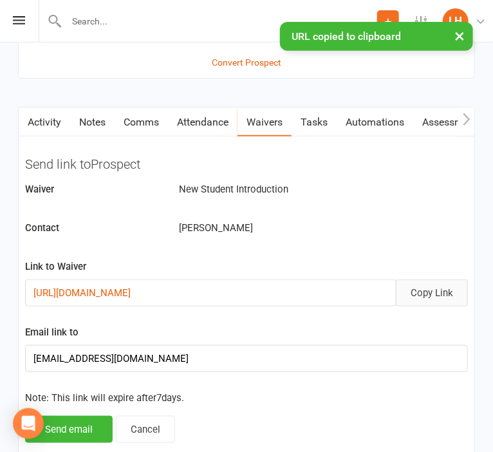
scroll to position [1369, 0]
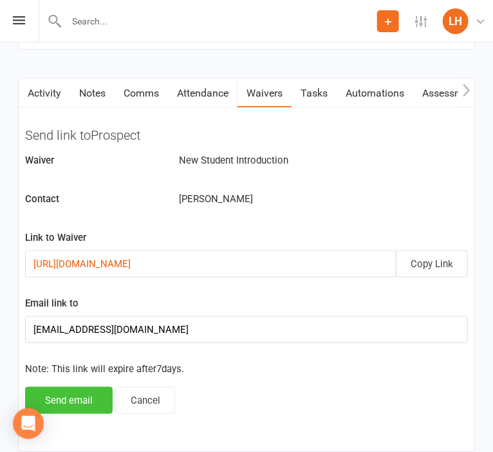
click at [85, 402] on button "Send email" at bounding box center [69, 400] width 88 height 27
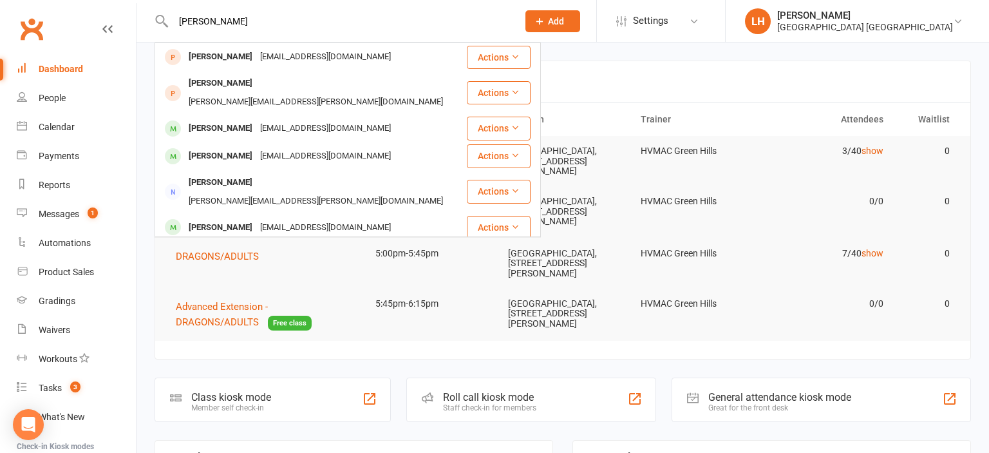
type input "nicolas"
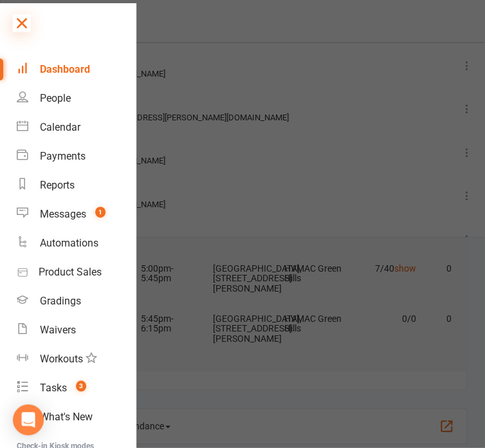
click at [21, 21] on icon at bounding box center [22, 23] width 18 height 18
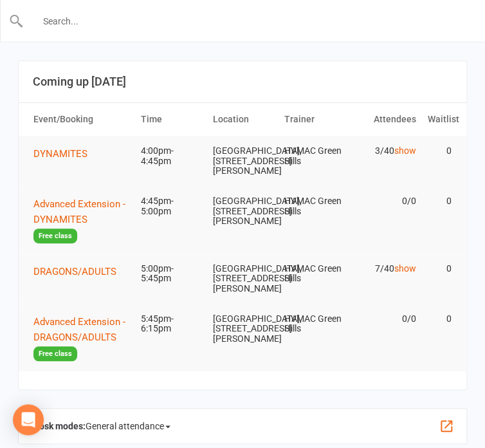
click at [125, 24] on input "text" at bounding box center [243, 21] width 439 height 18
click at [205, 70] on header "Coming up Today" at bounding box center [243, 81] width 448 height 41
click at [21, 23] on icon at bounding box center [19, 20] width 12 height 8
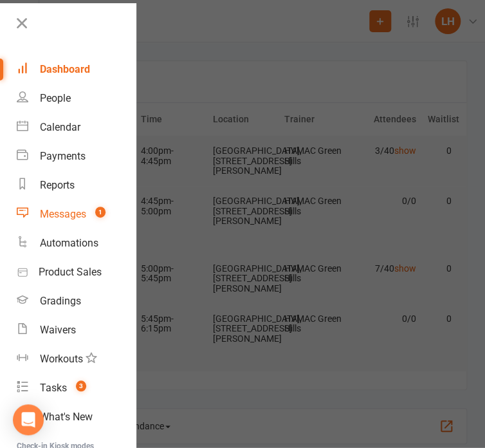
click at [74, 215] on div "Messages" at bounding box center [63, 214] width 46 height 12
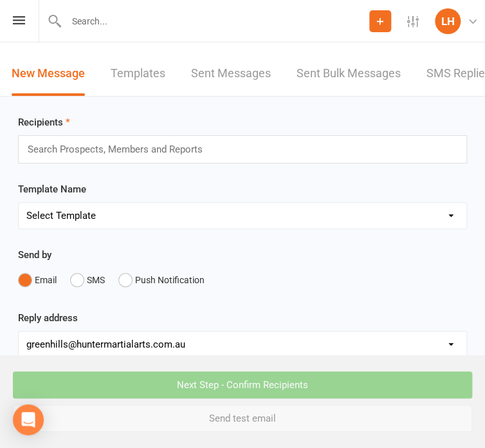
click at [236, 73] on link "Sent Messages" at bounding box center [231, 74] width 80 height 44
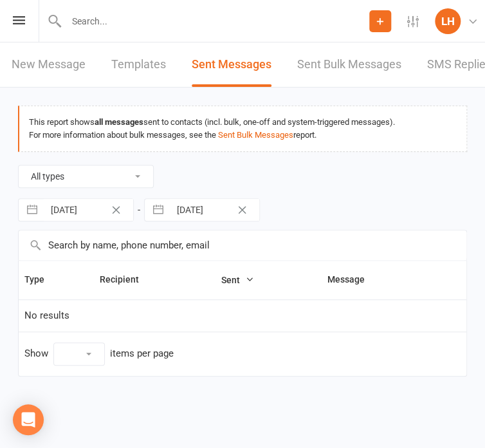
select select "100"
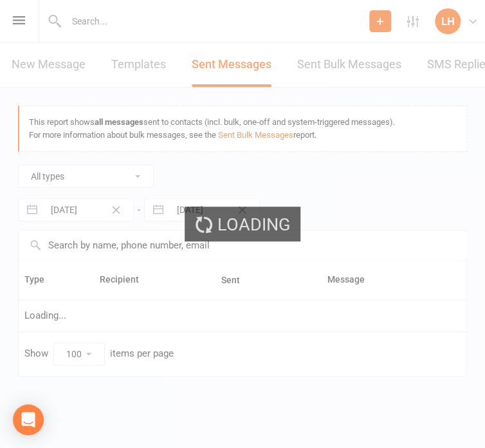
click at [455, 64] on ui-view "Prospect Member Non-attending contact Class / event Appointment Grading event T…" at bounding box center [242, 207] width 485 height 409
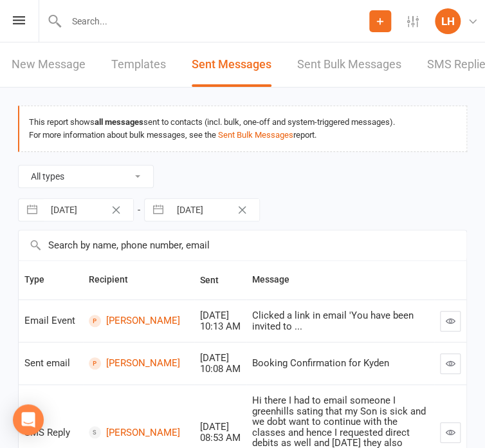
click at [444, 65] on link "SMS Replies 1" at bounding box center [466, 64] width 77 height 44
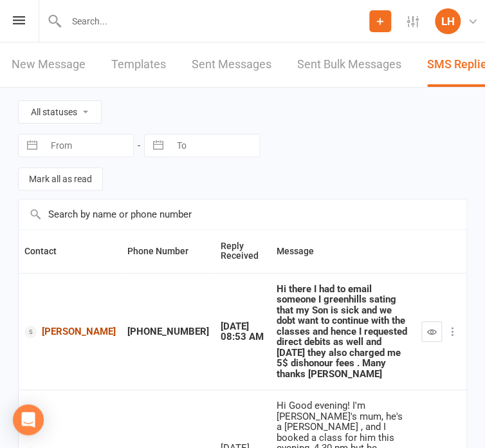
click at [64, 326] on link "Dhaneesh Katukuri" at bounding box center [69, 332] width 91 height 12
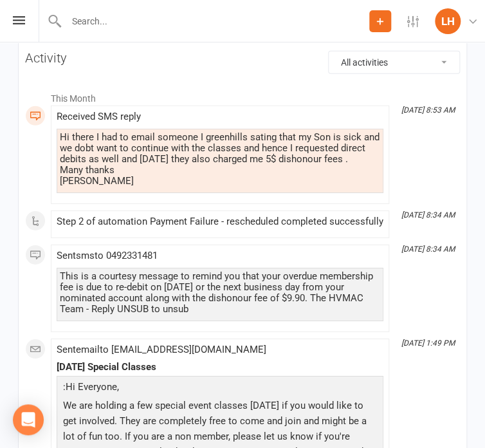
scroll to position [1836, 0]
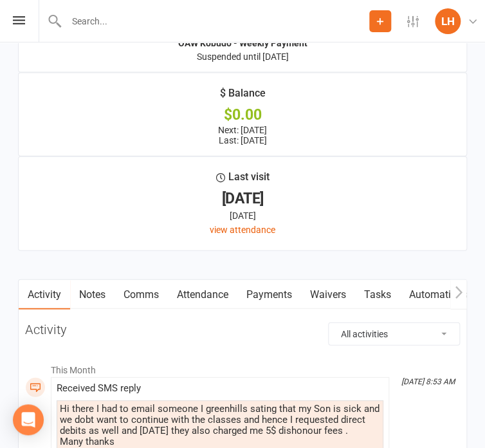
click at [285, 293] on link "Payments" at bounding box center [270, 295] width 64 height 30
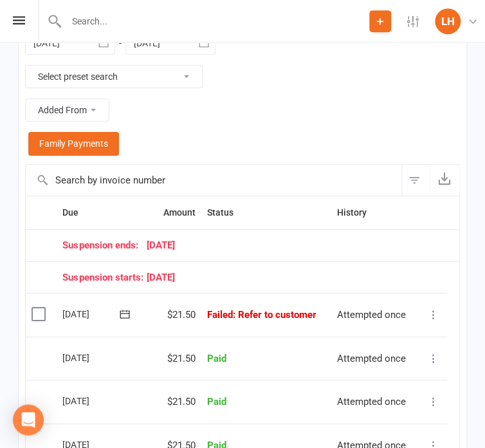
scroll to position [2311, 0]
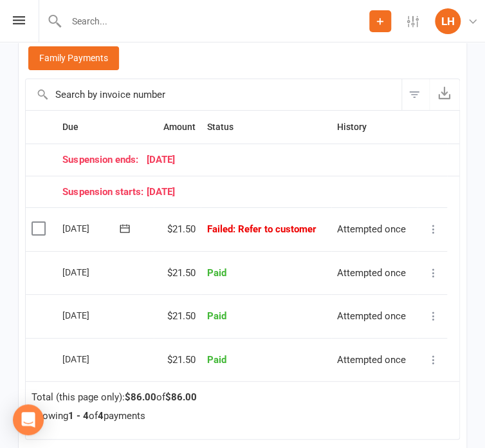
click at [431, 228] on icon at bounding box center [434, 229] width 13 height 13
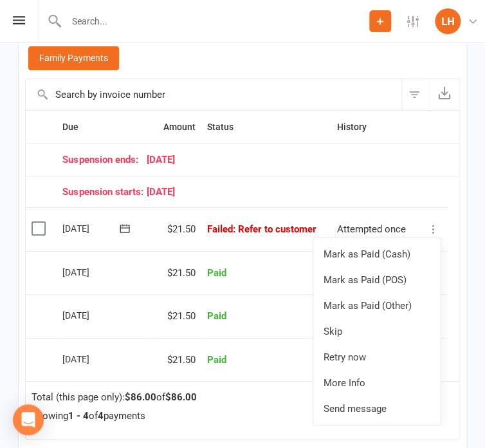
click at [158, 267] on td "$21.50" at bounding box center [177, 273] width 47 height 44
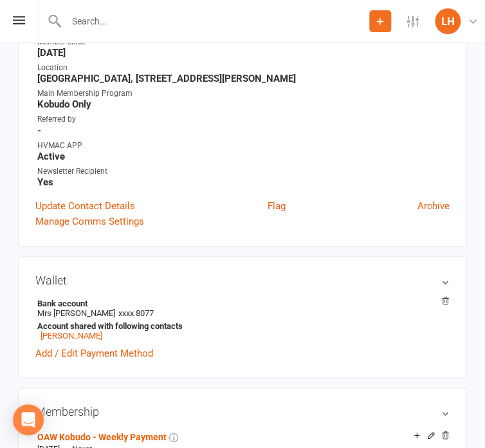
scroll to position [0, 0]
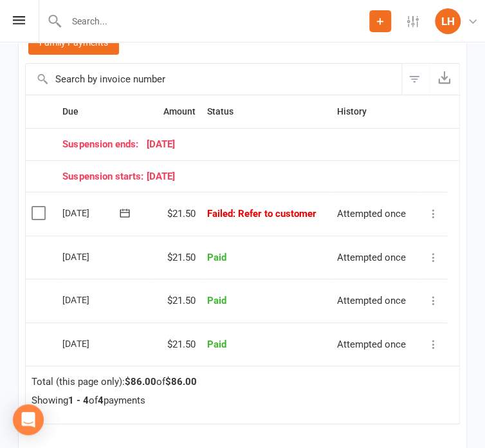
scroll to position [2380, 0]
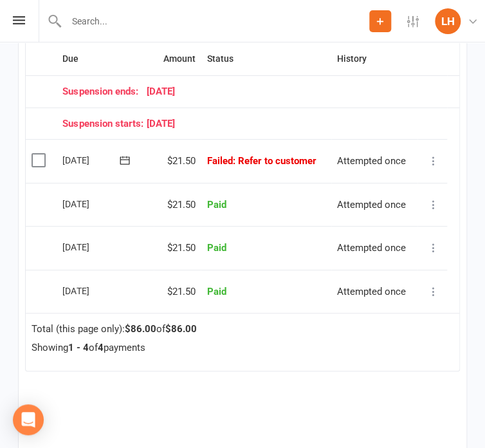
click at [437, 158] on icon at bounding box center [434, 161] width 13 height 13
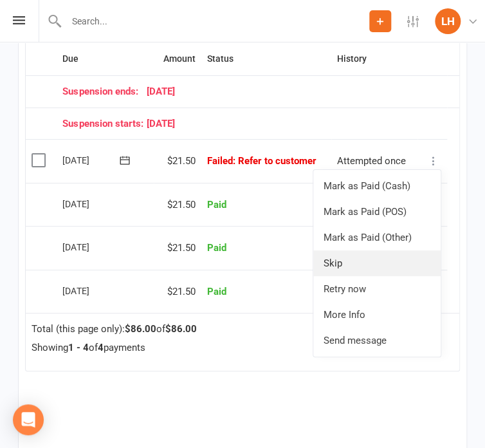
click at [360, 264] on link "Skip" at bounding box center [377, 263] width 127 height 26
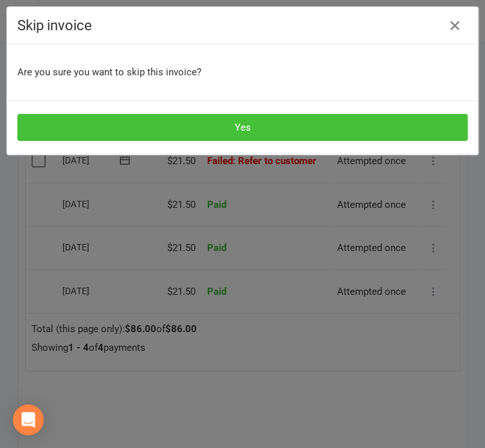
click at [258, 124] on button "Yes" at bounding box center [242, 127] width 451 height 27
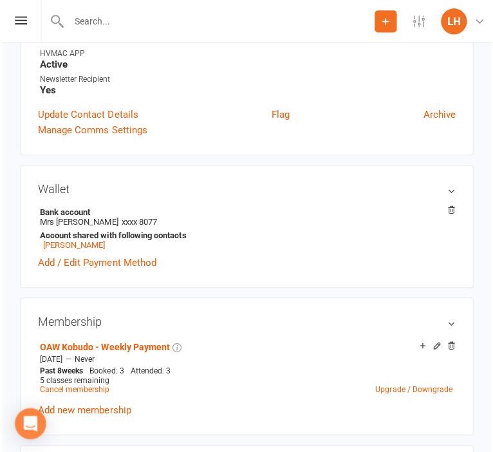
scroll to position [0, 0]
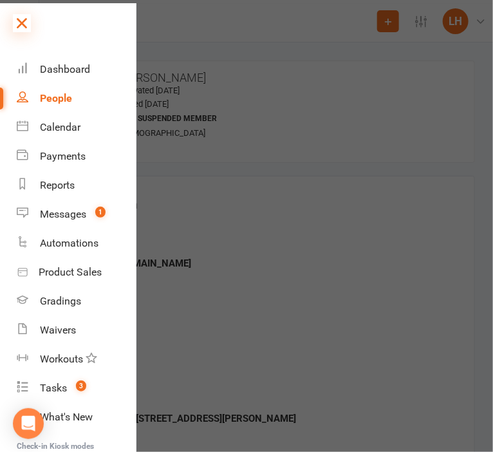
click at [26, 22] on icon at bounding box center [22, 23] width 18 height 18
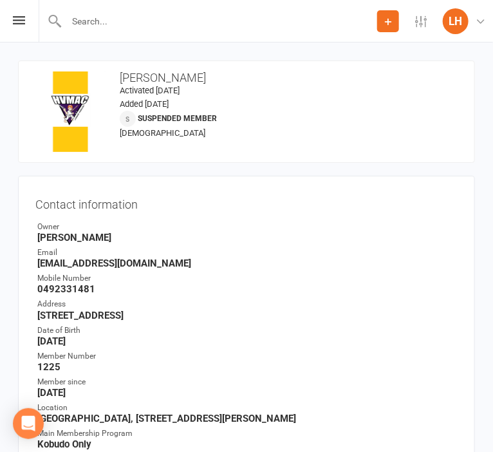
click at [180, 20] on input "text" at bounding box center [219, 21] width 315 height 18
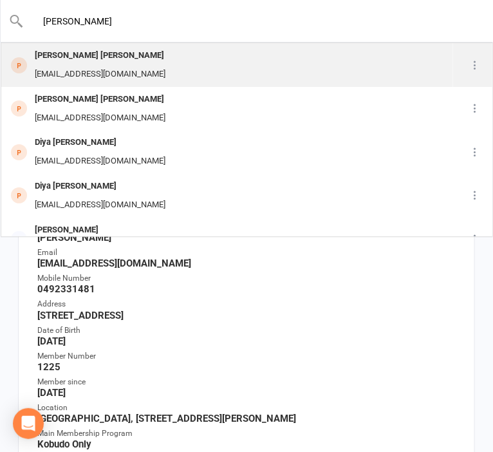
type input "sudil"
click at [80, 55] on div "Sudil Sudil" at bounding box center [100, 55] width 138 height 19
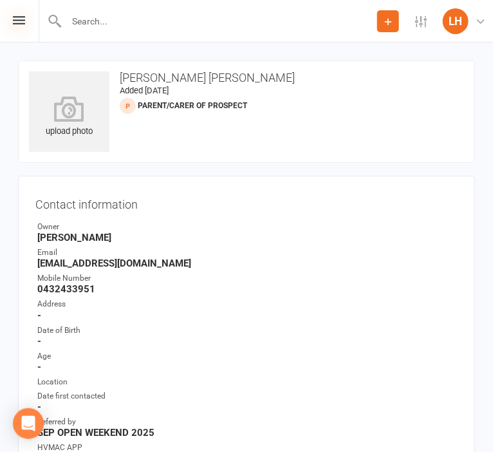
click at [16, 23] on icon at bounding box center [19, 20] width 12 height 8
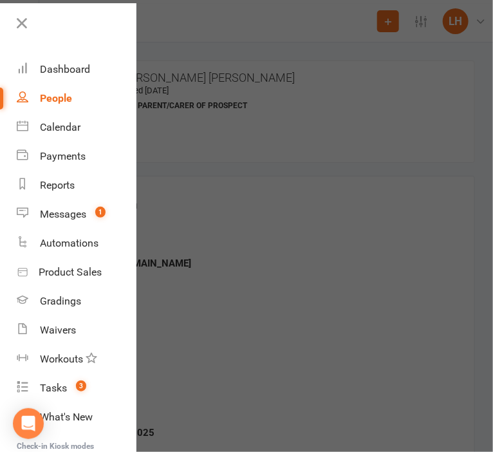
click at [250, 62] on div at bounding box center [246, 226] width 493 height 452
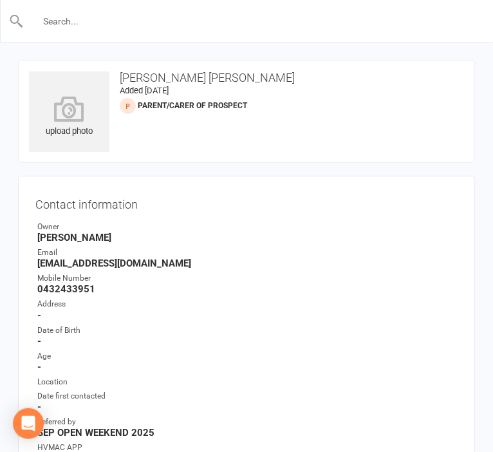
click at [187, 18] on input "text" at bounding box center [247, 21] width 447 height 18
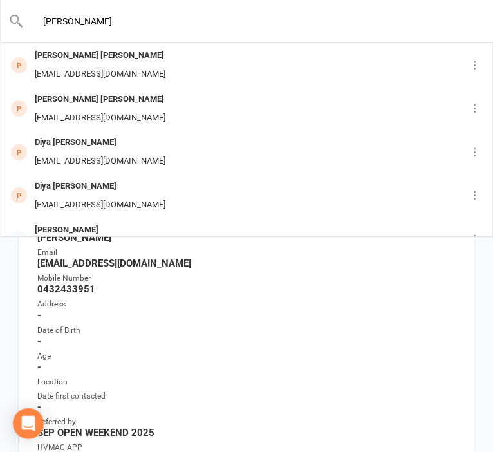
type input "sudil"
click at [251, 323] on ul "Owner Liana Hammersley Email Sudilsudil@yahoo.com.au Mobile Number 0432433951 A…" at bounding box center [246, 343] width 422 height 244
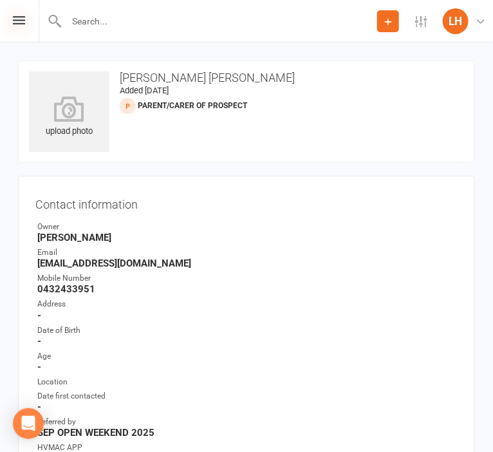
click at [17, 22] on icon at bounding box center [19, 20] width 12 height 8
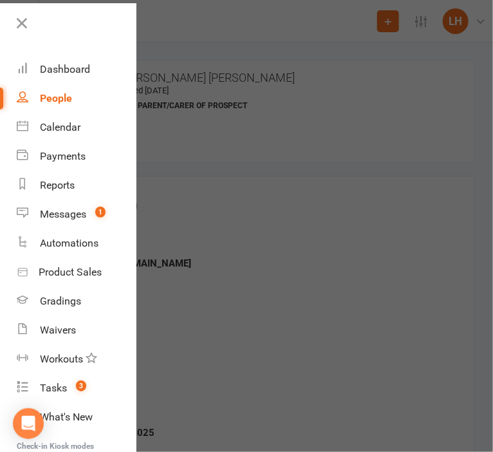
click at [252, 228] on div at bounding box center [246, 226] width 493 height 452
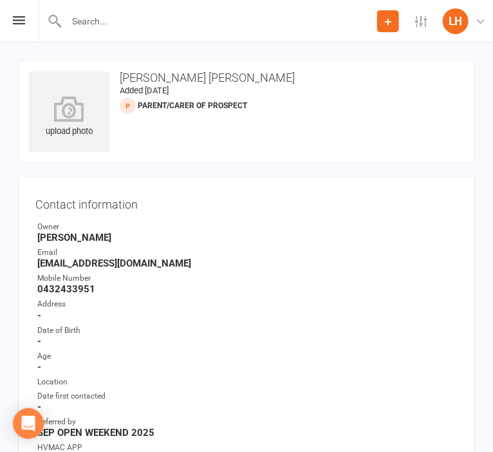
click at [118, 16] on input "text" at bounding box center [219, 21] width 315 height 18
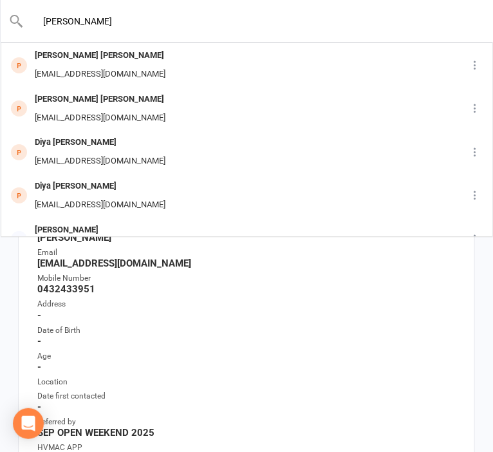
type input "sudil"
click at [223, 358] on div "Age" at bounding box center [247, 356] width 420 height 12
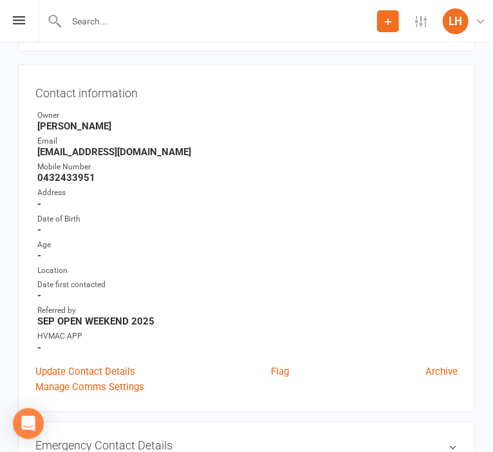
scroll to position [136, 0]
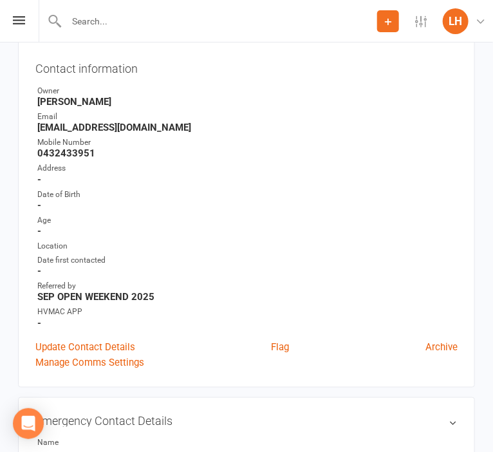
click at [116, 22] on input "text" at bounding box center [219, 21] width 315 height 18
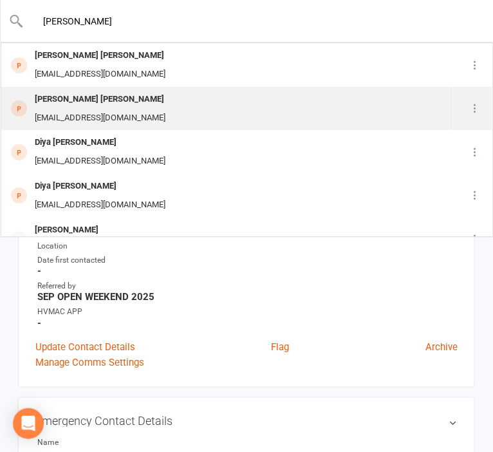
type input "sudil"
click at [102, 115] on div "Sudilsudil@yahoo.com.au" at bounding box center [100, 118] width 138 height 19
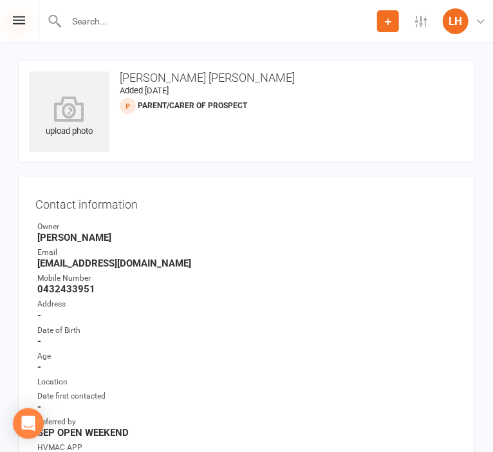
click at [23, 17] on icon at bounding box center [19, 20] width 12 height 8
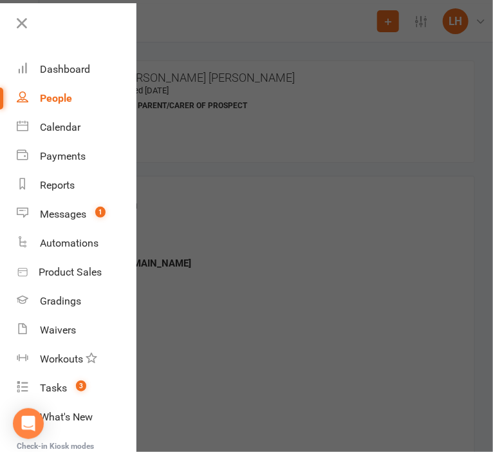
click at [61, 99] on div "People" at bounding box center [56, 98] width 32 height 12
select select "50"
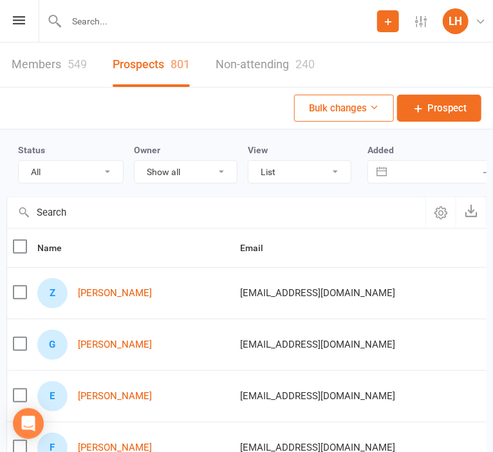
click at [88, 207] on input "text" at bounding box center [216, 212] width 418 height 31
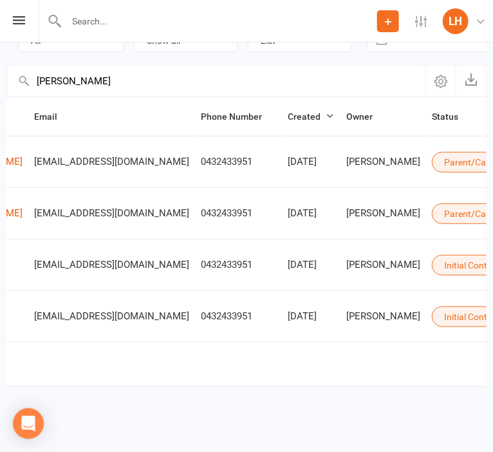
scroll to position [0, 232]
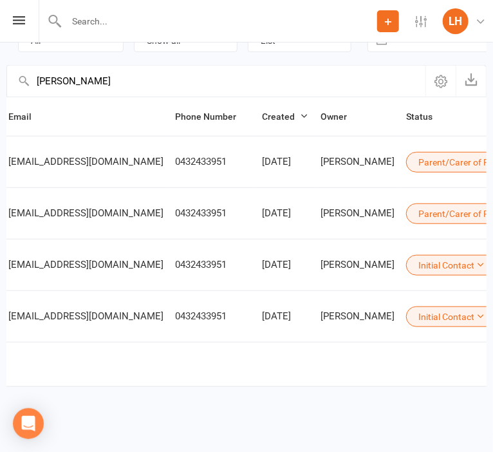
type input "sudil"
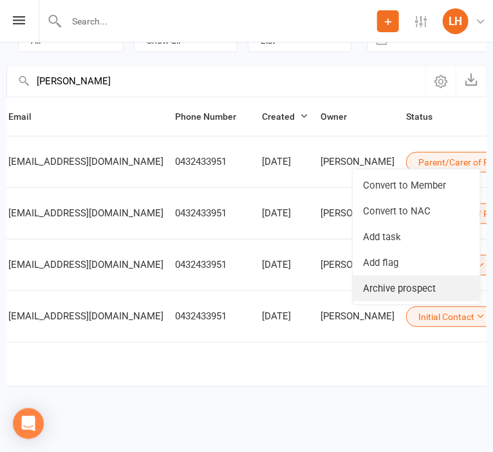
click at [407, 285] on link "Archive prospect" at bounding box center [416, 289] width 127 height 26
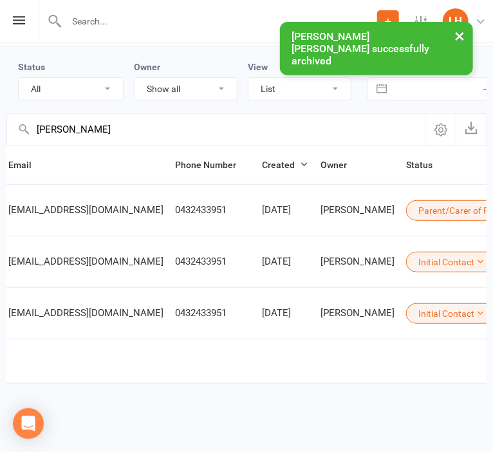
scroll to position [80, 0]
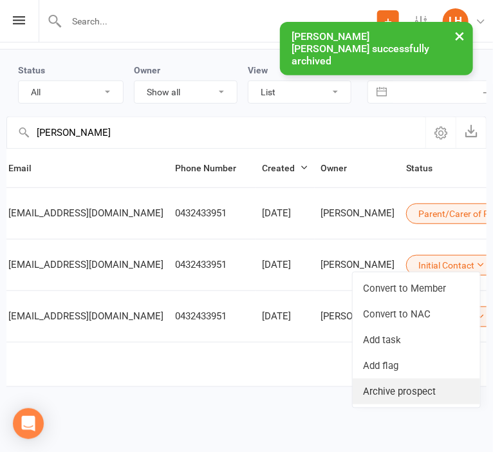
click at [422, 390] on link "Archive prospect" at bounding box center [416, 392] width 127 height 26
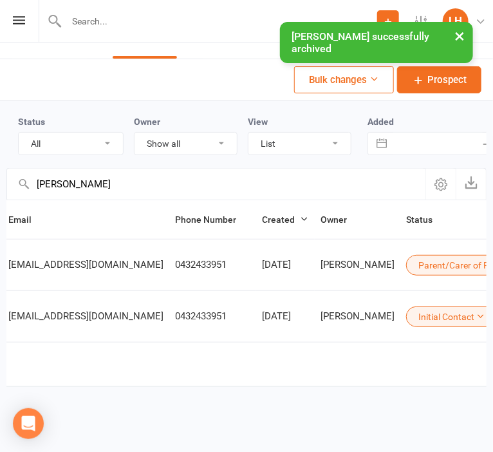
scroll to position [0, 0]
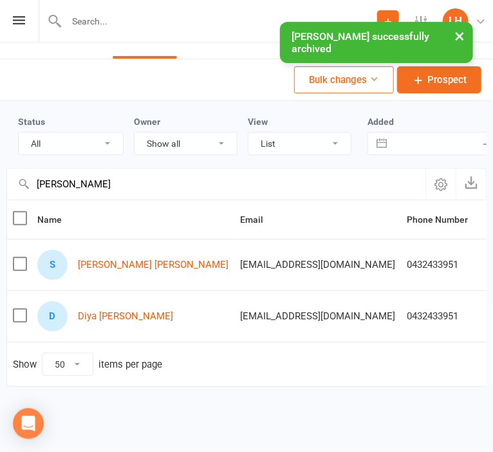
click at [117, 256] on div "S Sudil Sudil" at bounding box center [132, 265] width 191 height 30
click at [114, 261] on link "Sudil Sudil" at bounding box center [153, 264] width 151 height 11
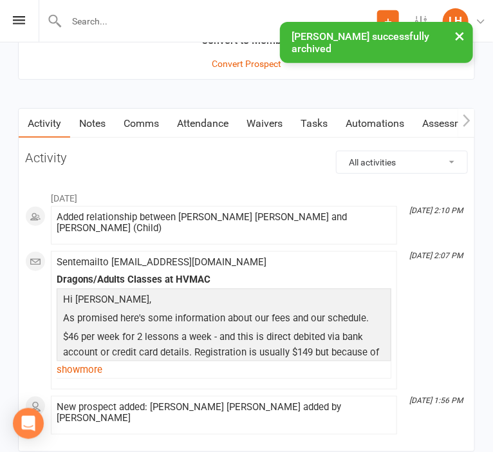
scroll to position [1318, 0]
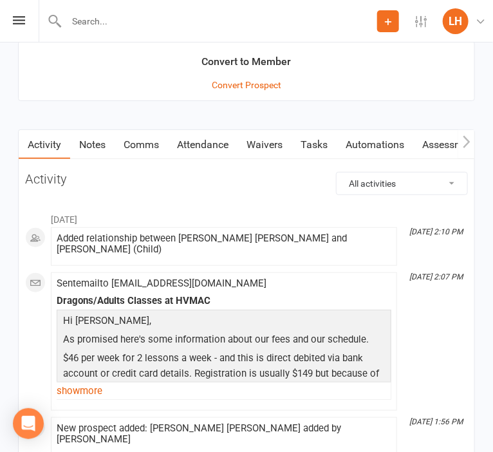
click at [270, 145] on link "Waivers" at bounding box center [265, 145] width 54 height 30
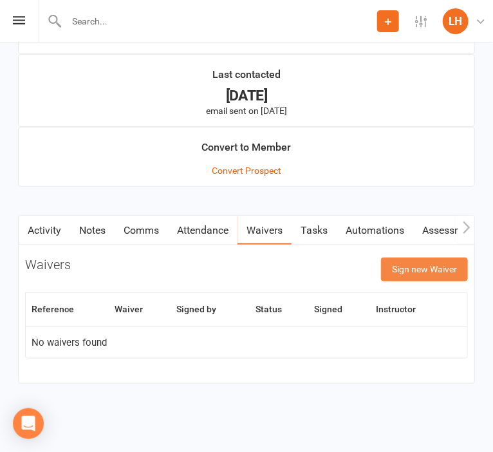
click at [410, 270] on button "Sign new Waiver" at bounding box center [424, 269] width 87 height 23
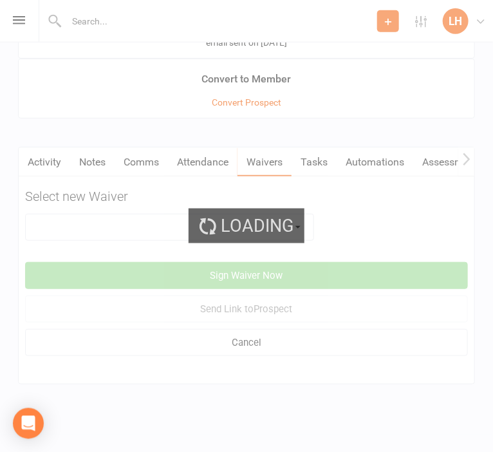
scroll to position [1301, 0]
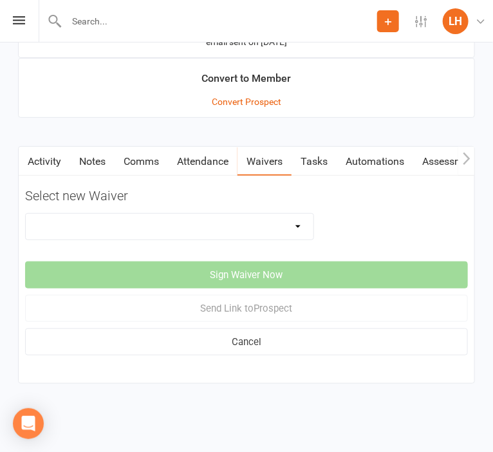
click at [26, 214] on select "3 months free Membership 8 Week Fitness Challenge Basic Membership Form Cancell…" at bounding box center [170, 227] width 288 height 26
select select "5629"
click option "New Student Introduction" at bounding box center [0, 0] width 0 height 0
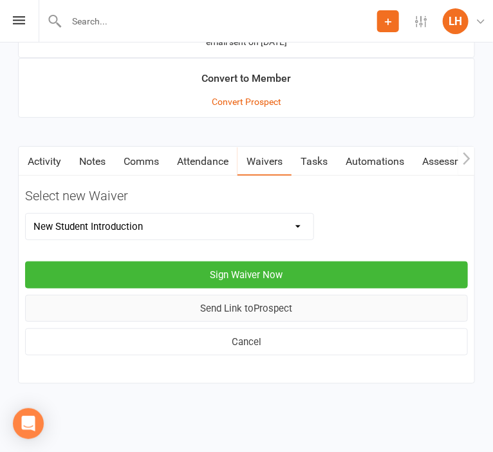
click at [285, 307] on button "Send Link to [GEOGRAPHIC_DATA]" at bounding box center [246, 308] width 443 height 27
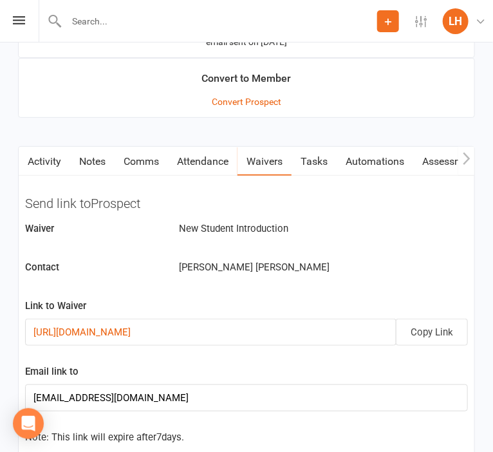
scroll to position [1437, 0]
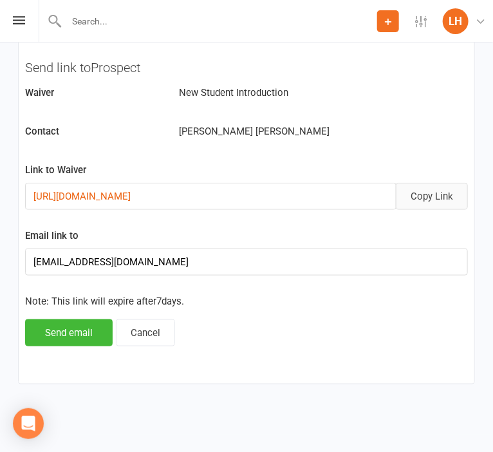
click at [429, 195] on button "Copy Link" at bounding box center [432, 196] width 72 height 27
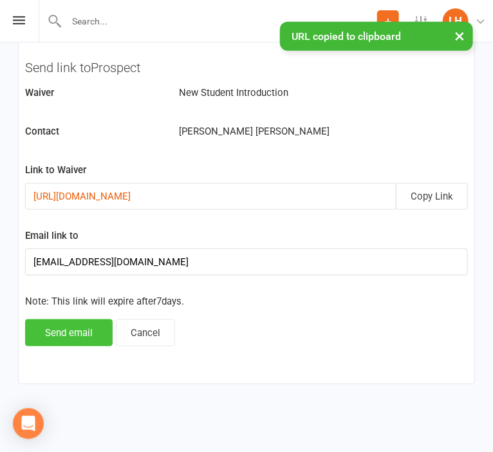
click at [79, 331] on button "Send email" at bounding box center [69, 332] width 88 height 27
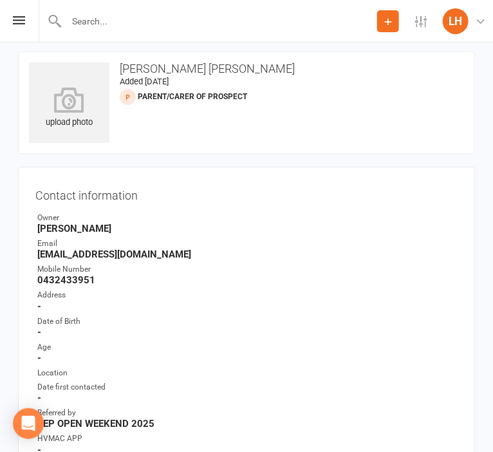
scroll to position [0, 0]
